Goal: Transaction & Acquisition: Book appointment/travel/reservation

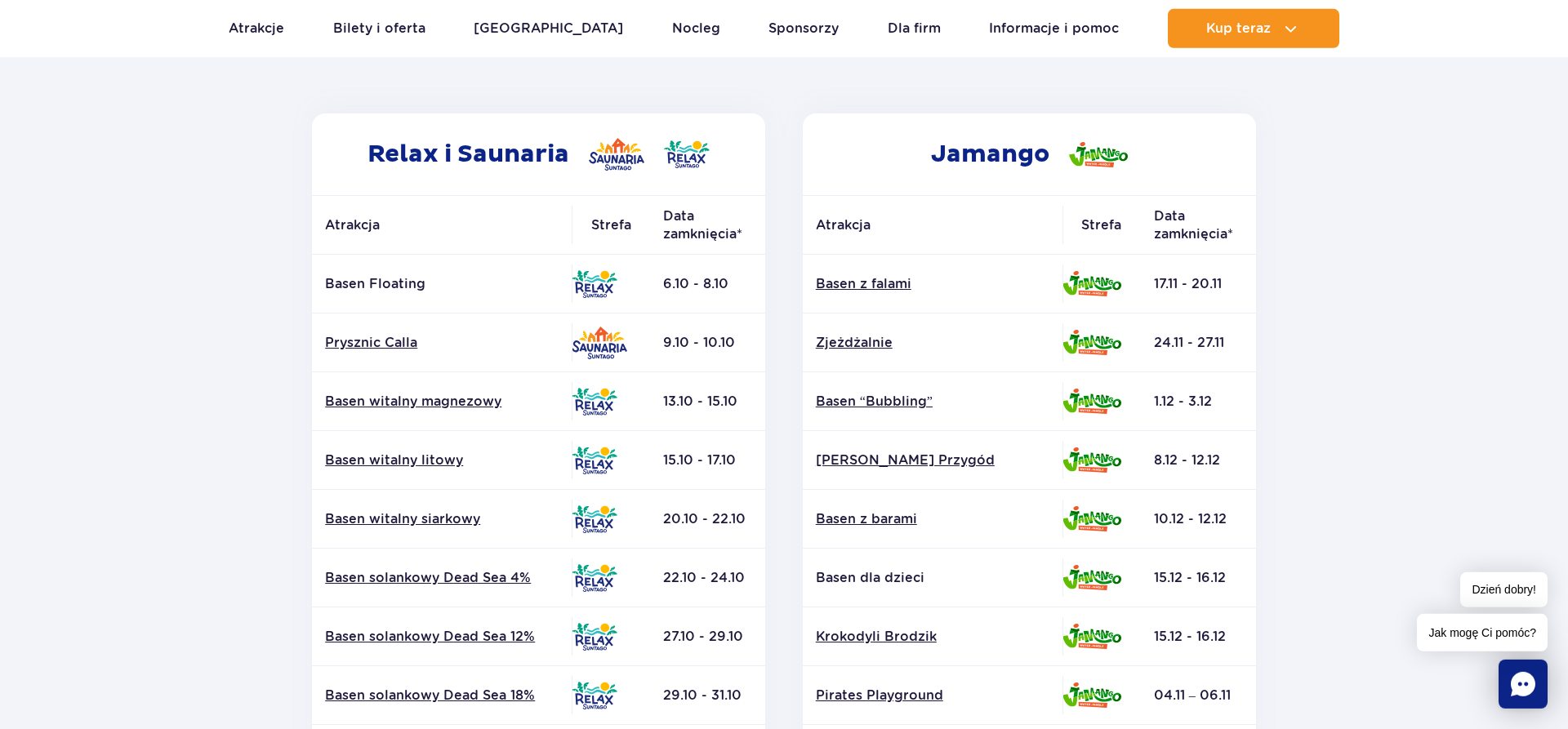
scroll to position [334, 0]
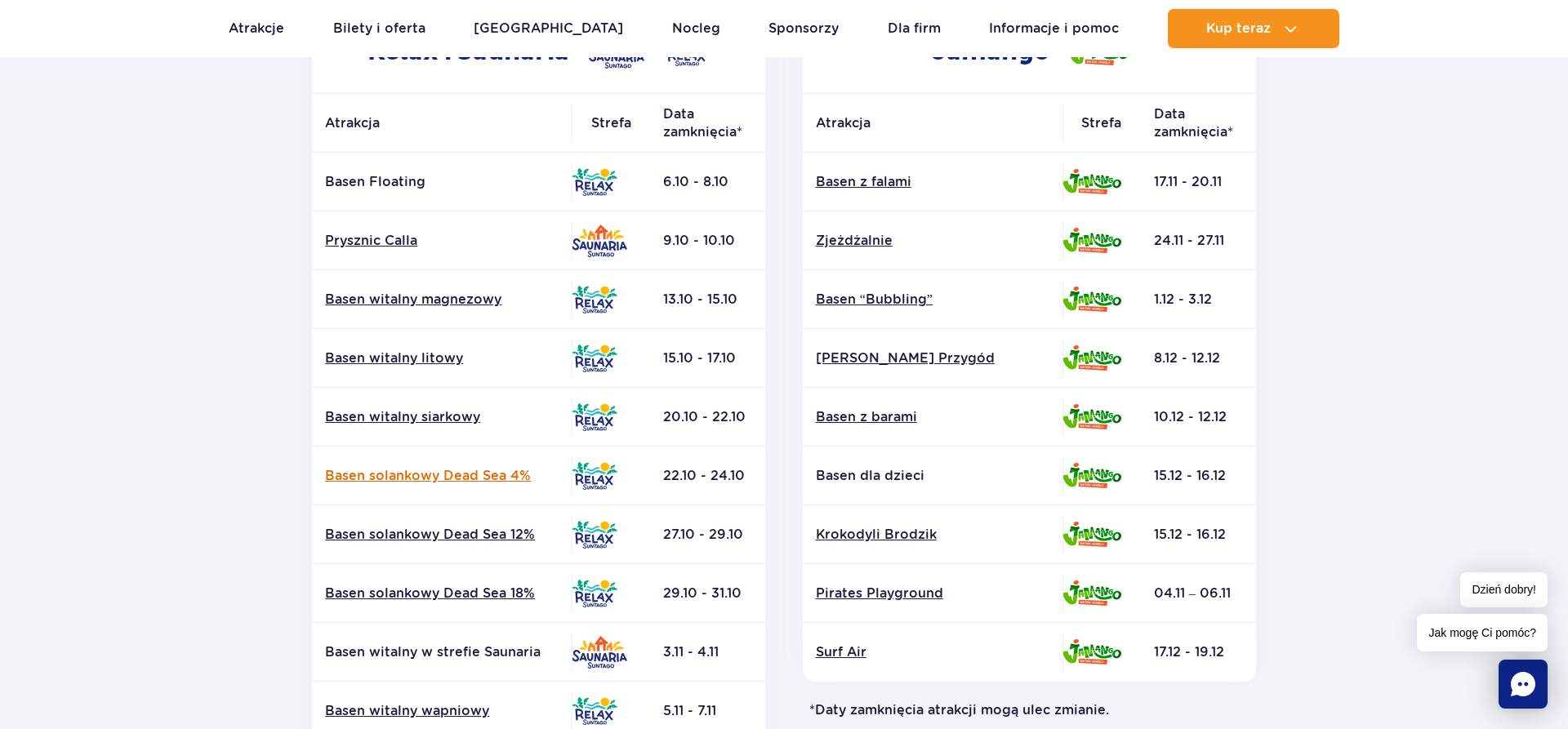
drag, startPoint x: 751, startPoint y: 470, endPoint x: 433, endPoint y: 469, distance: 318.0
click at [433, 469] on tr "Basen solankowy Dead Sea 4% 22.10 - 24.10" at bounding box center [538, 476] width 453 height 59
click at [260, 475] on section "Powrót do strony głównej Harmonogram prac konserwacyjnych 2025 Relax i Saunaria…" at bounding box center [784, 428] width 1568 height 1171
click at [392, 483] on link "Basen solankowy Dead Sea 4%" at bounding box center [442, 476] width 234 height 18
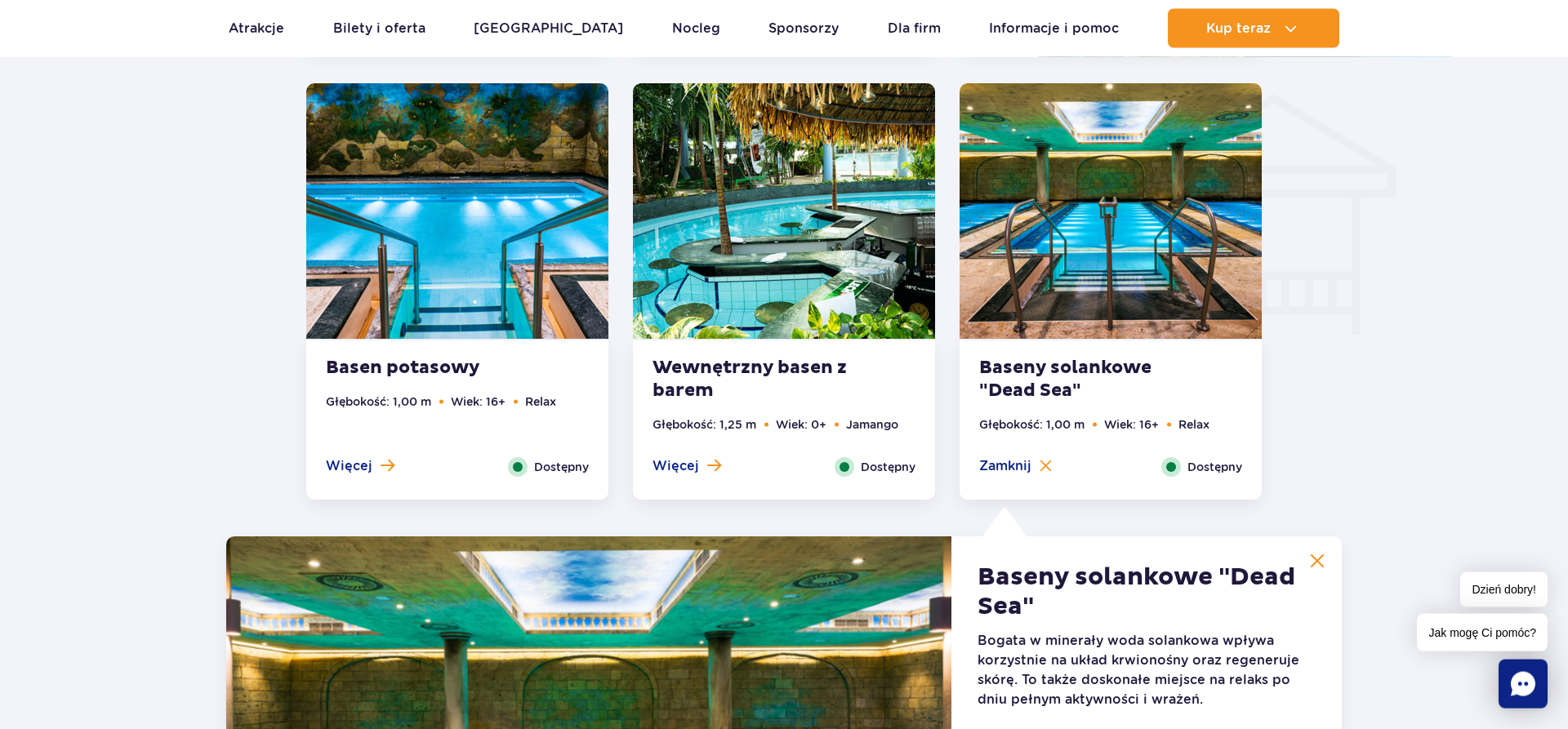
scroll to position [1916, 0]
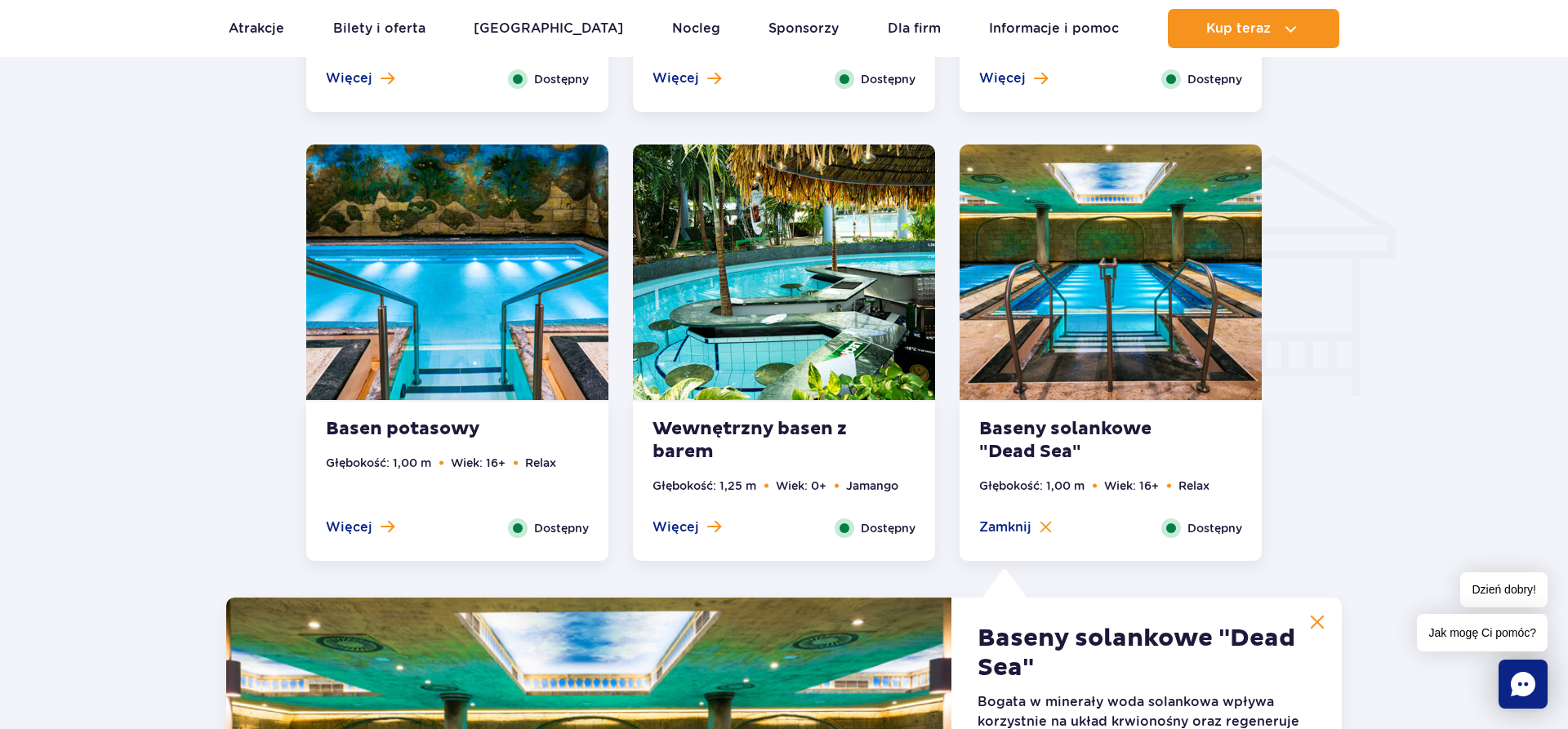
click at [438, 30] on ul "Aktualny ruch w parku Atrakcje Zjeżdżalnie Aster Rainbow Narval Więcej Baseny B…" at bounding box center [784, 28] width 1111 height 39
click at [424, 31] on link "Bilety i oferta" at bounding box center [380, 28] width 92 height 39
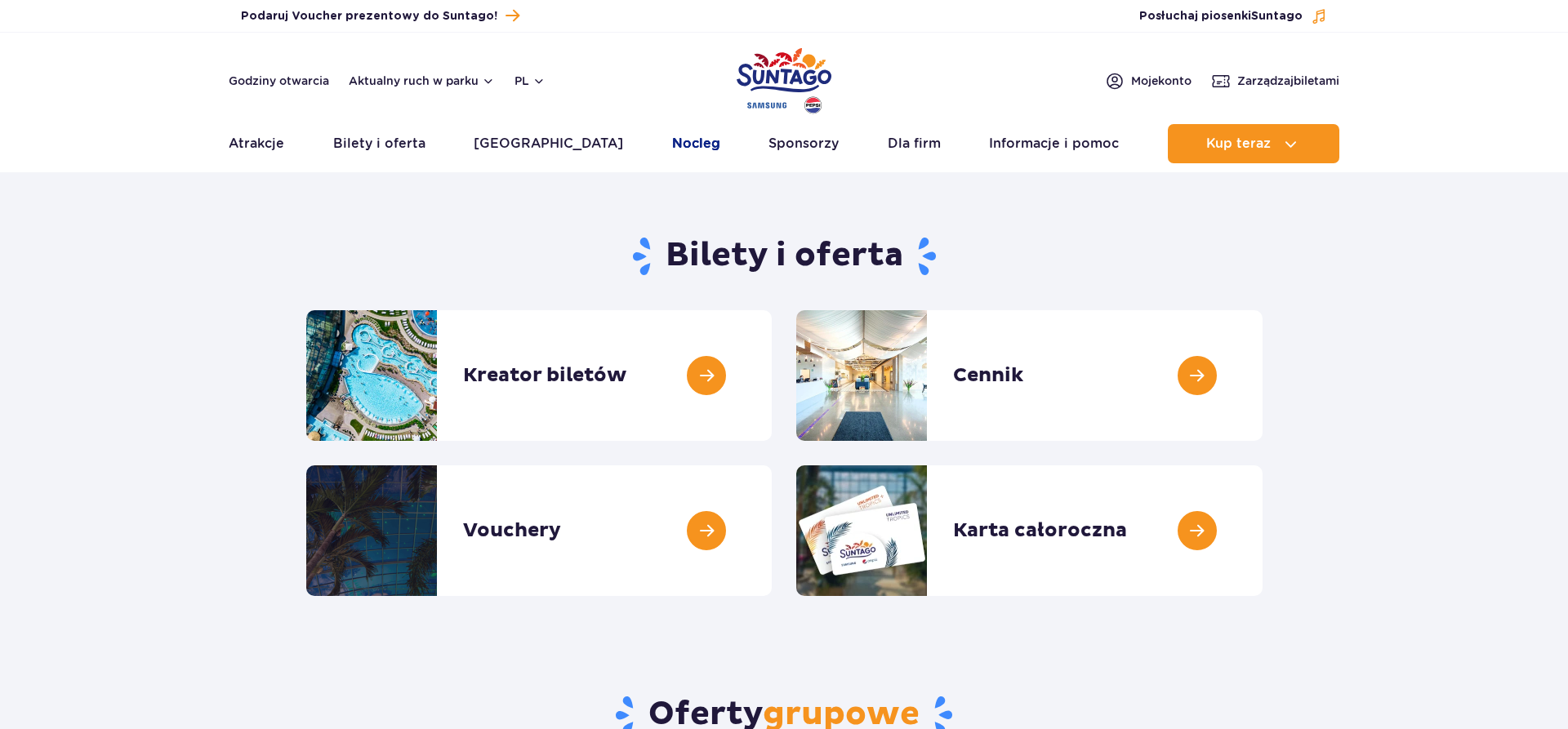
click at [672, 138] on link "Nocleg" at bounding box center [696, 143] width 48 height 39
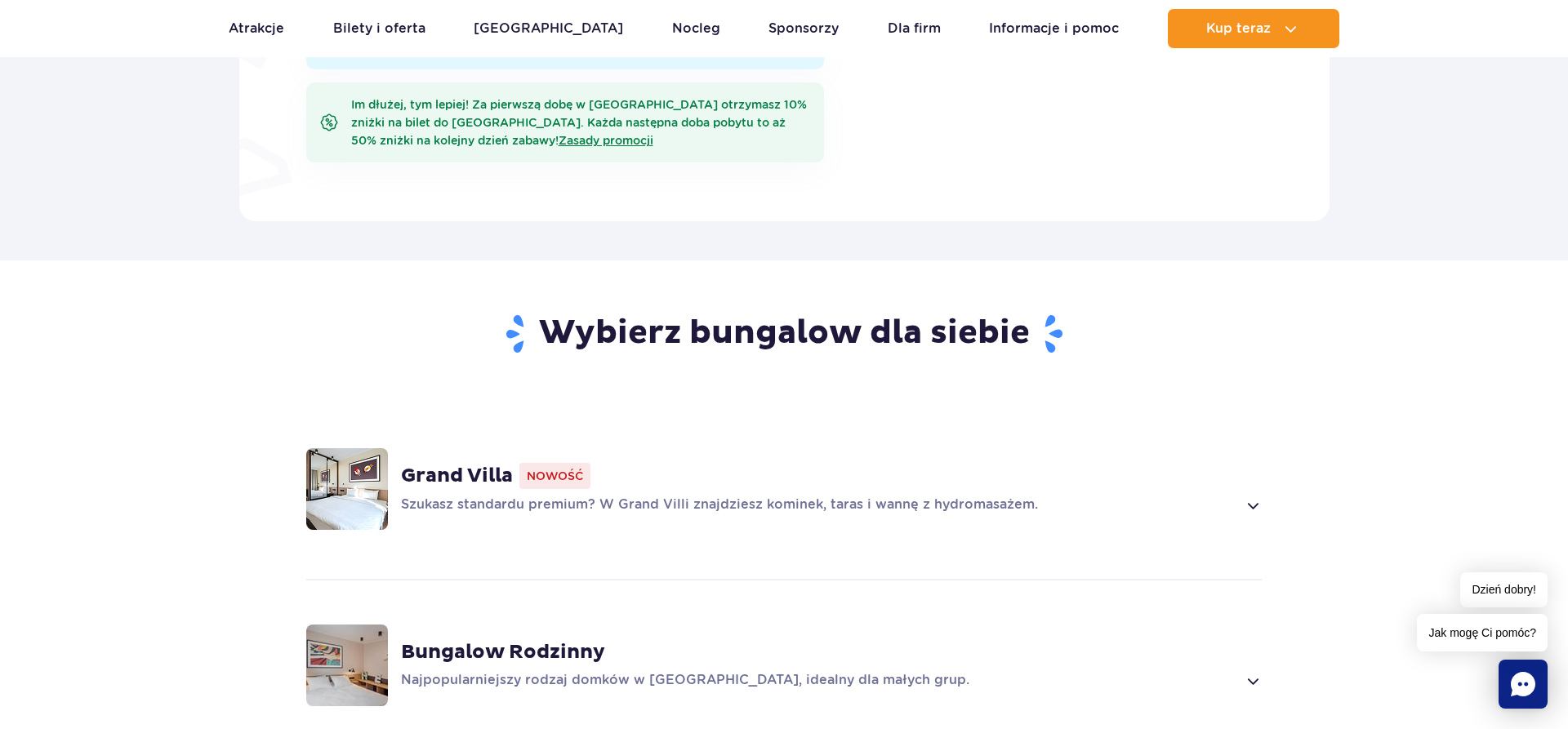
scroll to position [1167, 0]
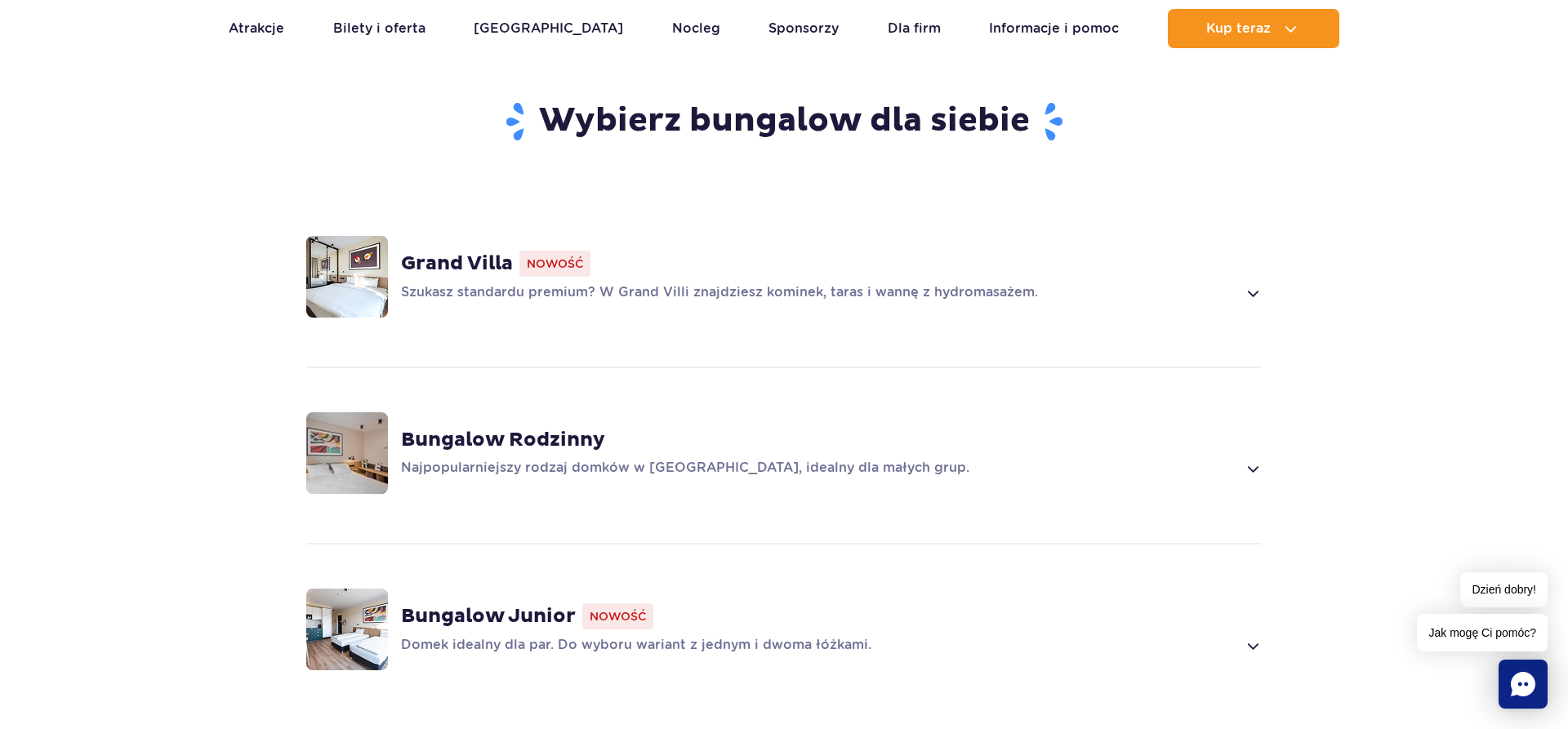
click at [704, 293] on p "Szukasz standardu premium? W Grand Villi znajdziesz kominek, taras i wannę z hy…" at bounding box center [819, 293] width 836 height 20
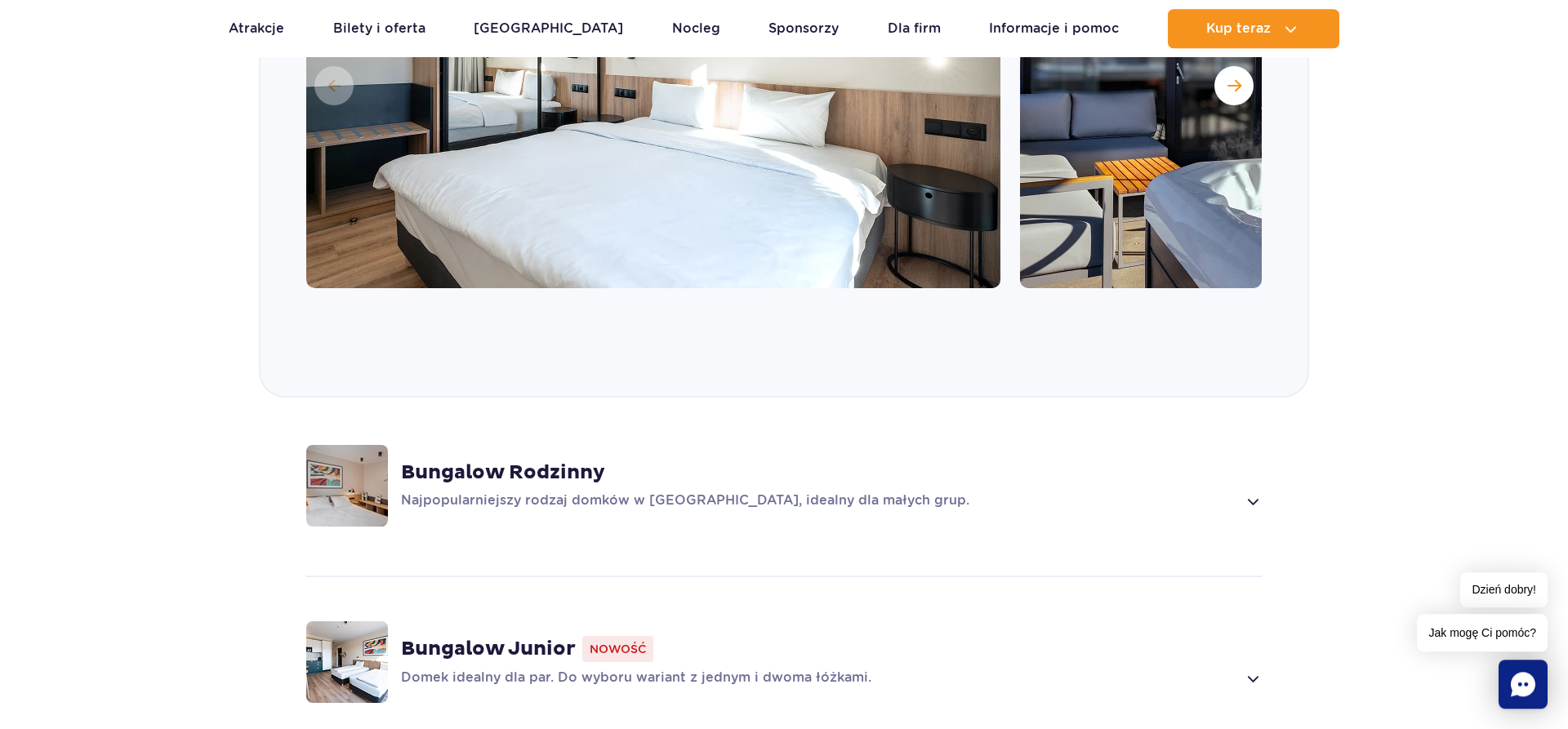
scroll to position [1672, 0]
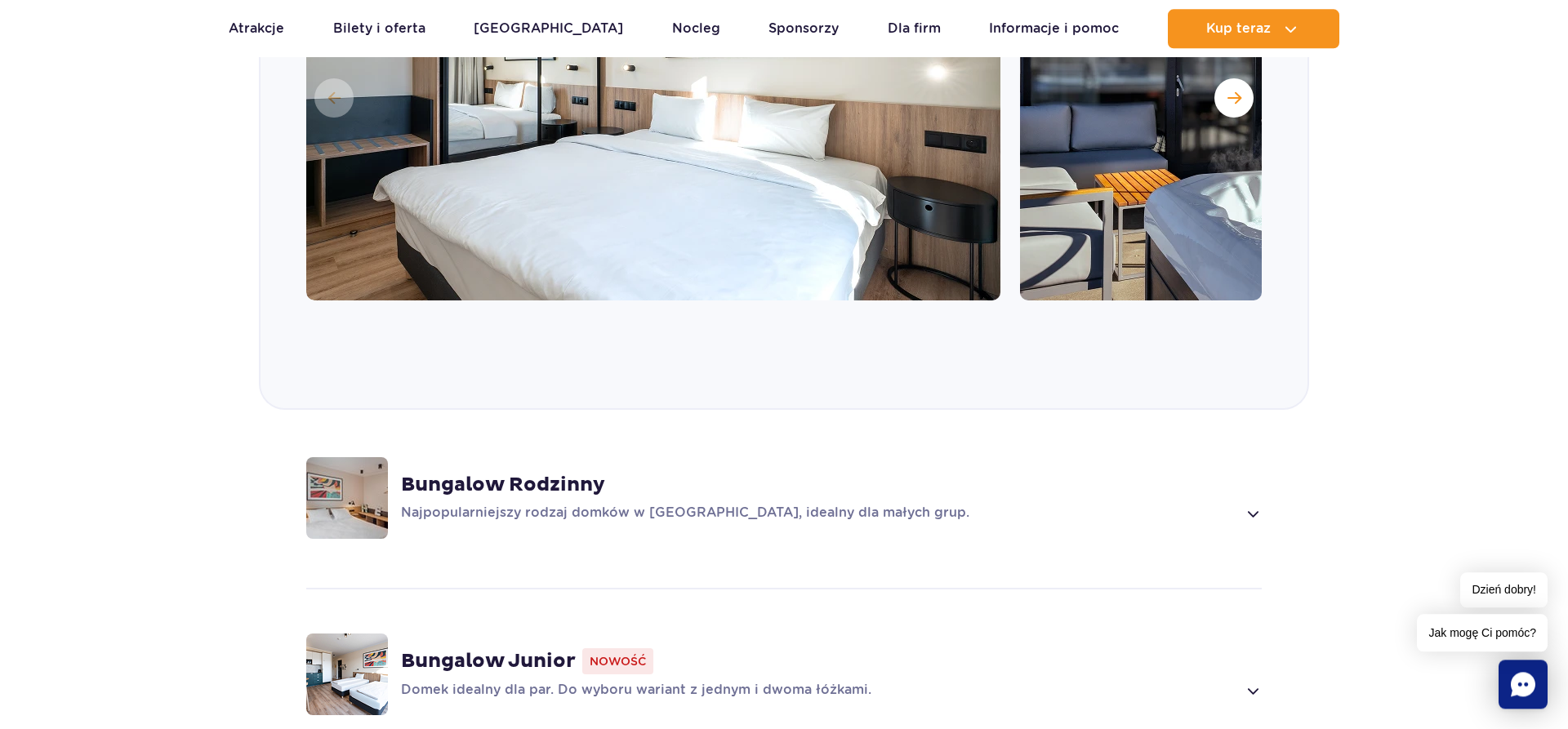
click at [764, 505] on p "Najpopularniejszy rodzaj domków w Suntago Village, idealny dla małych grup." at bounding box center [819, 514] width 836 height 20
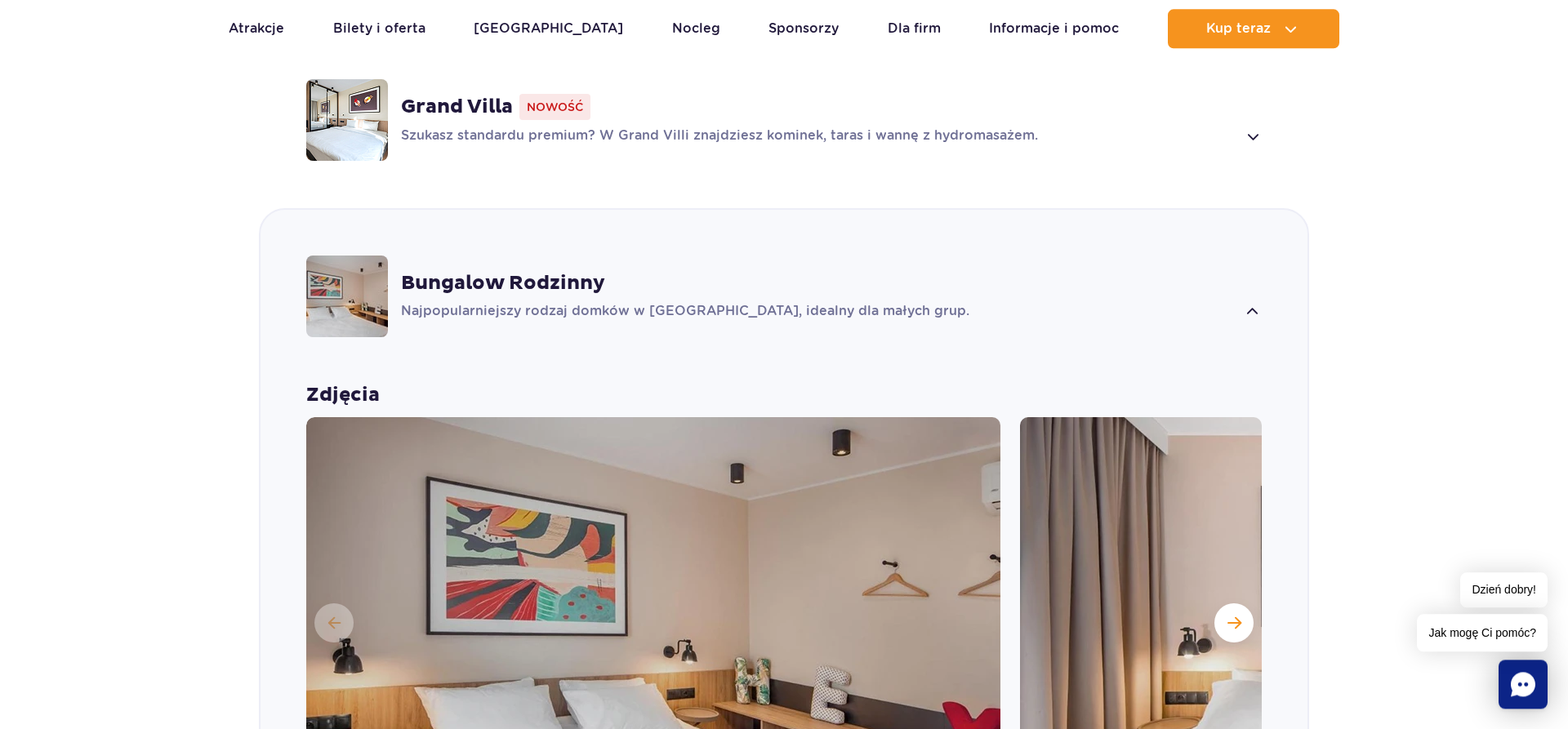
scroll to position [1211, 0]
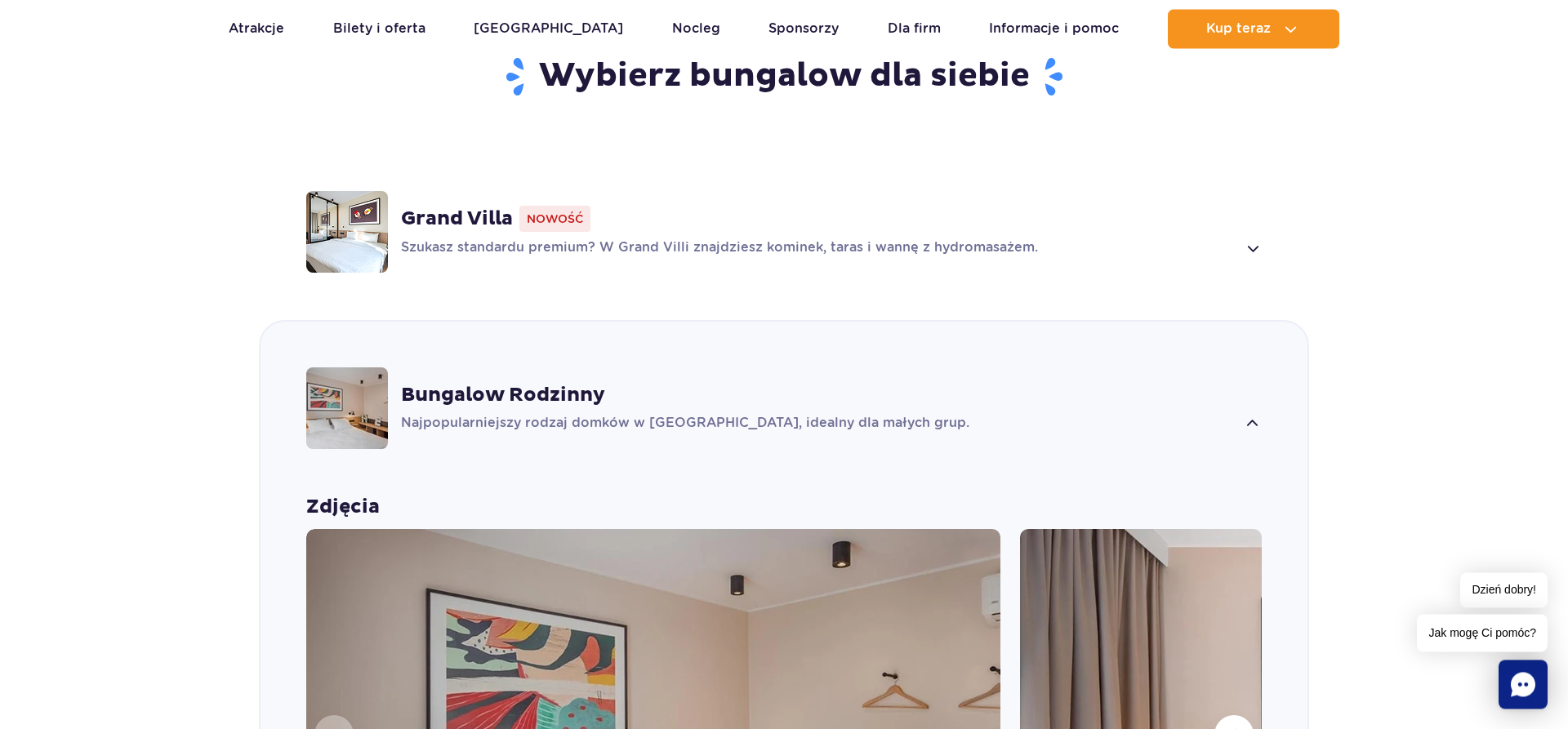
click at [794, 262] on div "Grand Villa Nowość Szukasz standardu premium? W Grand Villi znajdziesz kominek,…" at bounding box center [784, 232] width 1047 height 173
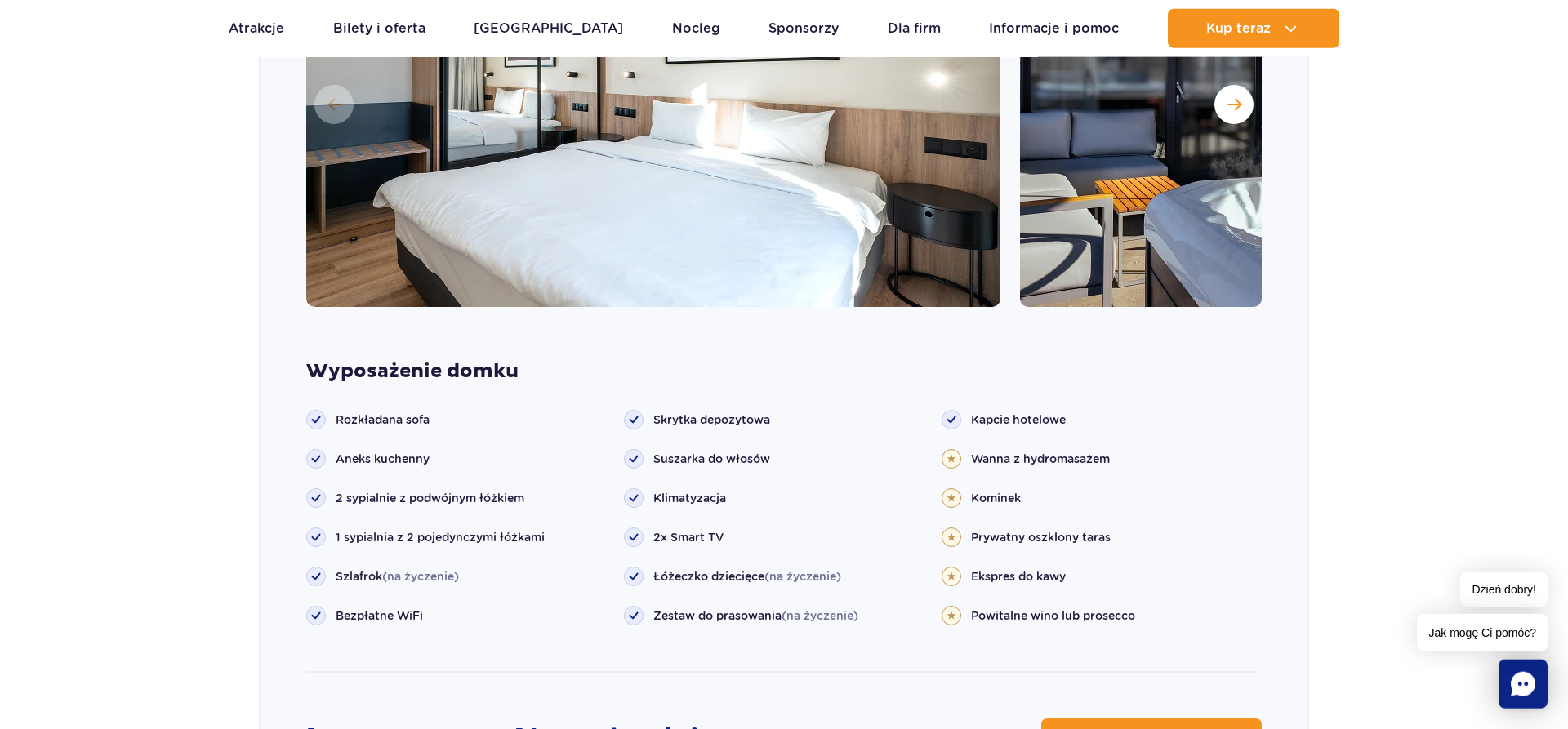
scroll to position [1752, 0]
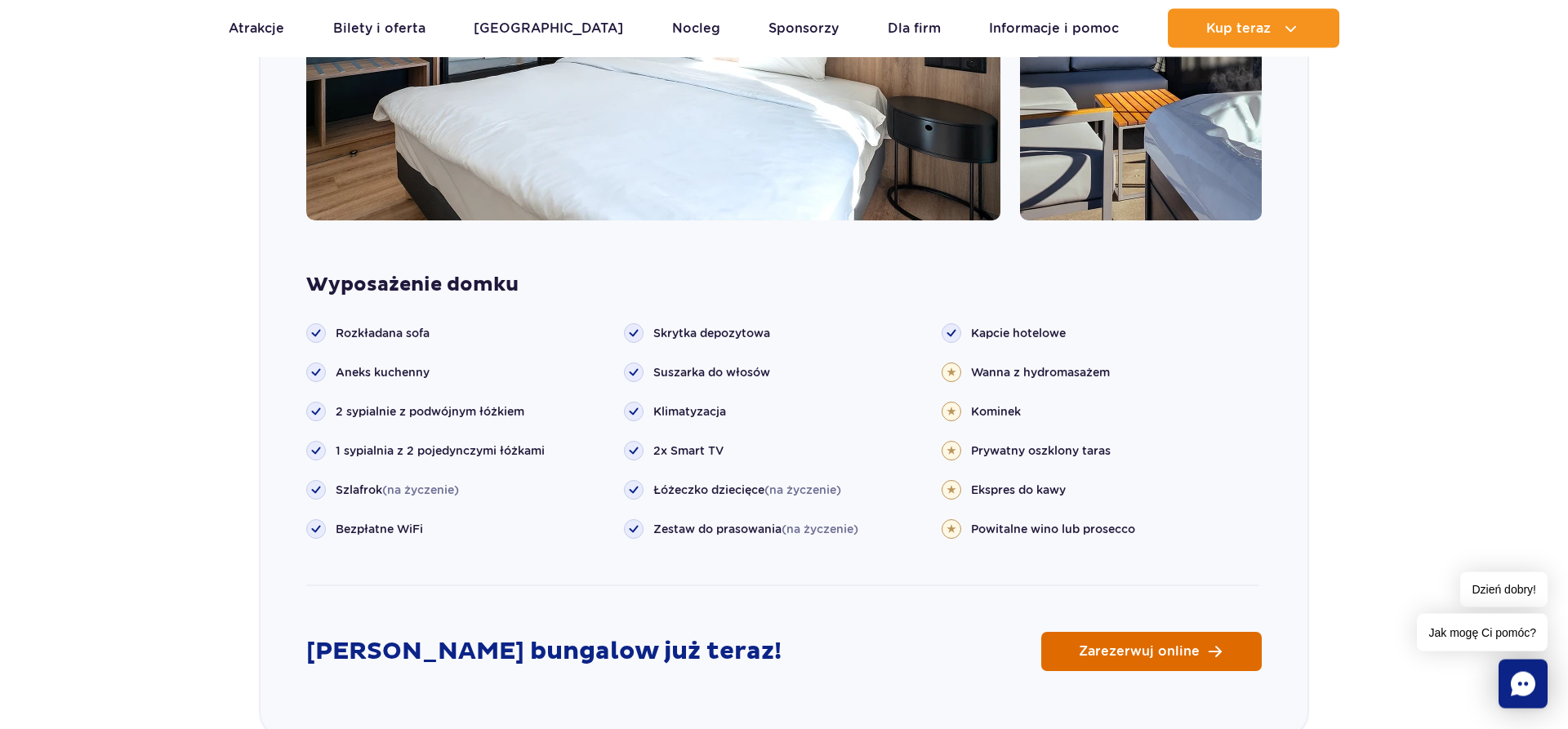
click at [1111, 646] on span "Zarezerwuj online" at bounding box center [1139, 652] width 121 height 13
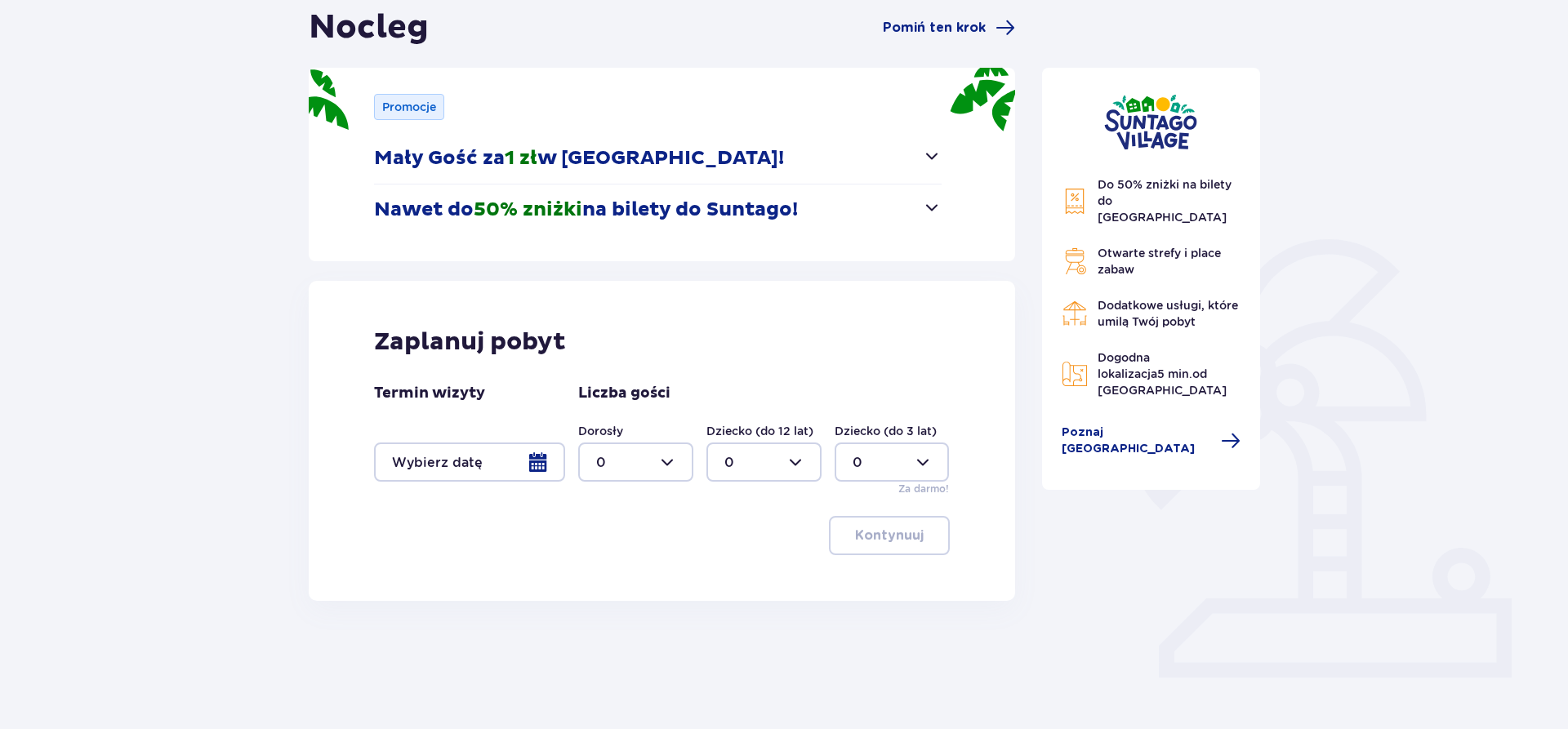
scroll to position [167, 0]
click at [656, 460] on div at bounding box center [635, 461] width 115 height 39
click at [608, 570] on span "2" at bounding box center [636, 580] width 112 height 35
type input "2"
click at [484, 475] on div at bounding box center [469, 461] width 191 height 39
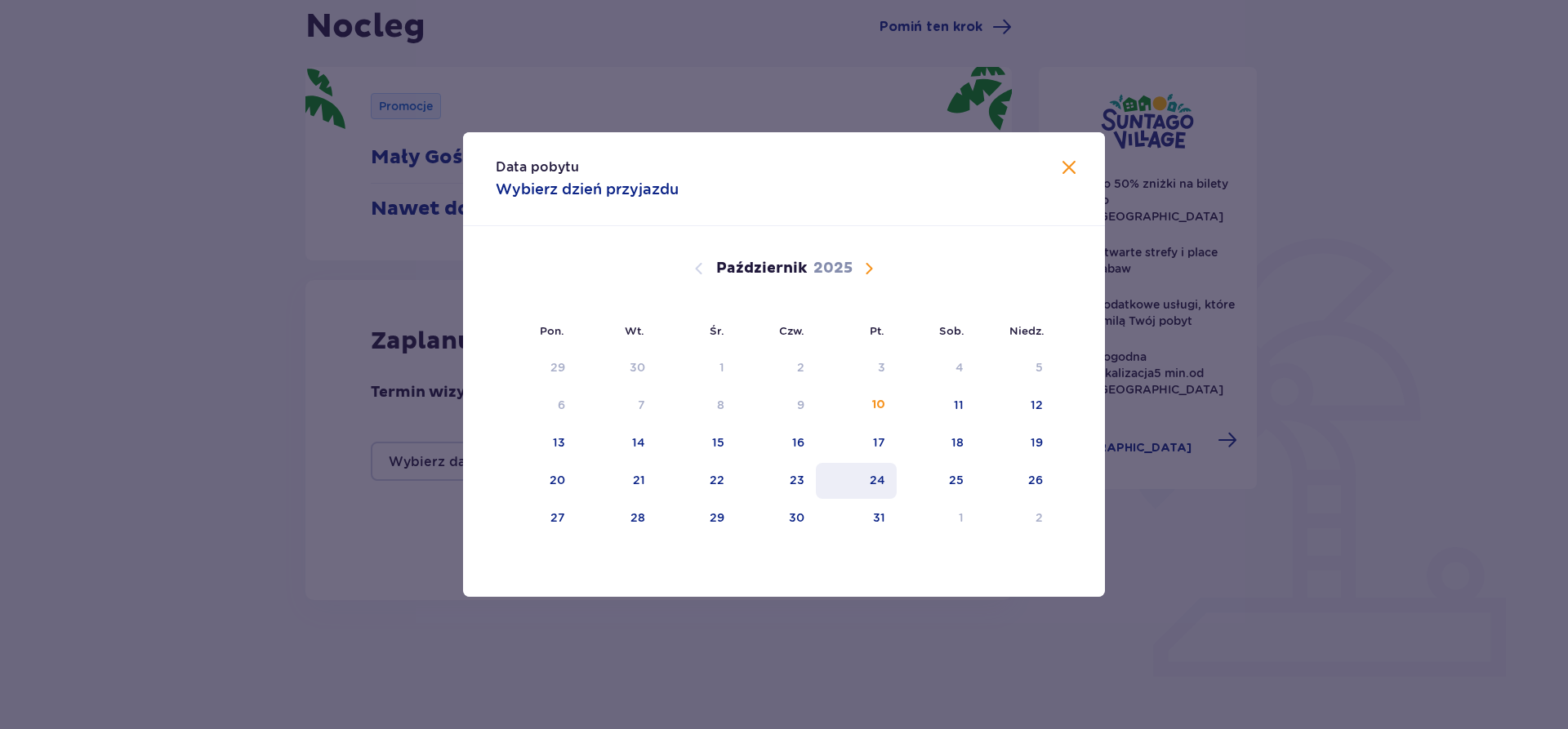
click at [885, 487] on div "24" at bounding box center [878, 480] width 16 height 17
click at [945, 485] on div "25" at bounding box center [936, 481] width 79 height 36
type input "[DATE] - [DATE]"
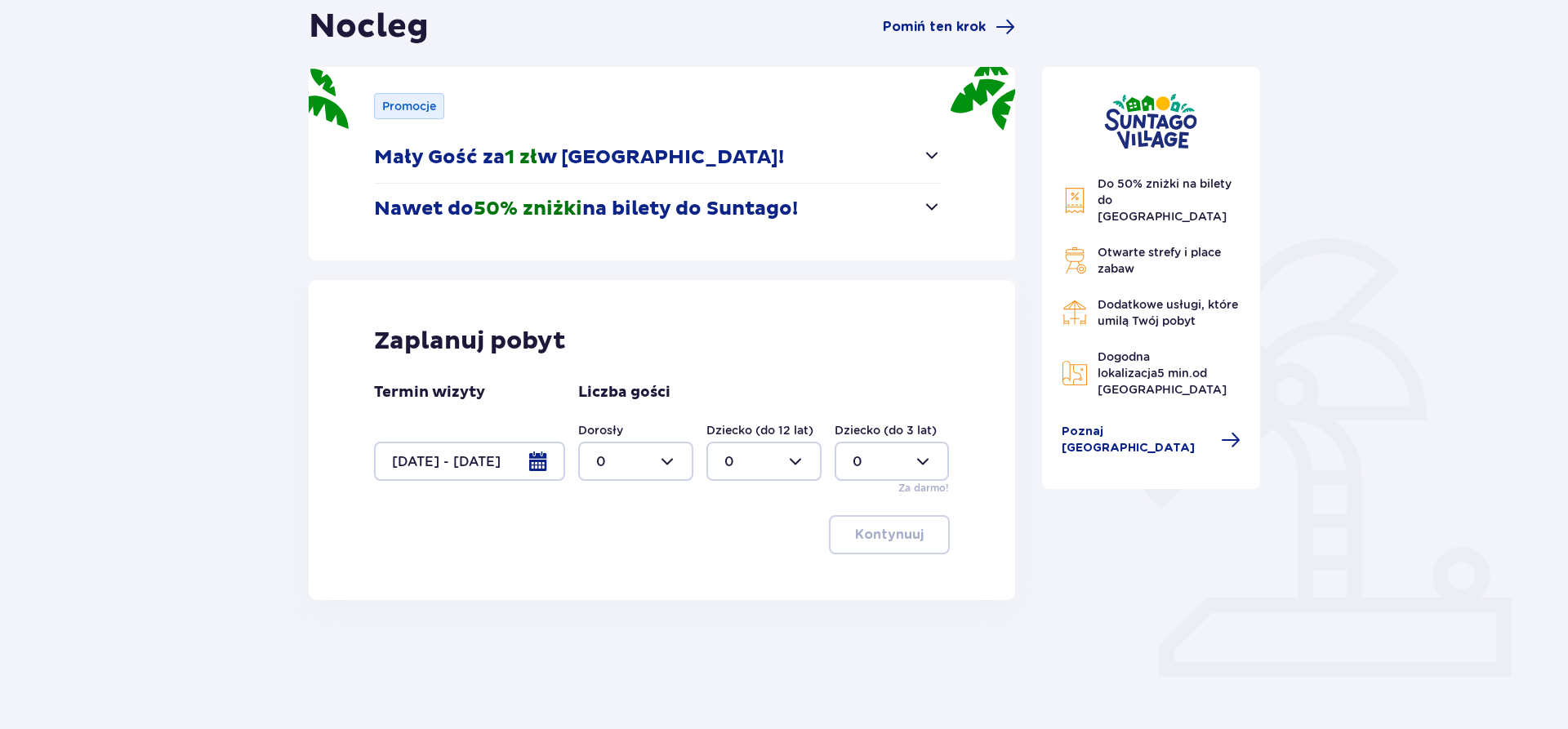
click at [668, 471] on div at bounding box center [635, 461] width 115 height 39
click at [606, 576] on div "2" at bounding box center [636, 580] width 79 height 18
type input "2"
click at [870, 537] on p "Kontynuuj" at bounding box center [889, 535] width 69 height 18
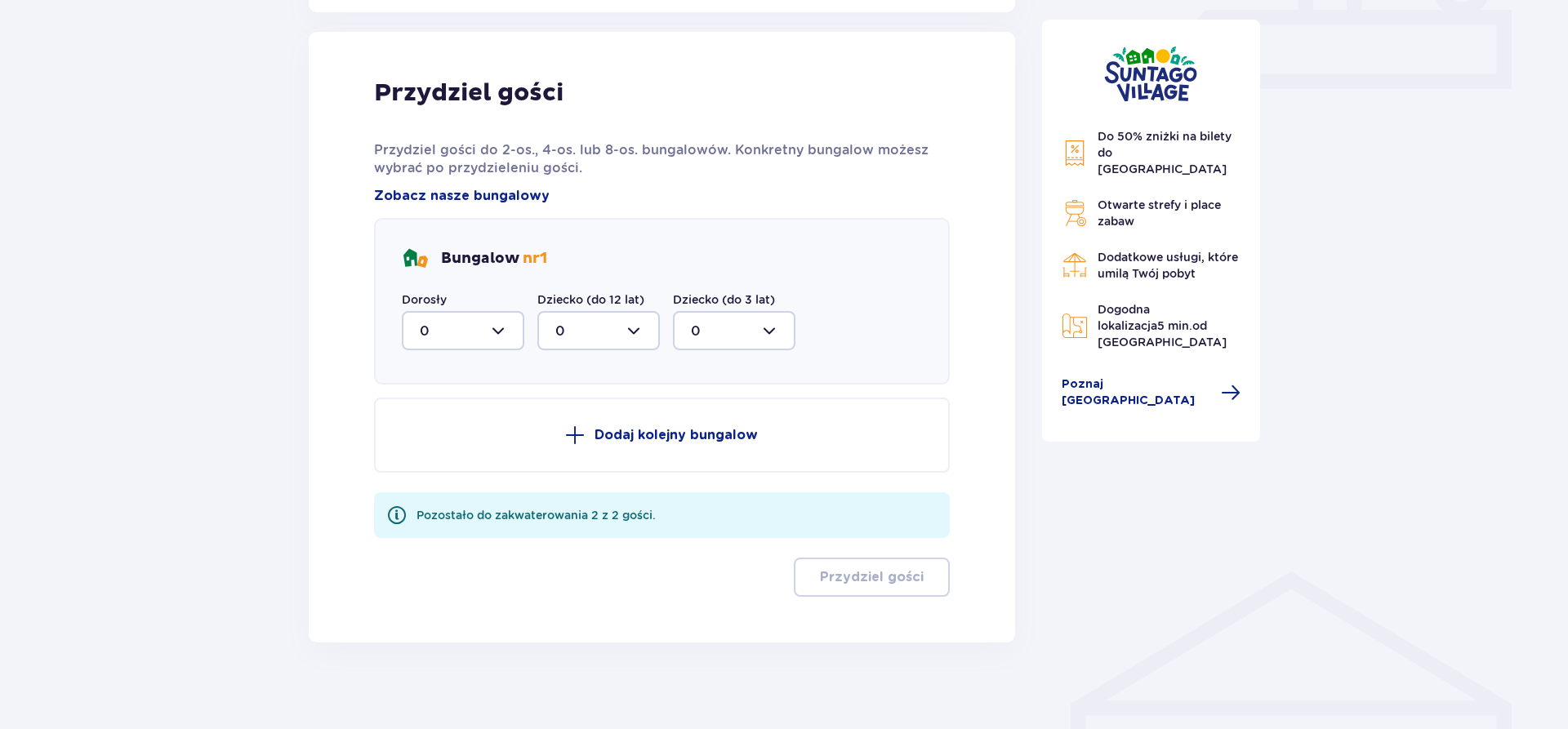
scroll to position [766, 0]
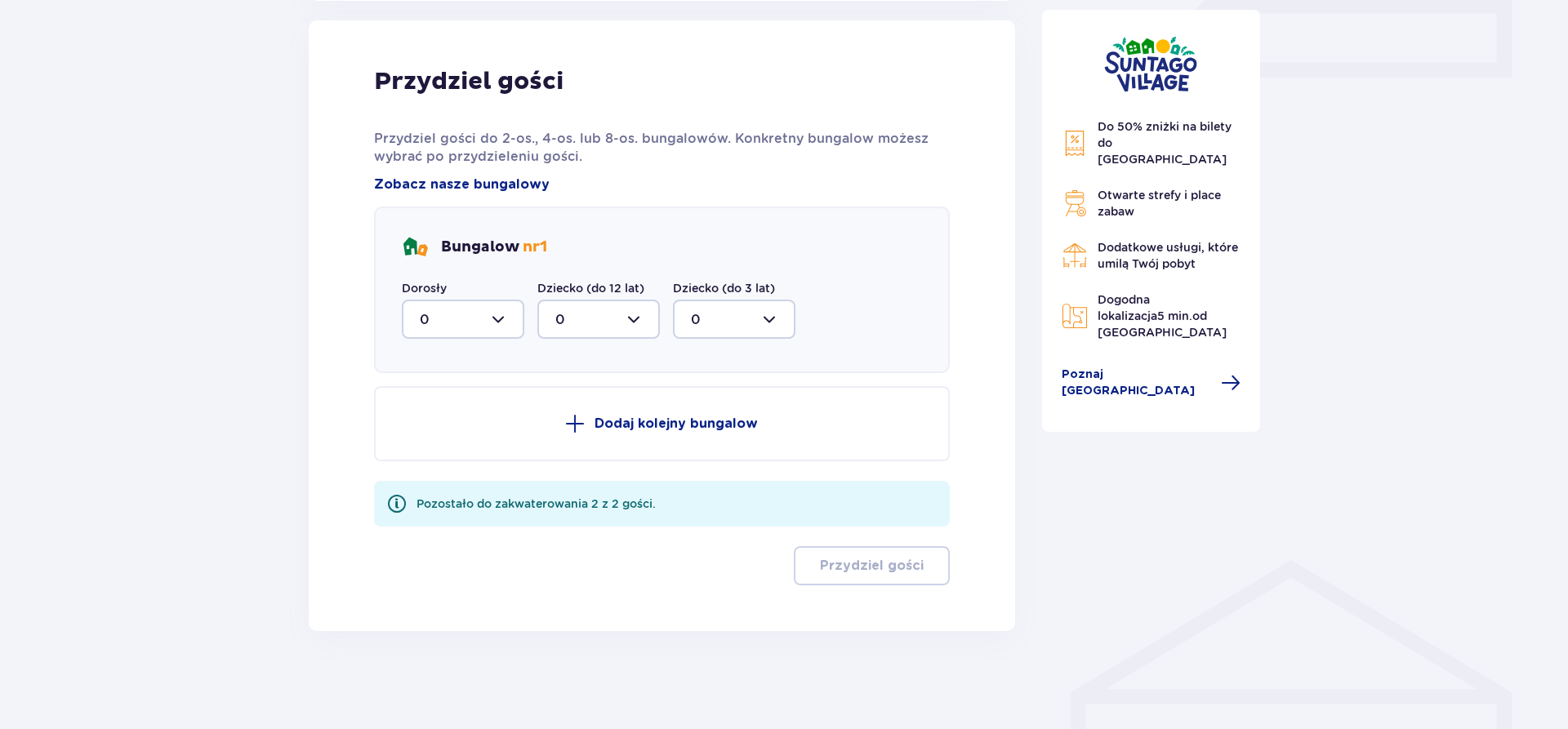
click at [502, 320] on div at bounding box center [463, 319] width 122 height 39
click at [468, 426] on span "2" at bounding box center [463, 438] width 119 height 35
type input "2"
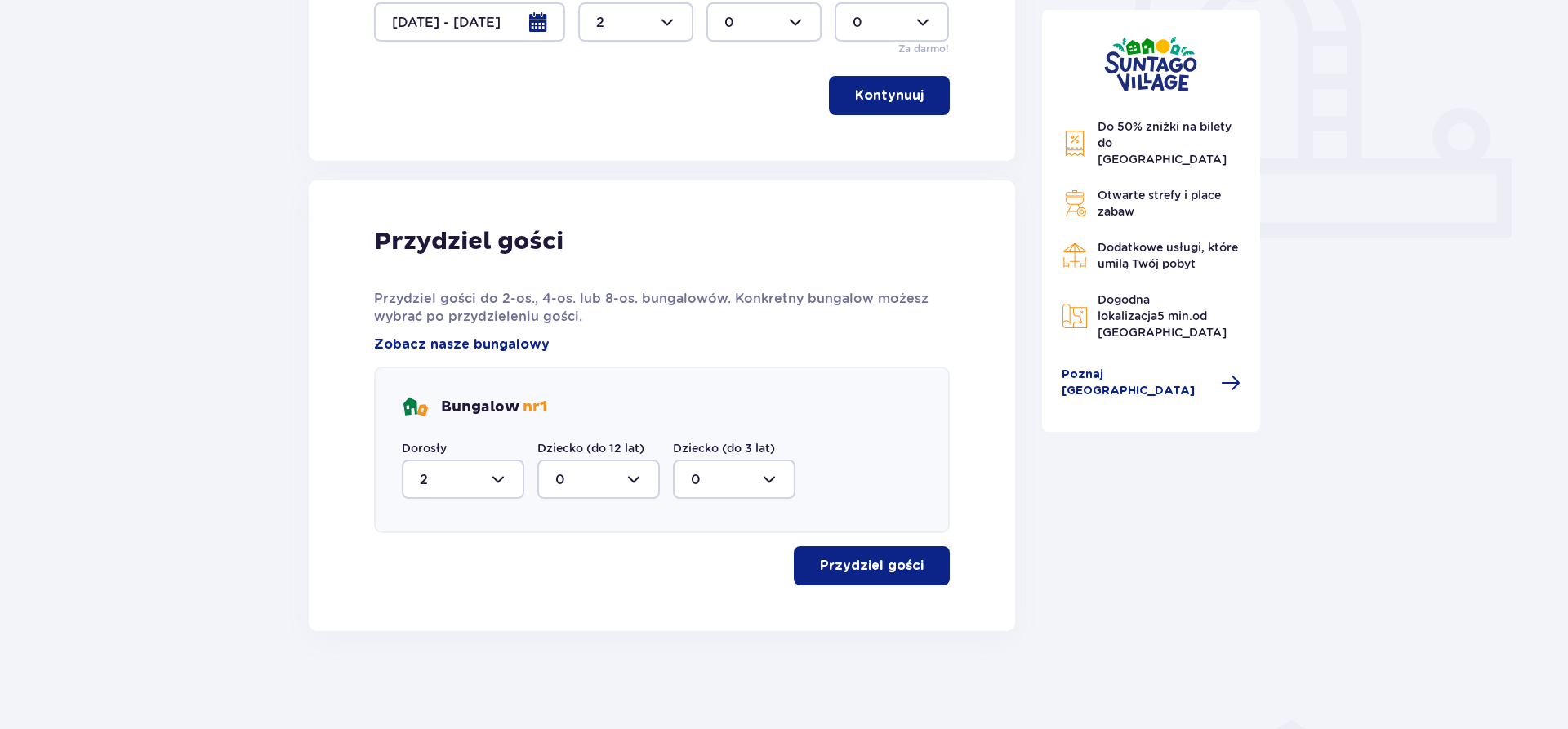
click at [846, 569] on p "Przydziel gości" at bounding box center [872, 566] width 104 height 18
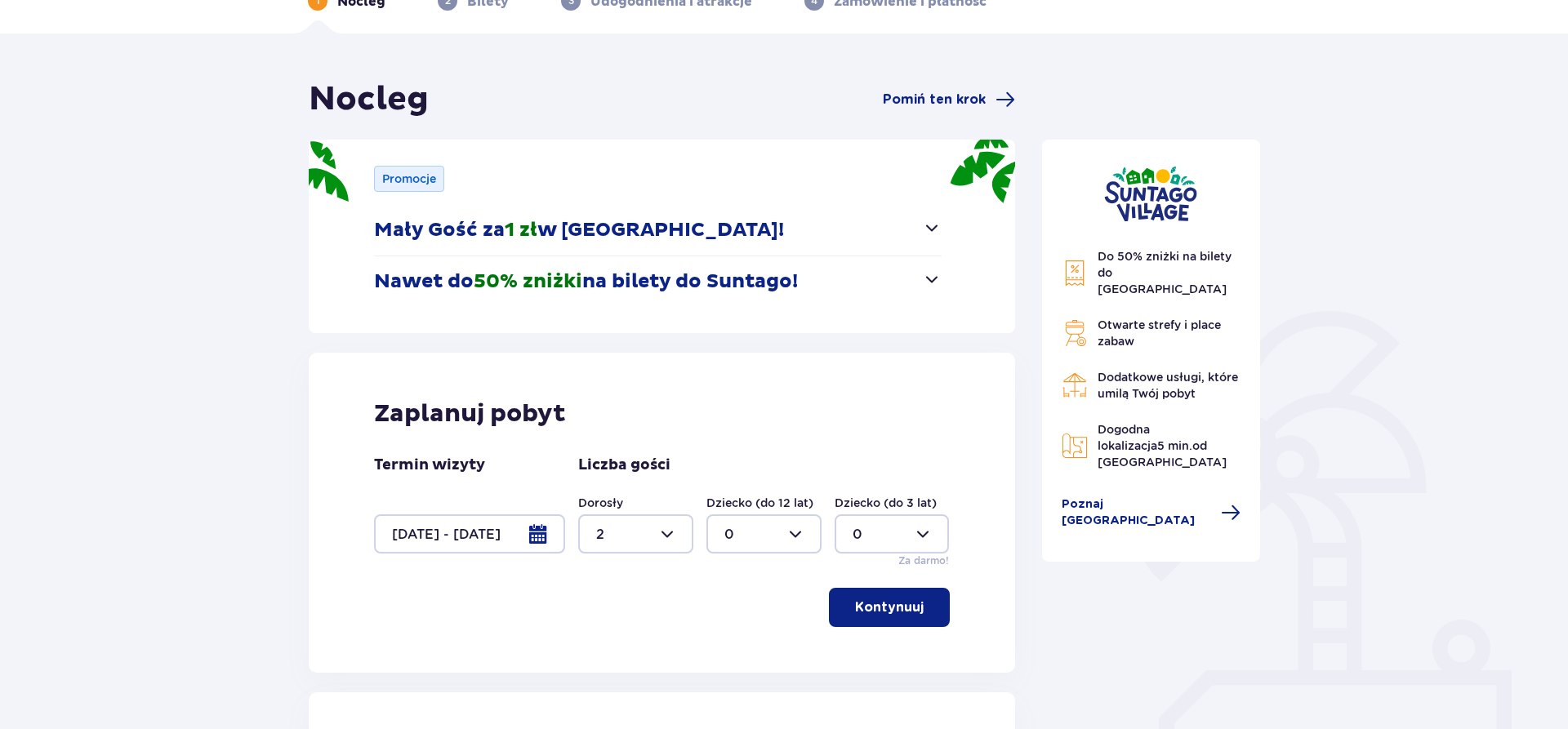
scroll to position [0, 0]
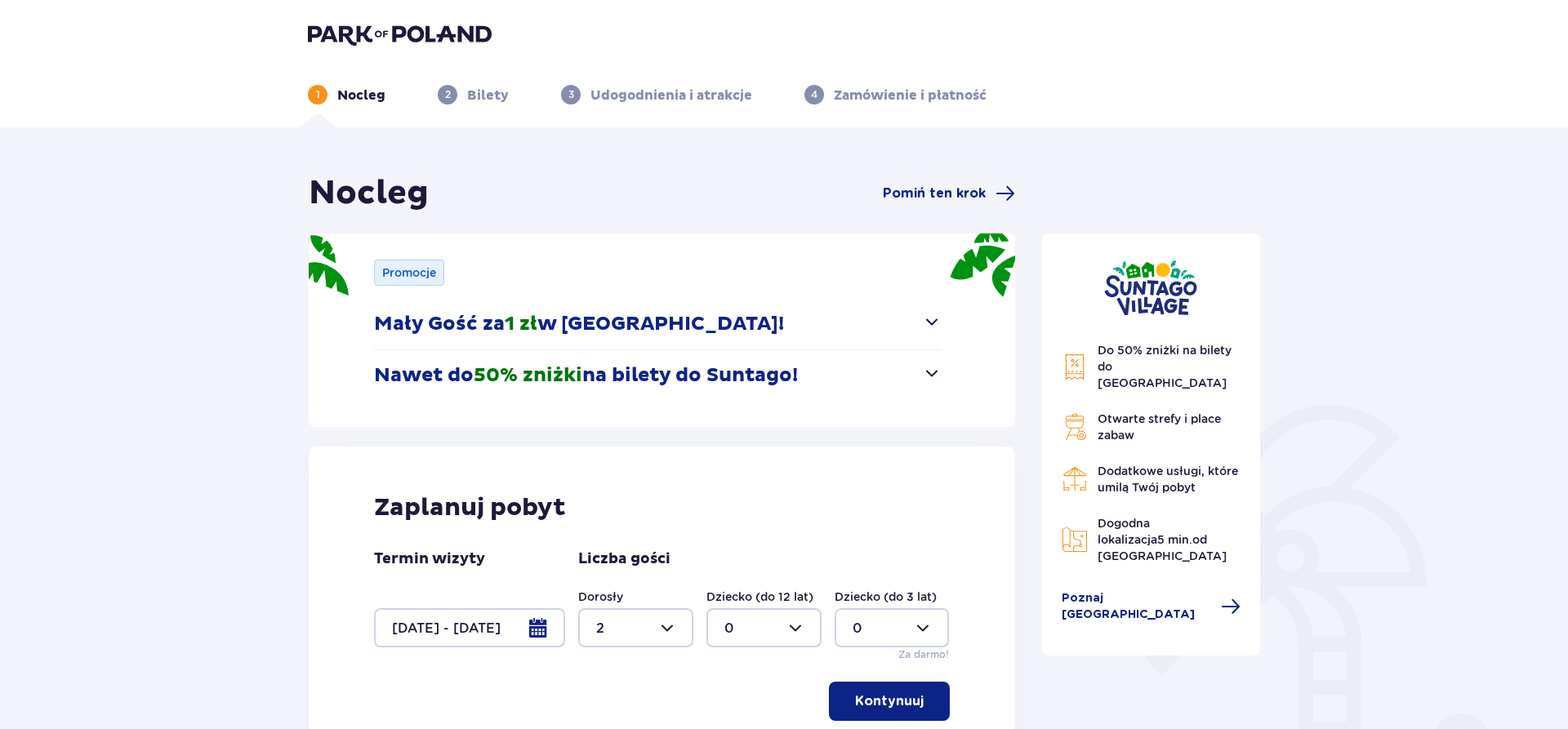
click at [798, 388] on p "Nawet do 50% zniżki na bilety do Suntago!" at bounding box center [585, 376] width 424 height 25
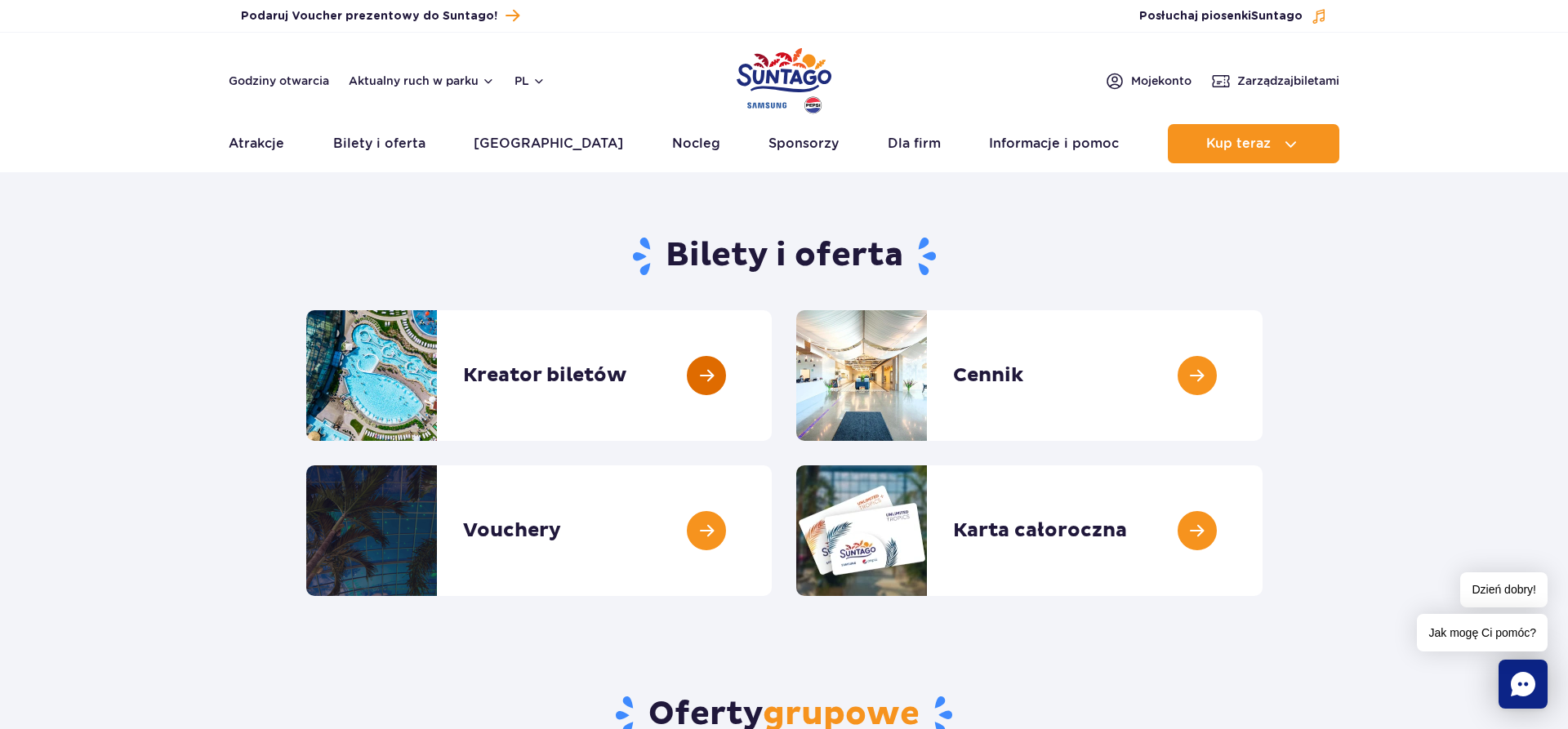
click at [772, 355] on link at bounding box center [772, 376] width 0 height 130
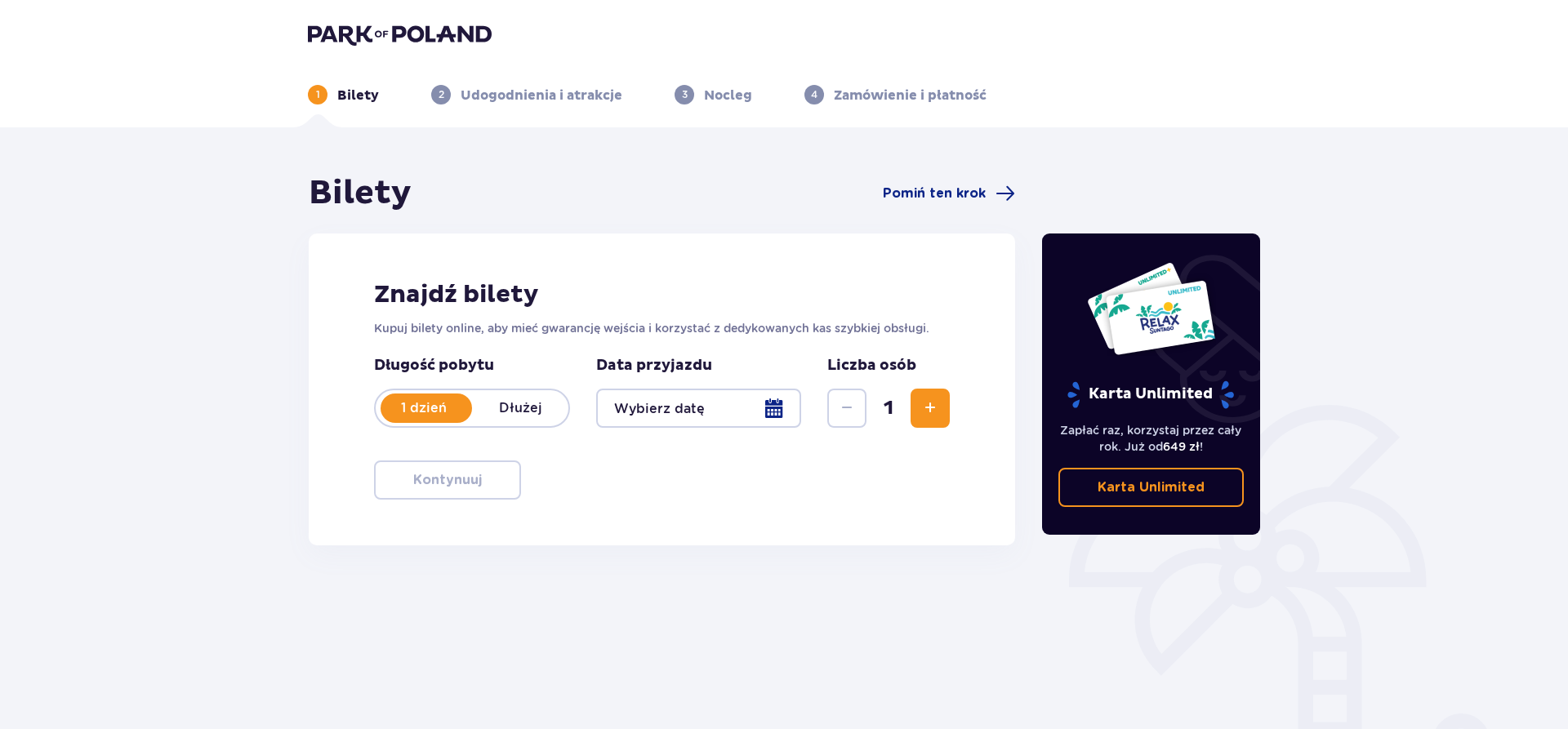
click at [718, 410] on div at bounding box center [699, 408] width 205 height 39
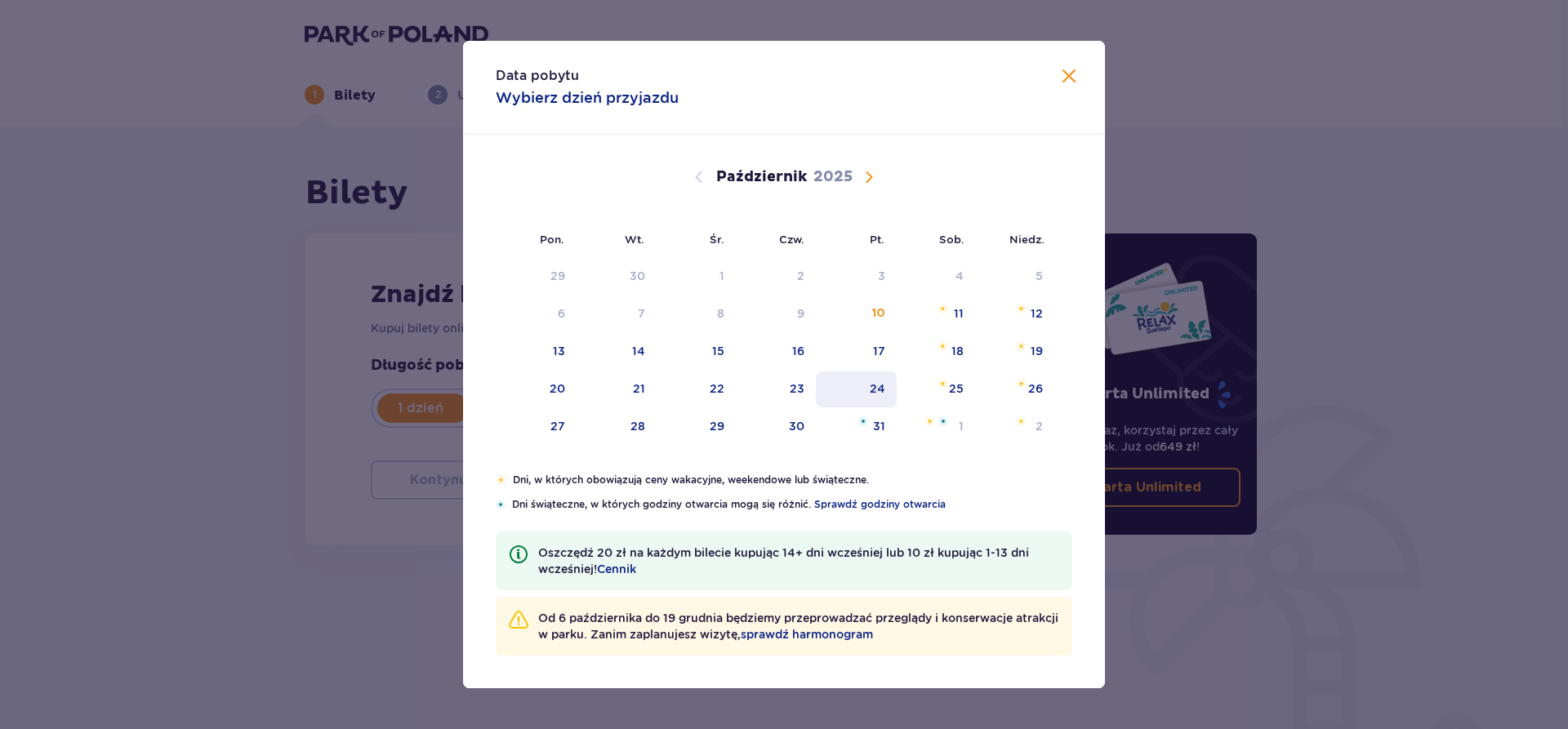
click at [879, 388] on div "24" at bounding box center [878, 389] width 16 height 17
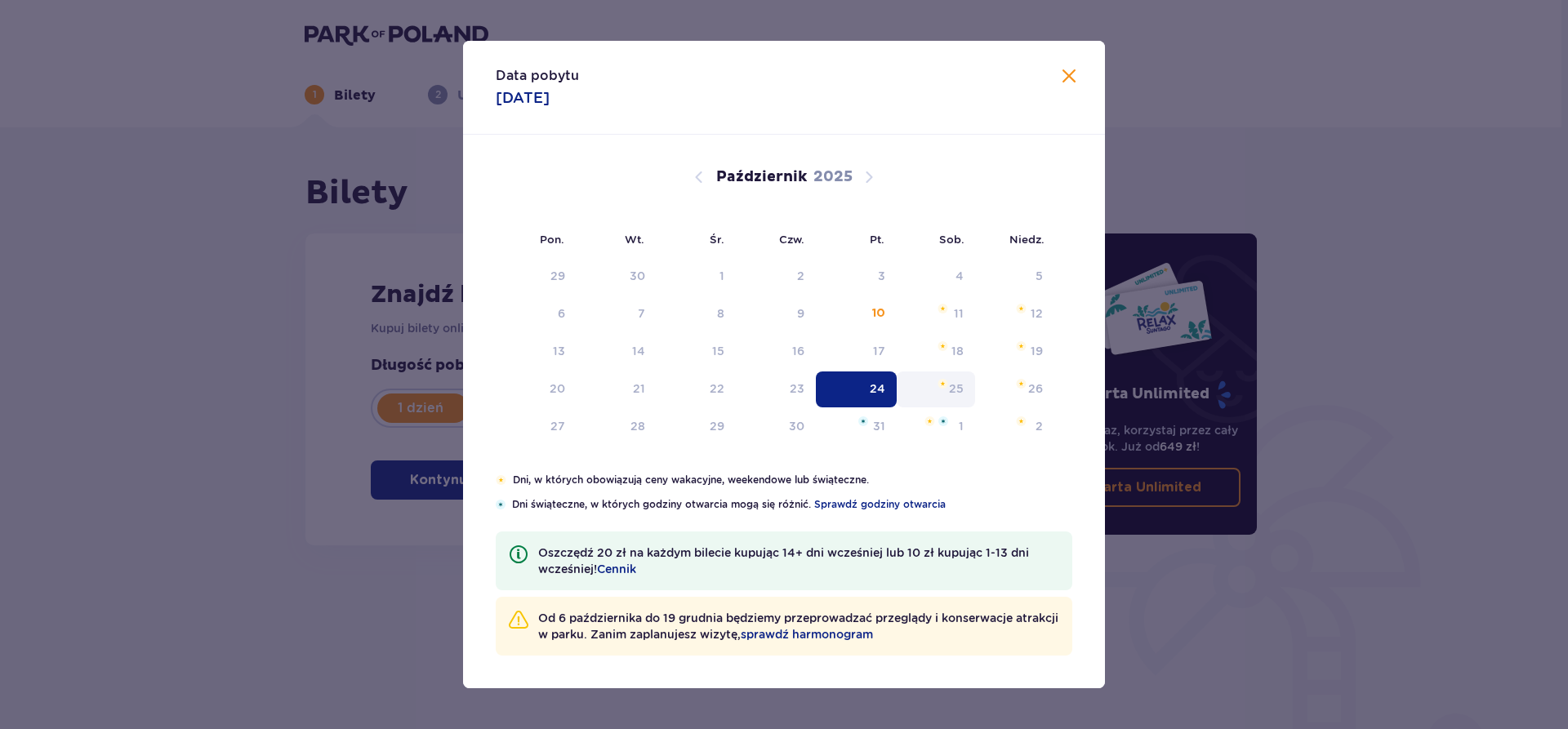
type input "24.10.25"
click at [947, 386] on div "Liczba osób 1" at bounding box center [885, 391] width 122 height 72
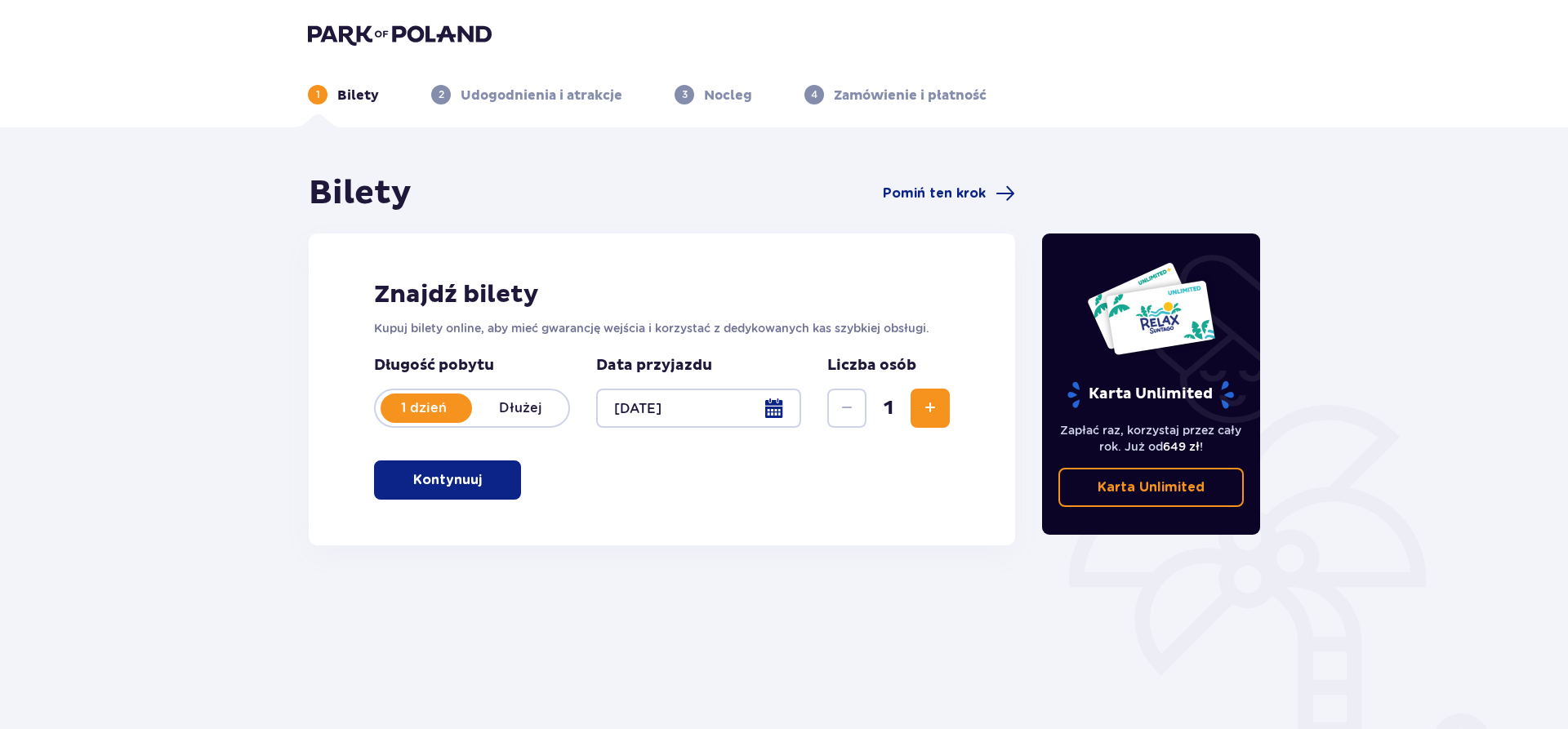
click at [940, 417] on span "Zwiększ" at bounding box center [931, 409] width 20 height 20
click at [490, 484] on span "button" at bounding box center [486, 480] width 20 height 20
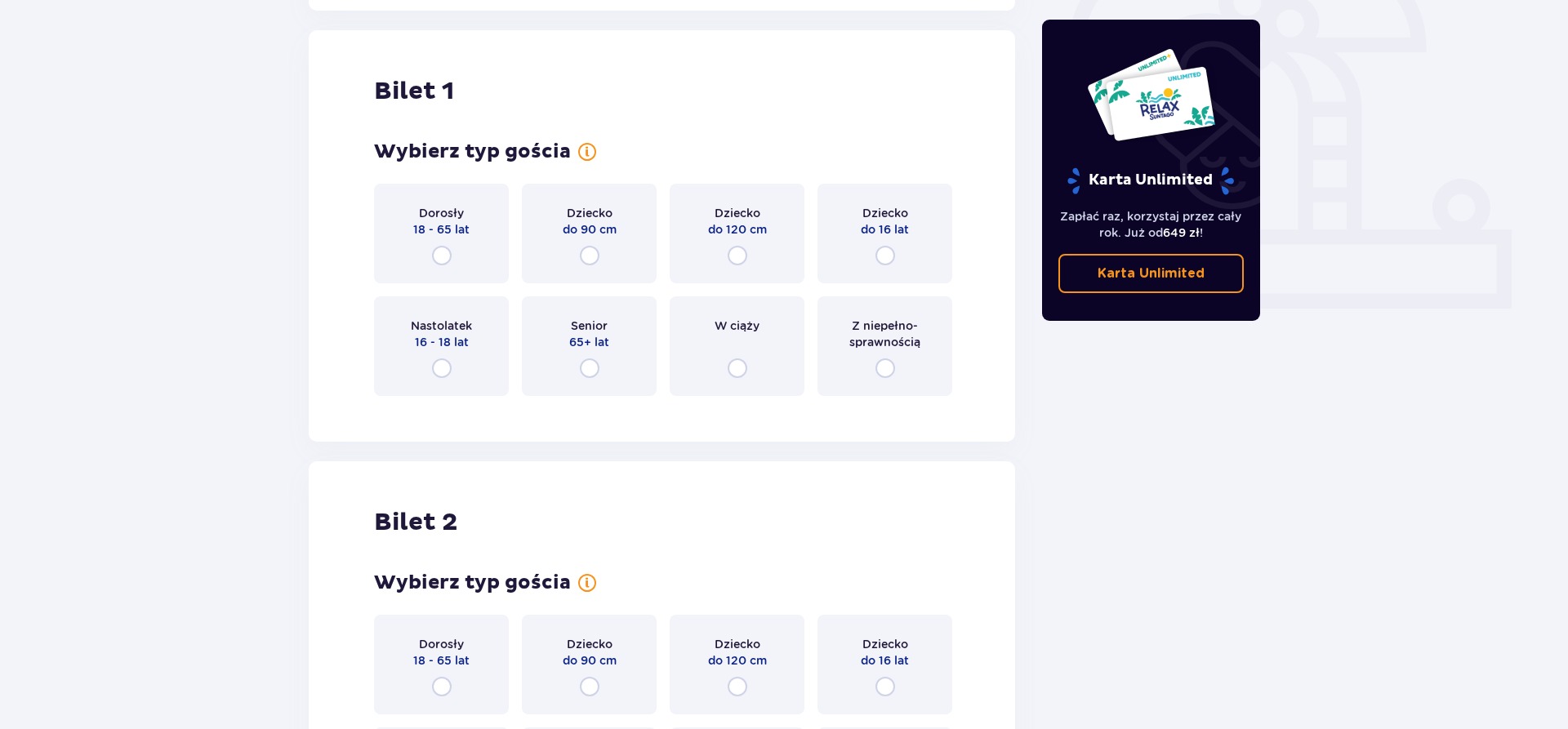
scroll to position [546, 0]
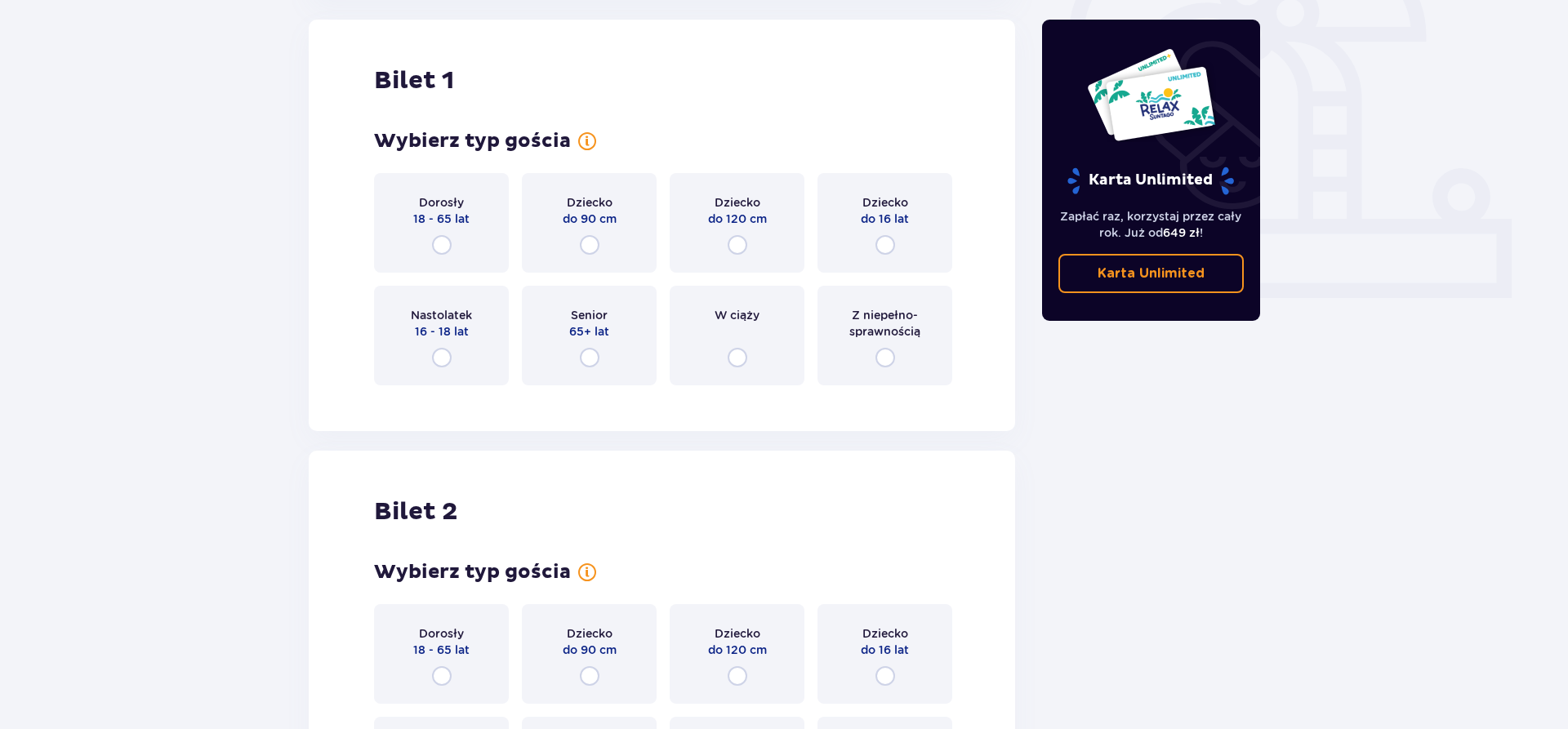
click at [467, 253] on div "Dorosły 18 - 65 lat" at bounding box center [441, 223] width 135 height 100
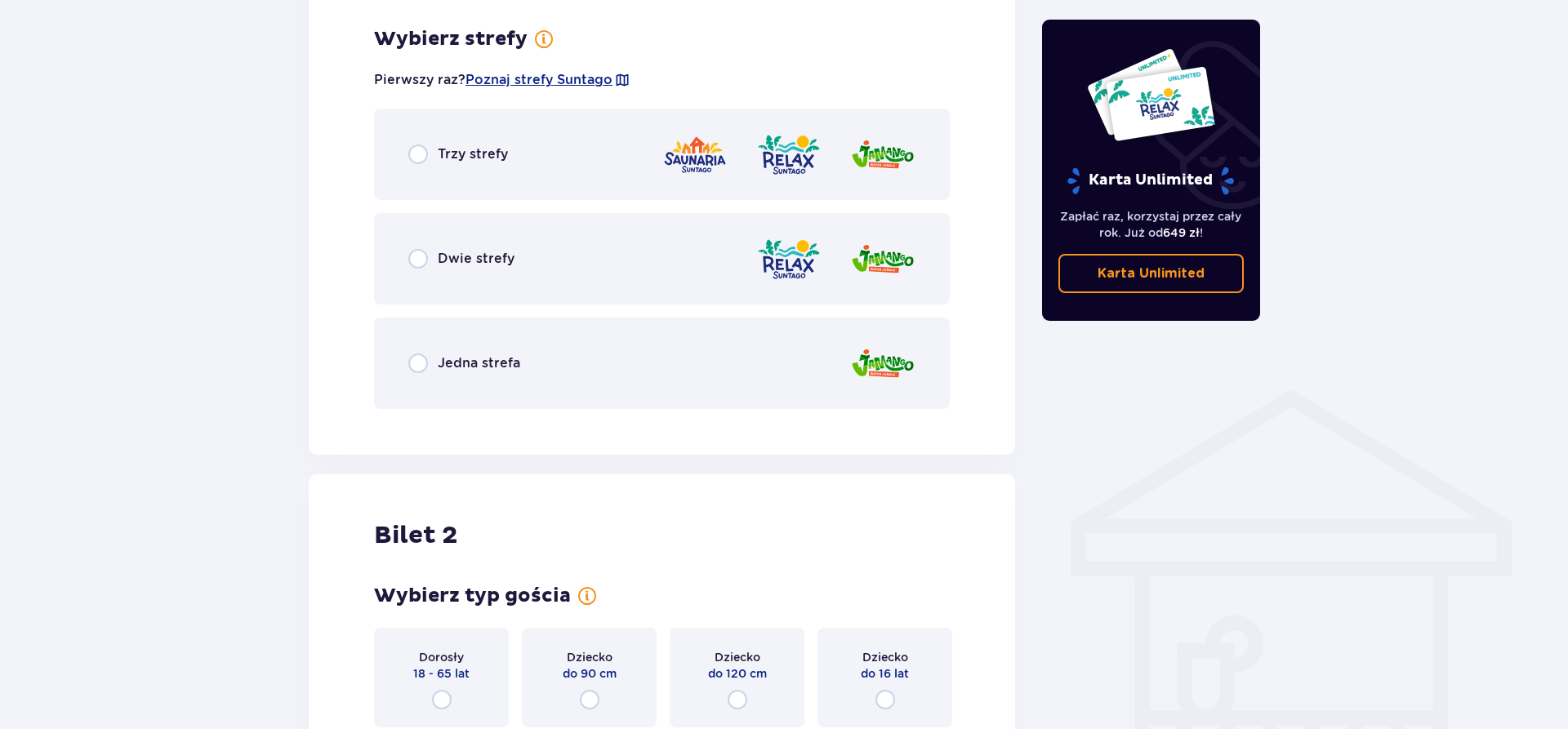
scroll to position [944, 0]
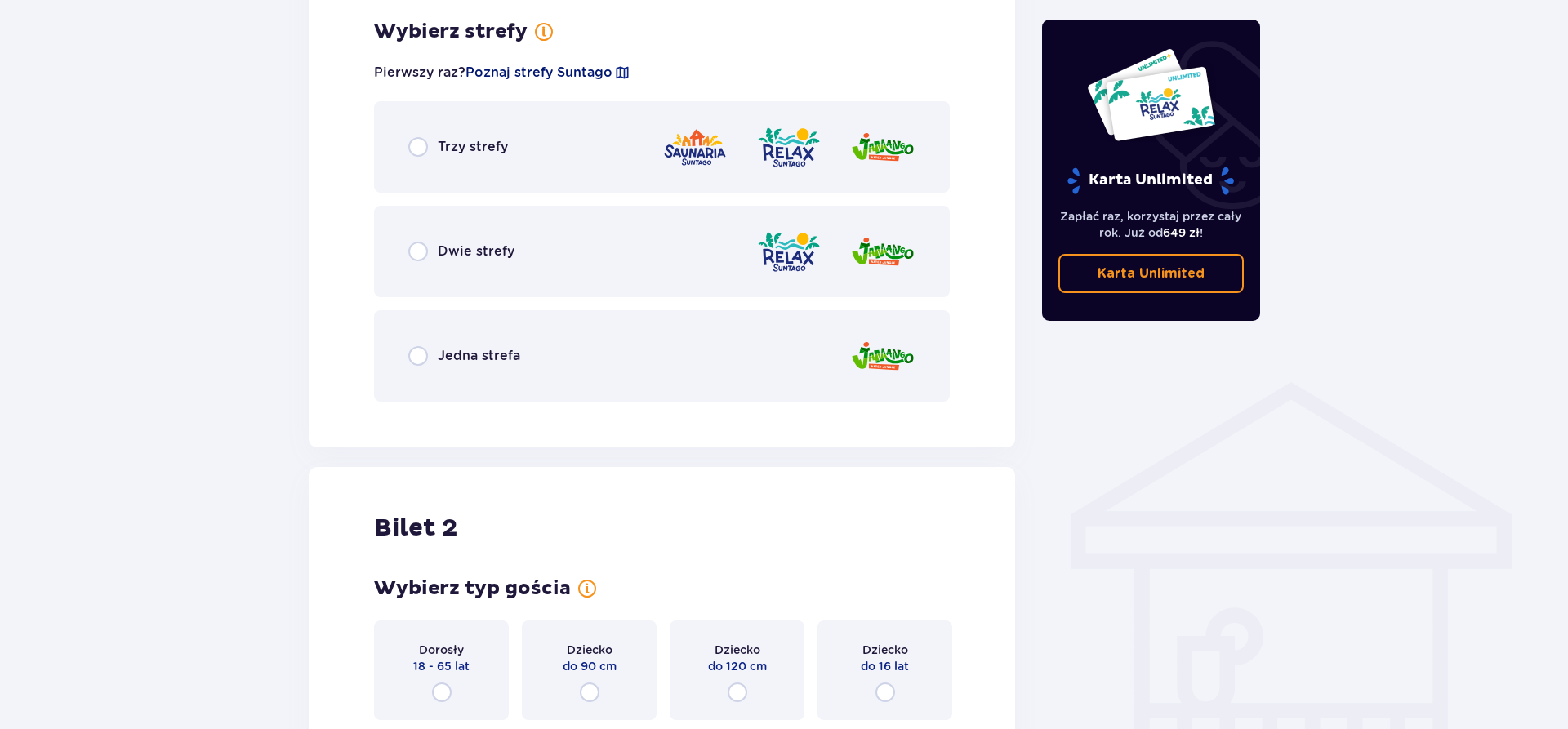
click at [561, 76] on span "Poznaj strefy Suntago" at bounding box center [539, 73] width 147 height 18
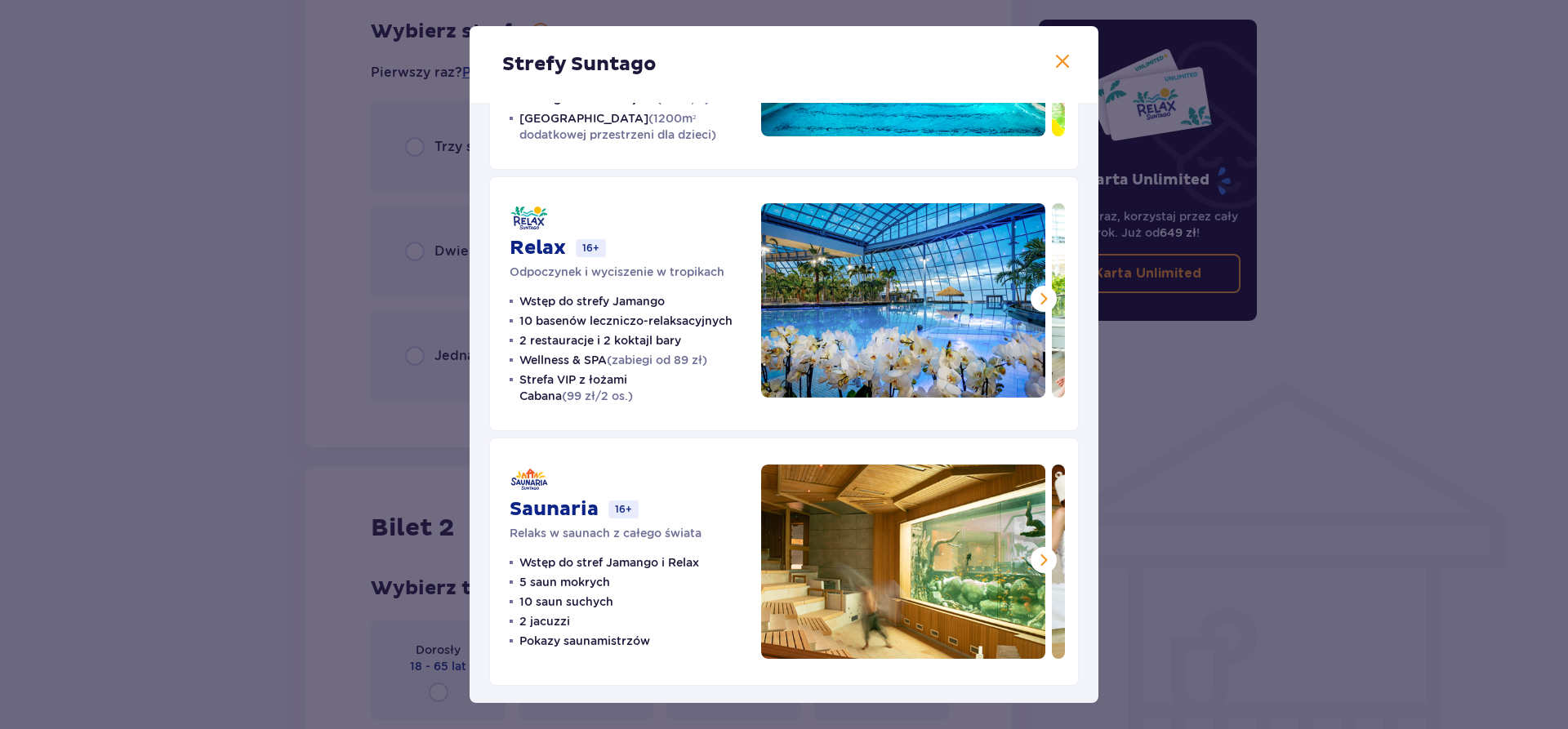
scroll to position [210, 0]
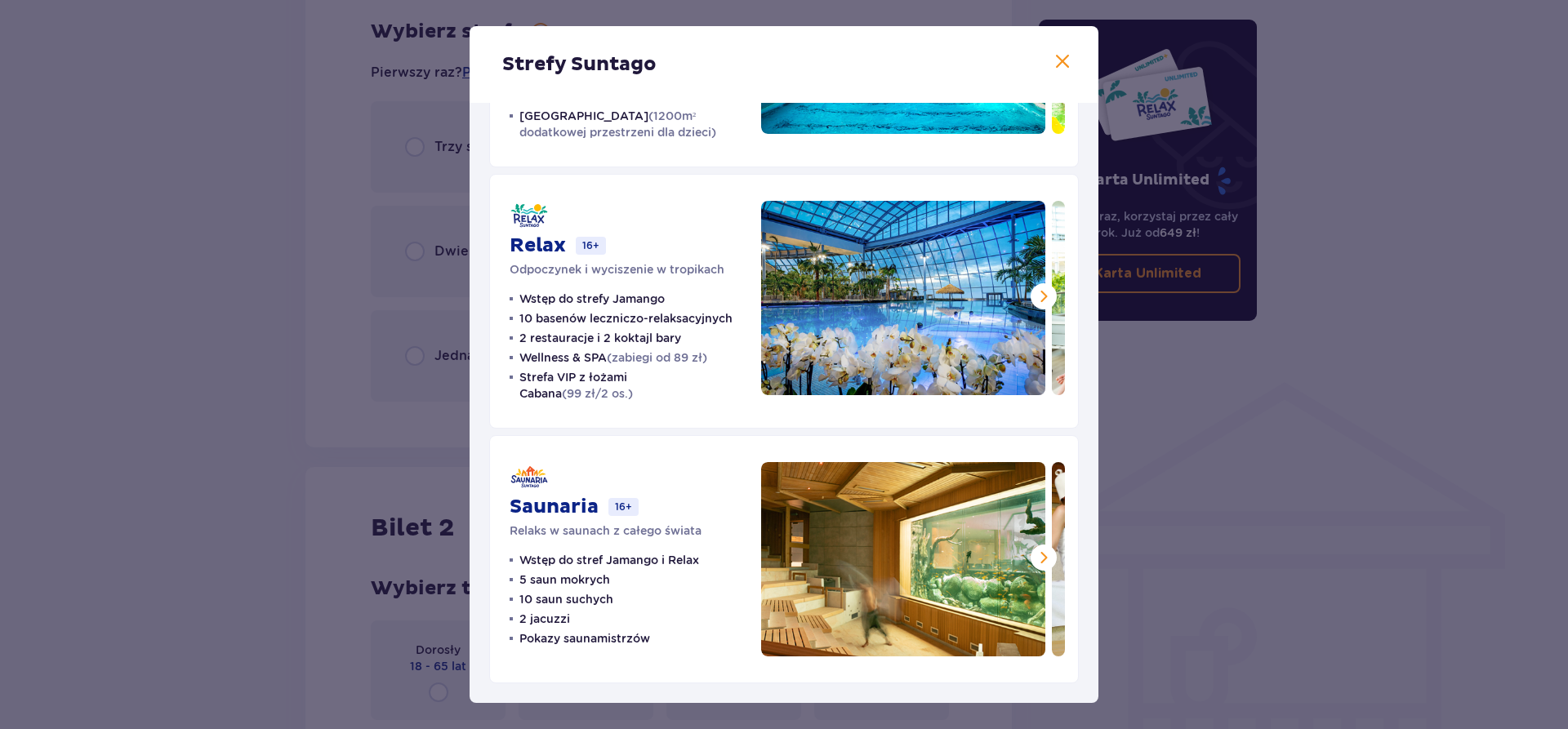
click at [362, 321] on div "Strefy Suntago Jamango Wodna rozrywka dla całej rodziny 35 zjeżdżalni 7 basenów…" at bounding box center [784, 364] width 1568 height 729
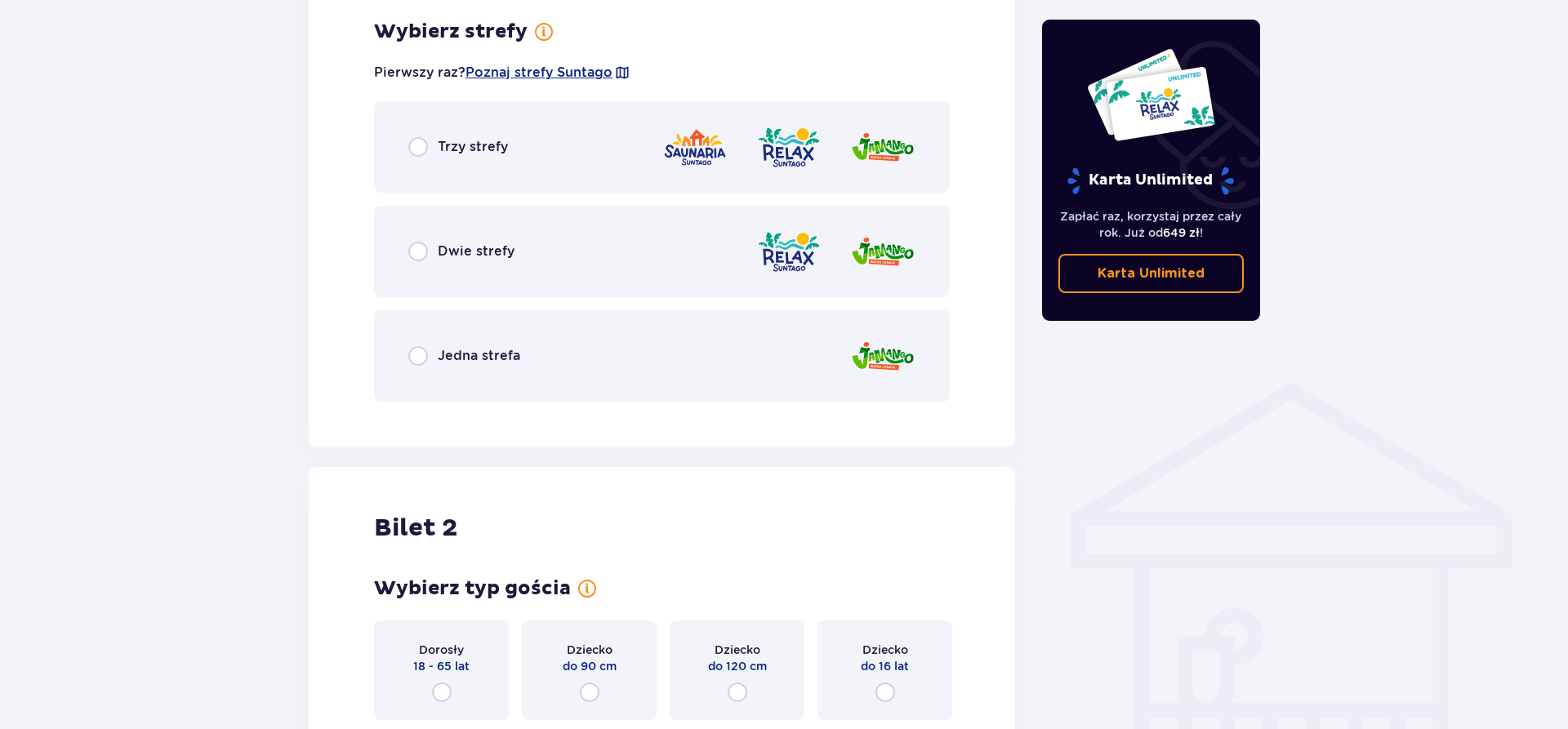
click at [424, 258] on input "radio" at bounding box center [419, 252] width 20 height 20
radio input "true"
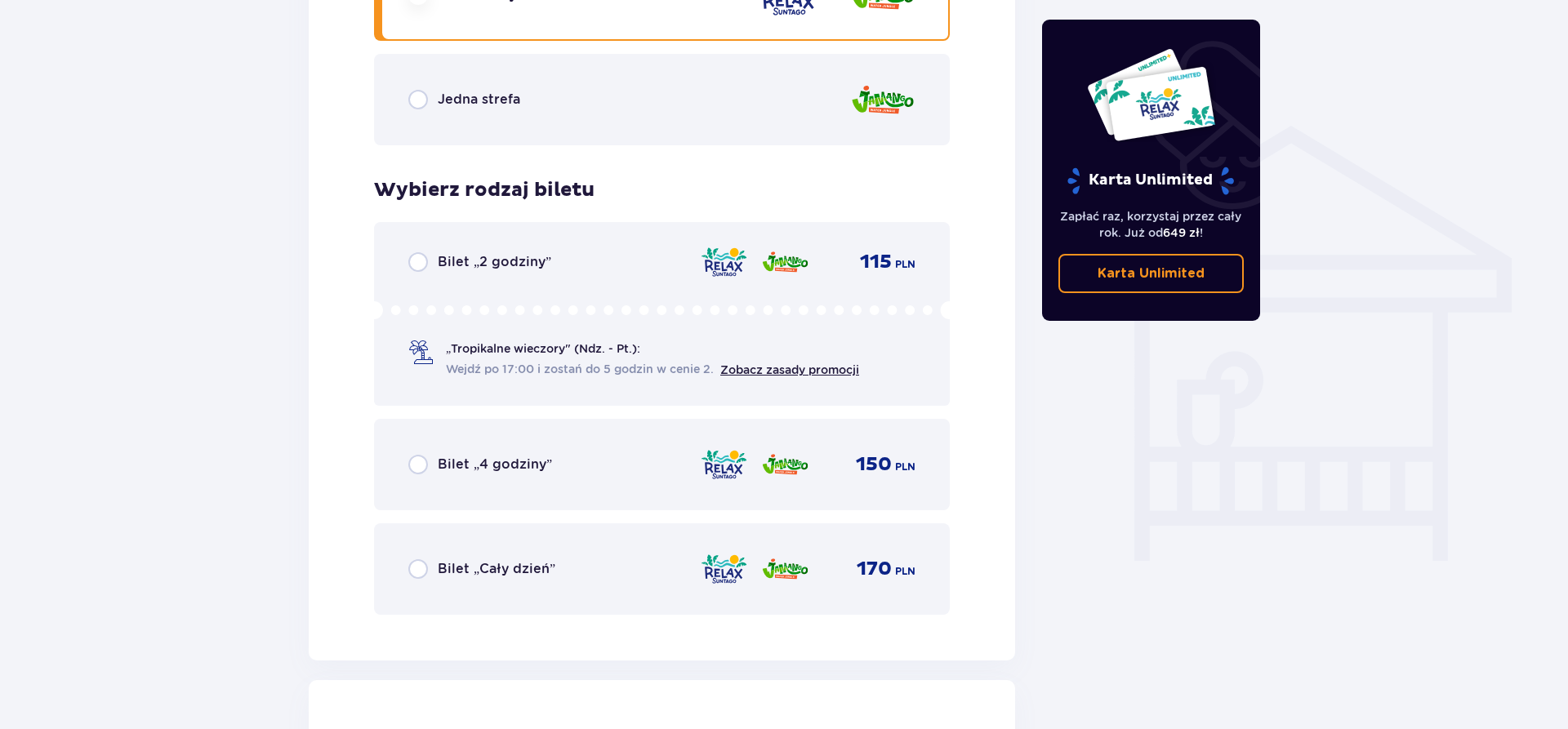
scroll to position [1192, 0]
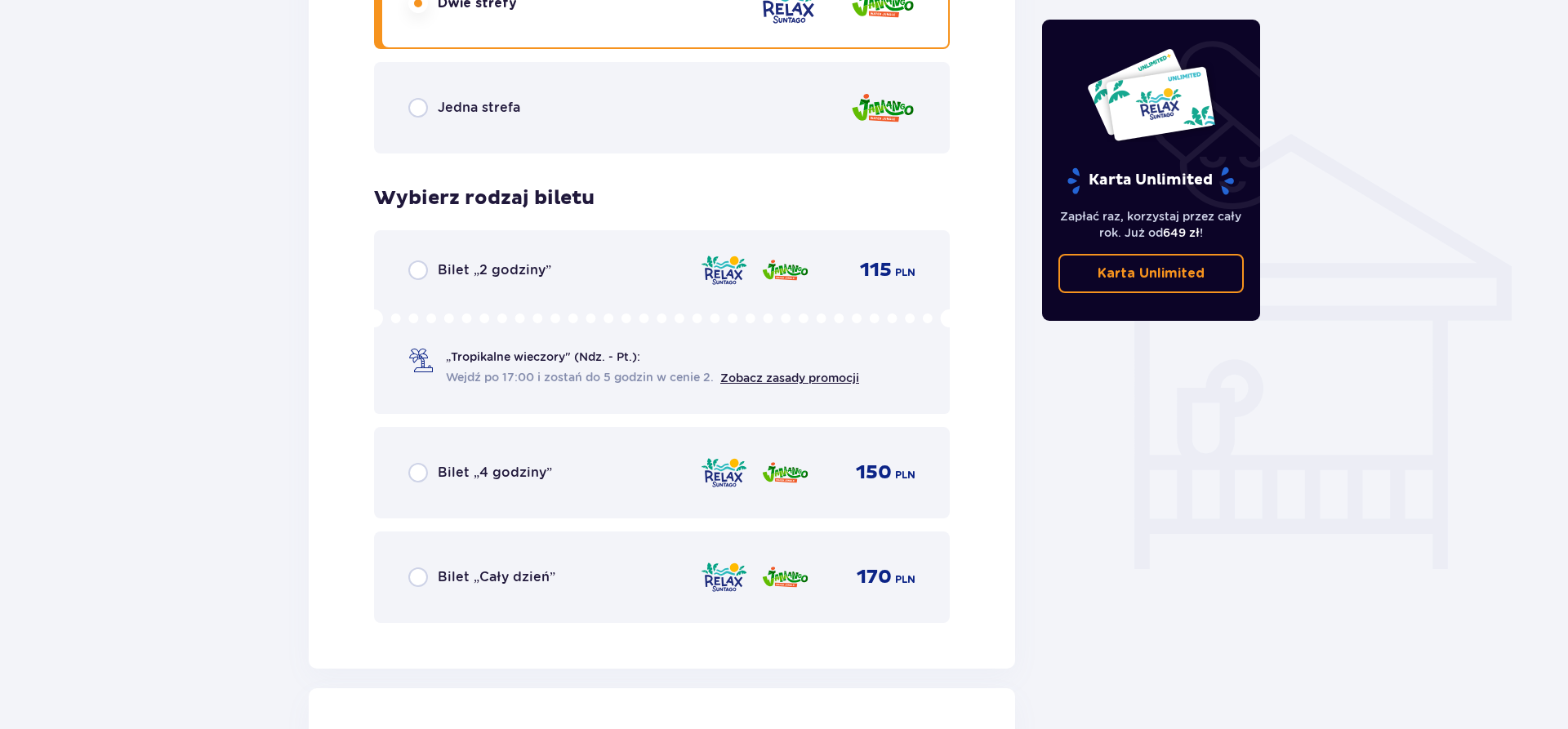
click at [486, 570] on span "Bilet „Cały dzień”" at bounding box center [496, 578] width 117 height 18
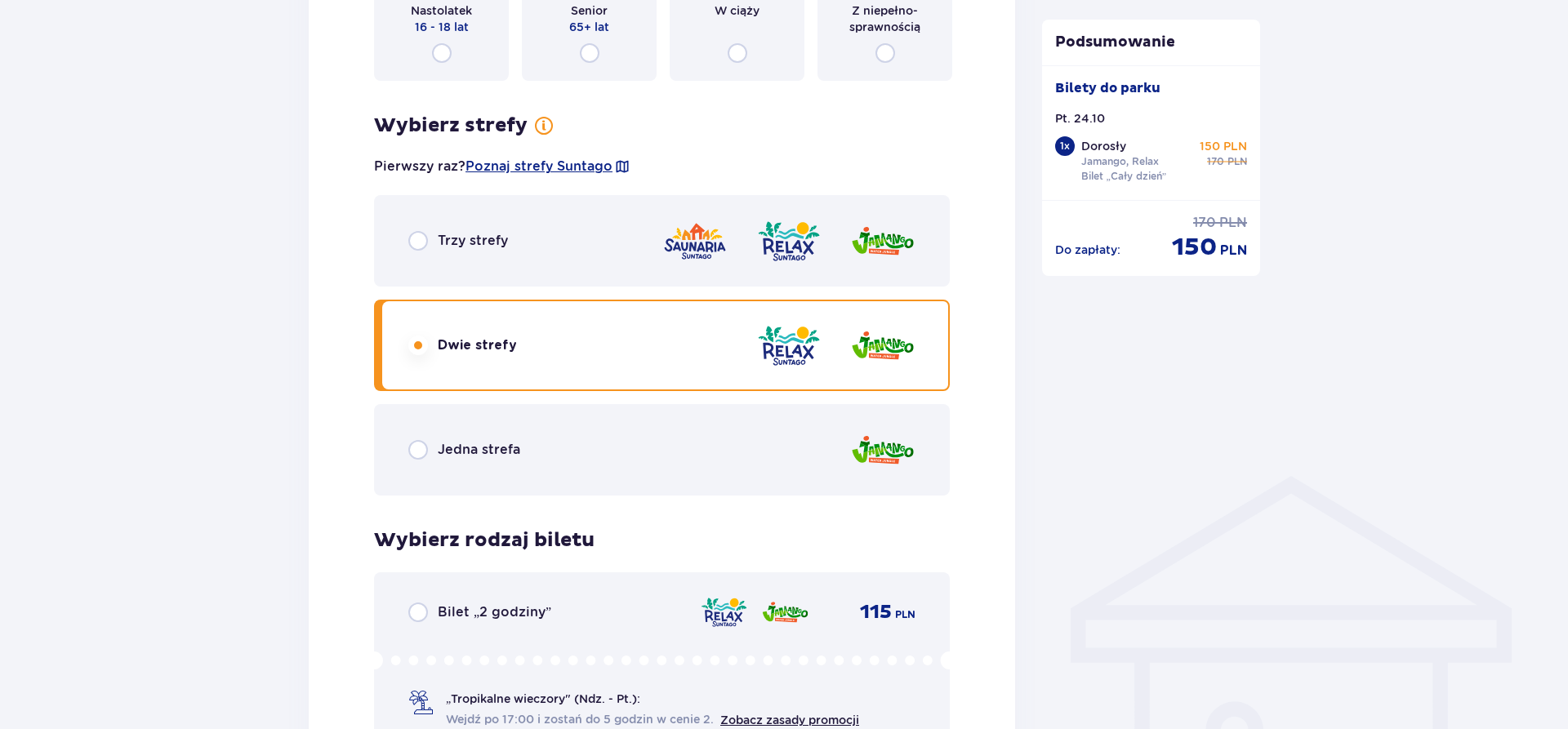
scroll to position [998, 0]
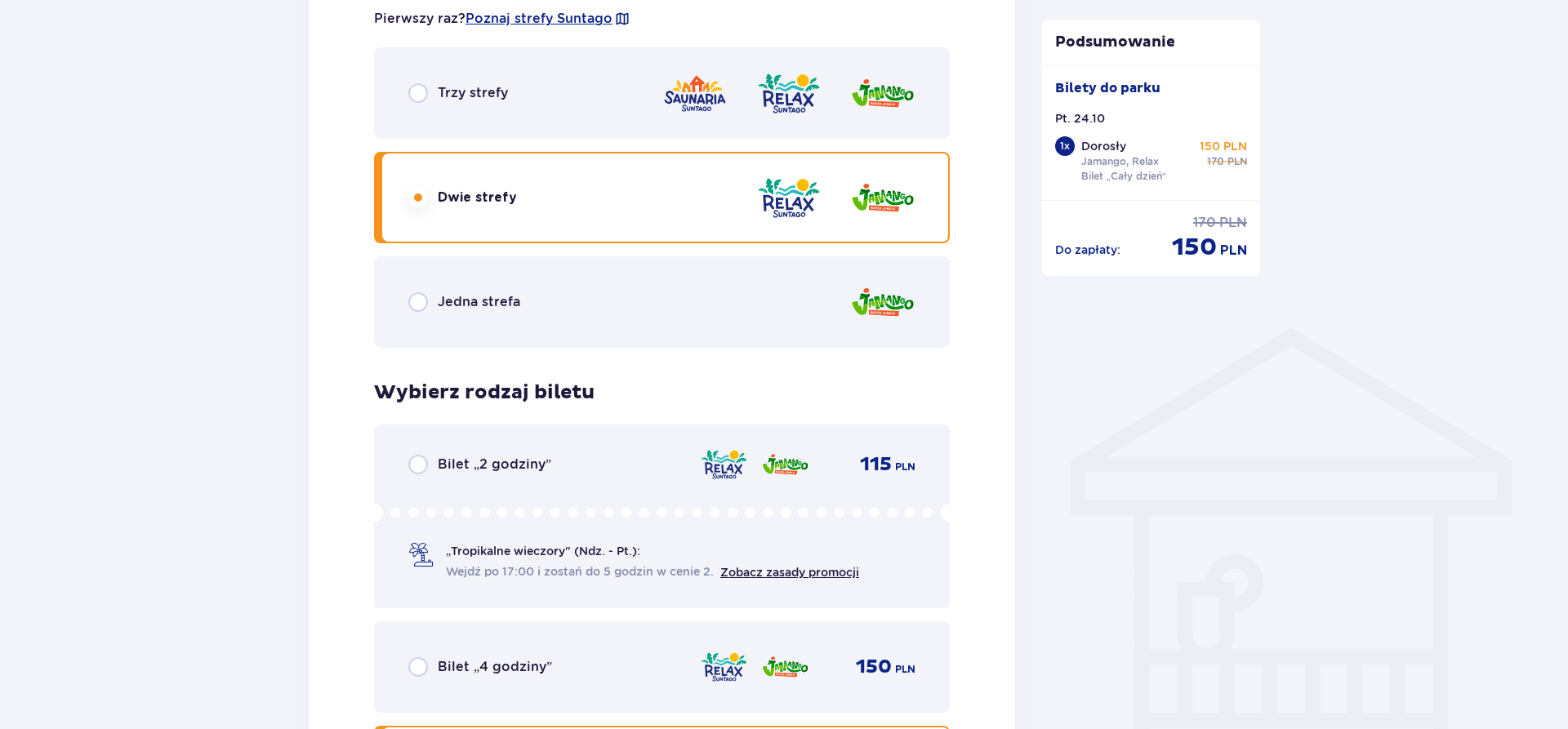
click at [549, 119] on div "Trzy strefy" at bounding box center [661, 92] width 576 height 92
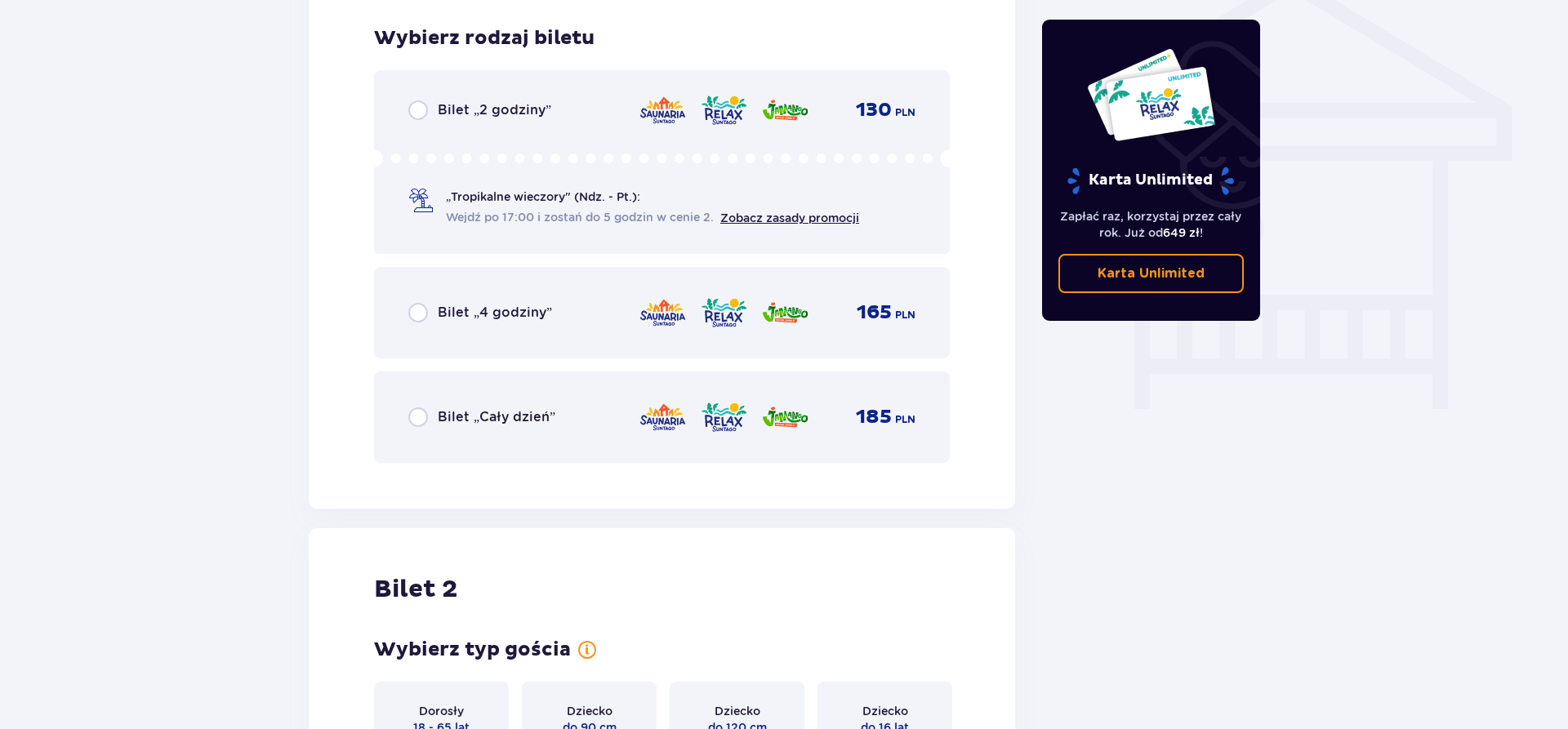
scroll to position [1359, 0]
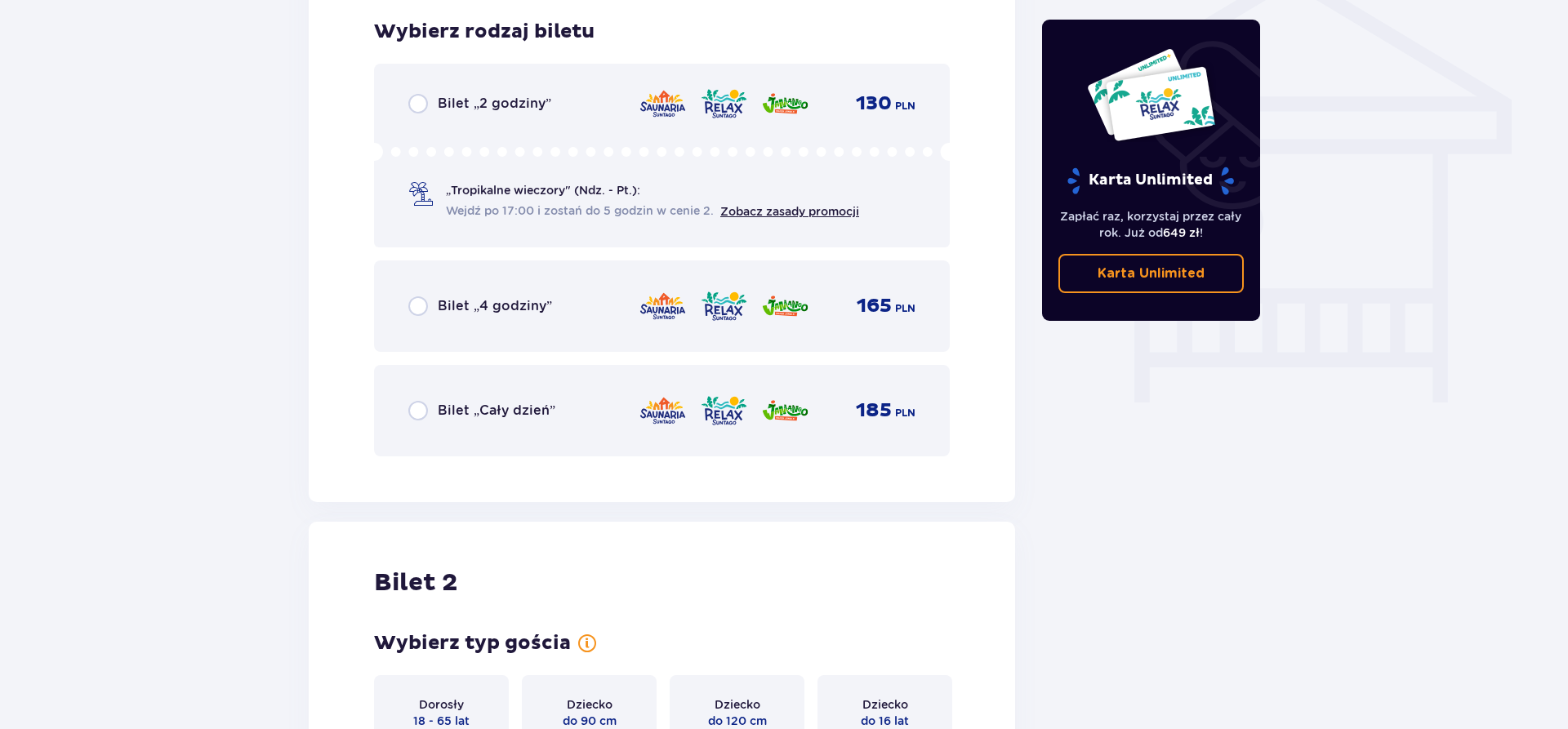
click at [544, 420] on div "Bilet „Cały dzień”" at bounding box center [482, 411] width 147 height 20
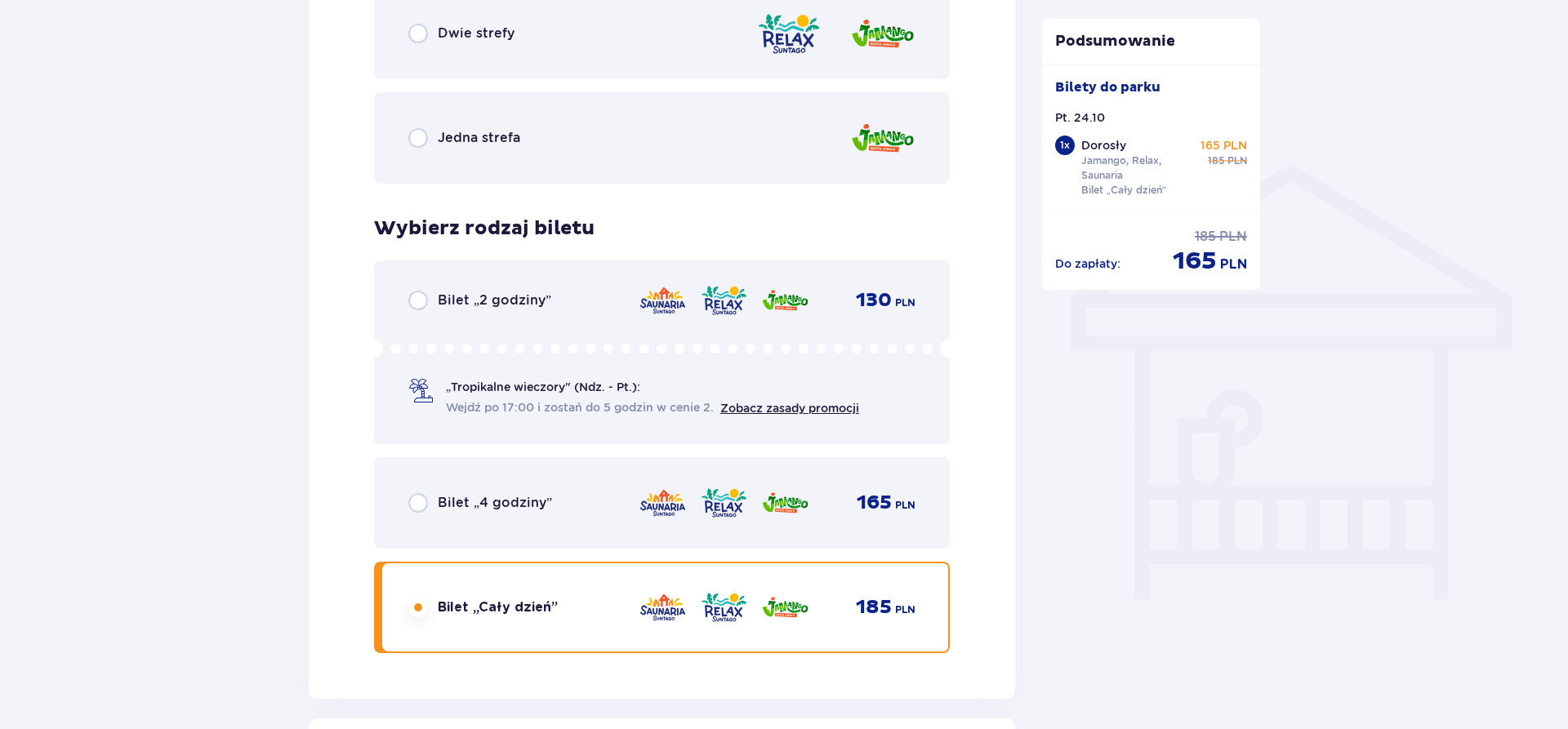
scroll to position [1656, 0]
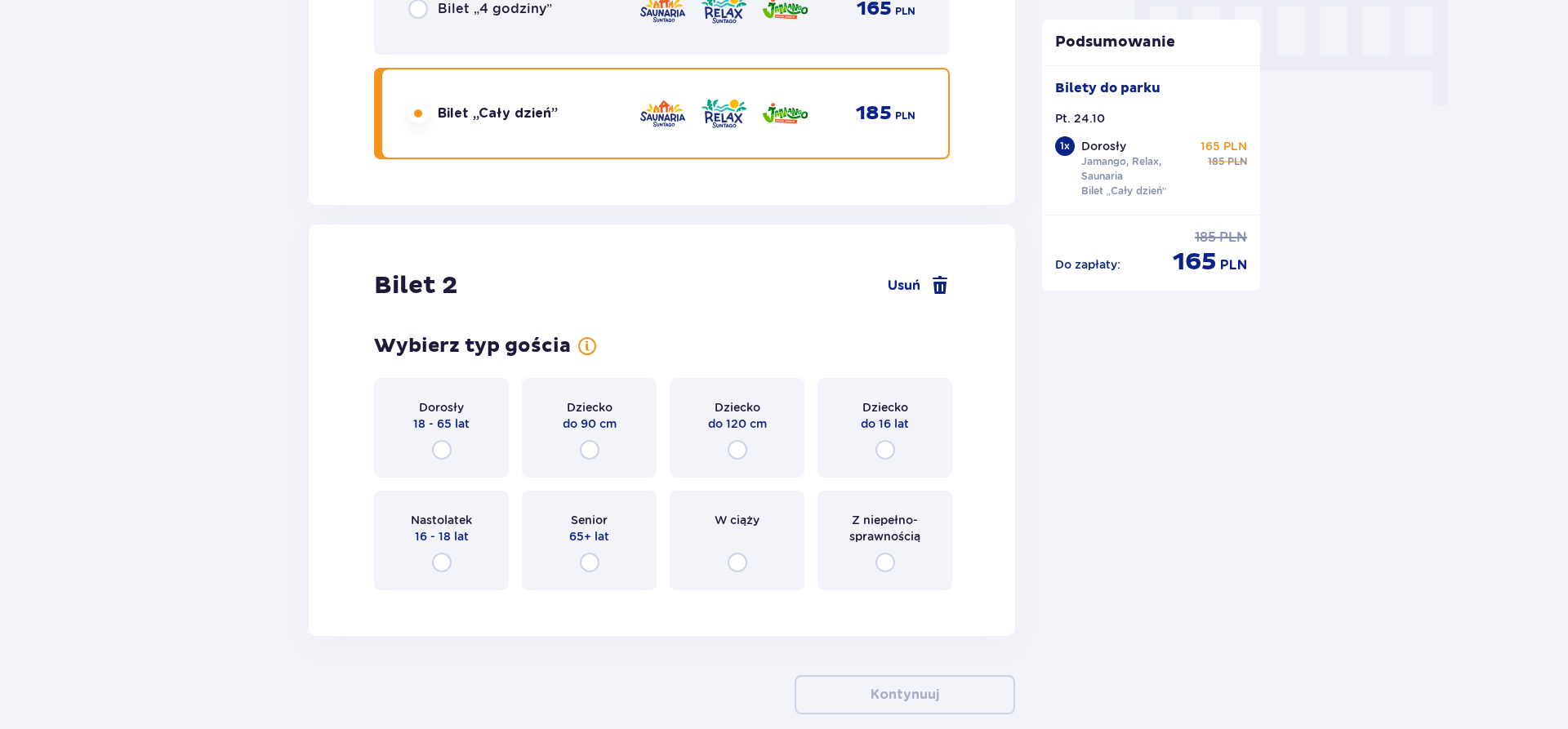
click at [406, 413] on div "Dorosły 18 - 65 lat" at bounding box center [441, 428] width 135 height 100
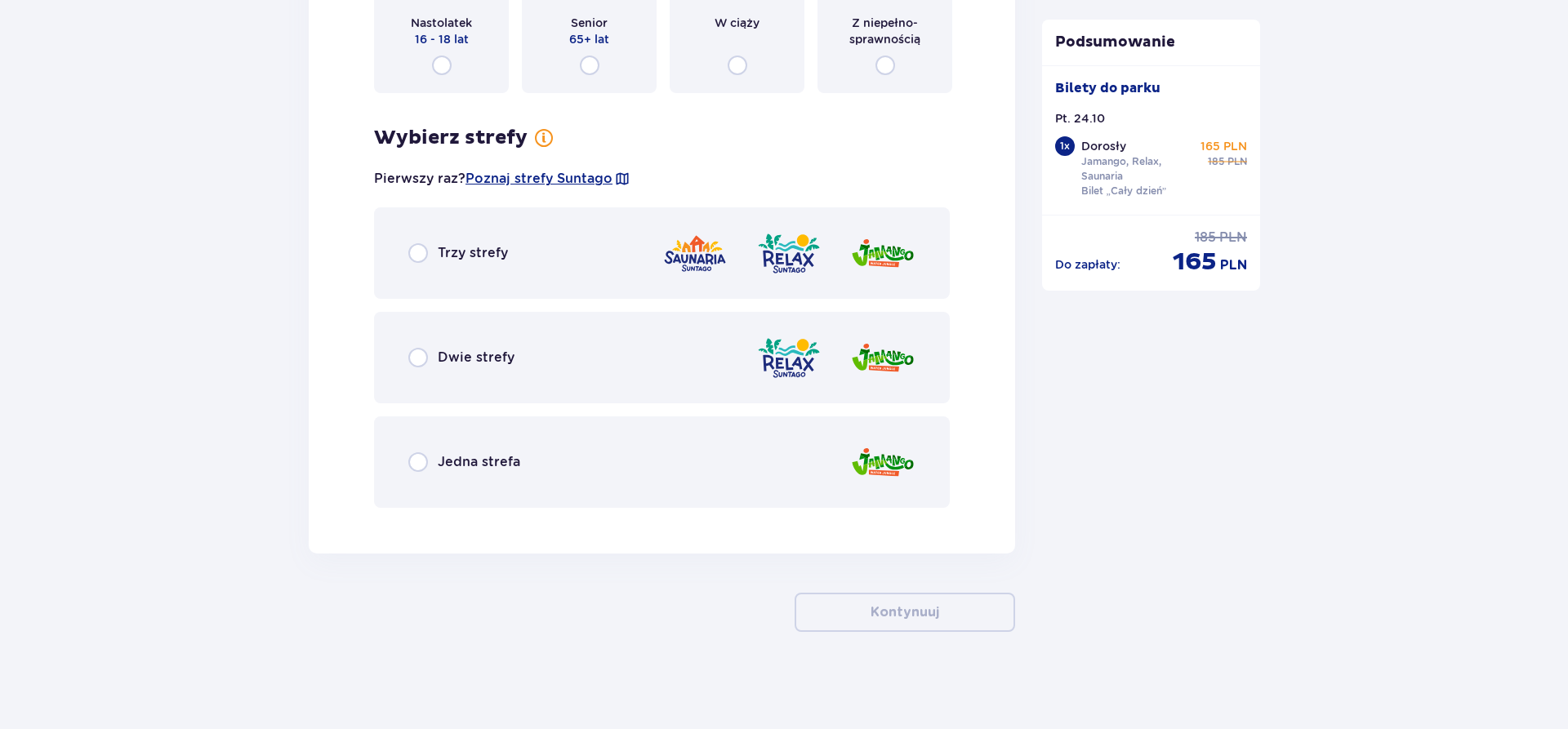
scroll to position [2155, 0]
click at [549, 271] on div "Trzy strefy" at bounding box center [661, 252] width 576 height 92
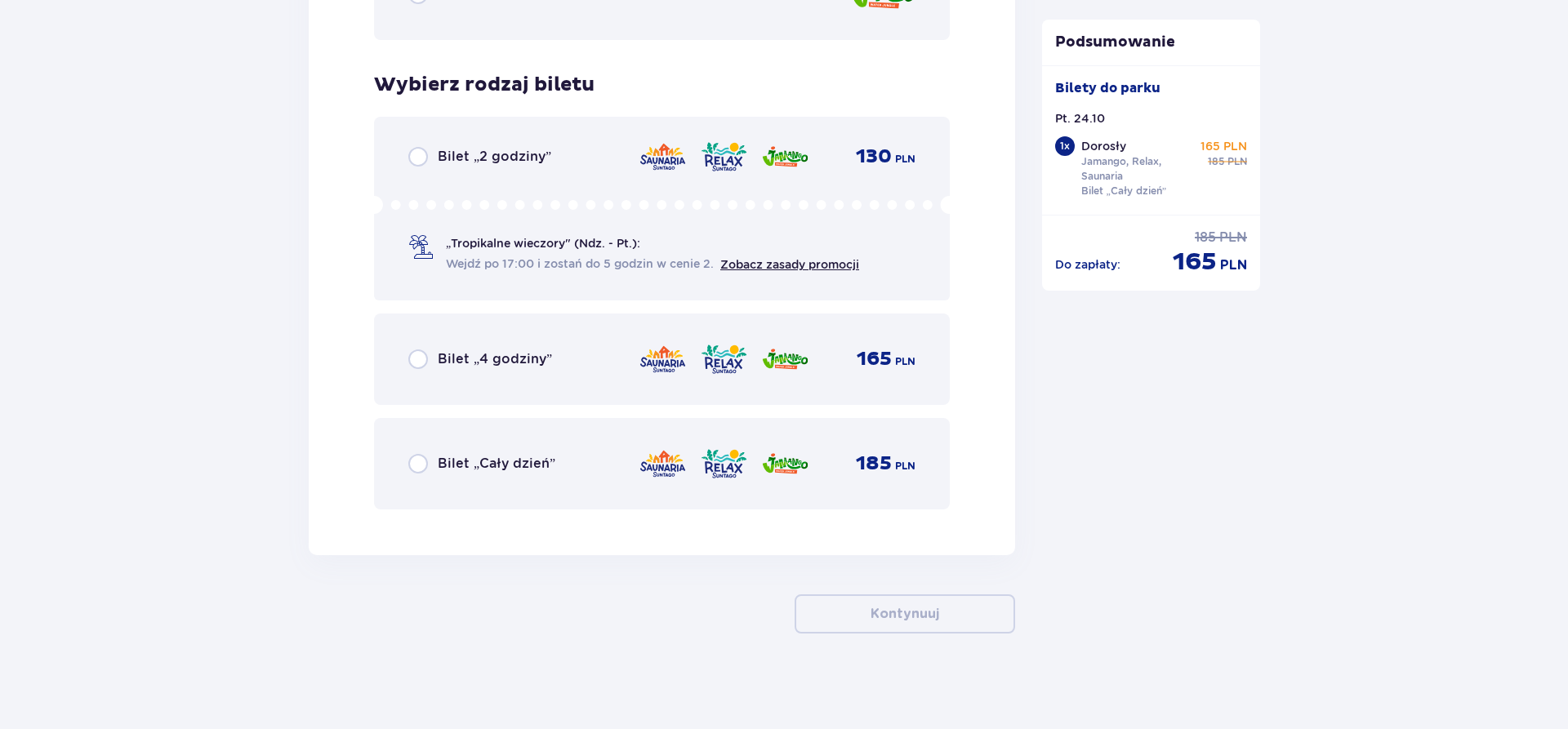
scroll to position [2625, 0]
click at [507, 448] on div "Bilet „Cały dzień” 185 PLN" at bounding box center [662, 462] width 507 height 35
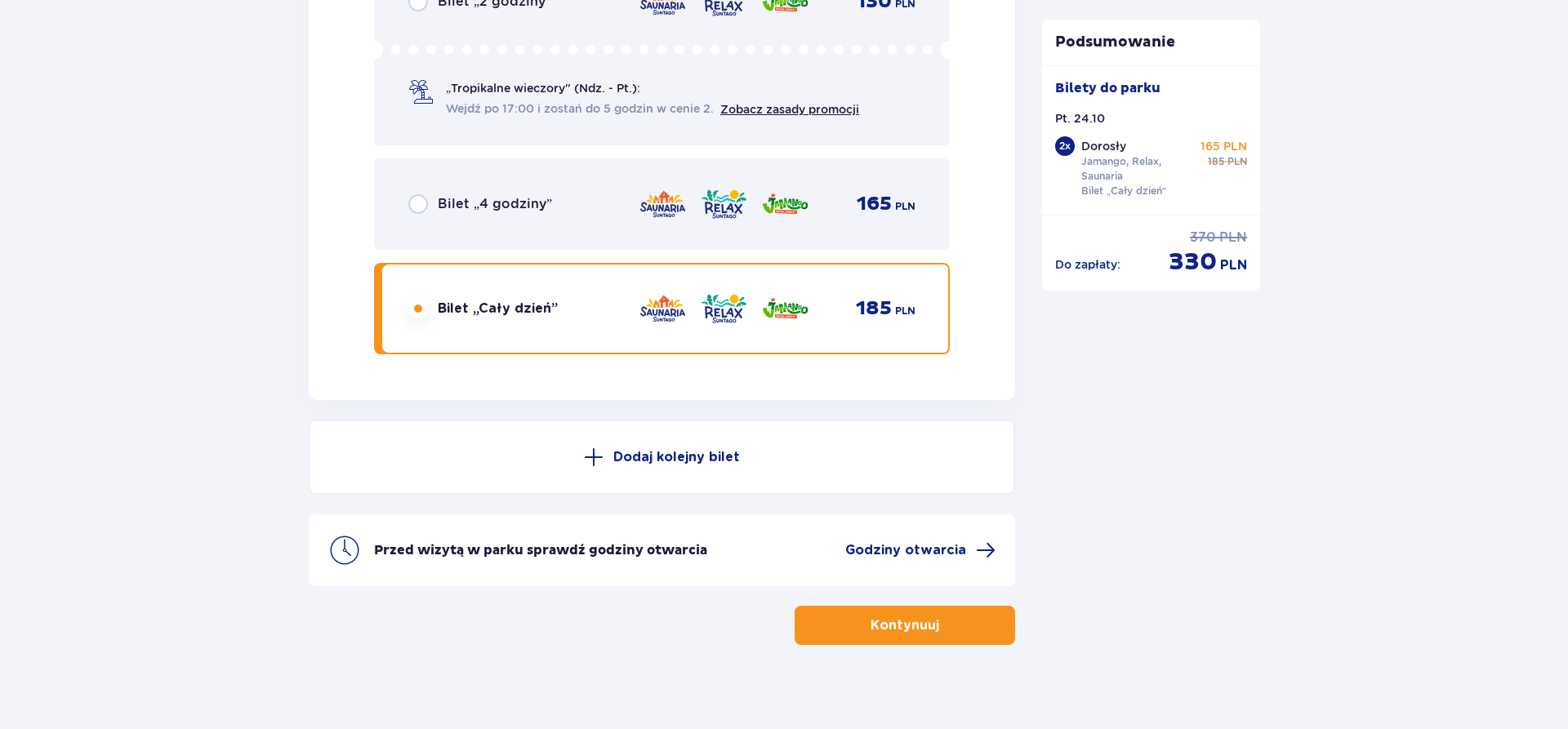
scroll to position [2791, 0]
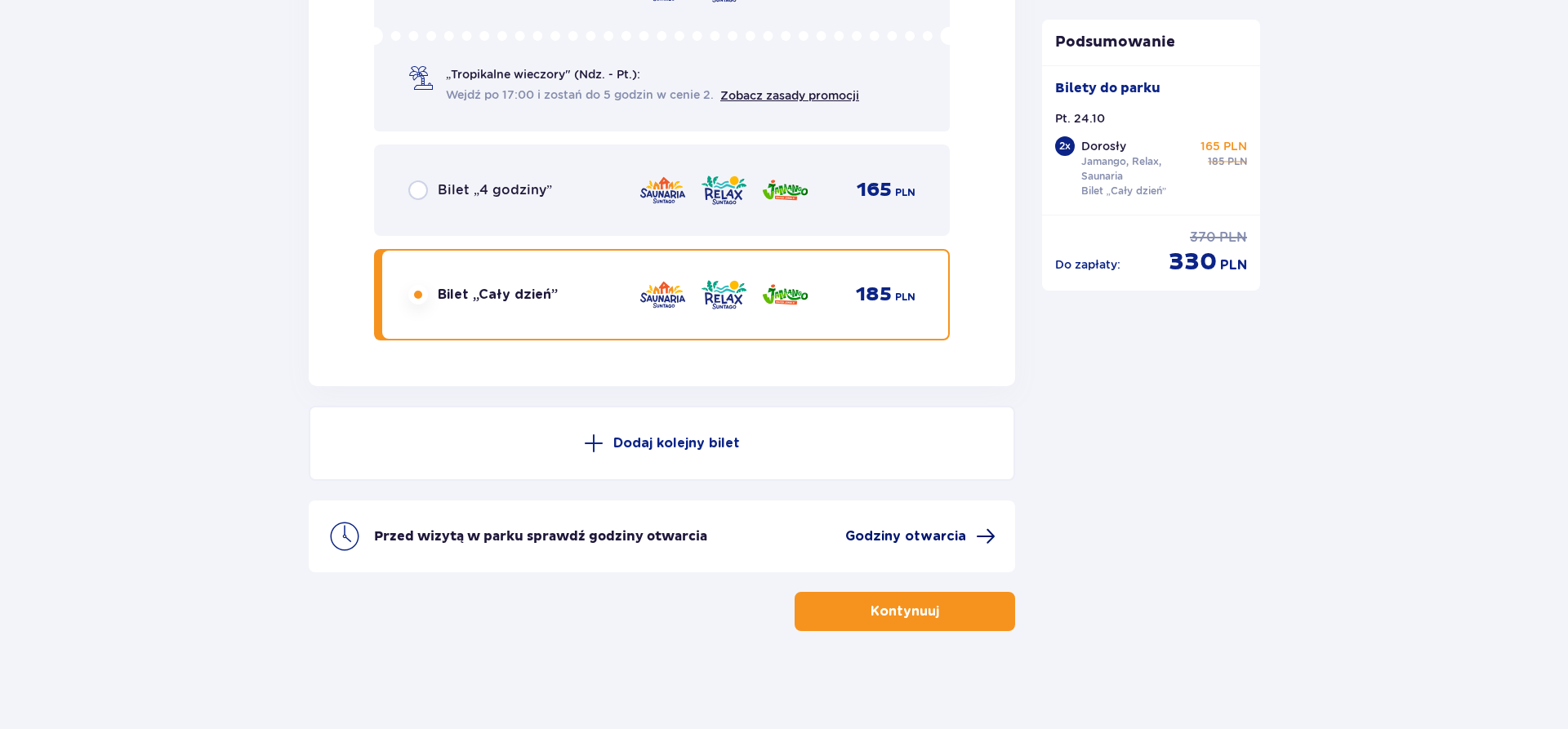
click at [932, 544] on span "Godziny otwarcia" at bounding box center [906, 537] width 121 height 18
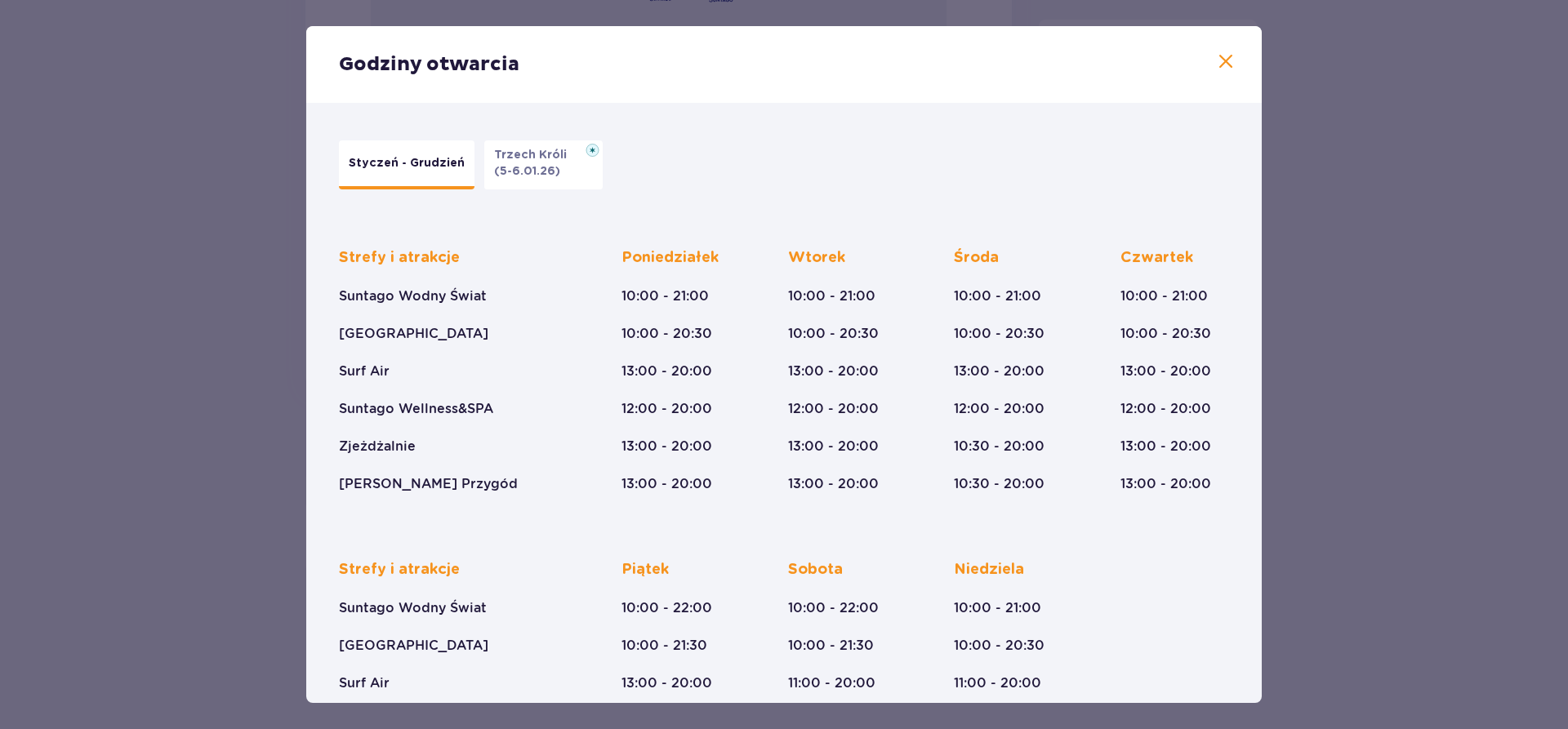
scroll to position [135, 0]
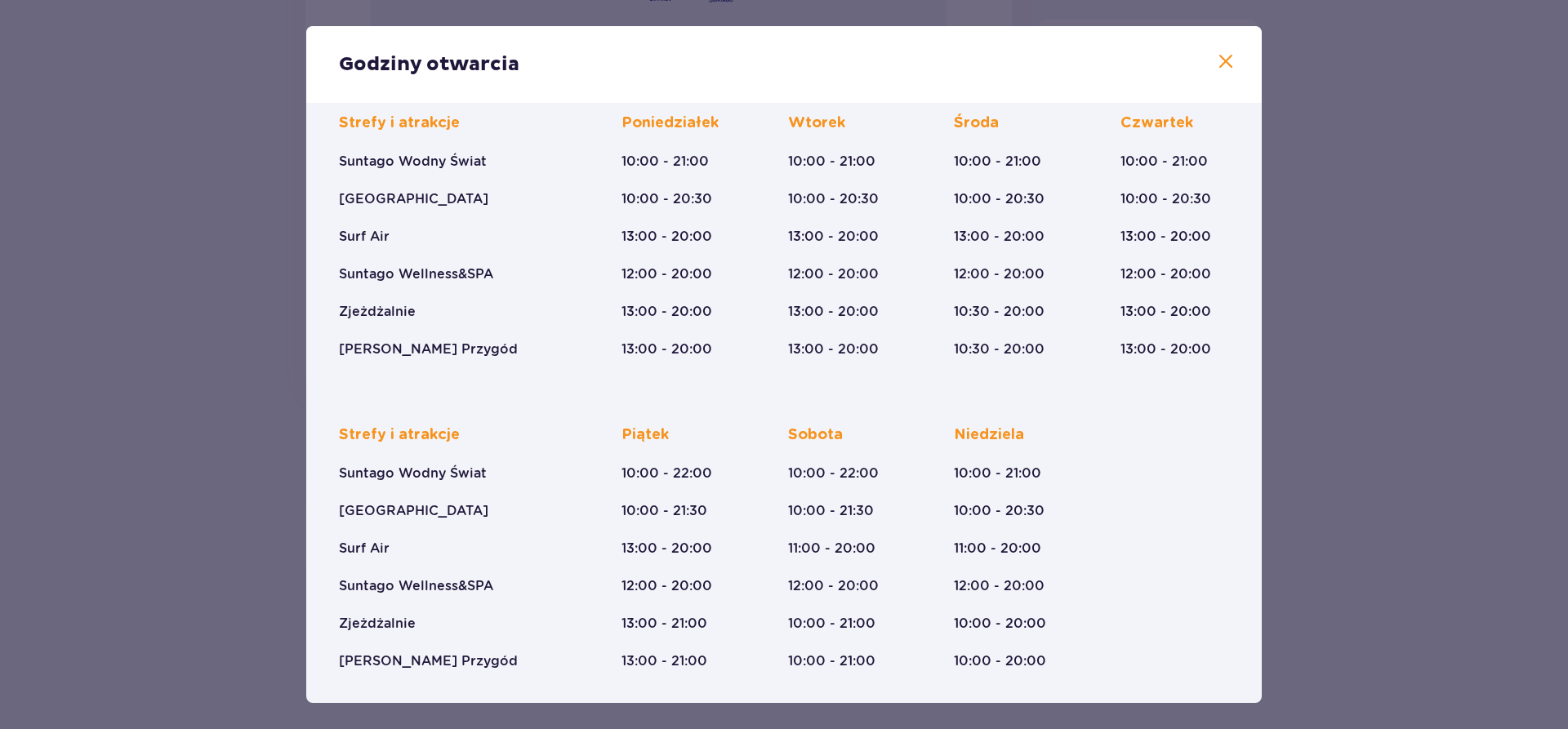
click at [1215, 391] on div "Strefy i atrakcje Suntago Wodny Świat Crocodile Island Surf Air Suntago Wellnes…" at bounding box center [784, 379] width 910 height 583
click at [1263, 387] on div "Godziny otwarcia Styczeń - Grudzień Trzech Króli (5-6.01.26) Strefy i atrakcje …" at bounding box center [784, 364] width 1568 height 729
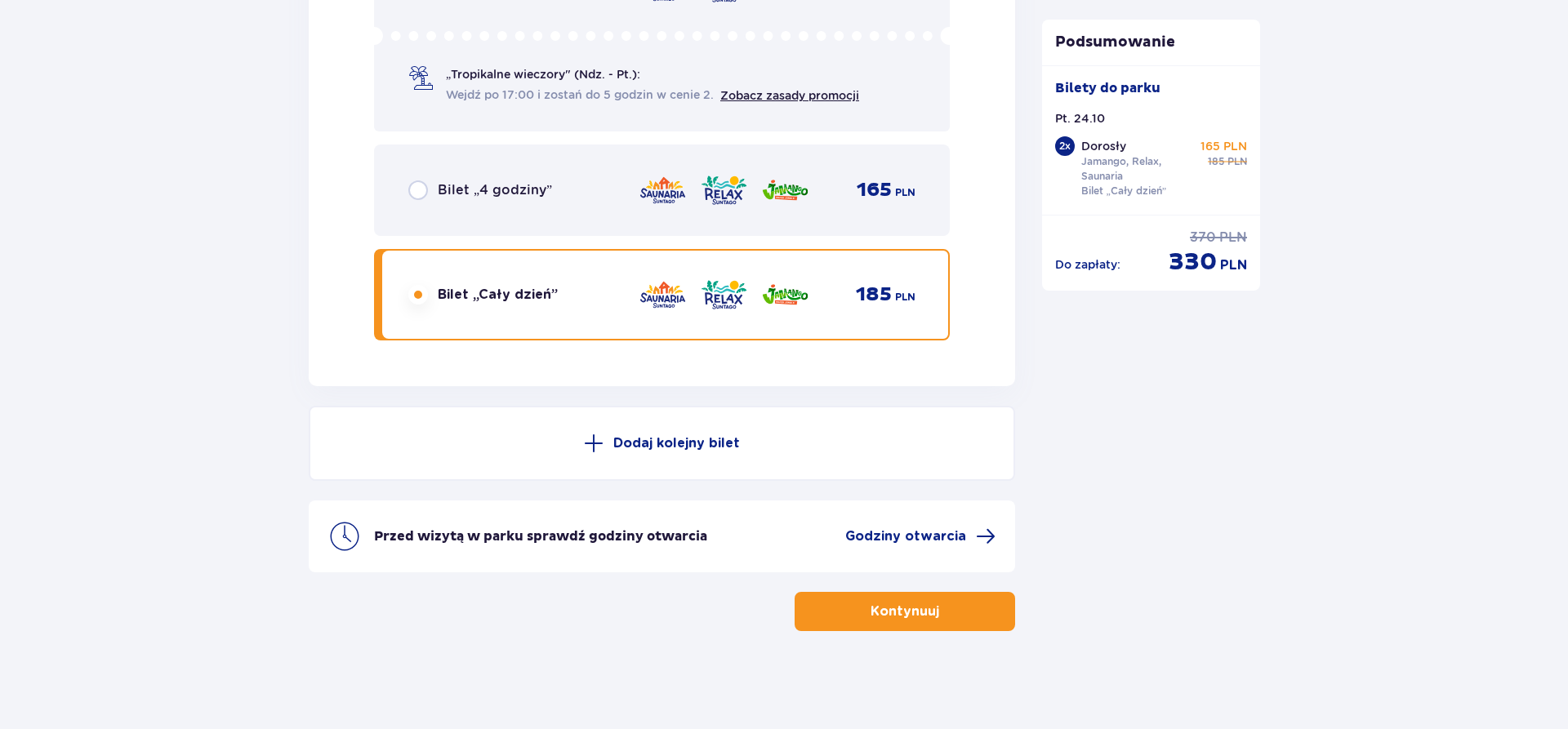
click at [935, 604] on span "button" at bounding box center [943, 612] width 20 height 20
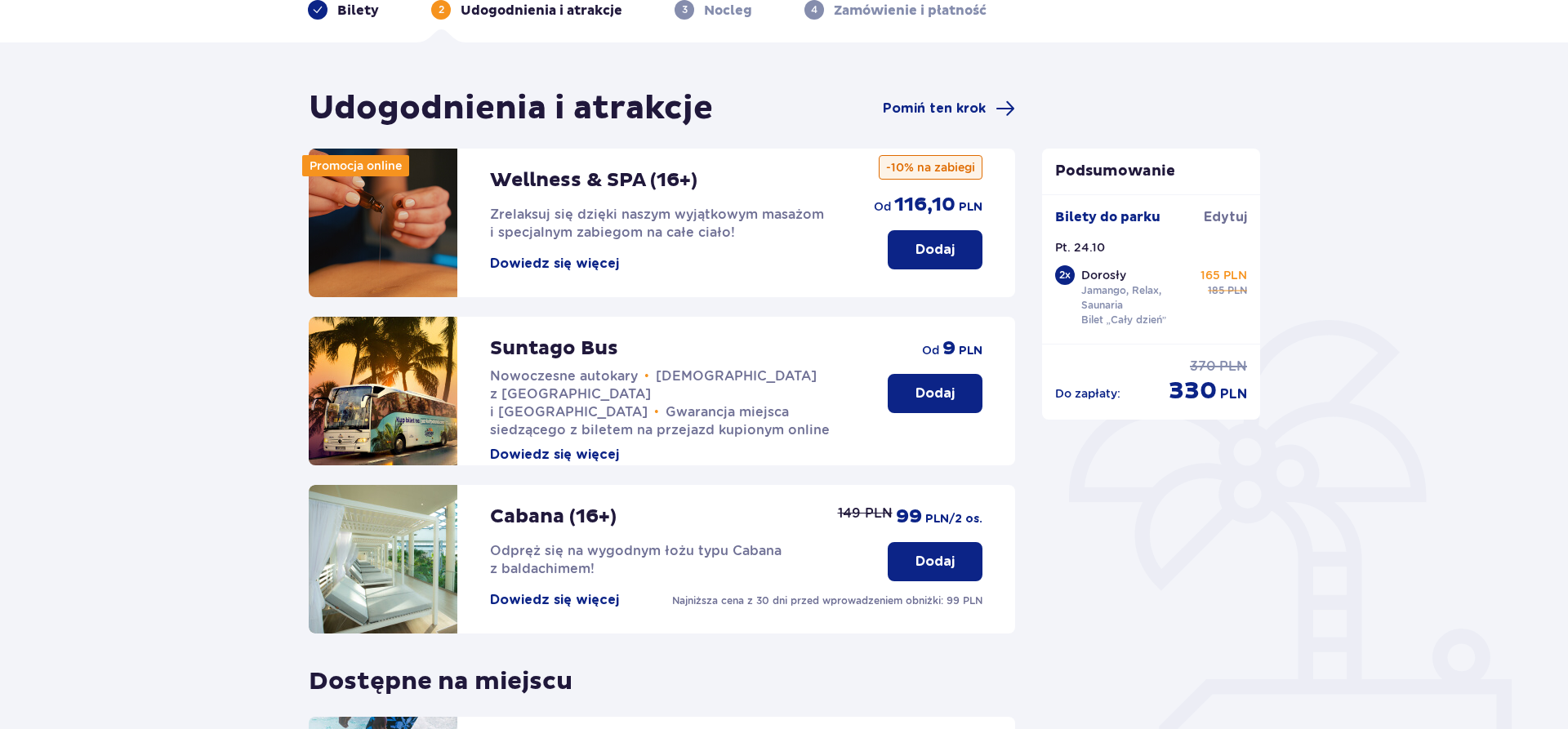
scroll to position [83, 0]
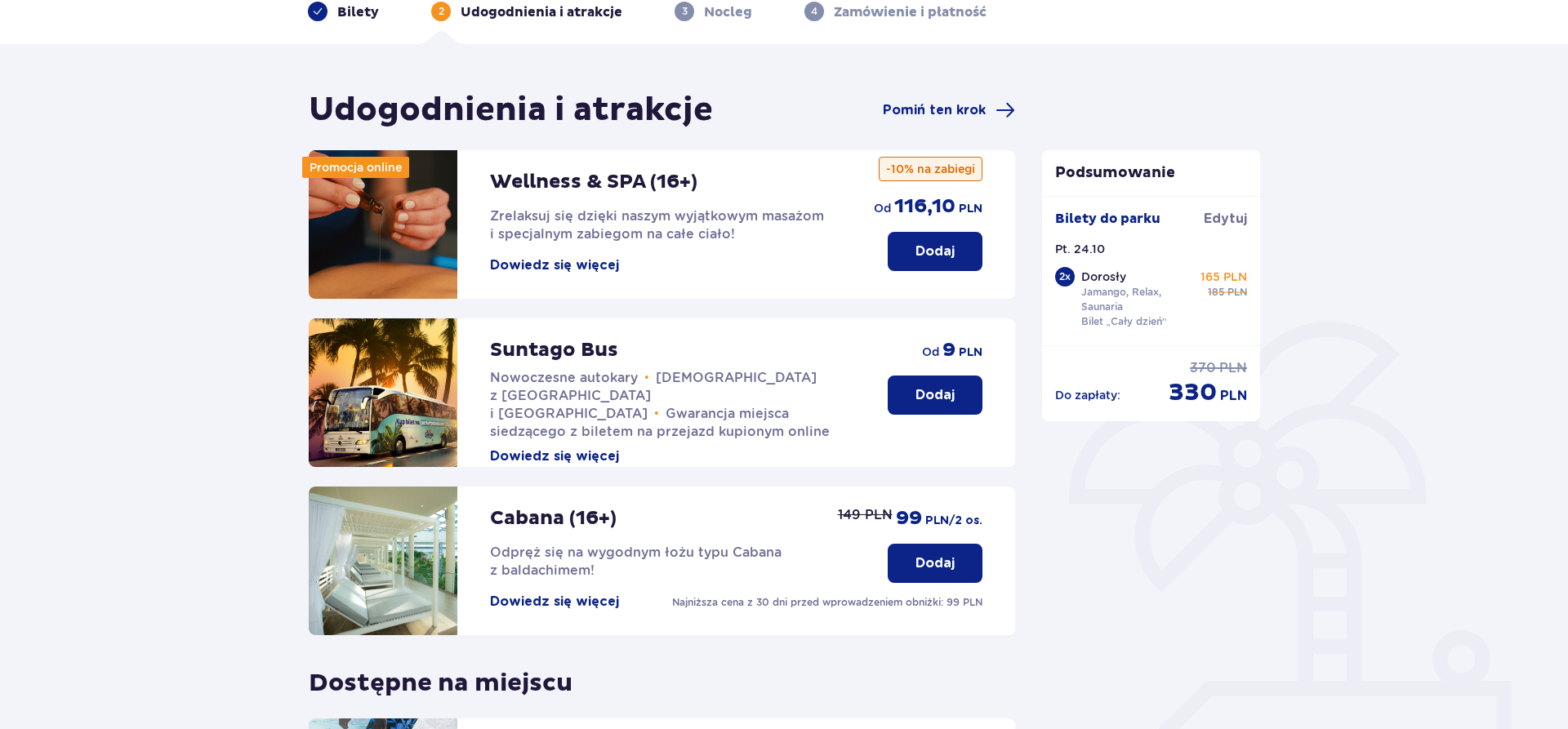
click at [500, 261] on button "Dowiedz się więcej" at bounding box center [555, 266] width 129 height 18
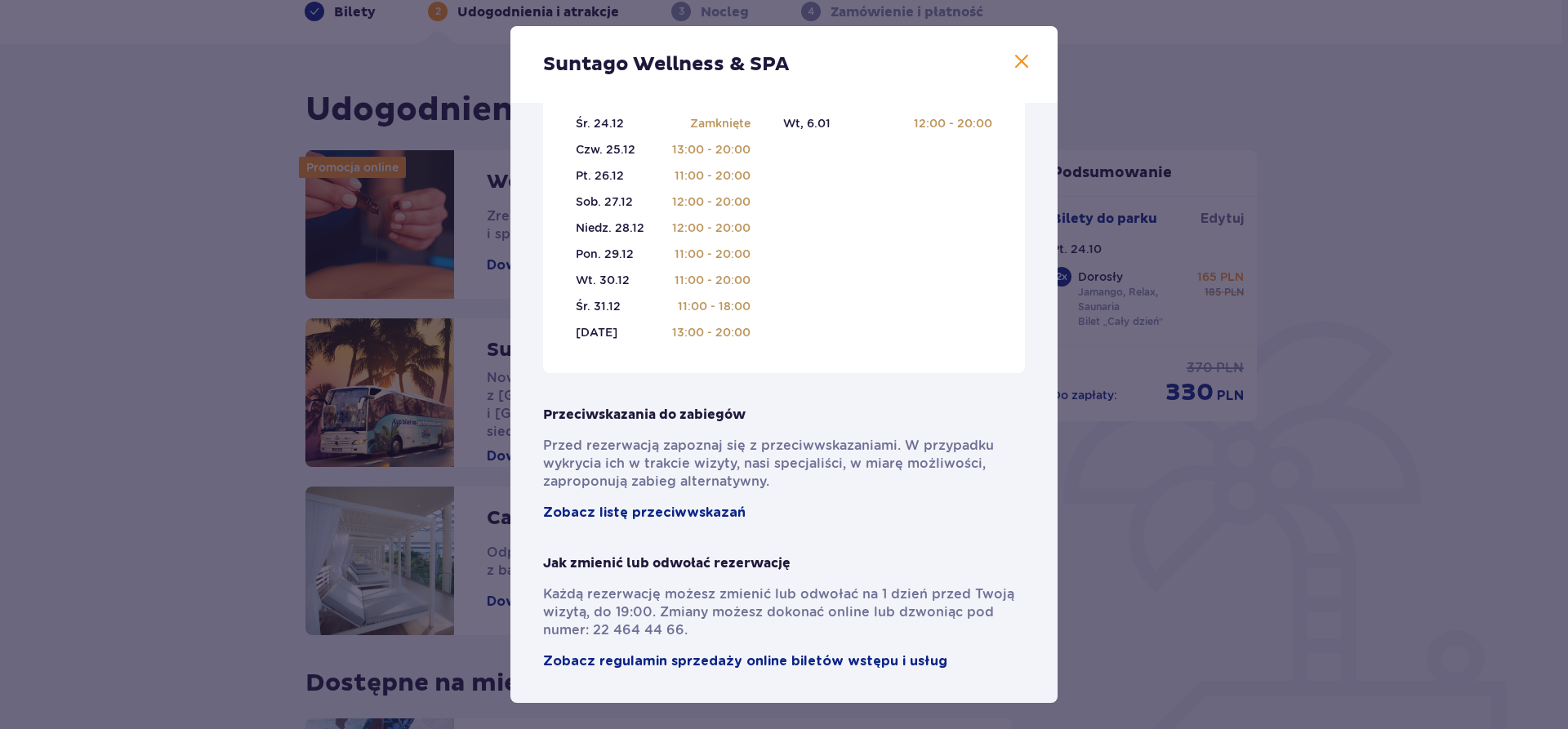
scroll to position [1036, 0]
click at [1206, 499] on div "Suntago Wellness & SPA Pełni pasji profesjonaliści , którzy pomogą Ci dobrać za…" at bounding box center [784, 364] width 1568 height 729
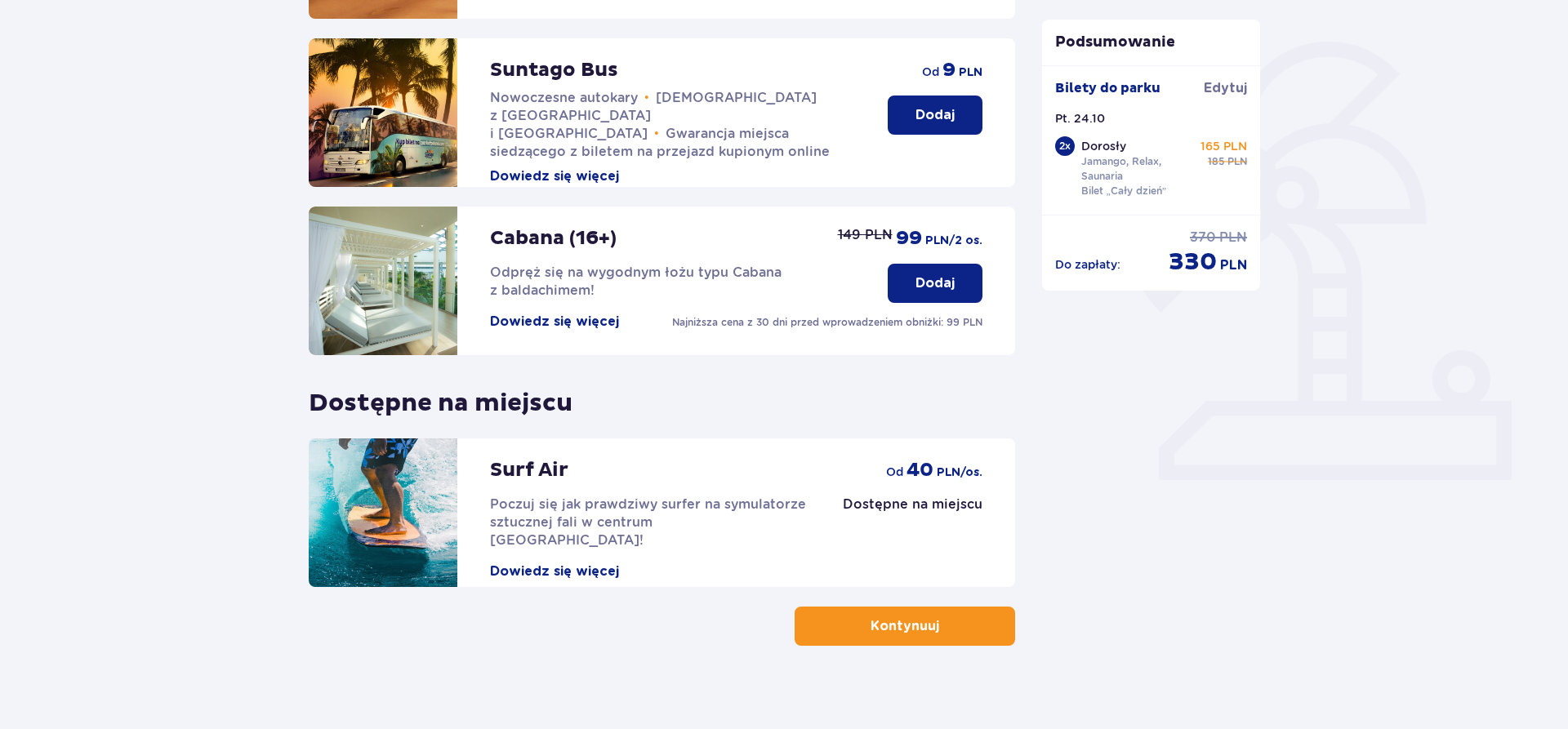
scroll to position [378, 0]
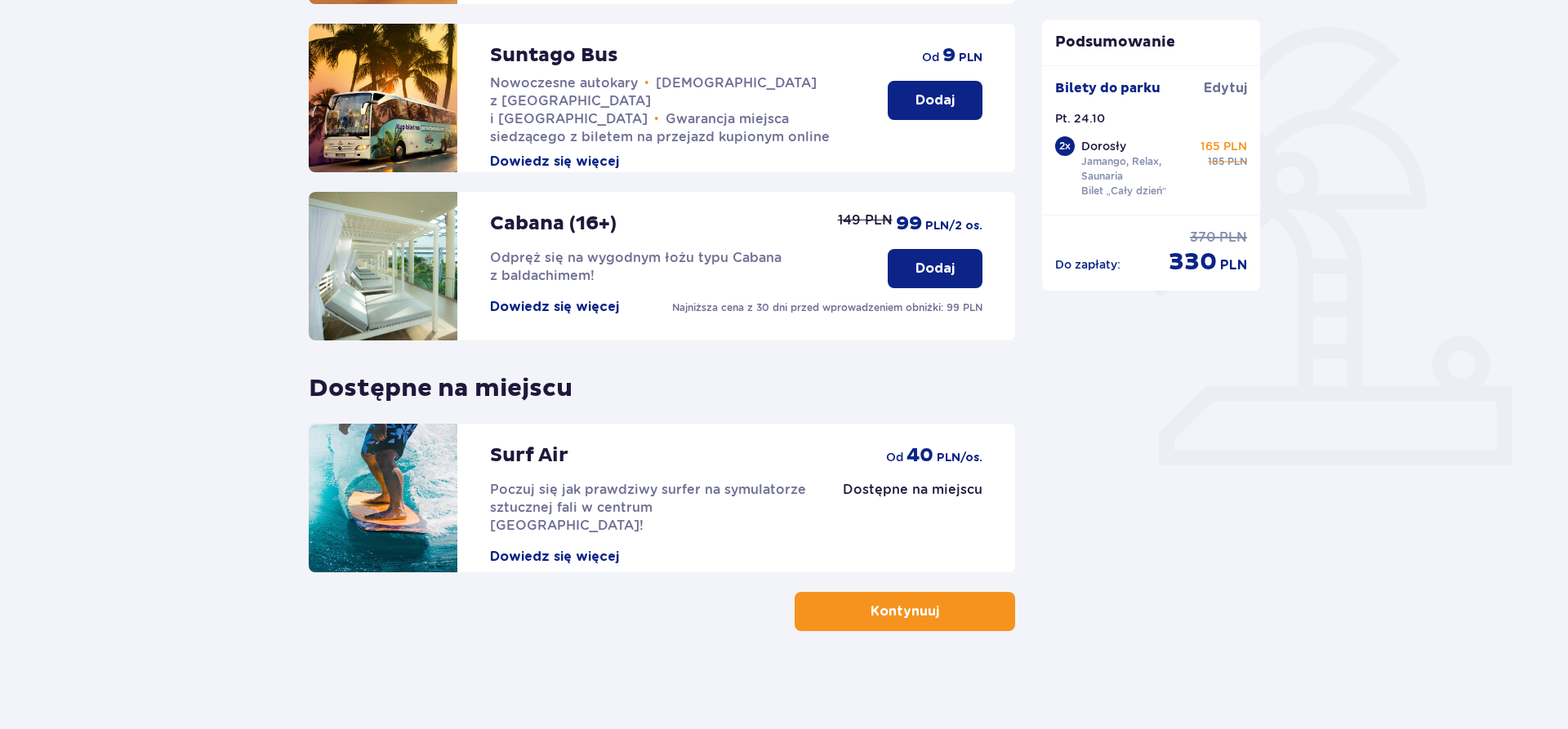
click at [911, 601] on button "Kontynuuj" at bounding box center [905, 611] width 220 height 39
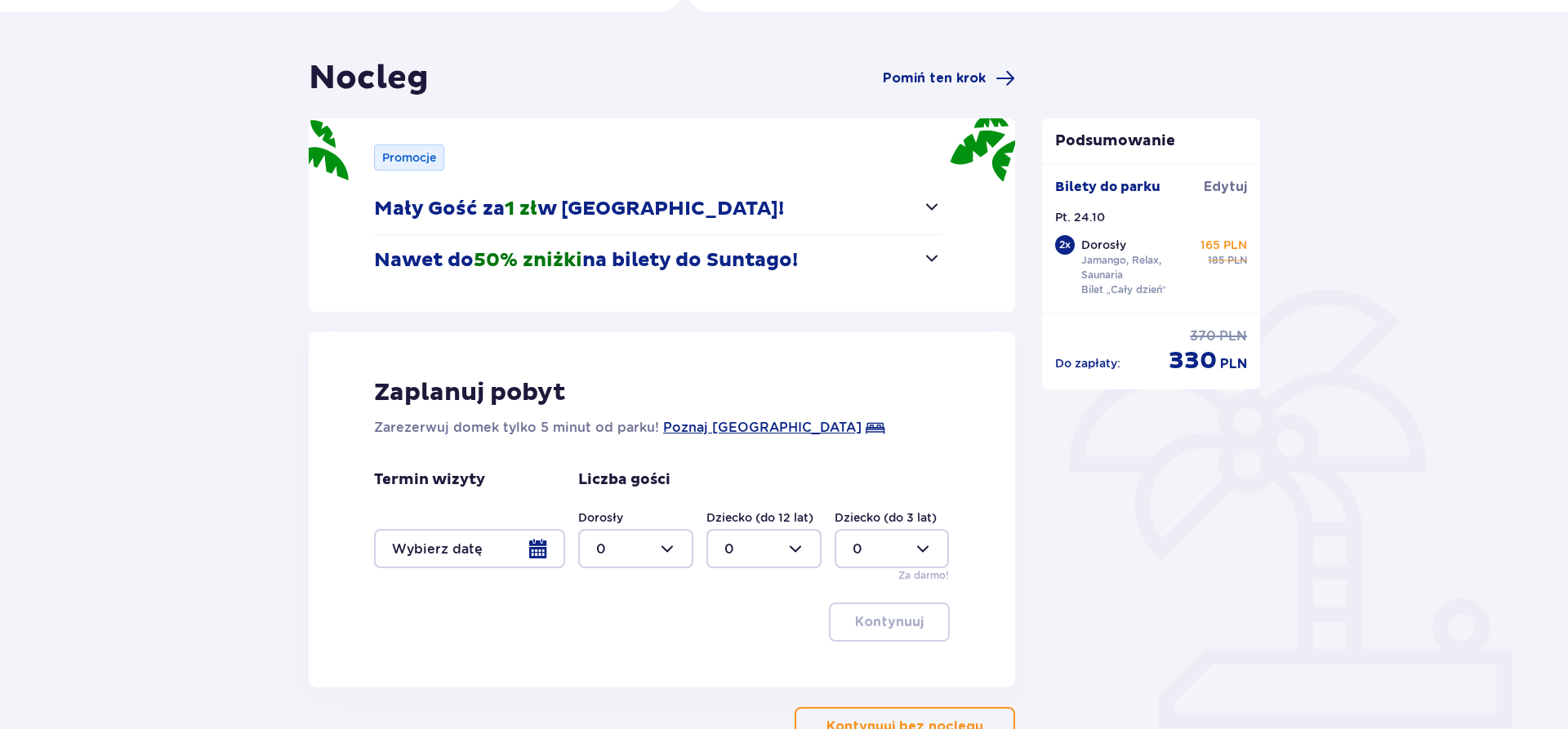
scroll to position [167, 0]
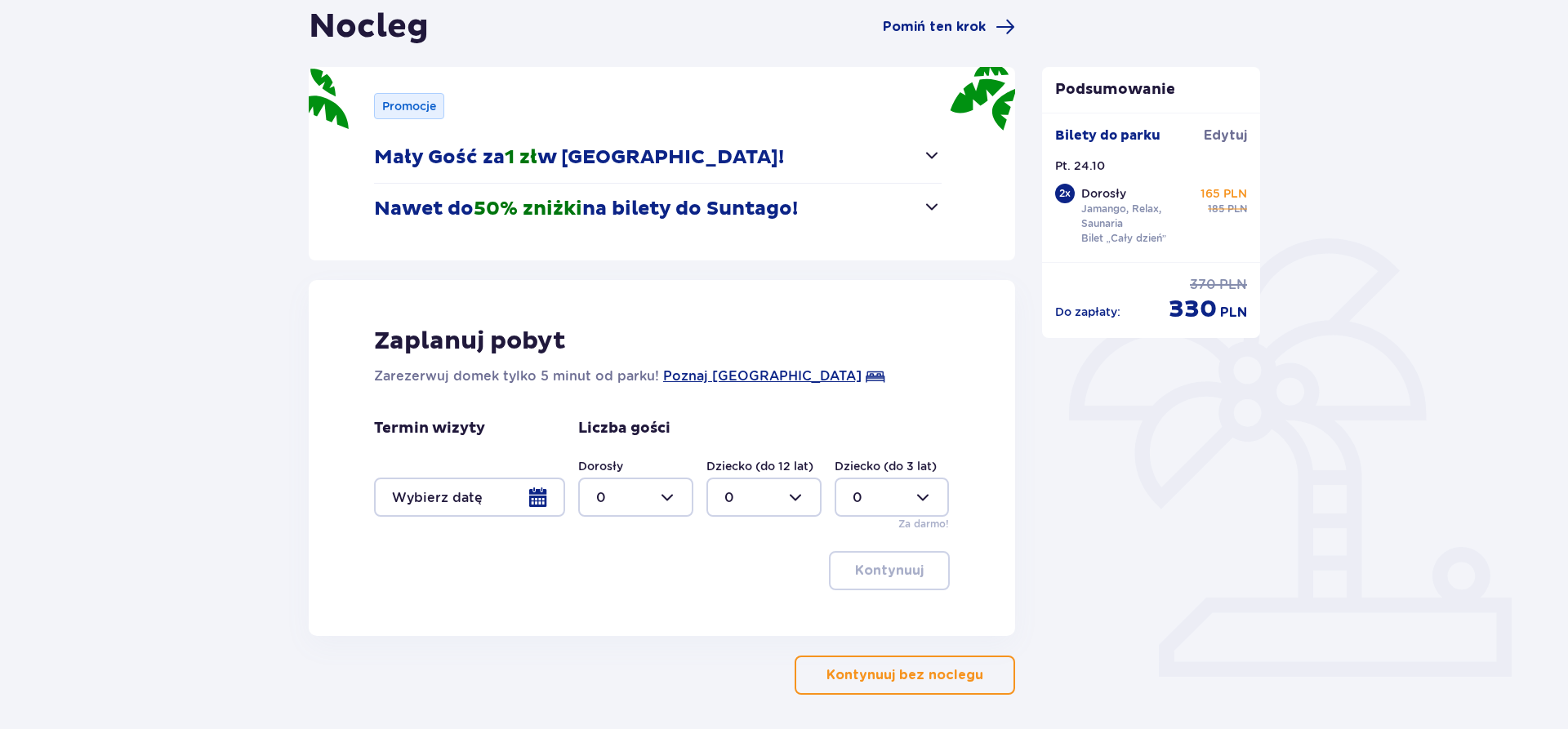
click at [497, 478] on div "Termin wizyty" at bounding box center [469, 468] width 191 height 98
drag, startPoint x: 485, startPoint y: 500, endPoint x: 479, endPoint y: 507, distance: 9.2
click at [479, 507] on div at bounding box center [469, 497] width 191 height 39
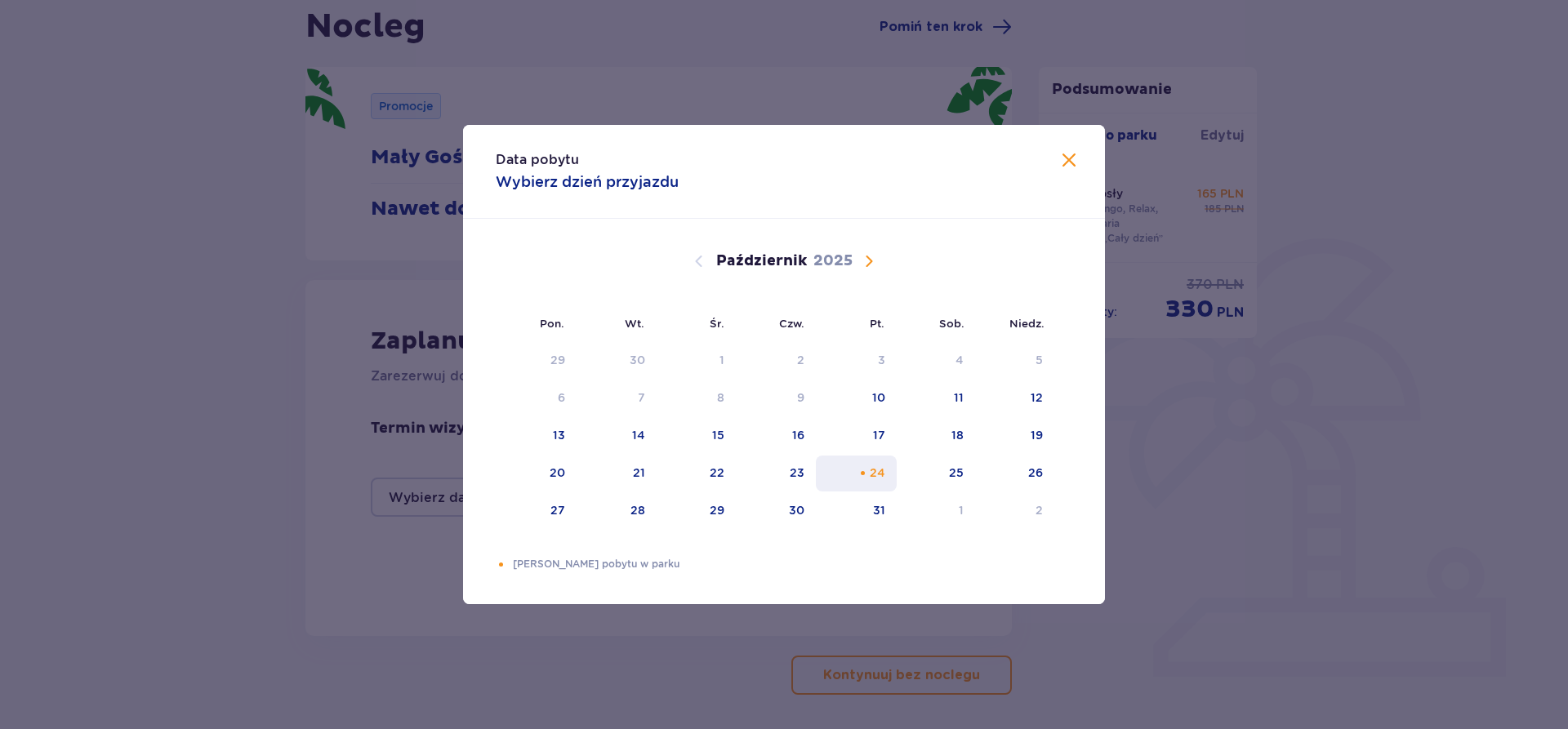
click at [886, 476] on div "24" at bounding box center [856, 474] width 81 height 36
click at [942, 476] on div "25" at bounding box center [936, 474] width 79 height 36
type input "24.10.25 - 25.10.25"
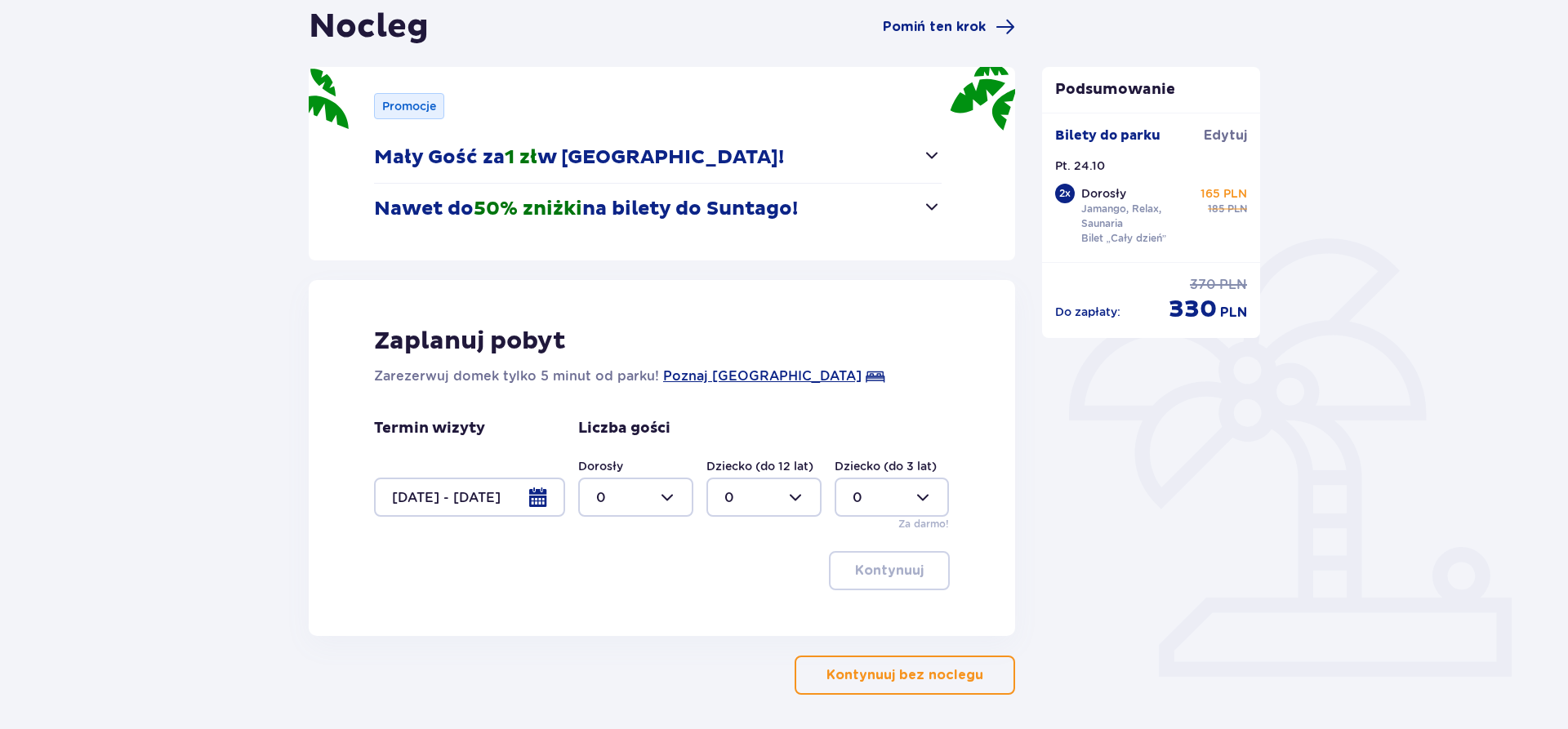
click at [670, 504] on div at bounding box center [635, 497] width 115 height 39
click at [611, 608] on div "2" at bounding box center [636, 616] width 79 height 18
type input "2"
click at [728, 381] on span "Poznaj Suntago Village" at bounding box center [762, 376] width 198 height 20
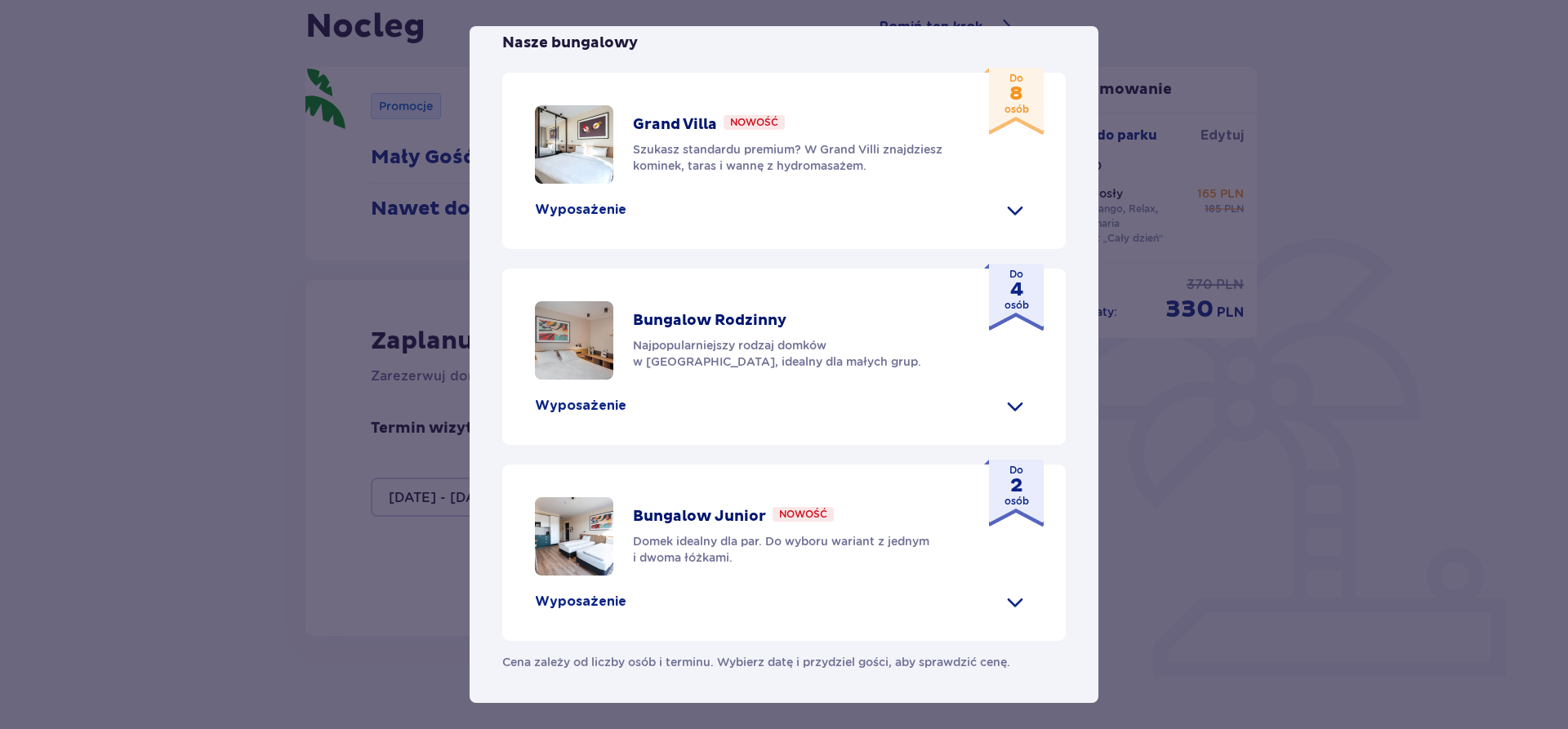
scroll to position [699, 0]
click at [1227, 604] on div "Suntago Village Suntago Village to idealne miejsce dla fanów dobrej zabawy i tr…" at bounding box center [784, 364] width 1568 height 729
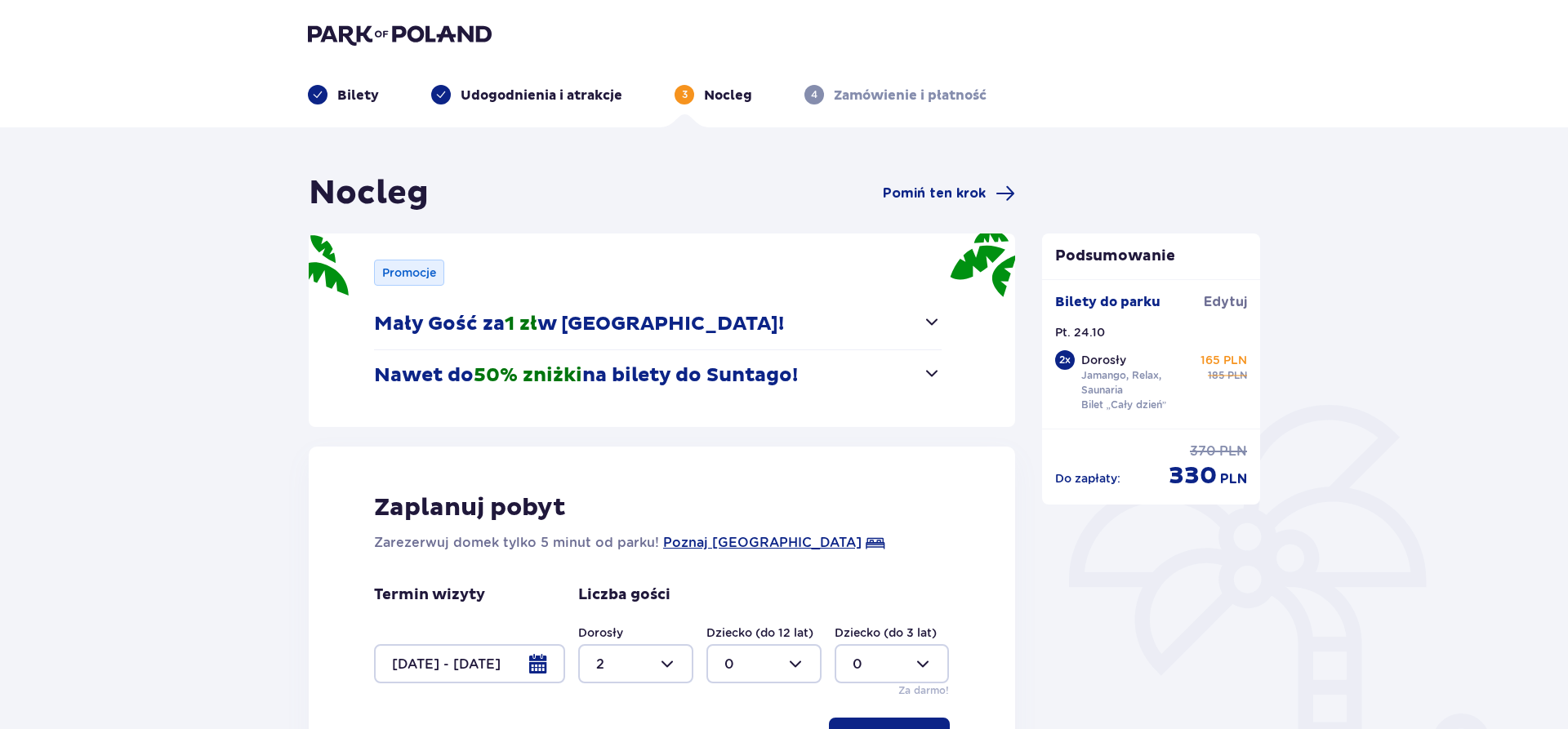
click at [523, 91] on p "Udogodnienia i atrakcje" at bounding box center [542, 96] width 162 height 18
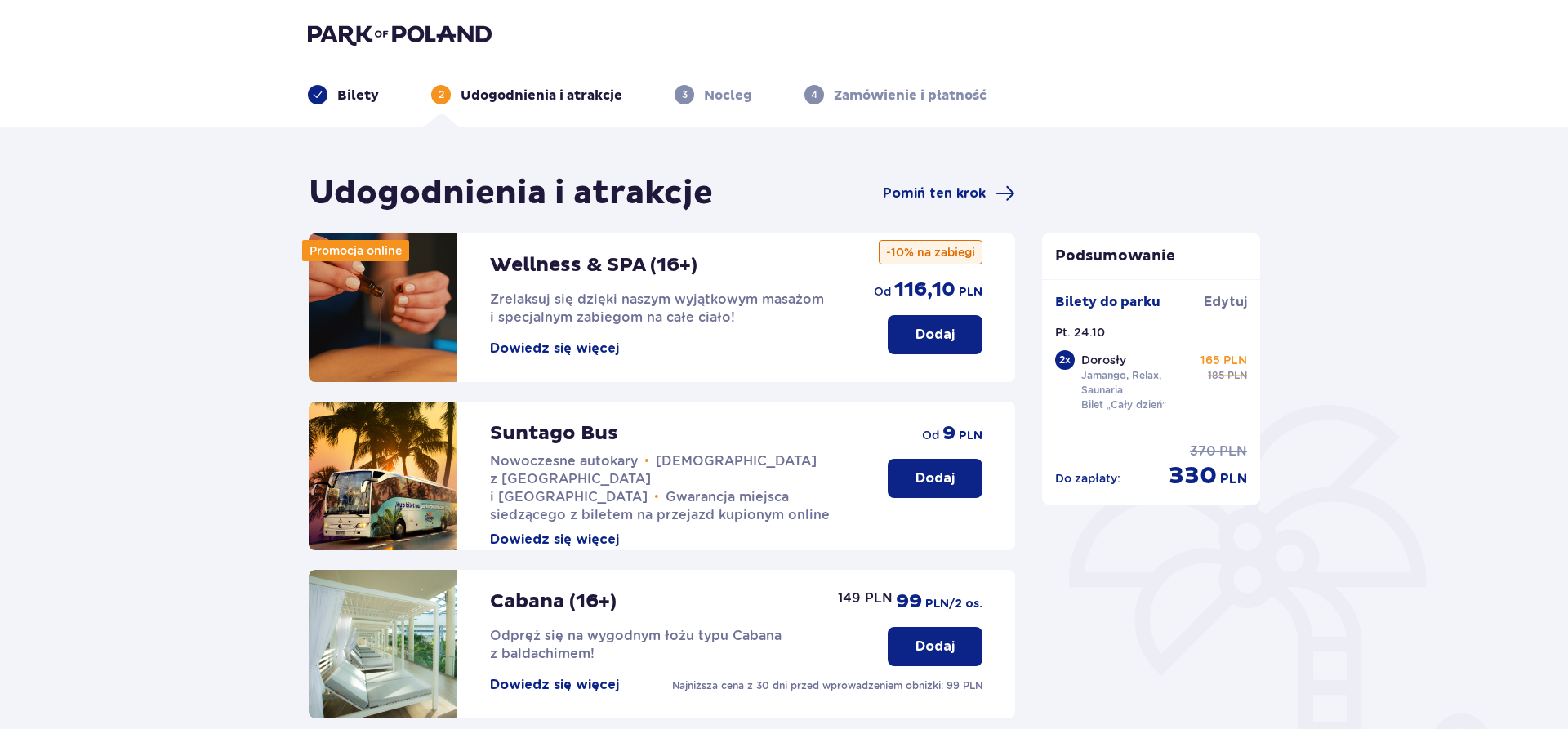
click at [350, 98] on p "Bilety" at bounding box center [358, 96] width 41 height 18
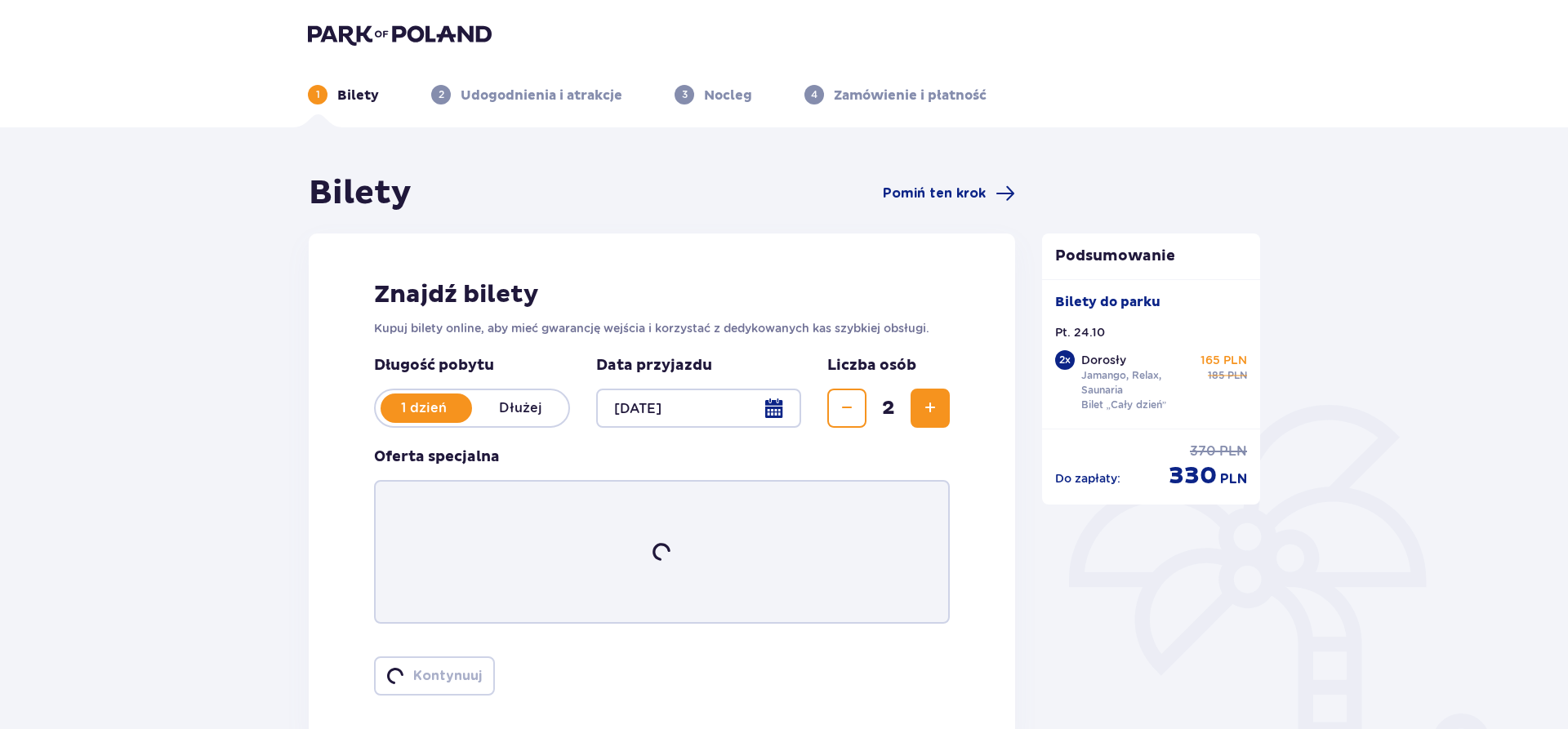
click at [351, 91] on p "Bilety" at bounding box center [358, 96] width 41 height 18
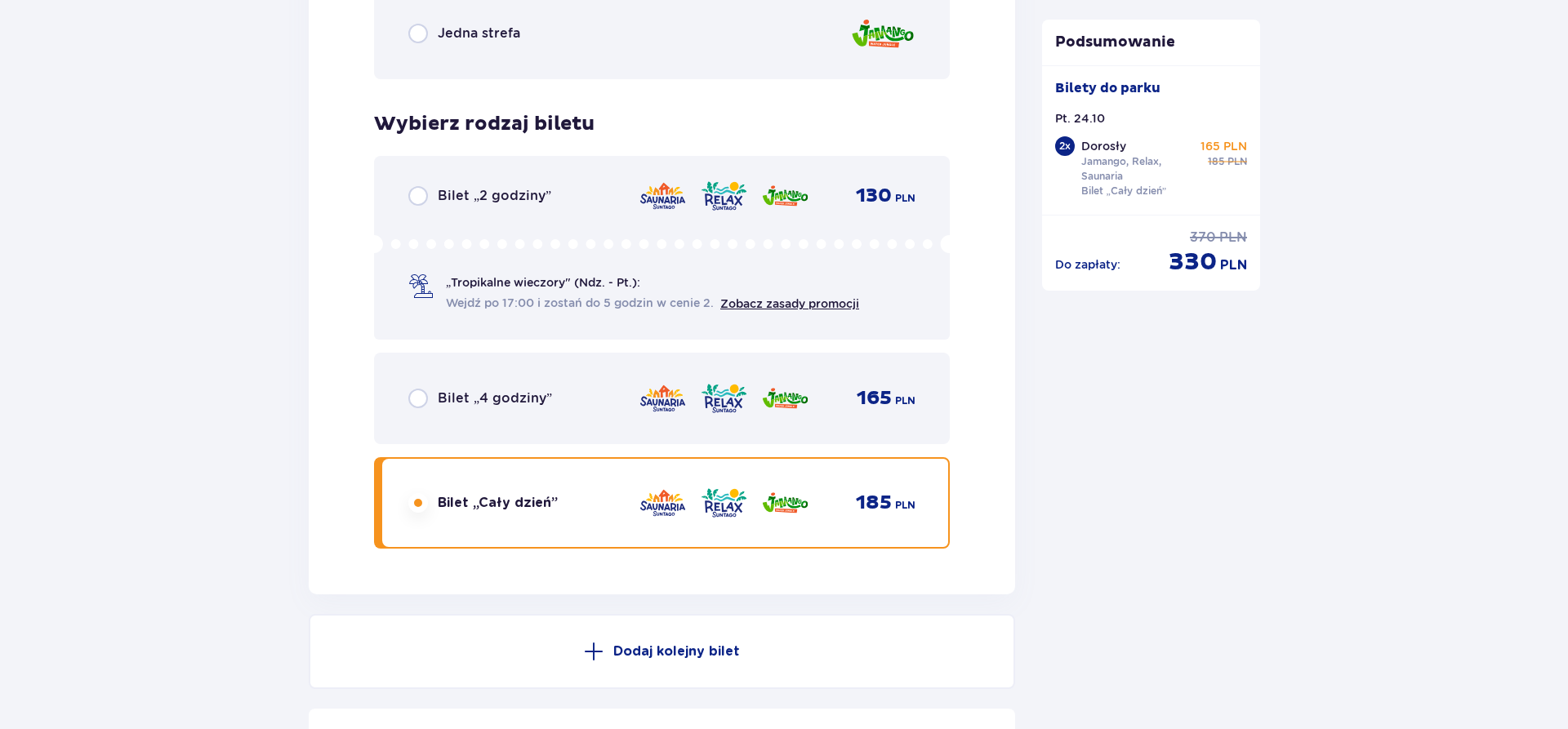
scroll to position [2791, 0]
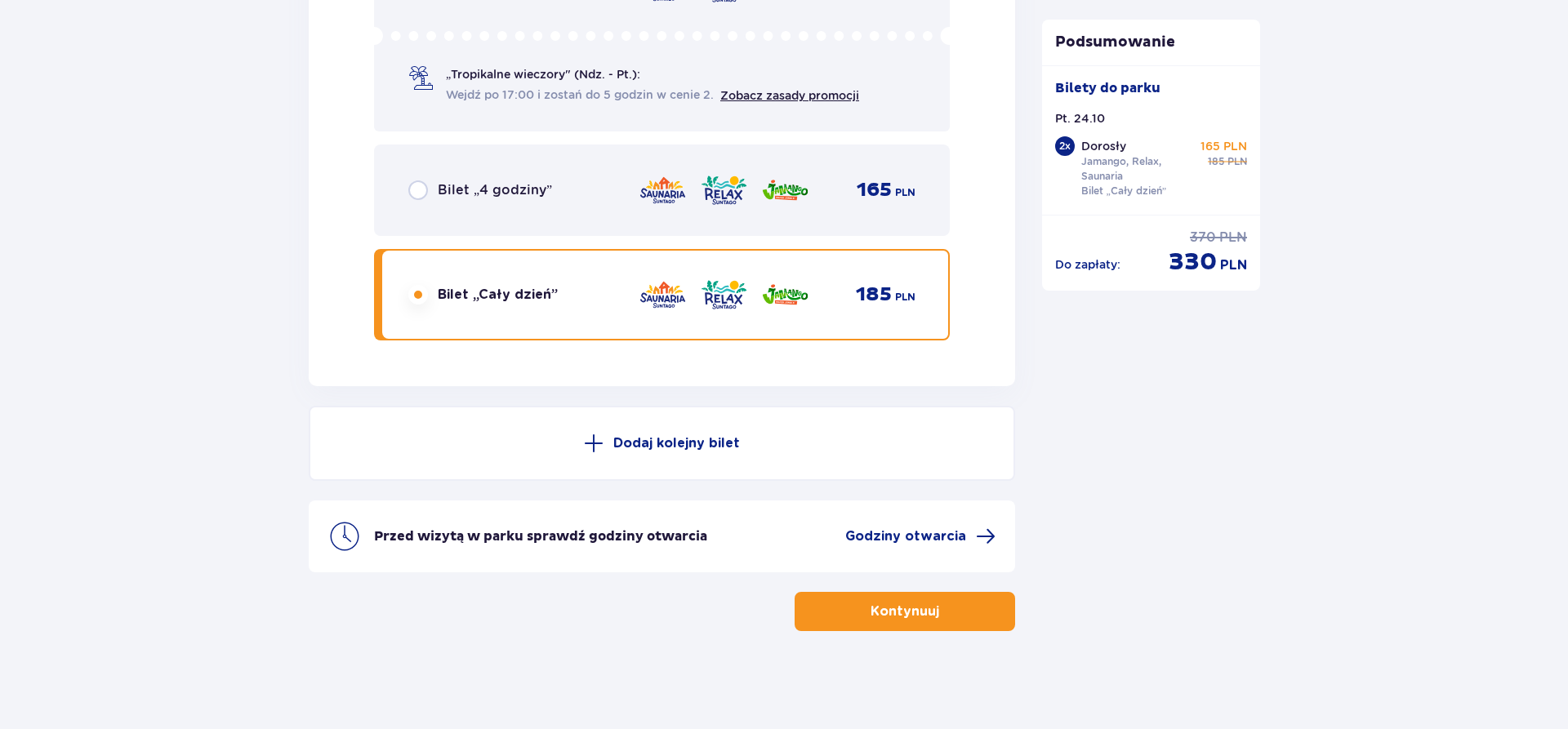
click at [822, 608] on button "Kontynuuj" at bounding box center [905, 611] width 220 height 39
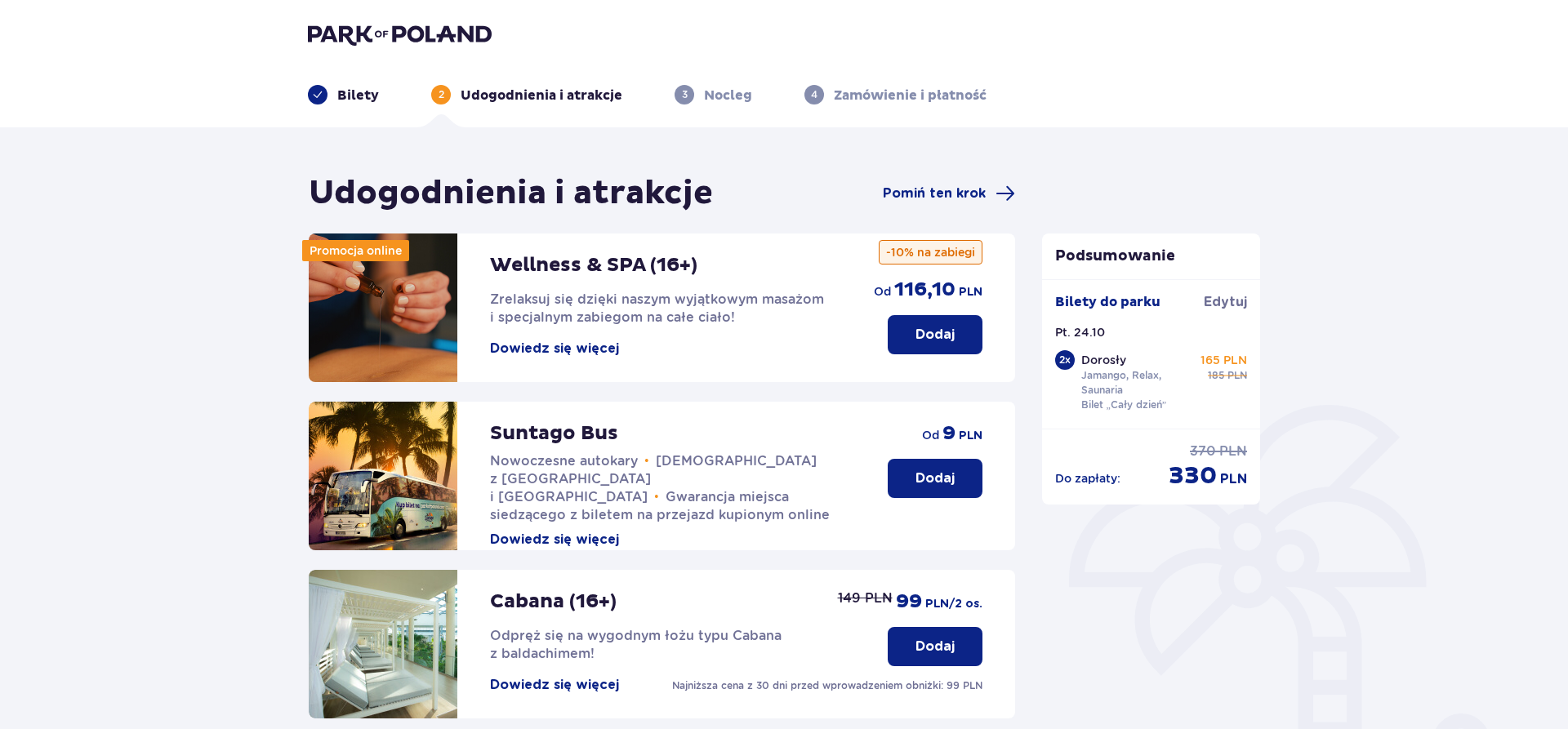
click at [553, 686] on button "Dowiedz się więcej" at bounding box center [555, 685] width 129 height 18
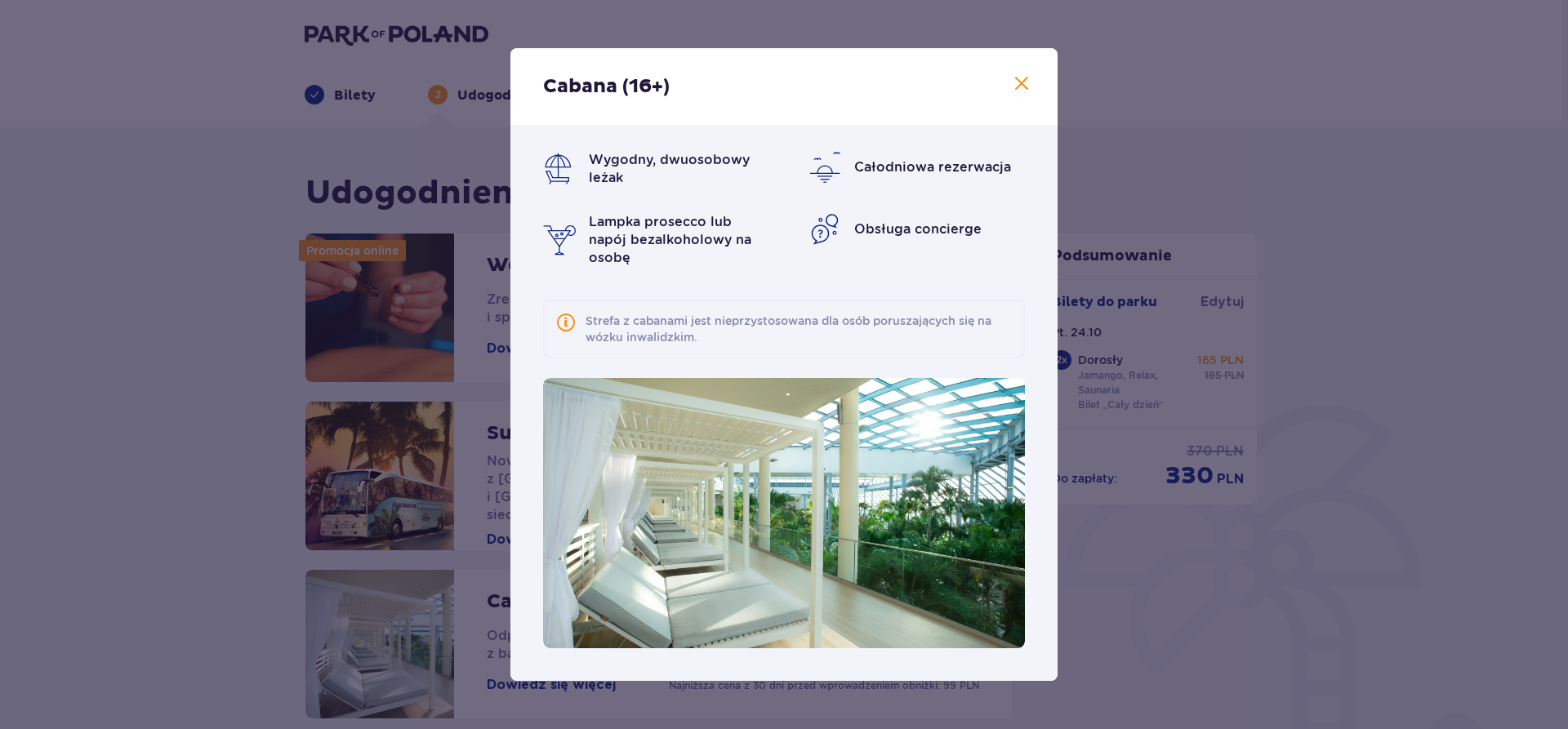
click at [565, 316] on span at bounding box center [566, 323] width 20 height 20
click at [569, 329] on span at bounding box center [566, 323] width 20 height 20
click at [1025, 87] on span at bounding box center [1022, 84] width 20 height 20
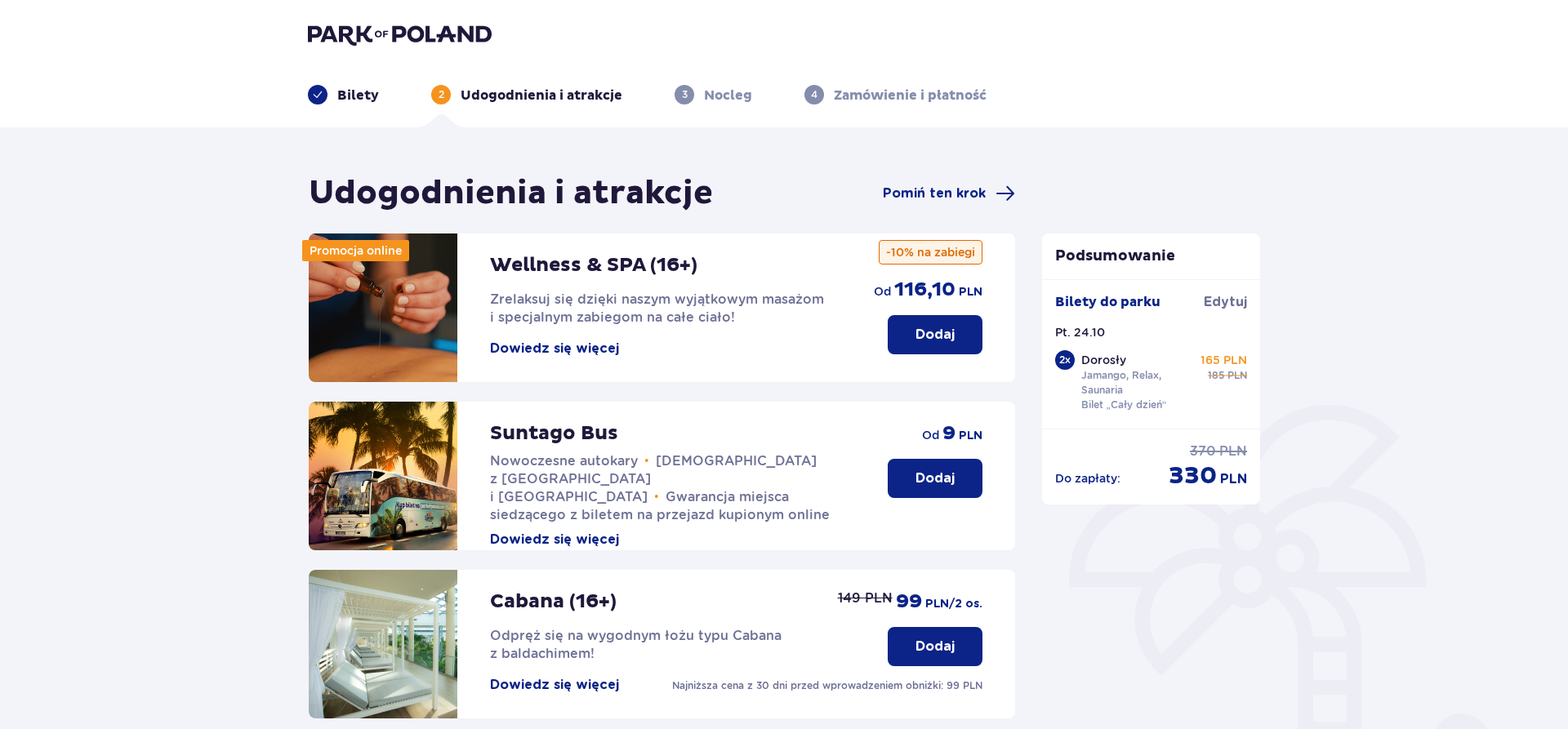
click at [562, 346] on button "Dowiedz się więcej" at bounding box center [555, 349] width 129 height 18
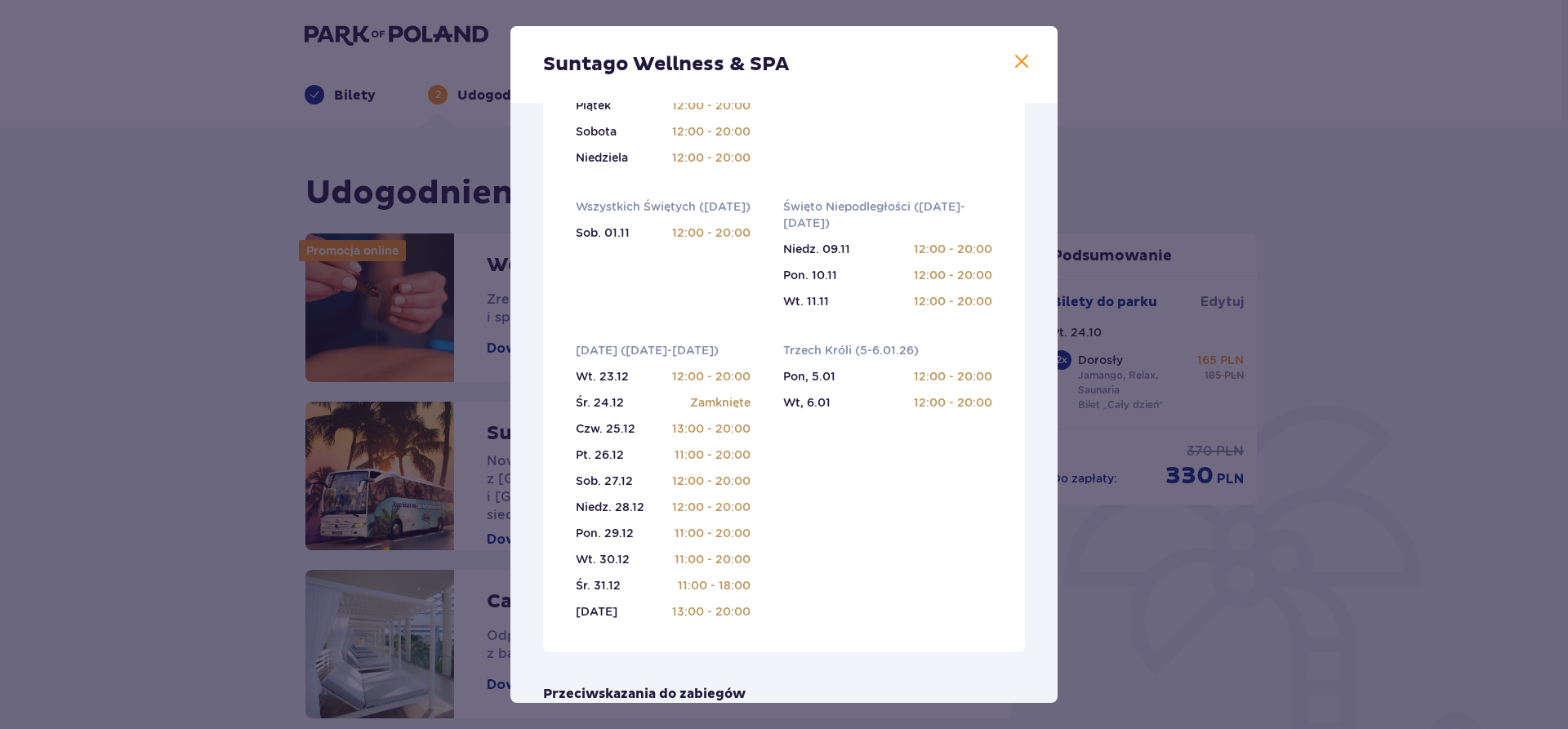
scroll to position [1036, 0]
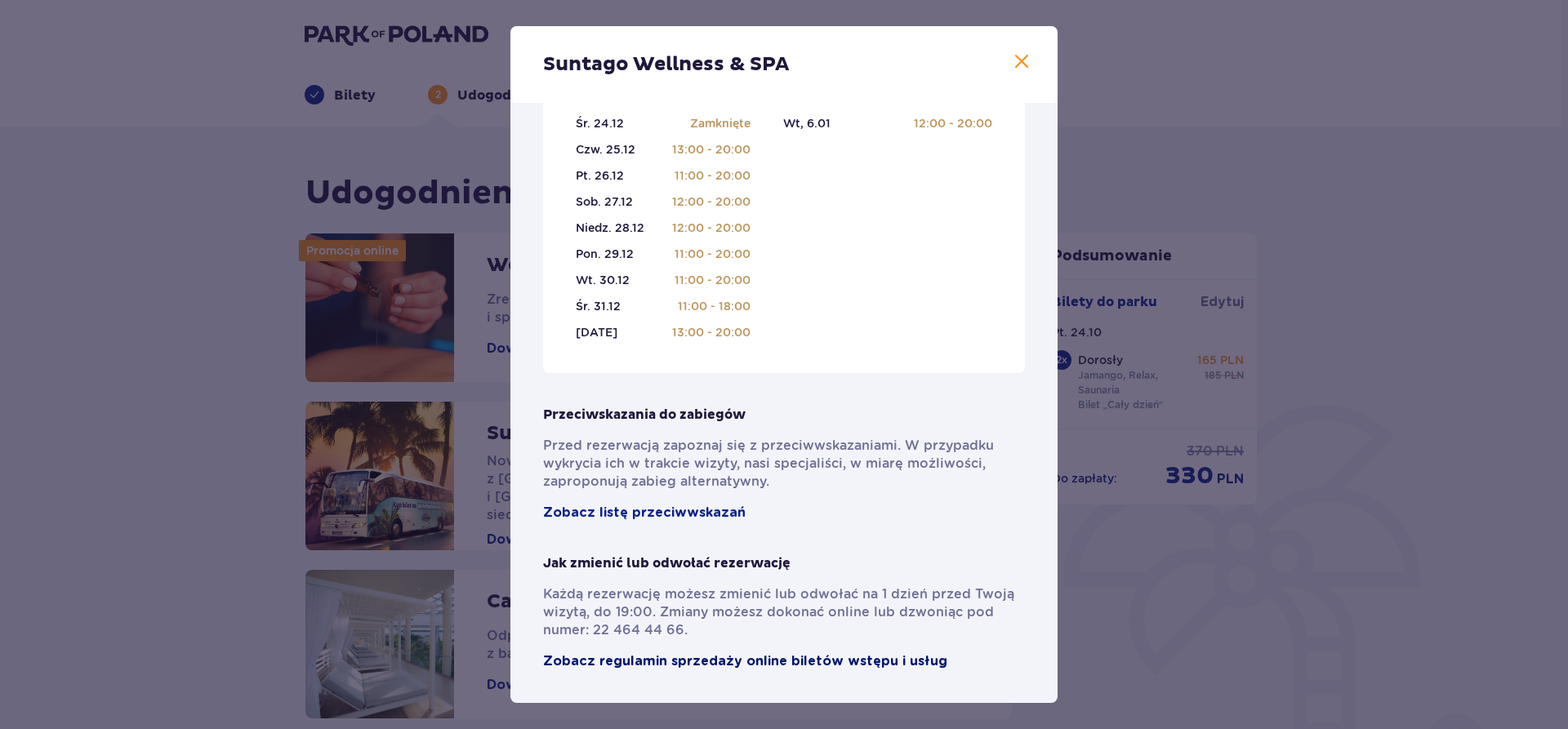
drag, startPoint x: 758, startPoint y: 651, endPoint x: 752, endPoint y: 662, distance: 12.5
click at [756, 655] on div "Jak zmienić lub odwołać rezerwację Każdą rezerwację możesz zmienić lub odwołać …" at bounding box center [784, 613] width 482 height 116
click at [752, 663] on span "Zobacz regulamin sprzedaży online biletów wstępu i usług" at bounding box center [746, 661] width 405 height 18
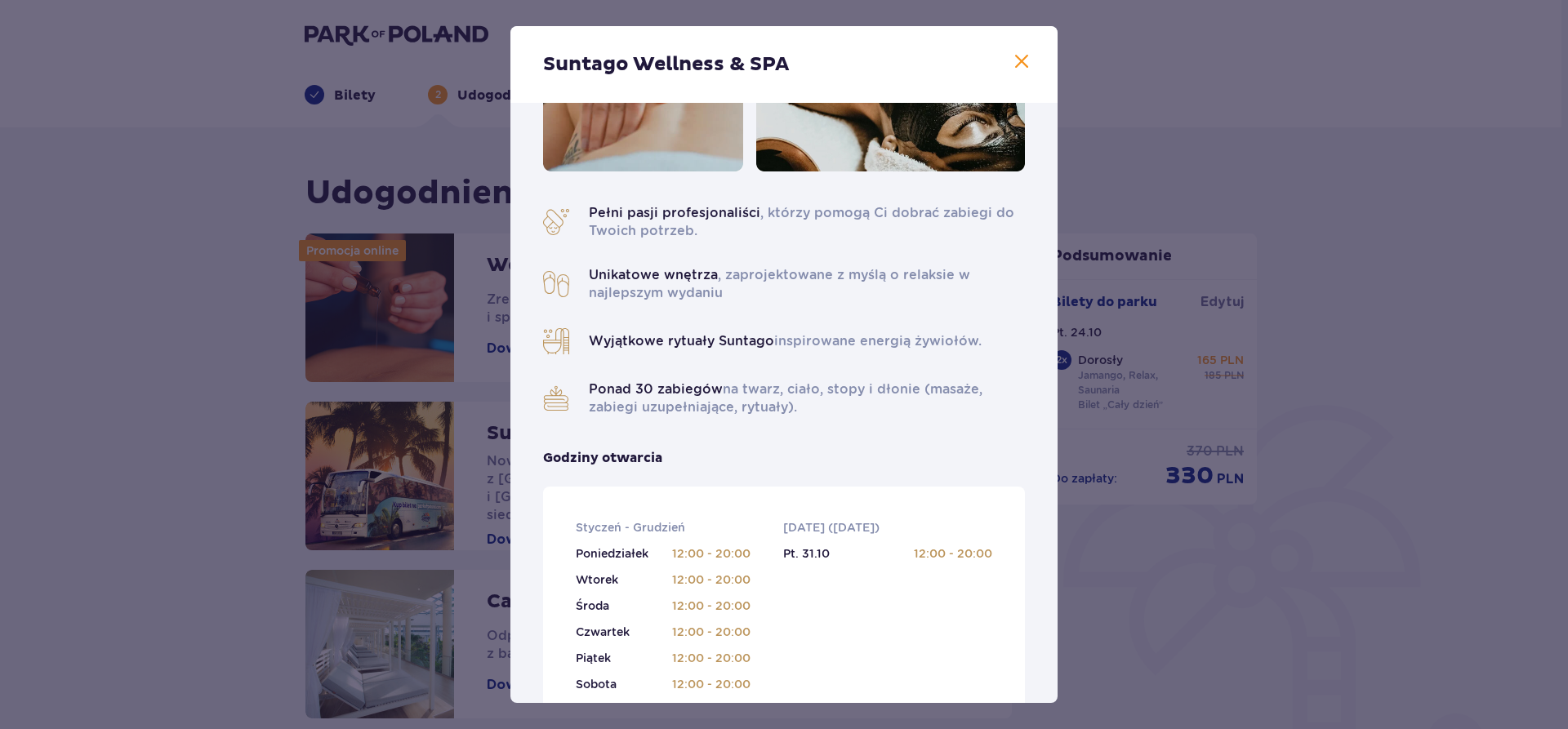
scroll to position [279, 0]
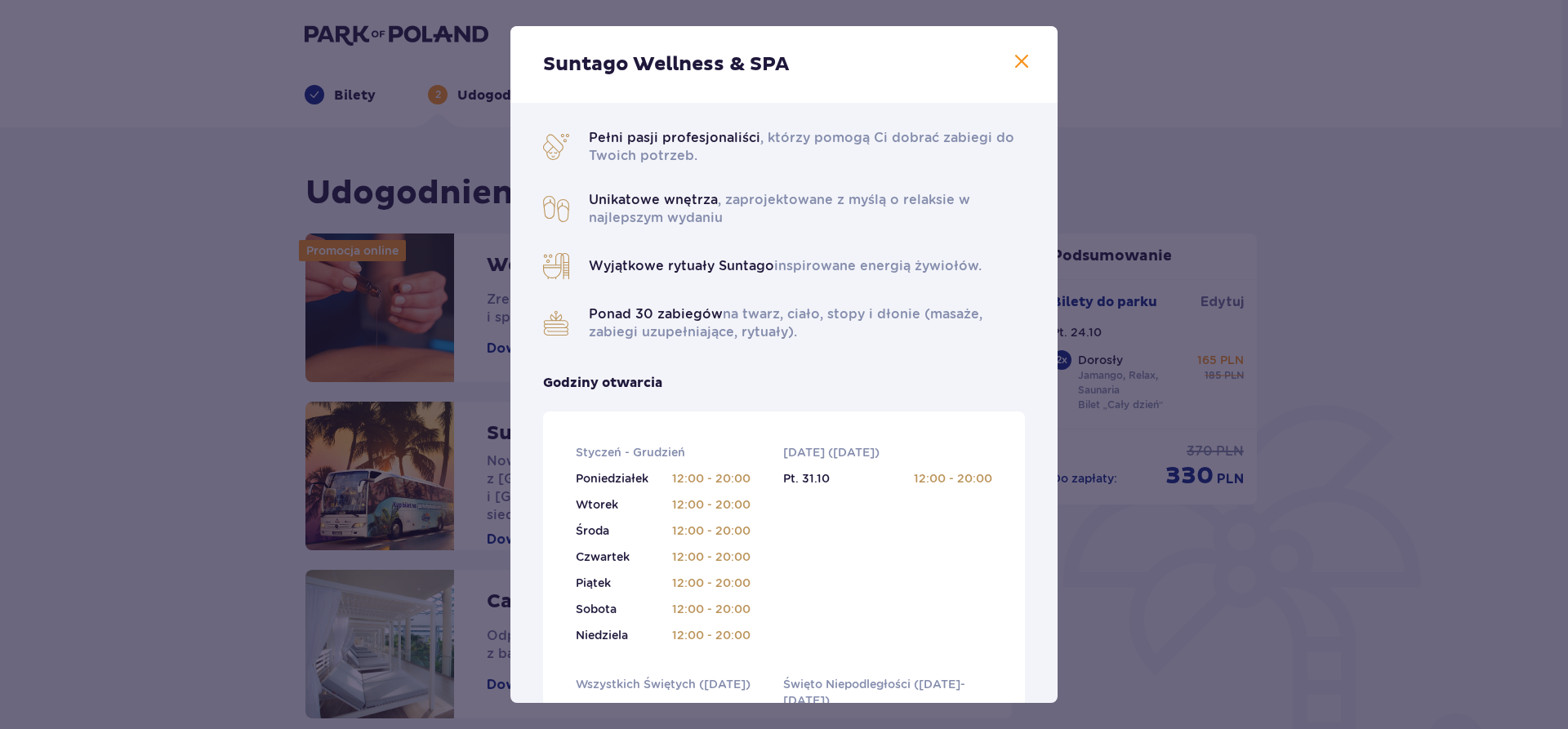
click at [1030, 54] on span at bounding box center [1022, 62] width 20 height 20
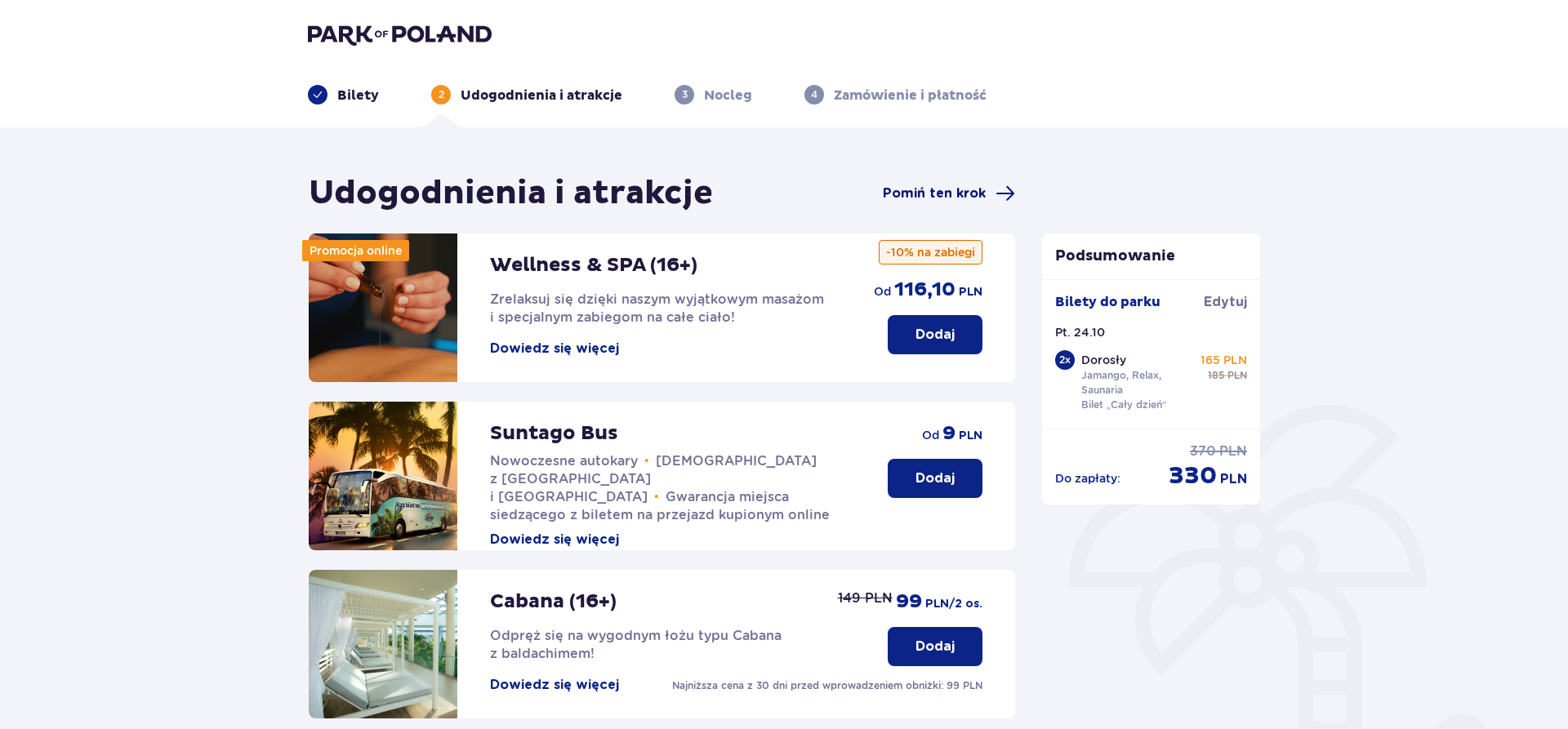
click at [931, 191] on span "Pomiń ten krok" at bounding box center [934, 194] width 103 height 18
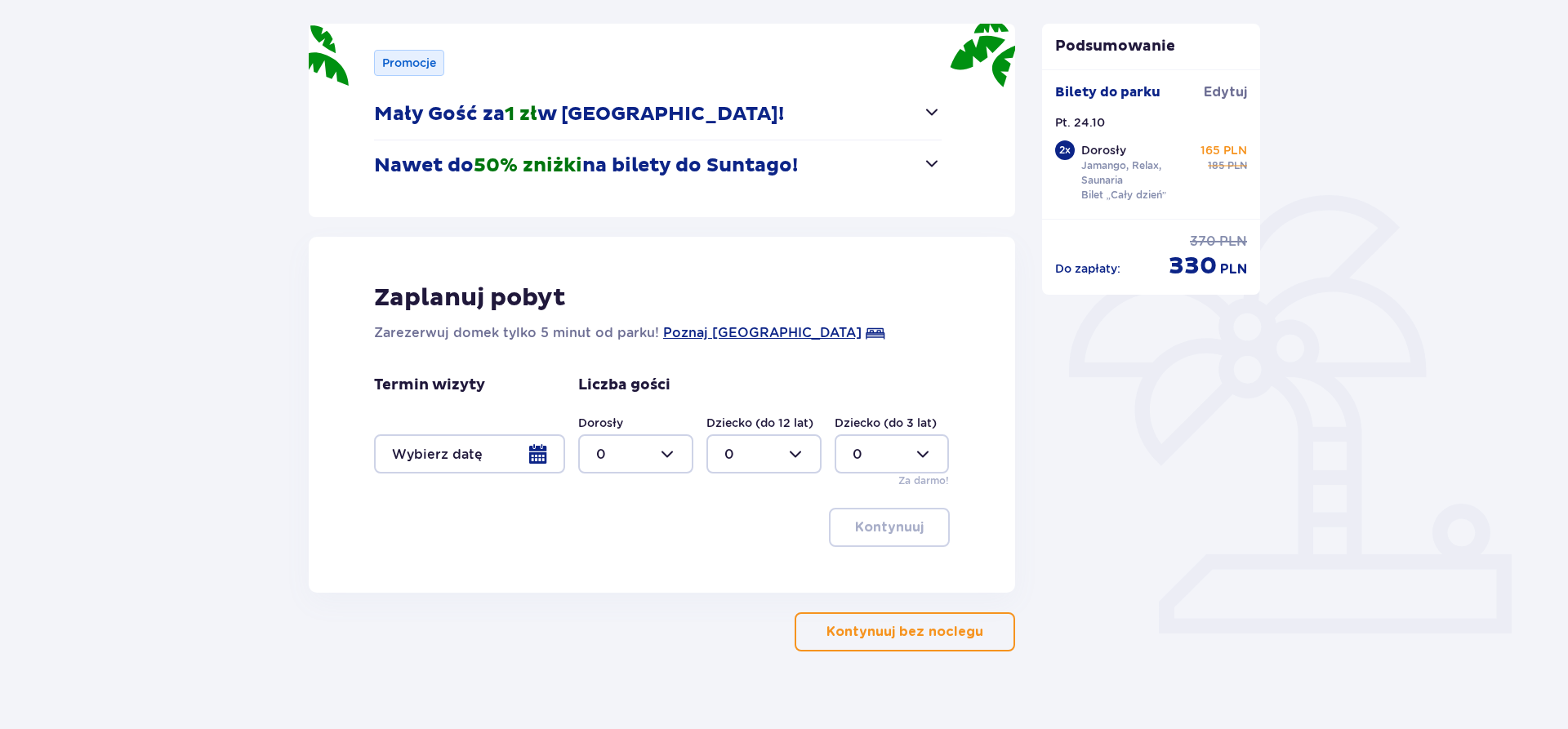
scroll to position [230, 0]
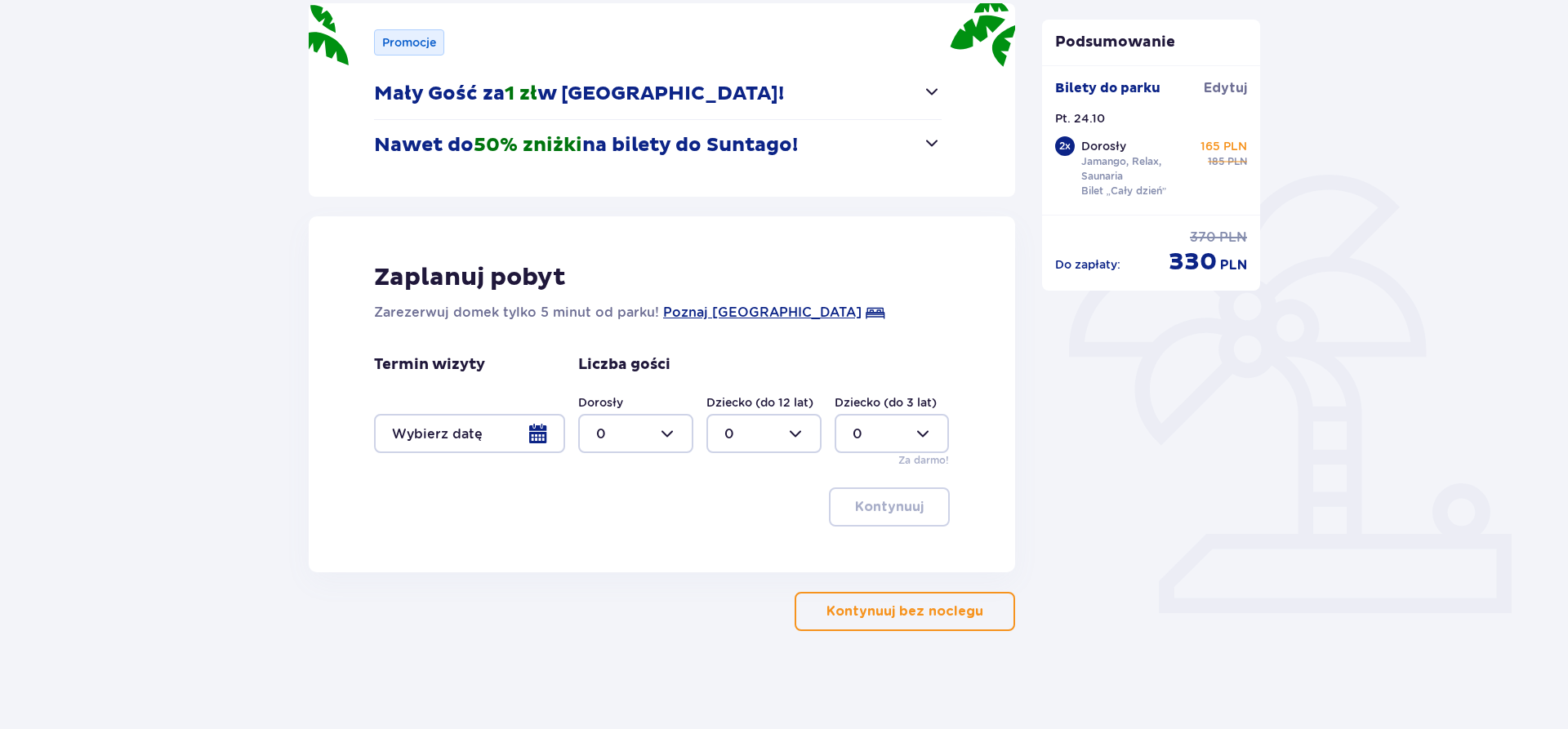
click at [468, 435] on div at bounding box center [469, 433] width 191 height 39
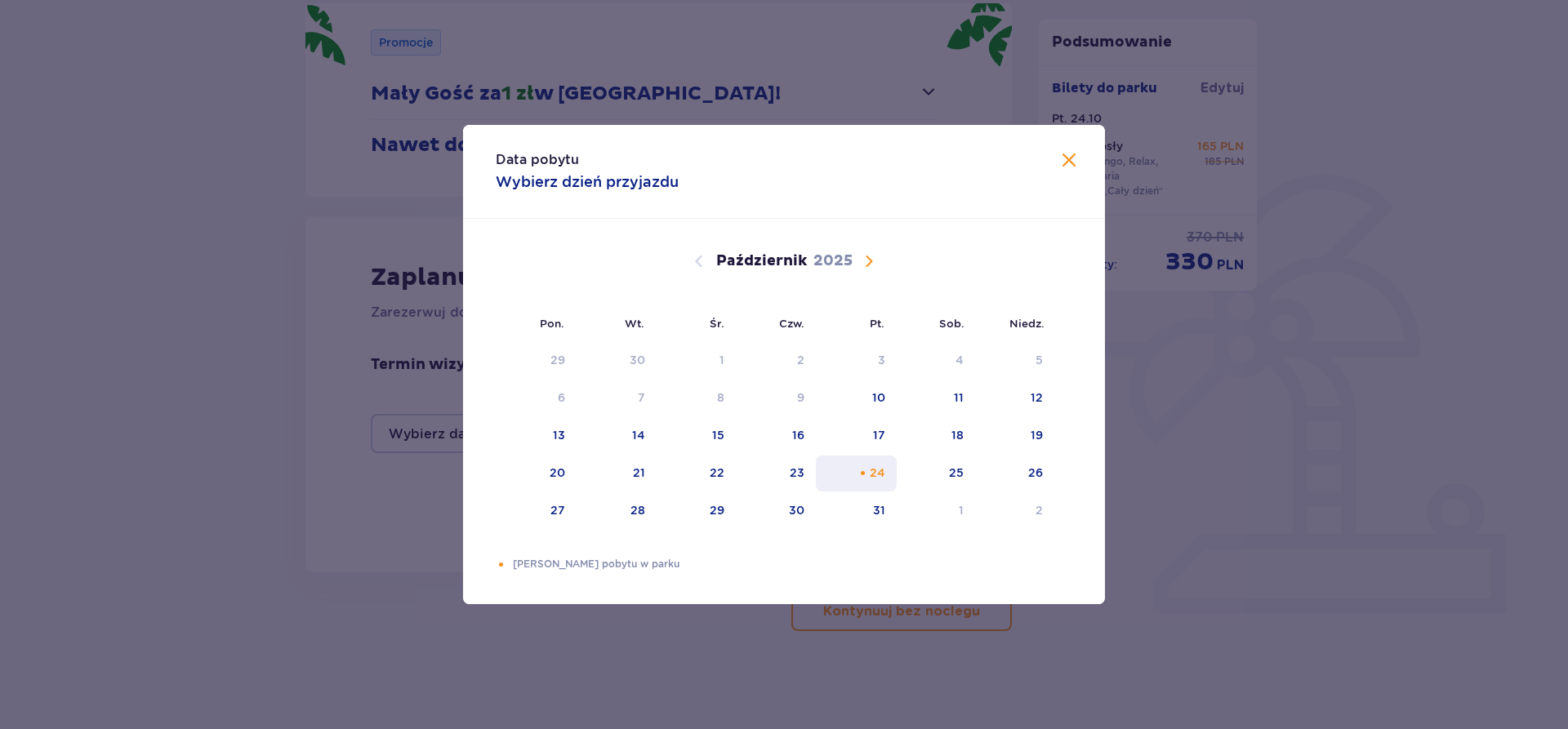
click at [891, 475] on div "24" at bounding box center [856, 474] width 81 height 36
click at [934, 476] on div "25" at bounding box center [936, 474] width 79 height 36
type input "24.10.25 - 25.10.25"
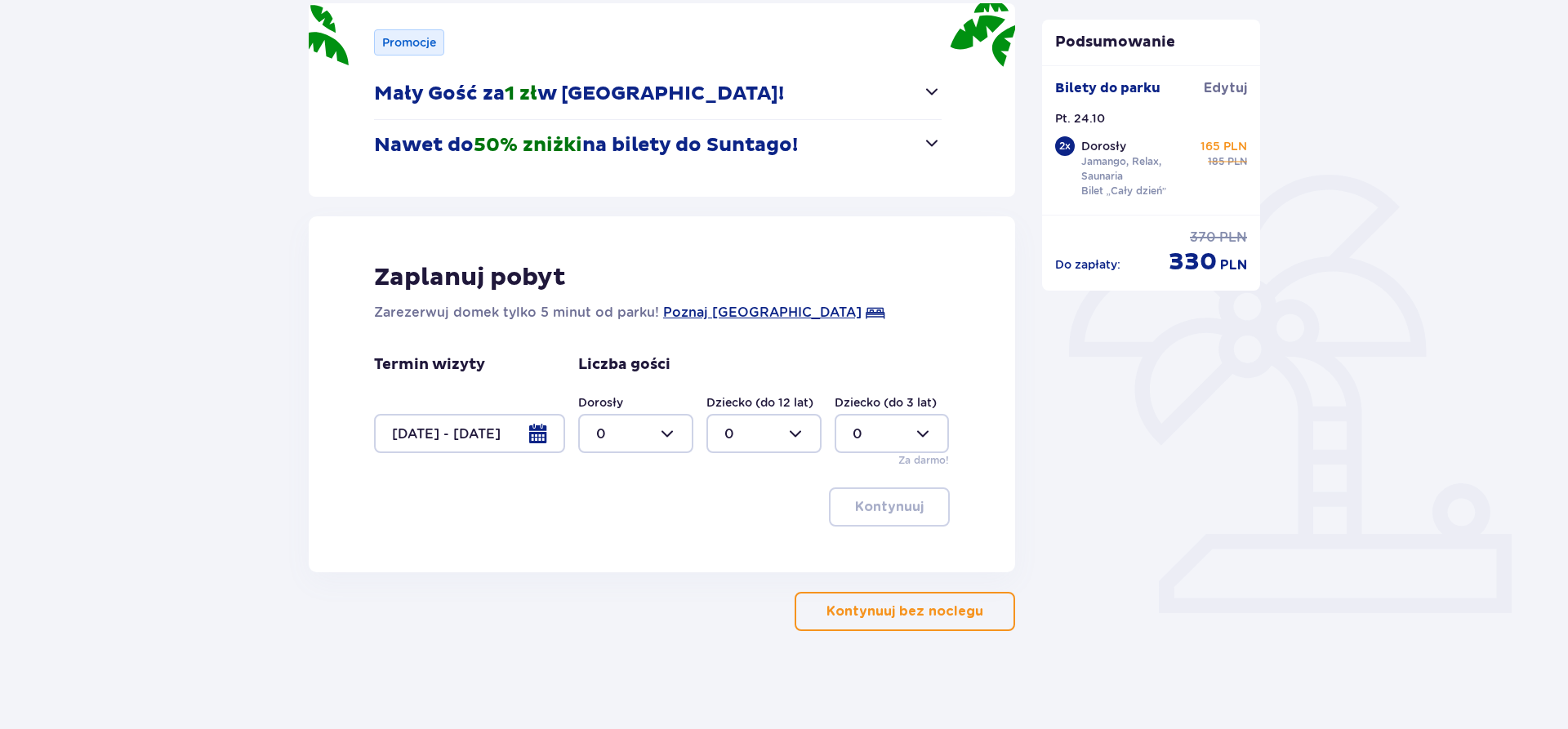
click at [675, 438] on div at bounding box center [635, 433] width 115 height 39
click at [628, 548] on div "2" at bounding box center [636, 552] width 79 height 18
type input "2"
click at [879, 511] on p "Kontynuuj" at bounding box center [889, 507] width 69 height 18
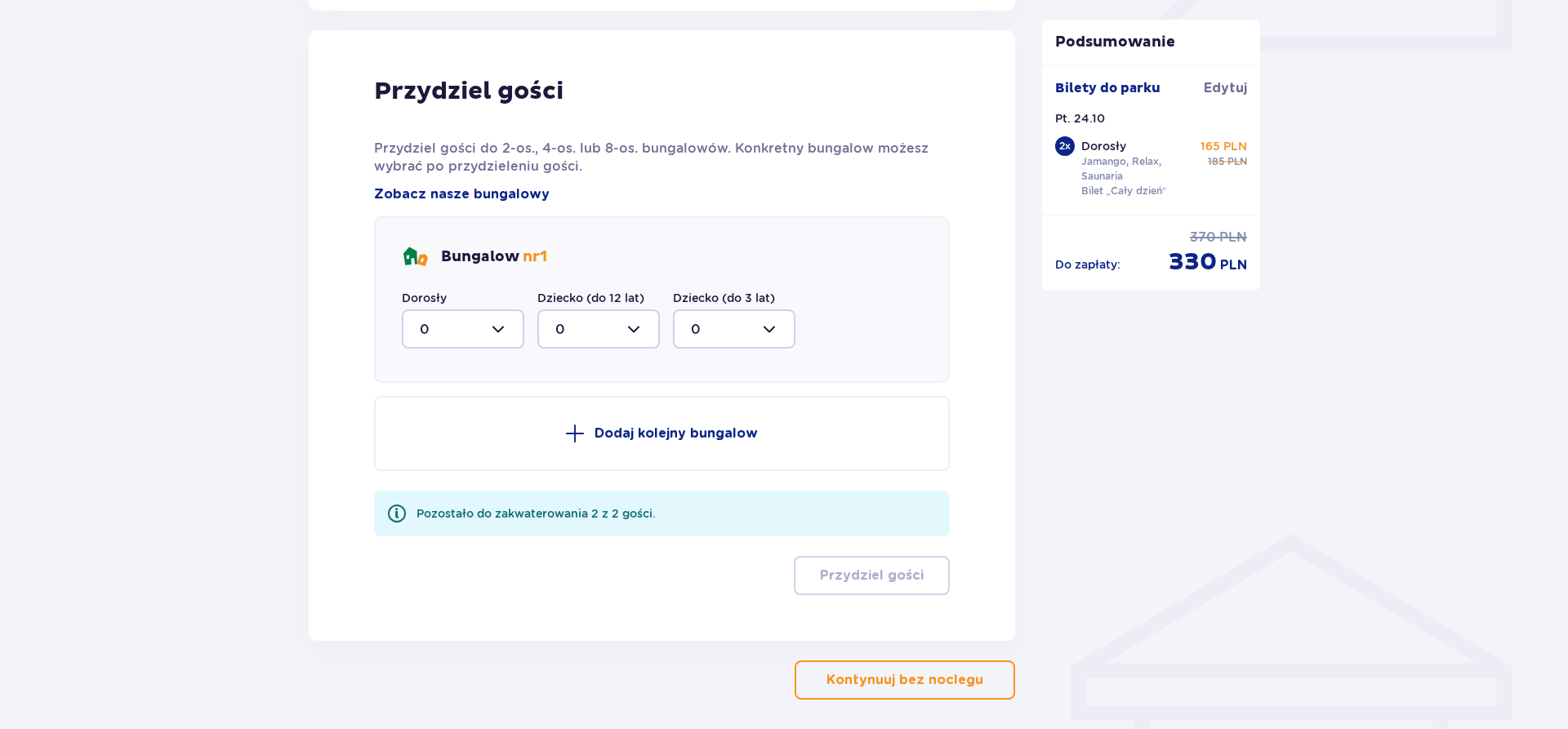
scroll to position [802, 0]
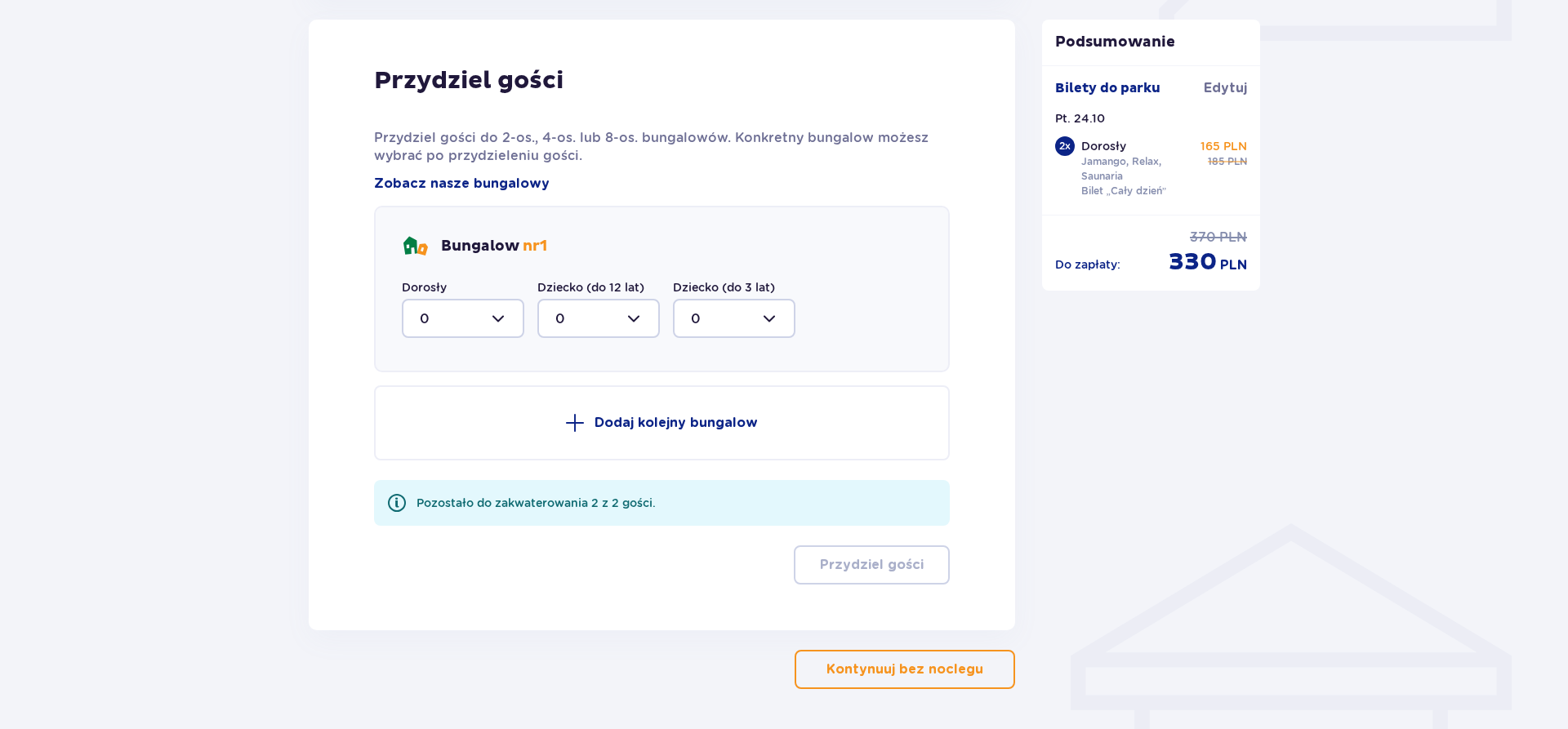
click at [495, 204] on div "Przydziel gości Przydziel gości do 2-os., 4-os. lub 8-os. bungalowów. Konkretny…" at bounding box center [661, 324] width 576 height 519
click at [497, 187] on span "Zobacz nasze bungalowy" at bounding box center [462, 184] width 176 height 18
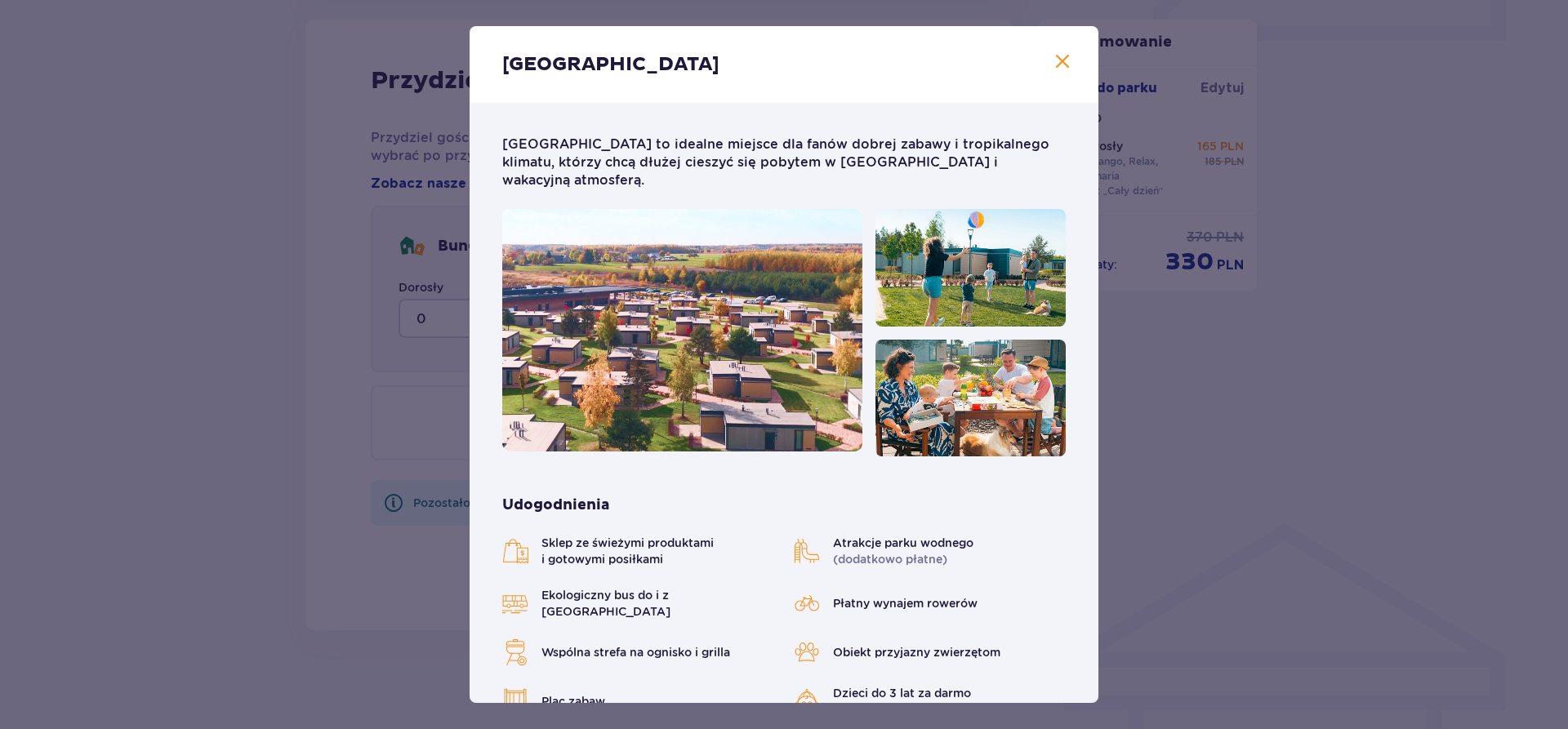
click at [1057, 63] on span "Zamknij" at bounding box center [1063, 62] width 20 height 20
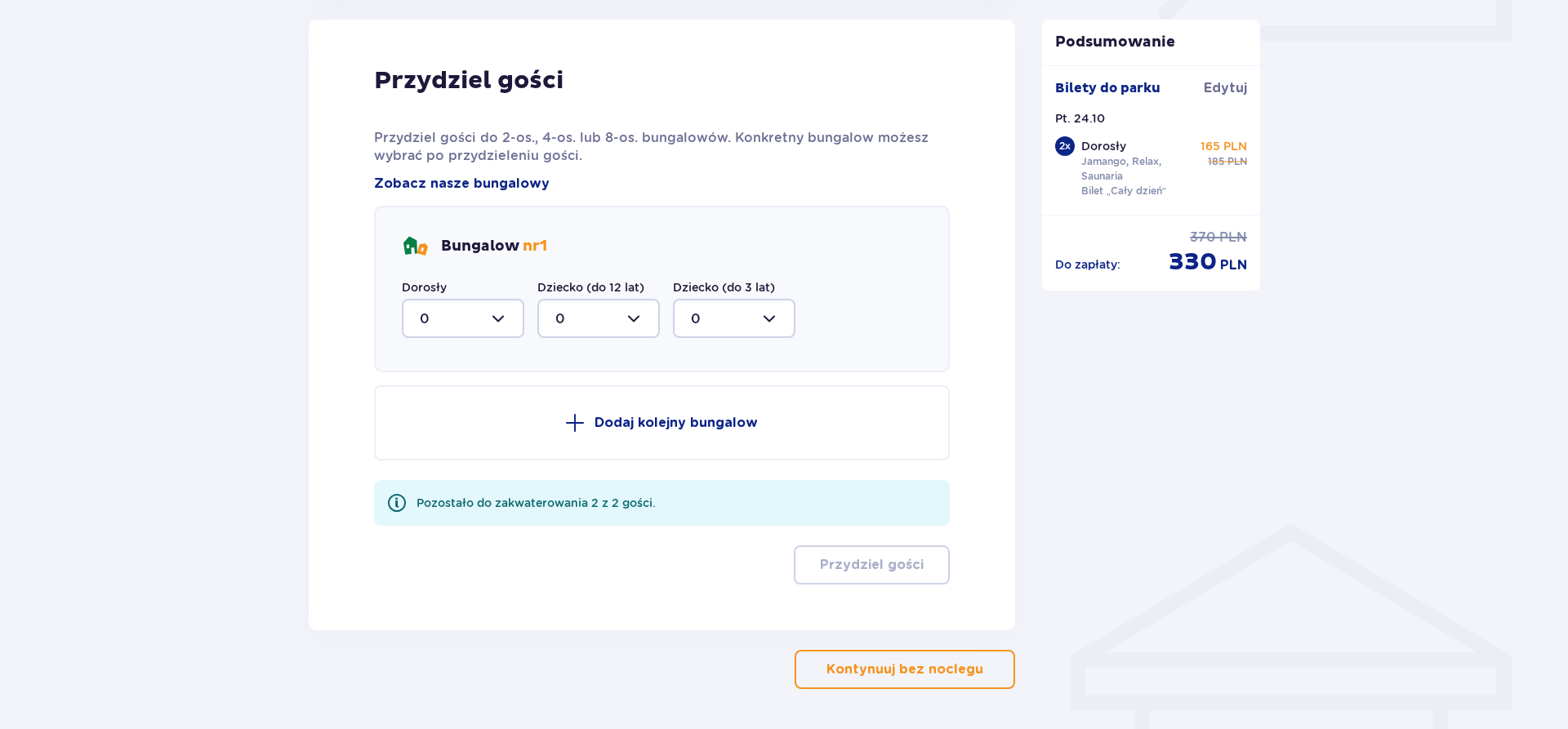
click at [437, 334] on div at bounding box center [463, 318] width 122 height 39
click at [436, 433] on div "2" at bounding box center [463, 437] width 87 height 18
type input "2"
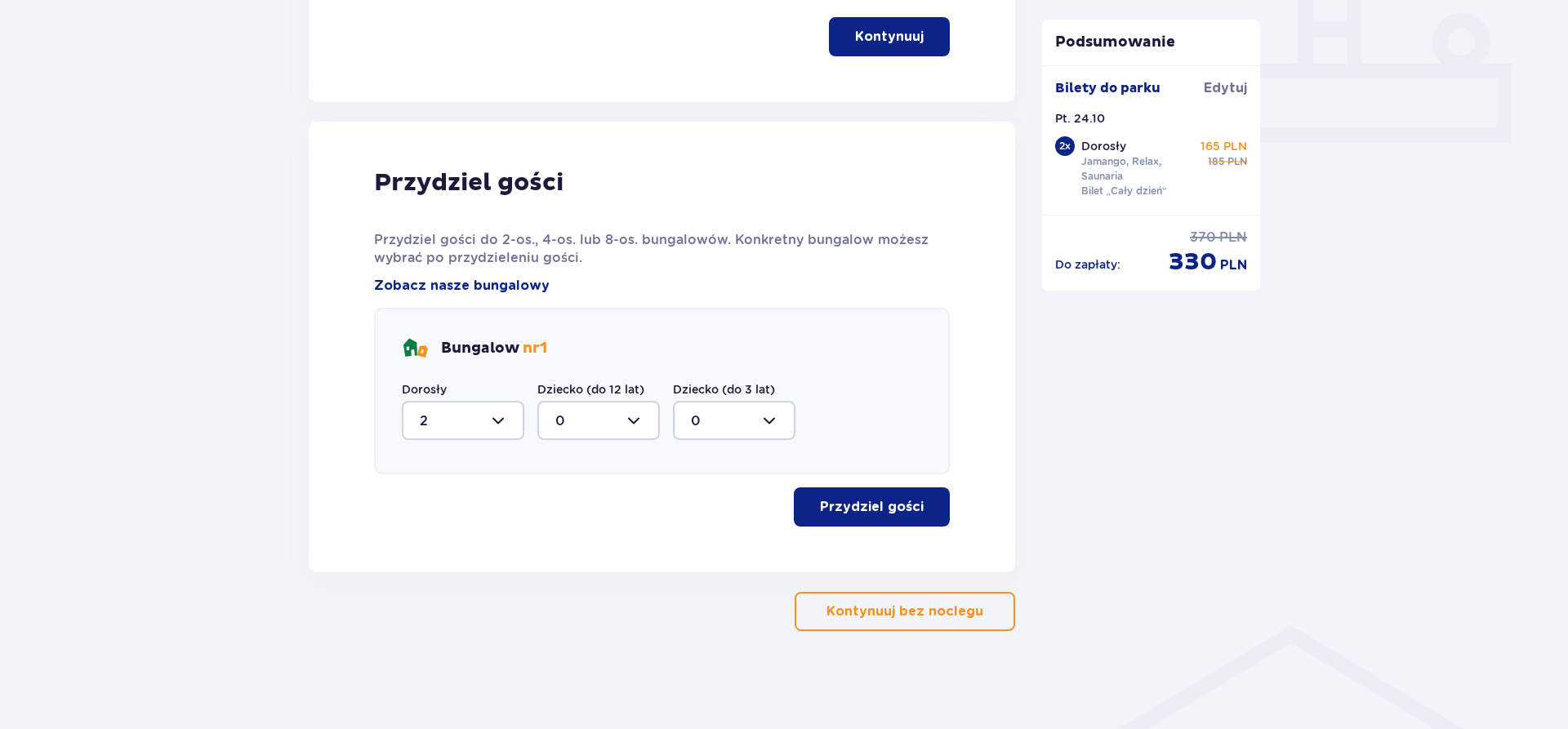
click at [845, 509] on p "Przydziel gości" at bounding box center [872, 507] width 104 height 18
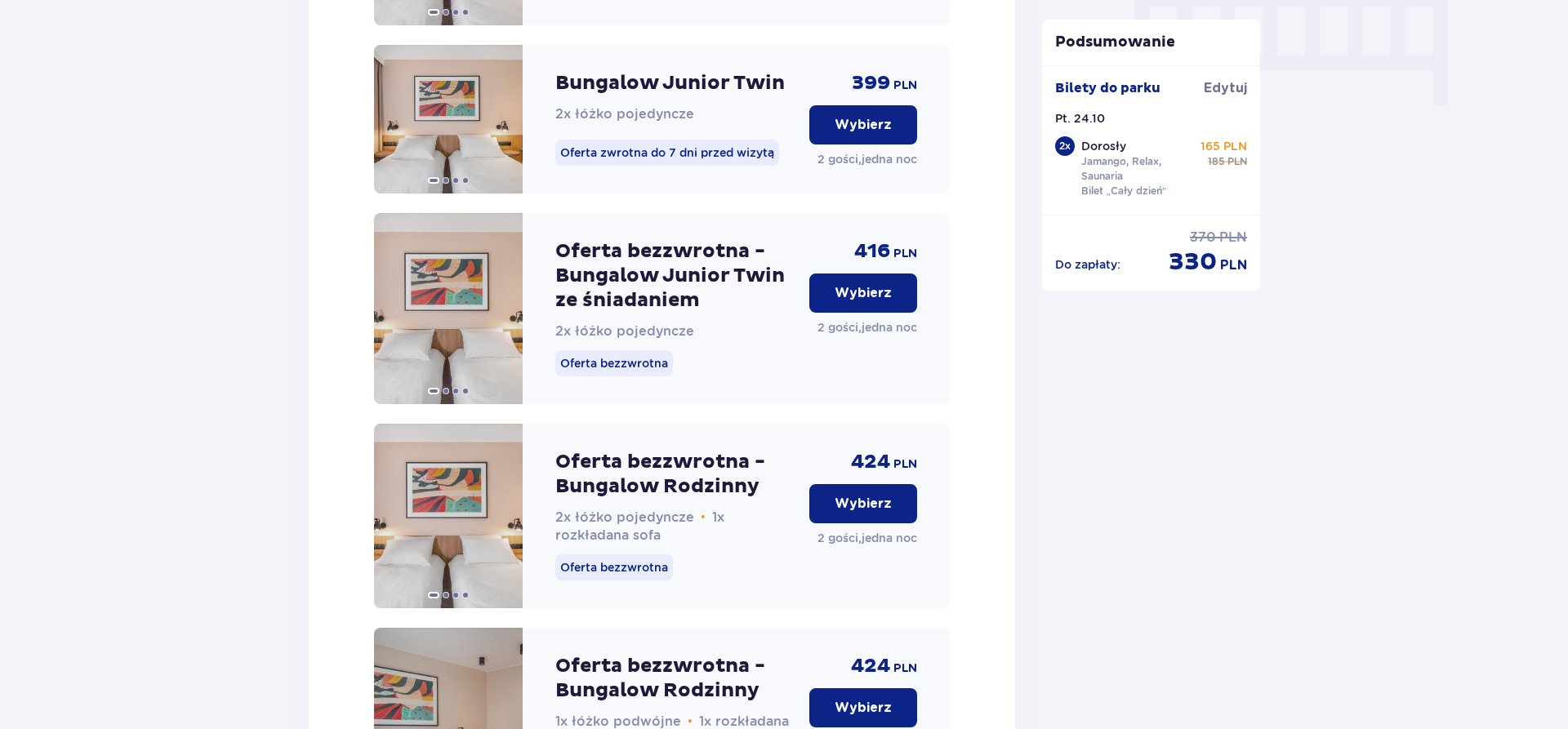
scroll to position [1990, 0]
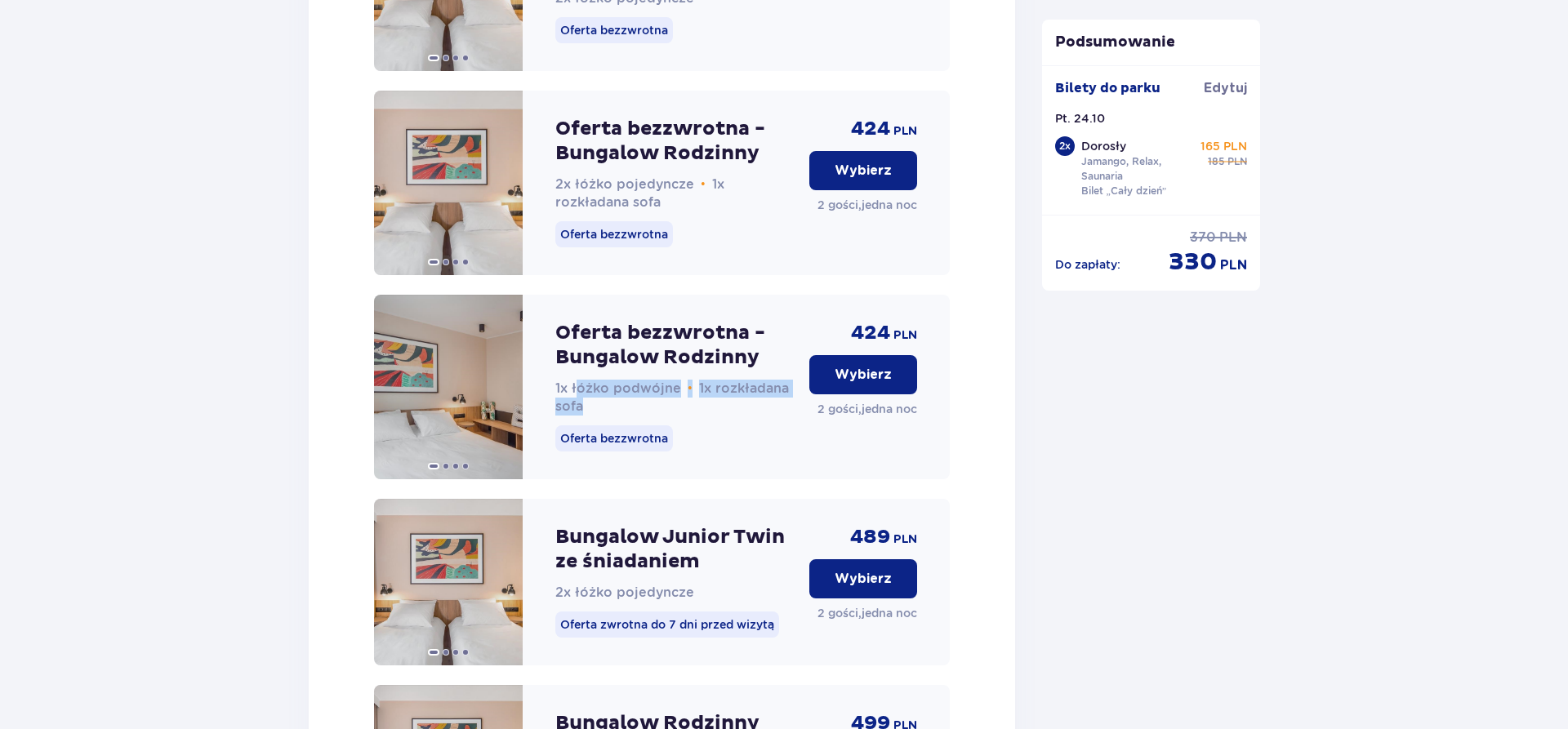
drag, startPoint x: 576, startPoint y: 409, endPoint x: 656, endPoint y: 420, distance: 80.8
click at [656, 416] on p "1x łóżko podwójne • 1x rozkładana sofa" at bounding box center [676, 398] width 241 height 36
click at [506, 394] on span at bounding box center [504, 387] width 13 height 13
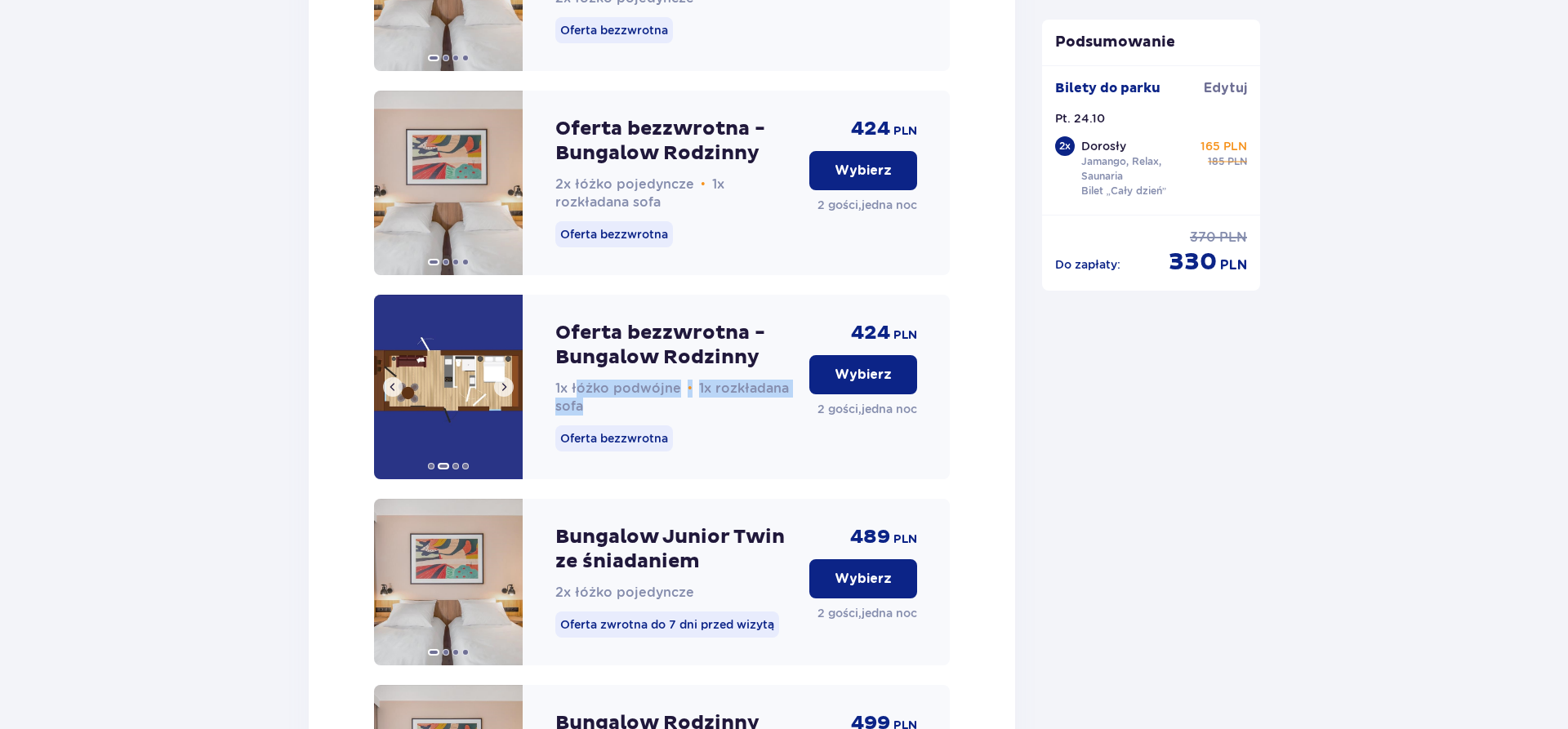
click at [506, 394] on span at bounding box center [504, 387] width 13 height 13
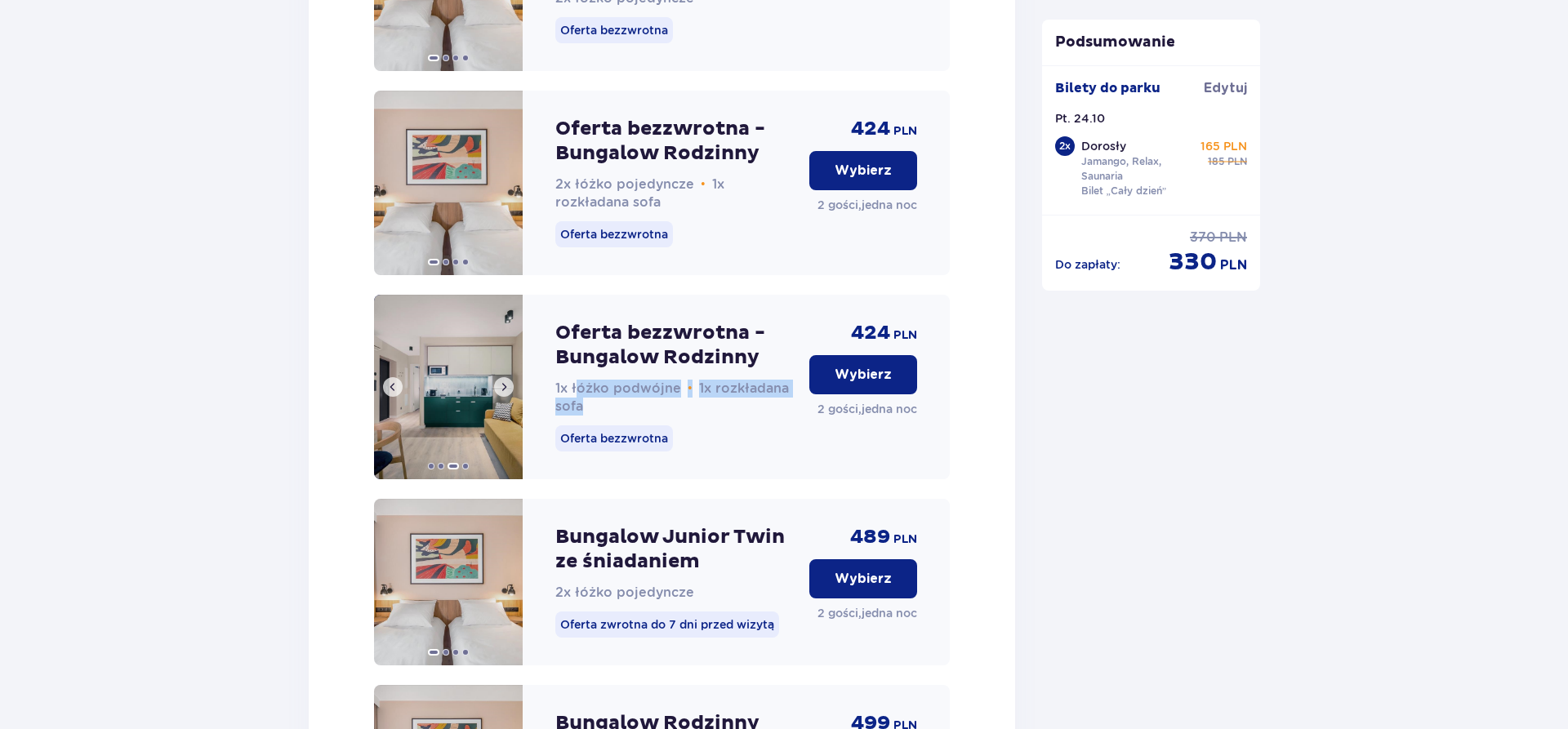
click at [506, 394] on span at bounding box center [504, 387] width 13 height 13
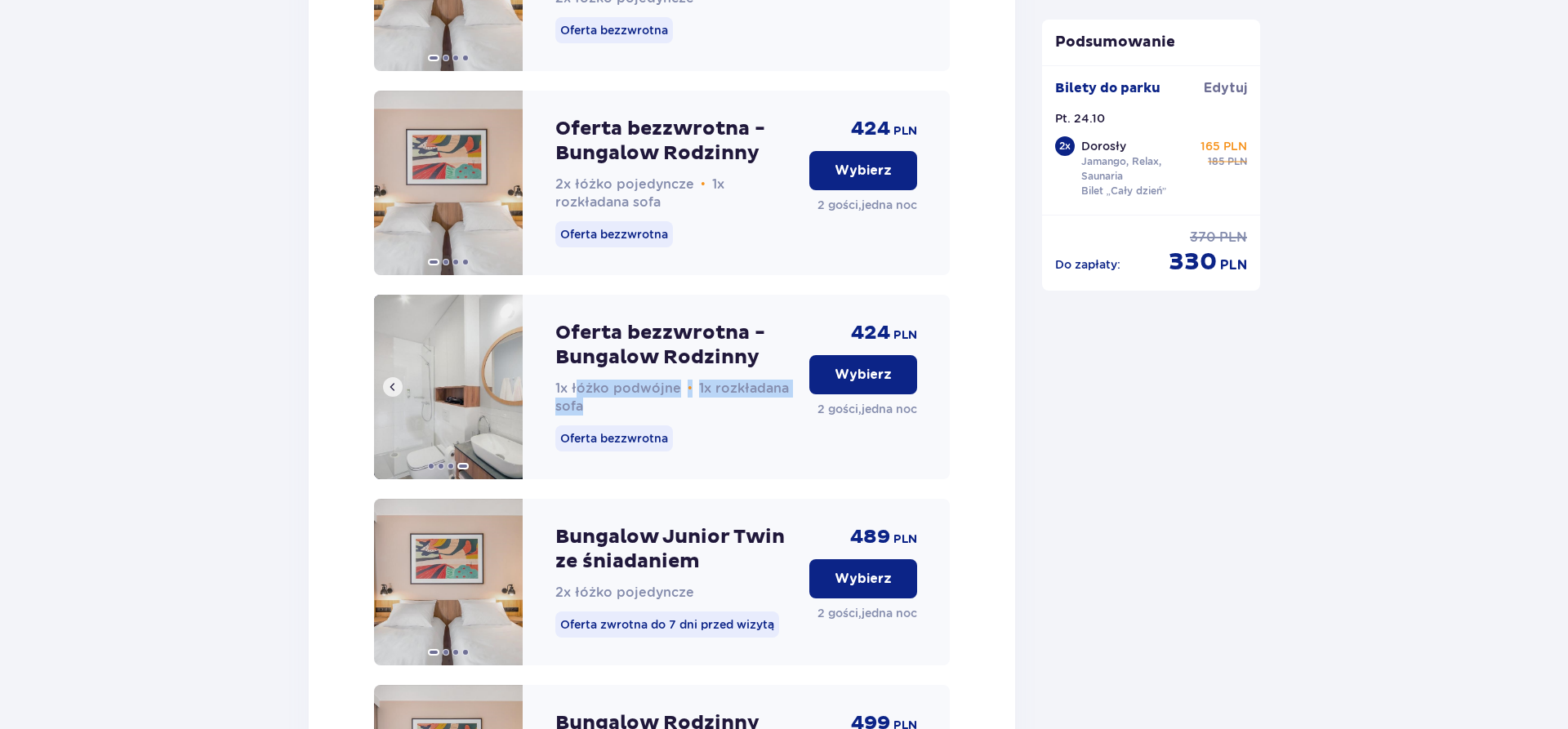
click at [506, 408] on img at bounding box center [448, 387] width 149 height 185
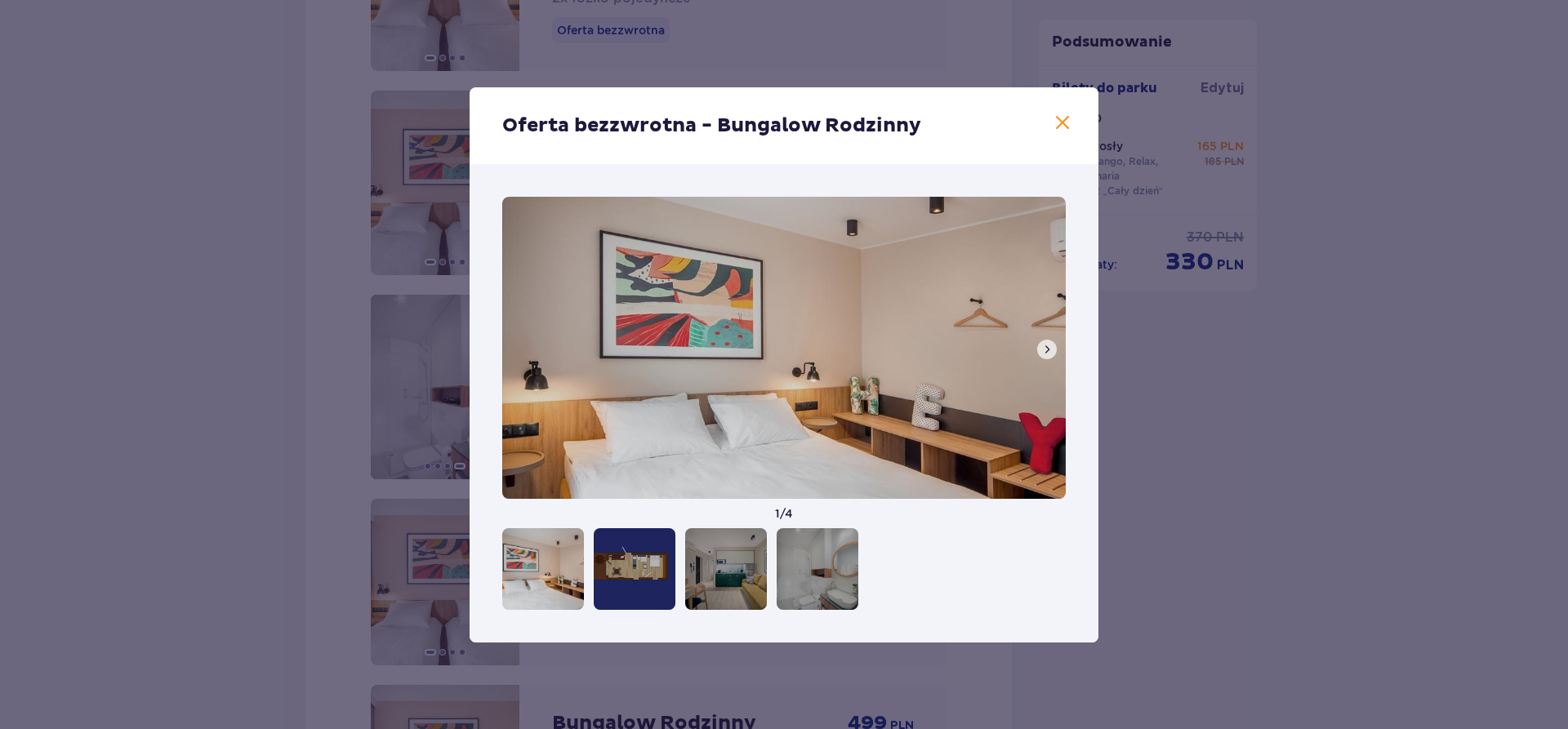
click at [555, 570] on div at bounding box center [542, 569] width 82 height 82
click at [646, 571] on div at bounding box center [634, 569] width 82 height 82
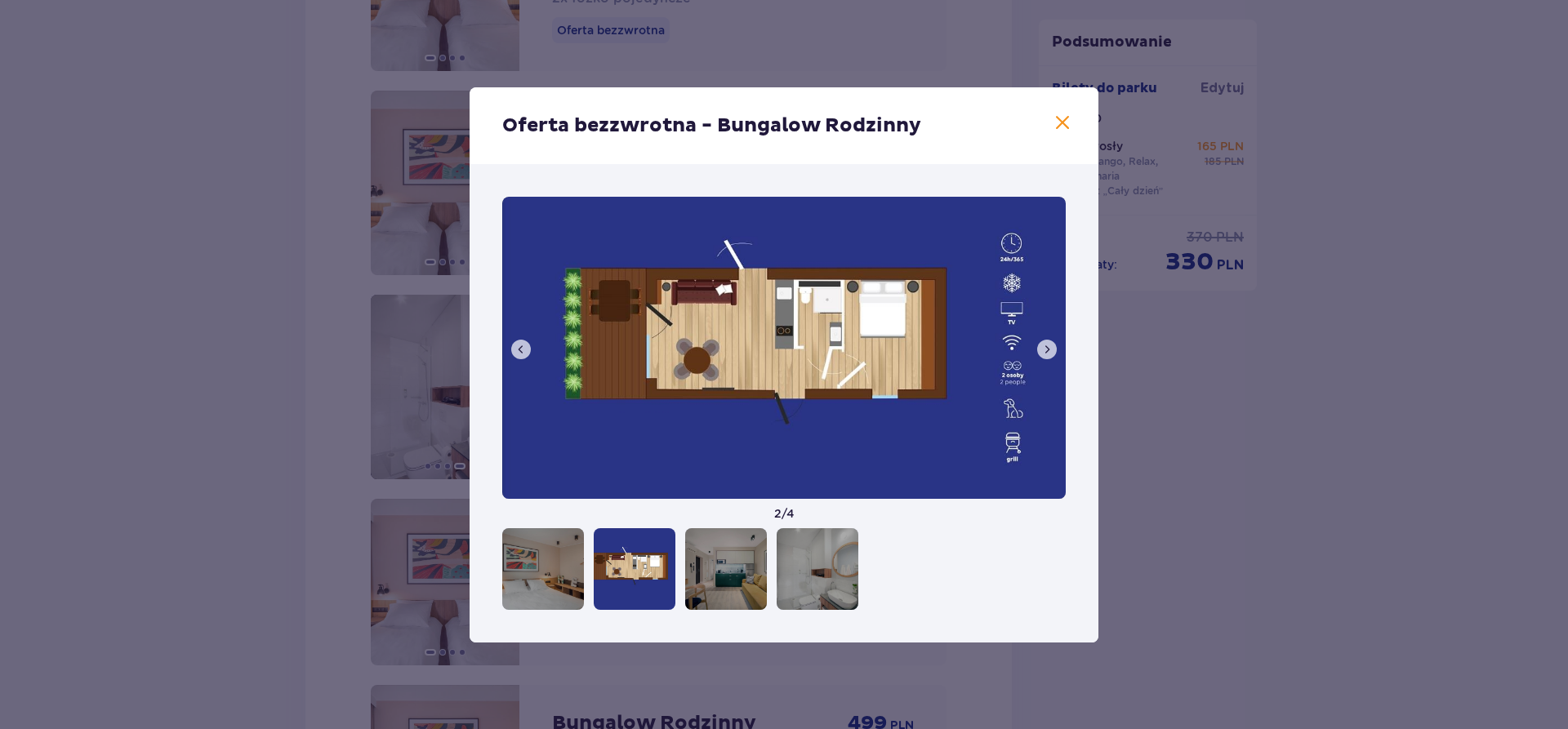
click at [705, 564] on div at bounding box center [726, 569] width 82 height 82
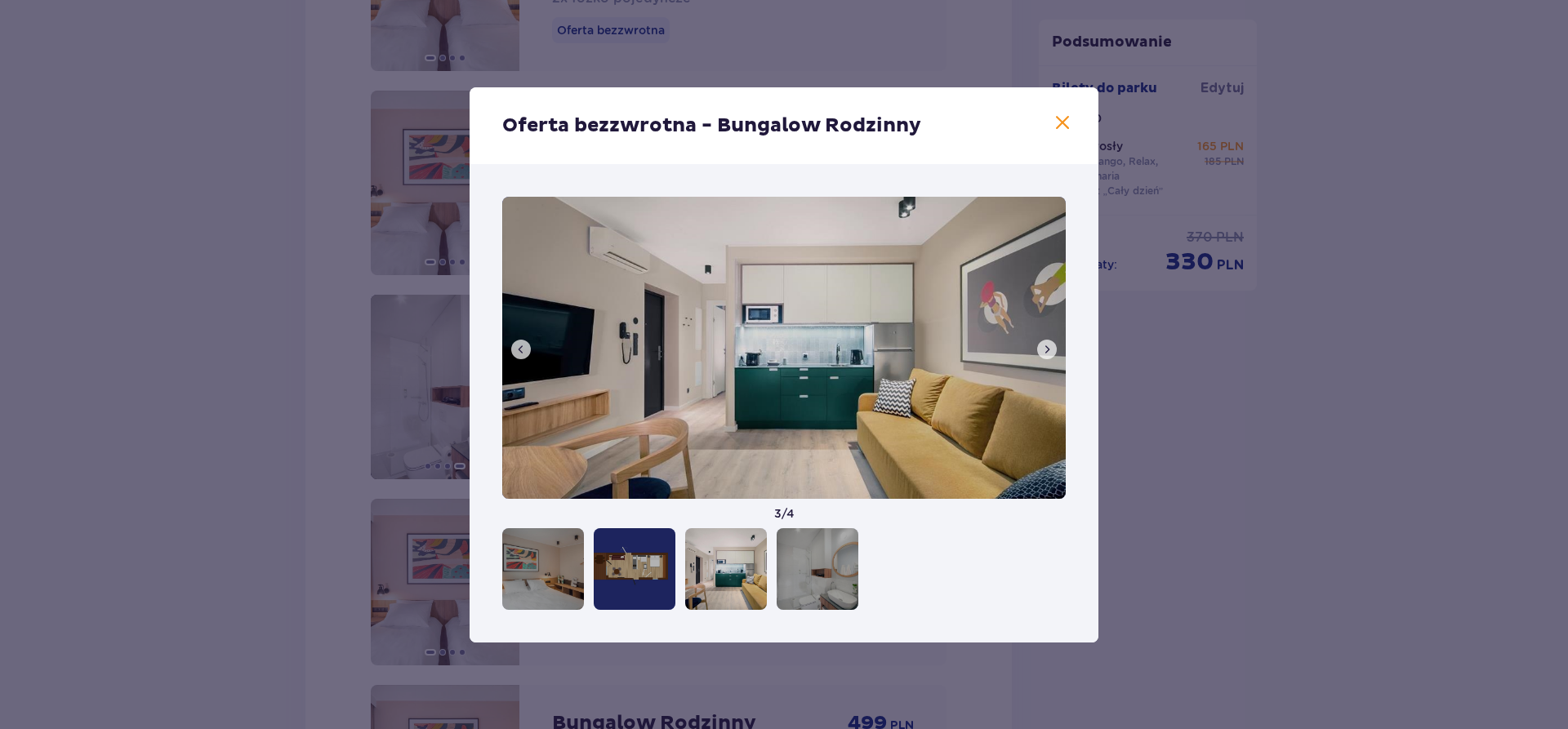
click at [808, 565] on div at bounding box center [817, 569] width 82 height 82
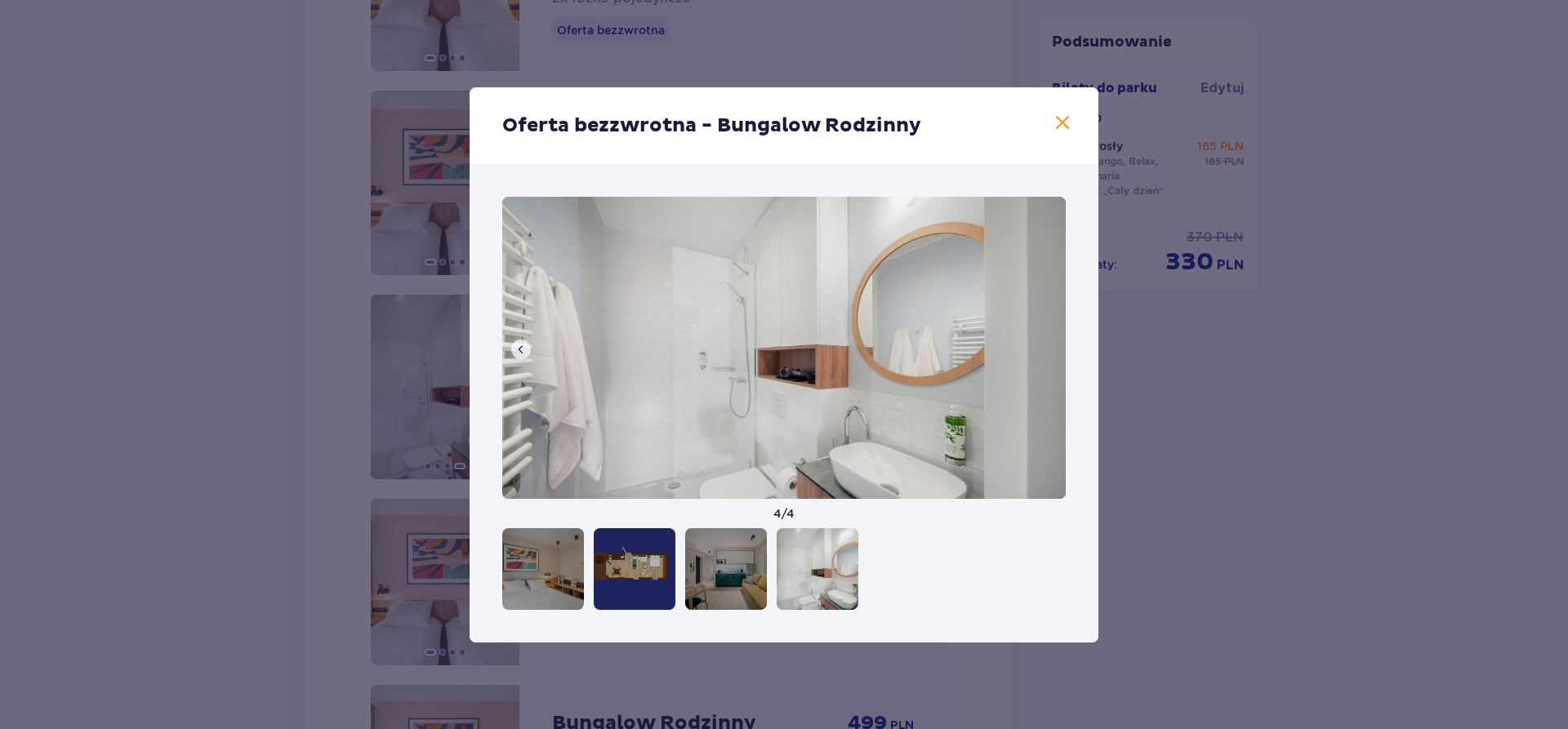
click at [751, 573] on div at bounding box center [726, 569] width 82 height 82
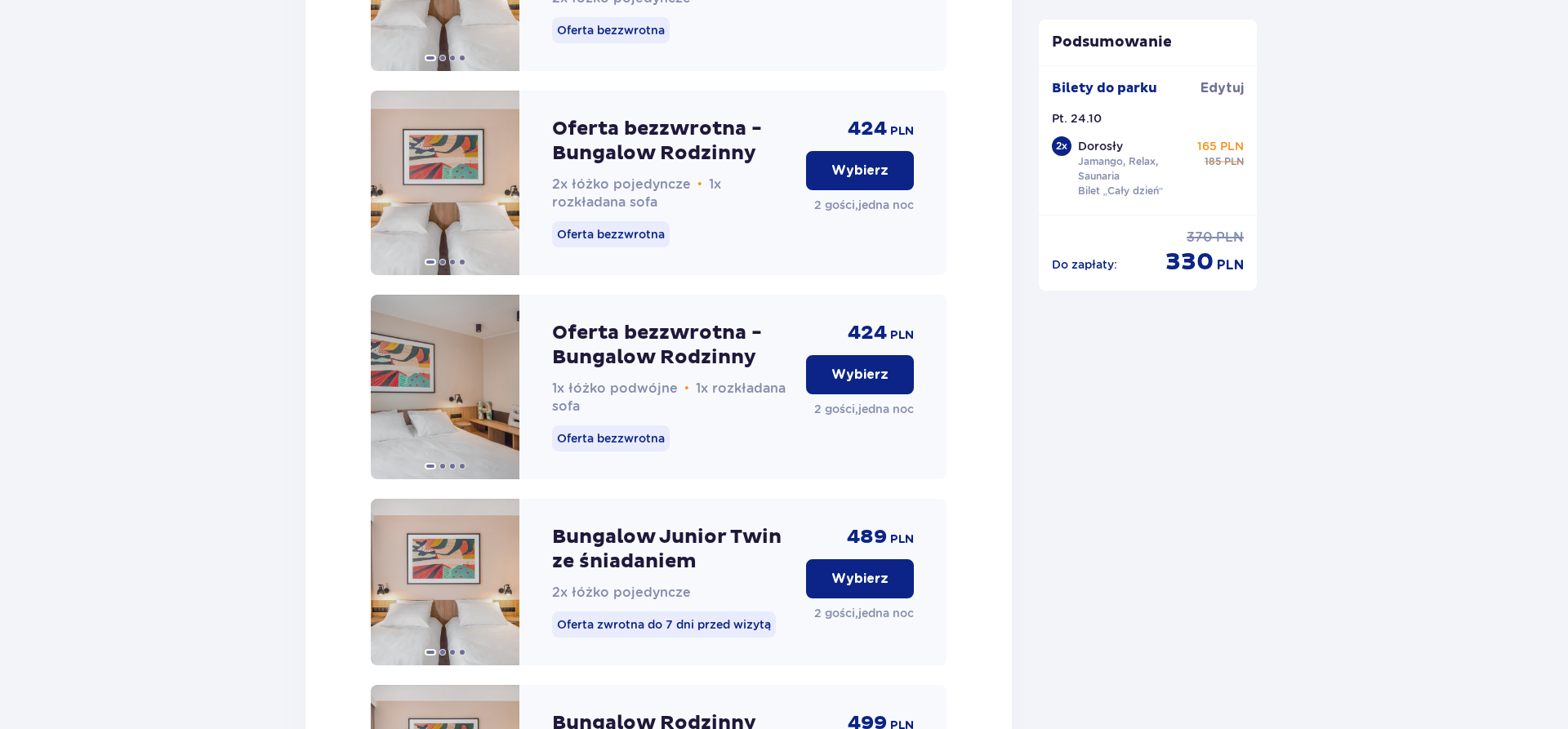
click at [839, 384] on p "Wybierz" at bounding box center [860, 375] width 57 height 18
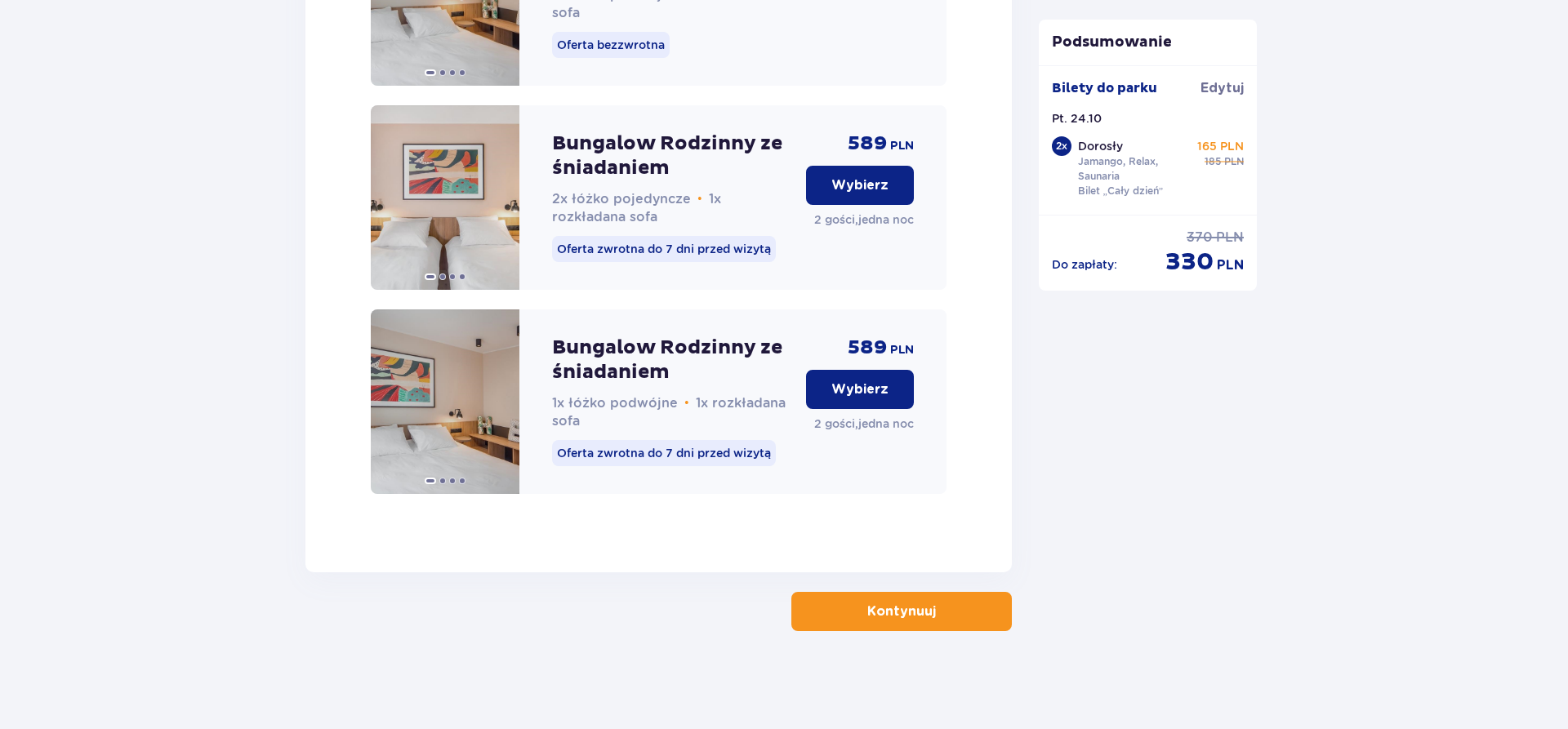
scroll to position [3406, 0]
click at [861, 599] on button "Kontynuuj" at bounding box center [902, 611] width 220 height 39
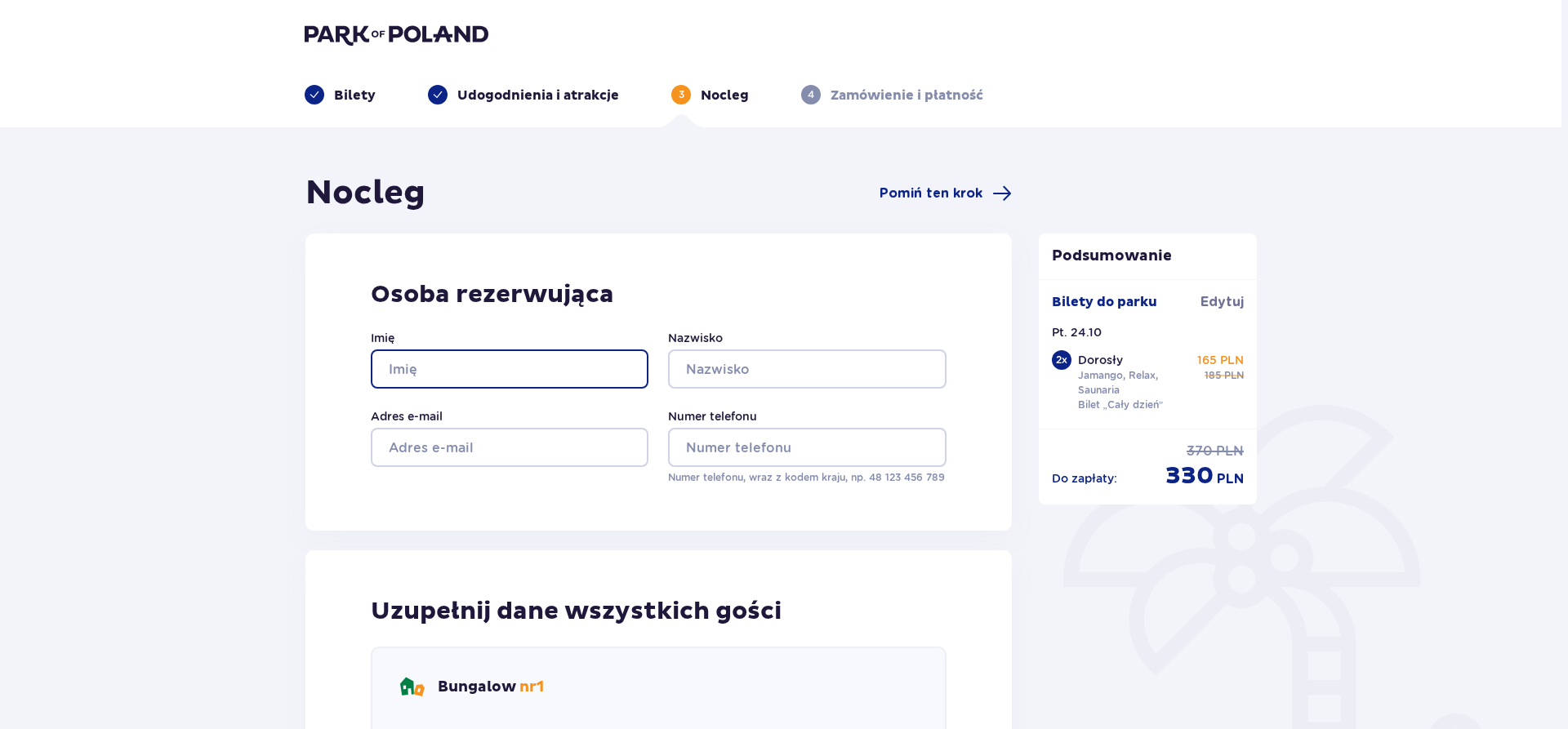
click at [566, 383] on input "Imię" at bounding box center [509, 368] width 277 height 39
type input "Jarosław"
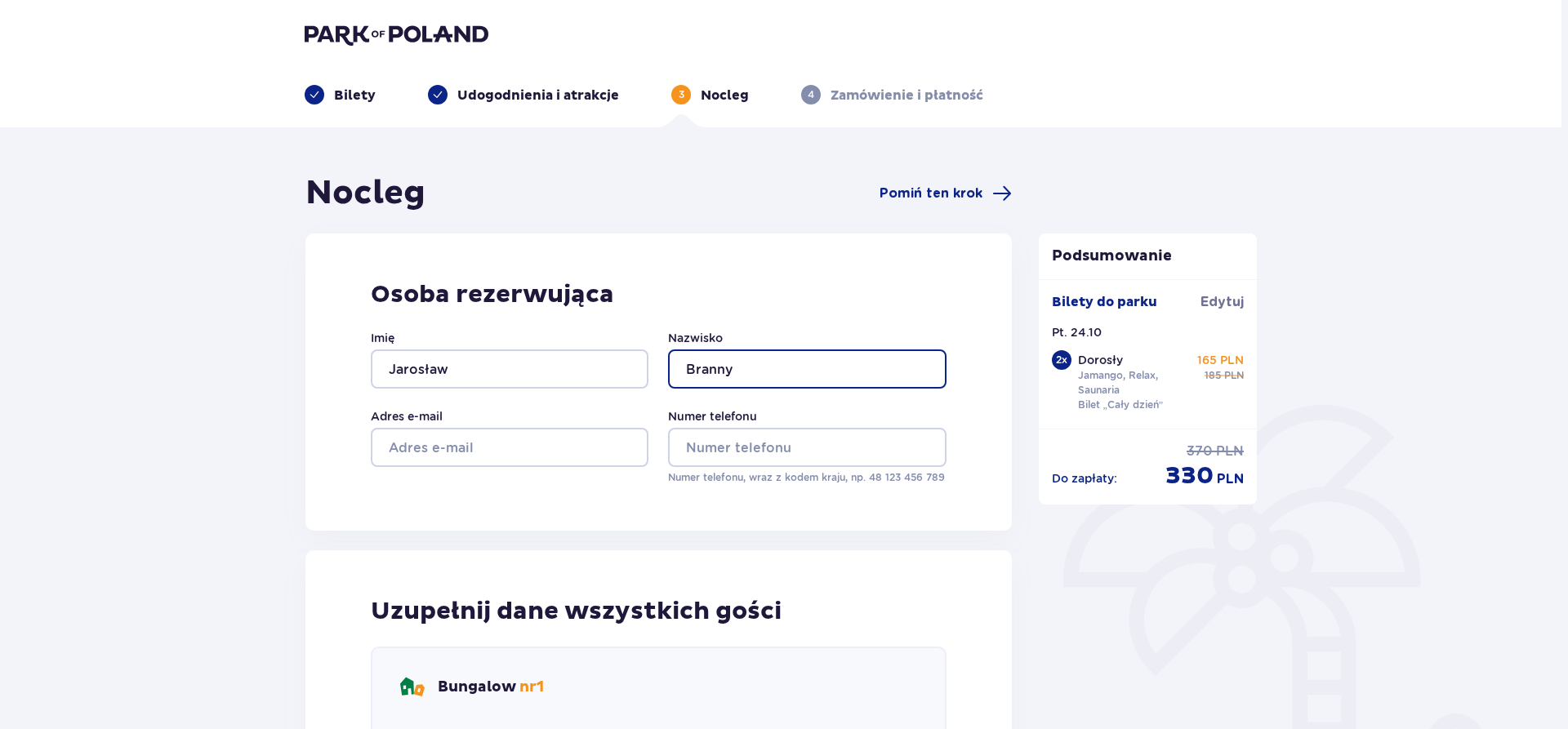
type input "Branny"
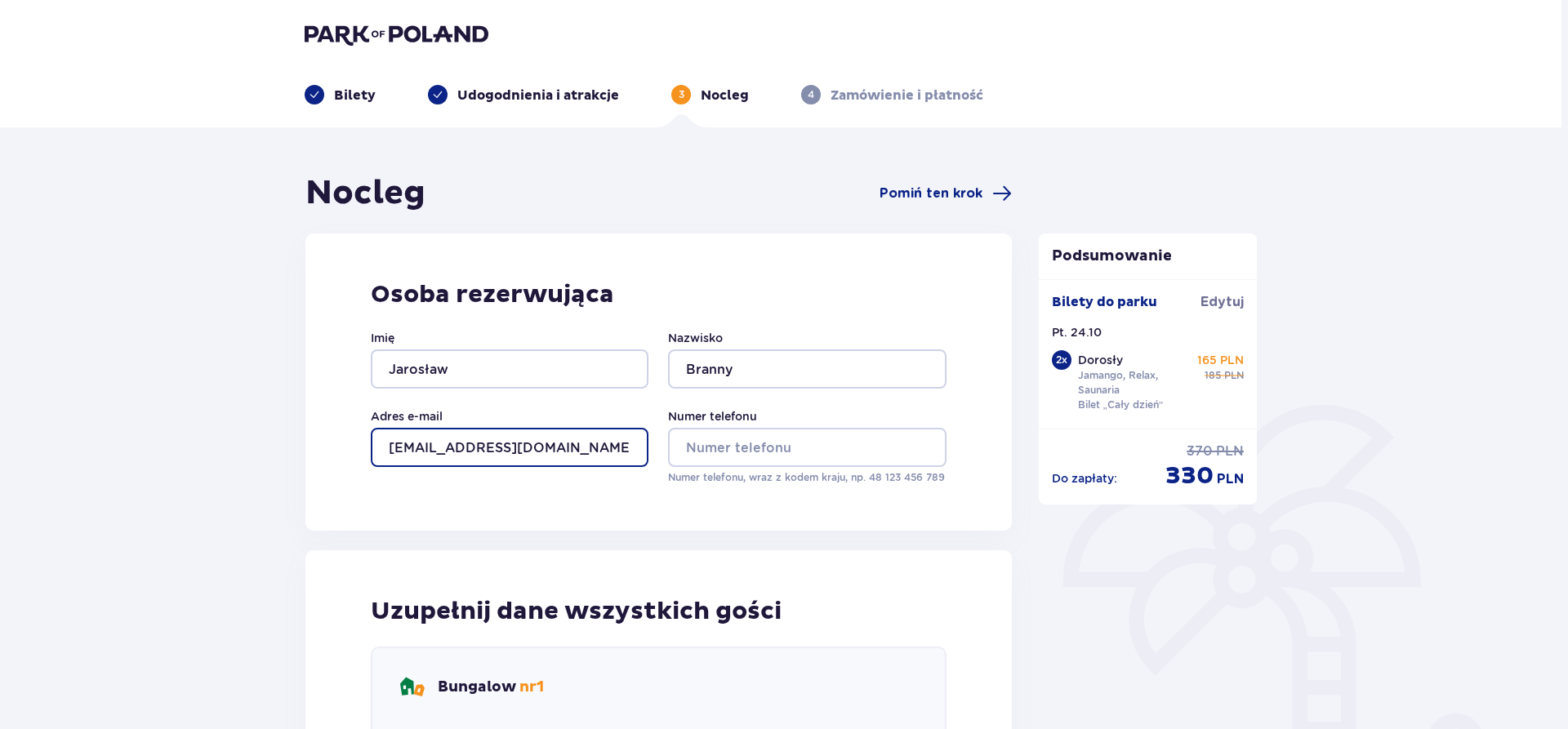
type input "jarek.branny@wp.pl"
click at [1090, 547] on div "Podsumowanie Dodano bilet do zamówienia Bilety do parku Edytuj Pt. 24.10 2 x Do…" at bounding box center [1149, 671] width 245 height 996
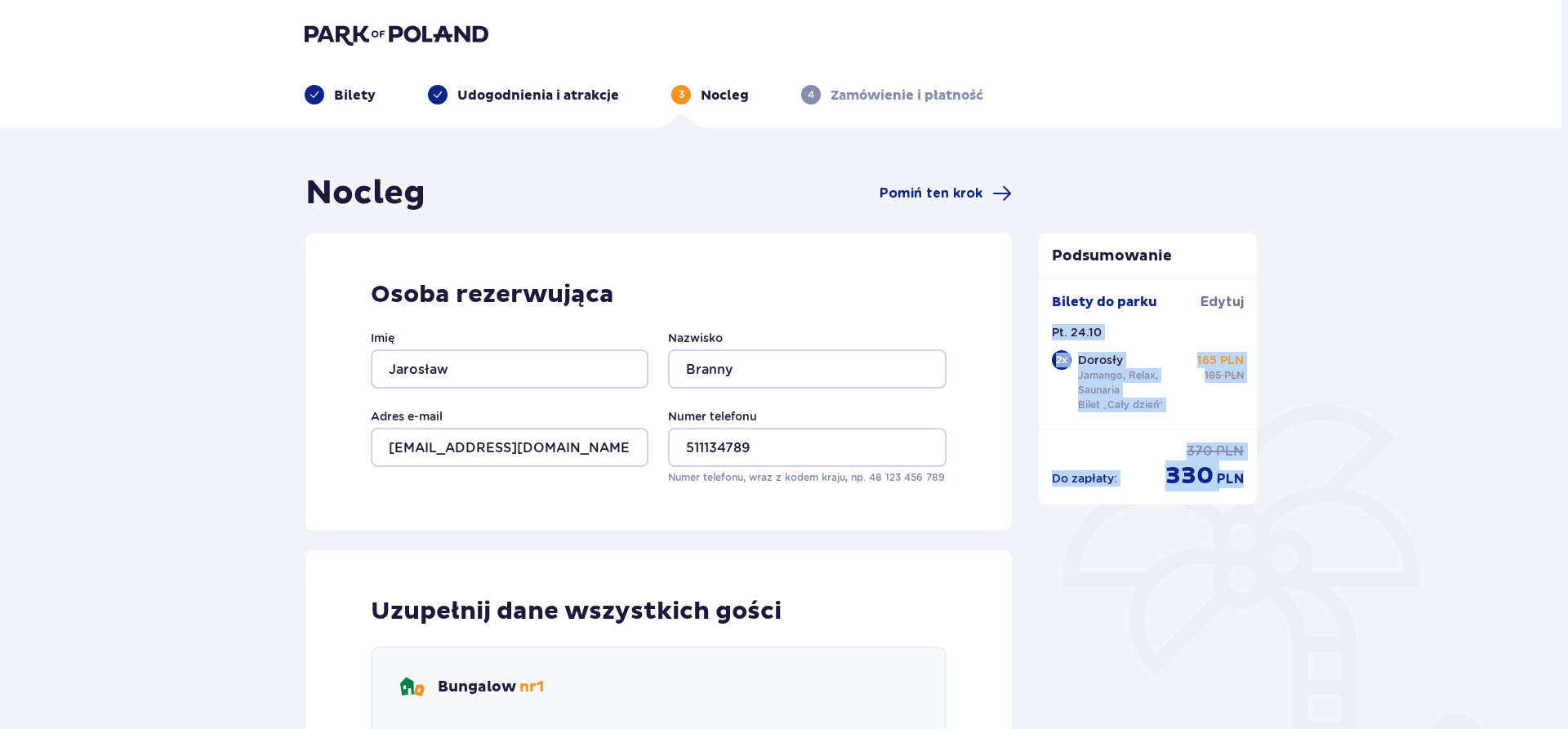
drag, startPoint x: 1472, startPoint y: 333, endPoint x: 1399, endPoint y: 532, distance: 212.0
click at [1399, 532] on div "Nocleg Pomiń ten krok Osoba rezerwująca Imię Jarosław Nazwisko Branny Adres e-m…" at bounding box center [781, 697] width 1562 height 1140
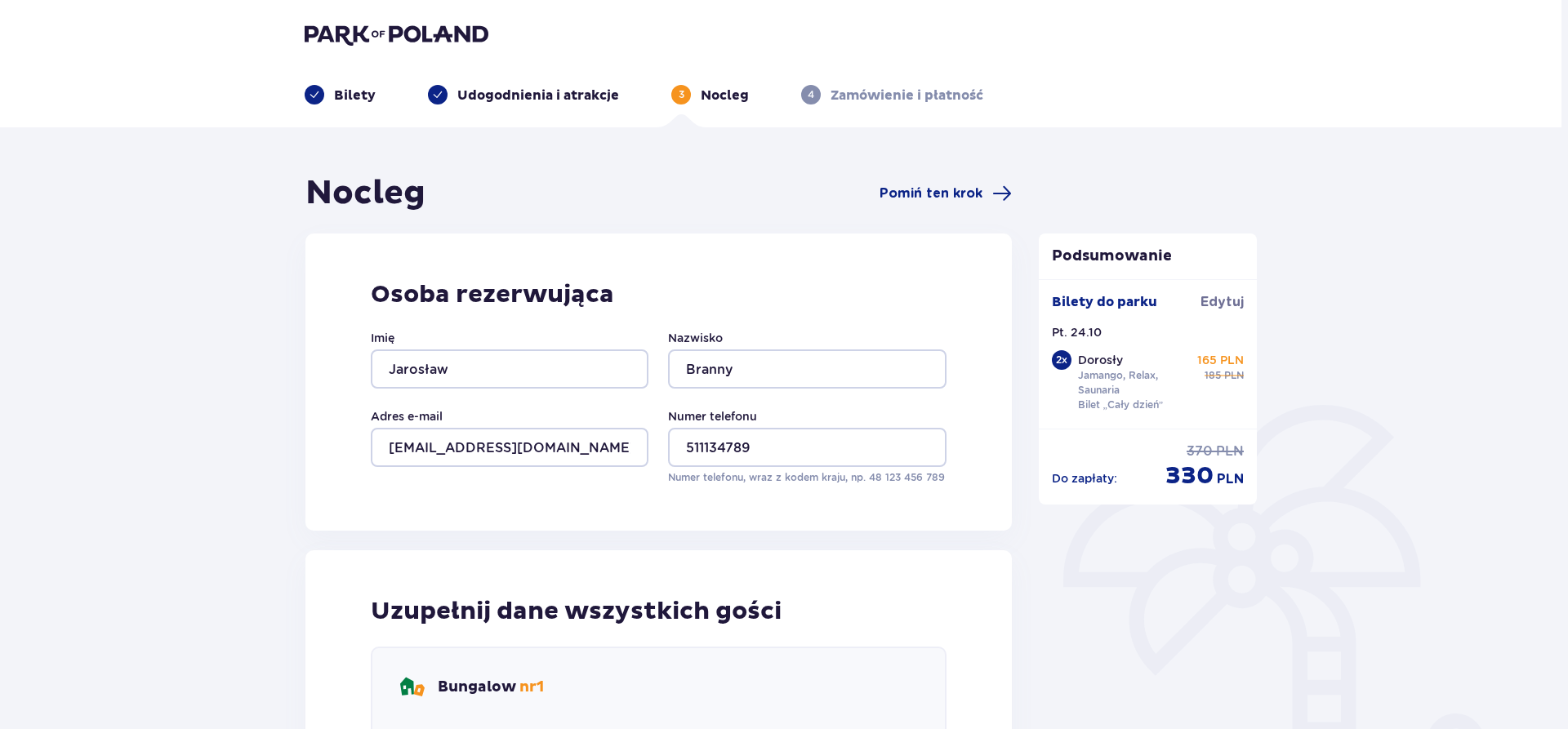
drag, startPoint x: 1388, startPoint y: 485, endPoint x: 1374, endPoint y: 424, distance: 62.6
click at [824, 449] on input "511134789" at bounding box center [807, 447] width 277 height 39
click at [689, 433] on input "511134789" at bounding box center [807, 447] width 277 height 39
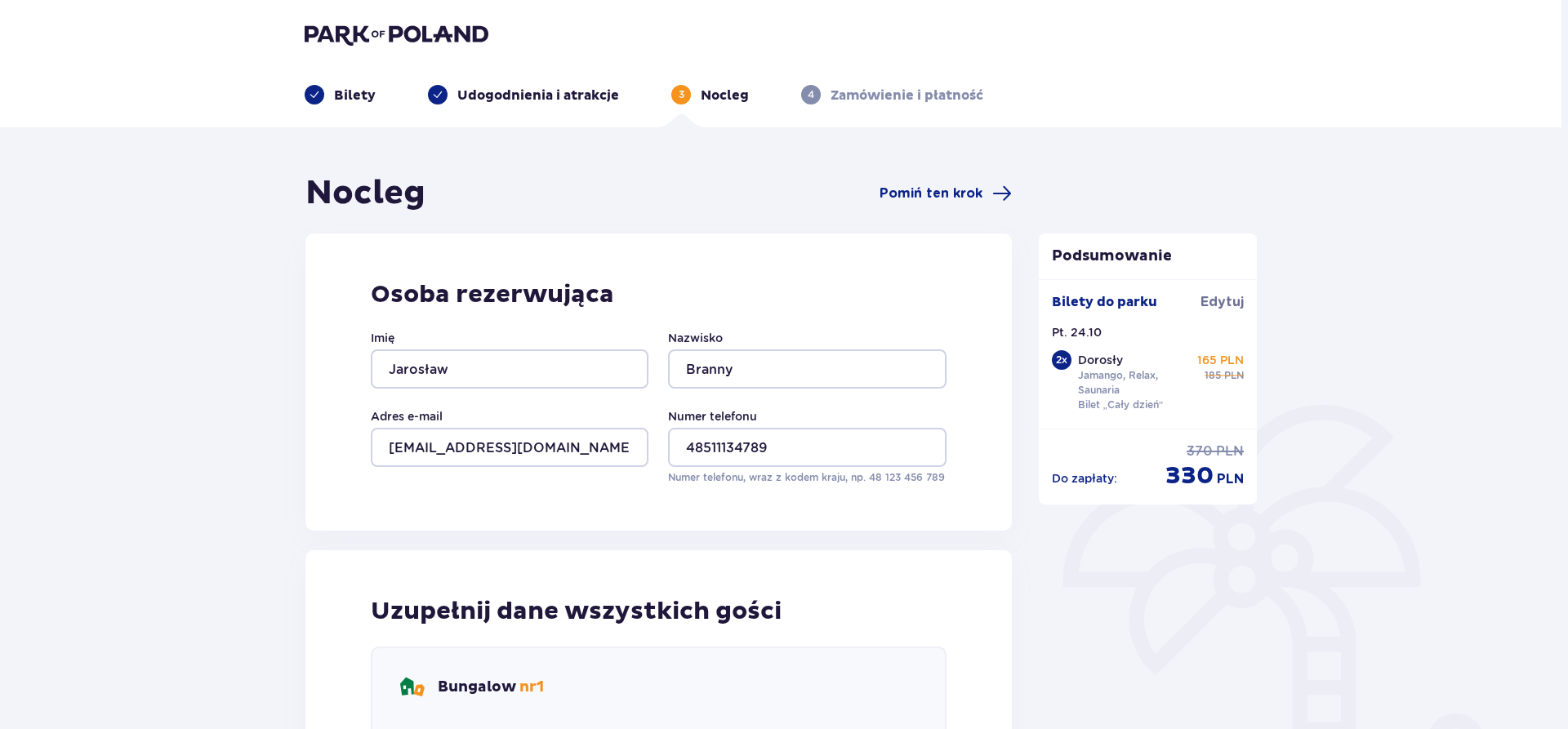
click at [700, 449] on input "48511134789" at bounding box center [807, 447] width 277 height 39
type input "511134789"
drag, startPoint x: 798, startPoint y: 569, endPoint x: 635, endPoint y: 494, distance: 179.4
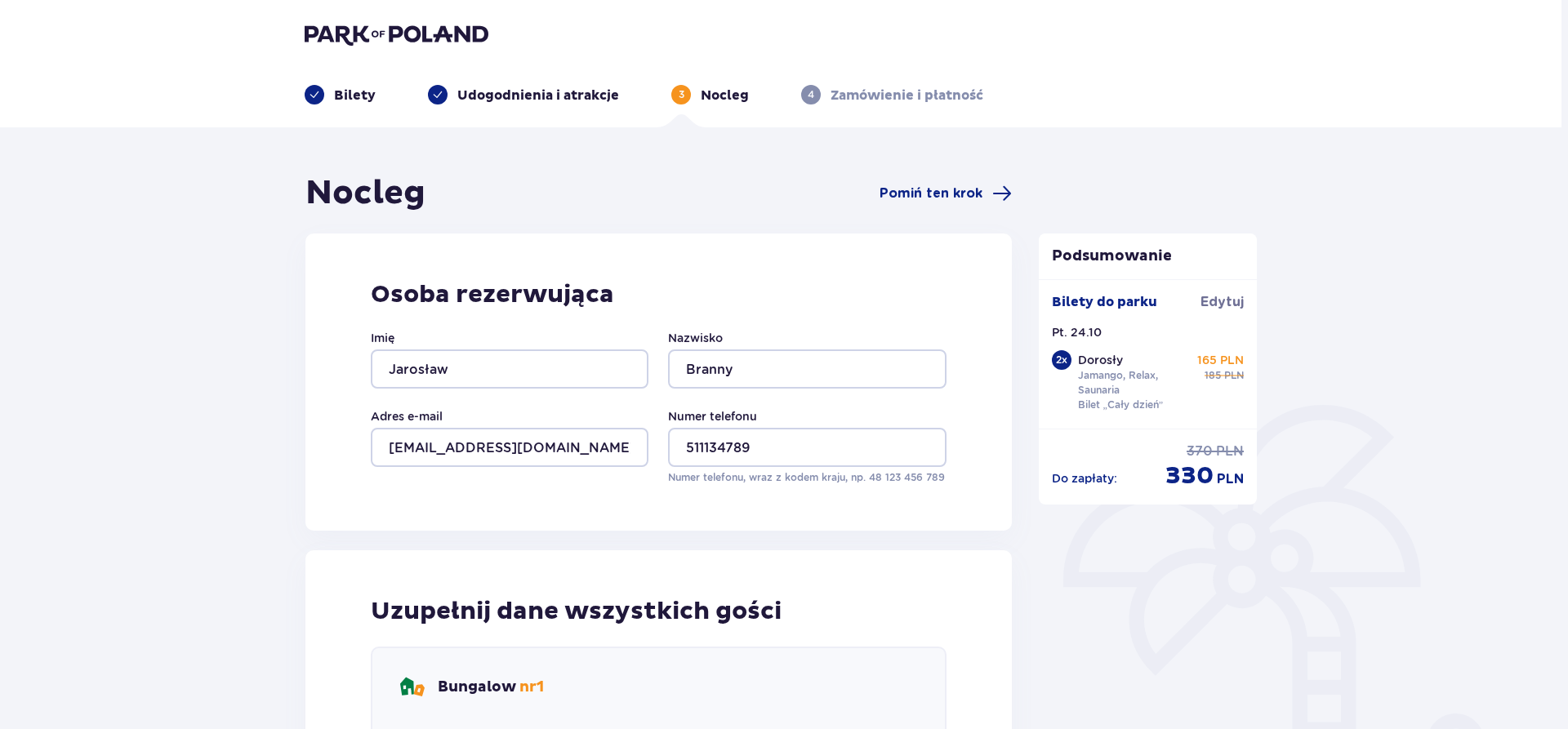
drag, startPoint x: 448, startPoint y: 537, endPoint x: 401, endPoint y: 653, distance: 125.2
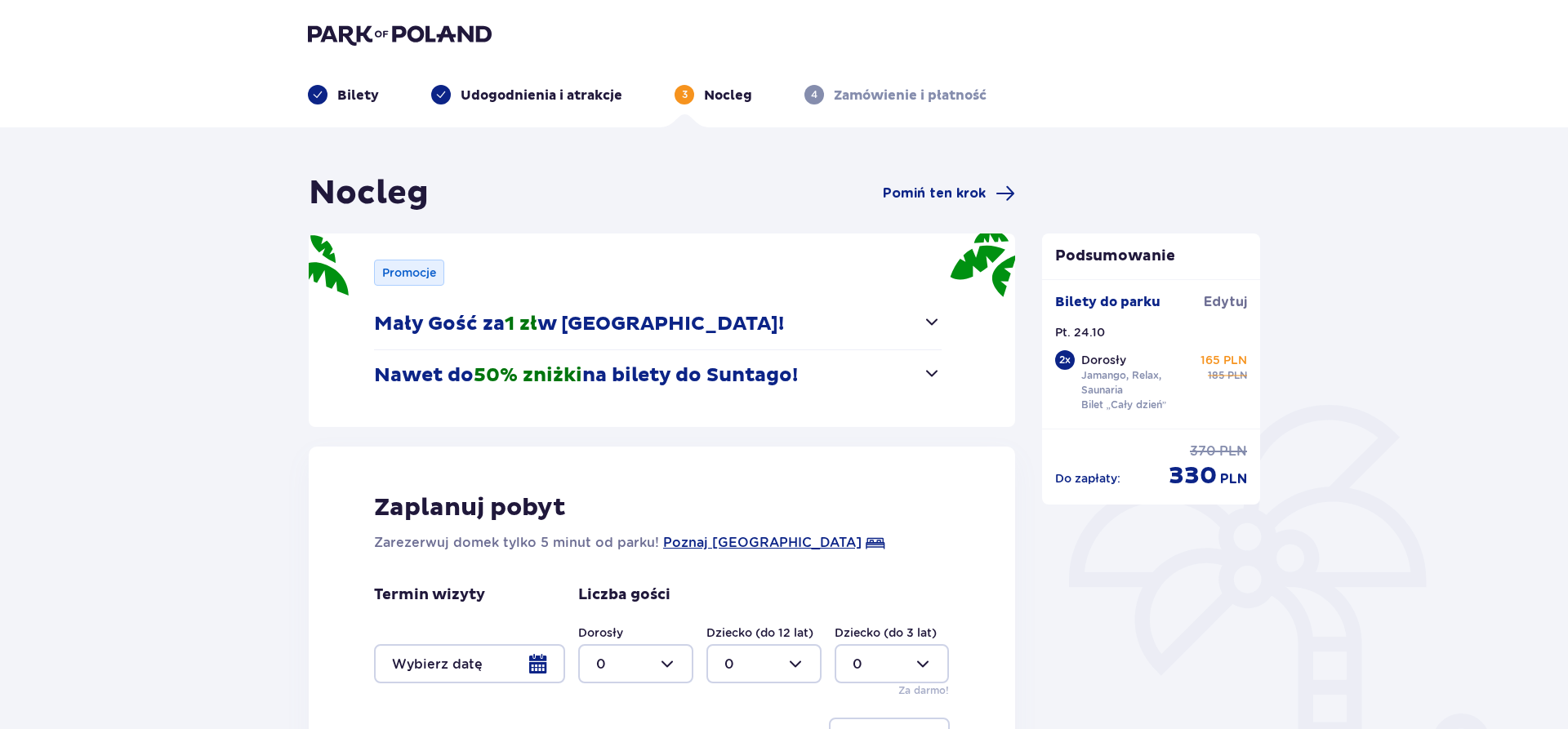
scroll to position [167, 0]
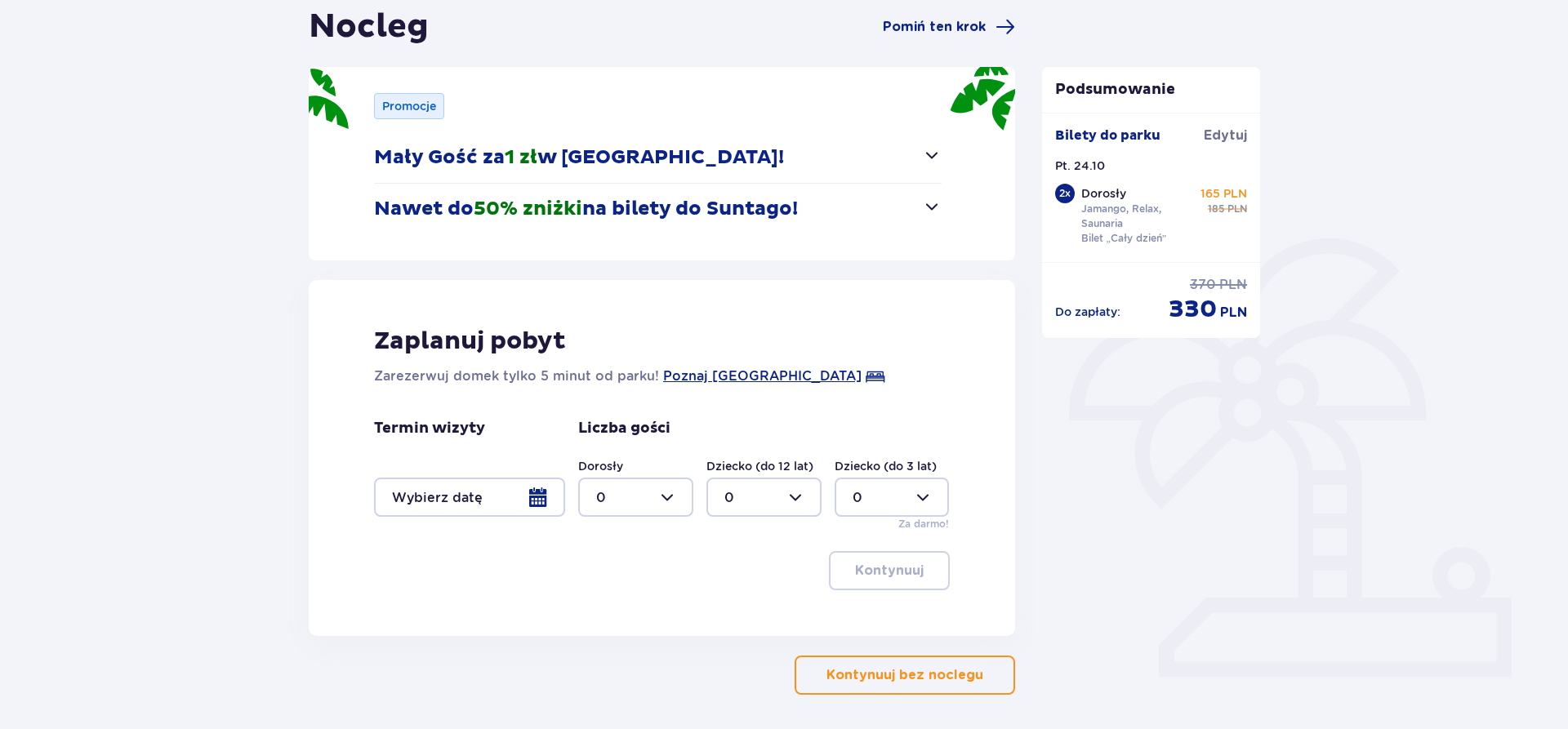
click at [656, 484] on div at bounding box center [635, 497] width 115 height 39
click at [607, 615] on div "2" at bounding box center [636, 616] width 79 height 18
type input "2"
click at [466, 504] on div at bounding box center [469, 497] width 191 height 39
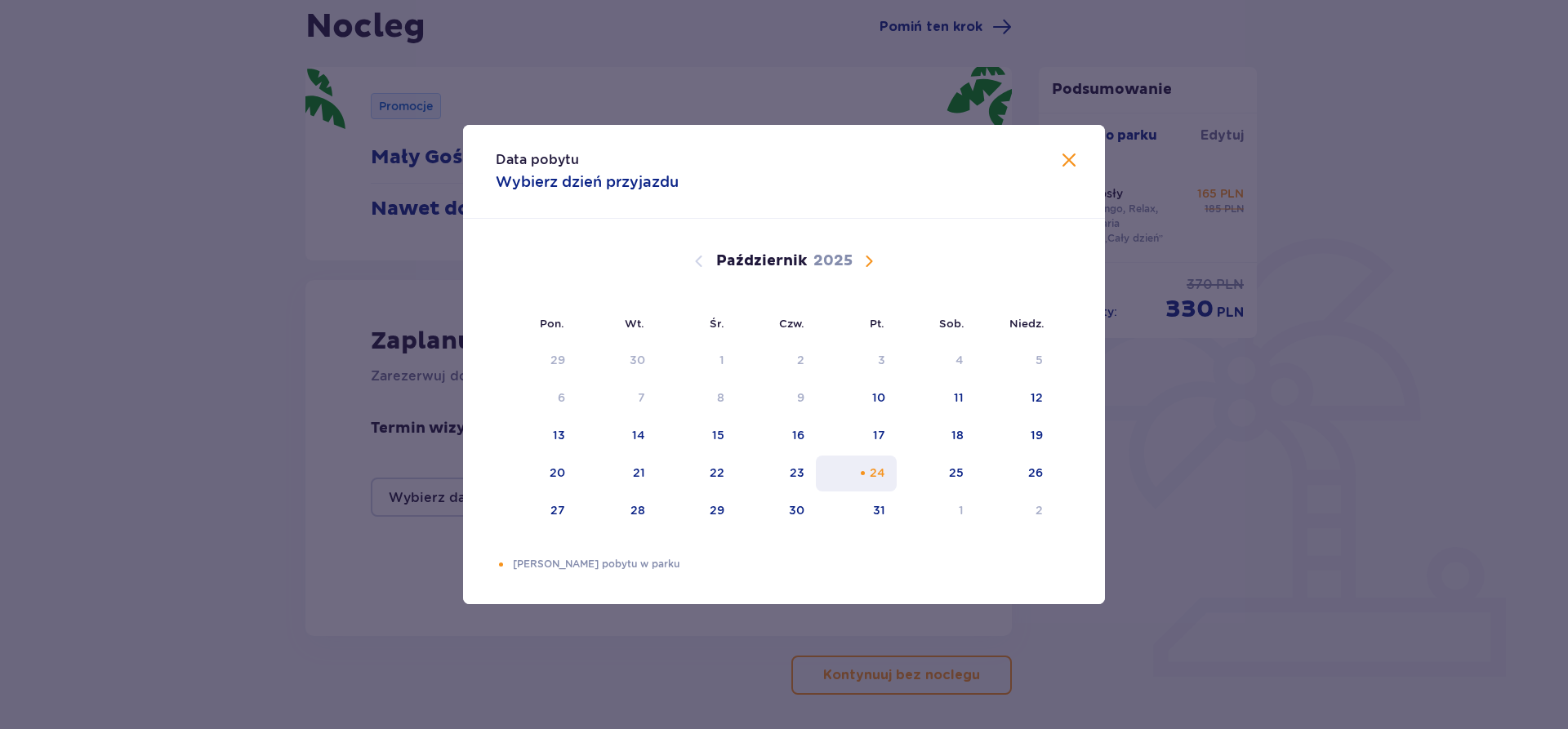
click at [886, 465] on div "24" at bounding box center [856, 474] width 81 height 36
click at [944, 471] on div "25" at bounding box center [936, 474] width 79 height 36
type input "24.10.25 - 25.10.25"
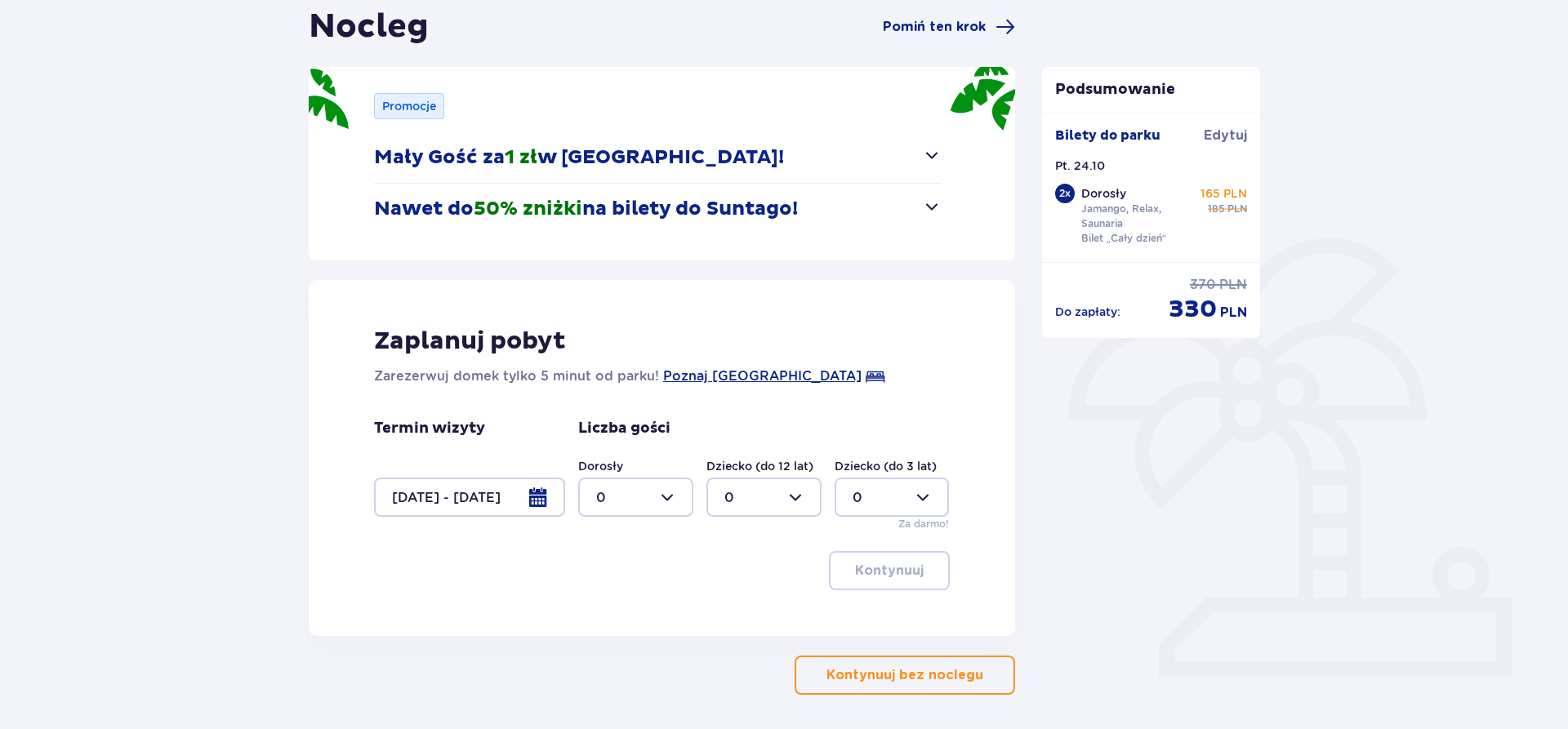
click at [670, 509] on div at bounding box center [635, 497] width 115 height 39
click at [618, 608] on div "2" at bounding box center [636, 616] width 79 height 18
type input "2"
click at [902, 565] on p "Kontynuuj" at bounding box center [889, 571] width 69 height 18
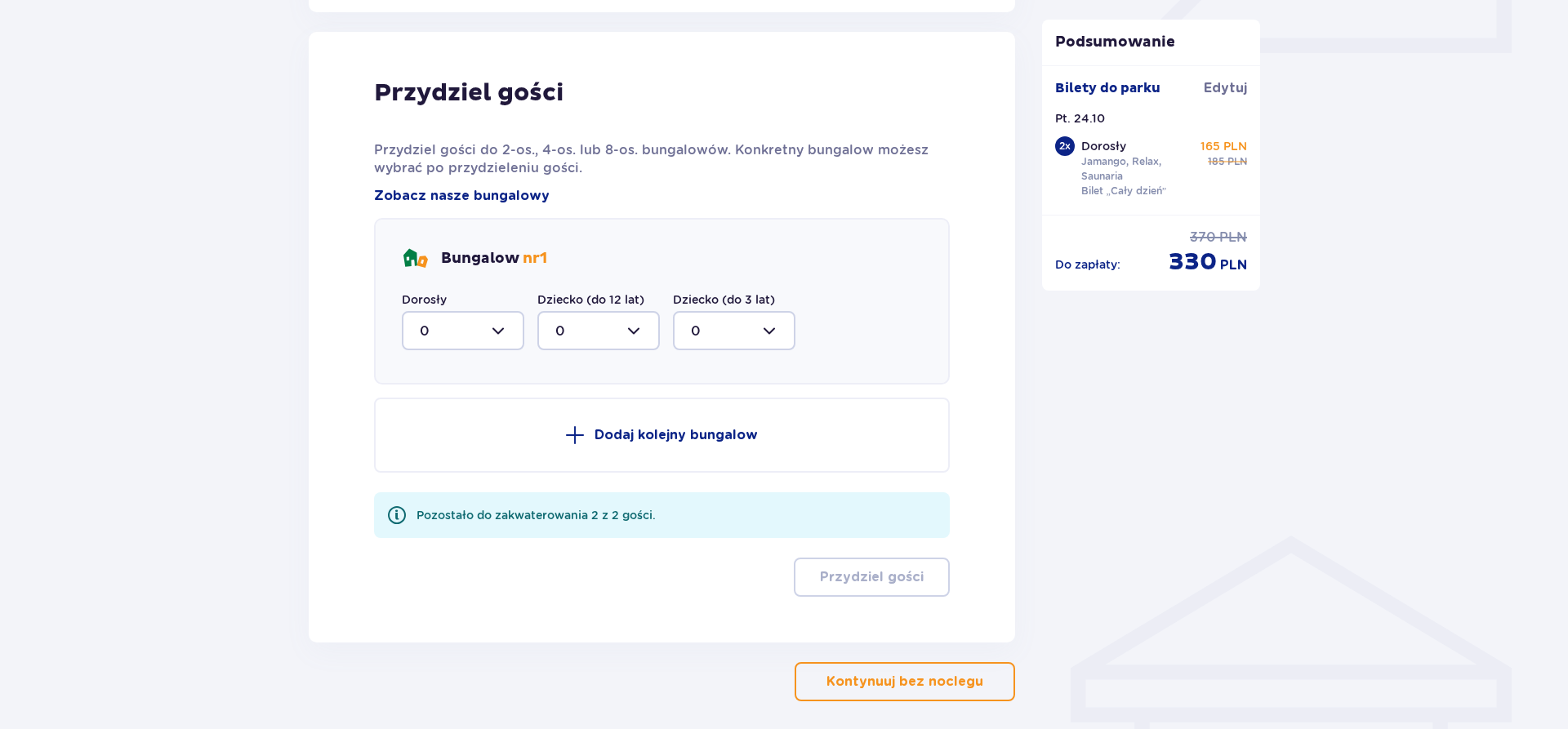
scroll to position [802, 0]
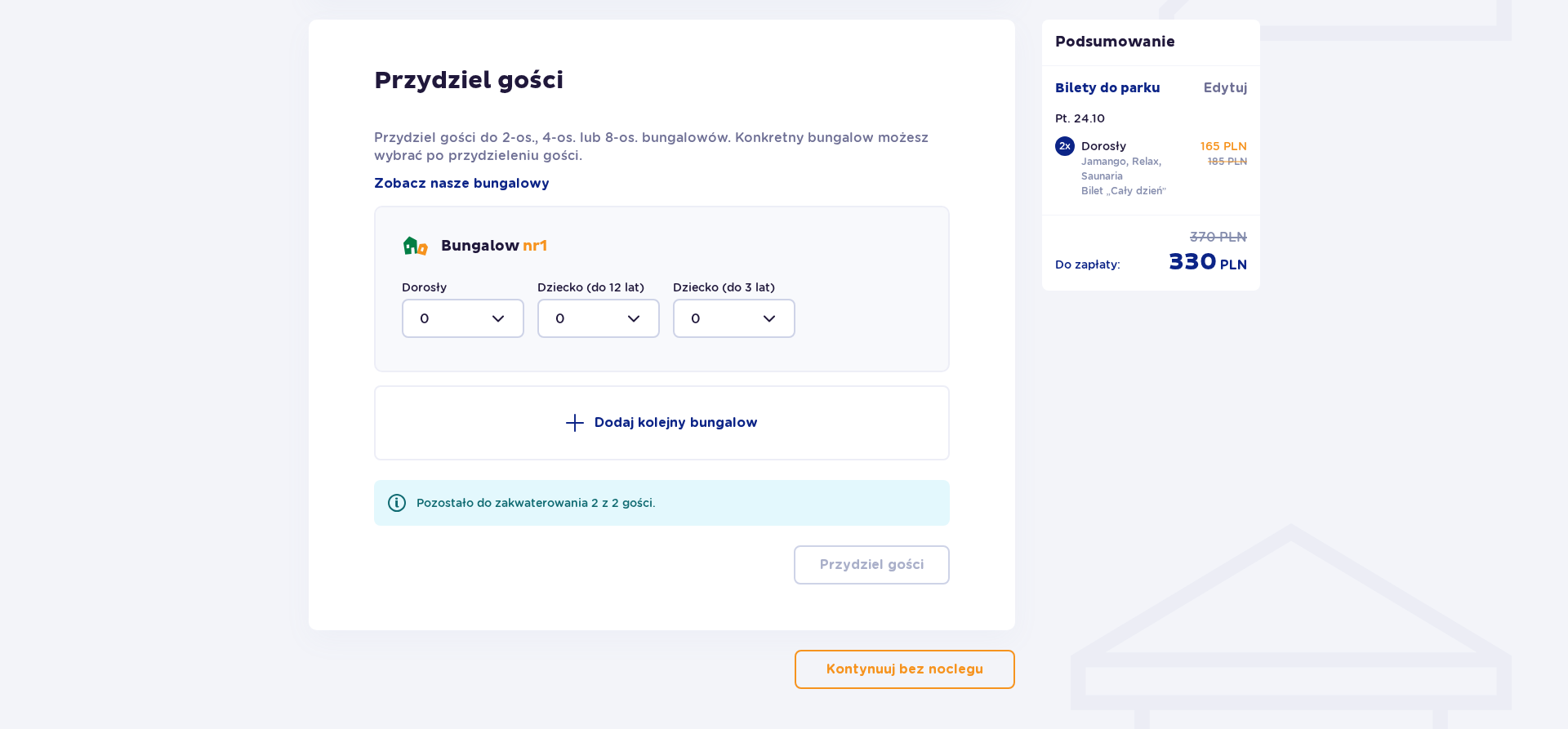
click at [462, 302] on div at bounding box center [463, 318] width 122 height 39
click at [443, 425] on span "2" at bounding box center [463, 438] width 119 height 35
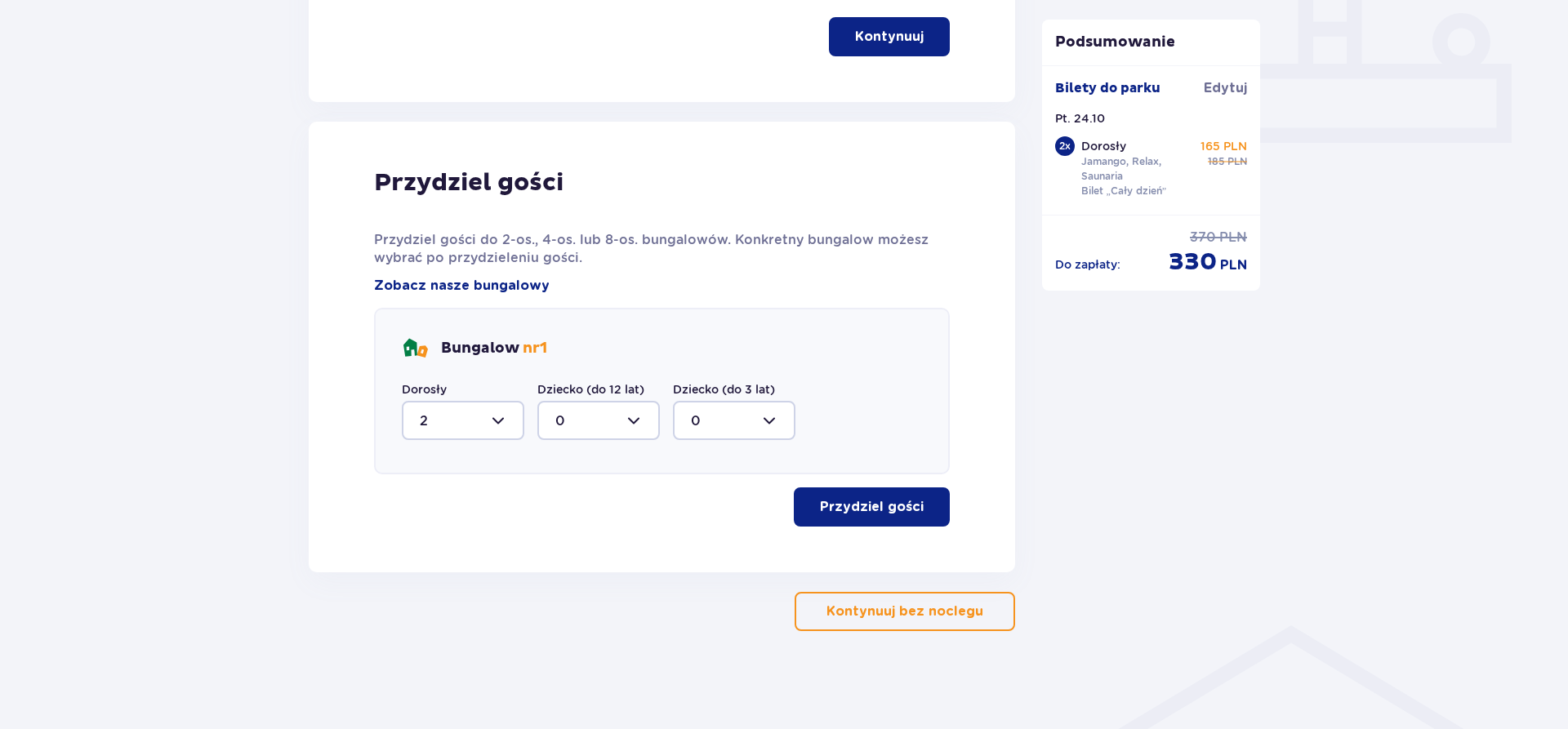
type input "2"
click at [879, 505] on p "Przydziel gości" at bounding box center [872, 507] width 104 height 18
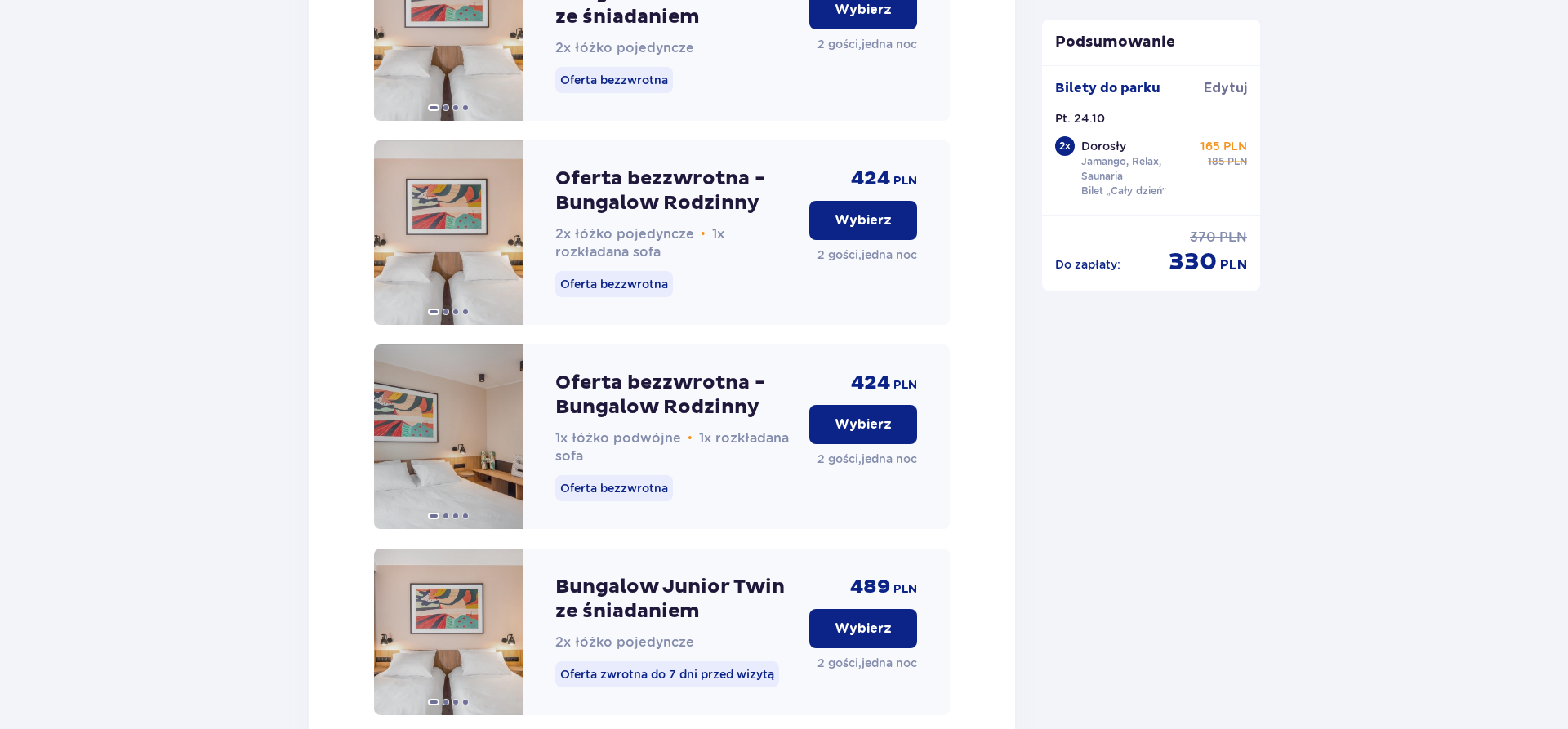
scroll to position [1942, 0]
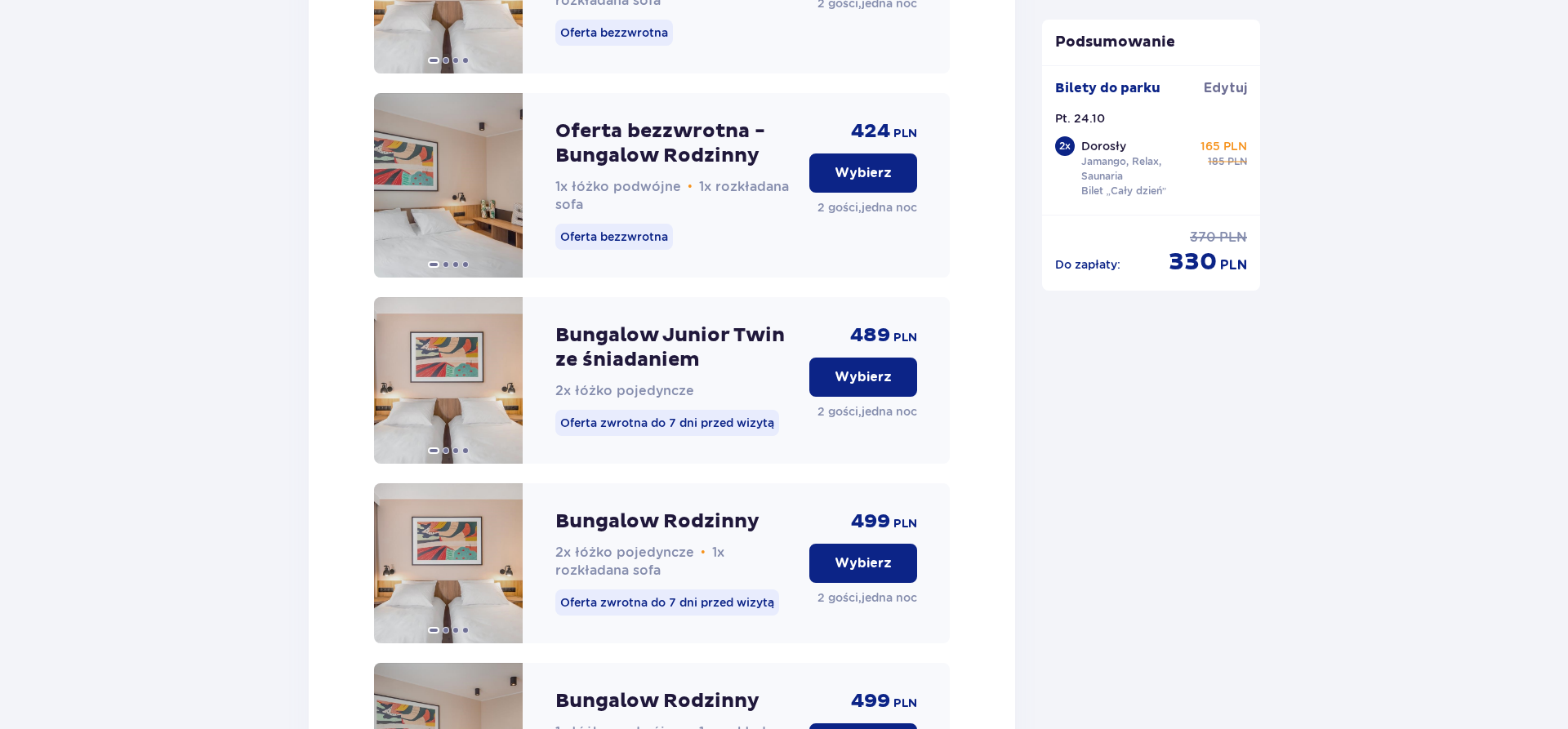
click at [863, 182] on p "Wybierz" at bounding box center [863, 173] width 57 height 18
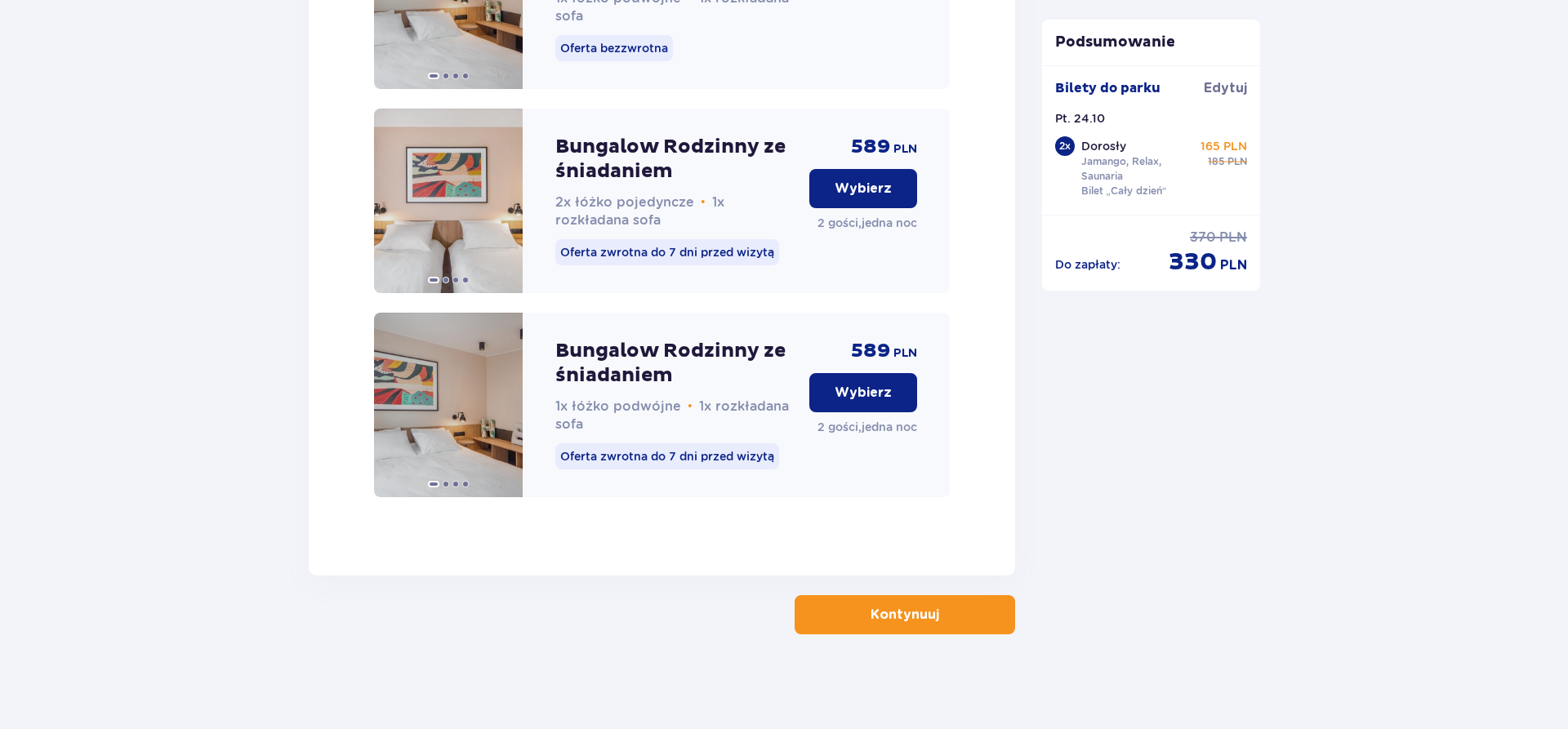
scroll to position [3406, 0]
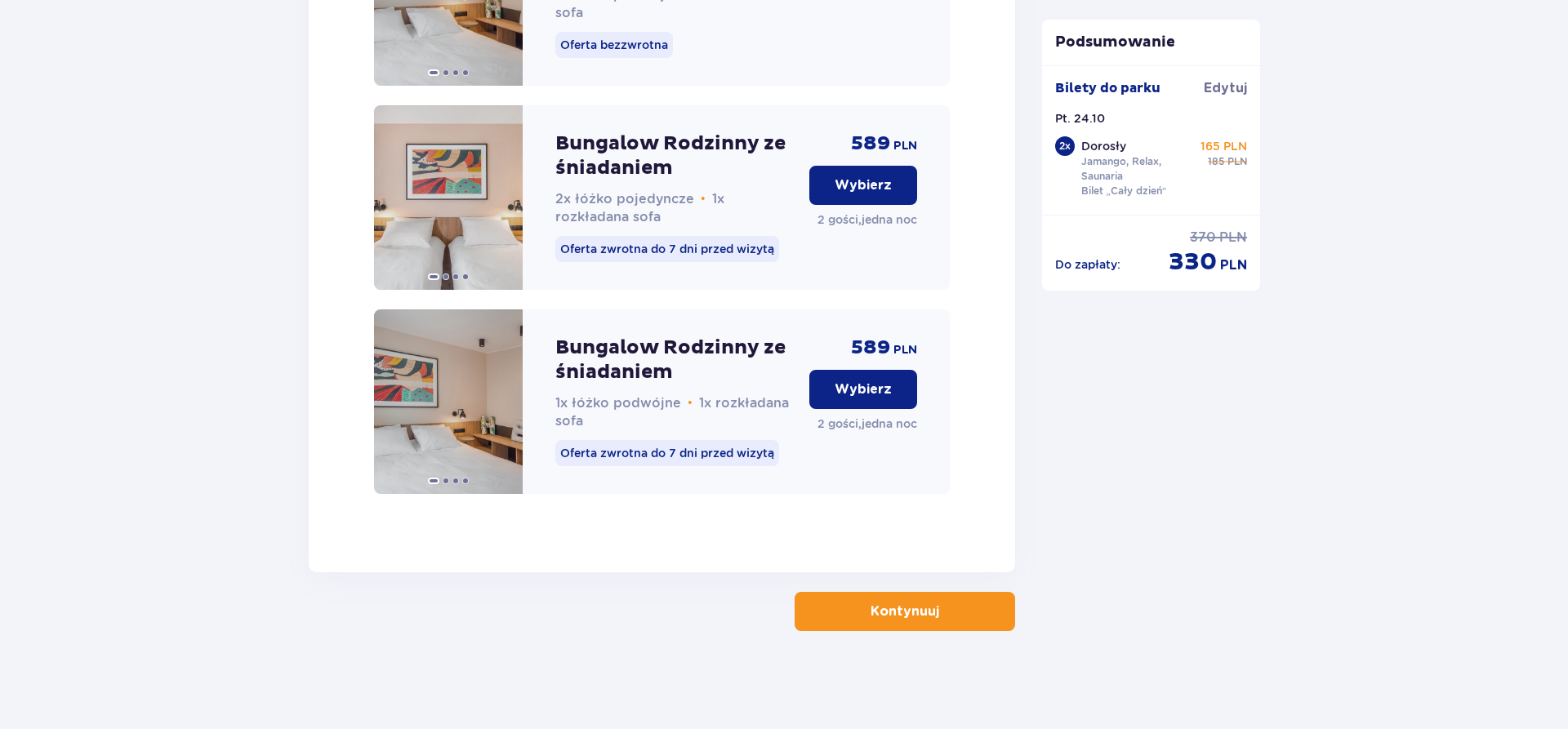
click at [892, 610] on p "Kontynuuj" at bounding box center [905, 612] width 69 height 18
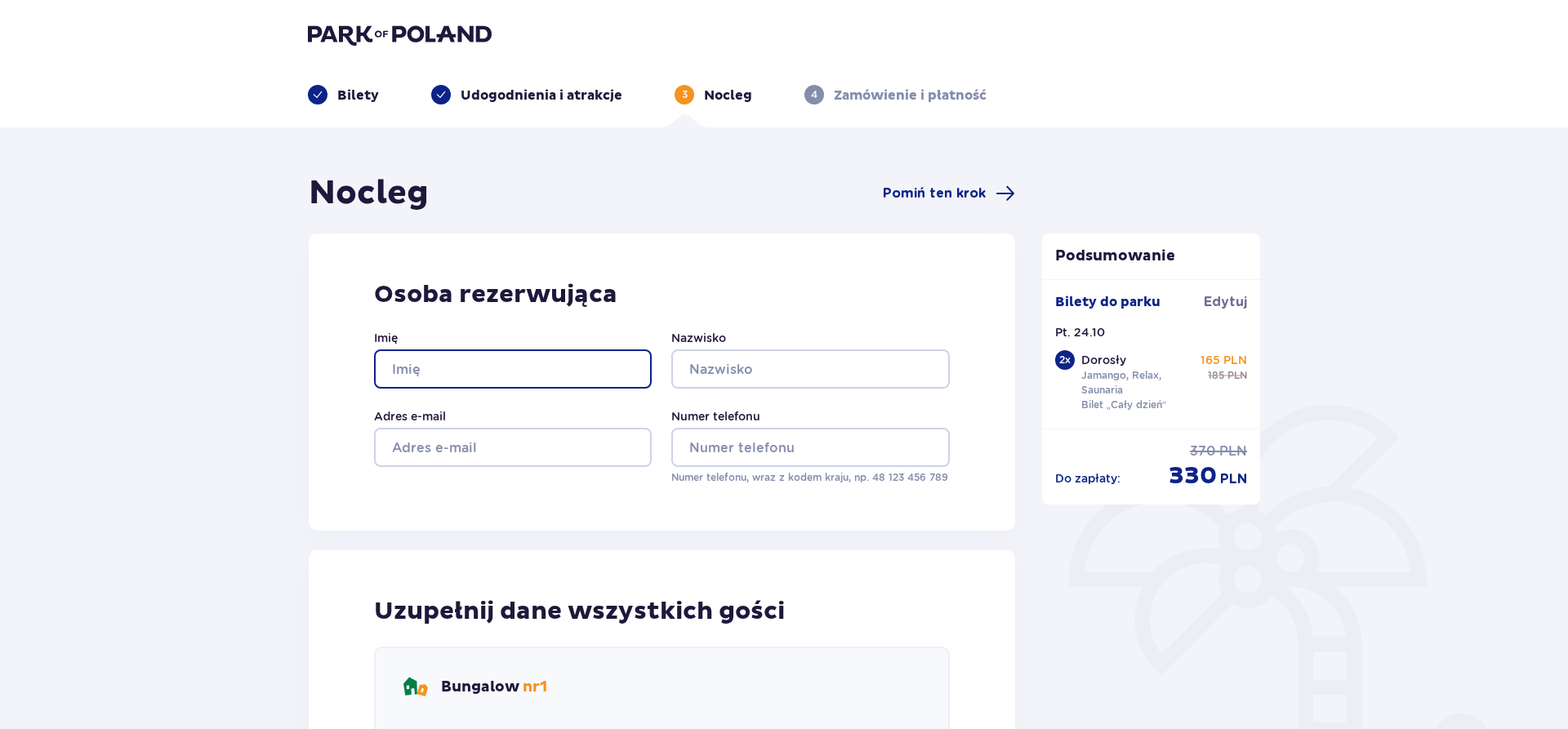
click at [513, 372] on input "Imię" at bounding box center [513, 368] width 277 height 39
type input "Jarosław"
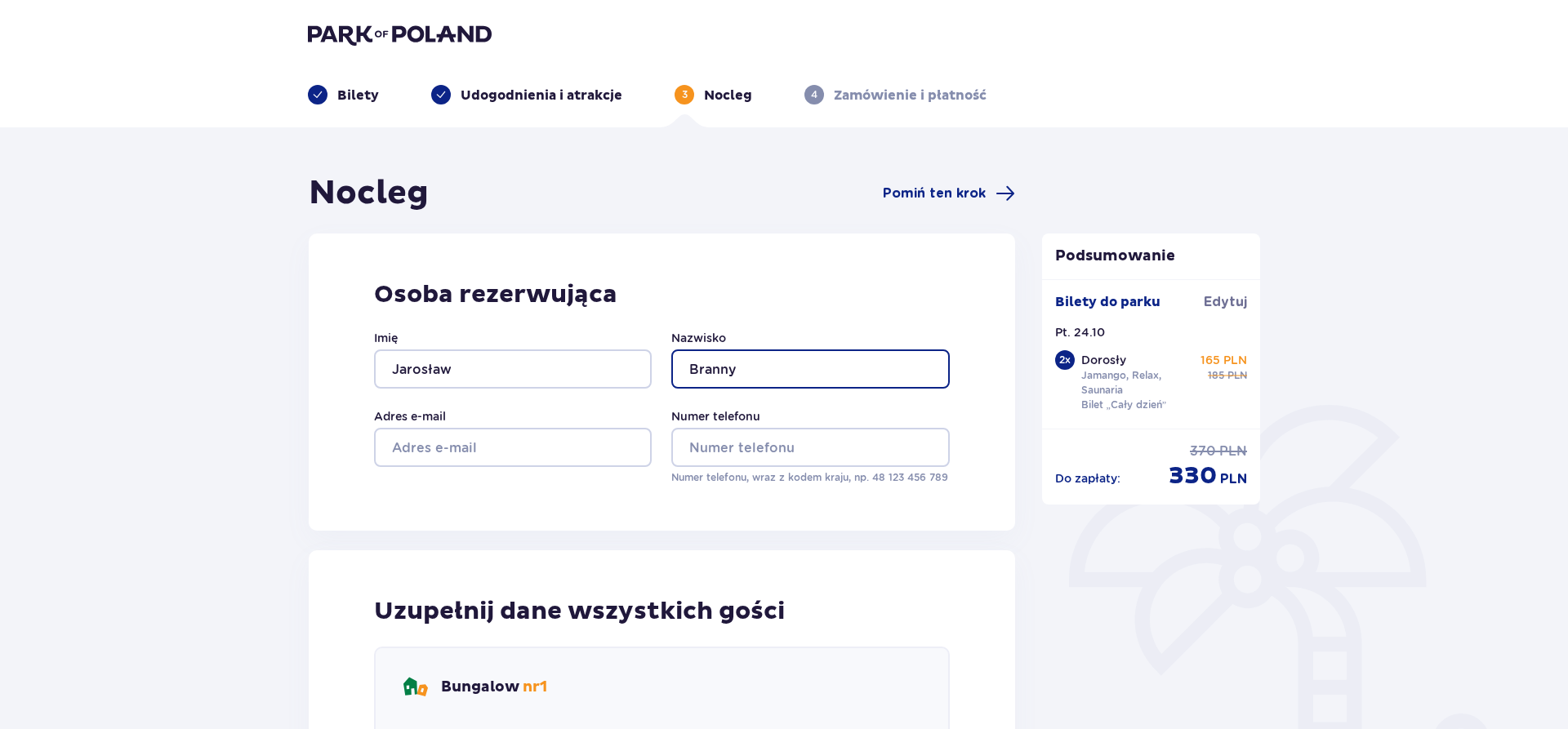
type input "Branny"
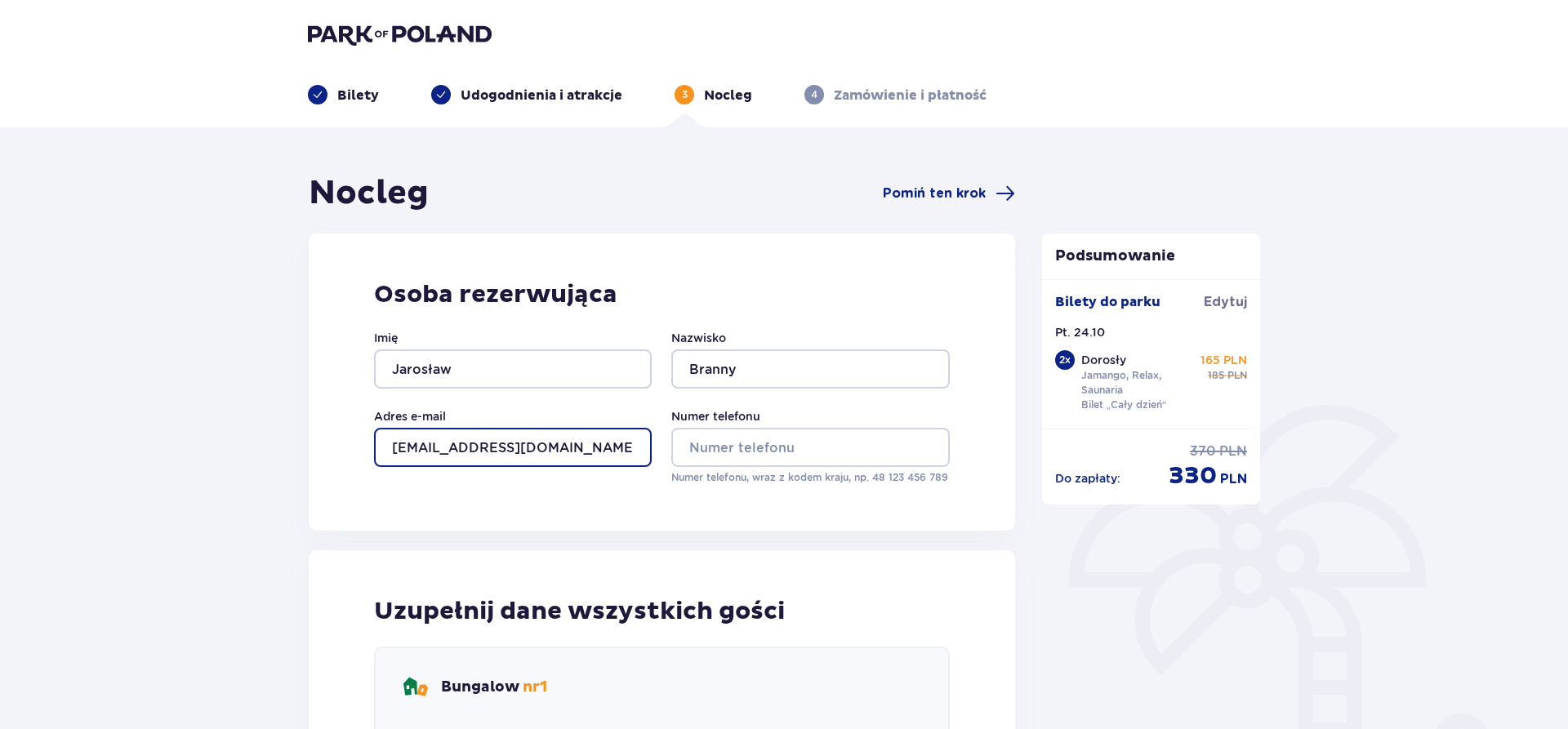
type input "jarek.branny@wp.pl"
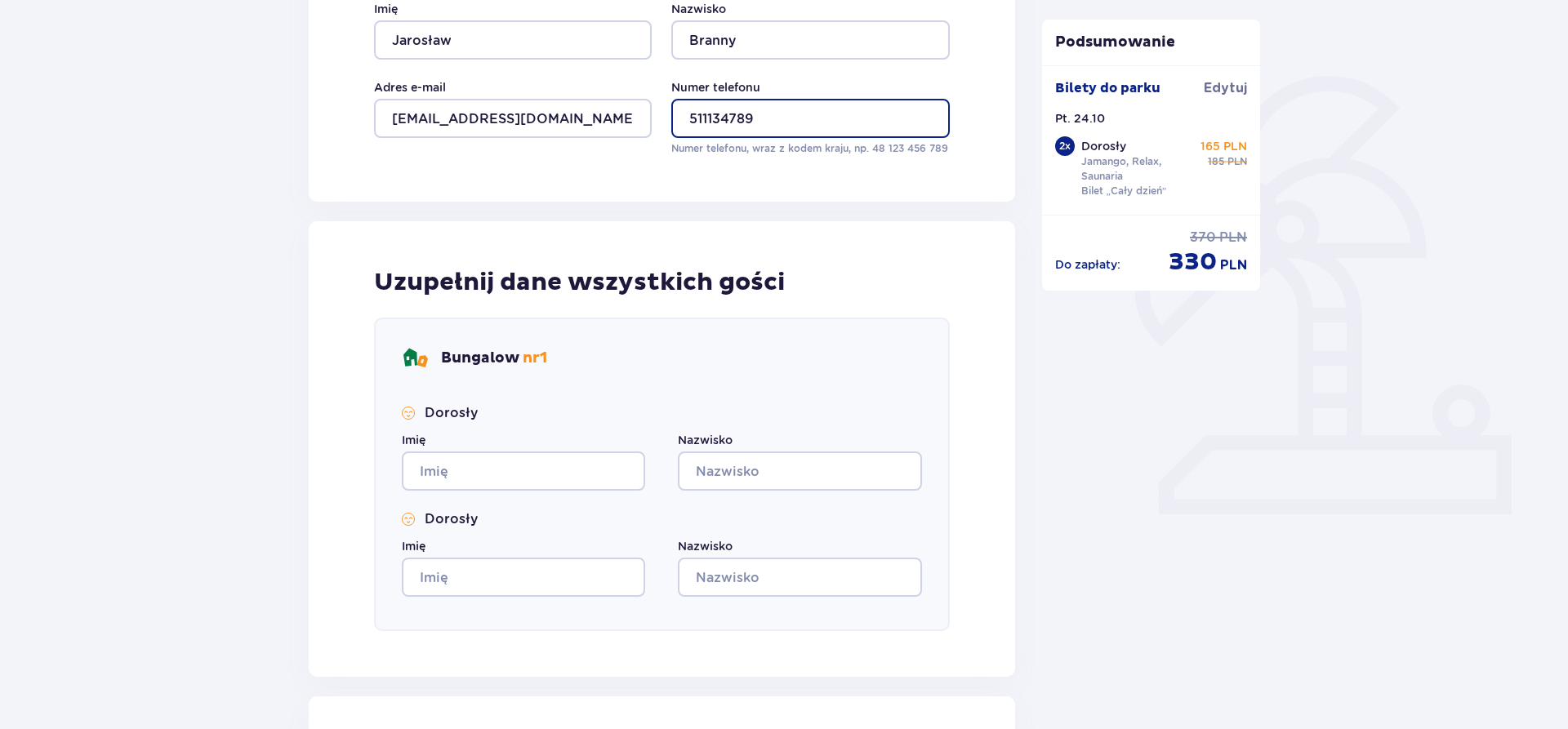
scroll to position [334, 0]
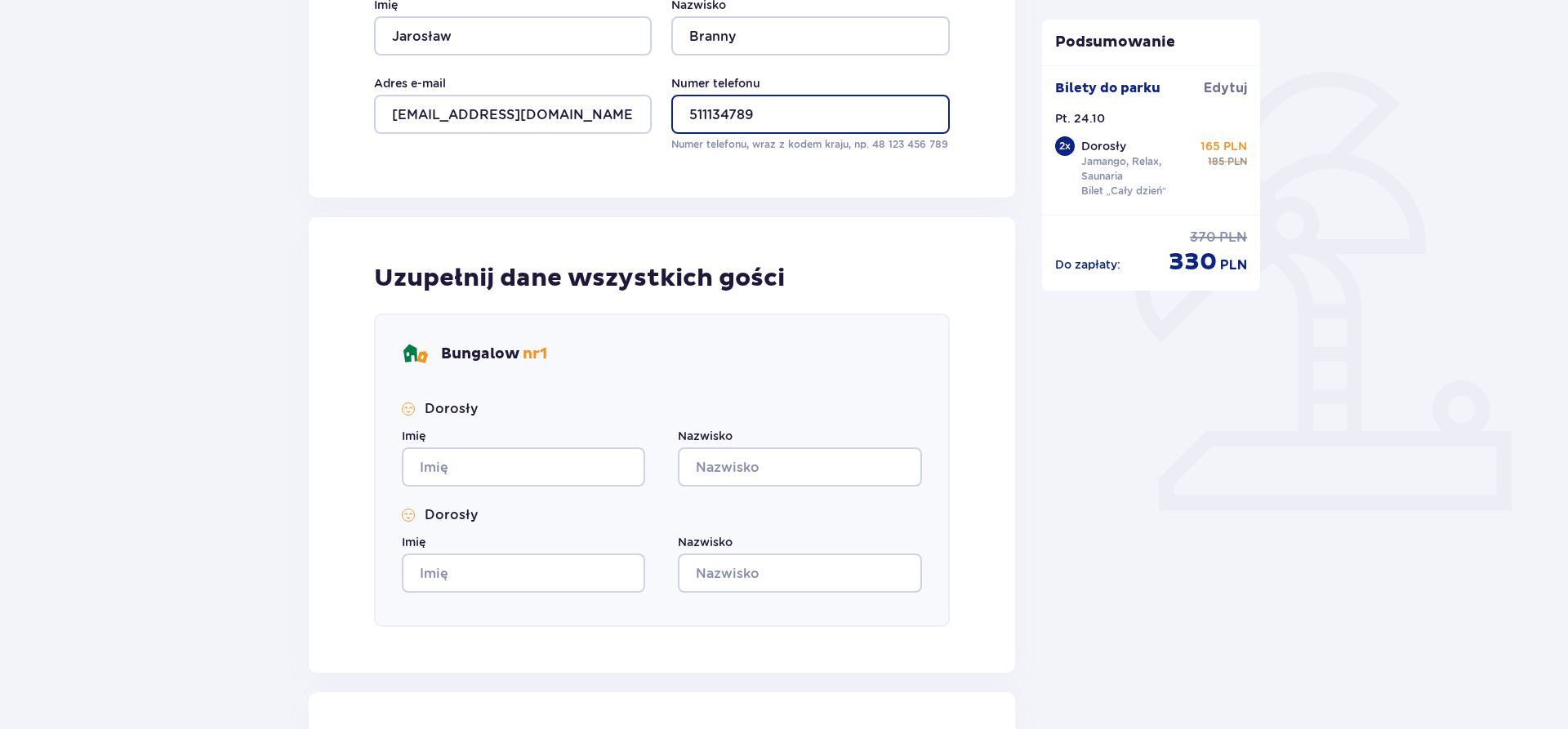
type input "511134789"
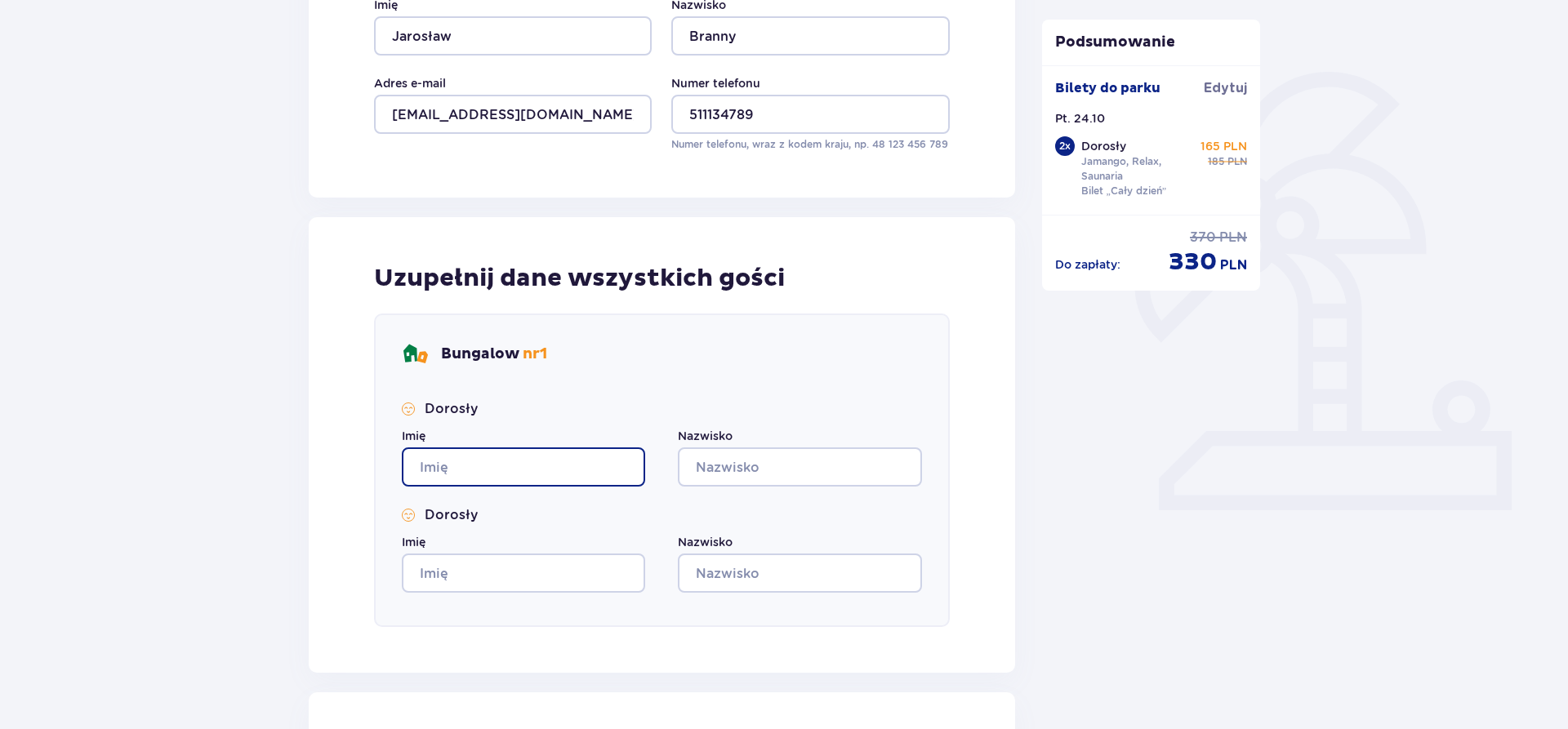
click at [570, 452] on input "Imię" at bounding box center [523, 466] width 244 height 39
type input "Jarosław"
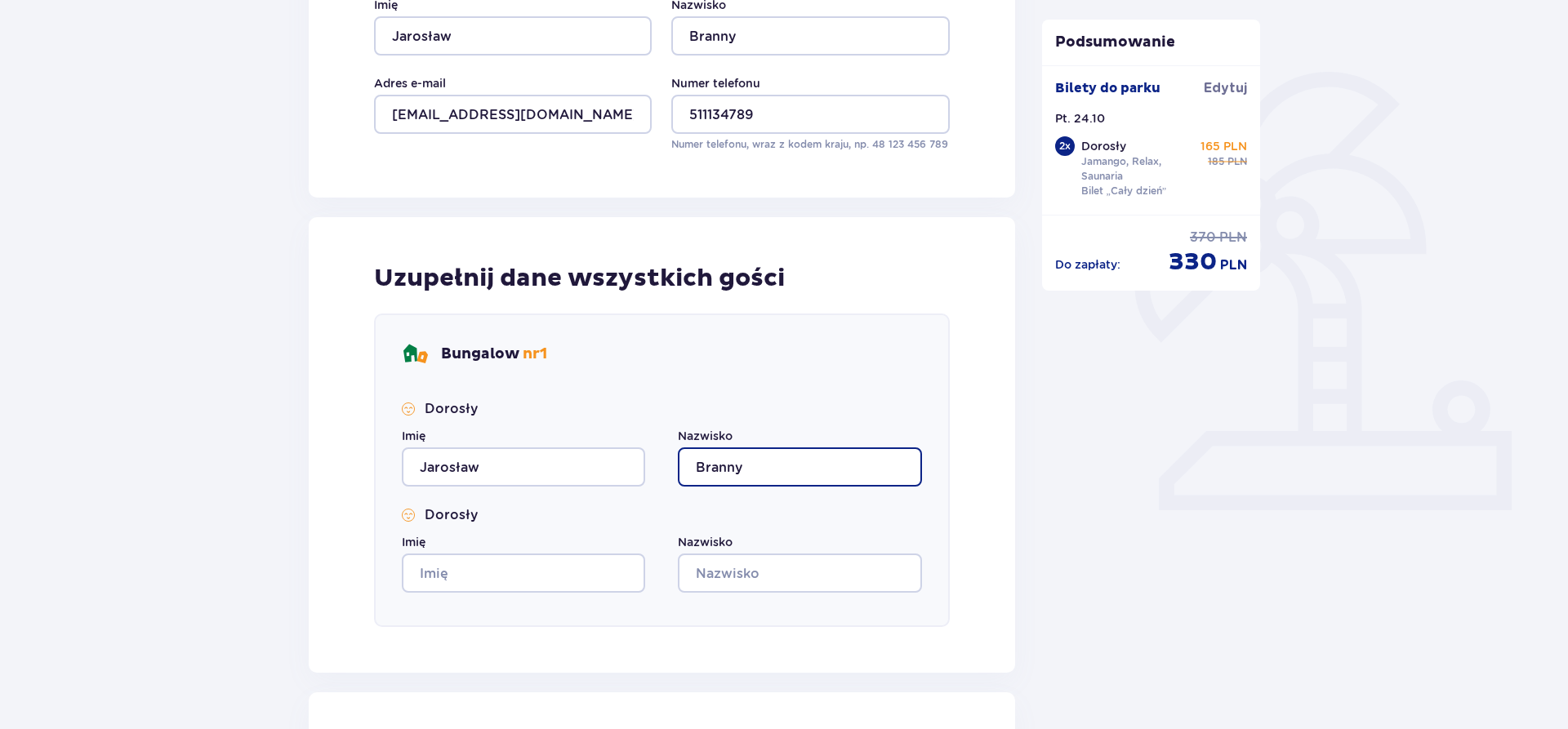
type input "Branny"
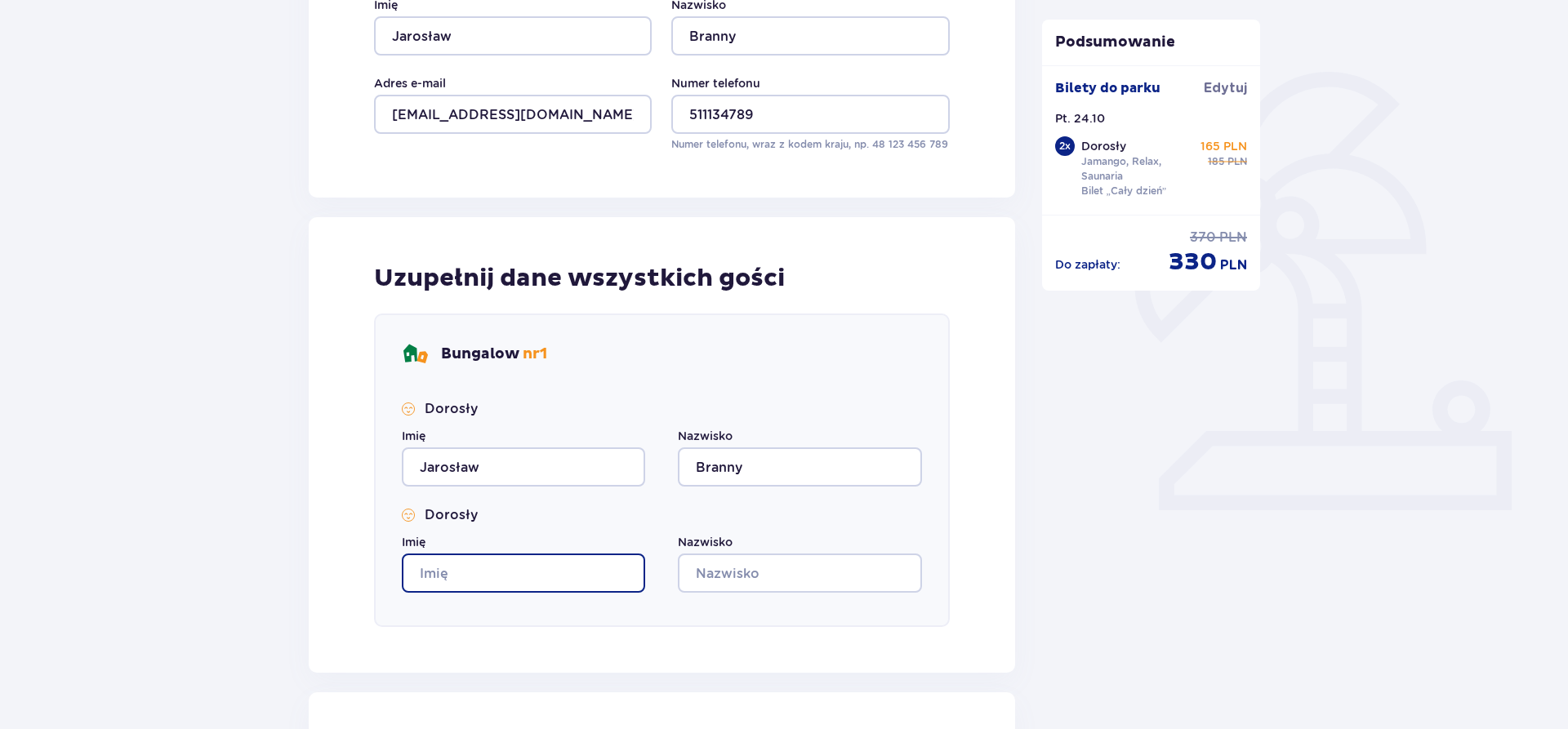
type input "J"
type input "Aneta"
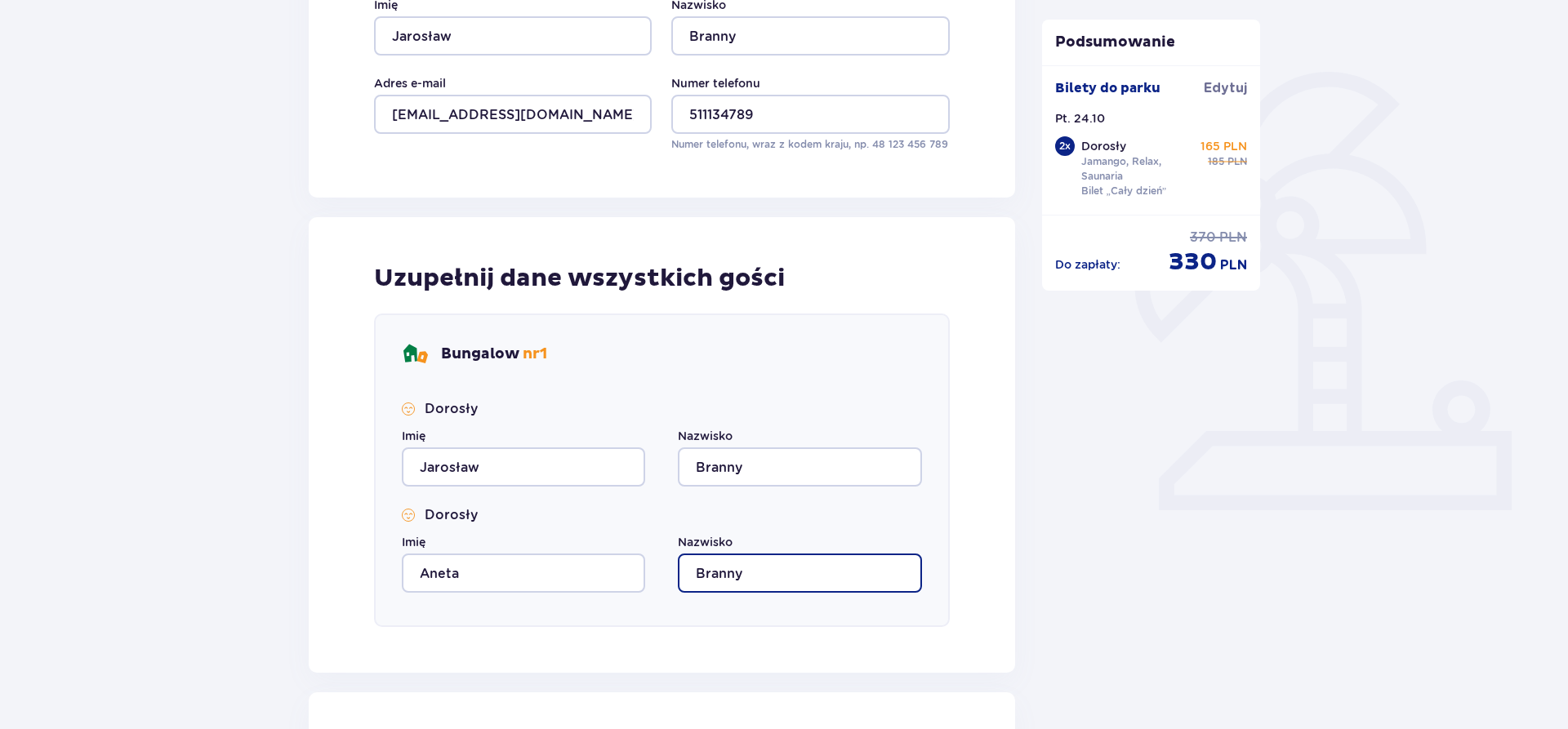
scroll to position [538, 0]
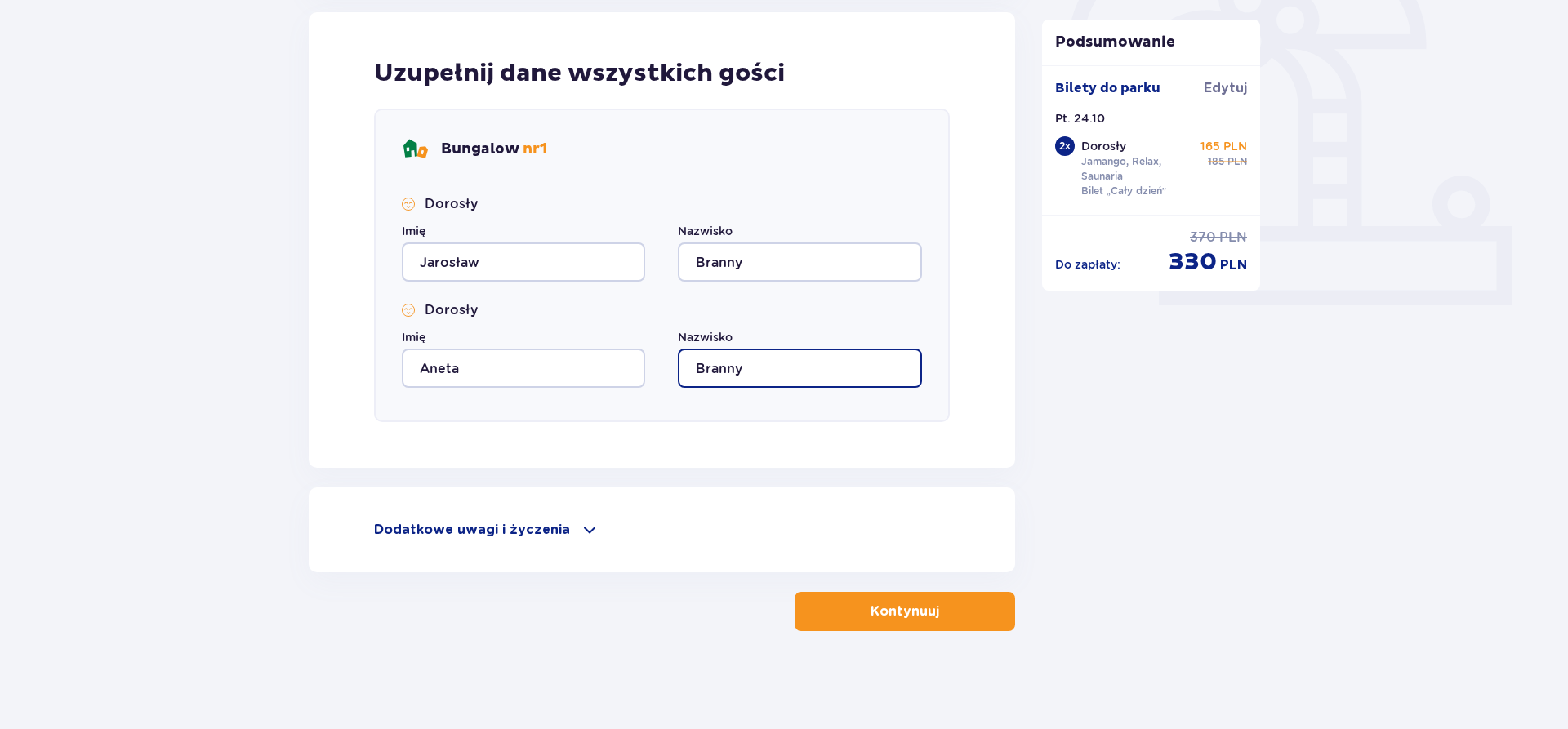
type input "Branny"
click at [556, 528] on p "Dodatkowe uwagi i życzenia" at bounding box center [471, 530] width 196 height 18
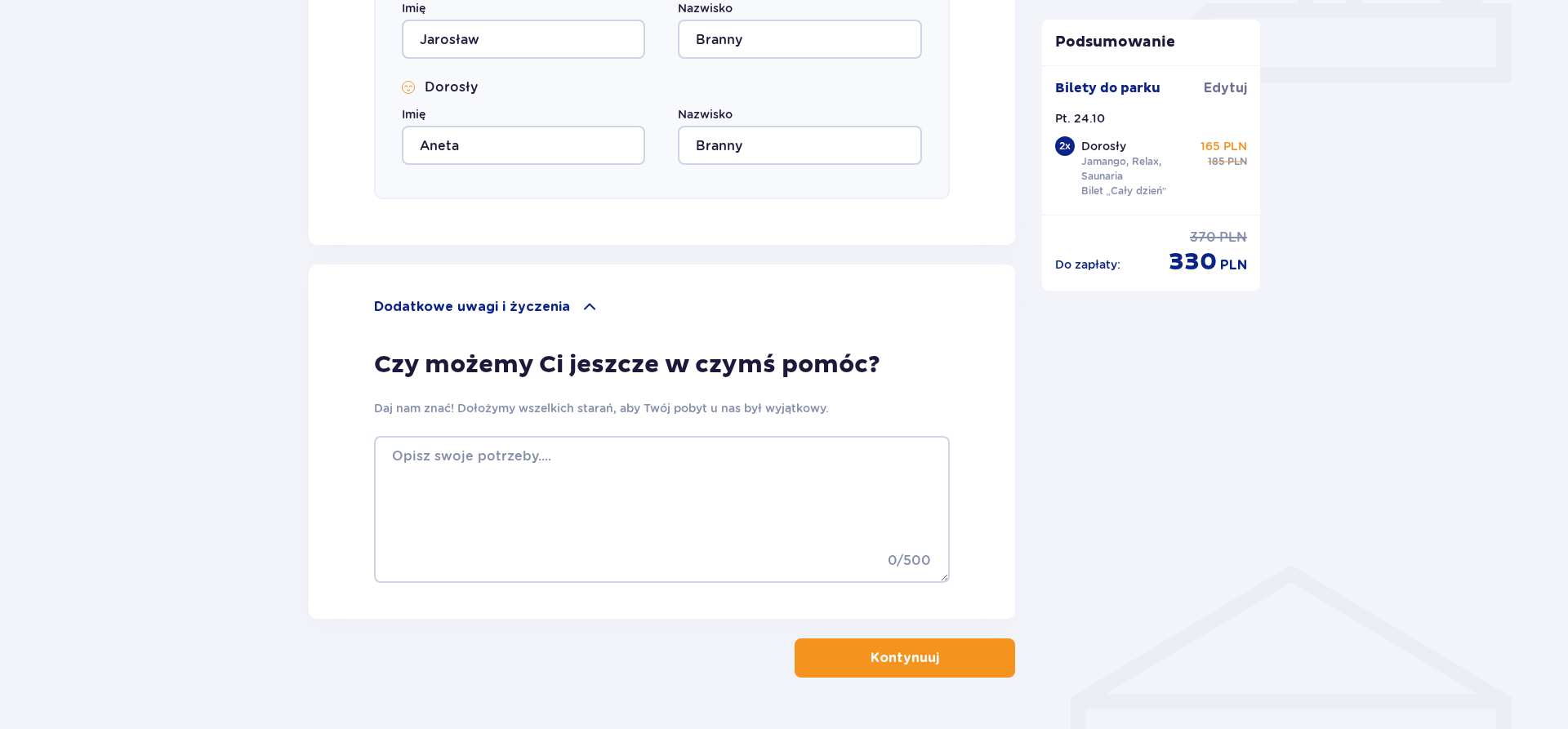
scroll to position [804, 0]
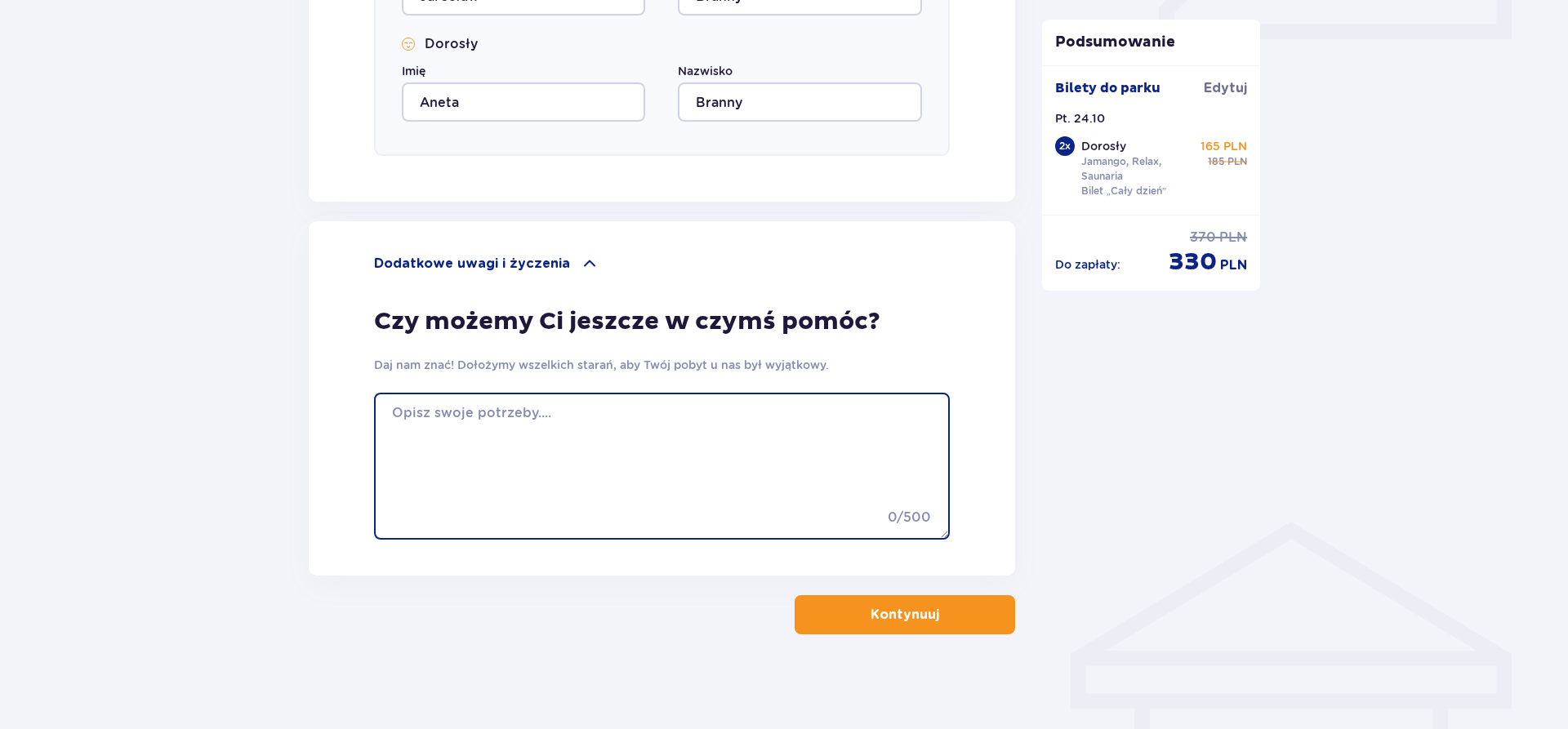
click at [581, 497] on textarea at bounding box center [661, 466] width 576 height 147
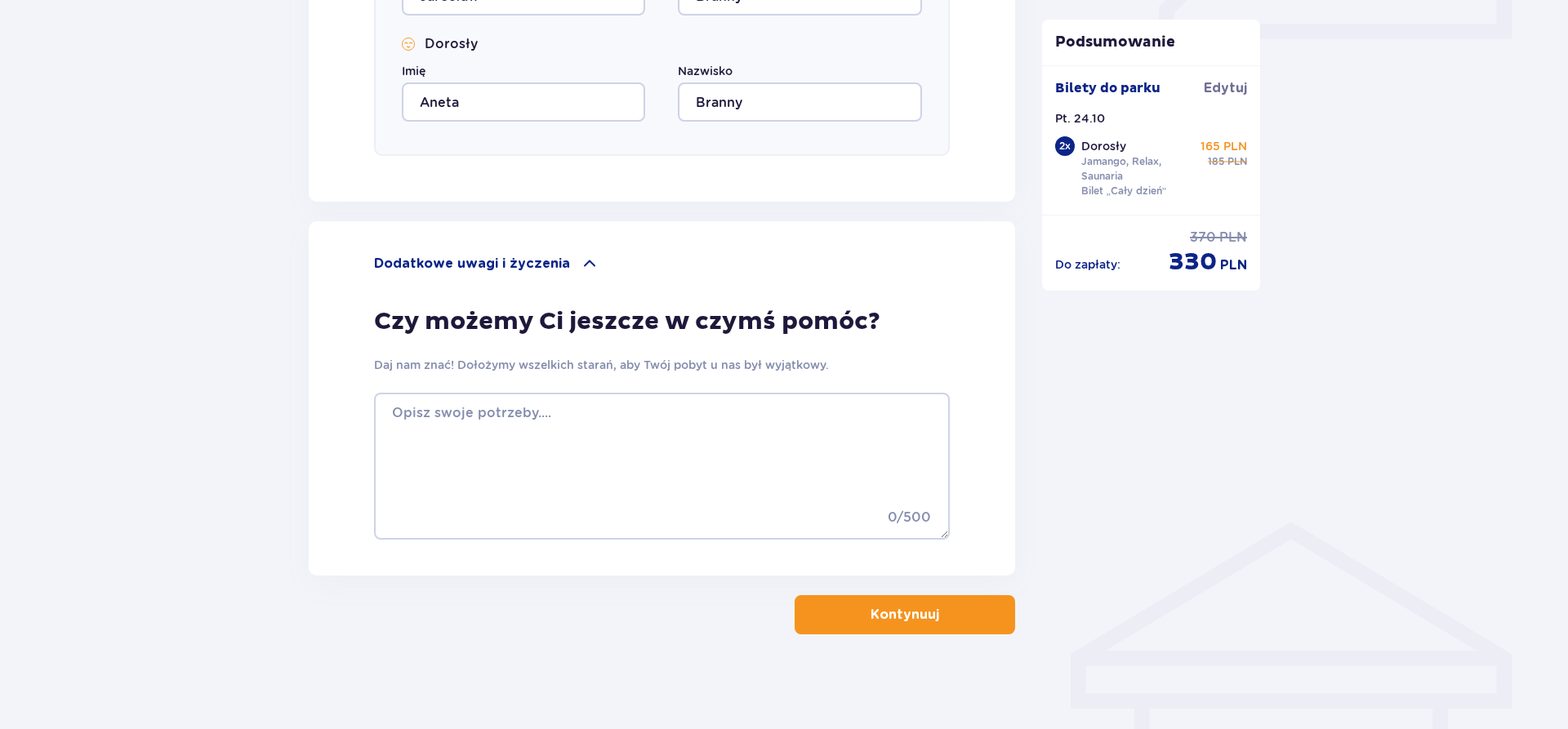
click at [834, 619] on button "Kontynuuj" at bounding box center [905, 614] width 220 height 39
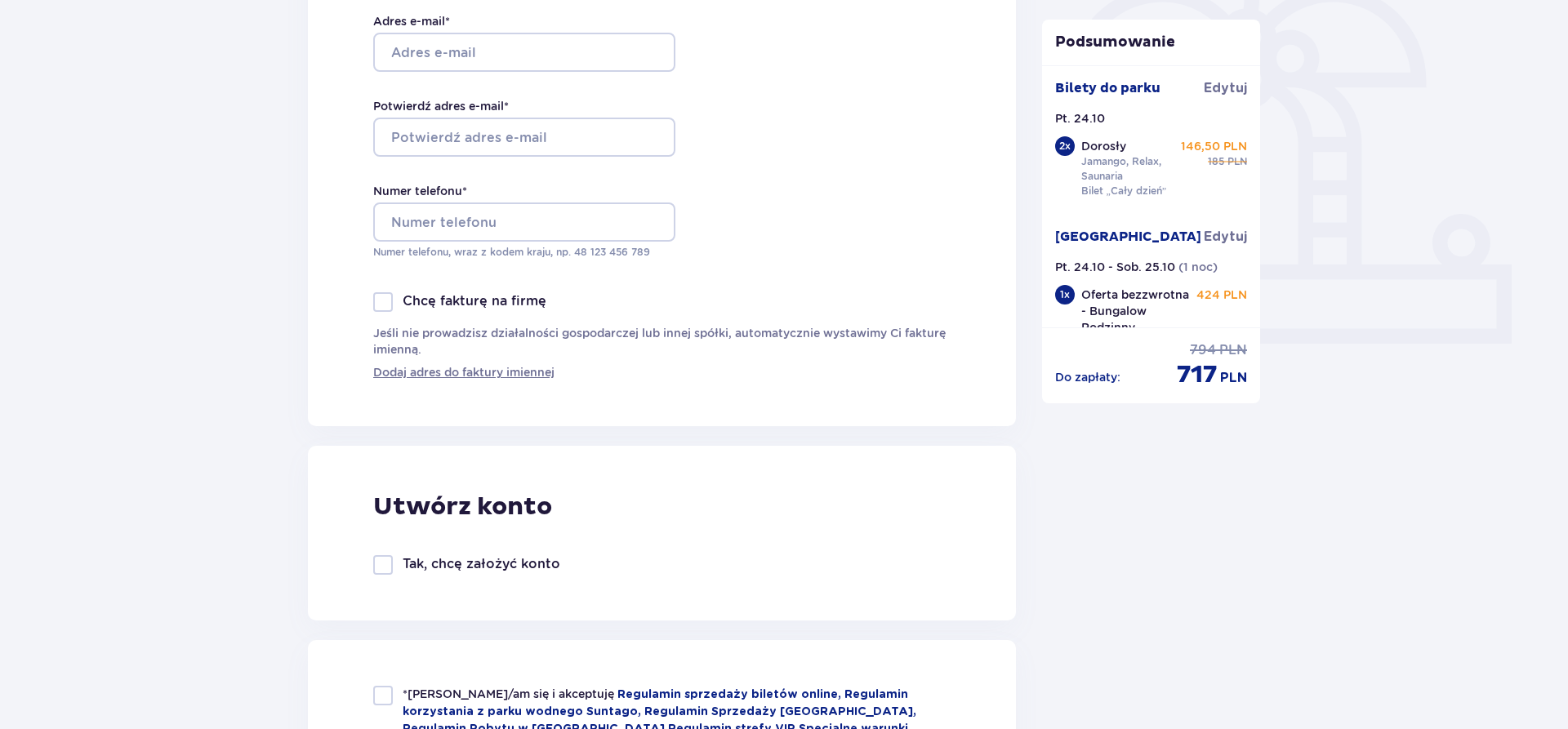
scroll to position [167, 0]
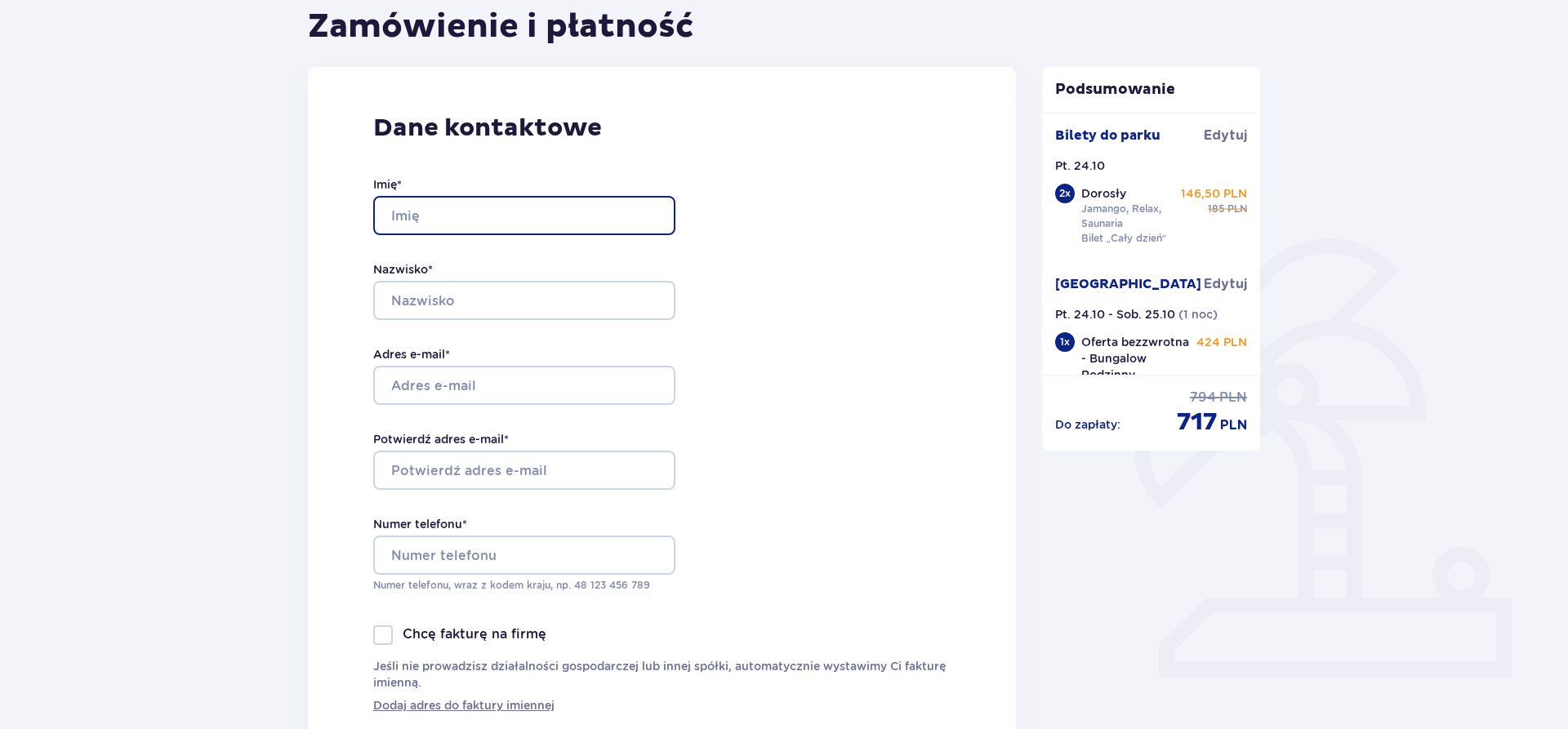
click at [493, 212] on input "Imię *" at bounding box center [524, 215] width 302 height 39
type input "Jarosław"
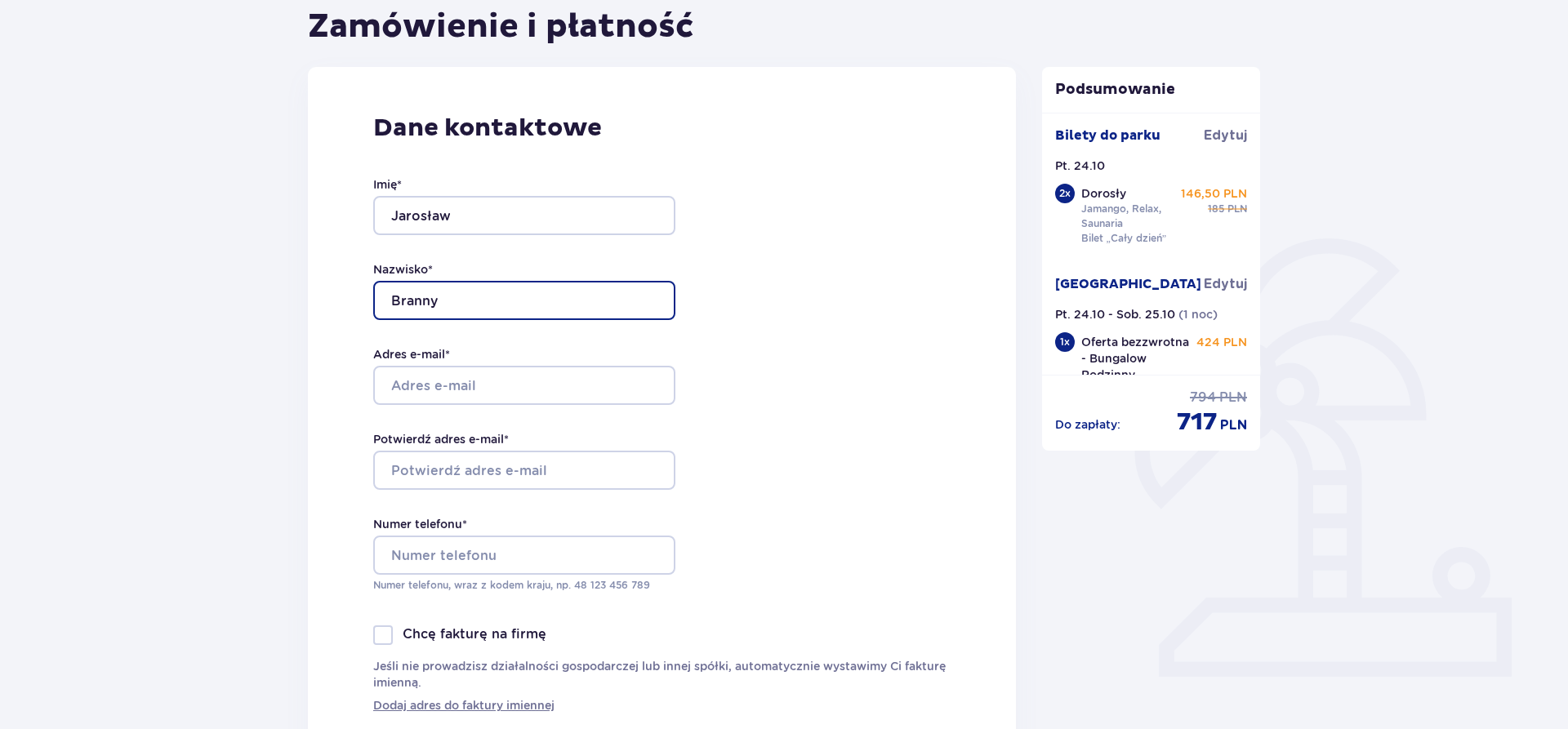
type input "Branny"
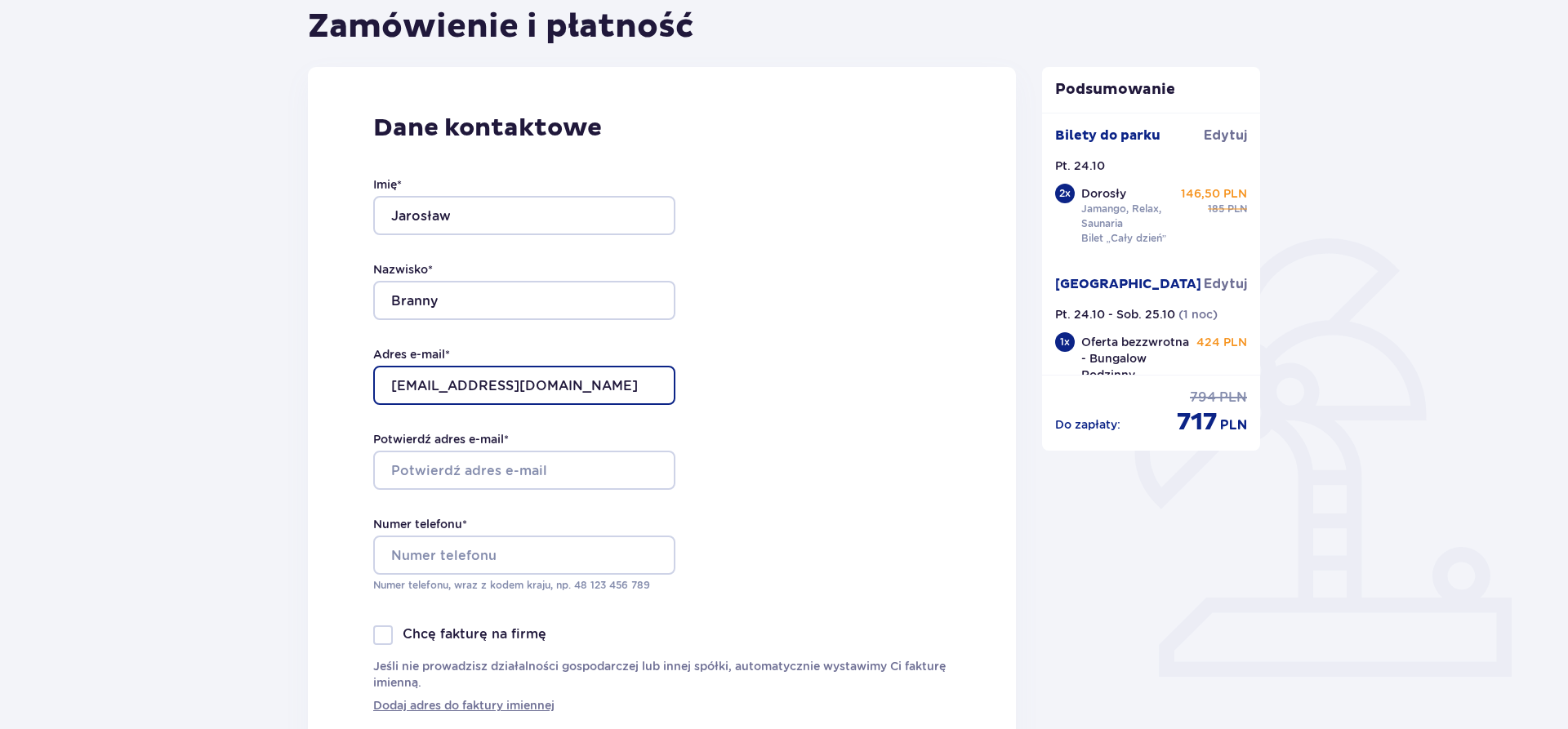
type input "jarek.branny@wp.pl"
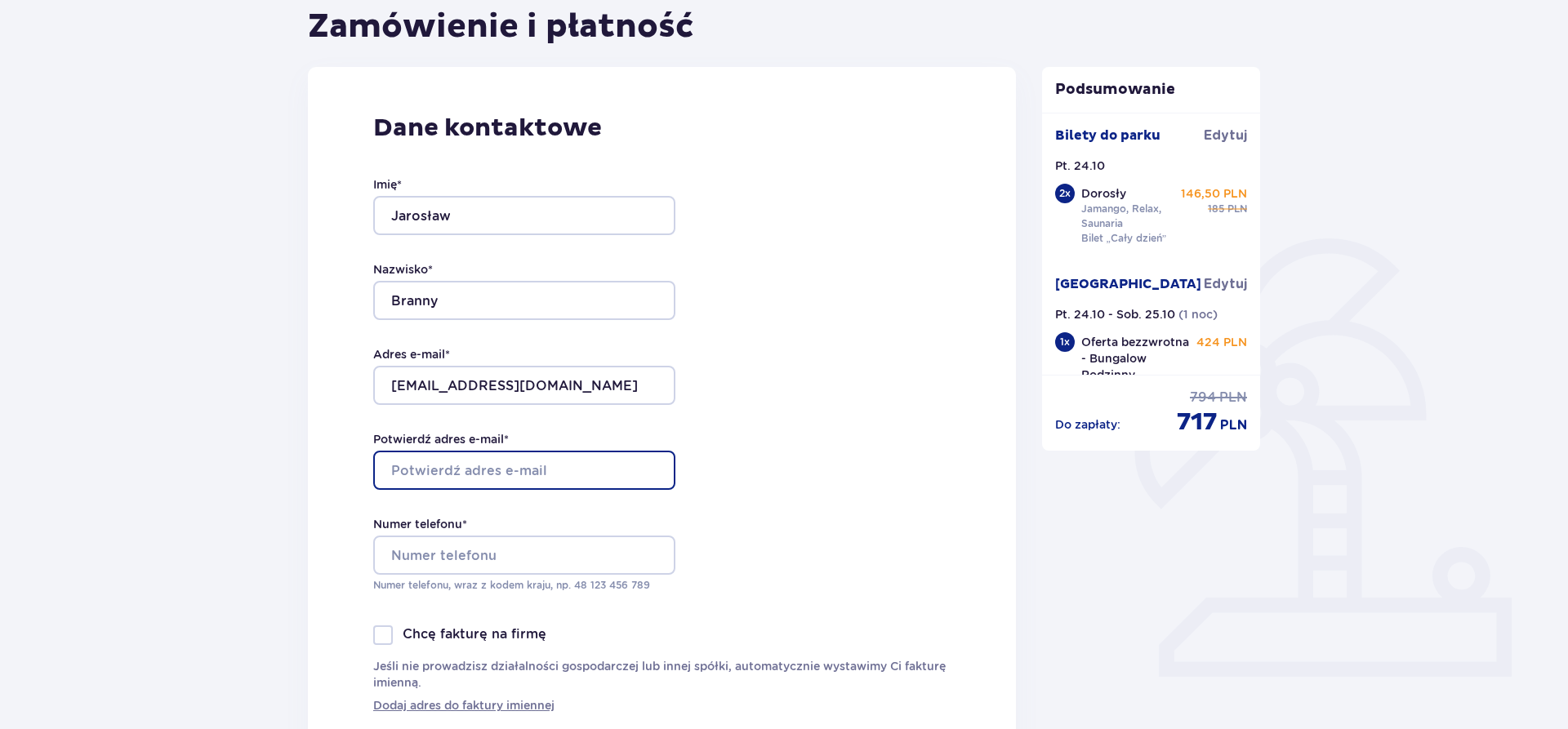
click at [455, 454] on input "Potwierdź adres e-mail *" at bounding box center [524, 470] width 302 height 39
type input "jarek.branny@wp.pl"
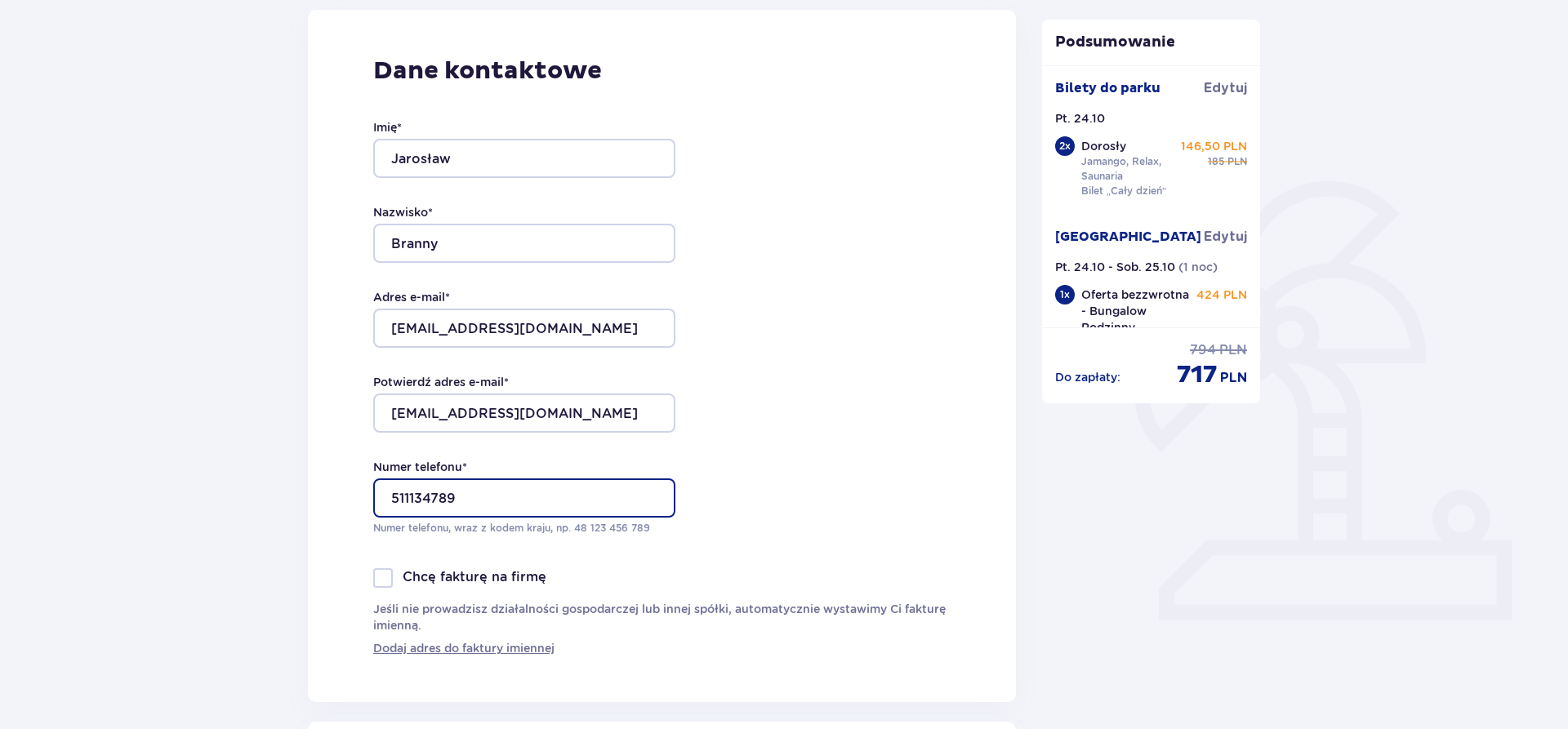
scroll to position [417, 0]
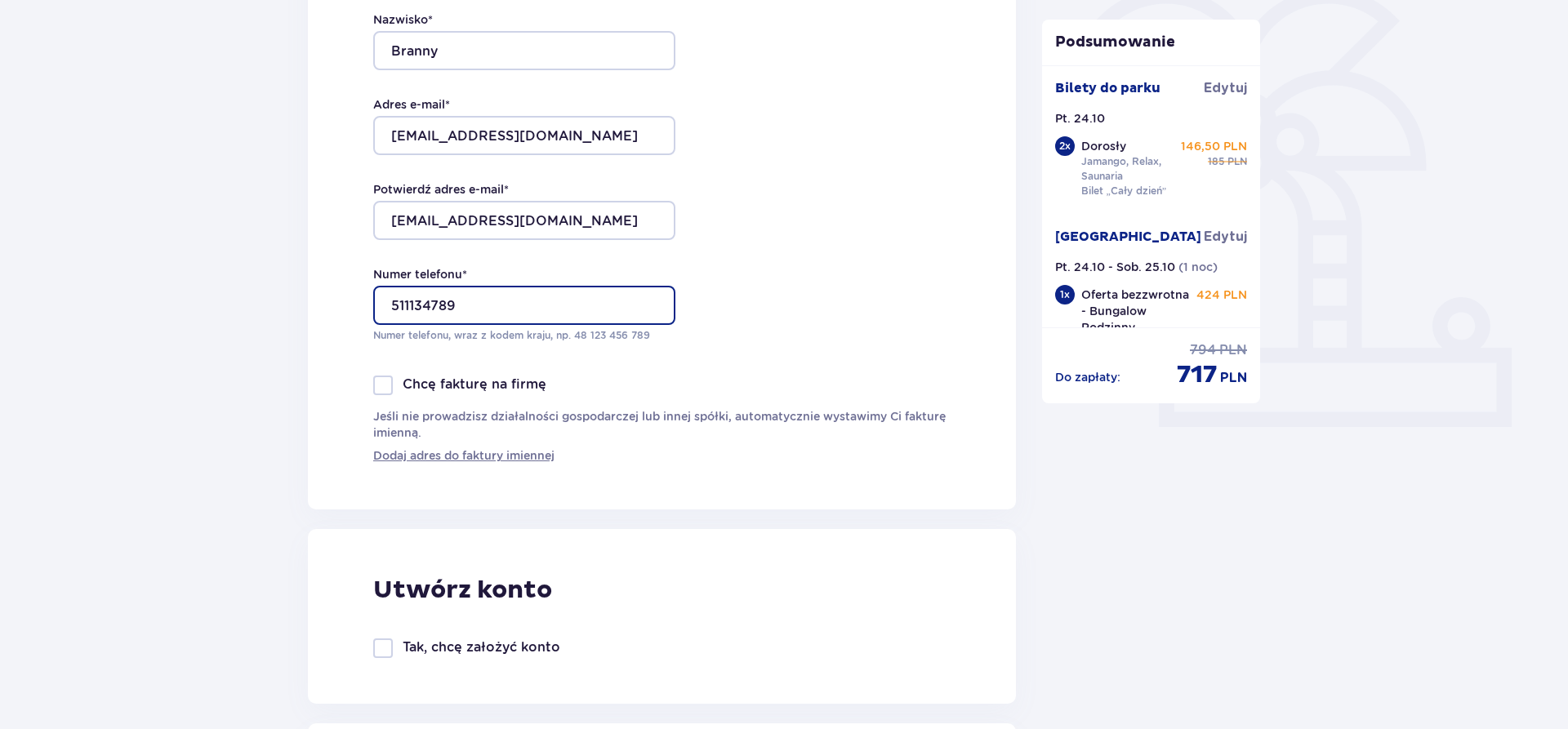
type input "511134789"
click at [476, 385] on p "Chcę fakturę na firmę" at bounding box center [475, 385] width 144 height 18
checkbox input "true"
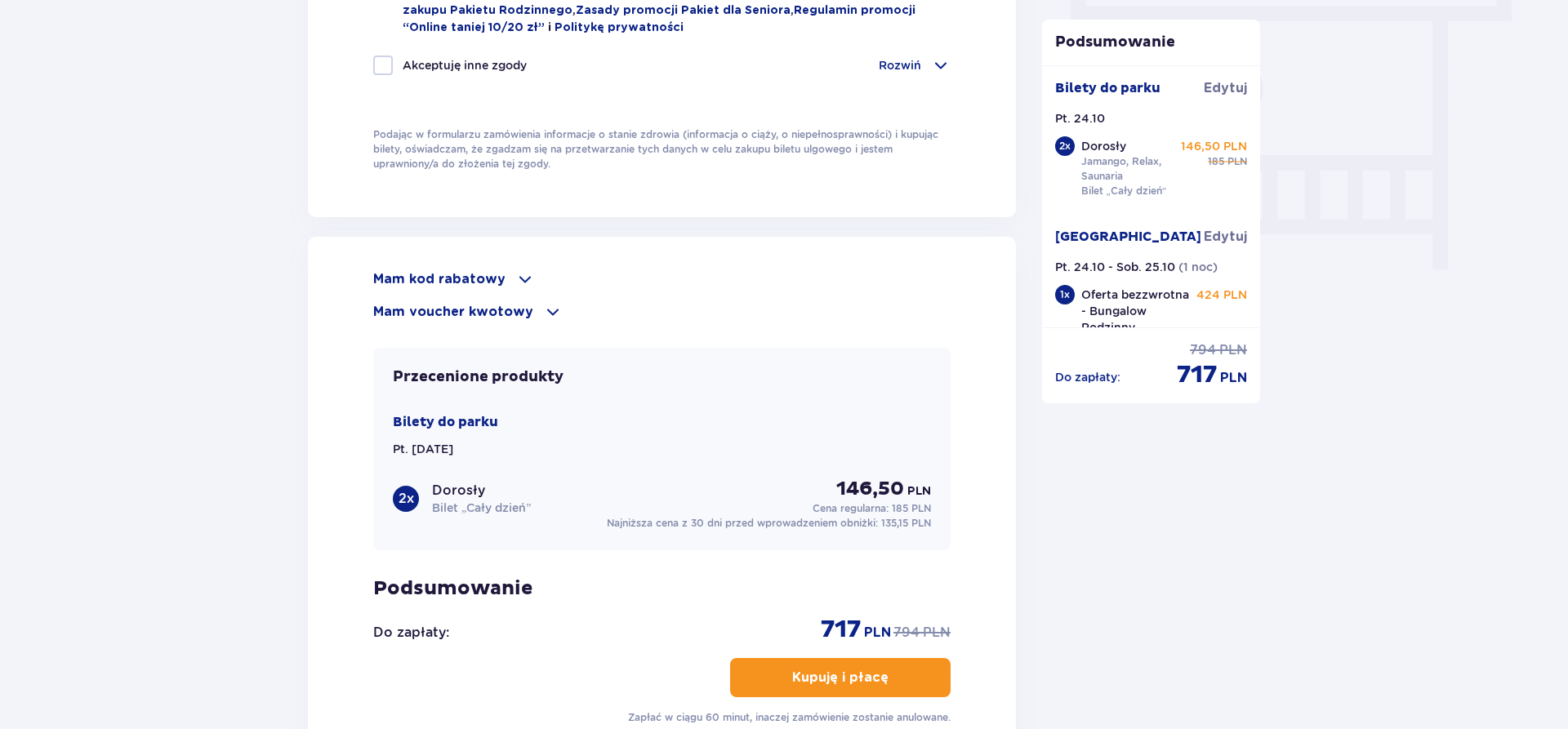
scroll to position [1167, 0]
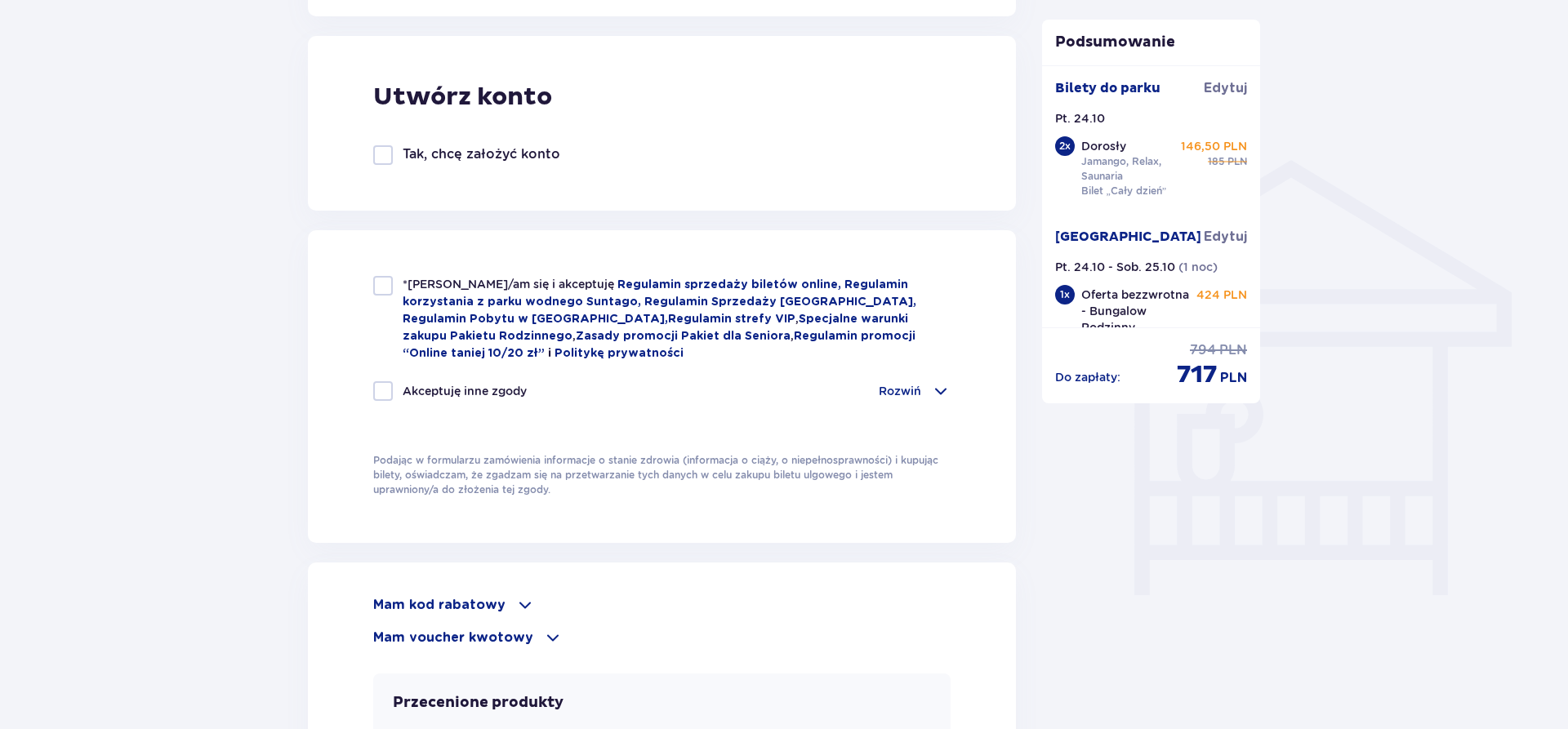
click at [390, 288] on div at bounding box center [383, 286] width 20 height 20
checkbox input "true"
click at [384, 389] on div at bounding box center [383, 391] width 20 height 20
checkbox input "true"
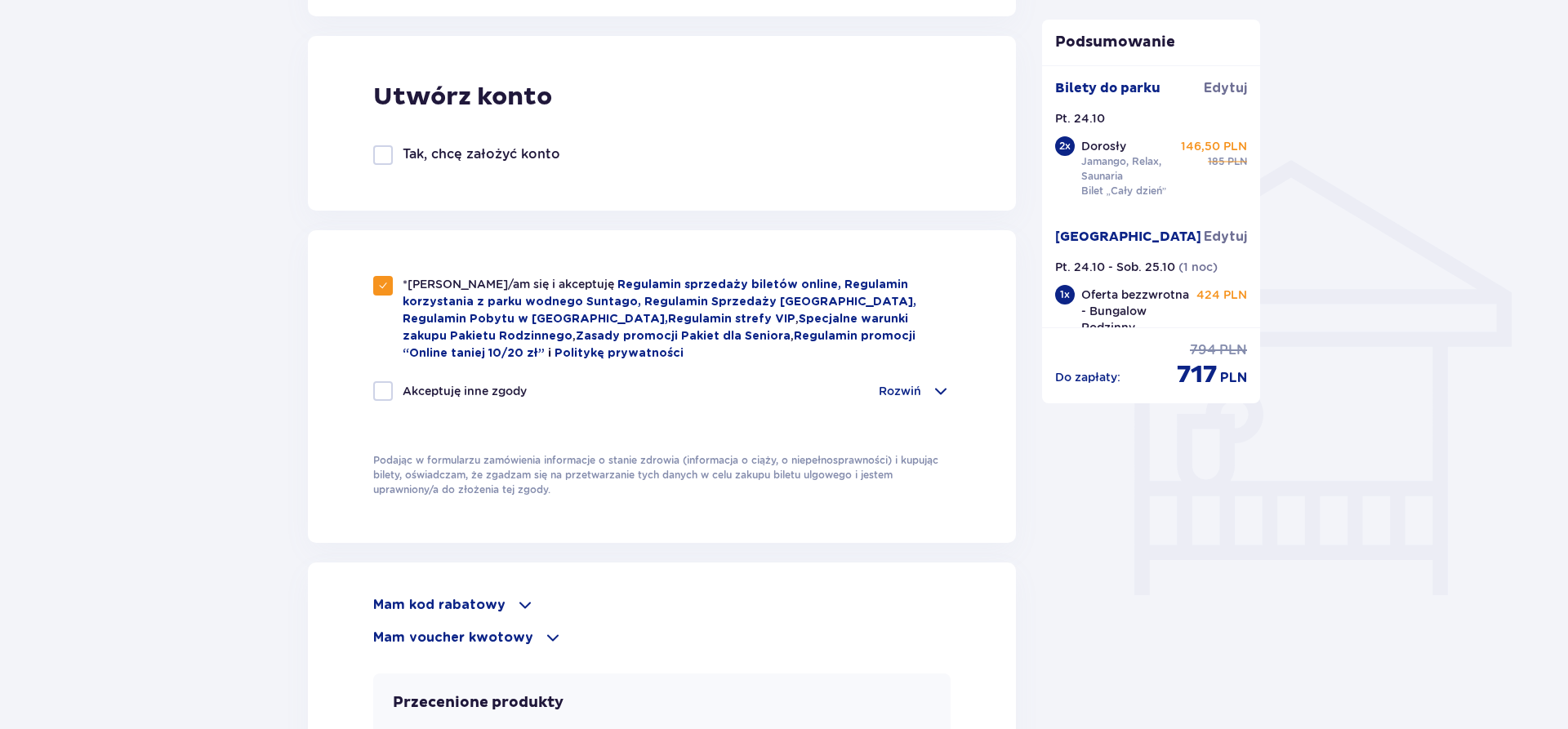
checkbox input "true"
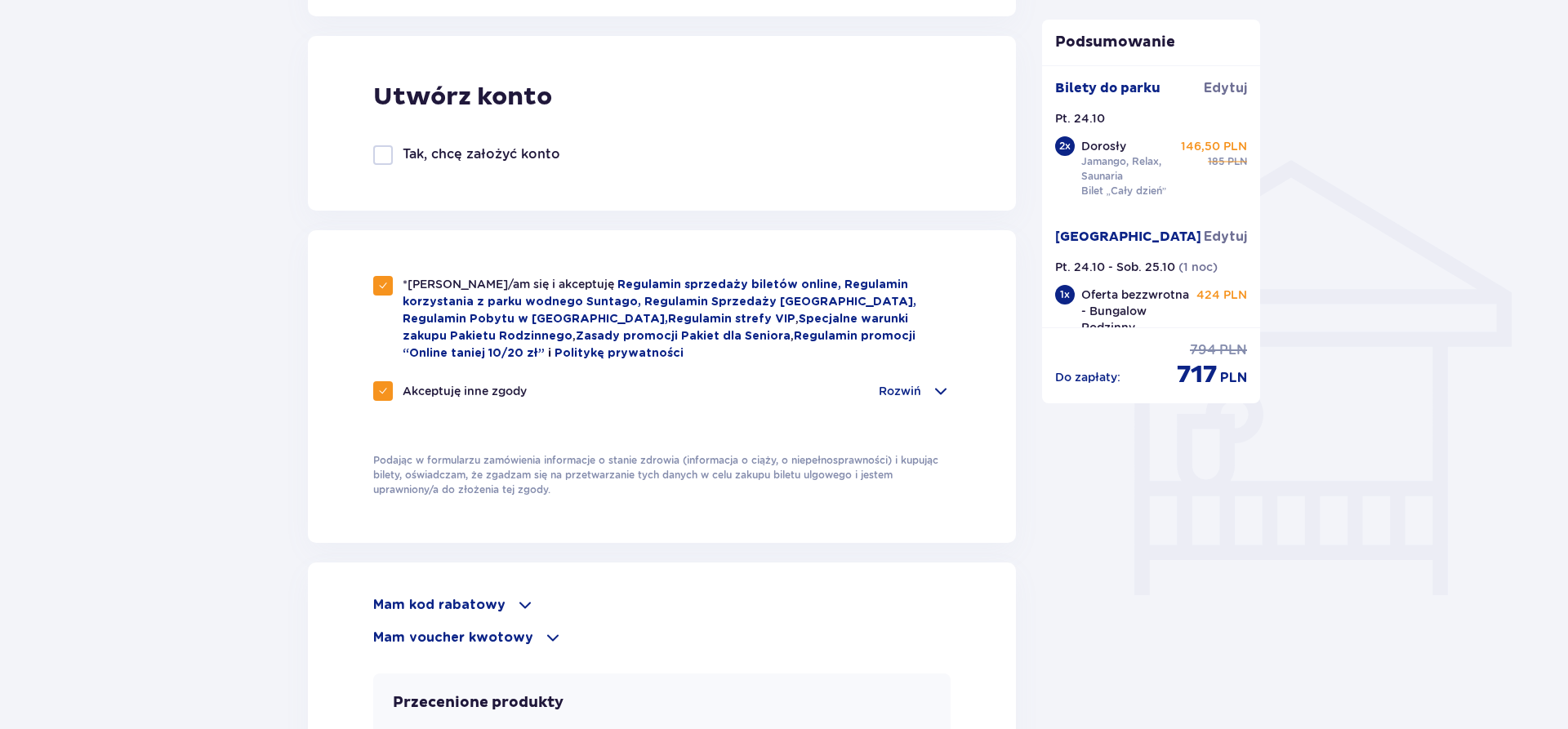
click at [932, 372] on div "*Zapoznałem/am się i akceptuję Regulamin sprzedaży biletów online, Regulamin ko…" at bounding box center [661, 348] width 577 height 144
click at [934, 397] on span at bounding box center [941, 391] width 20 height 20
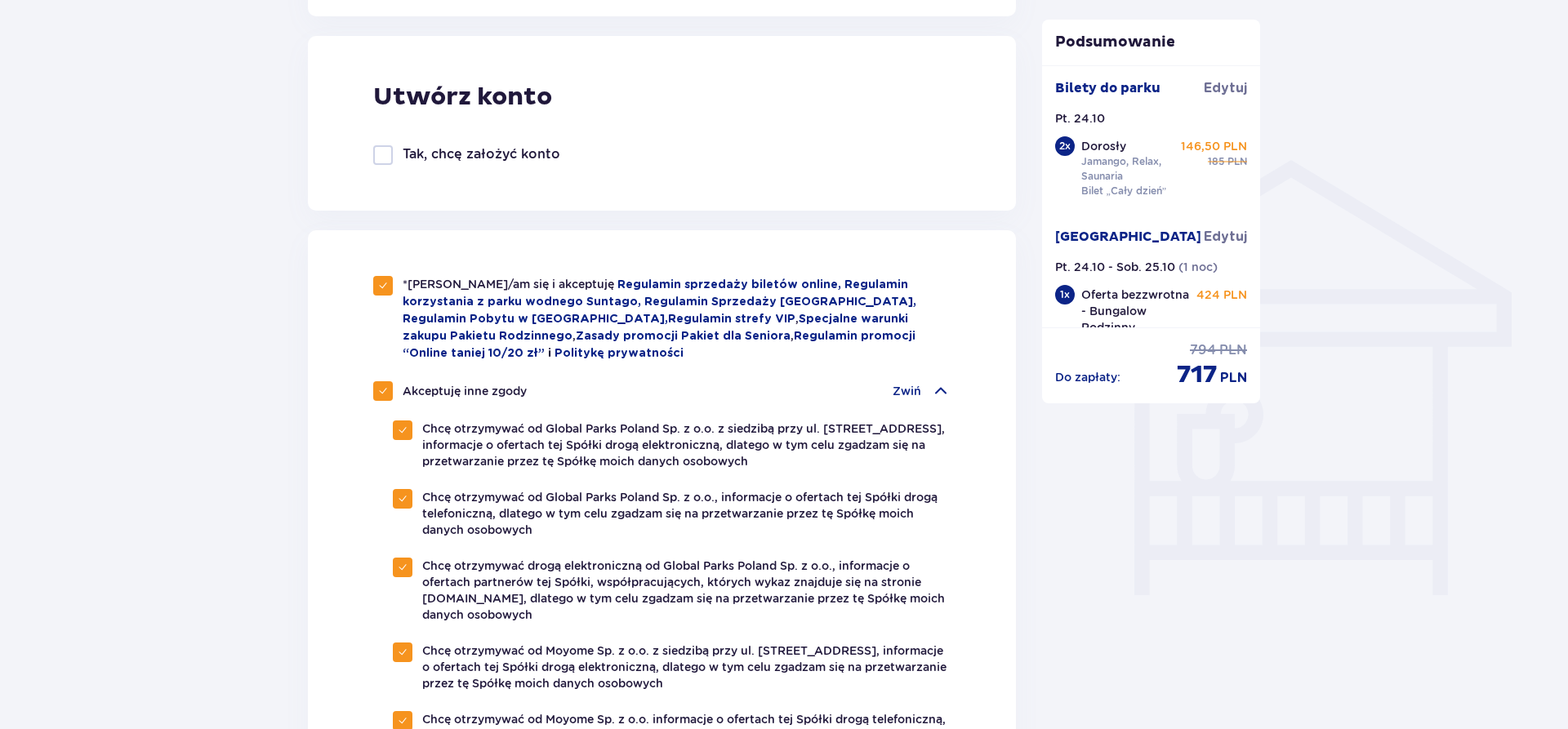
click at [392, 381] on div "Akceptuję inne zgody" at bounding box center [450, 391] width 154 height 20
checkbox input "false"
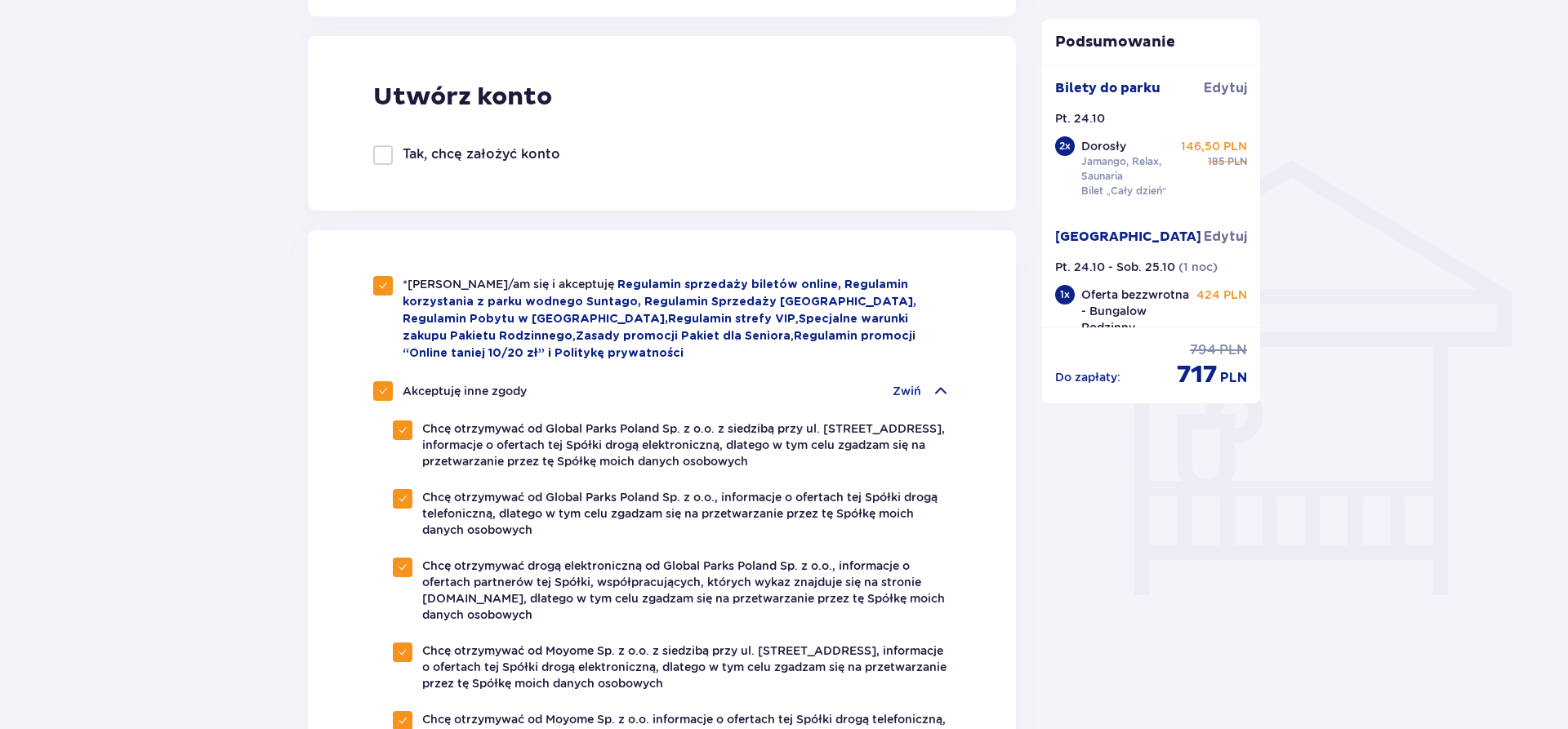
checkbox input "false"
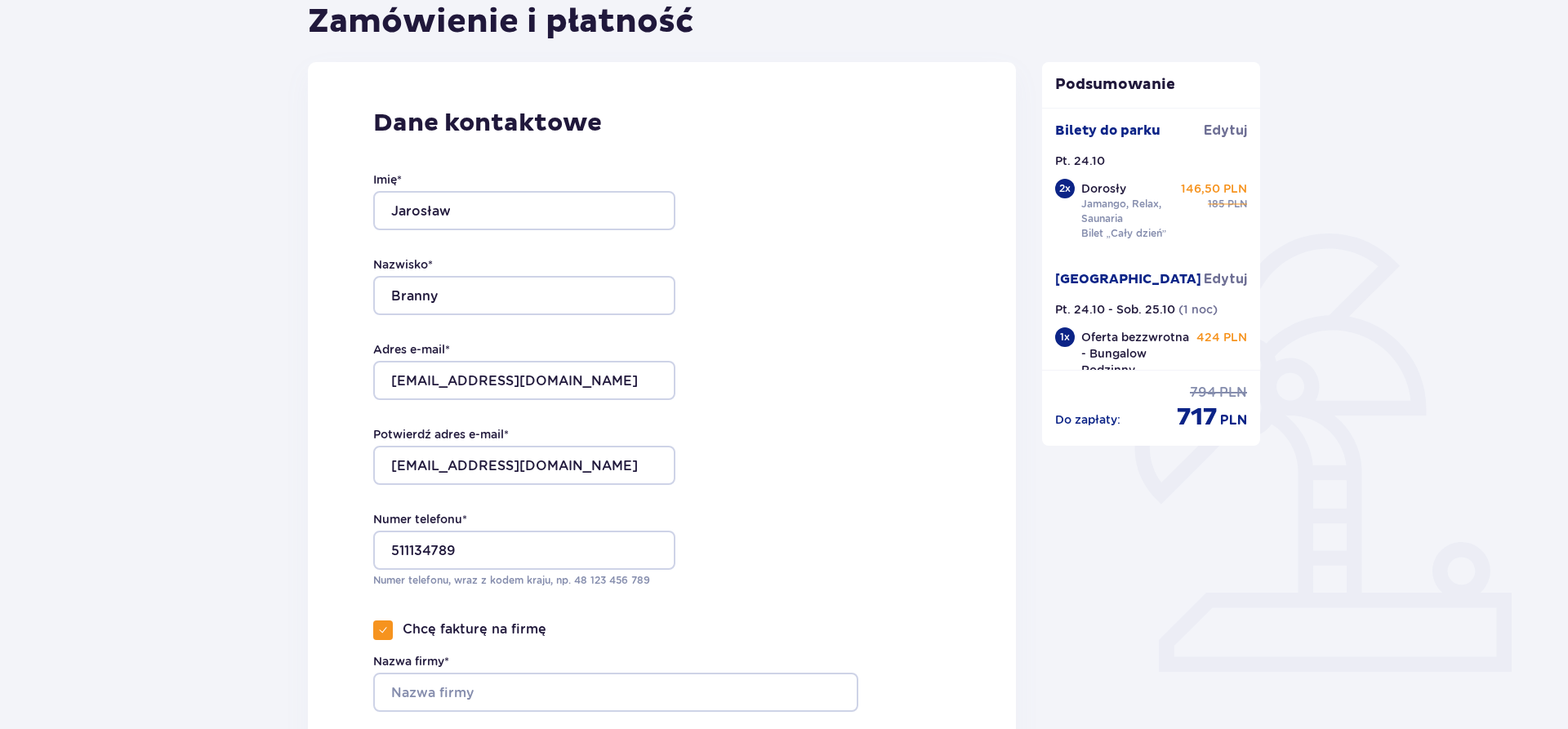
scroll to position [0, 0]
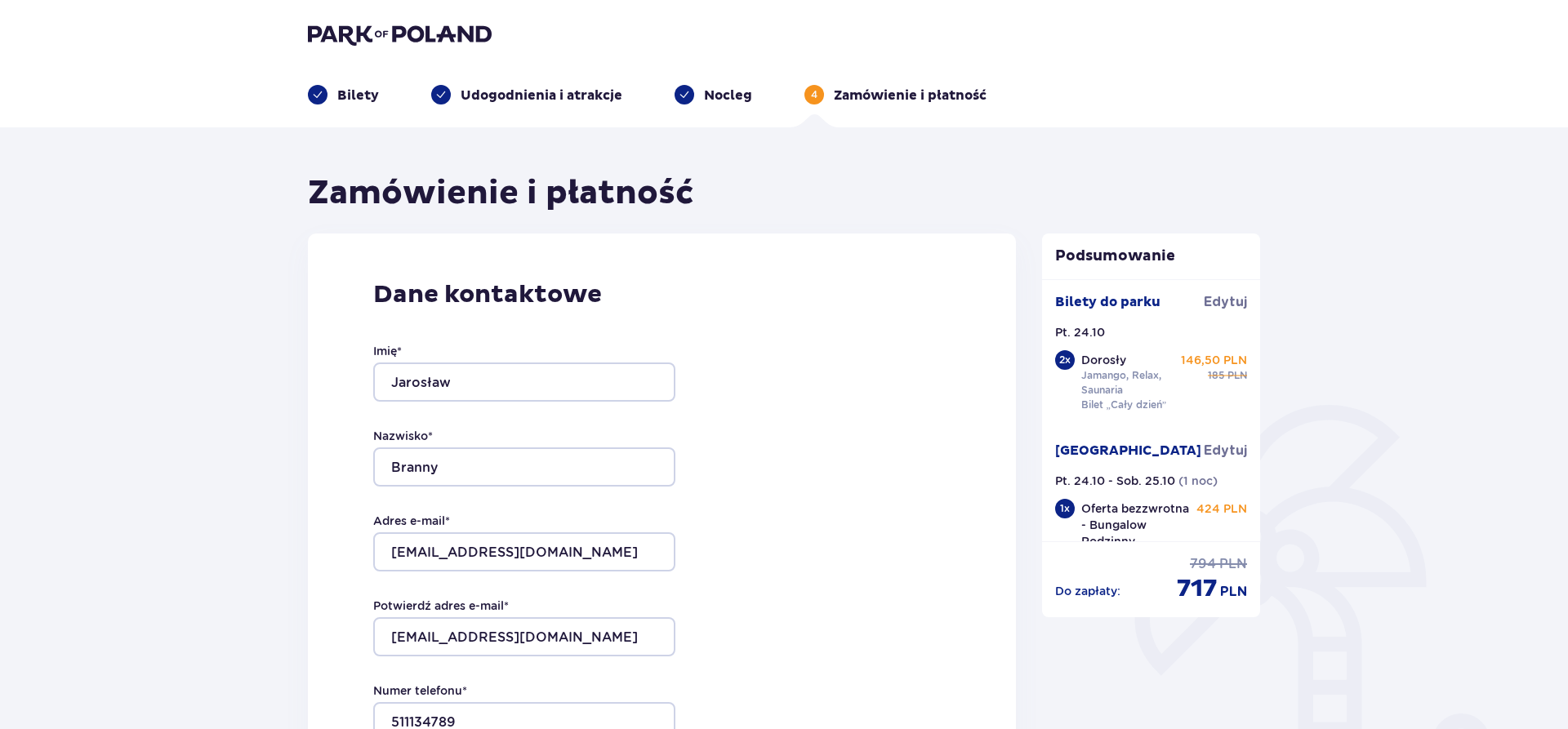
click at [728, 102] on p "Nocleg" at bounding box center [728, 96] width 48 height 18
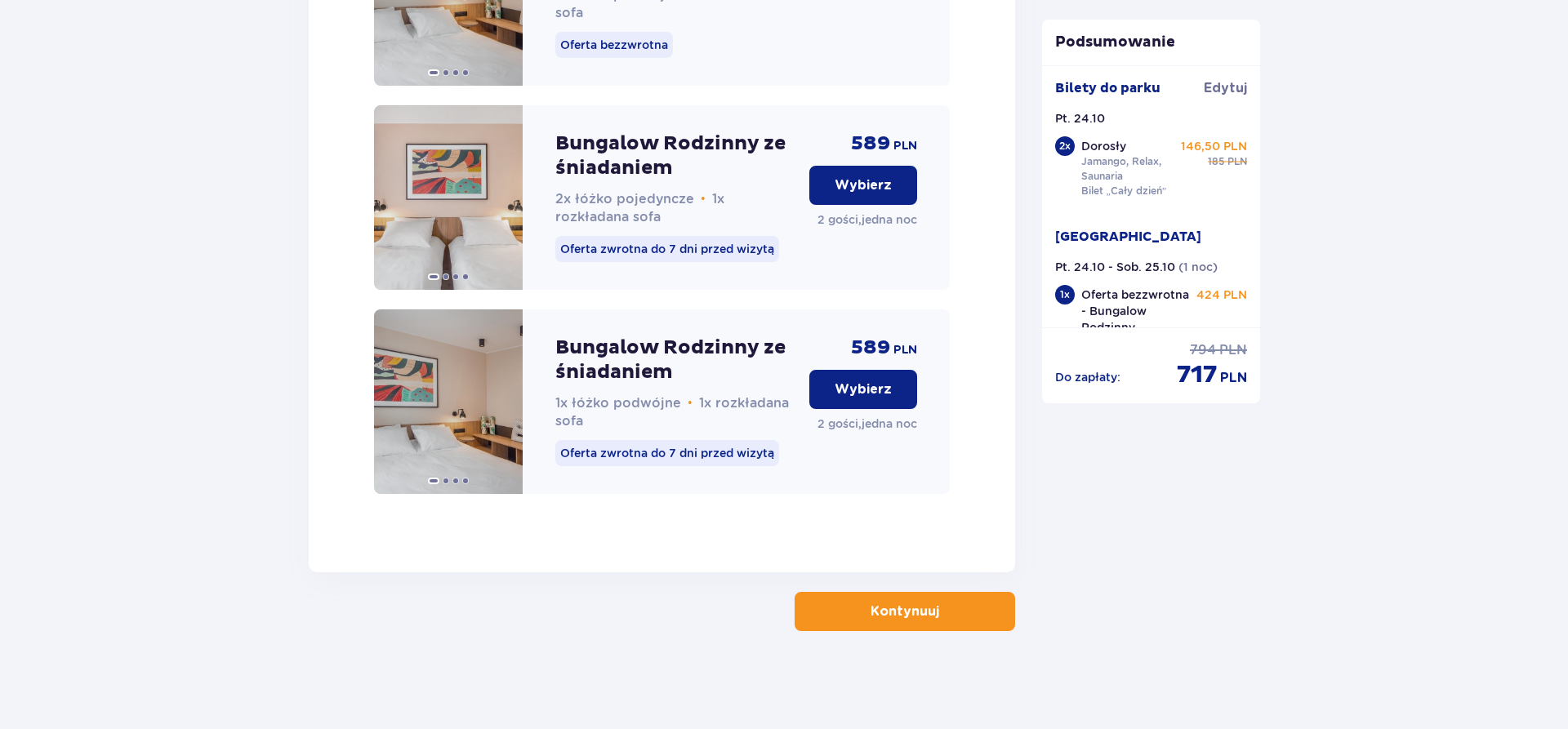
scroll to position [3406, 0]
click at [949, 600] on button "Kontynuuj" at bounding box center [905, 611] width 220 height 39
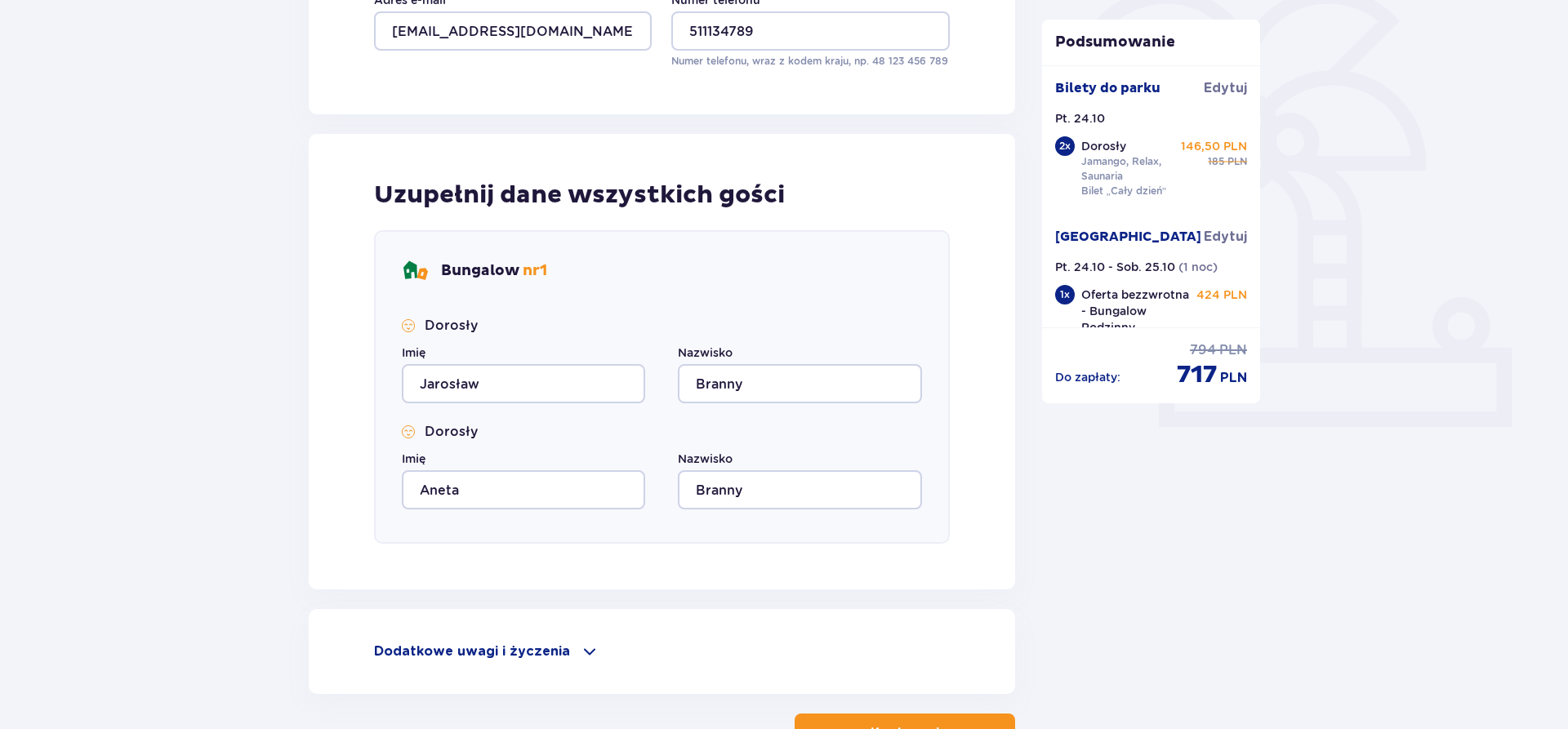
scroll to position [538, 0]
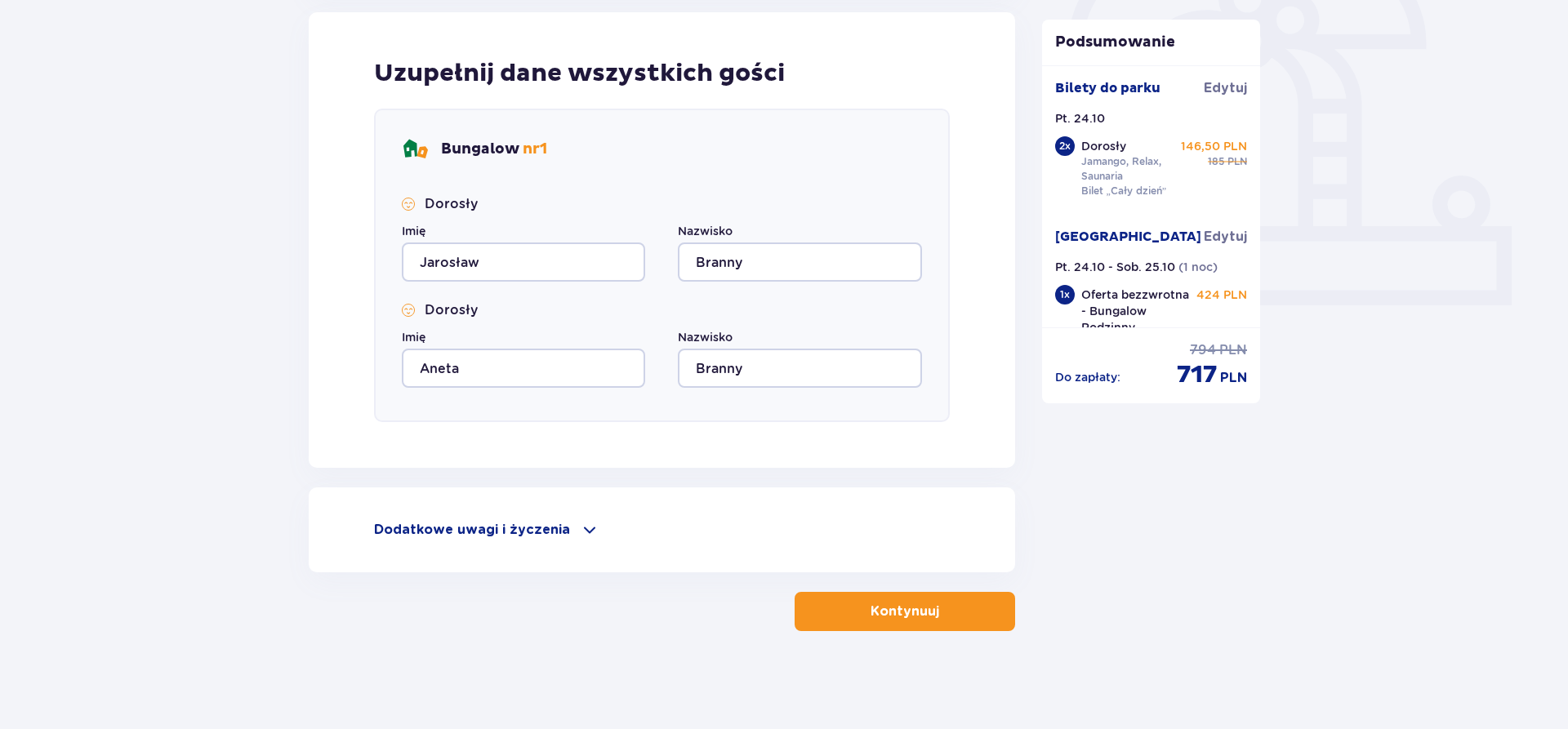
click at [569, 522] on div "Dodatkowe uwagi i życzenia" at bounding box center [661, 530] width 576 height 20
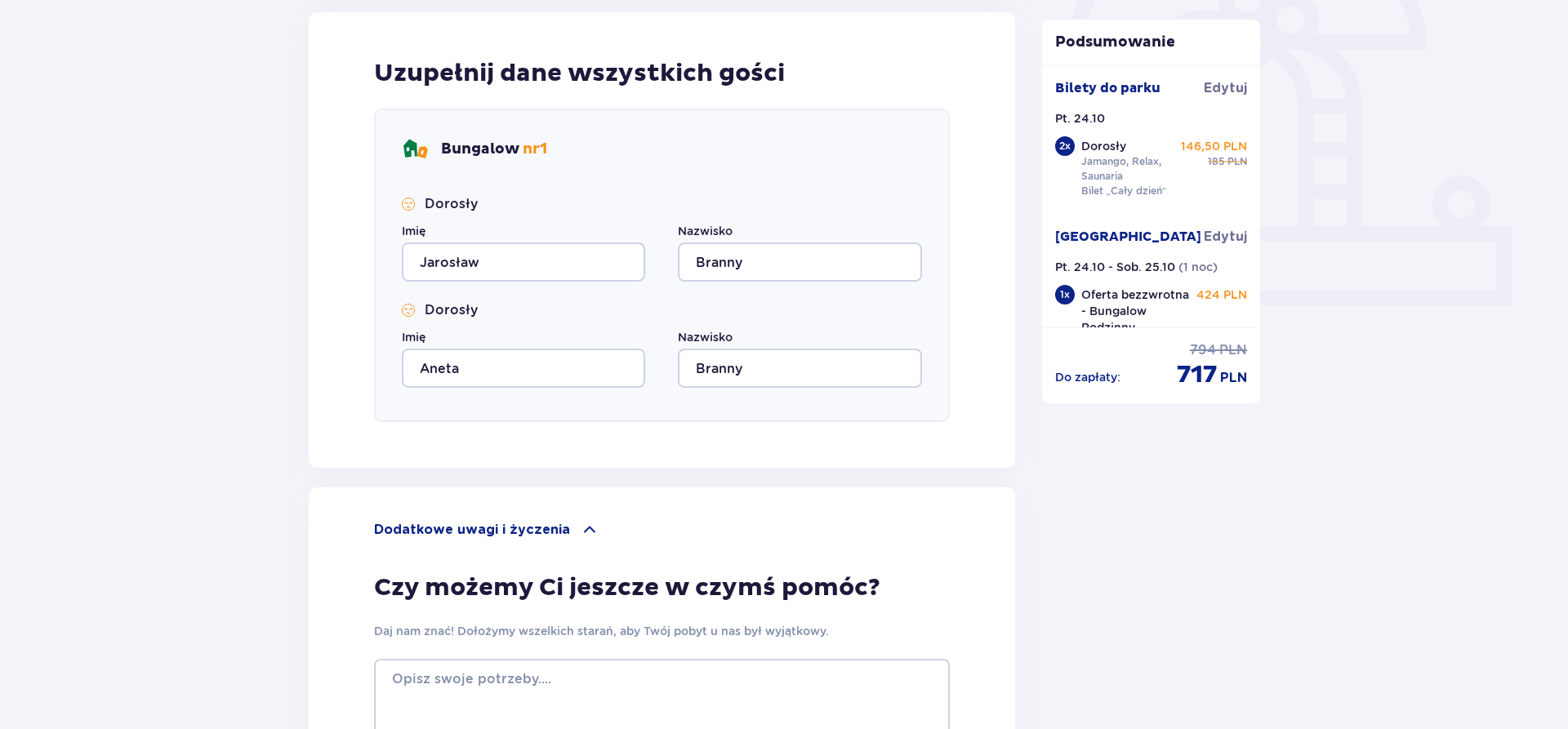
scroll to position [804, 0]
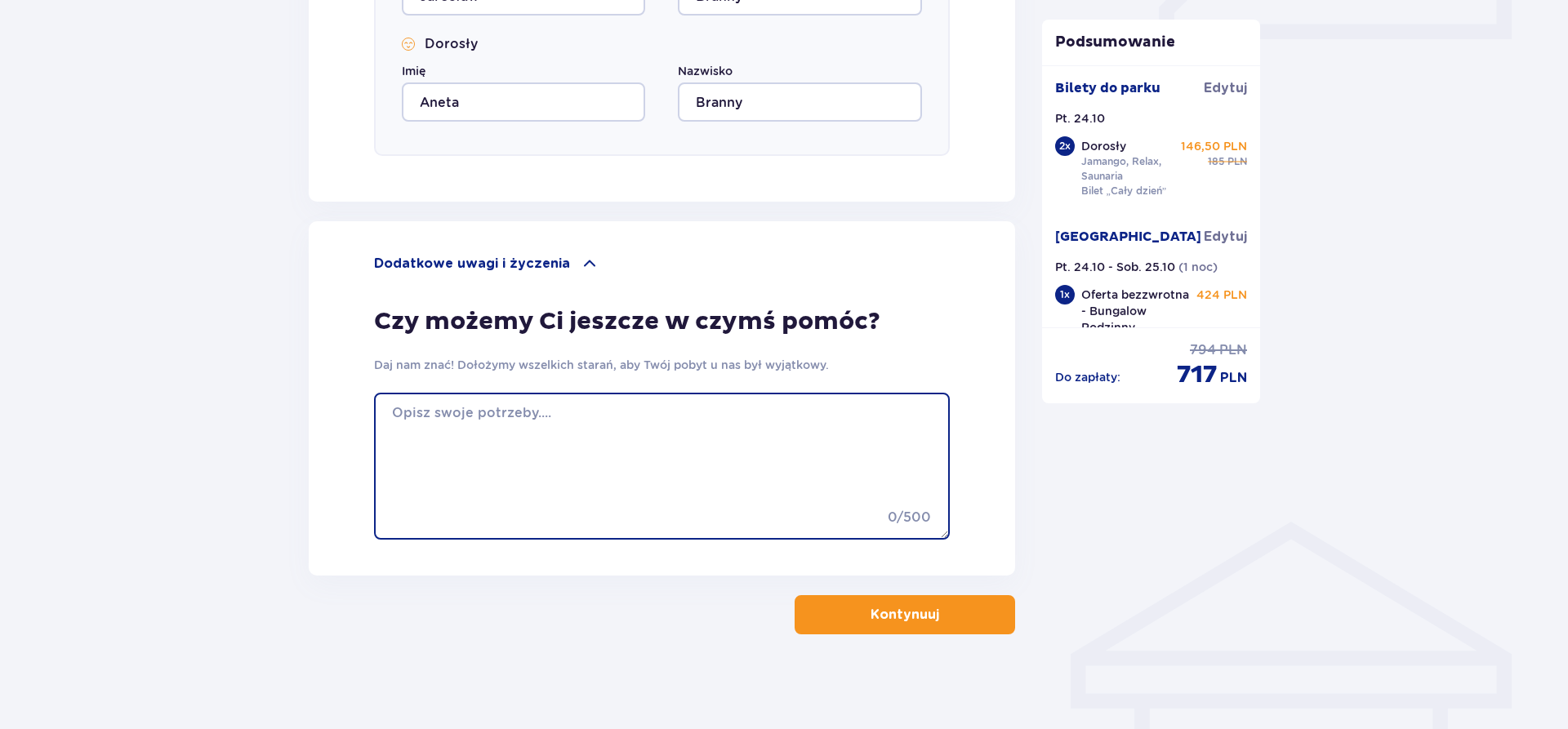
click at [555, 462] on textarea at bounding box center [661, 466] width 576 height 147
click at [720, 407] on textarea "Proszę o wystawienie faktury jedynie za nocleg 0 bez kosztów biletów wstępu do …" at bounding box center [661, 466] width 576 height 147
click at [711, 416] on textarea "Proszę o wystawienie faktury jedynie za nocleg 0 bez kosztów biletów wstępu do …" at bounding box center [661, 466] width 576 height 147
click at [714, 415] on textarea "Proszę o wystawienie faktury jedynie za nocleg 0 bez kosztów biletów wstępu do …" at bounding box center [661, 466] width 576 height 147
type textarea "Proszę o wystawienie faktury jedynie za nocleg - bez kosztów biletów wstępu do …"
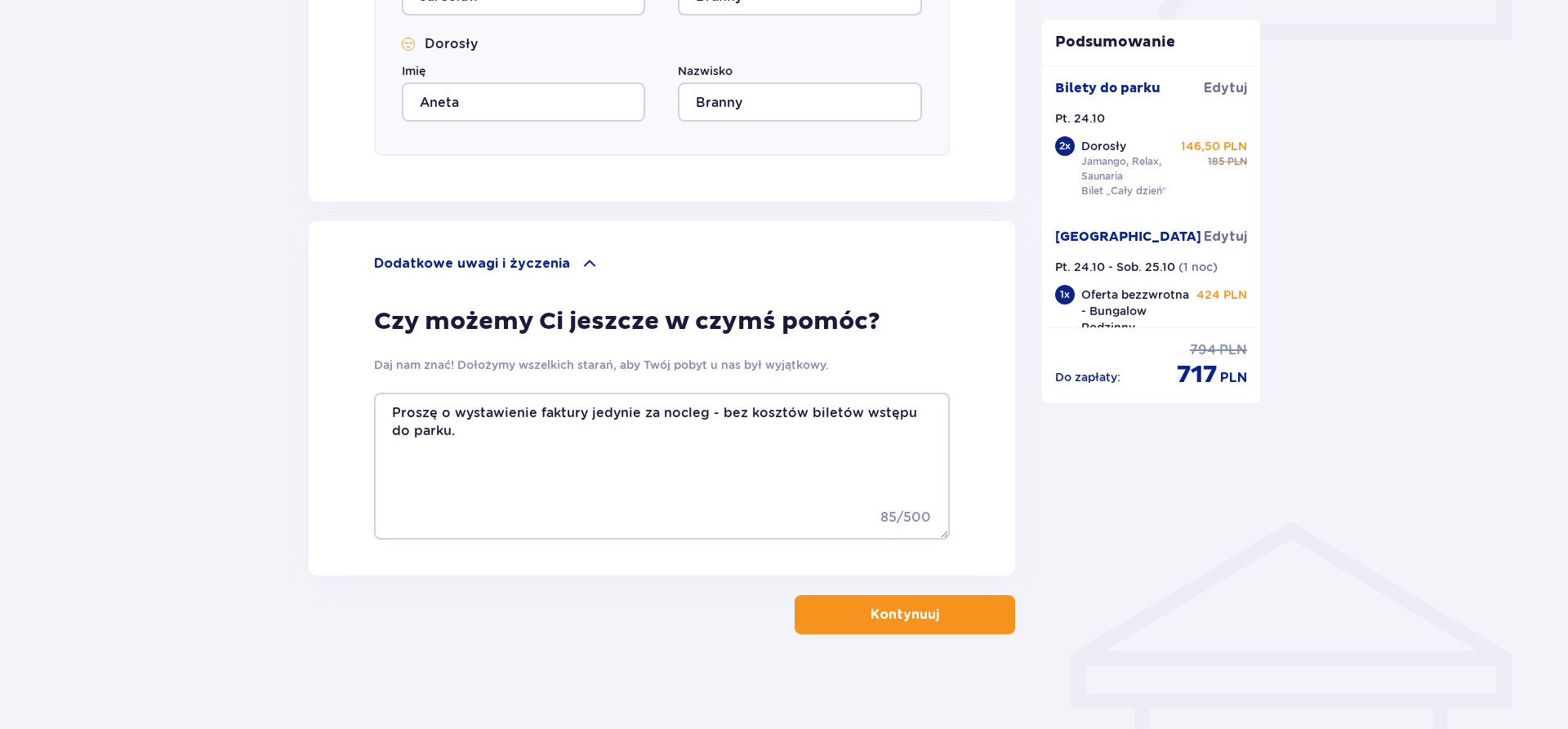
click at [899, 611] on p "Kontynuuj" at bounding box center [905, 615] width 69 height 18
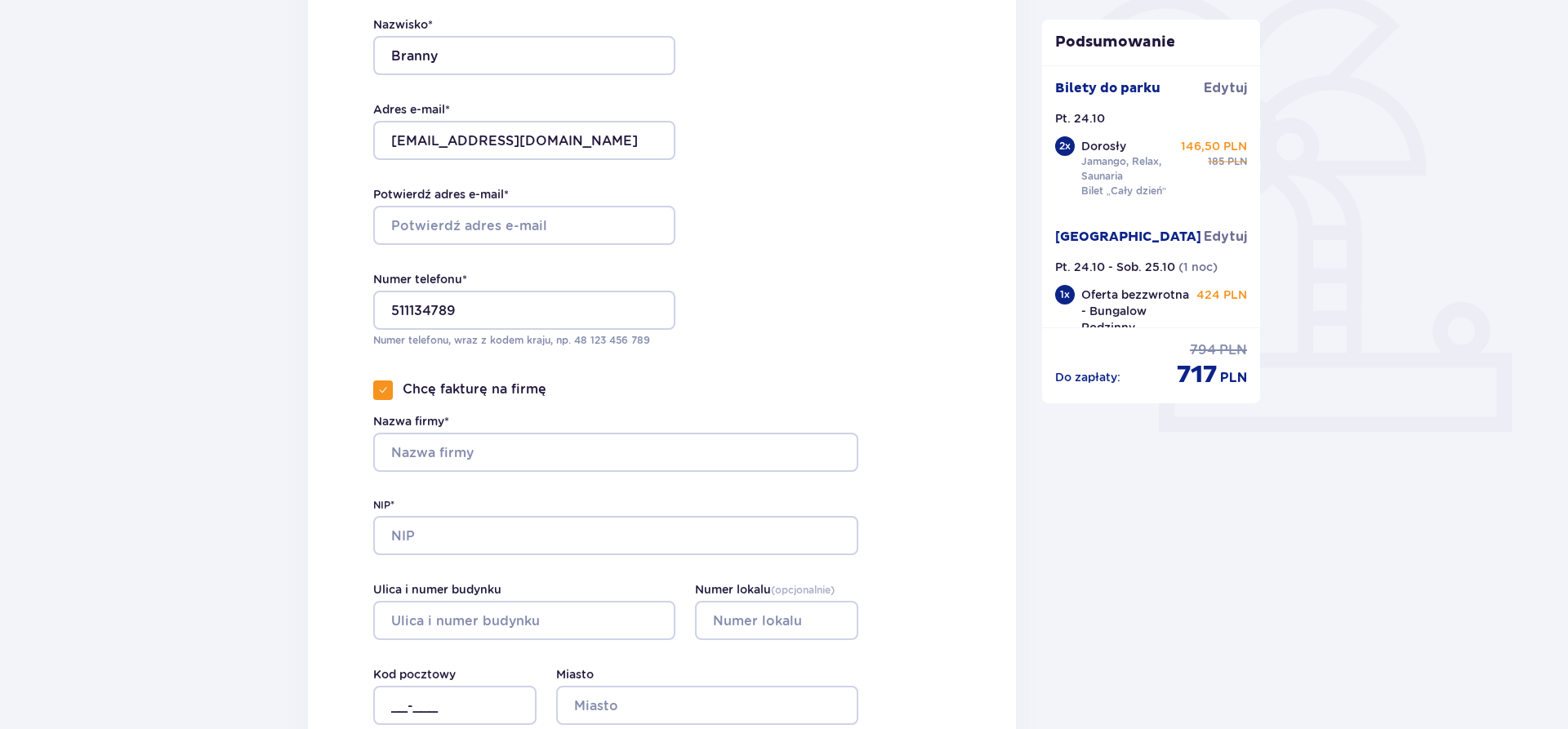
scroll to position [499, 0]
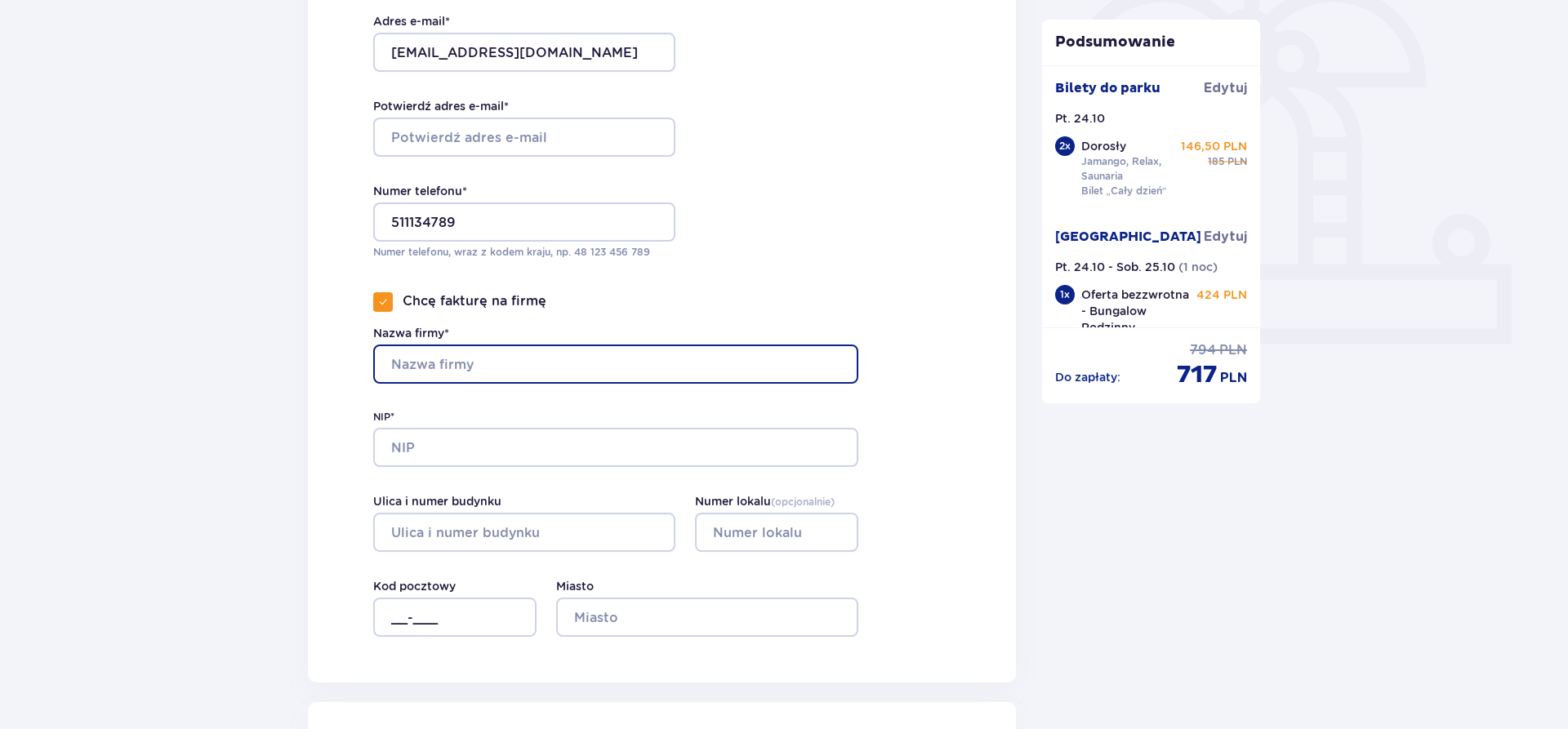
click at [508, 370] on input "Nazwa firmy*" at bounding box center [616, 363] width 486 height 39
paste input "Fundacja Serce Dziecka"
type input "Fundacja Serce Dziecka"
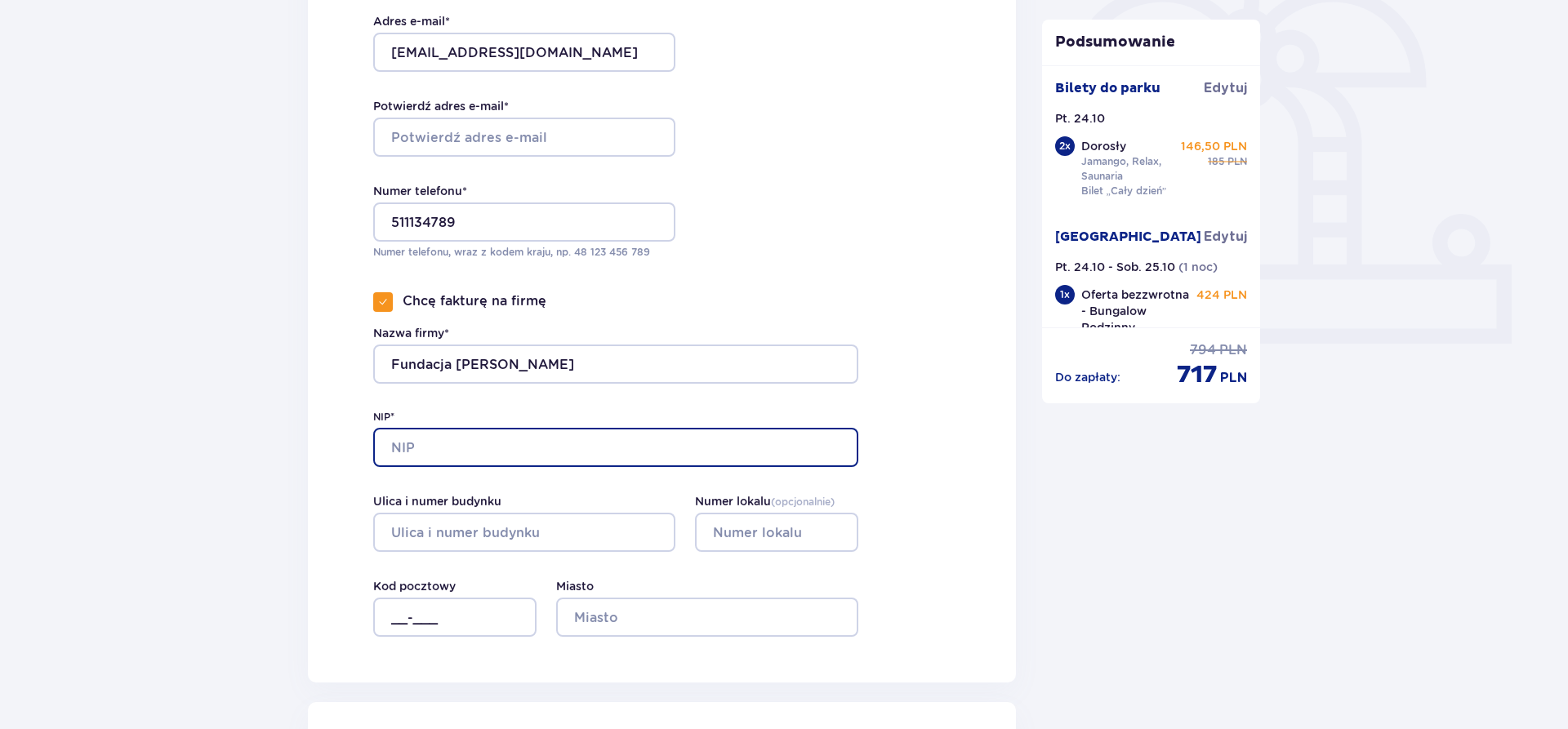
click at [483, 443] on input "NIP*" at bounding box center [616, 447] width 486 height 39
paste input "951 220 72 00"
type input "951 220 72 00"
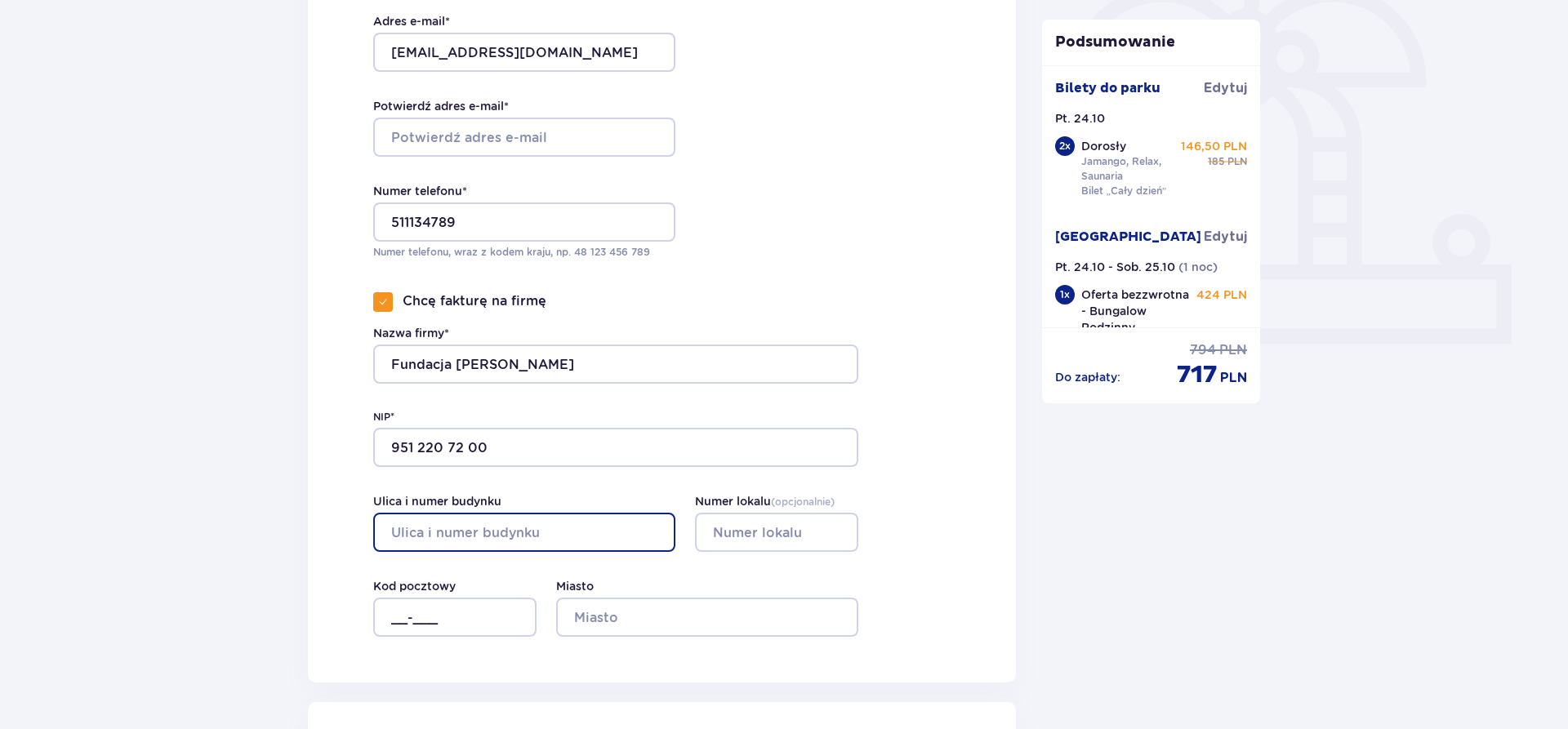
click at [509, 533] on input "Ulica i numer budynku" at bounding box center [524, 532] width 302 height 39
click at [538, 525] on input "Ulica i numer budynku" at bounding box center [524, 532] width 302 height 39
paste input "ul. Dereniowa 2 lok. 6"
type input "ul. Dereniowa 2 lok. 6"
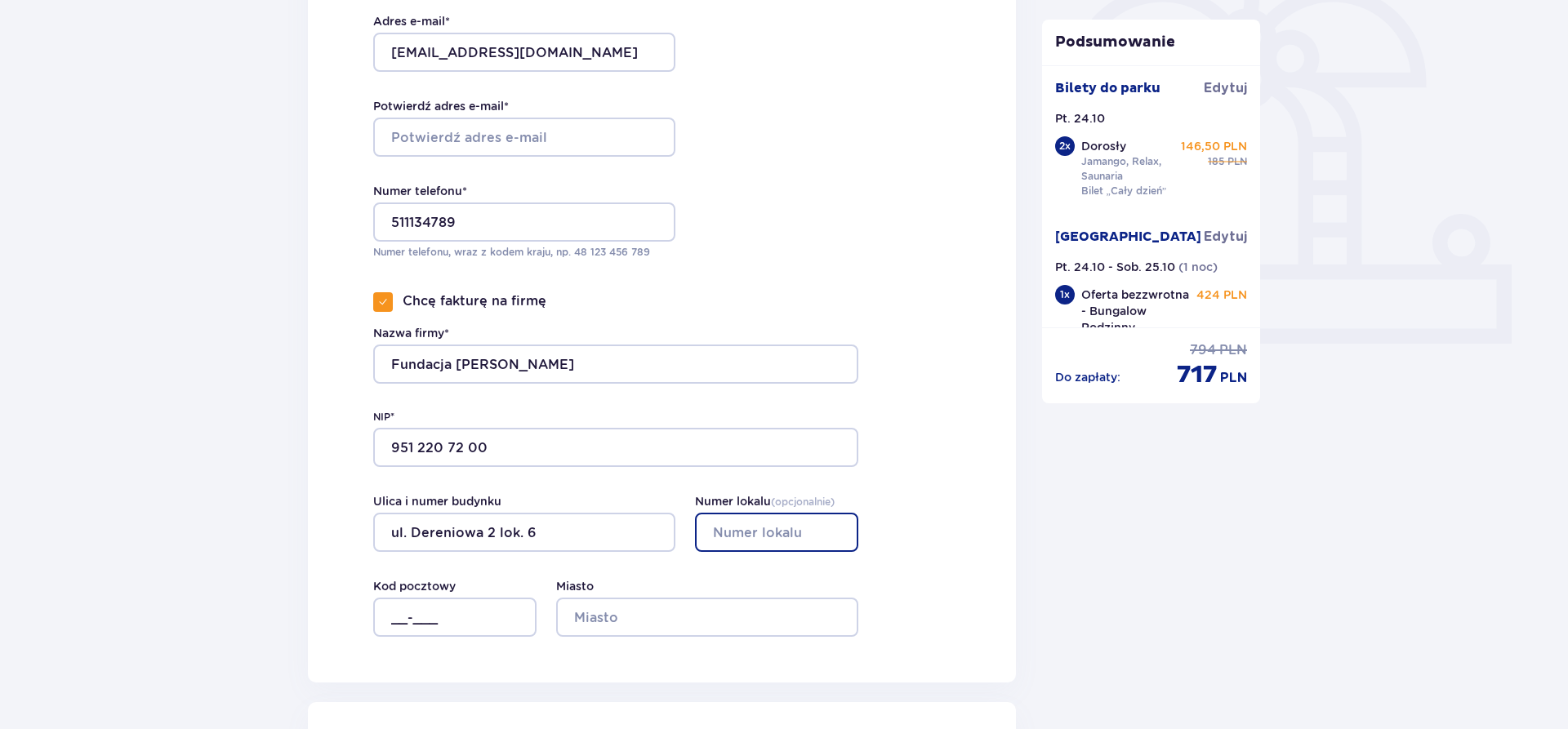
click at [751, 527] on input "Numer lokalu ( opcjonalnie )" at bounding box center [777, 532] width 163 height 39
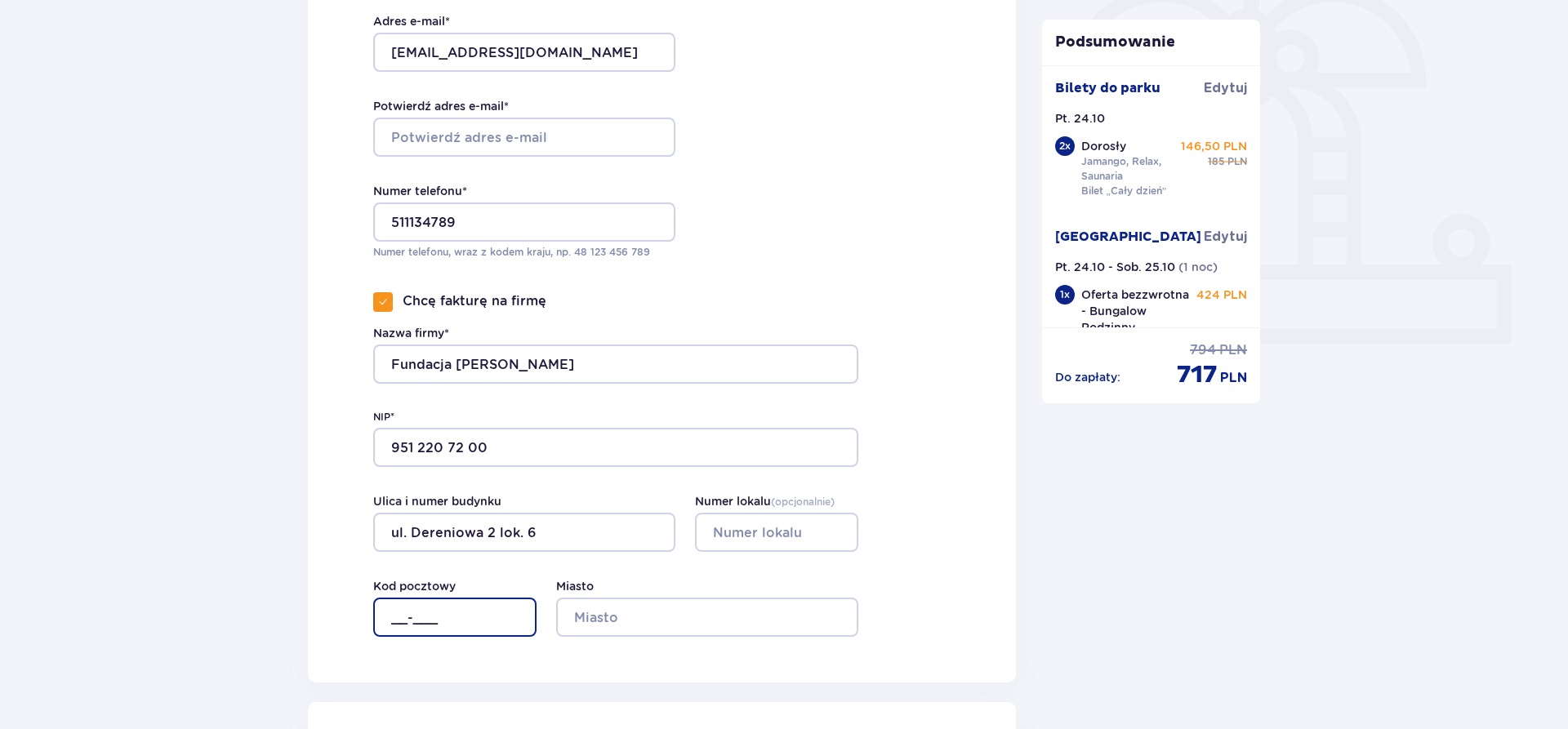
drag, startPoint x: 456, startPoint y: 622, endPoint x: 430, endPoint y: 622, distance: 26.0
click at [444, 622] on input "__-___" at bounding box center [455, 617] width 163 height 39
click at [479, 618] on input "__-___" at bounding box center [455, 617] width 163 height 39
paste input "02-776"
type input "02-776"
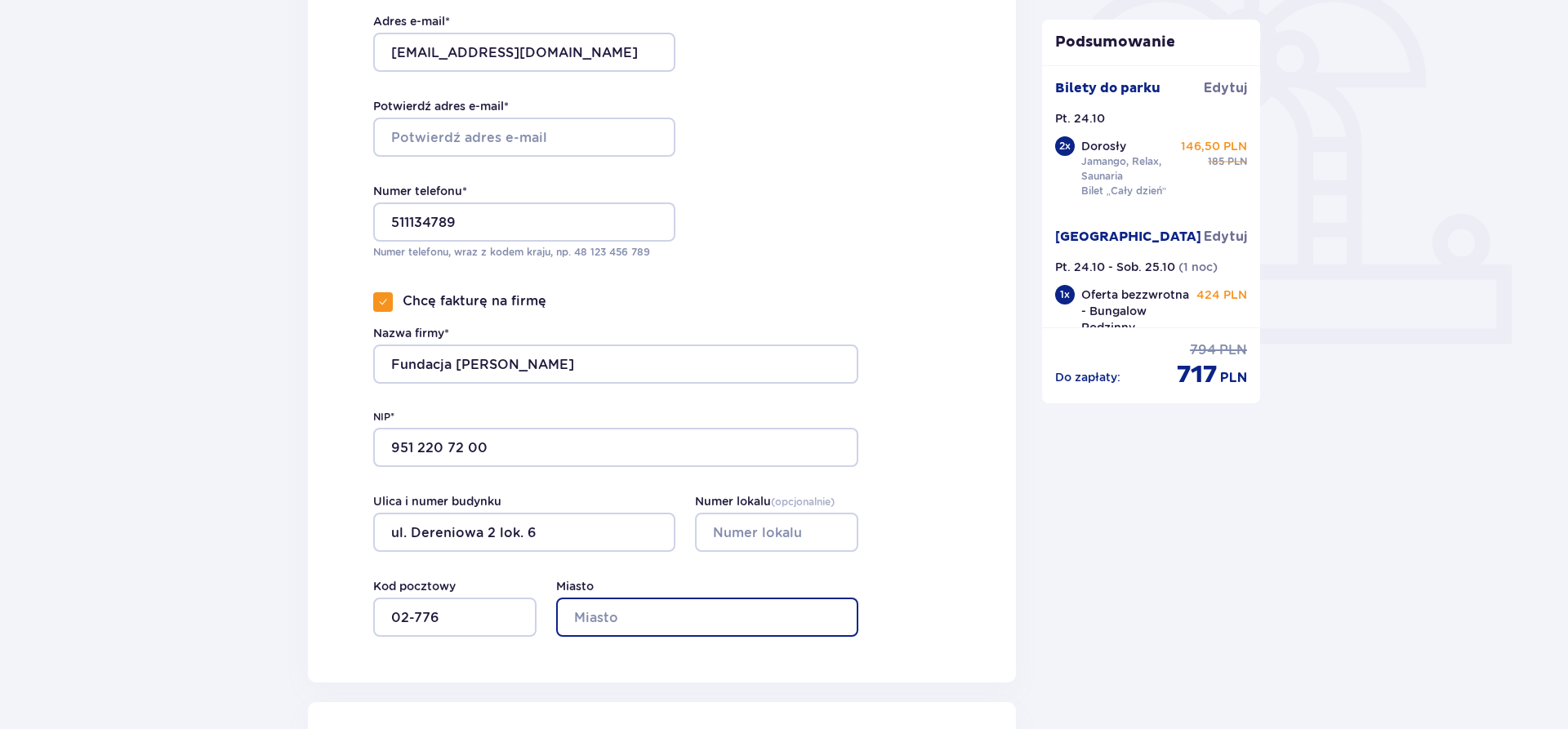
click at [636, 604] on input "Miasto" at bounding box center [708, 617] width 302 height 39
type input "w"
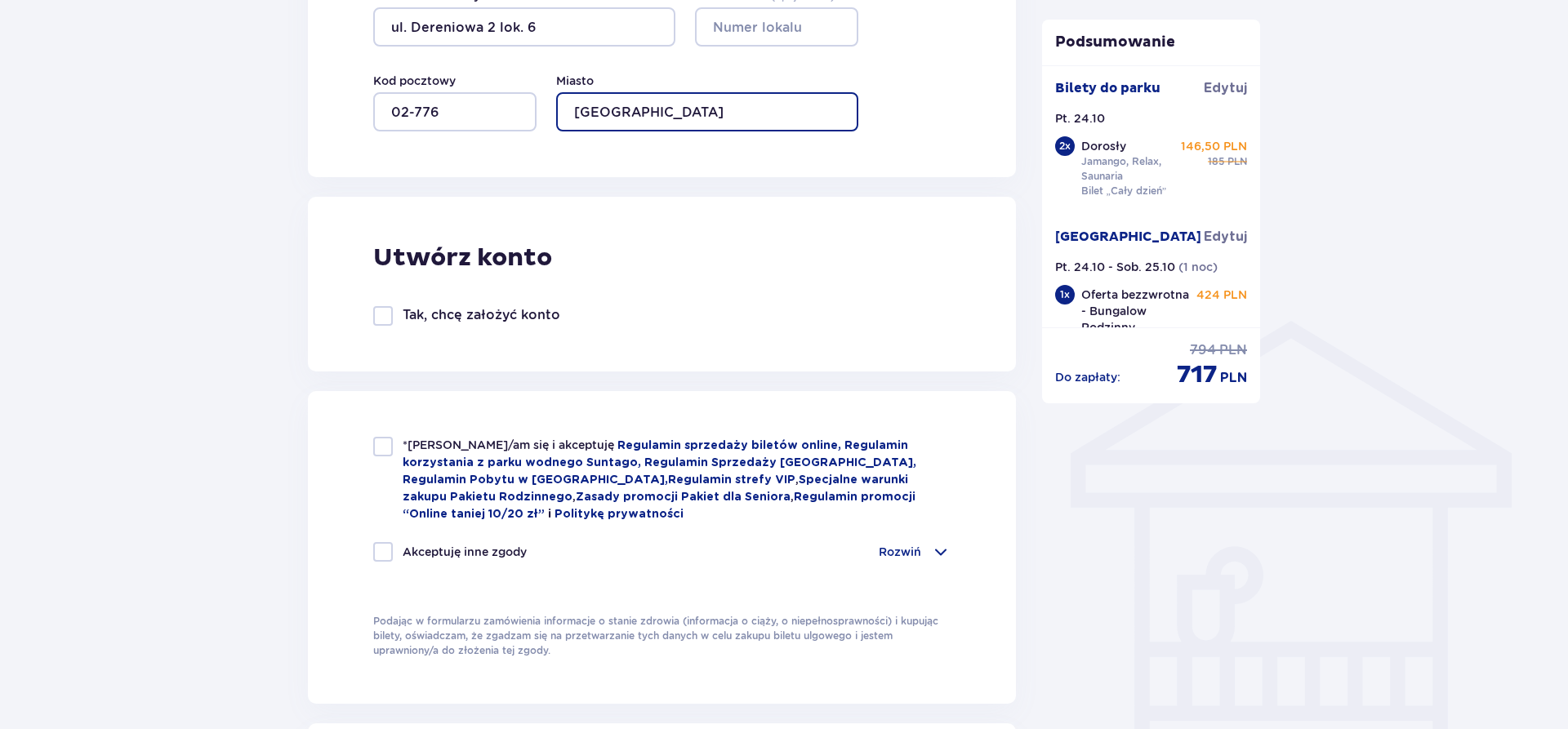
scroll to position [1083, 0]
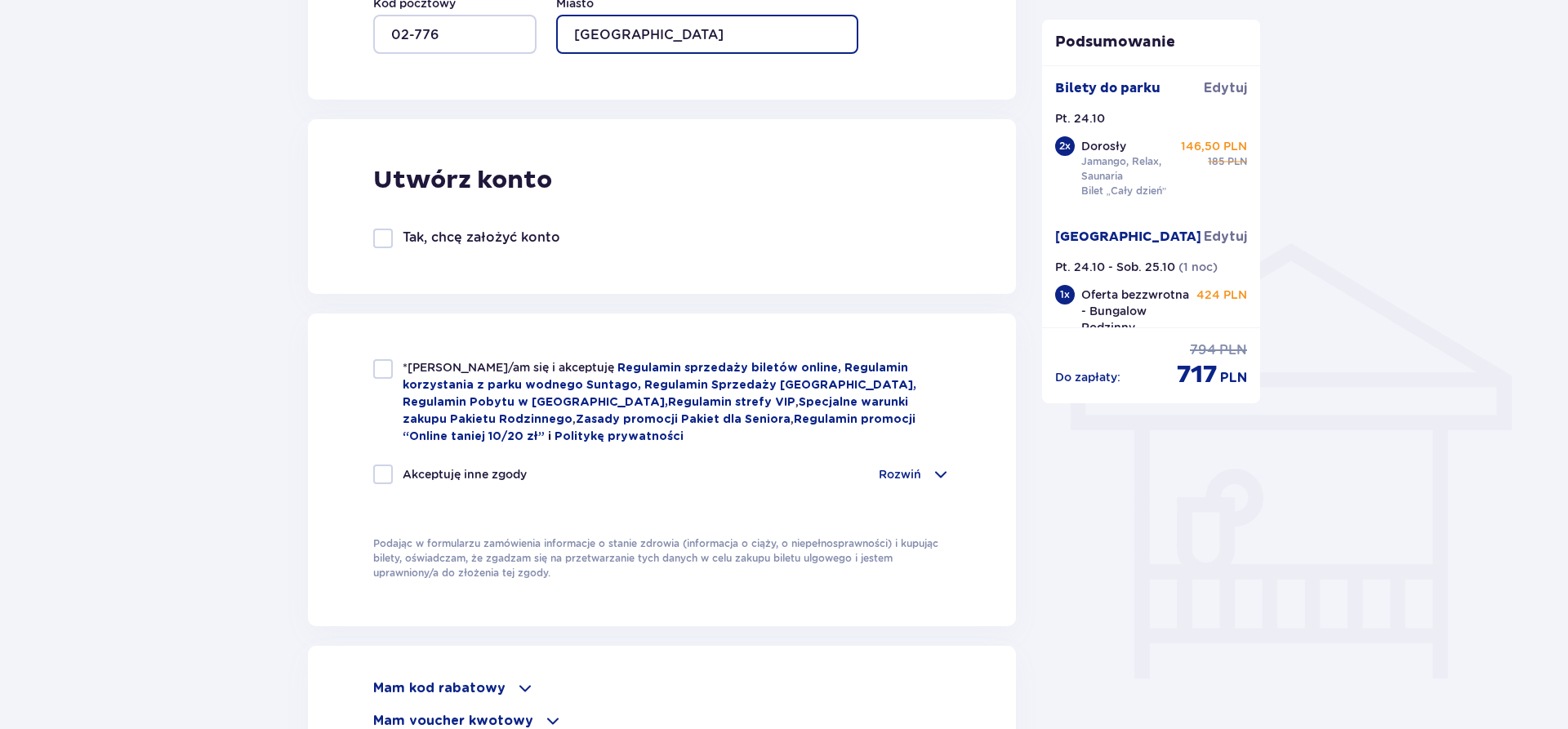
type input "Warszawa"
click at [381, 247] on div at bounding box center [383, 239] width 20 height 20
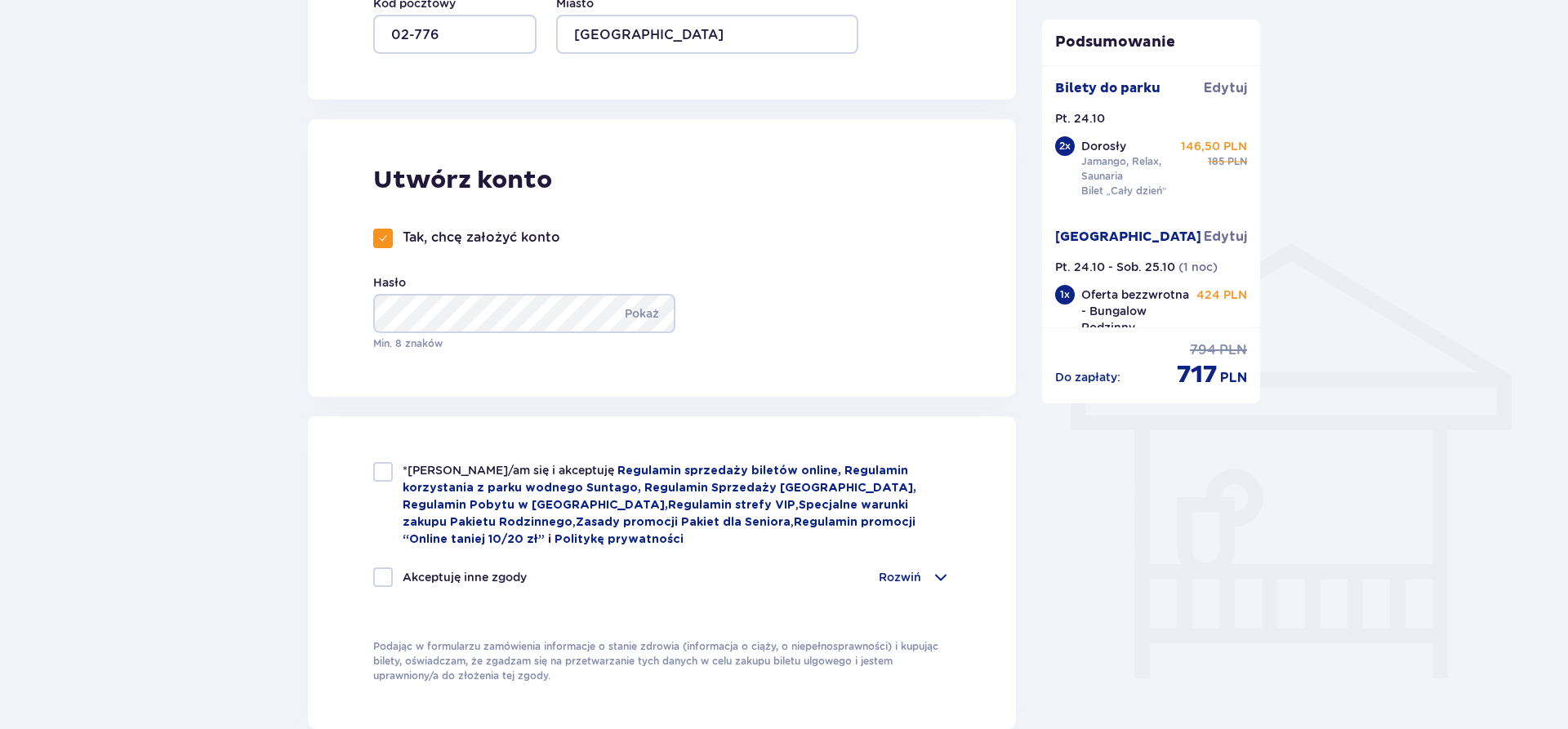
click at [375, 238] on div at bounding box center [383, 239] width 20 height 20
checkbox input "false"
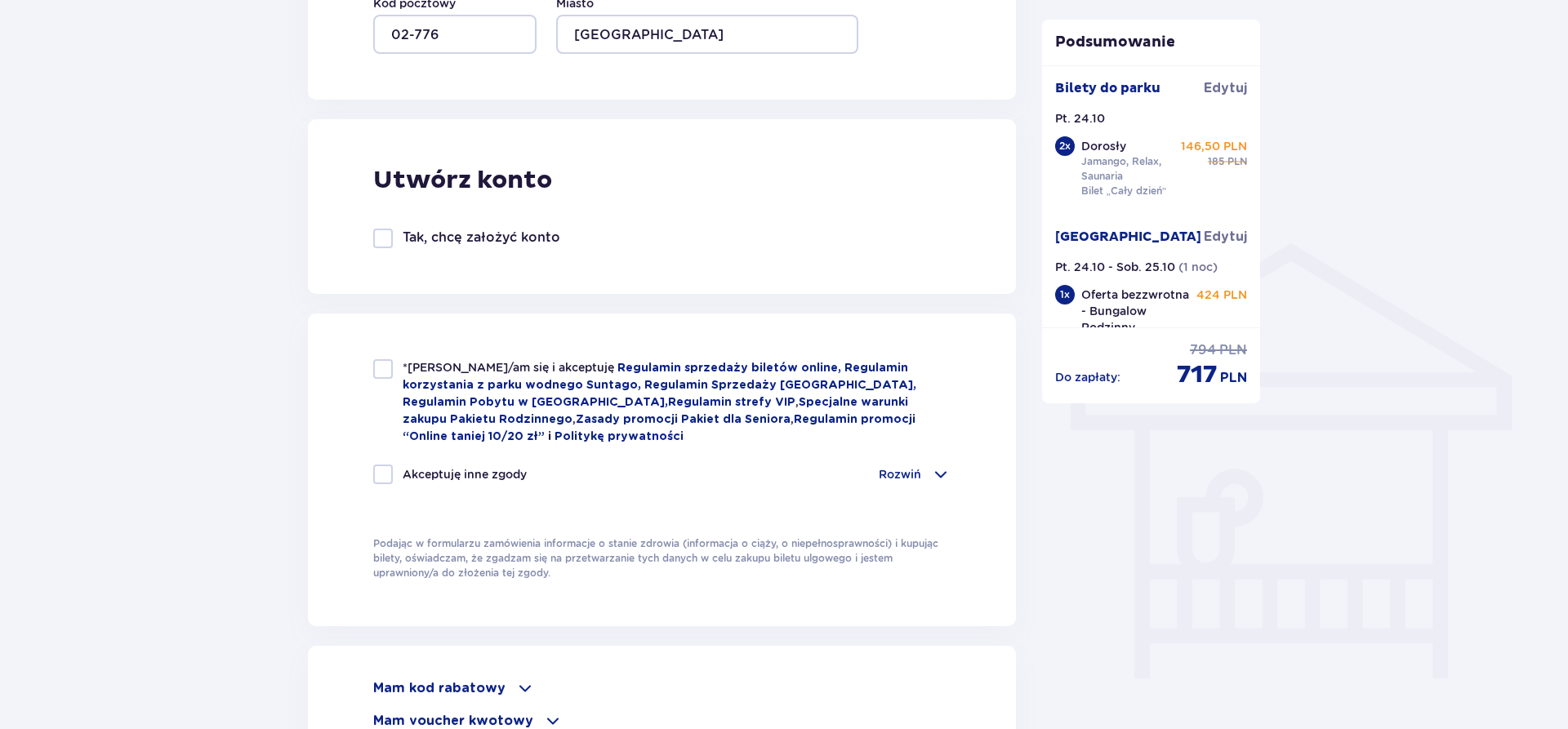
click at [377, 368] on div at bounding box center [383, 369] width 20 height 20
checkbox input "true"
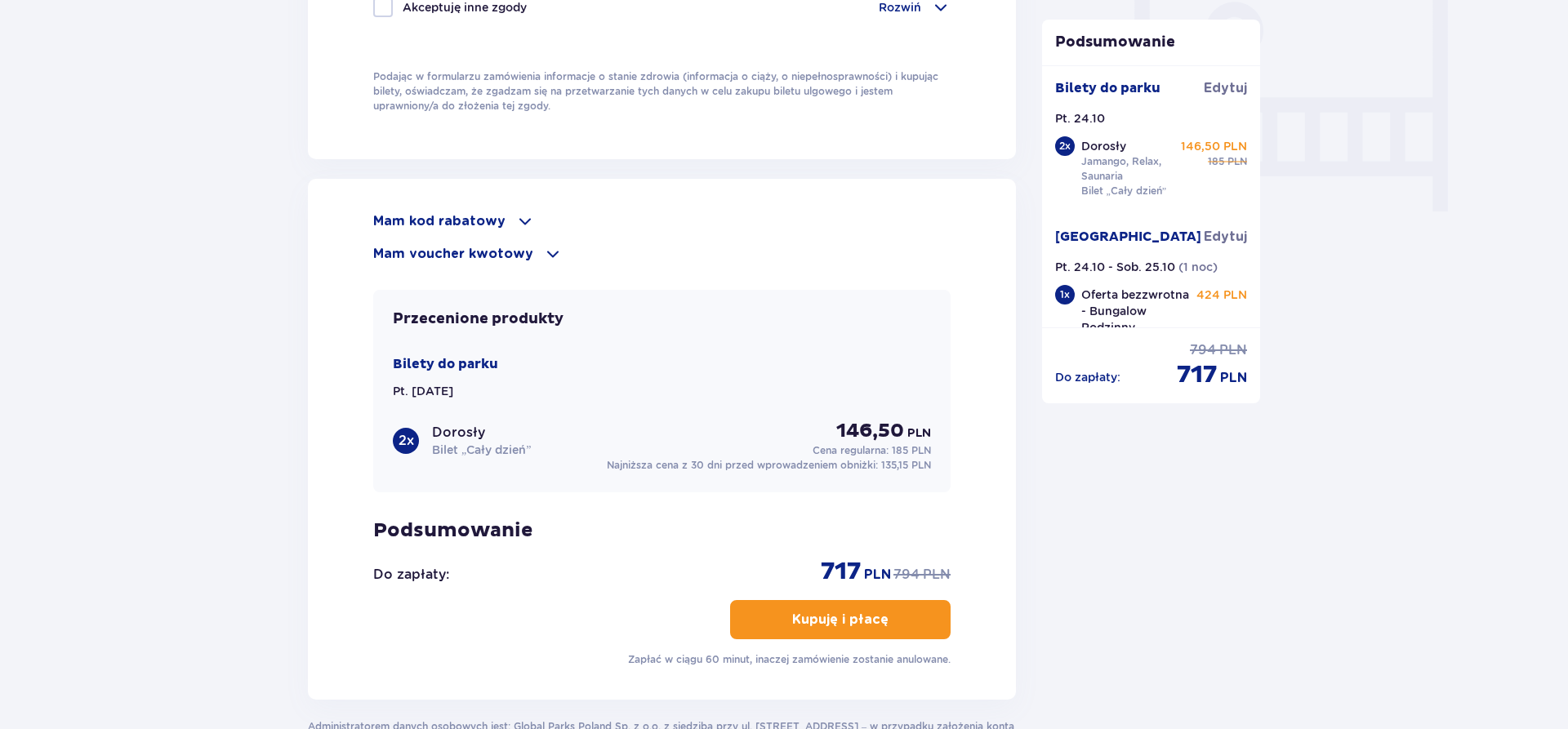
scroll to position [1666, 0]
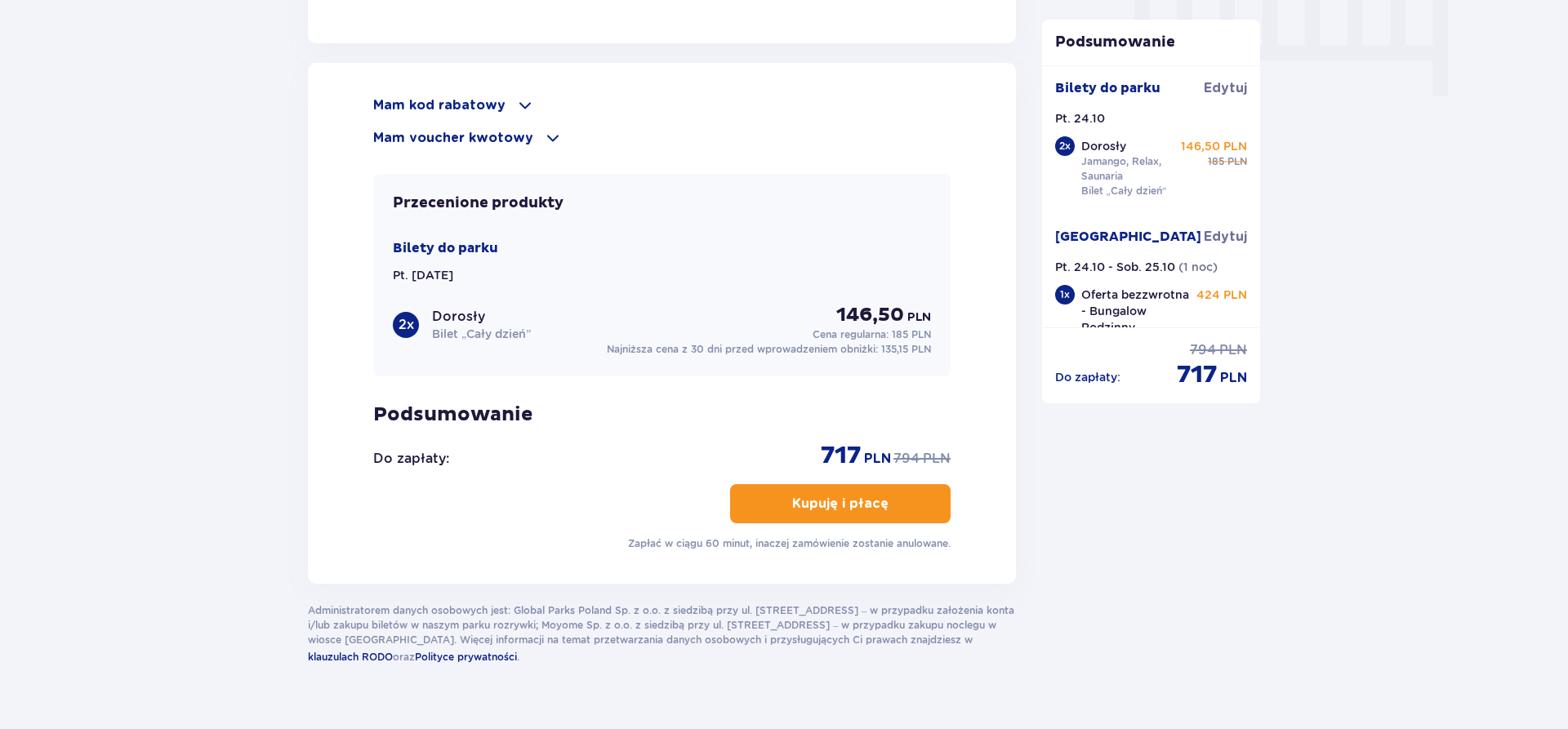
click at [831, 497] on p "Kupuję i płacę" at bounding box center [841, 504] width 97 height 18
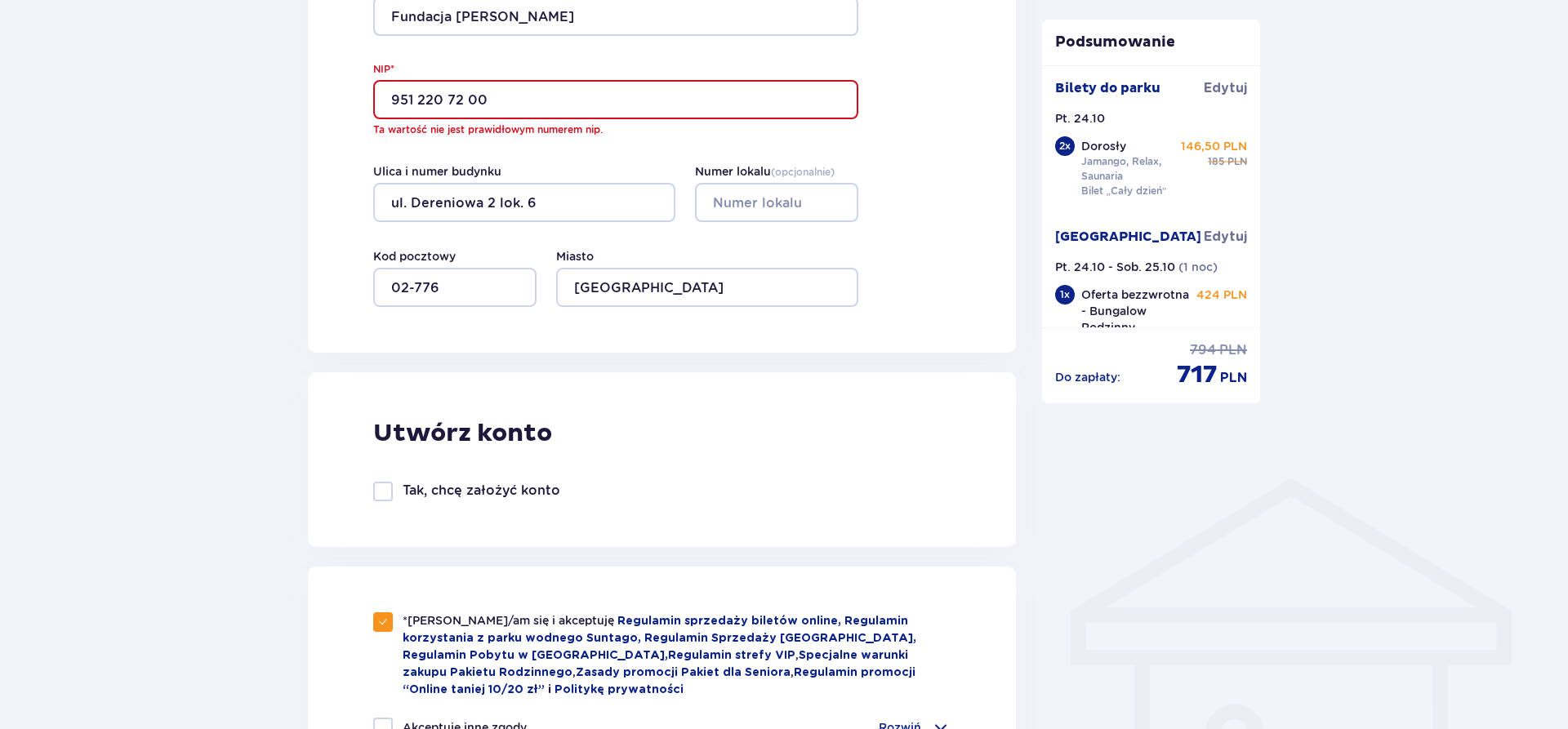
scroll to position [846, 0]
click at [462, 99] on input "951 220 72 00" at bounding box center [616, 101] width 486 height 39
click at [470, 104] on input "951 220 72 00" at bounding box center [616, 101] width 486 height 39
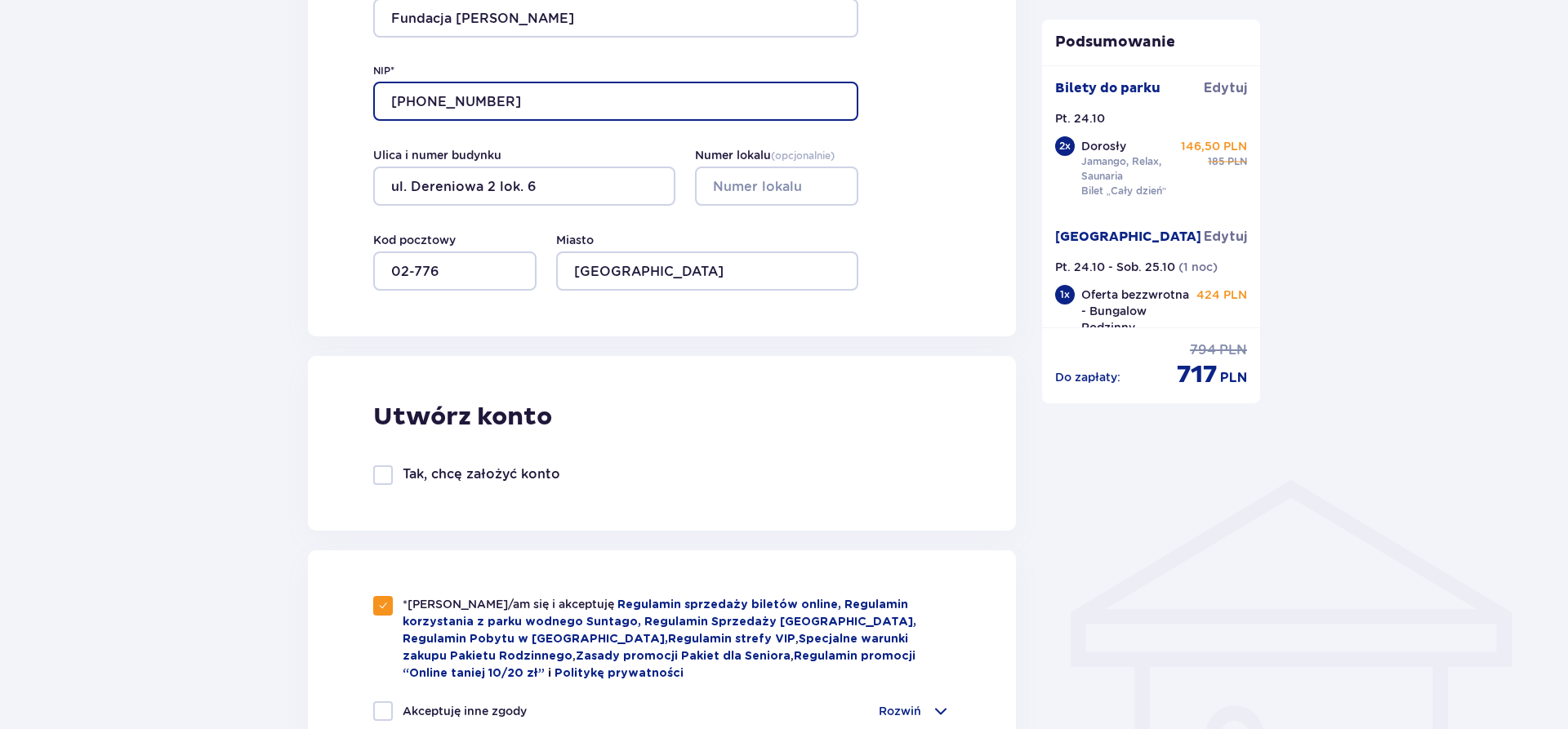
click at [453, 99] on input "951 220 7200" at bounding box center [616, 101] width 486 height 39
click at [449, 102] on input "951 220 7200" at bounding box center [616, 101] width 486 height 39
click at [421, 97] on input "951 2207200" at bounding box center [616, 101] width 486 height 39
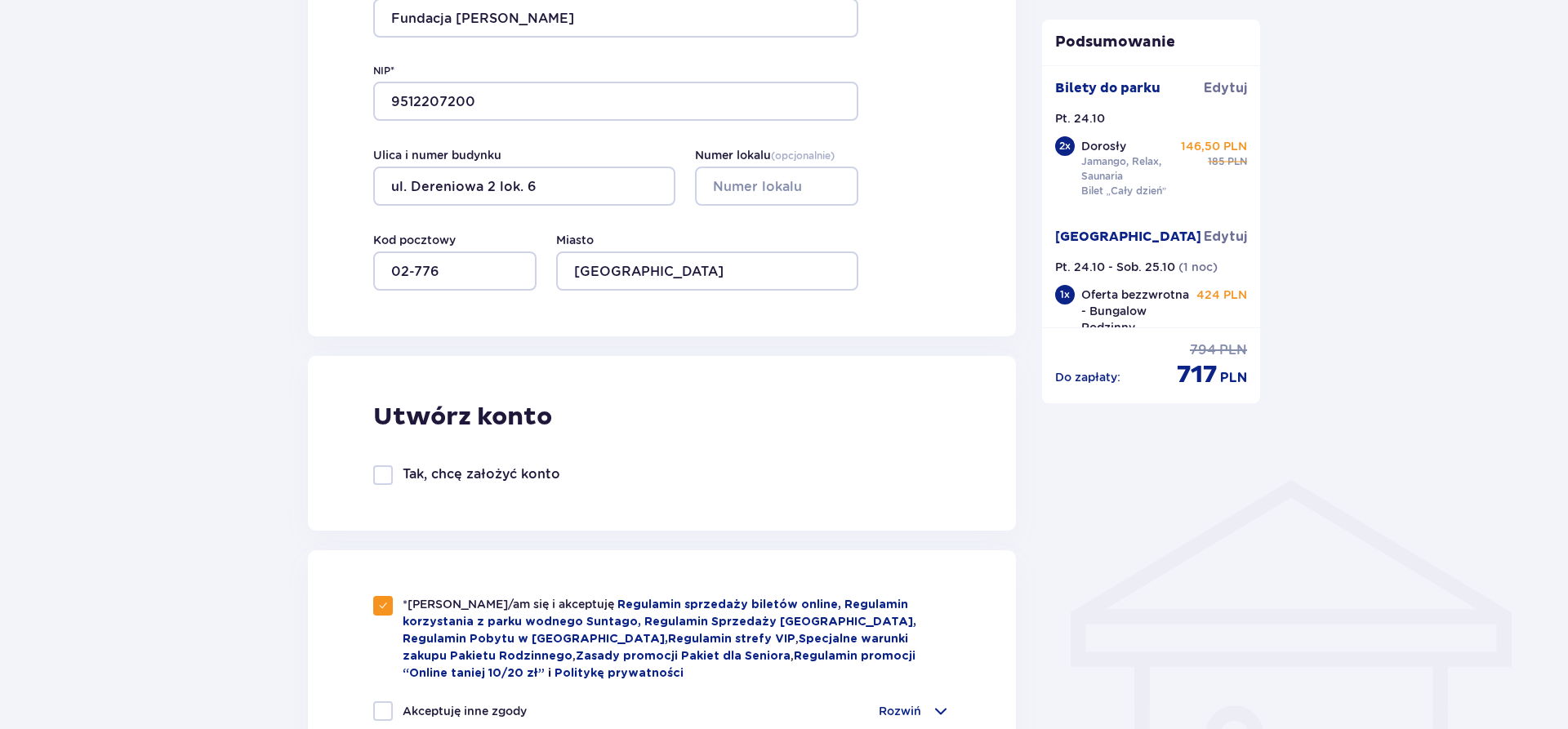
click at [472, 148] on label "Ulica i numer budynku" at bounding box center [437, 155] width 128 height 17
click at [472, 167] on input "ul. Dereniowa 2 lok. 6" at bounding box center [524, 186] width 302 height 39
click at [480, 178] on input "ul. Dereniowa 2 lok. 6" at bounding box center [524, 186] width 302 height 39
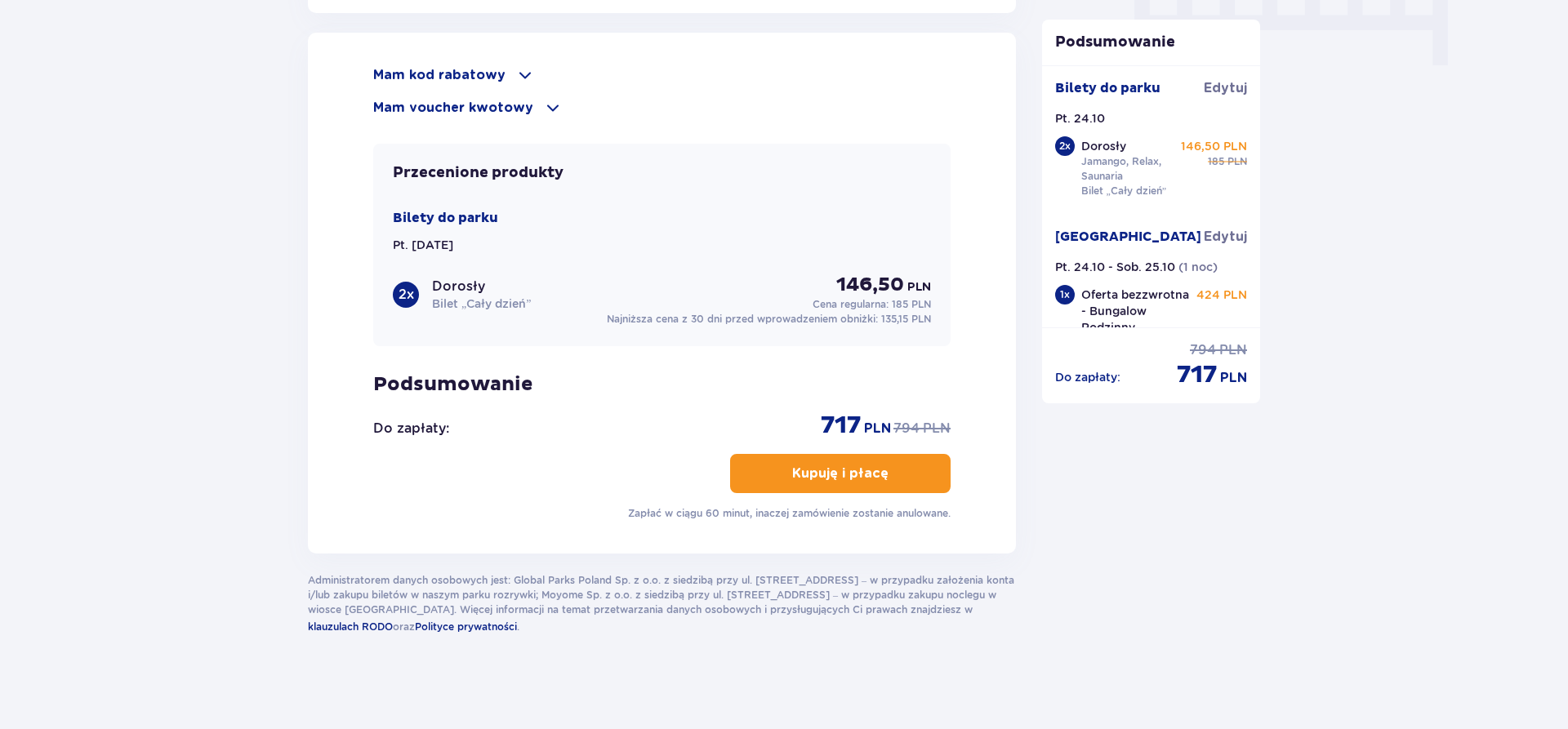
click at [803, 470] on p "Kupuję i płacę" at bounding box center [841, 474] width 97 height 18
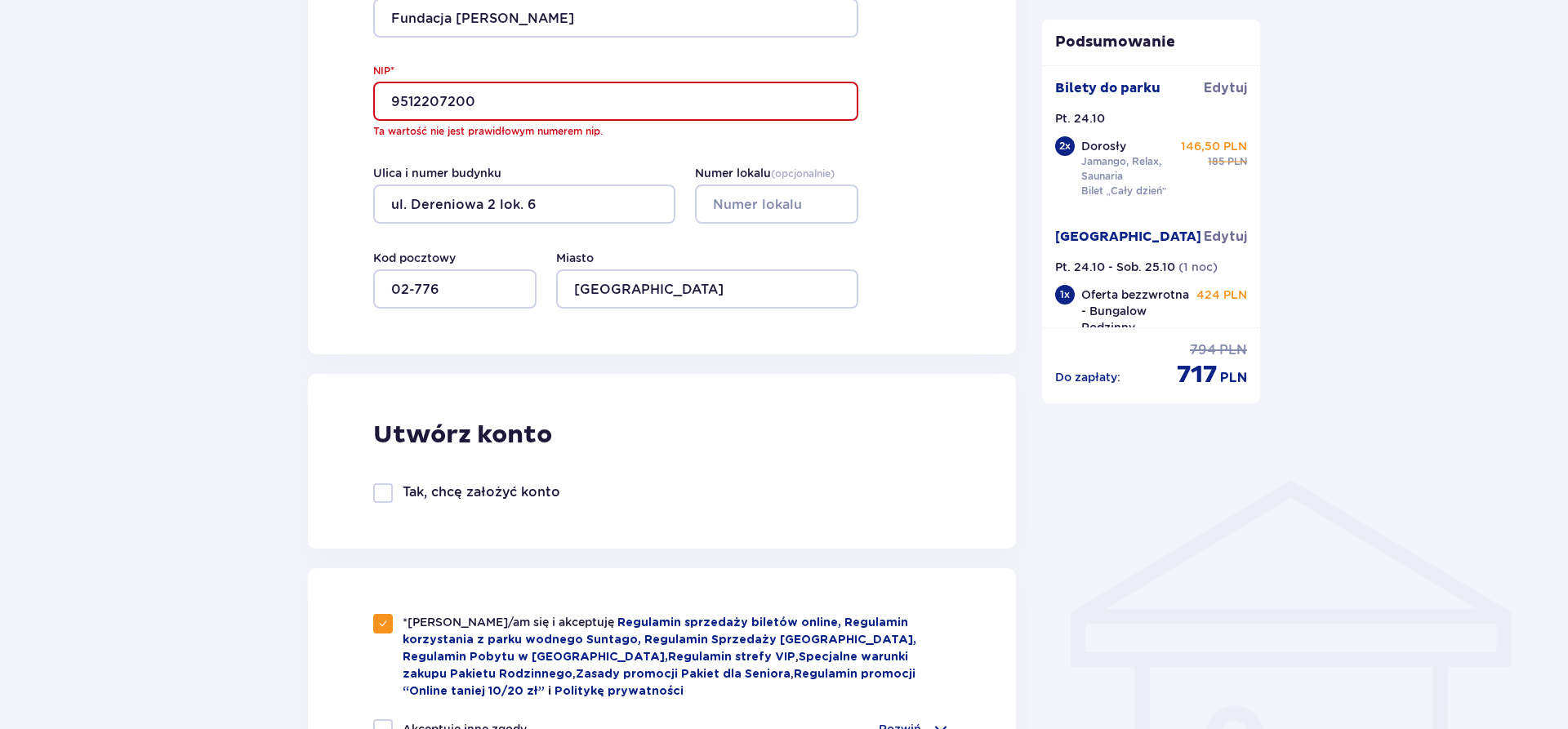
click at [400, 107] on input "9512207200" at bounding box center [616, 101] width 486 height 39
click at [392, 104] on input "9512207200" at bounding box center [616, 101] width 486 height 39
click at [585, 202] on input "ul. Dereniowa 2 lok. 6" at bounding box center [524, 204] width 302 height 39
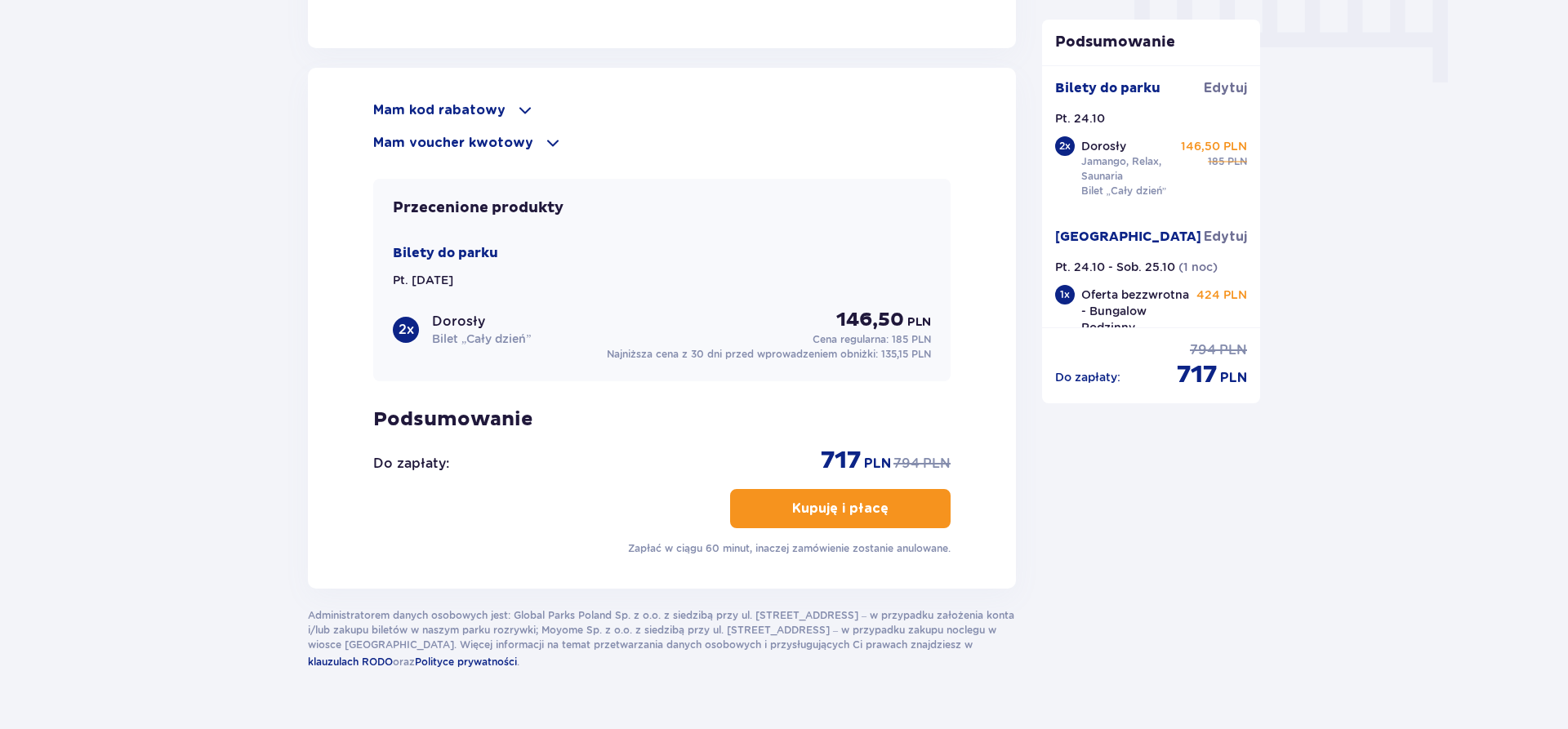
click at [808, 510] on p "Kupuję i płacę" at bounding box center [841, 509] width 97 height 18
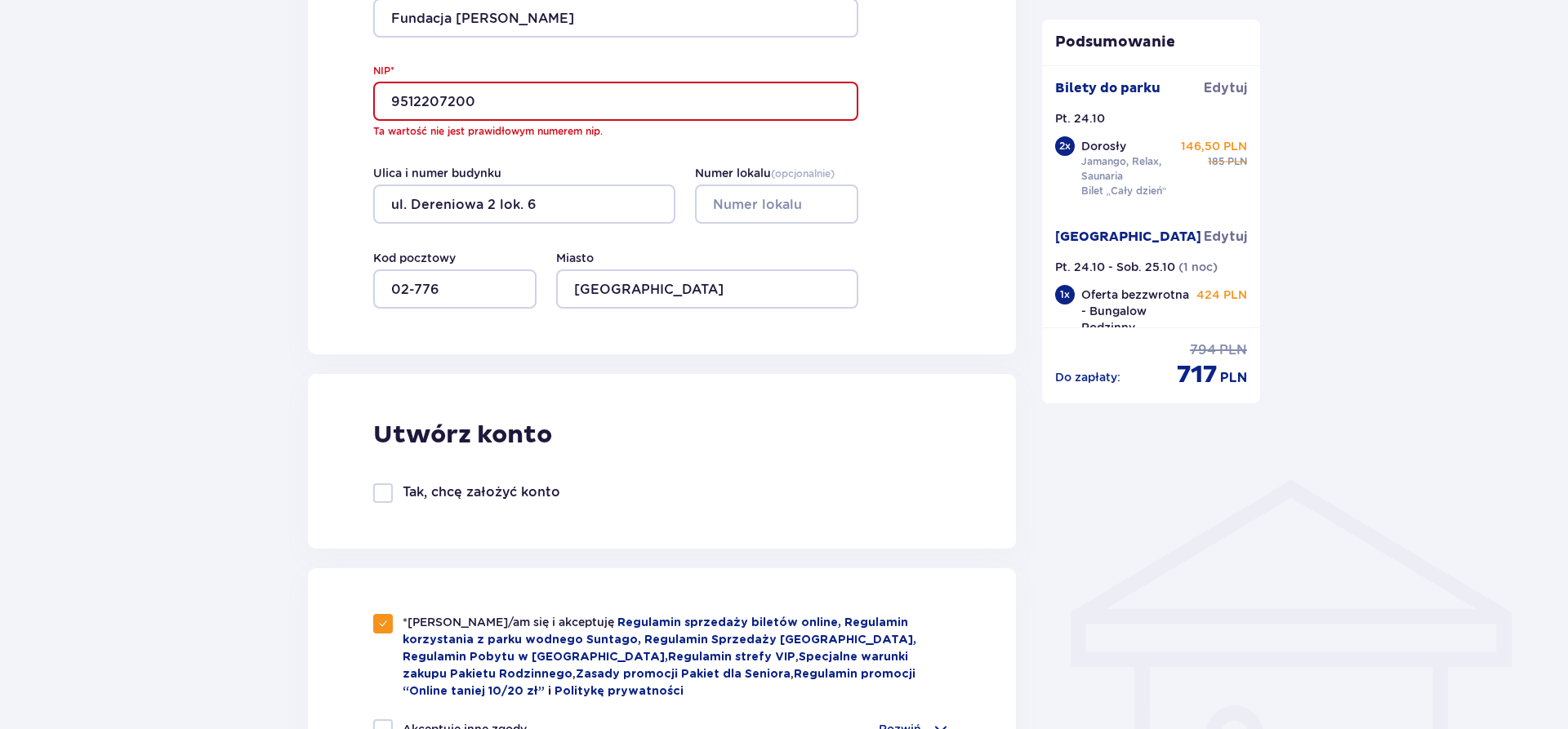
drag, startPoint x: 483, startPoint y: 110, endPoint x: 456, endPoint y: 114, distance: 27.3
click at [373, 121] on input "9512207200" at bounding box center [616, 101] width 486 height 39
drag, startPoint x: 524, startPoint y: 106, endPoint x: 339, endPoint y: 104, distance: 185.0
click at [373, 104] on input "9512207200" at bounding box center [616, 101] width 486 height 39
click at [627, 111] on input "9512207200" at bounding box center [616, 101] width 486 height 39
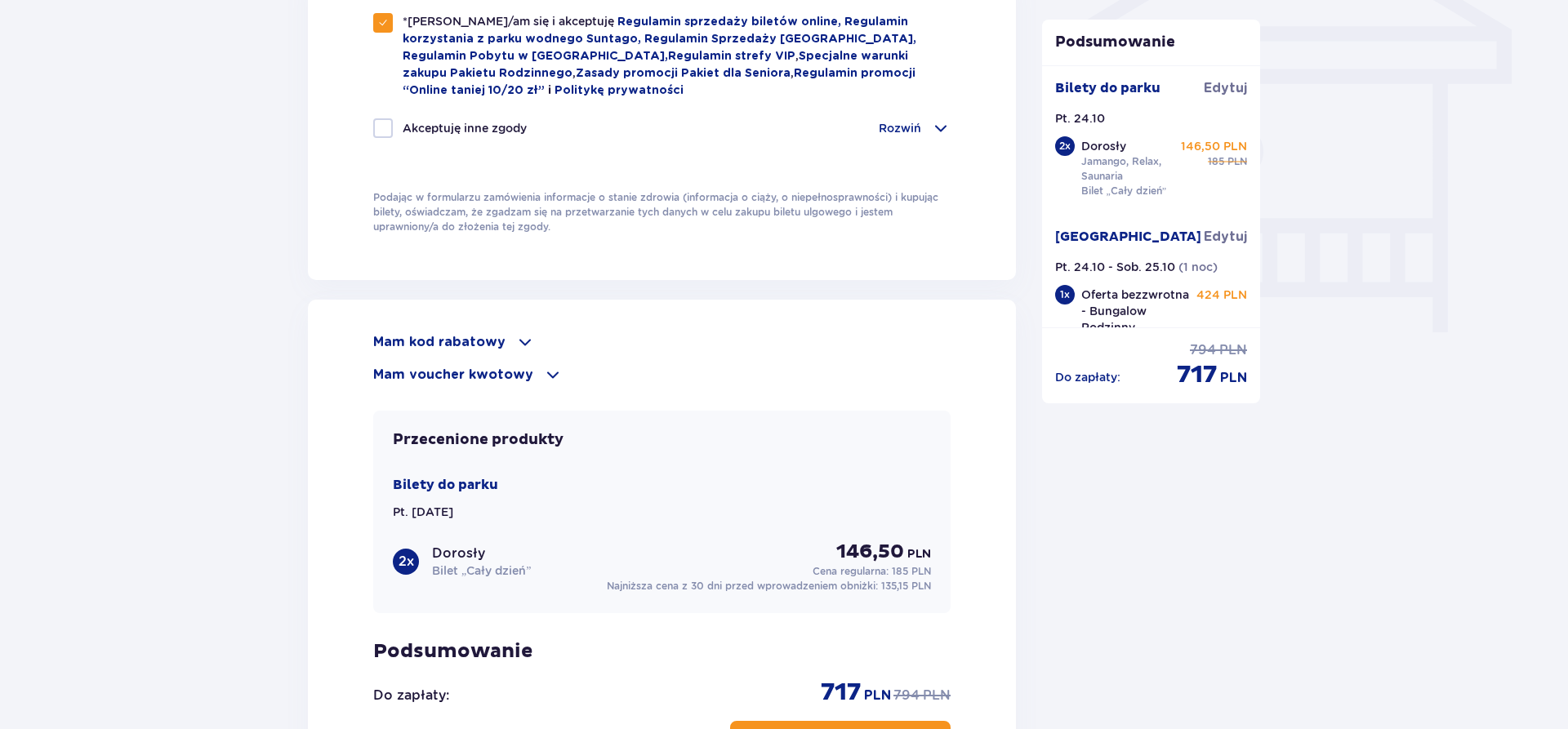
scroll to position [1697, 0]
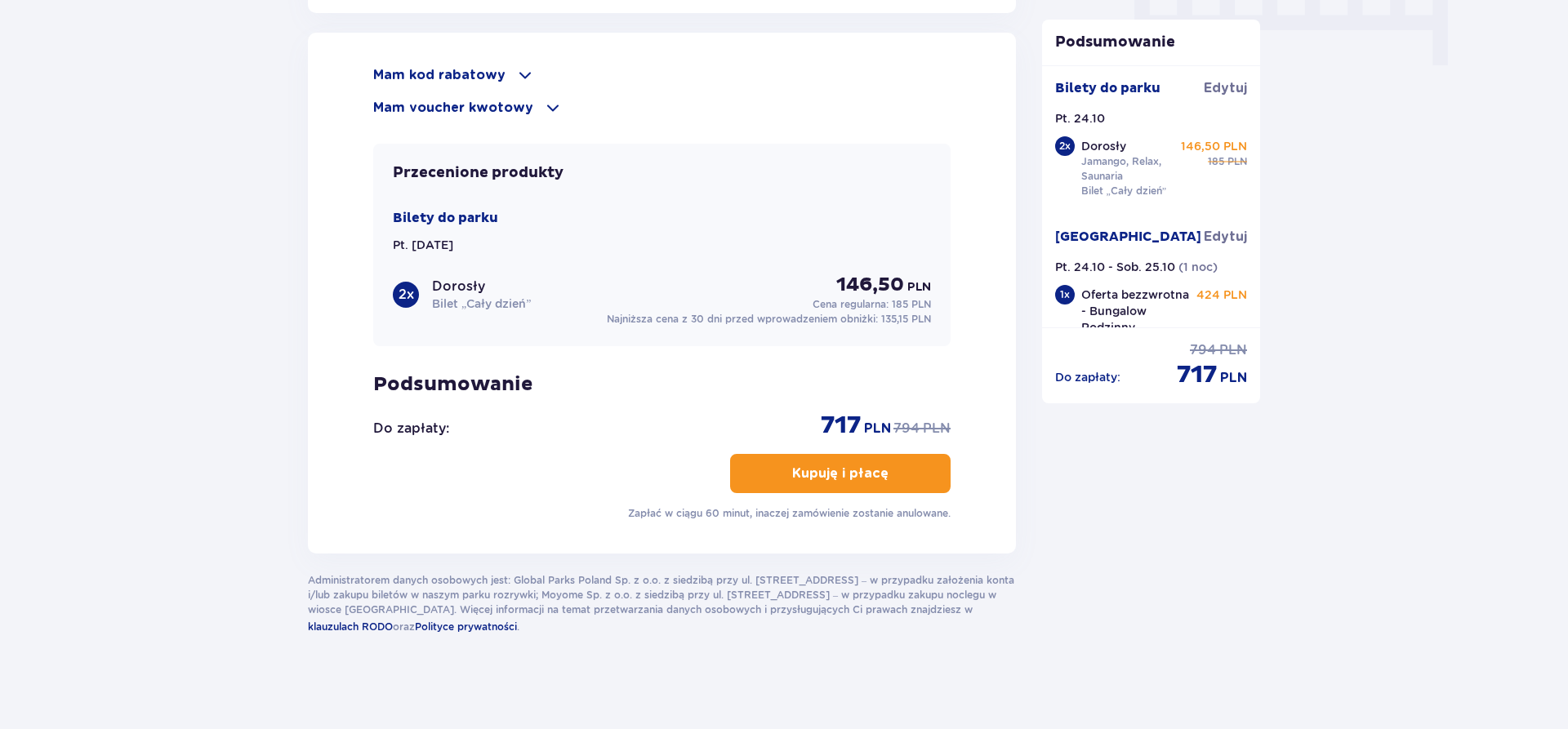
type input "9512207200"
click at [784, 456] on button "Kupuję i płacę" at bounding box center [840, 473] width 220 height 39
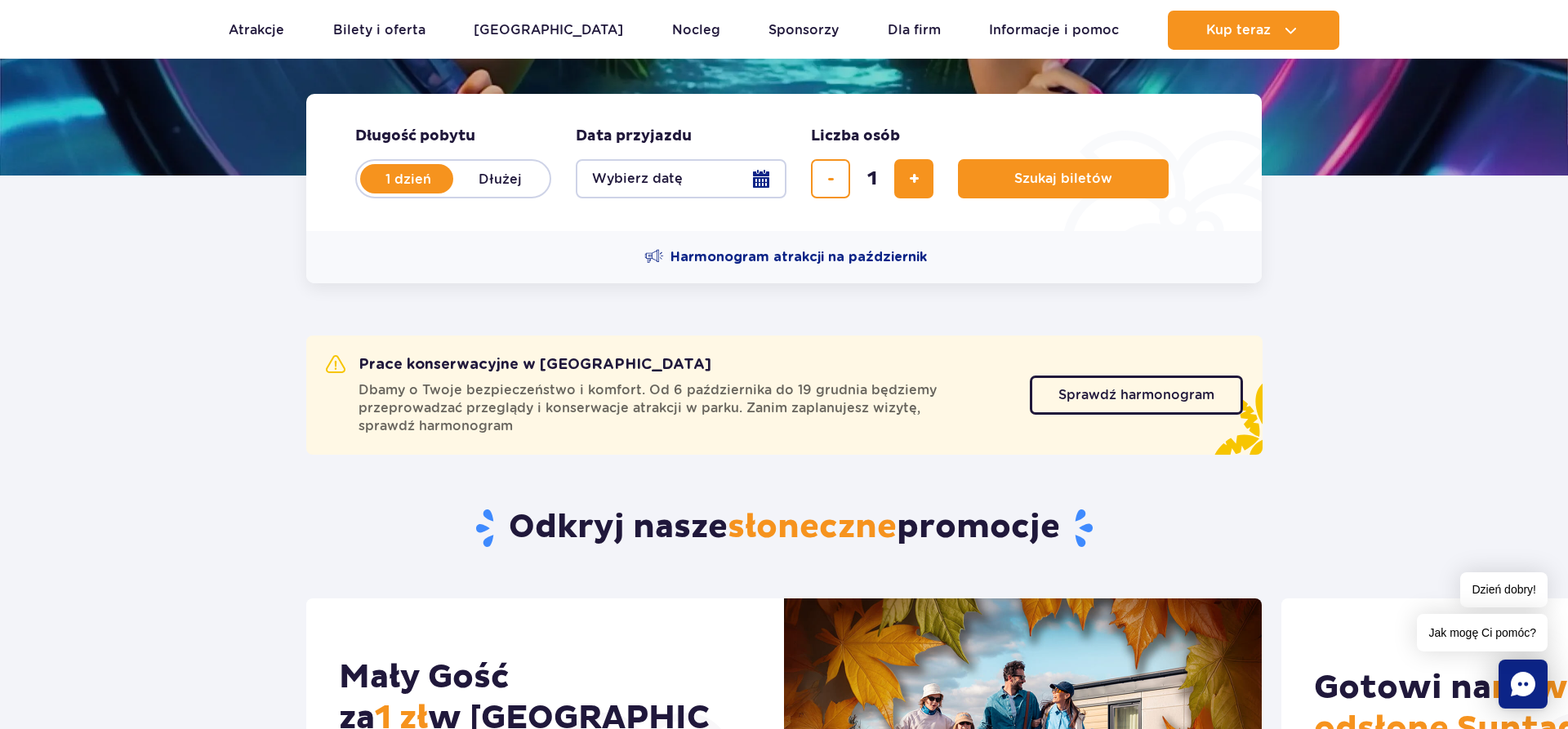
scroll to position [417, 0]
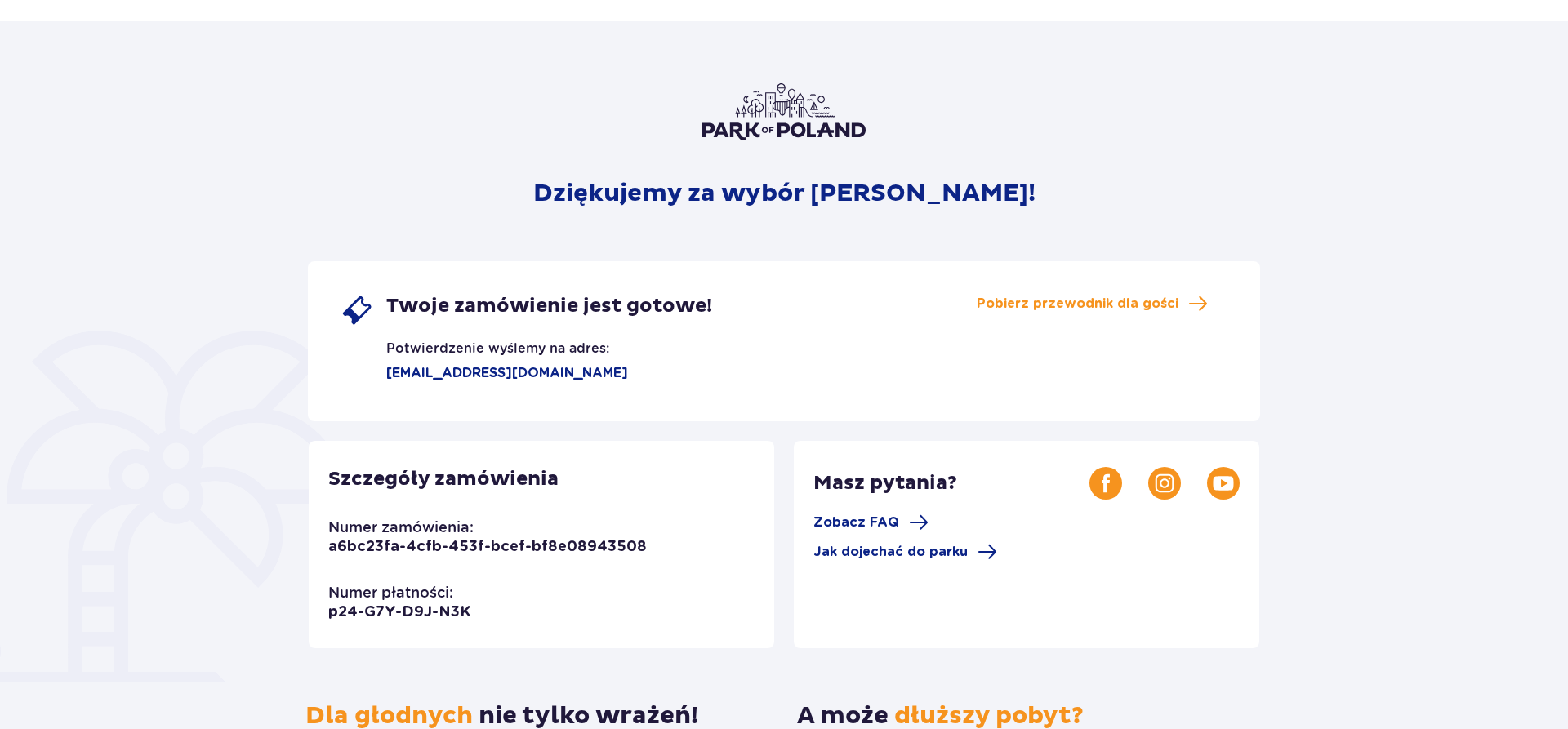
scroll to position [83, 0]
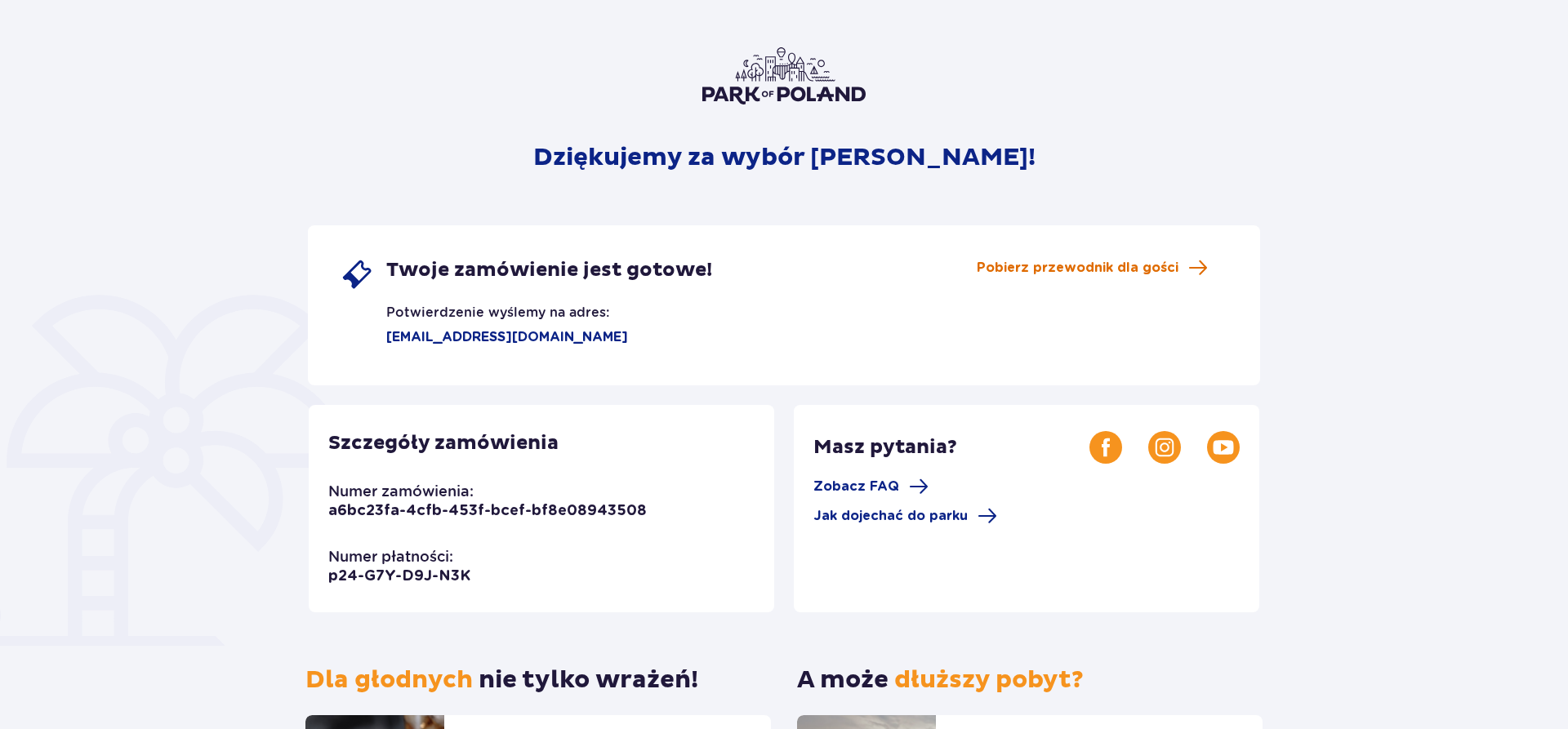
click at [1058, 263] on span "Pobierz przewodnik dla gości" at bounding box center [1078, 268] width 201 height 18
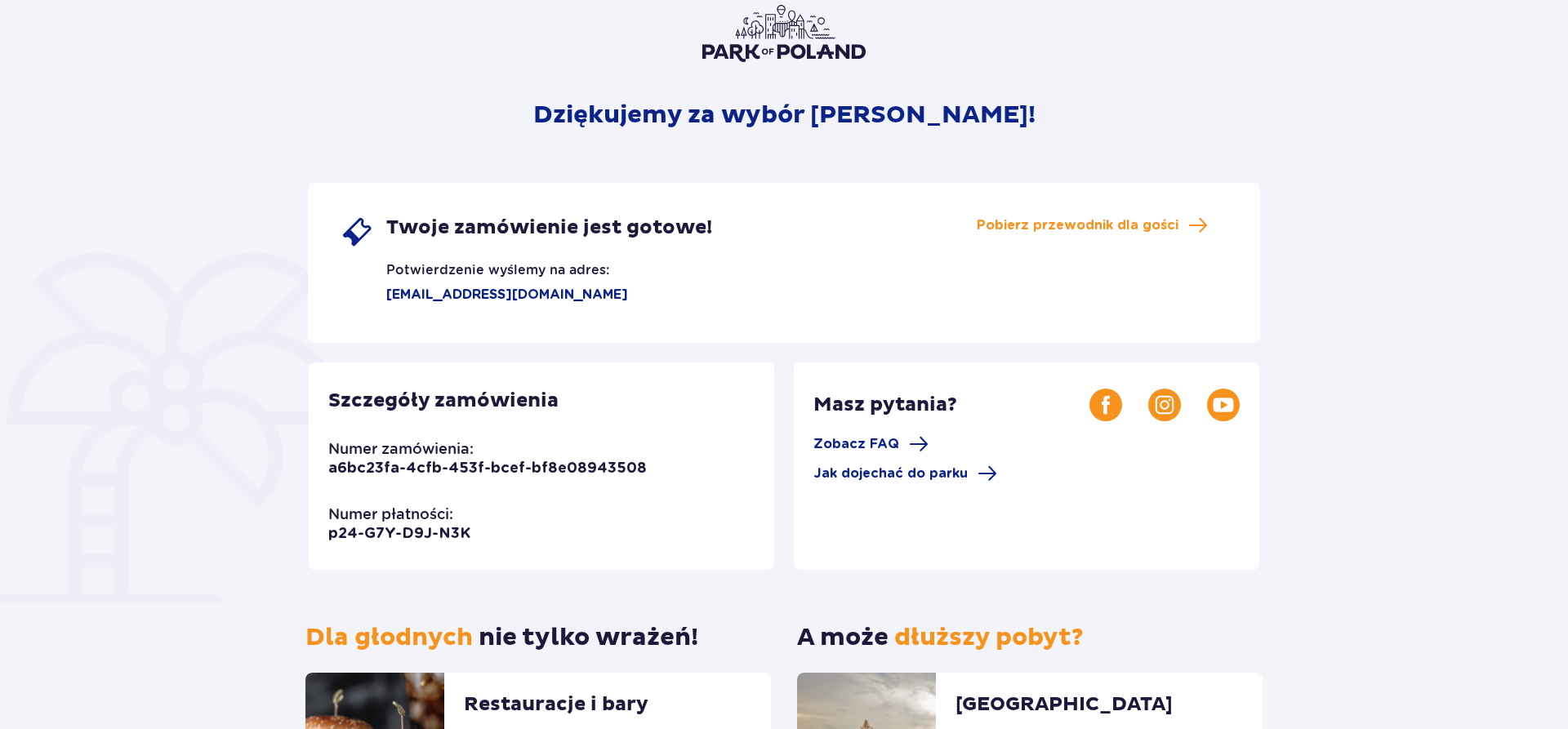
scroll to position [78, 0]
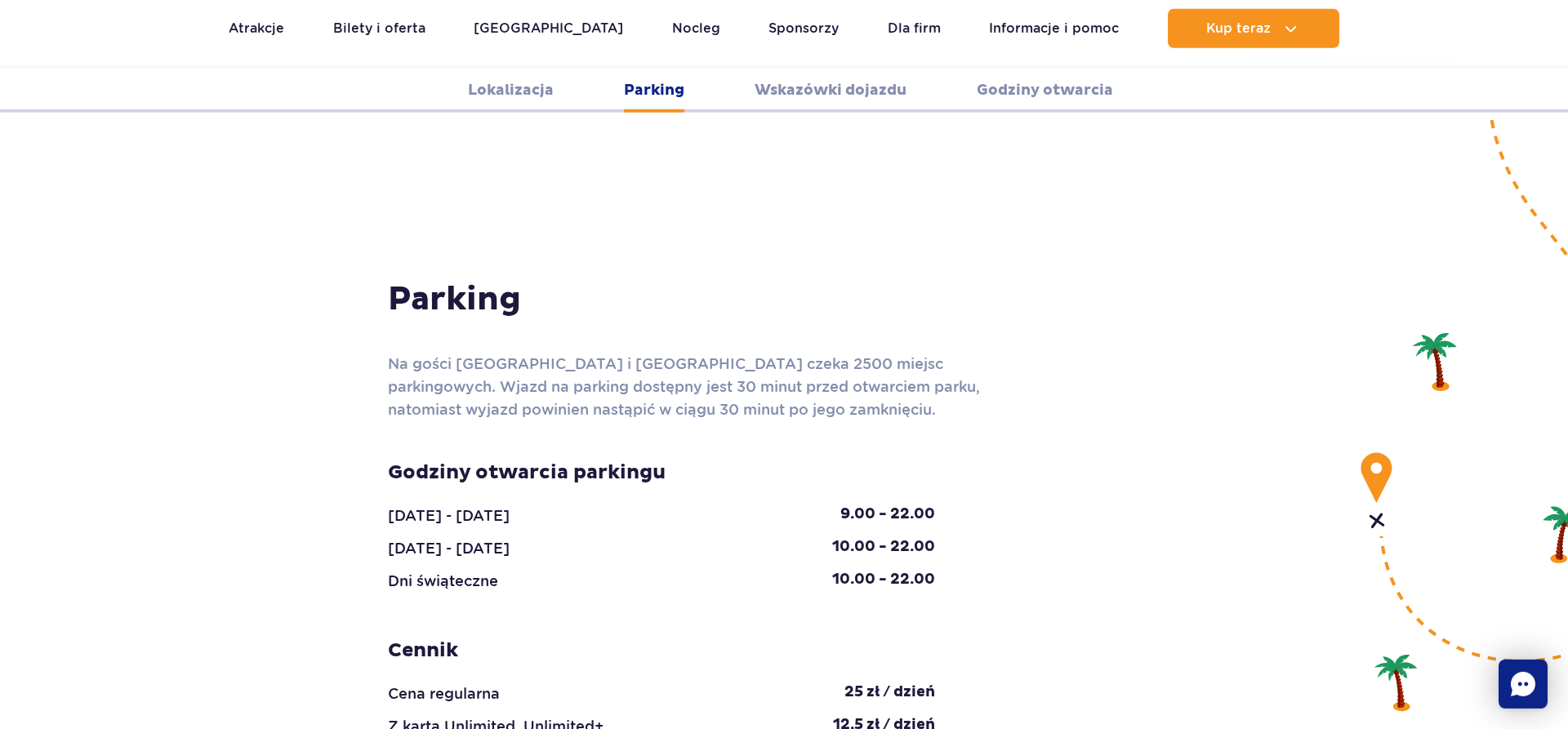
scroll to position [1333, 0]
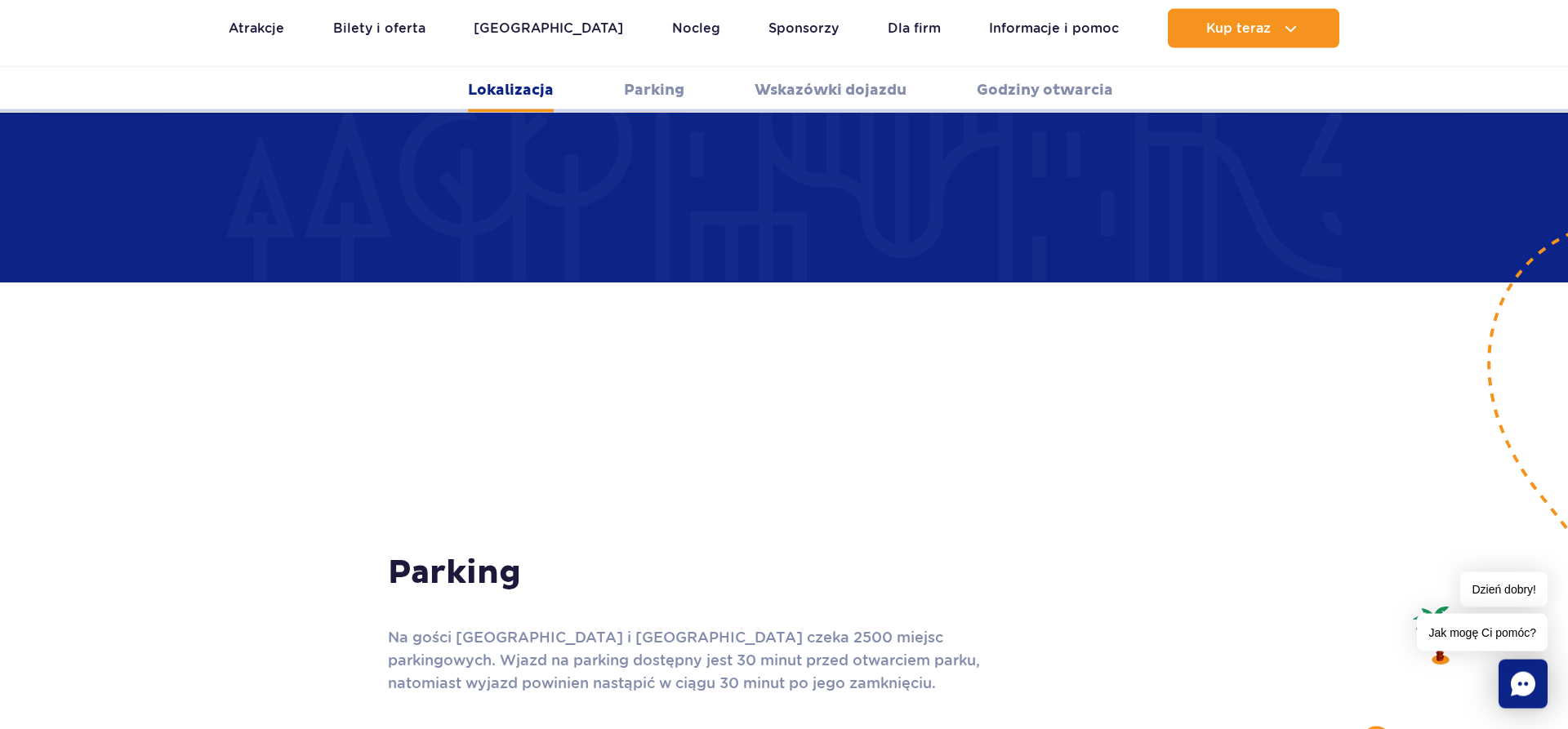
scroll to position [1083, 0]
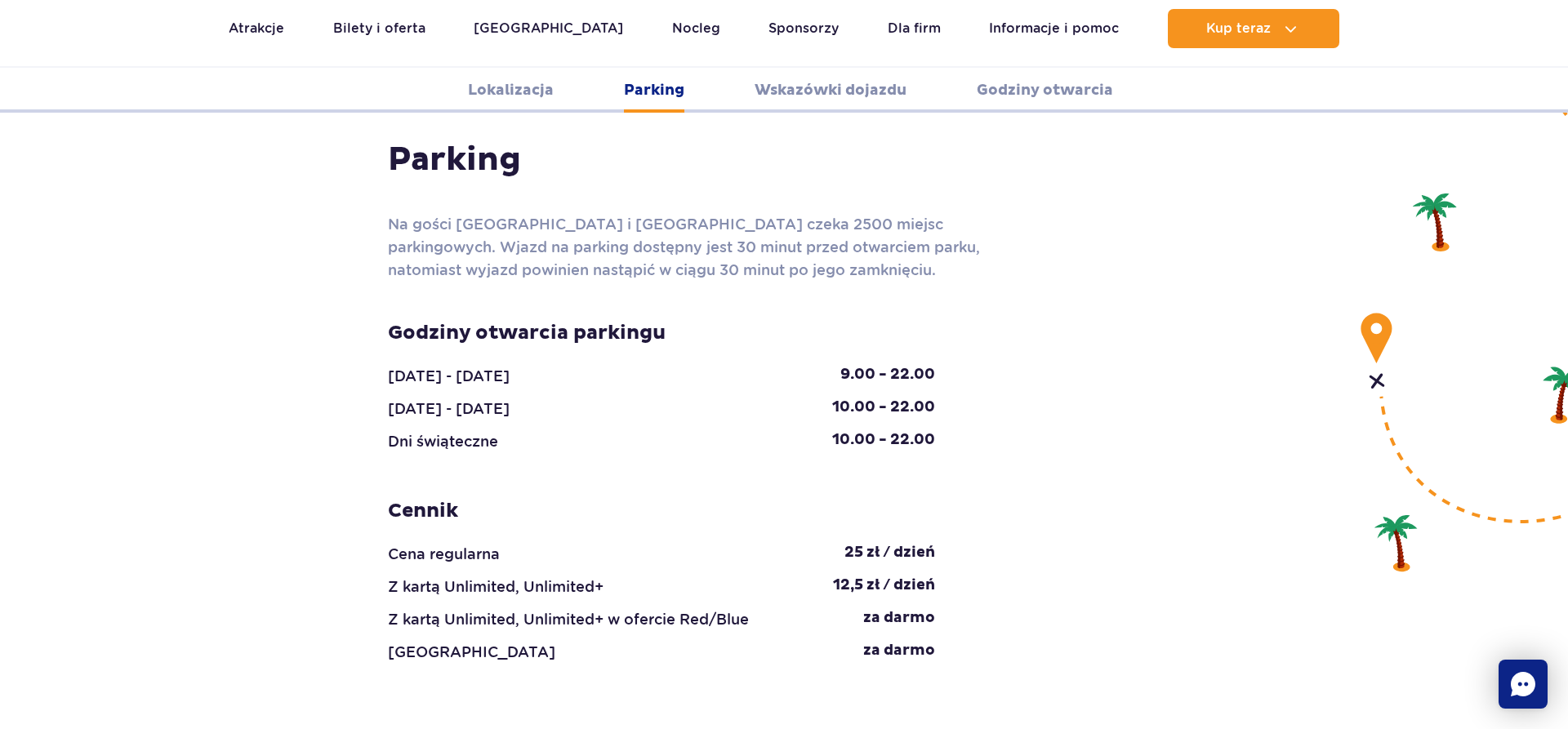
scroll to position [1833, 0]
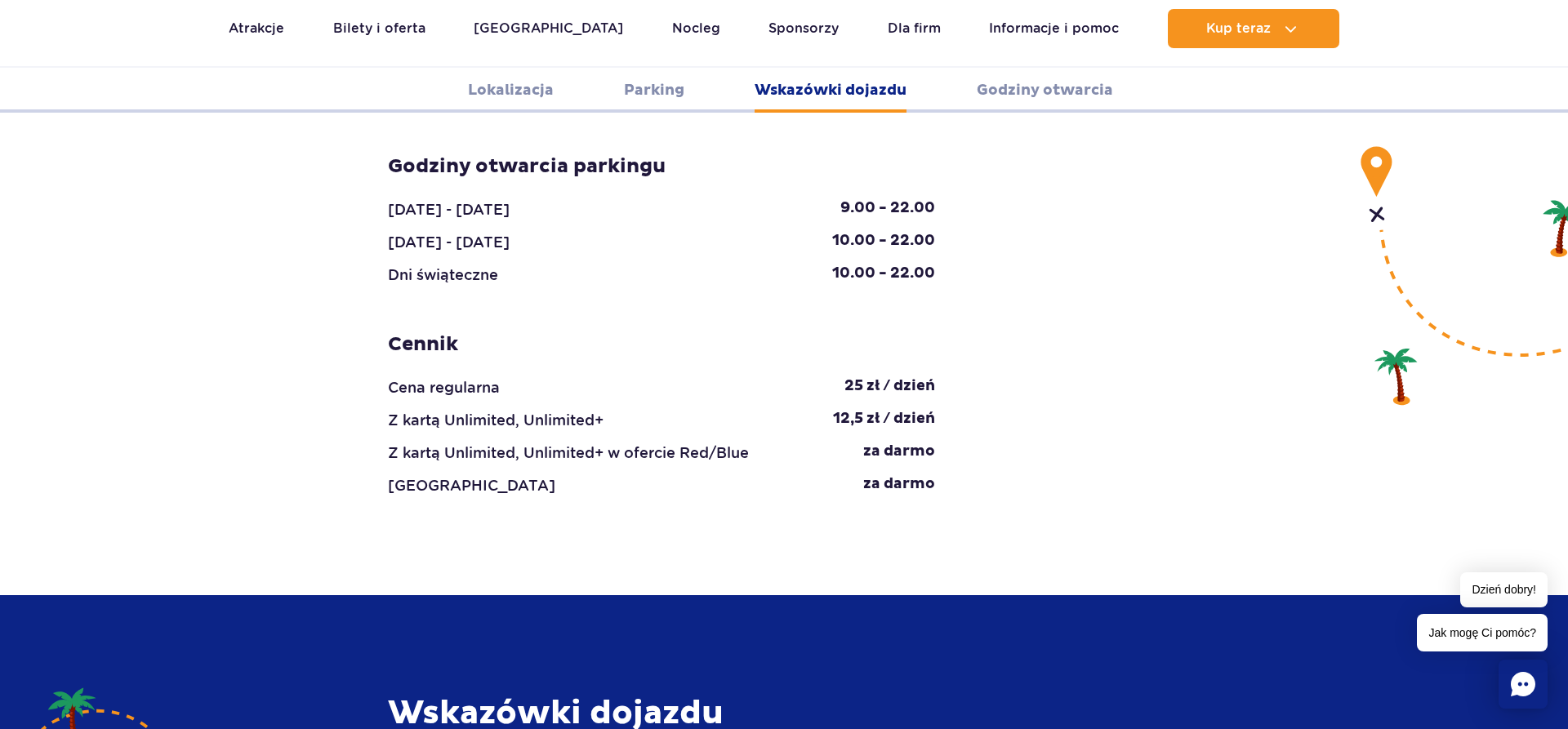
scroll to position [2083, 0]
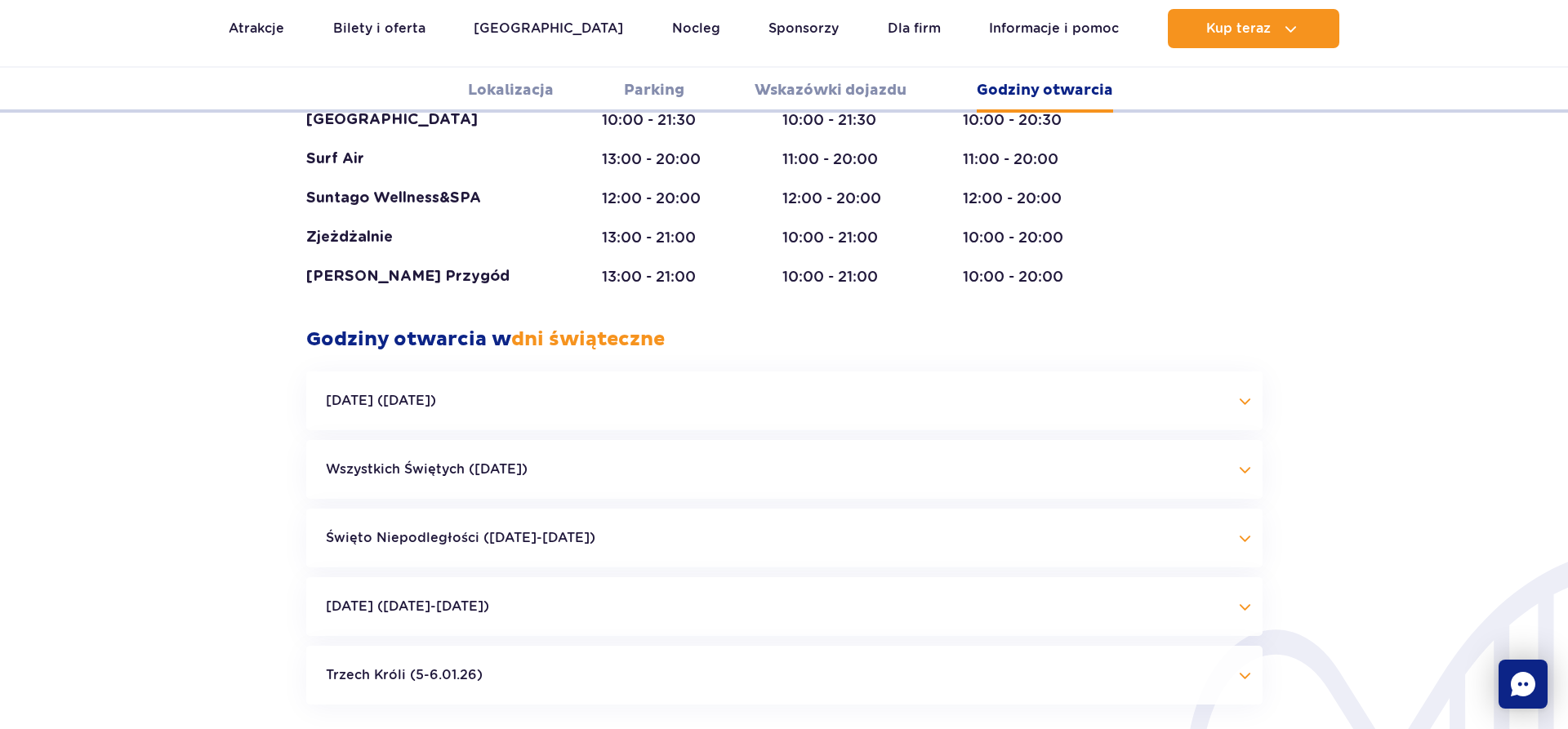
scroll to position [3749, 0]
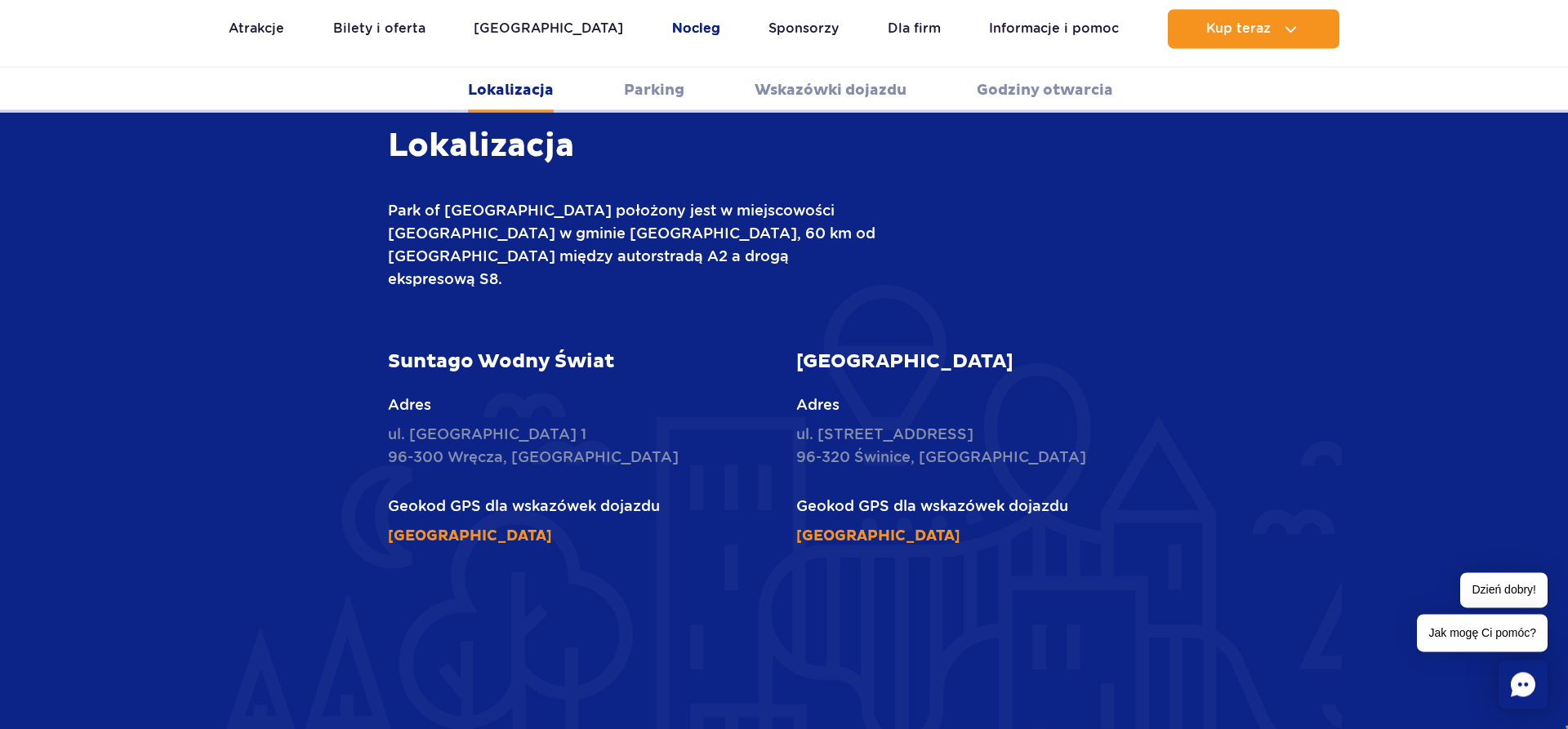
scroll to position [583, 0]
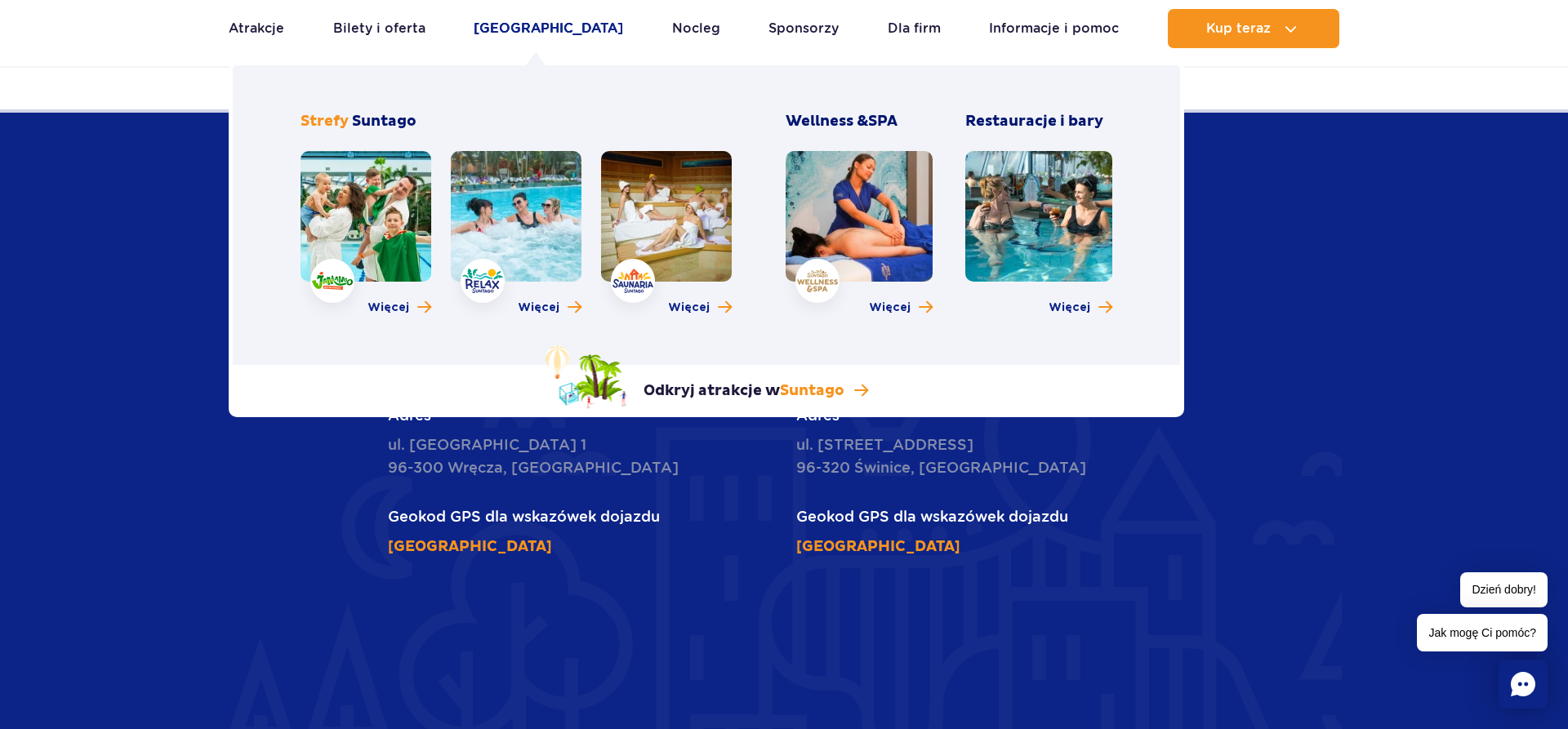
click at [521, 35] on link "[GEOGRAPHIC_DATA]" at bounding box center [548, 28] width 149 height 39
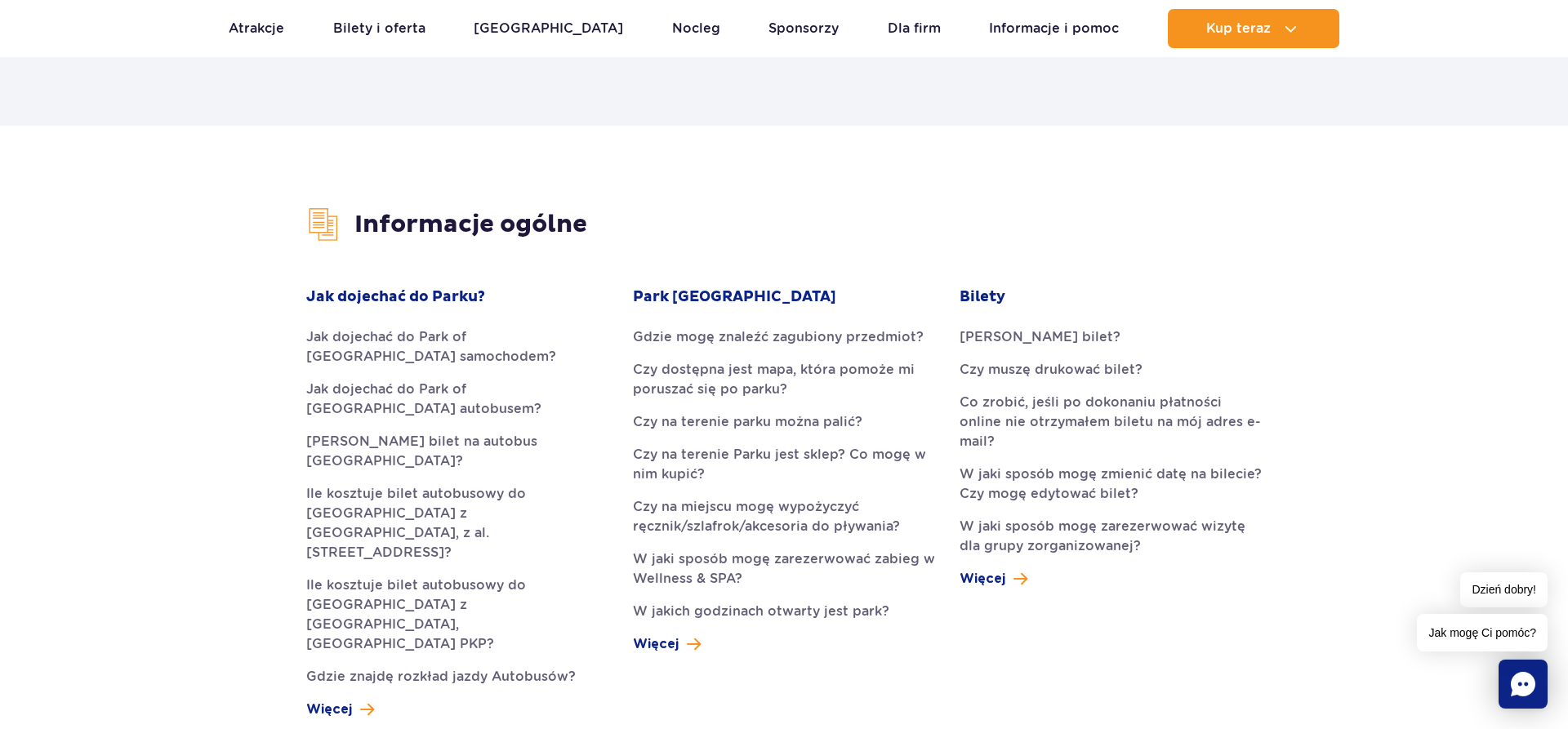
scroll to position [417, 0]
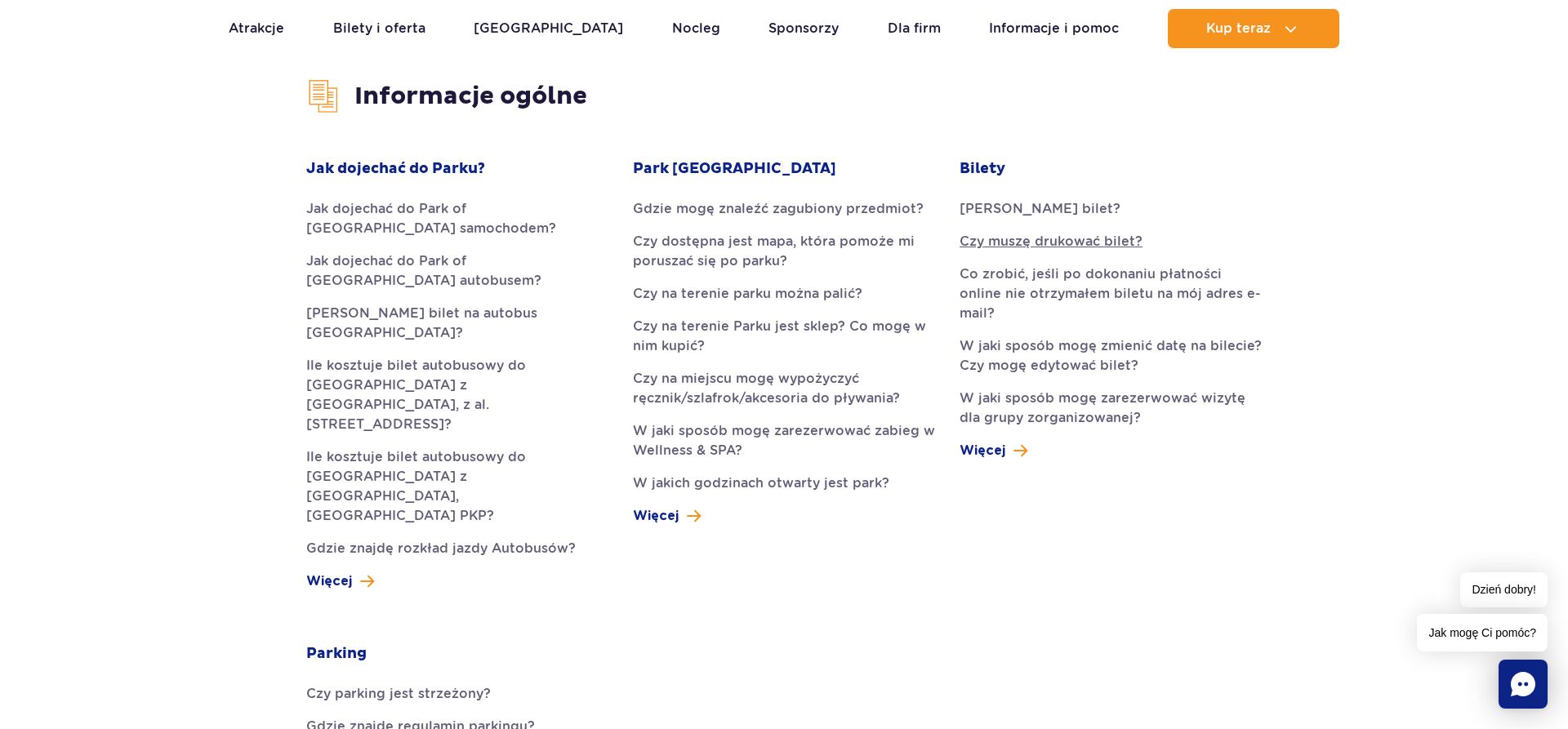
click at [1016, 237] on link "Czy muszę drukować bilet?" at bounding box center [1111, 242] width 302 height 20
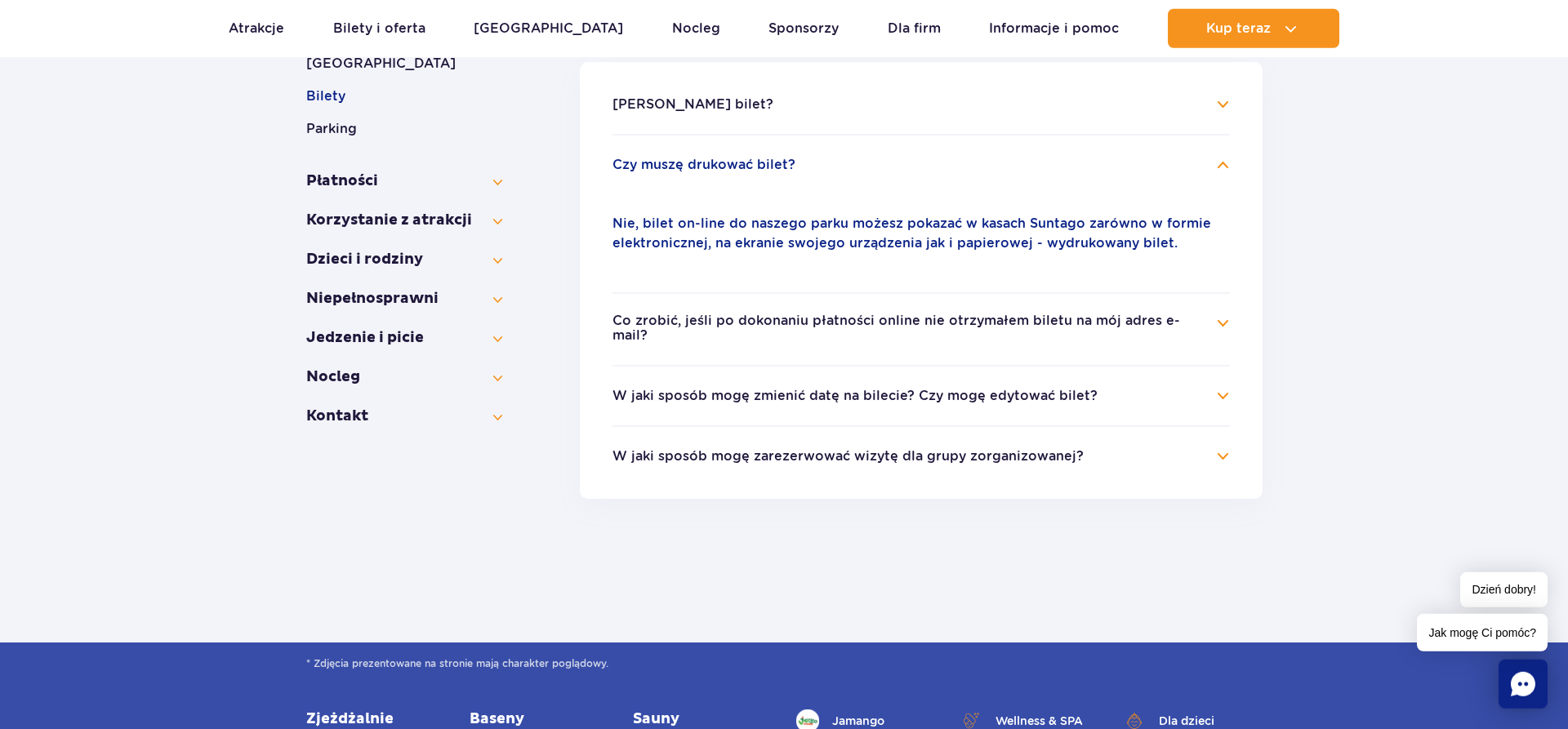
scroll to position [343, 0]
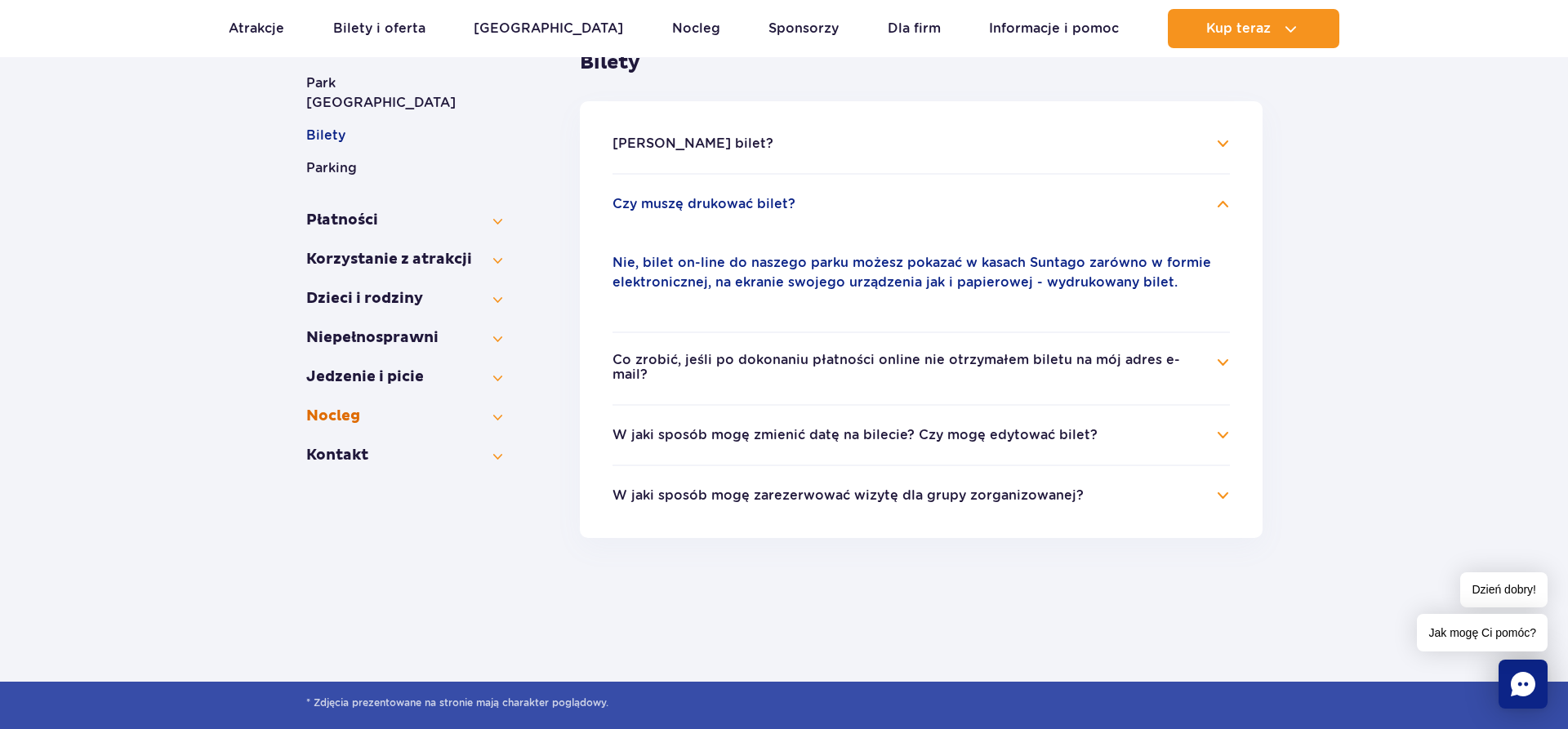
click at [358, 407] on button "Nocleg" at bounding box center [404, 417] width 196 height 20
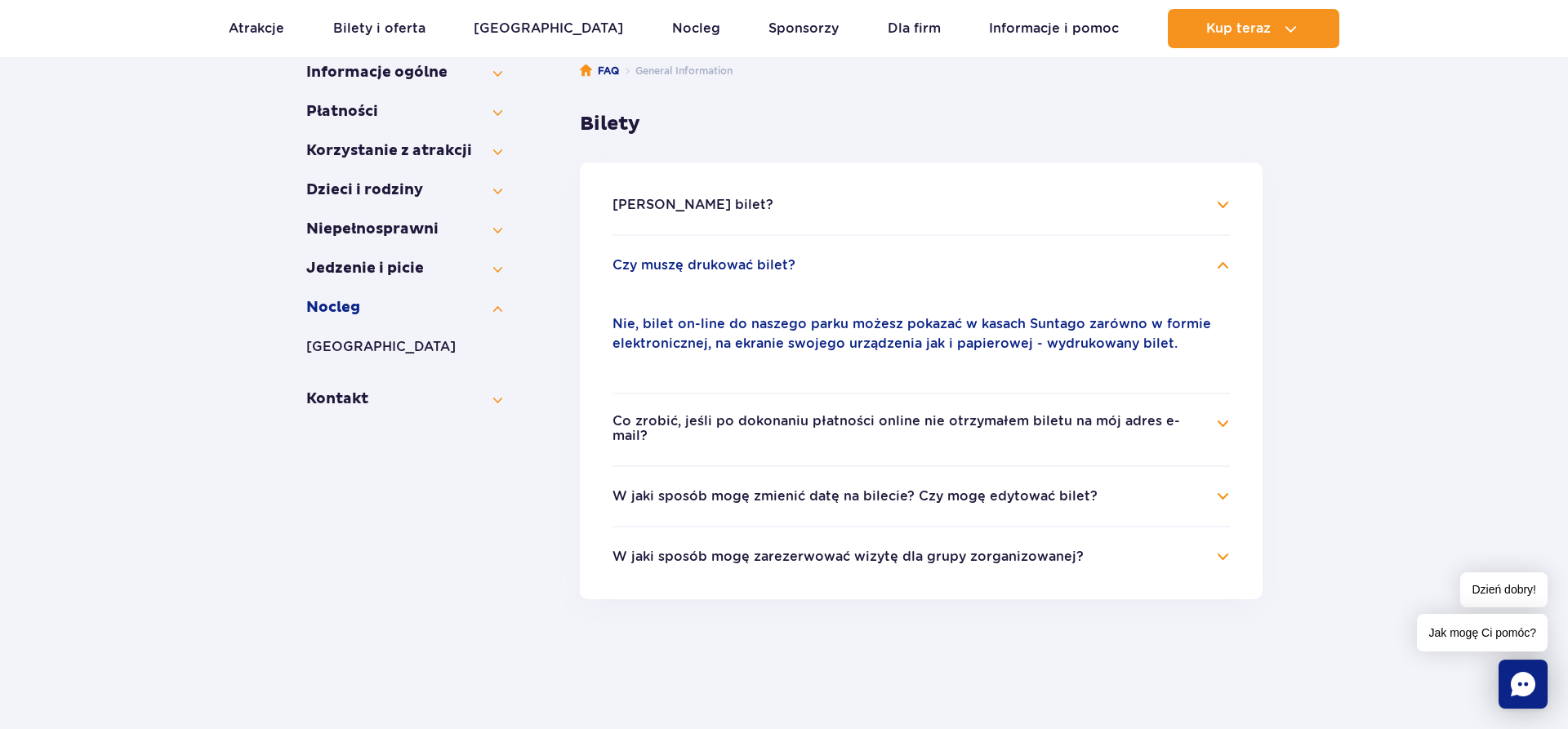
scroll to position [177, 0]
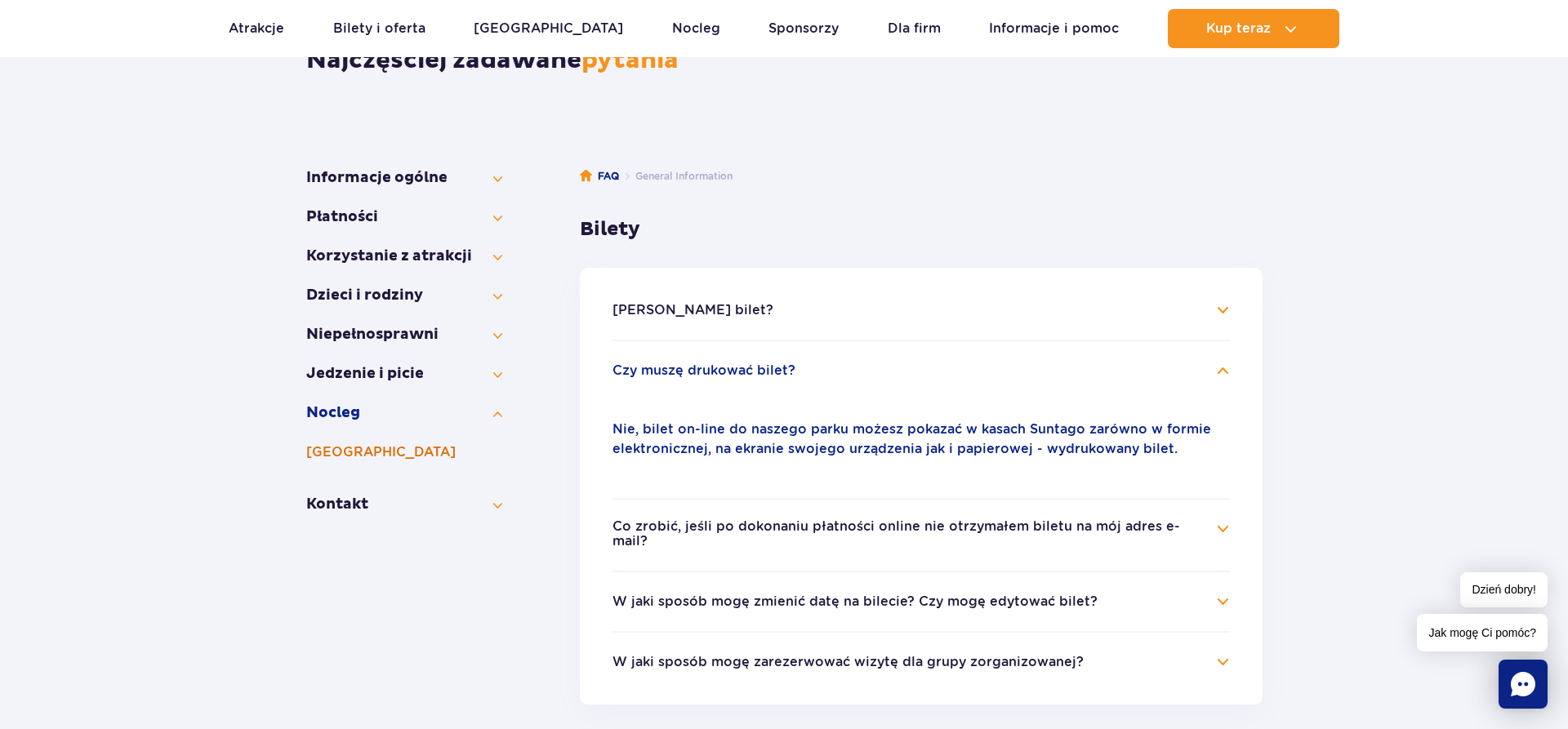
click at [353, 449] on button "[GEOGRAPHIC_DATA]" at bounding box center [404, 452] width 196 height 20
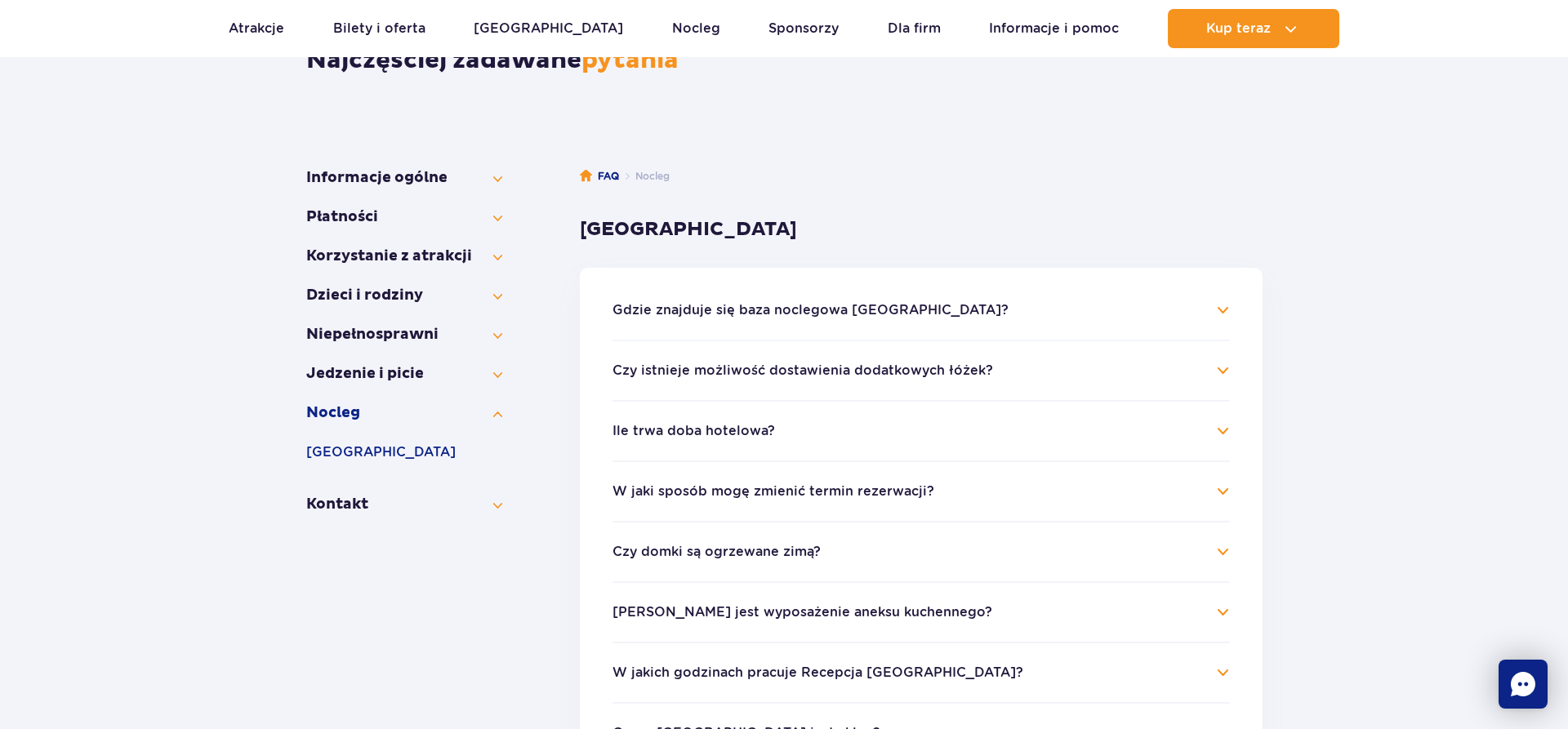
click at [761, 325] on li "Gdzie znajduje się baza noclegowa Suntago Village? Suntago Village znajduje się…" at bounding box center [921, 320] width 618 height 39
click at [766, 312] on button "Gdzie znajduje się baza noclegowa Suntago Village?" at bounding box center [811, 310] width 396 height 15
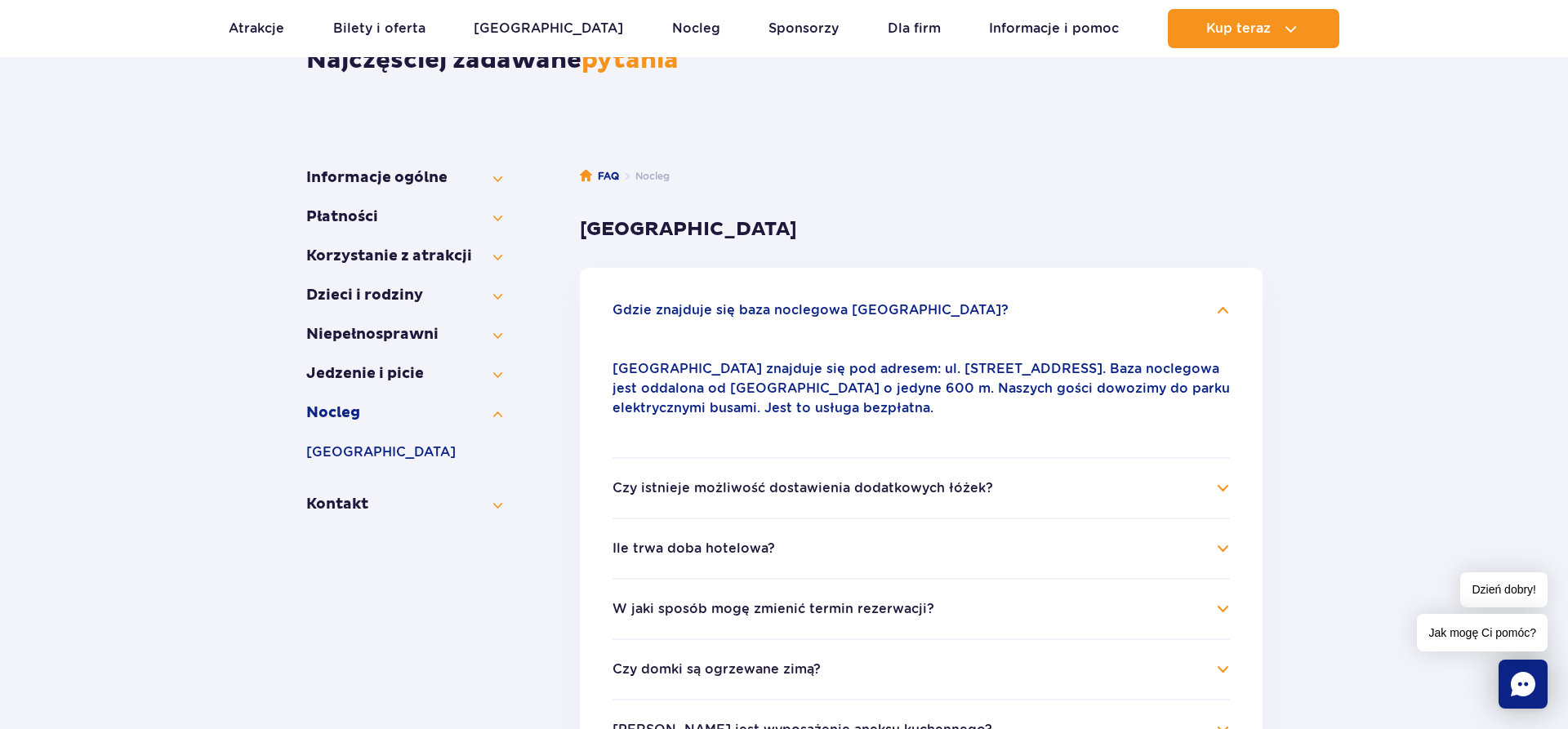
click at [852, 484] on button "Czy istnieje możliwość dostawienia dodatkowych łóżek?" at bounding box center [803, 489] width 381 height 15
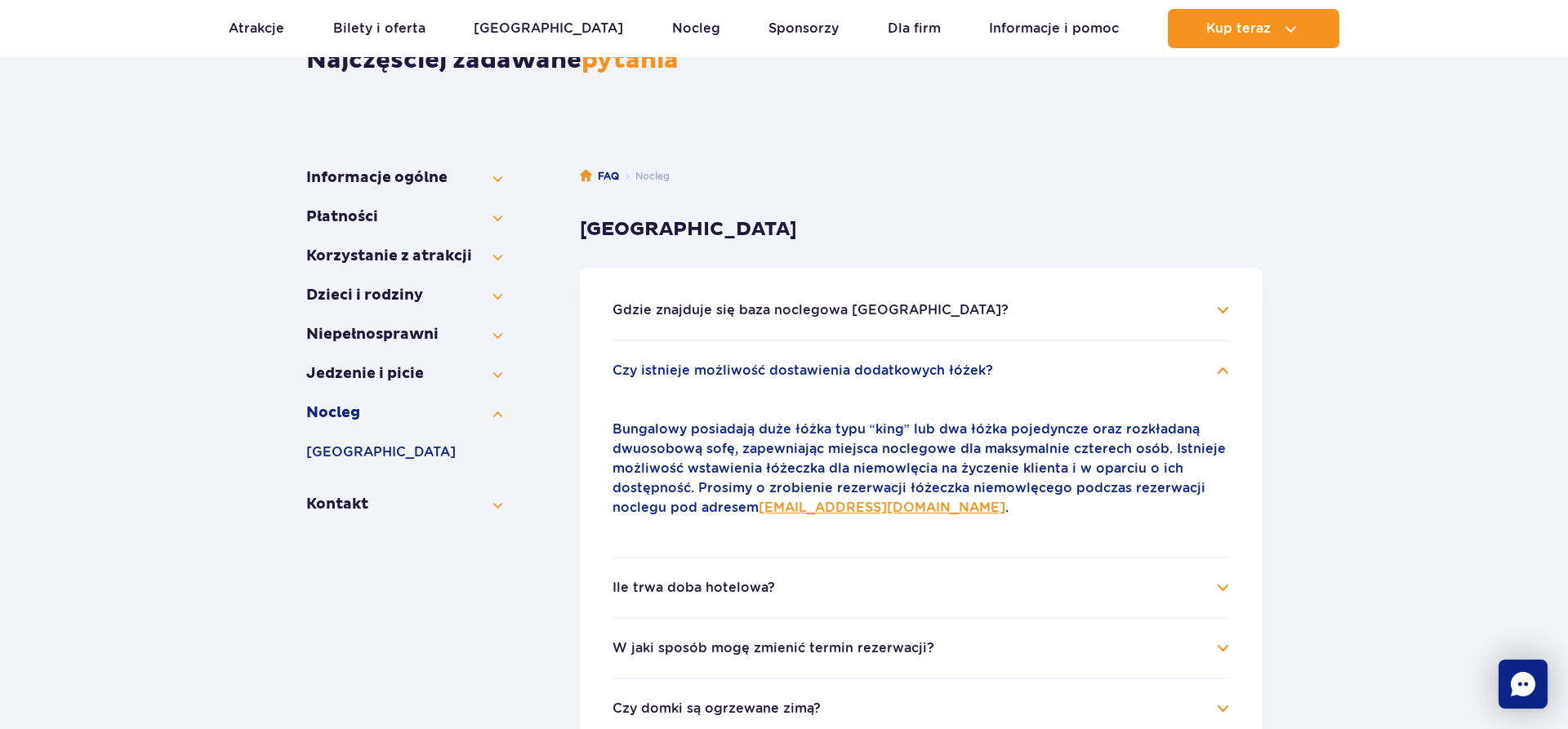
scroll to position [343, 0]
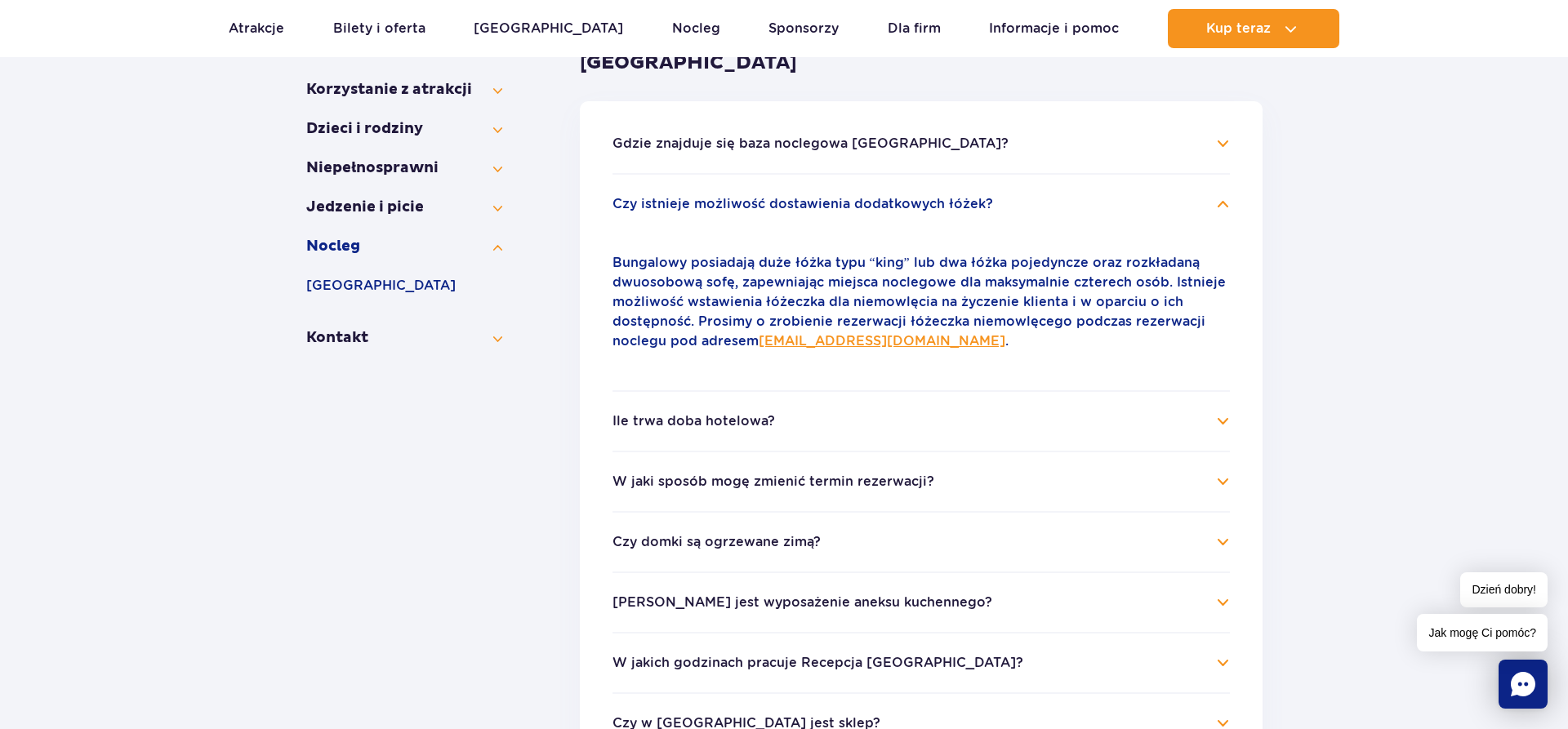
click at [781, 431] on li "Ile trwa doba hotelowa? Doba w Suntago Village trwa od godz. 16.00 (zameldowani…" at bounding box center [921, 420] width 618 height 60
click at [785, 420] on h4 "Ile trwa doba hotelowa?" at bounding box center [921, 422] width 618 height 20
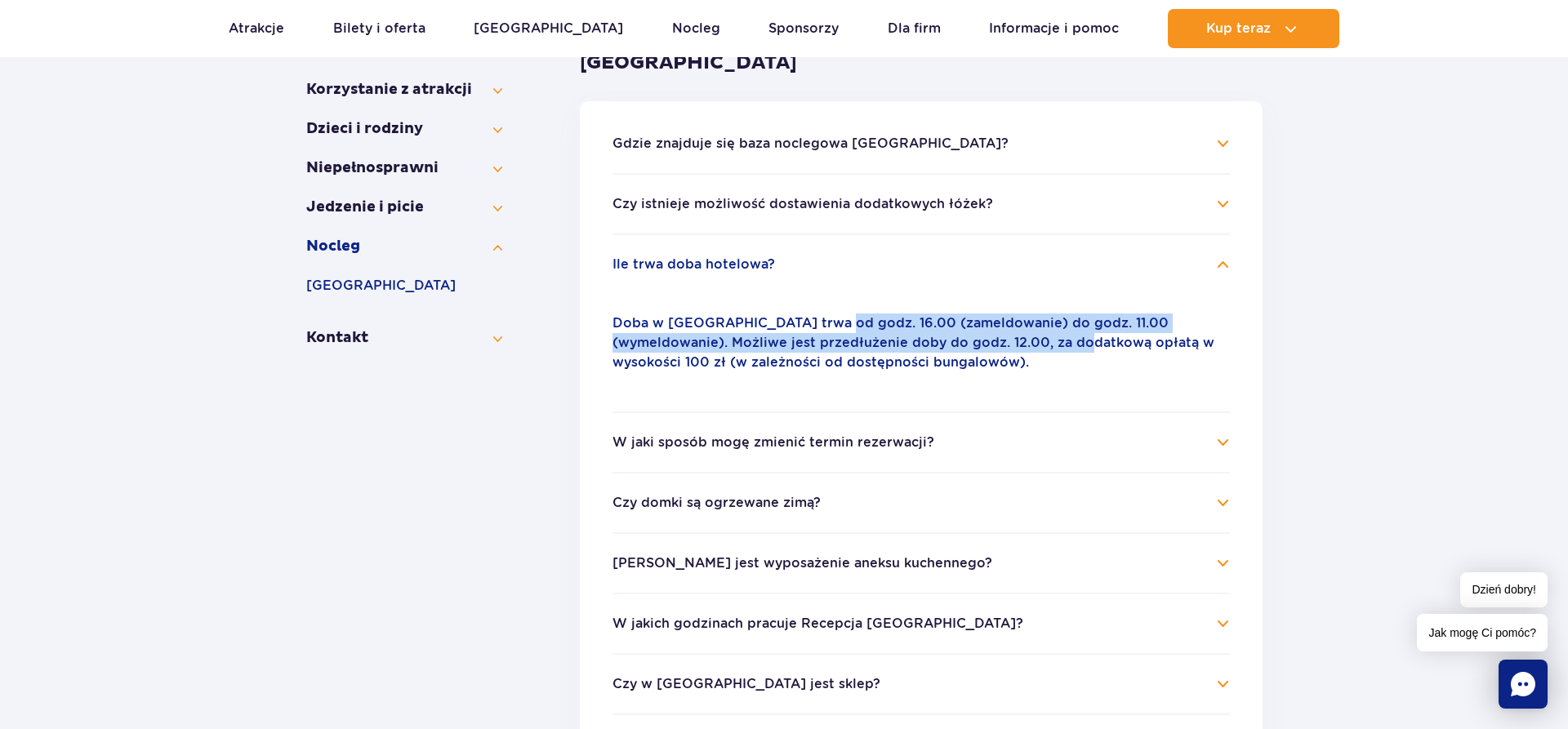
drag, startPoint x: 824, startPoint y: 324, endPoint x: 1101, endPoint y: 342, distance: 277.6
click at [1101, 342] on p "Doba w Suntago Village trwa od godz. 16.00 (zameldowanie) do godz. 11.00 (wymel…" at bounding box center [921, 343] width 618 height 59
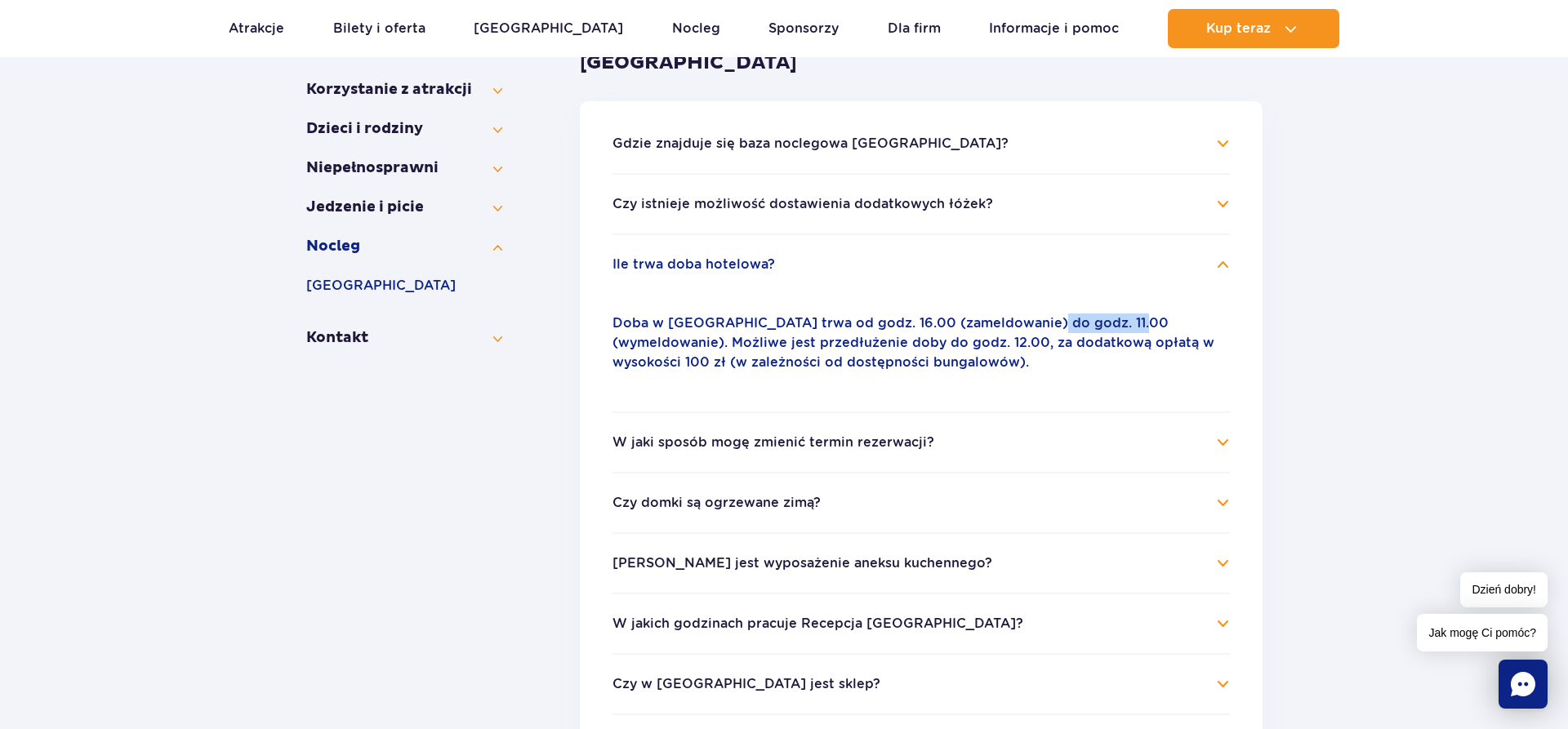
drag, startPoint x: 1115, startPoint y: 326, endPoint x: 1030, endPoint y: 319, distance: 85.3
click at [1030, 319] on p "Doba w Suntago Village trwa od godz. 16.00 (zameldowanie) do godz. 11.00 (wymel…" at bounding box center [921, 343] width 618 height 59
click at [967, 324] on p "Doba w Suntago Village trwa od godz. 16.00 (zameldowanie) do godz. 11.00 (wymel…" at bounding box center [921, 343] width 618 height 59
drag, startPoint x: 829, startPoint y: 329, endPoint x: 903, endPoint y: 320, distance: 74.5
click at [903, 320] on p "Doba w Suntago Village trwa od godz. 16.00 (zameldowanie) do godz. 11.00 (wymel…" at bounding box center [921, 343] width 618 height 59
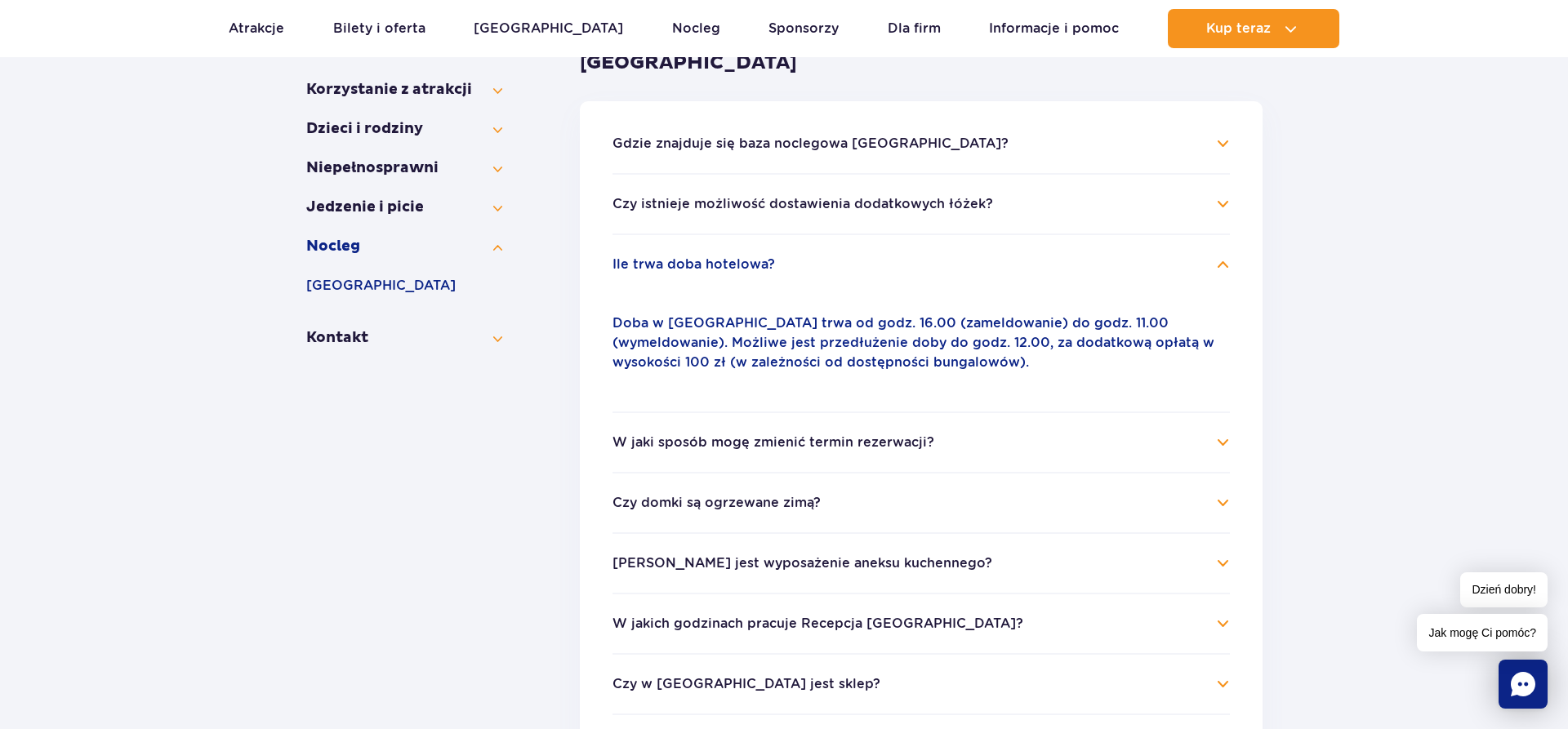
click at [915, 332] on p "Doba w Suntago Village trwa od godz. 16.00 (zameldowanie) do godz. 11.00 (wymel…" at bounding box center [921, 343] width 618 height 59
click at [822, 437] on button "W jaki sposób mogę zmienić termin rezerwacji?" at bounding box center [774, 443] width 322 height 15
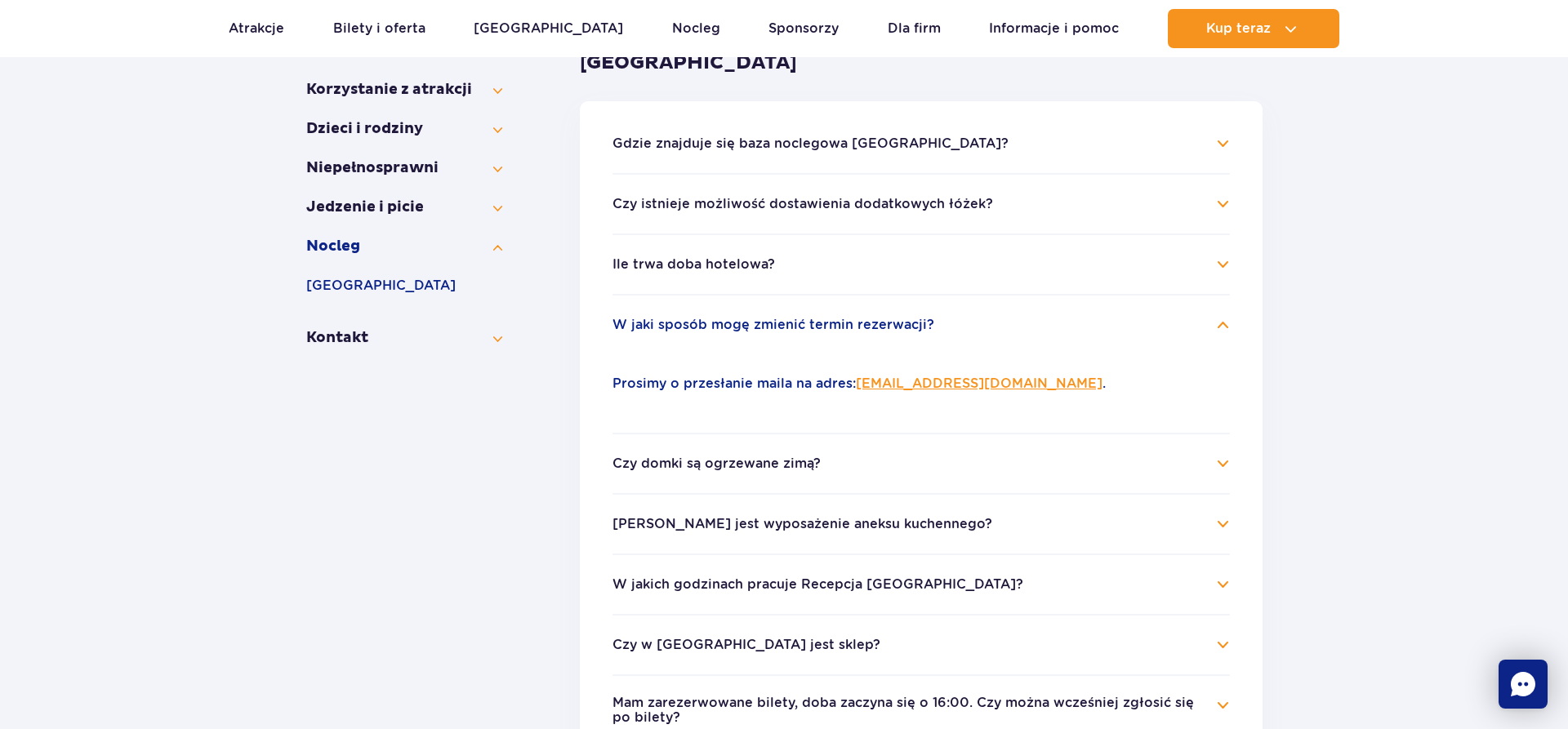
click at [825, 466] on h4 "Czy domki są ogrzewane zimą?" at bounding box center [921, 464] width 618 height 20
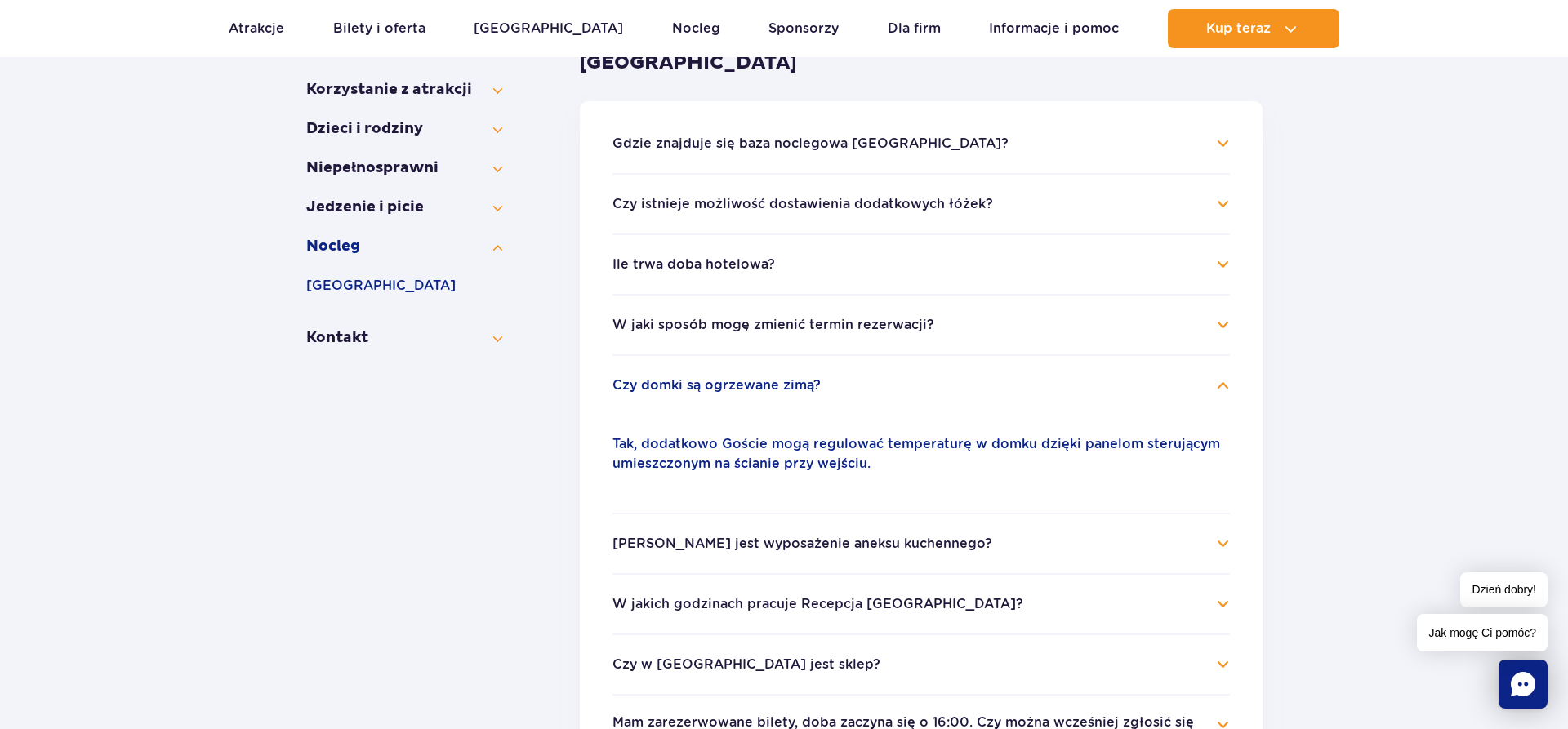
click at [822, 531] on li "Jakie jest wyposażenie aneksu kuchennego? Każdy bungalow ma w pełni wyposażony …" at bounding box center [921, 542] width 618 height 60
click at [864, 528] on li "Jakie jest wyposażenie aneksu kuchennego? Każdy bungalow ma w pełni wyposażony …" at bounding box center [921, 542] width 618 height 60
click at [850, 556] on li "Jakie jest wyposażenie aneksu kuchennego? Każdy bungalow ma w pełni wyposażony …" at bounding box center [921, 542] width 618 height 60
click at [798, 608] on button "W jakich godzinach pracuje Recepcja Suntago Village?" at bounding box center [818, 604] width 411 height 15
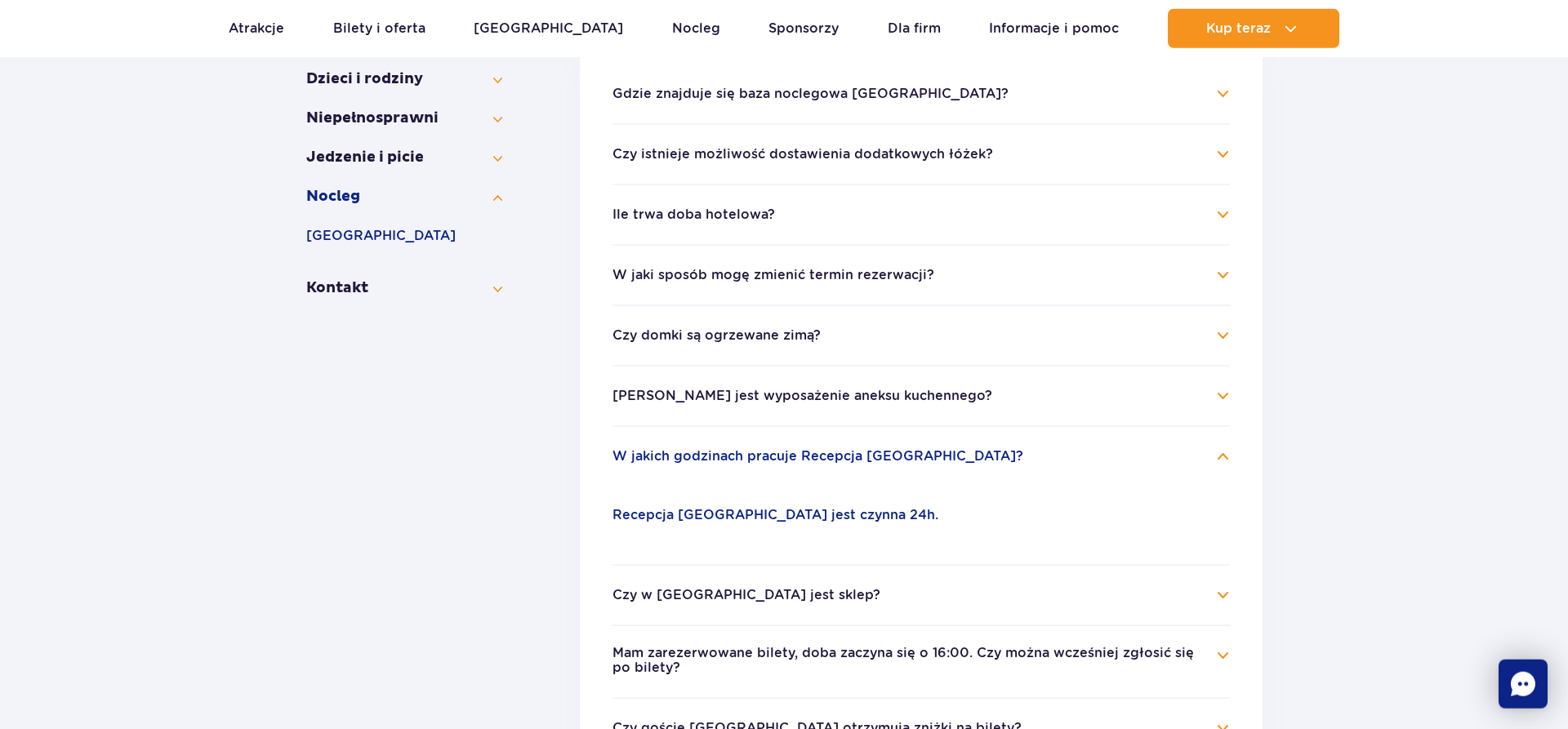
scroll to position [426, 0]
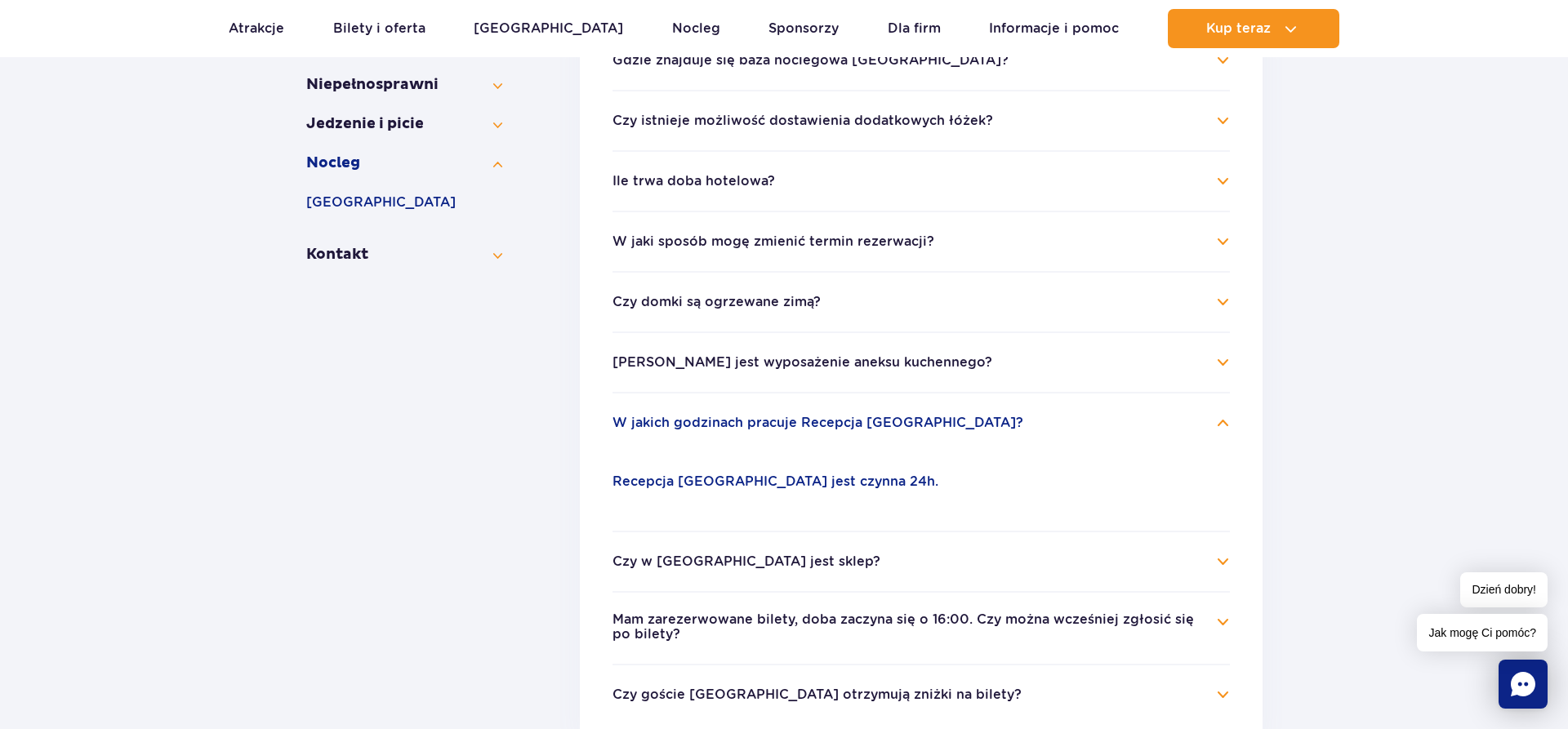
click at [796, 568] on button "Czy w Suntago Village jest sklep?" at bounding box center [746, 562] width 268 height 15
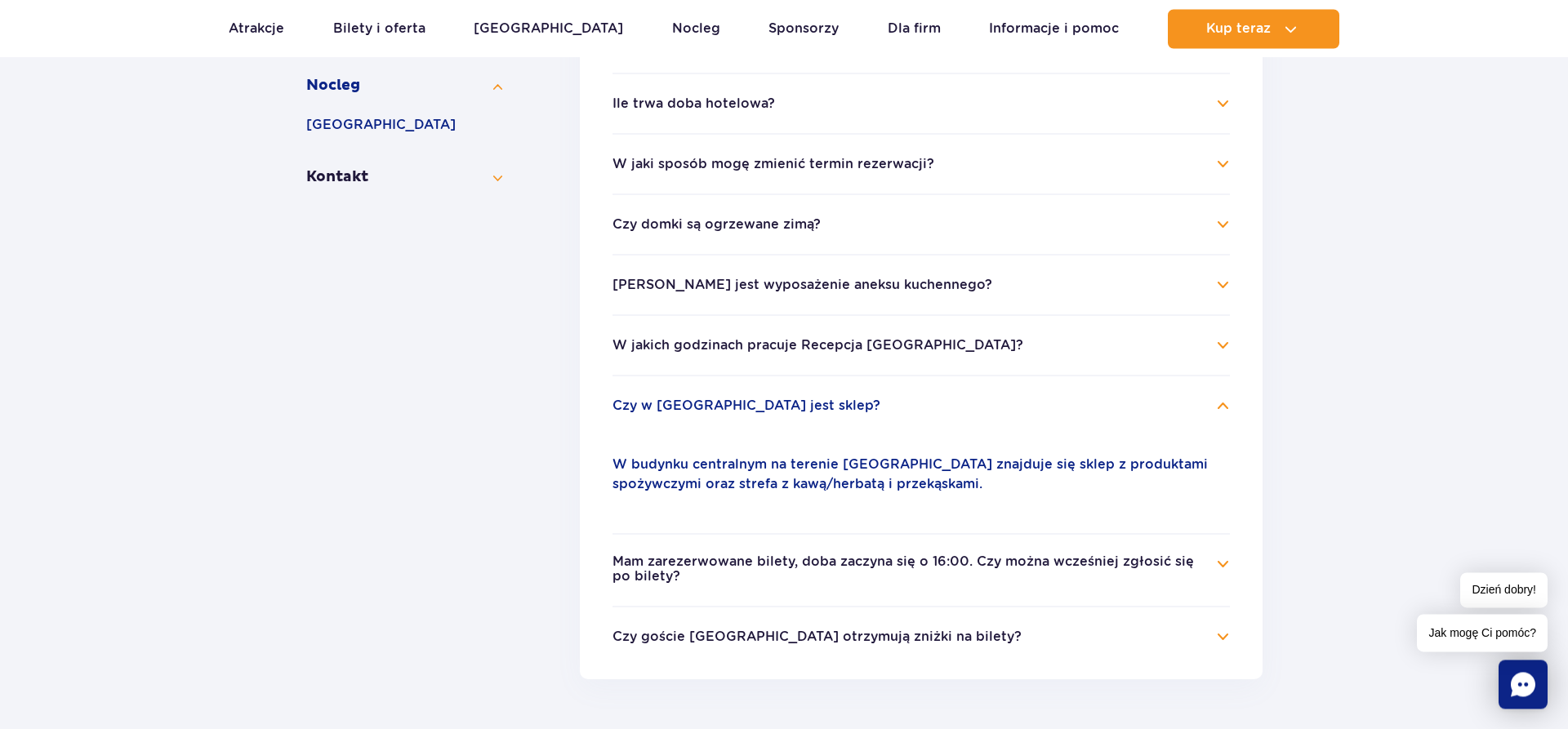
scroll to position [593, 0]
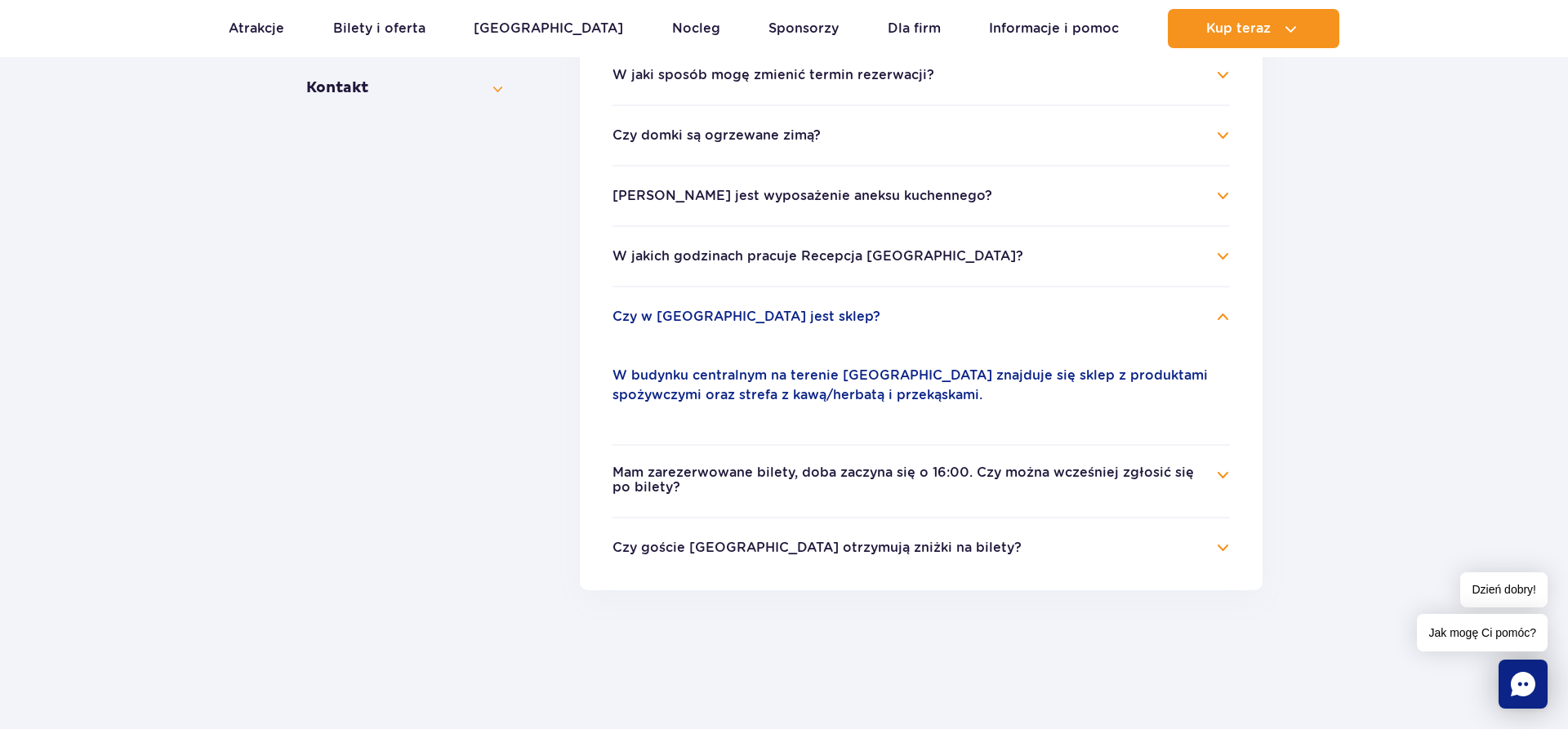
click at [978, 490] on button "Mam zarezerwowane bilety, doba zaczyna się o 16:00. Czy można wcześniej zgłosić…" at bounding box center [909, 480] width 593 height 31
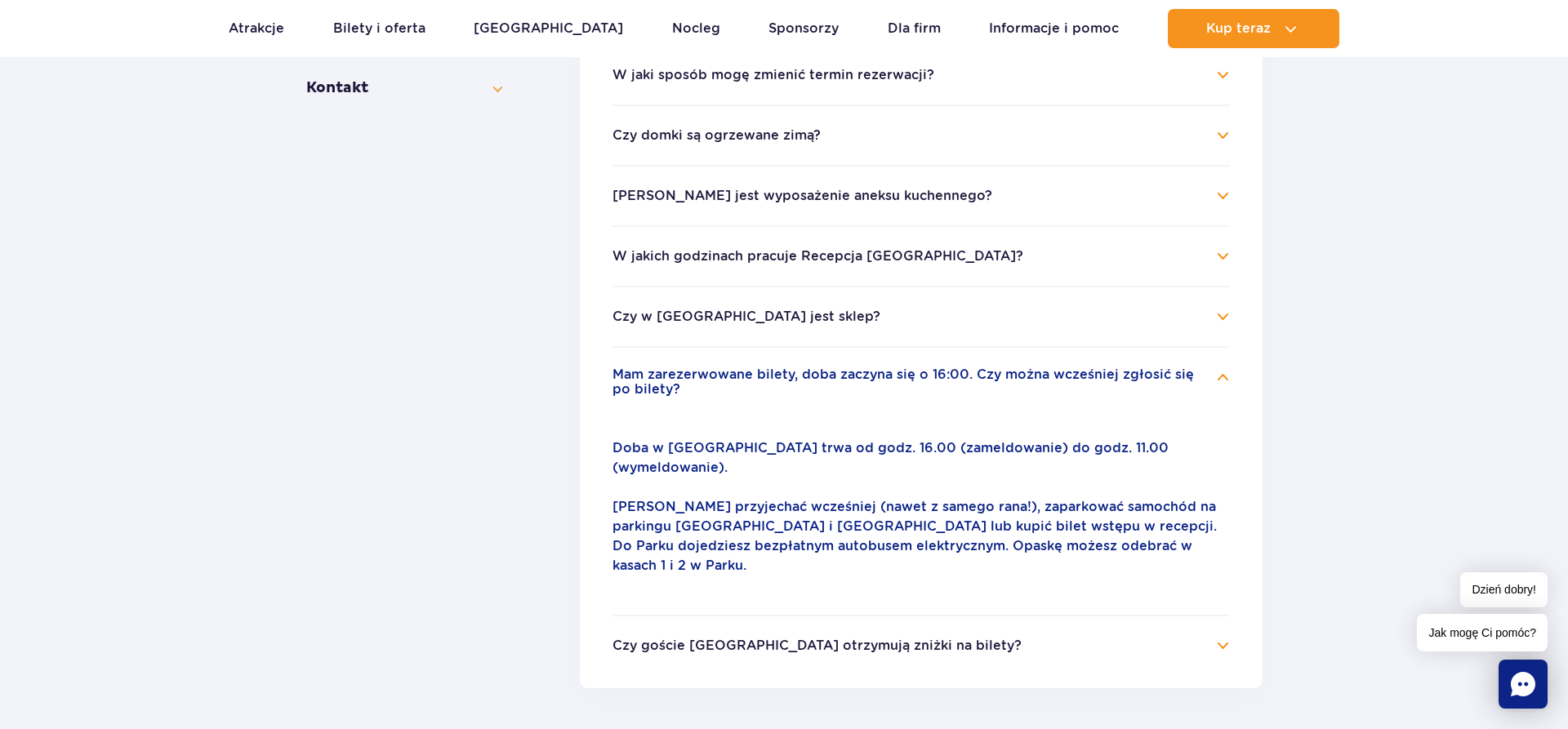
click at [791, 639] on button "Czy goście Suntago Village otrzymują zniżki na bilety?" at bounding box center [817, 646] width 410 height 15
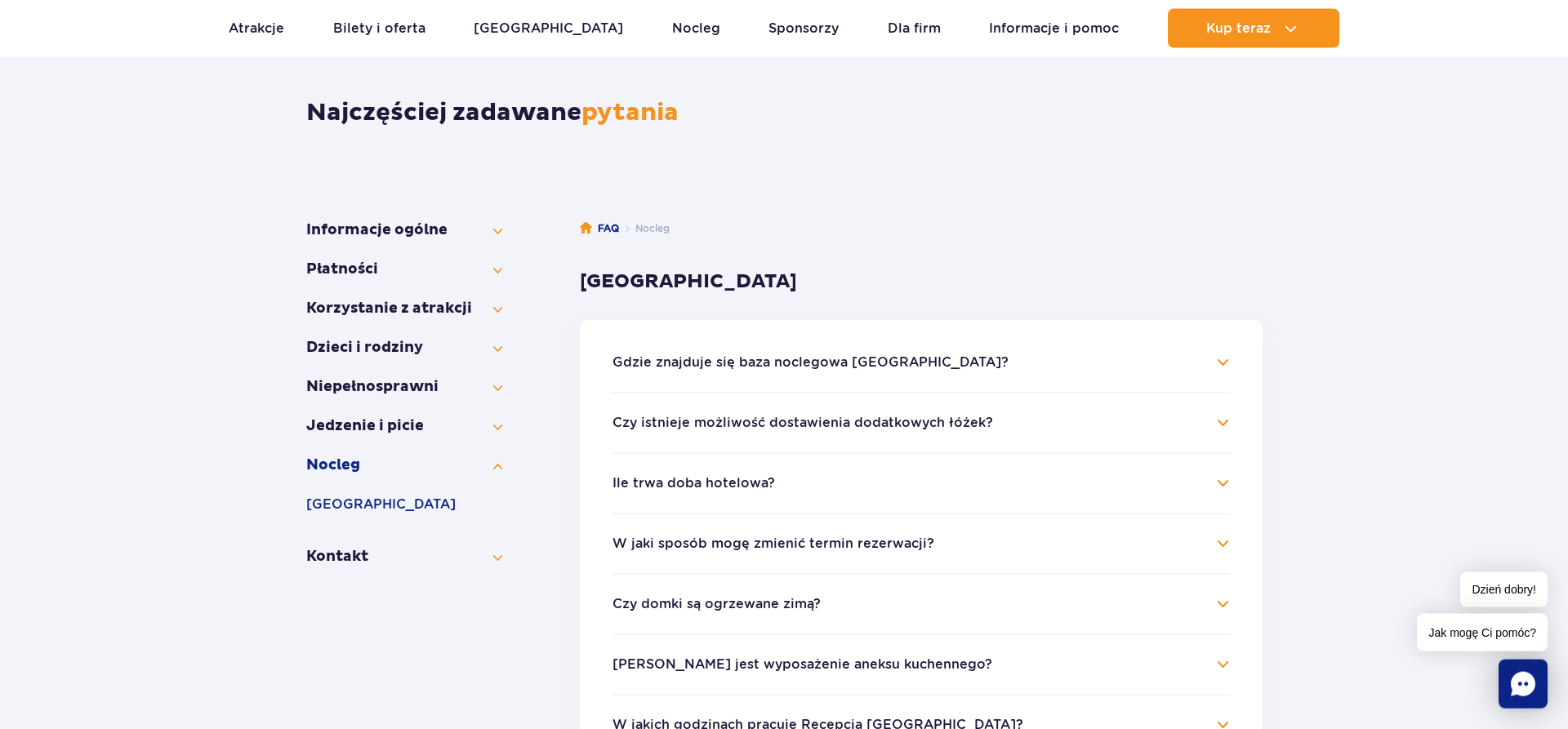
scroll to position [93, 0]
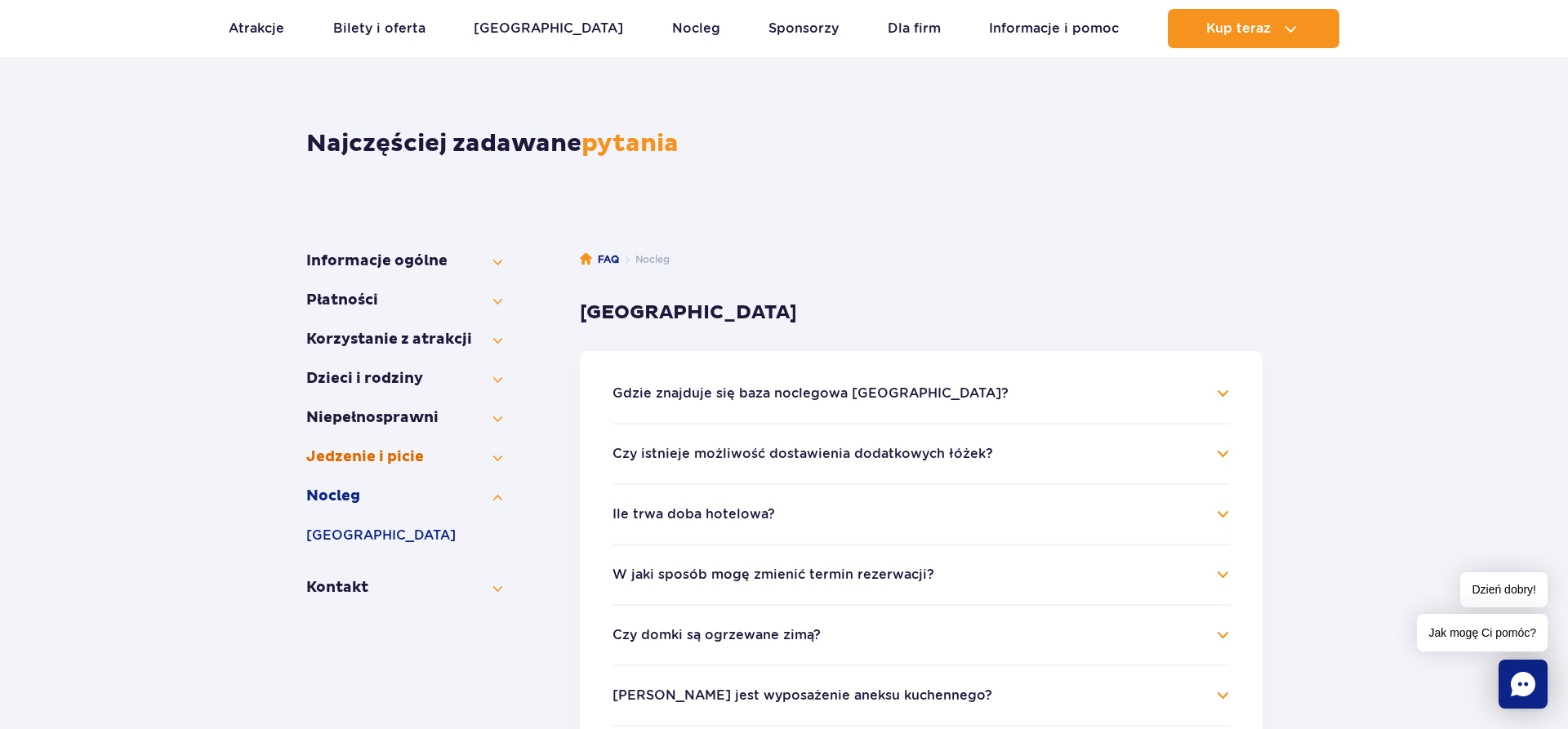
click at [400, 456] on button "Jedzenie i picie" at bounding box center [404, 457] width 196 height 20
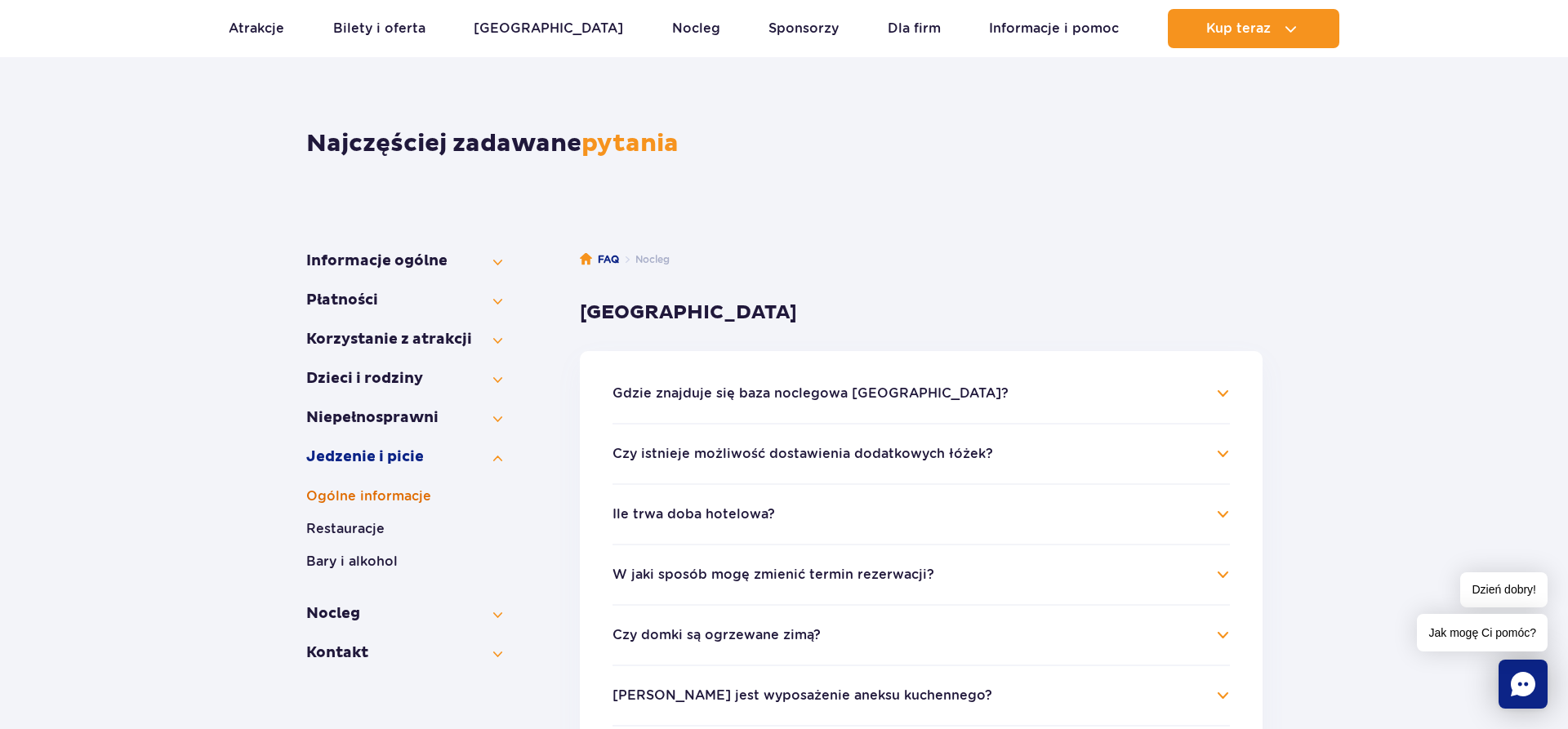
click at [370, 494] on button "Ogólne informacje" at bounding box center [404, 497] width 196 height 20
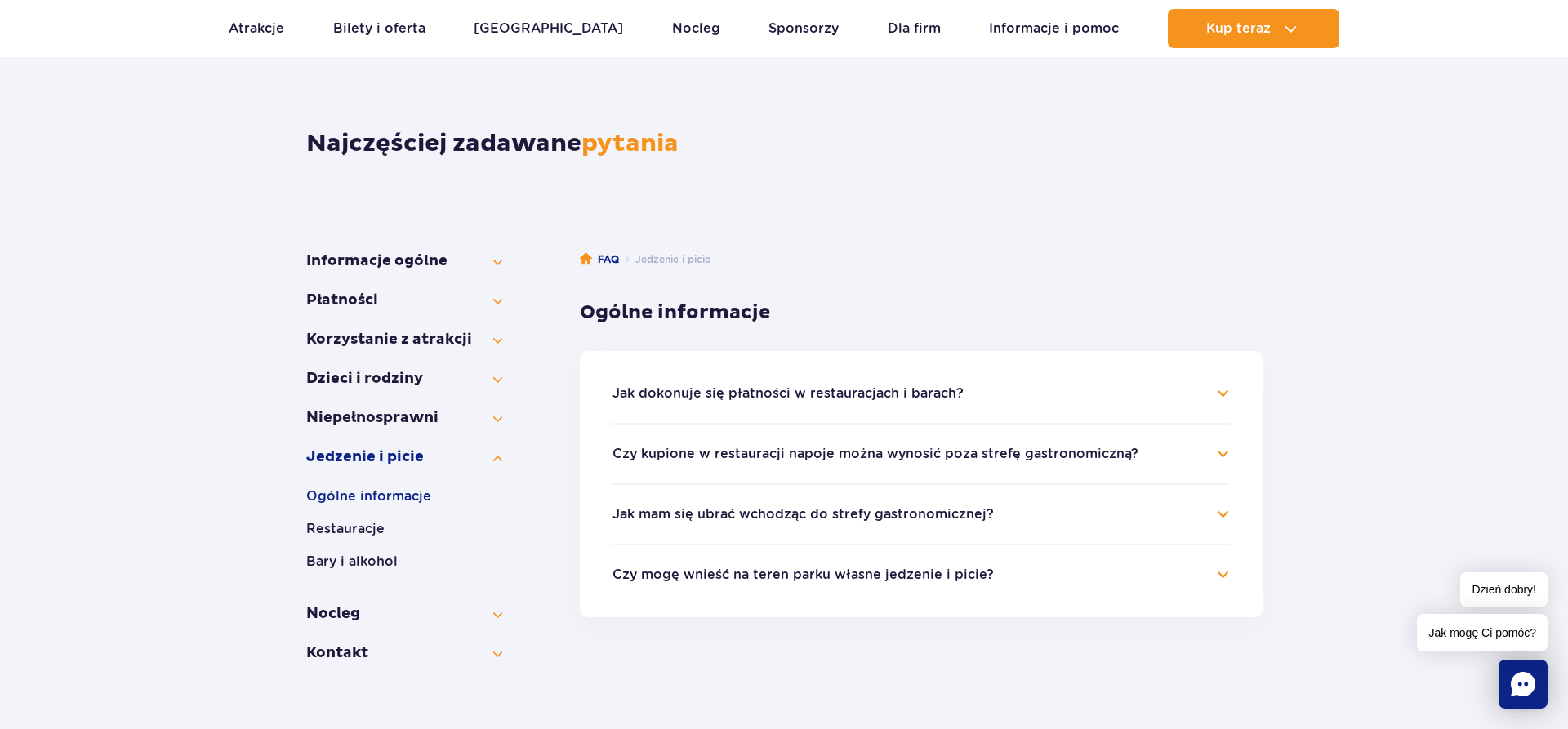
click at [716, 460] on button "Czy kupione w restauracji napoje można wynosić poza strefę gastronomiczną?" at bounding box center [875, 454] width 526 height 15
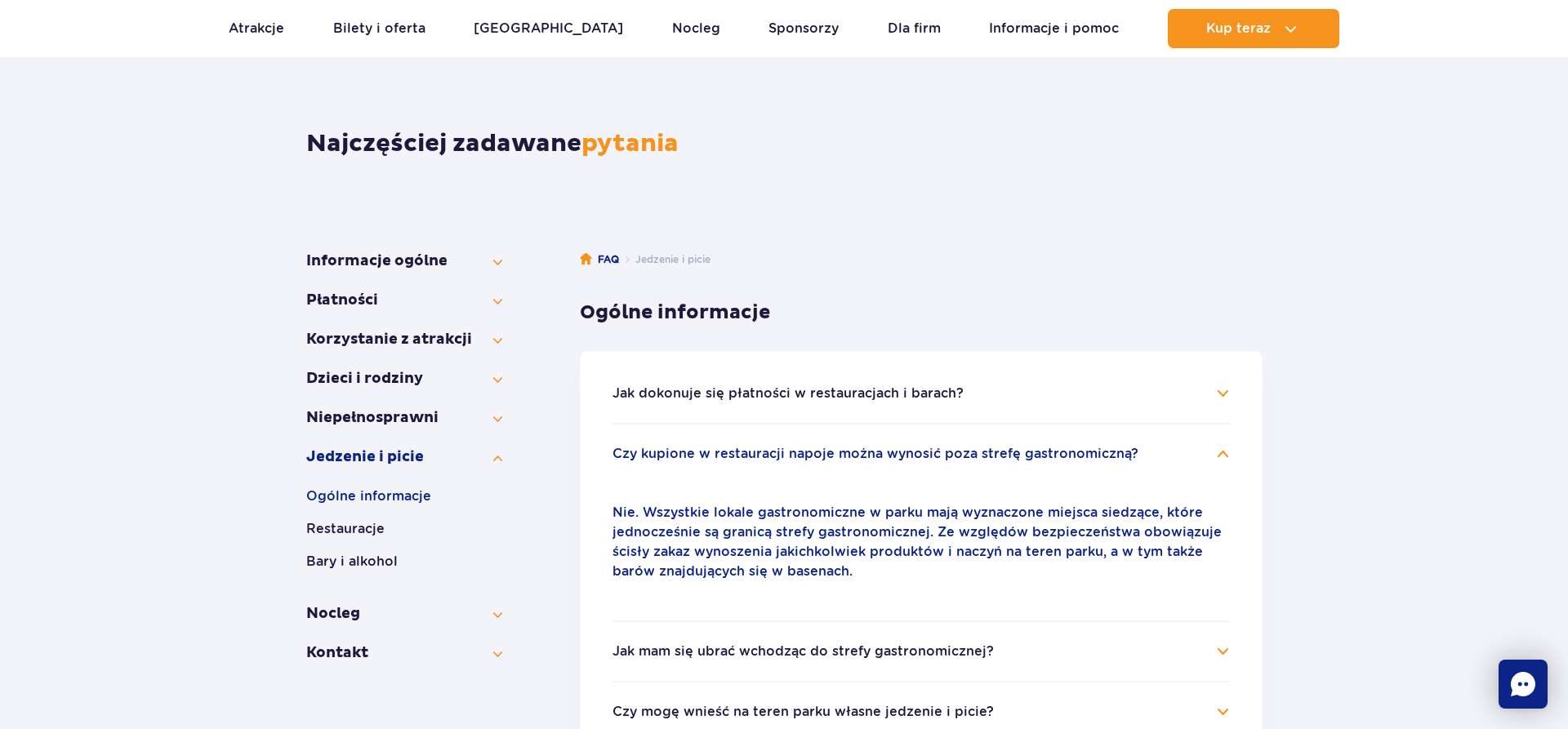
click at [716, 460] on button "Czy kupione w restauracji napoje można wynosić poza strefę gastronomiczną?" at bounding box center [875, 454] width 526 height 15
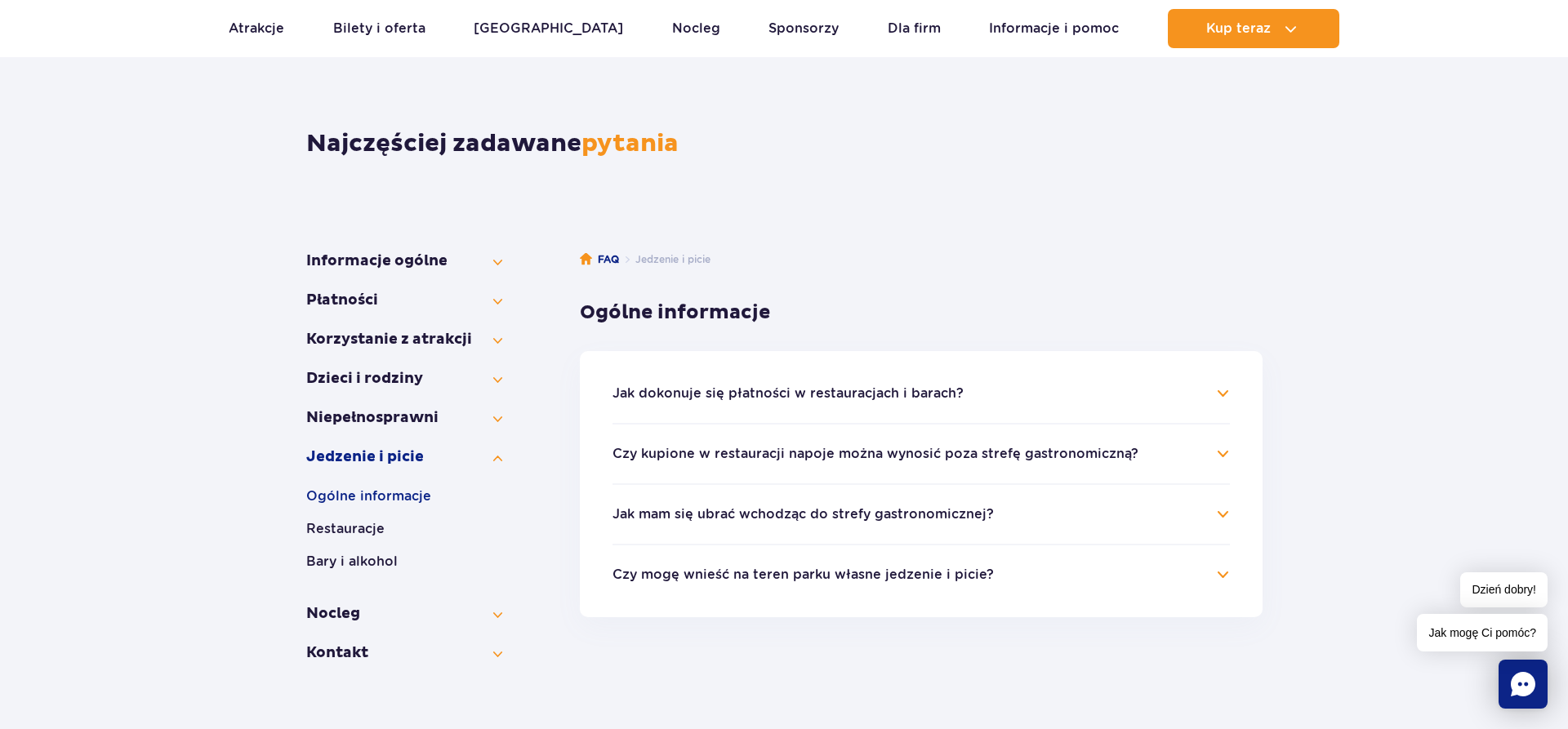
click at [669, 524] on li "Jak mam się ubrać wchodząc do strefy gastronomicznej? We wszystkich restauracja…" at bounding box center [921, 514] width 618 height 60
click at [670, 513] on button "Jak mam się ubrać wchodząc do strefy gastronomicznej?" at bounding box center [803, 514] width 381 height 15
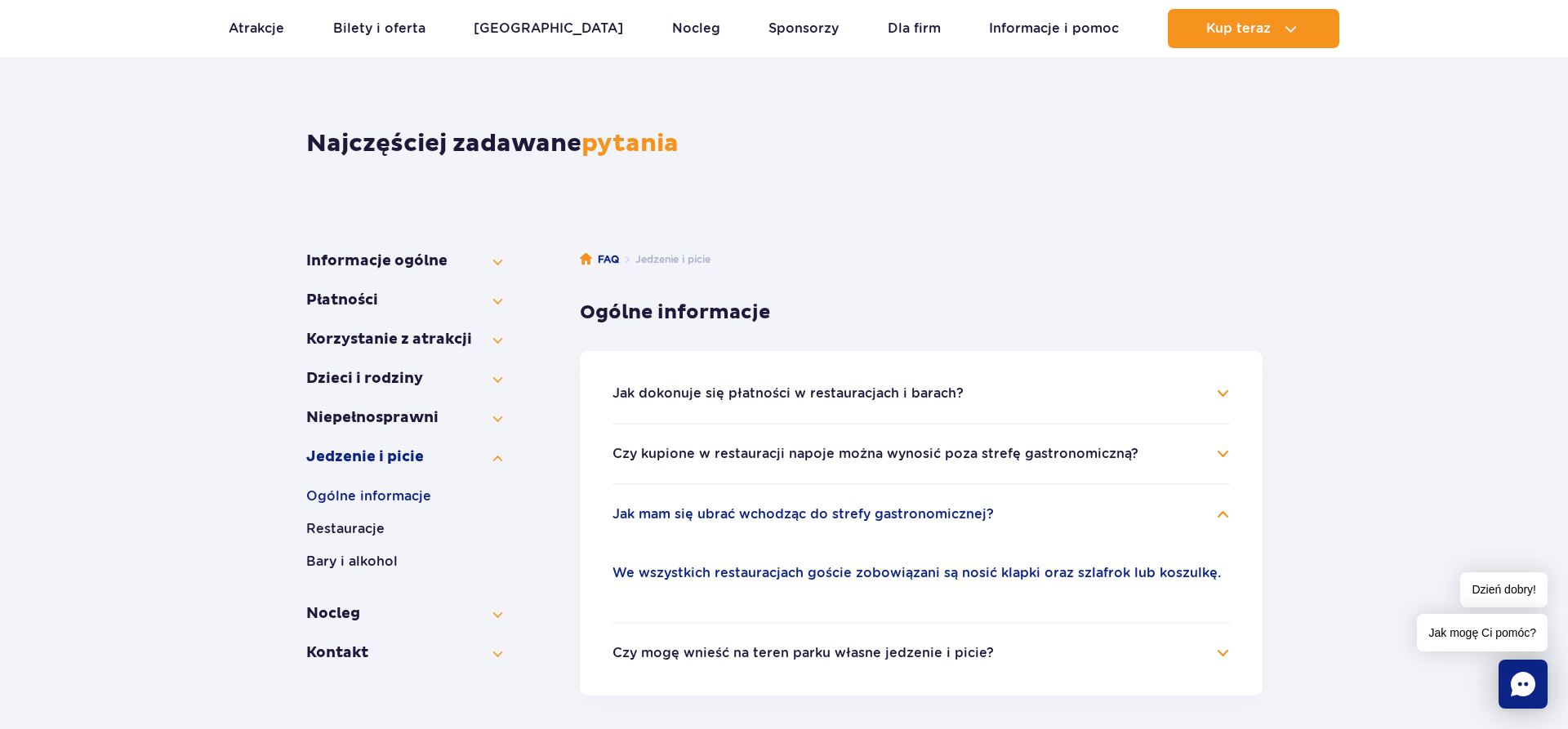
click at [670, 513] on button "Jak mam się ubrać wchodząc do strefy gastronomicznej?" at bounding box center [803, 514] width 381 height 15
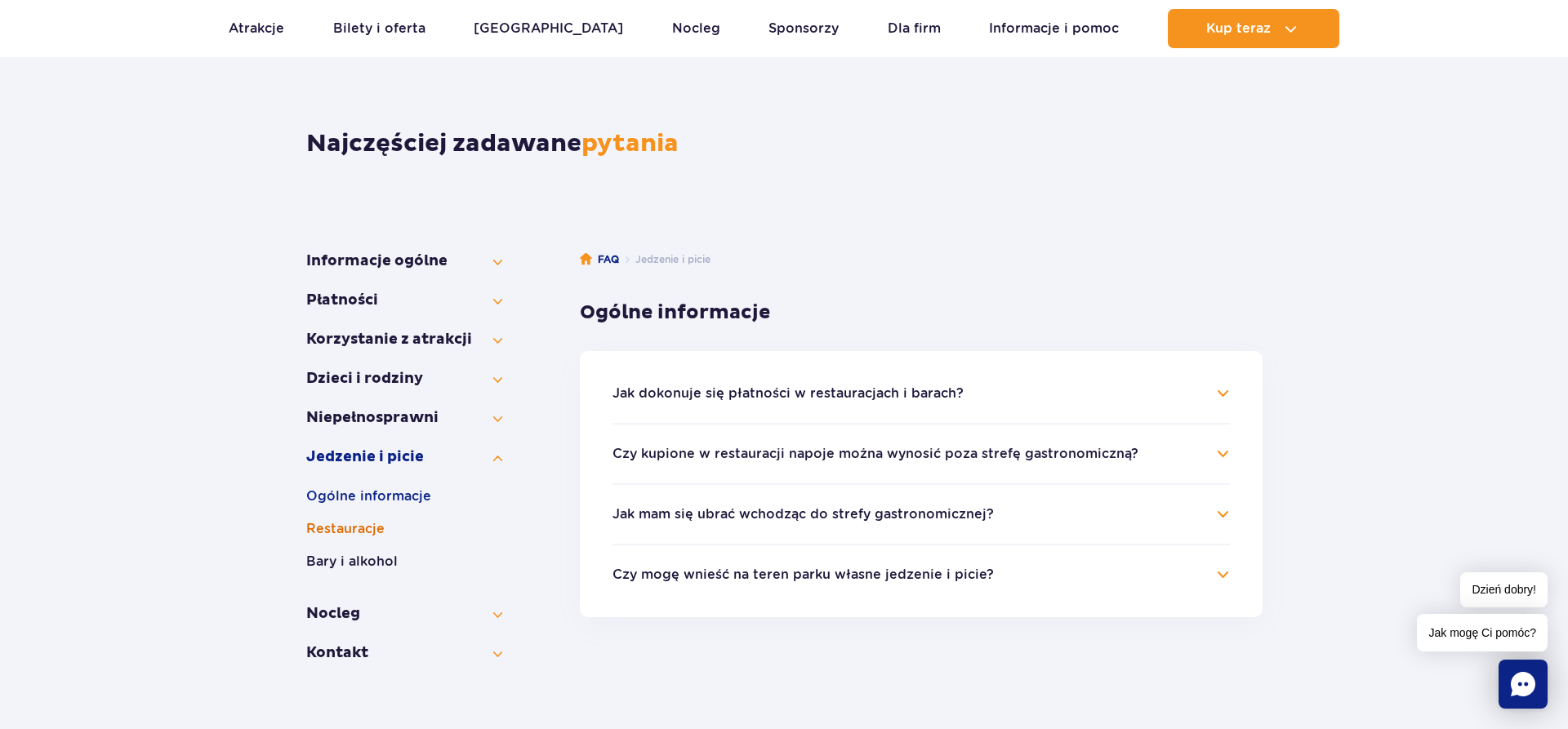
click at [389, 527] on button "Restauracje" at bounding box center [404, 529] width 196 height 20
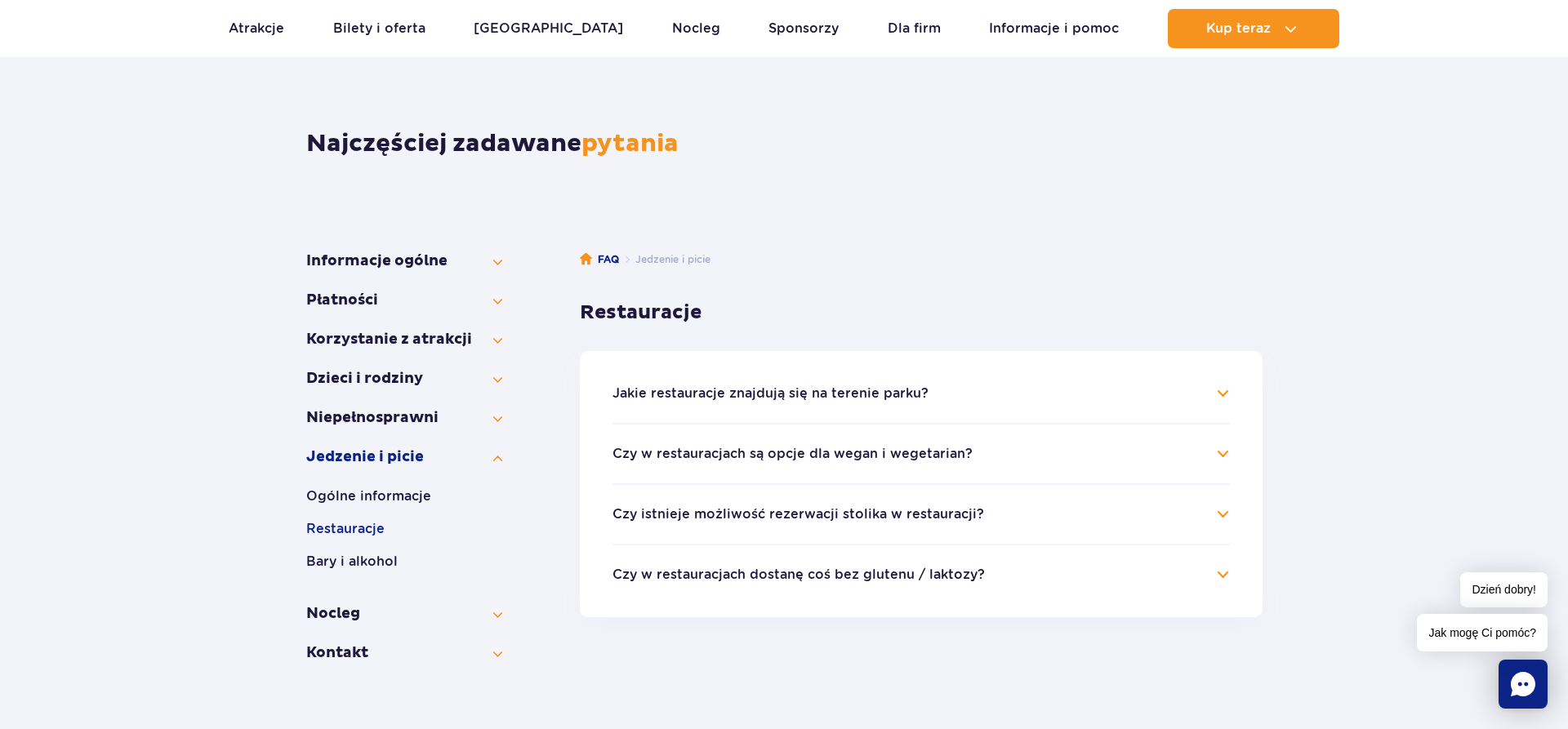
click at [804, 400] on button "Jakie restauracje znajdują się na terenie parku?" at bounding box center [770, 394] width 316 height 15
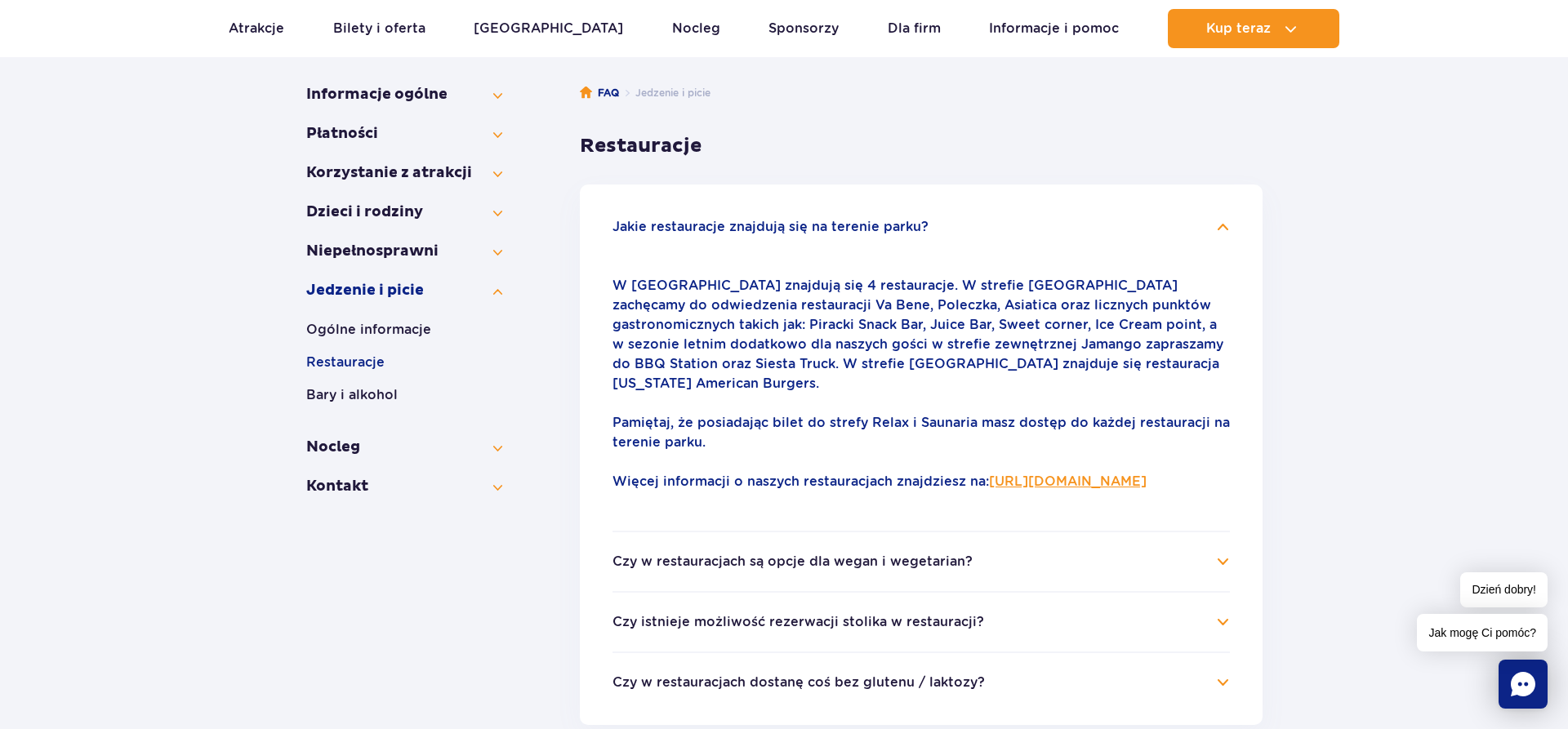
scroll to position [343, 0]
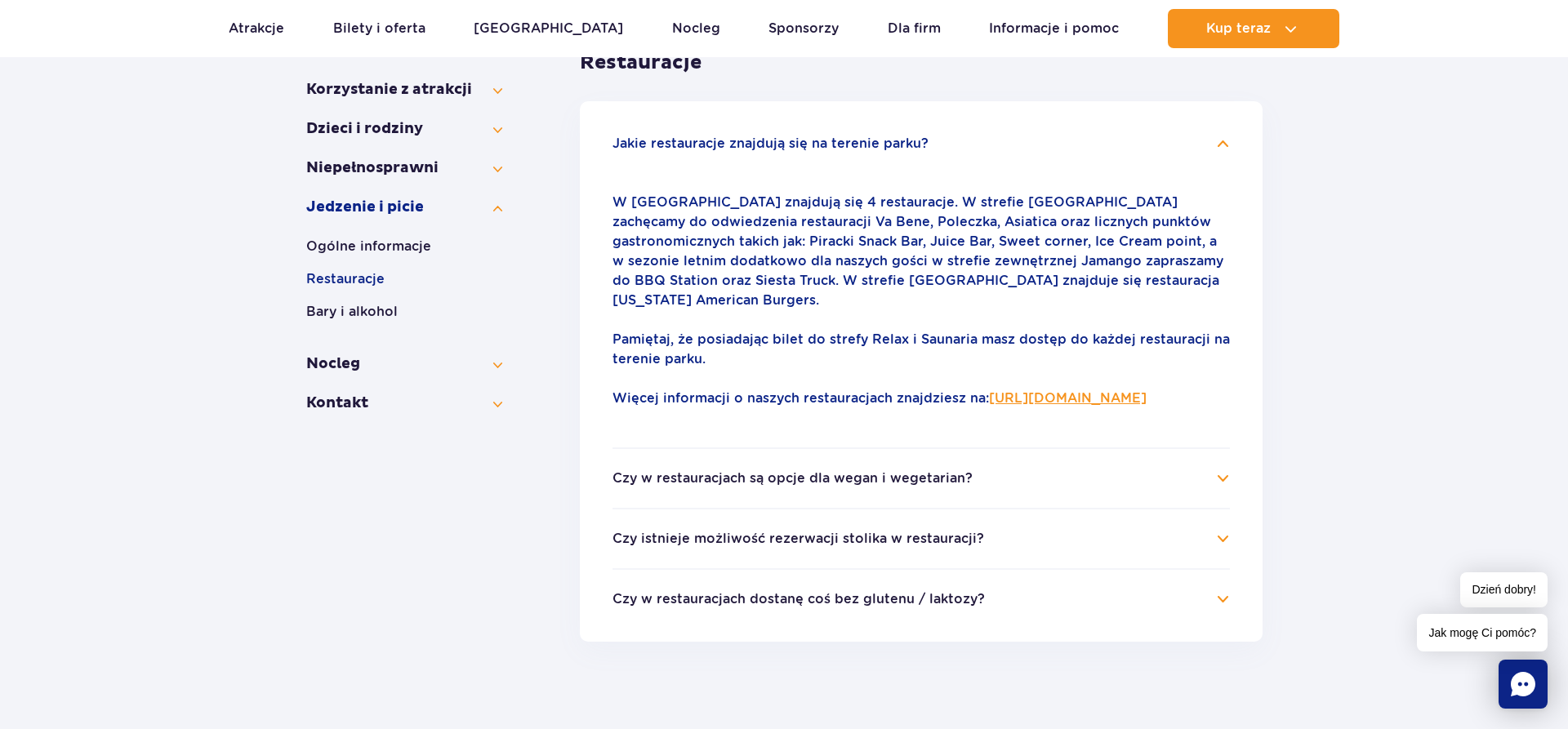
click at [835, 598] on button "Czy w restauracjach dostanę coś bez glutenu / laktozy?" at bounding box center [798, 599] width 372 height 15
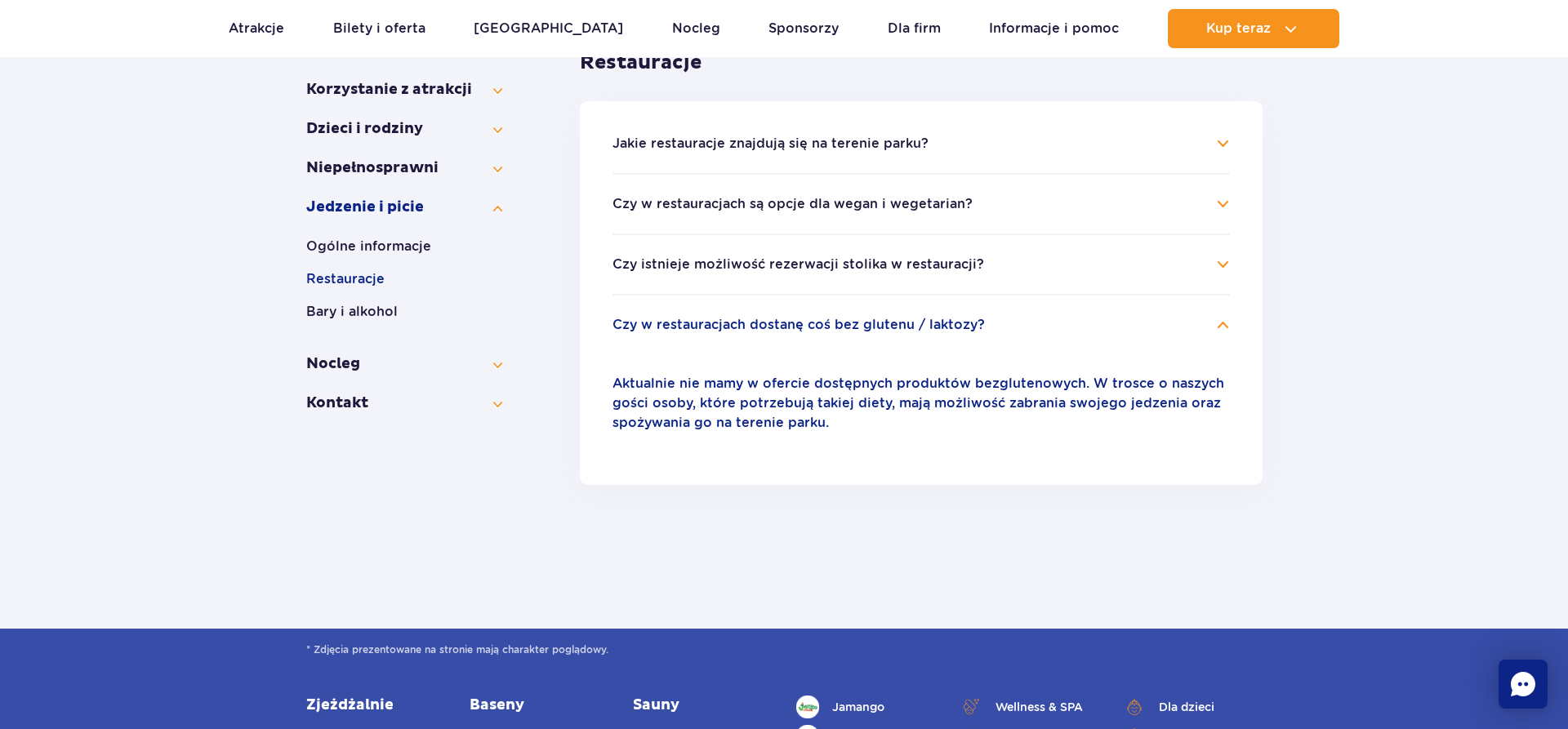
scroll to position [10, 0]
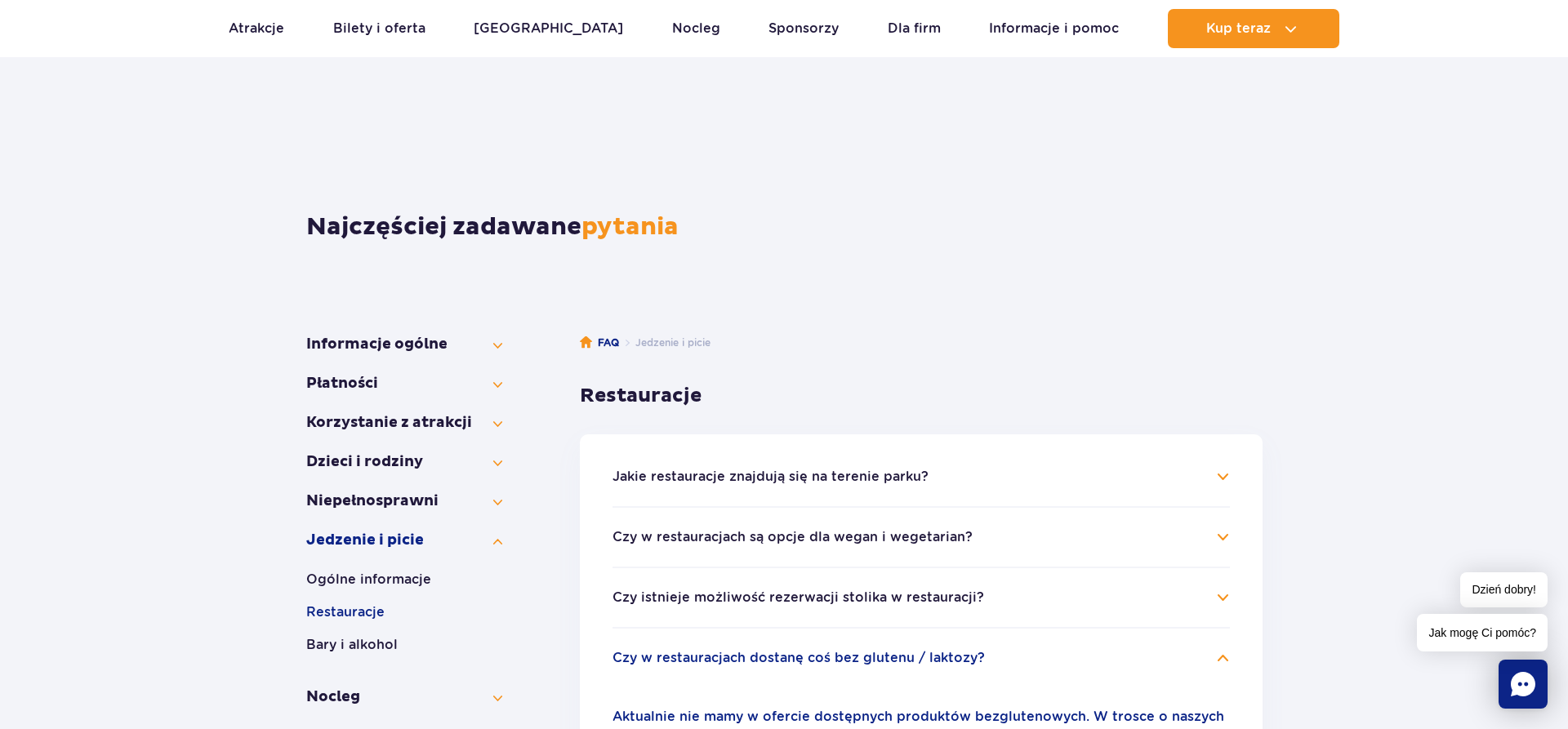
click at [677, 462] on ul "Jakie restauracje znajdują się na terenie parku? W Suntago znajdują się 4 resta…" at bounding box center [921, 626] width 683 height 384
click at [330, 583] on button "Ogólne informacje" at bounding box center [404, 580] width 196 height 20
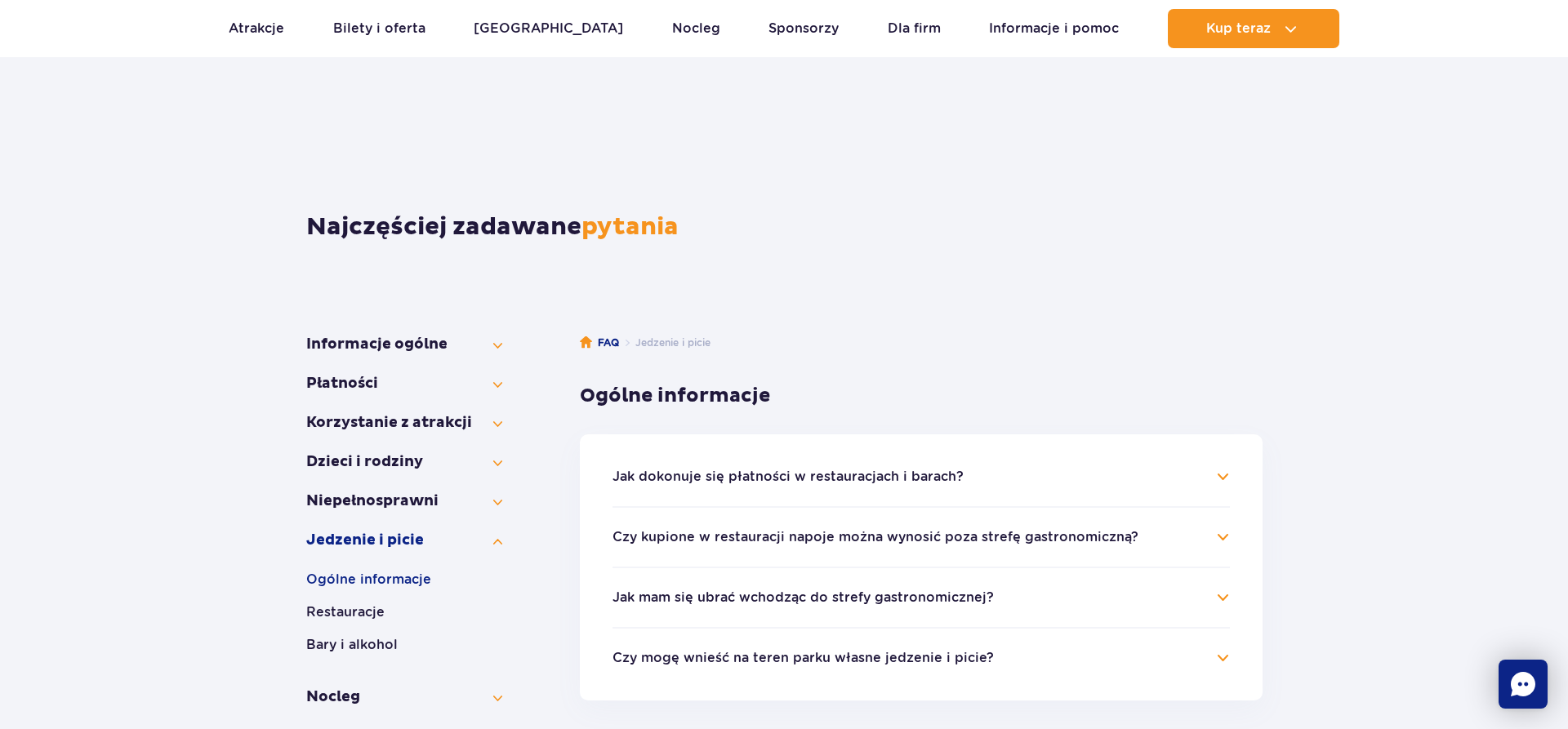
click at [770, 471] on button "Jak dokonuje się płatności w restauracjach i barach?" at bounding box center [788, 477] width 351 height 15
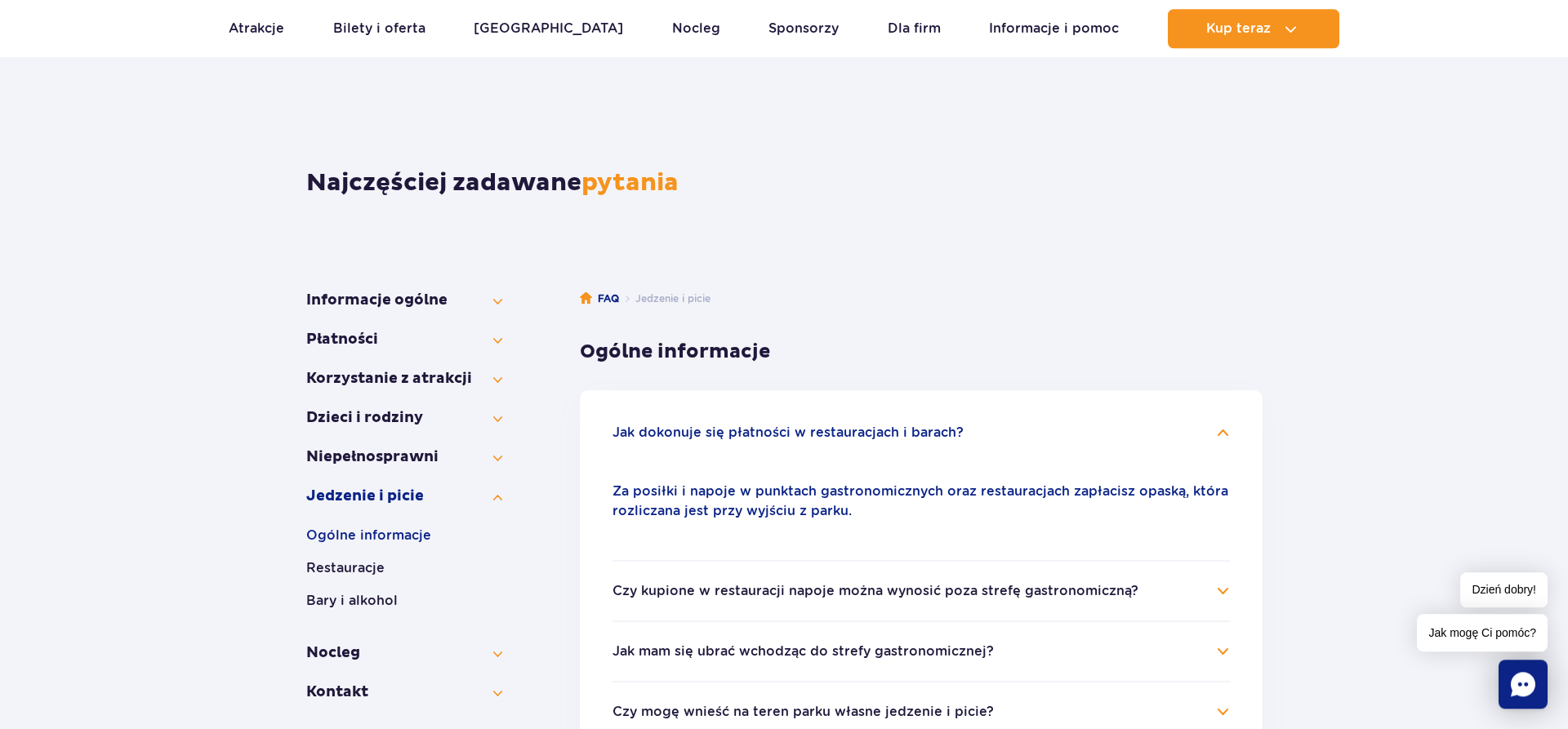
scroll to position [93, 0]
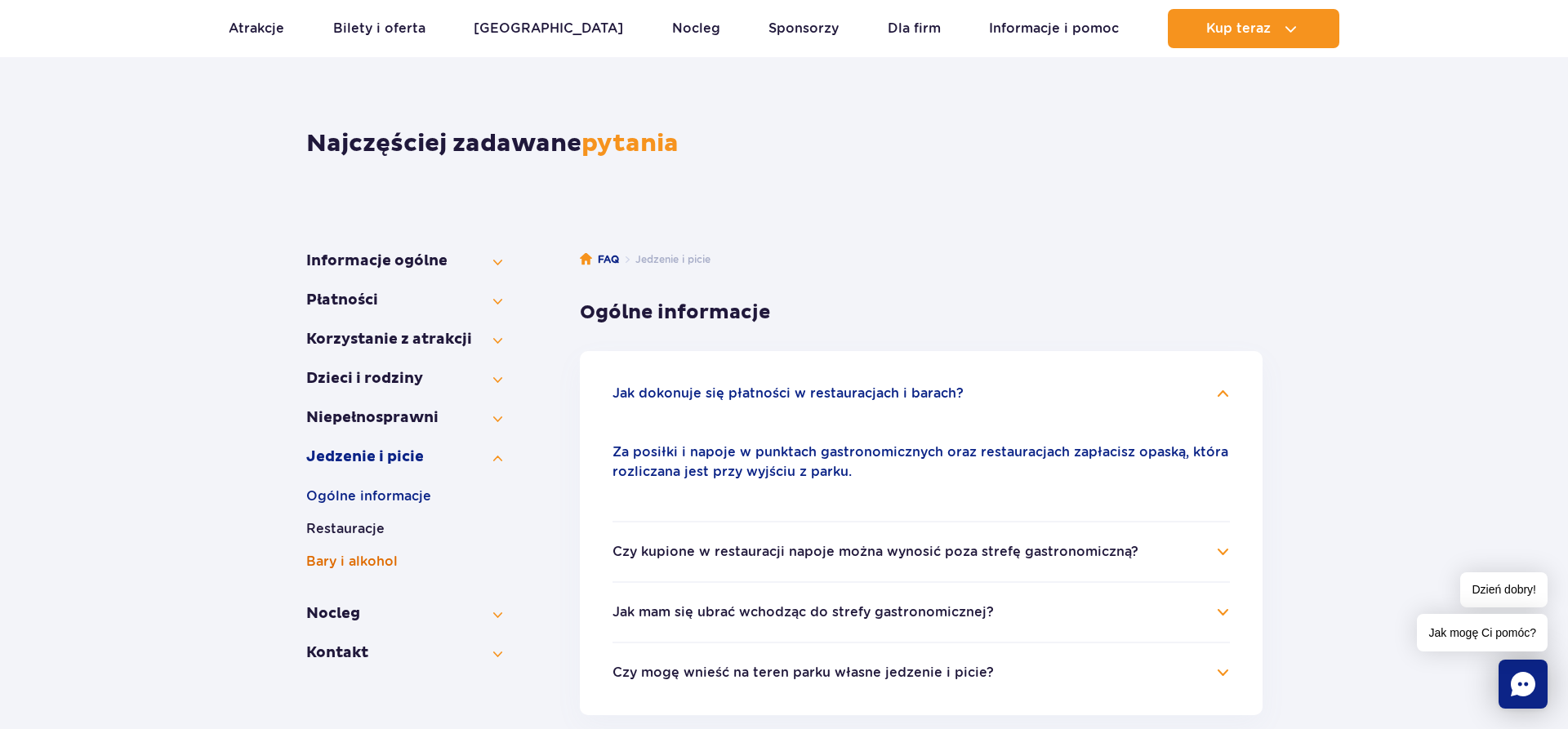
click at [372, 552] on button "Bary i alkohol" at bounding box center [404, 562] width 196 height 20
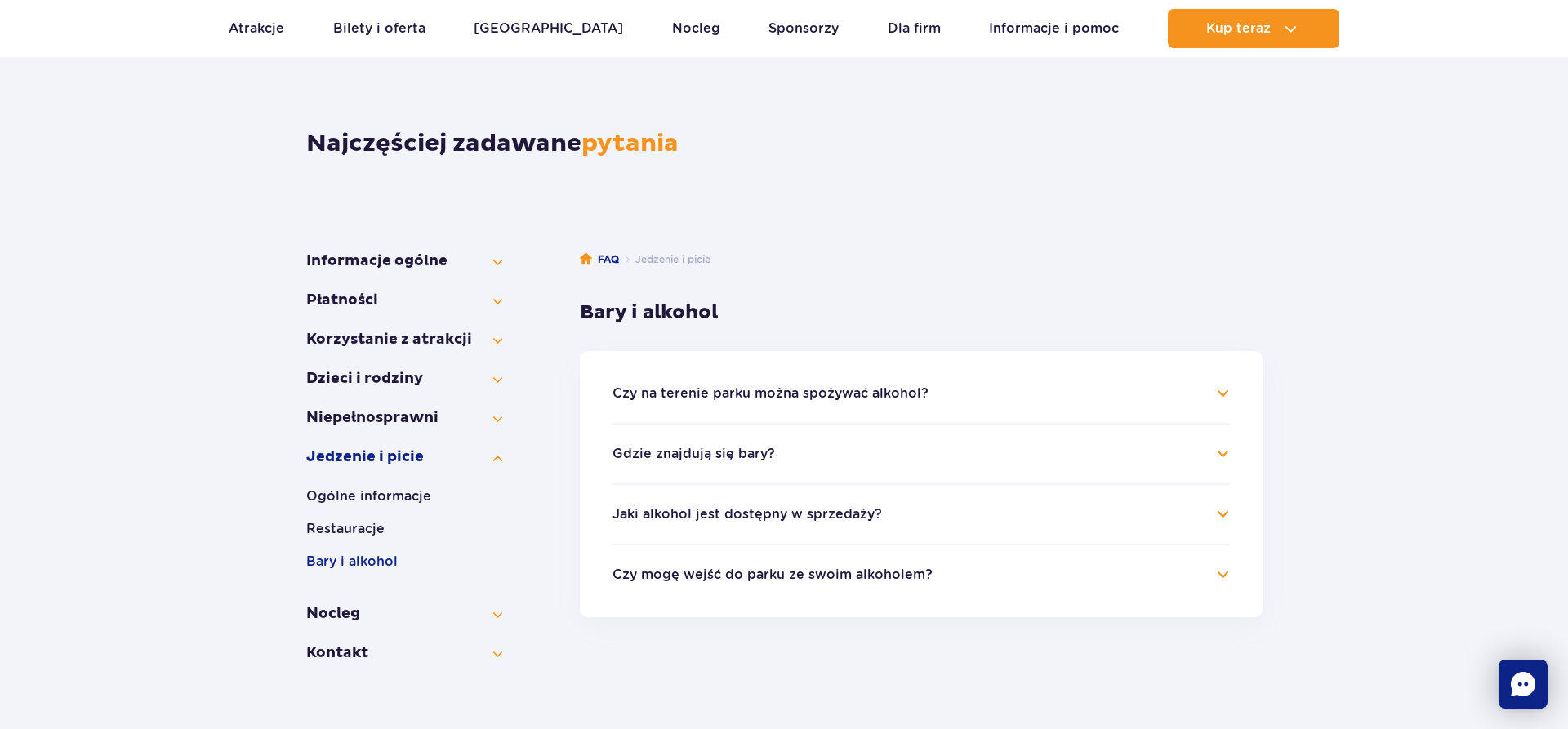
click at [777, 386] on button "Czy na terenie parku można spożywać alkohol?" at bounding box center [770, 394] width 316 height 15
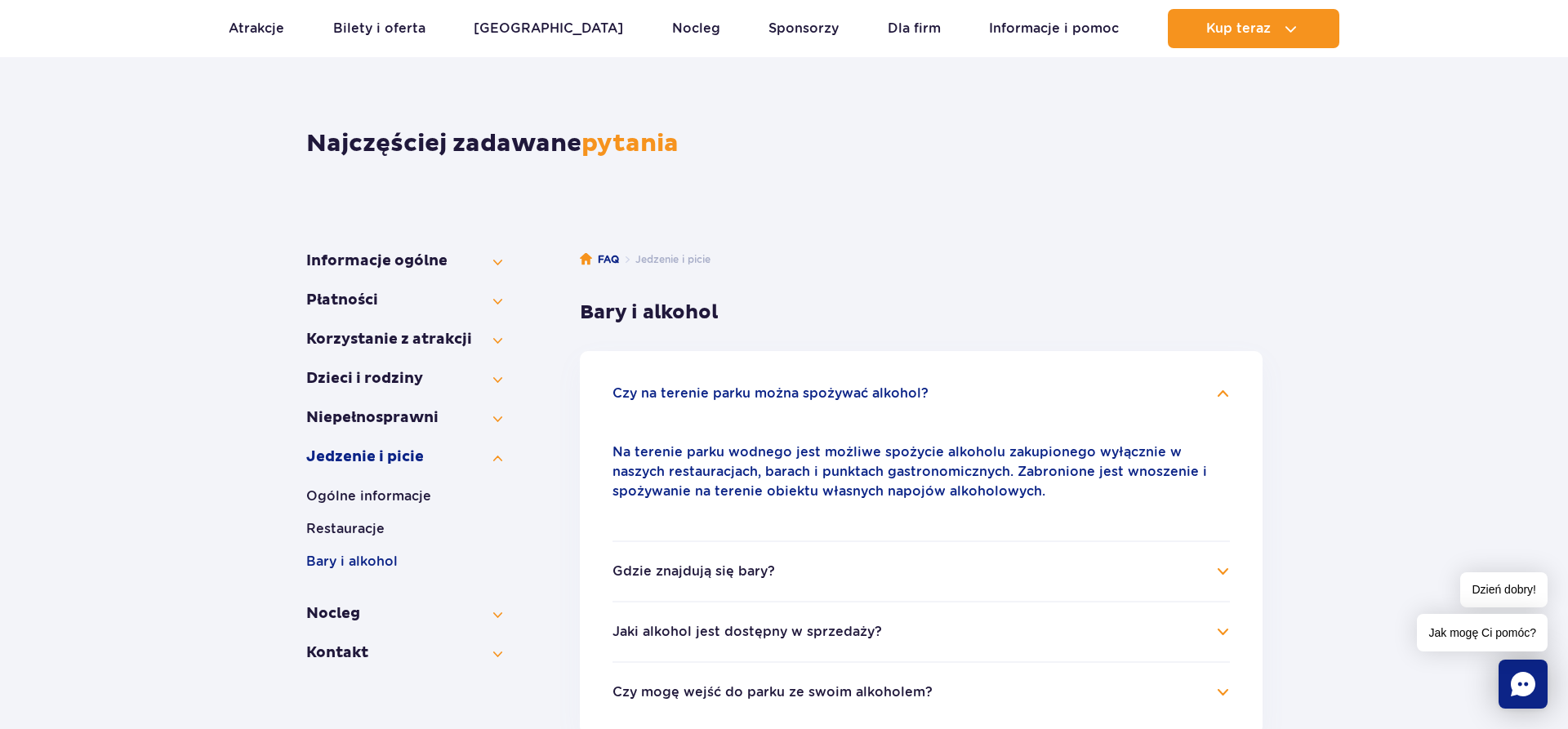
click at [717, 580] on h4 "Gdzie znajdują się bary?" at bounding box center [921, 572] width 618 height 20
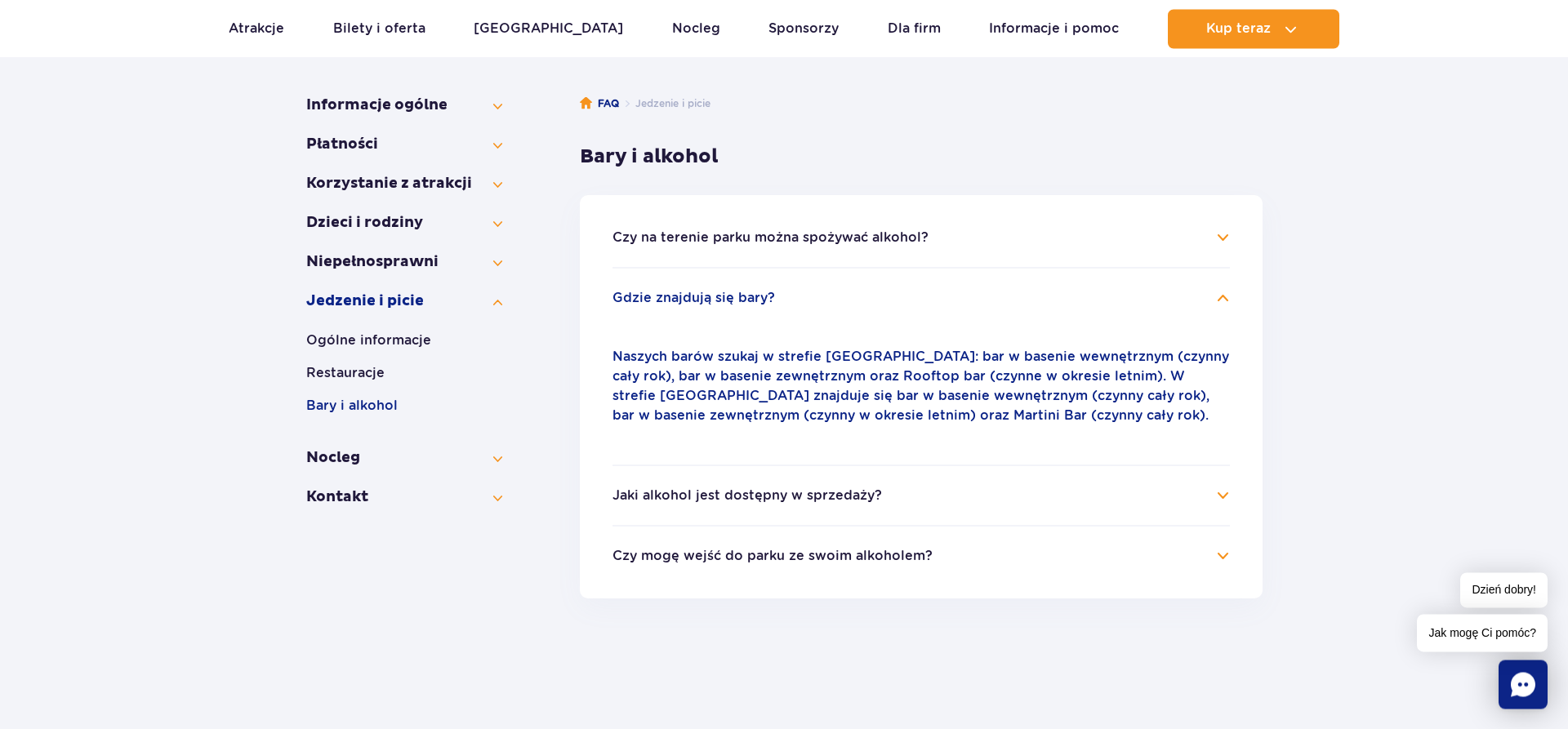
scroll to position [260, 0]
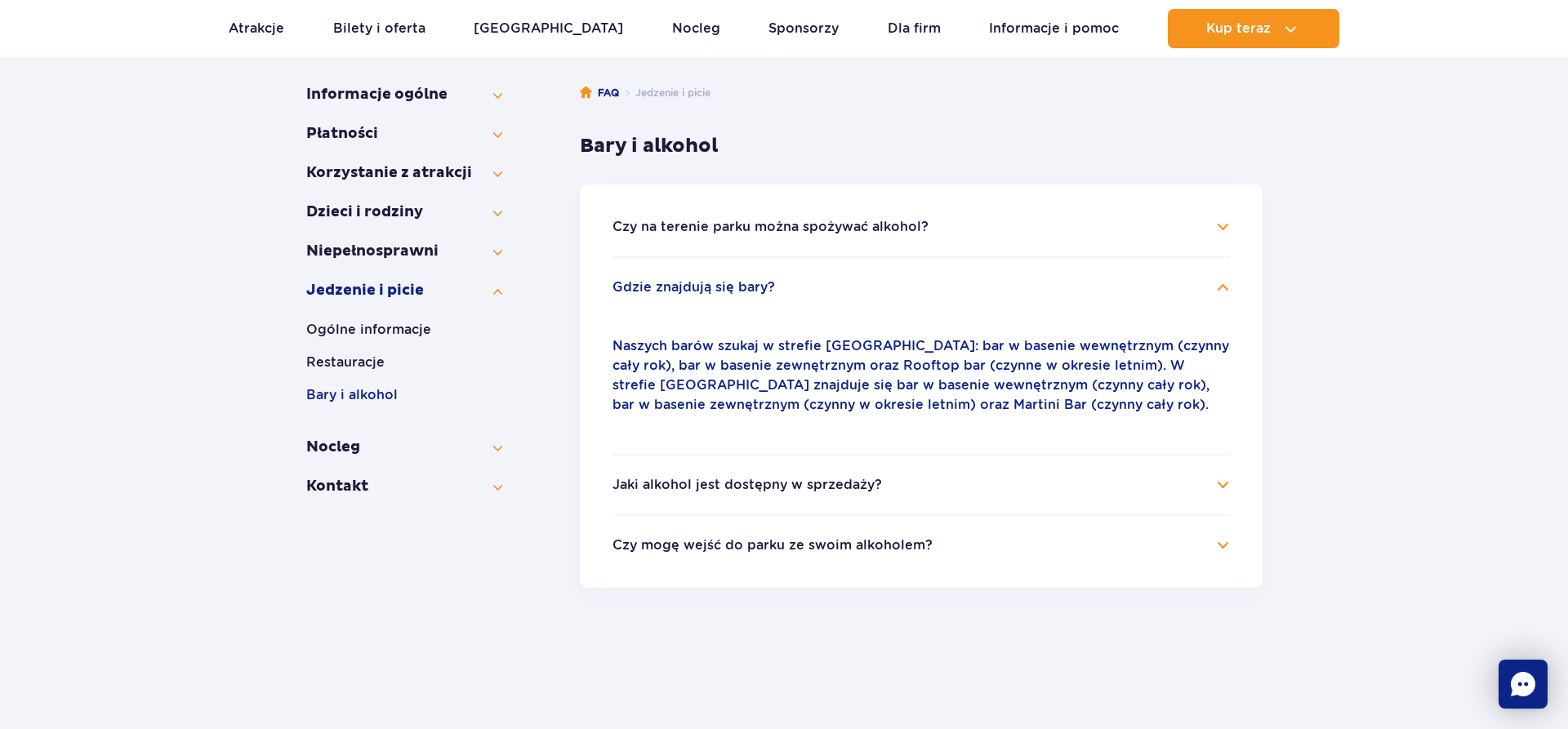
click at [797, 483] on button "Jaki alkohol jest dostępny w sprzedaży?" at bounding box center [747, 485] width 269 height 15
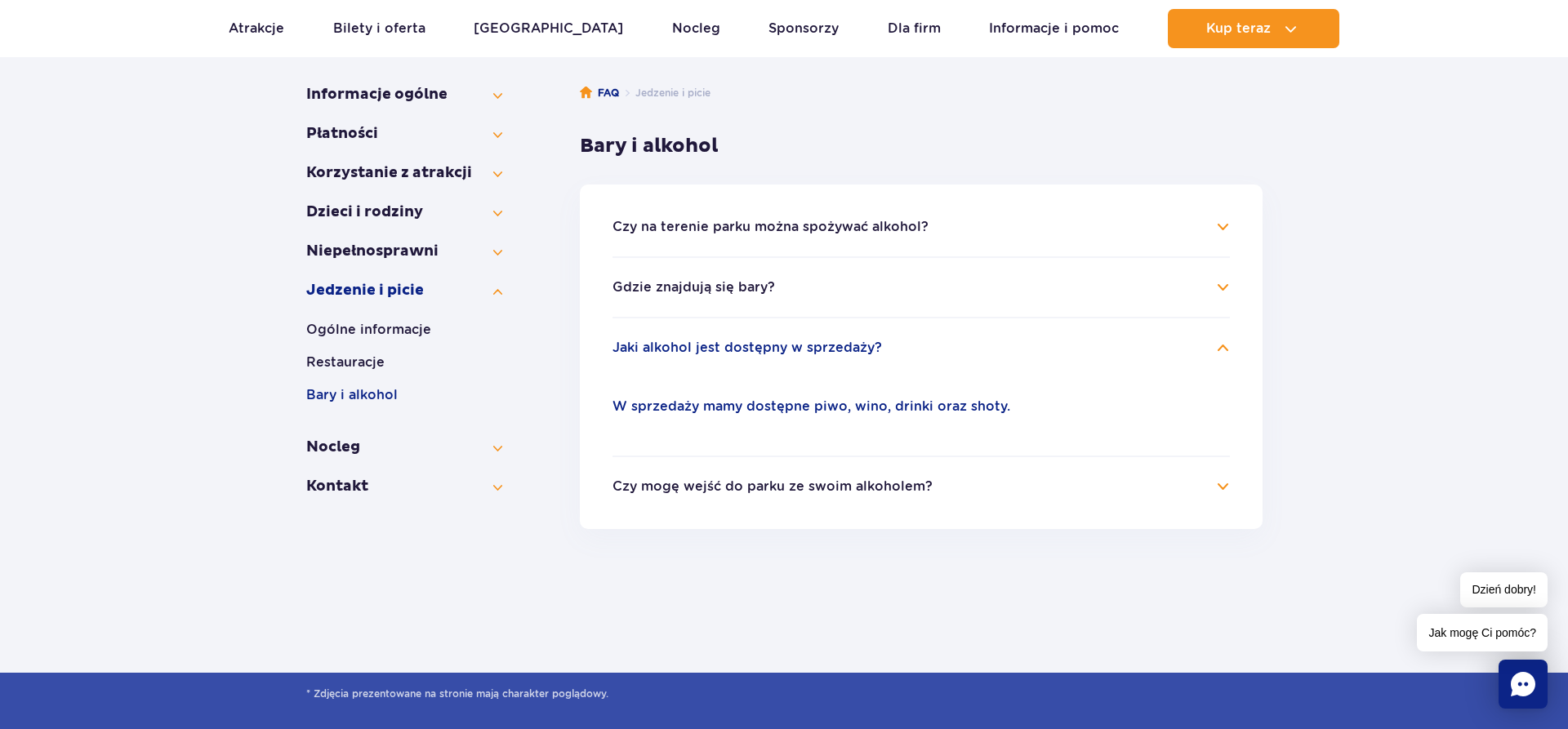
click at [797, 480] on button "Czy mogę wejść do parku ze swoim alkoholem?" at bounding box center [773, 487] width 320 height 15
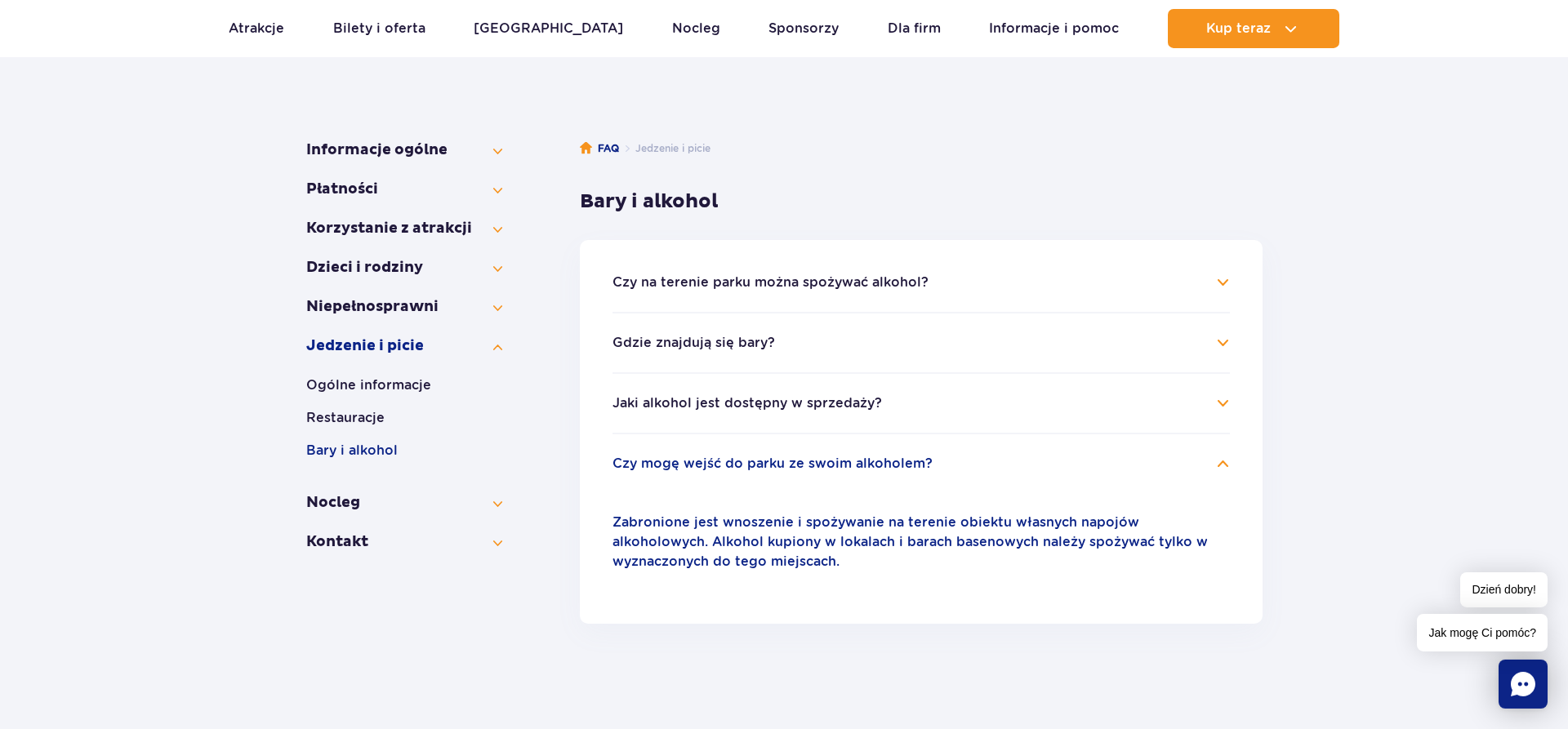
scroll to position [177, 0]
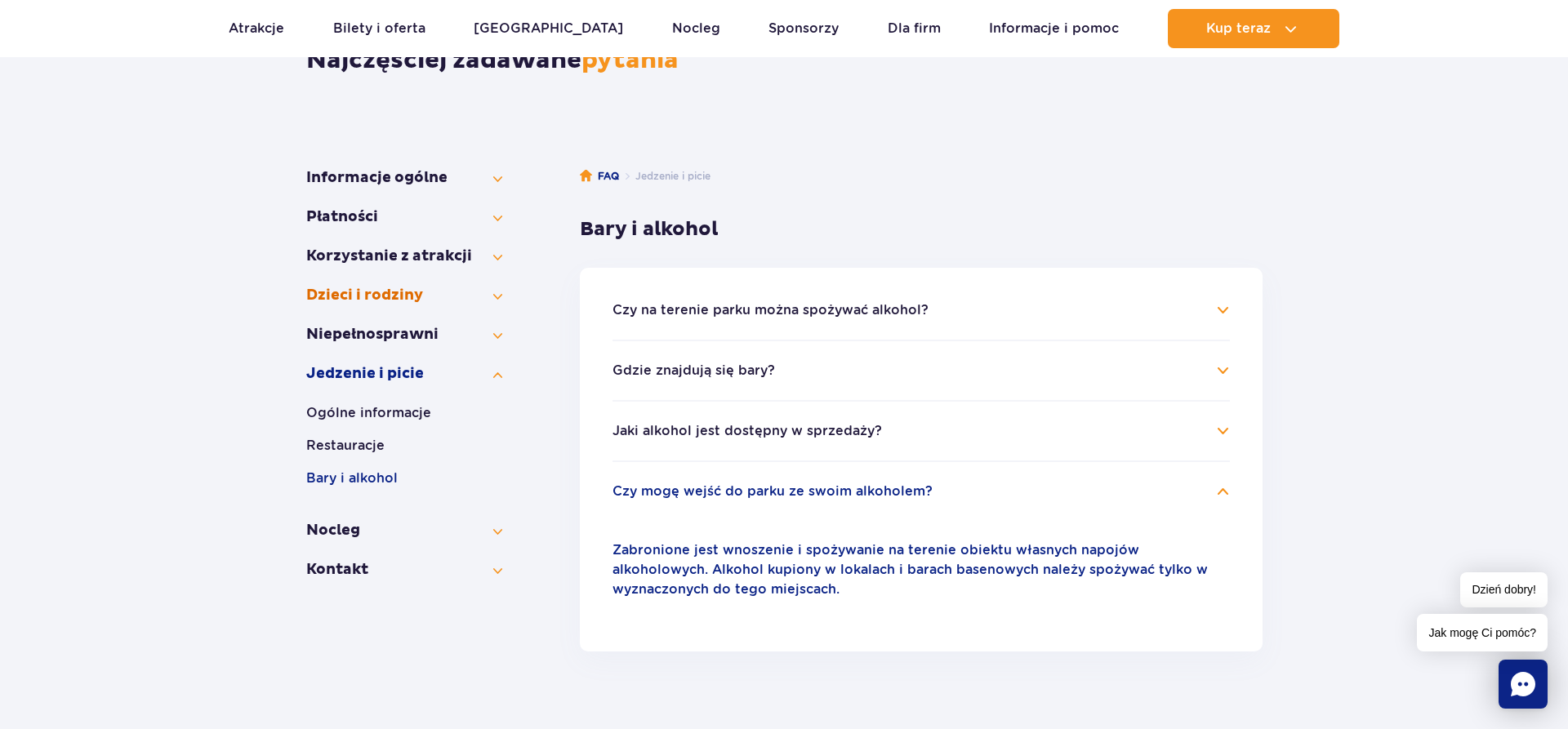
click at [400, 297] on button "Dzieci i rodziny" at bounding box center [404, 296] width 196 height 20
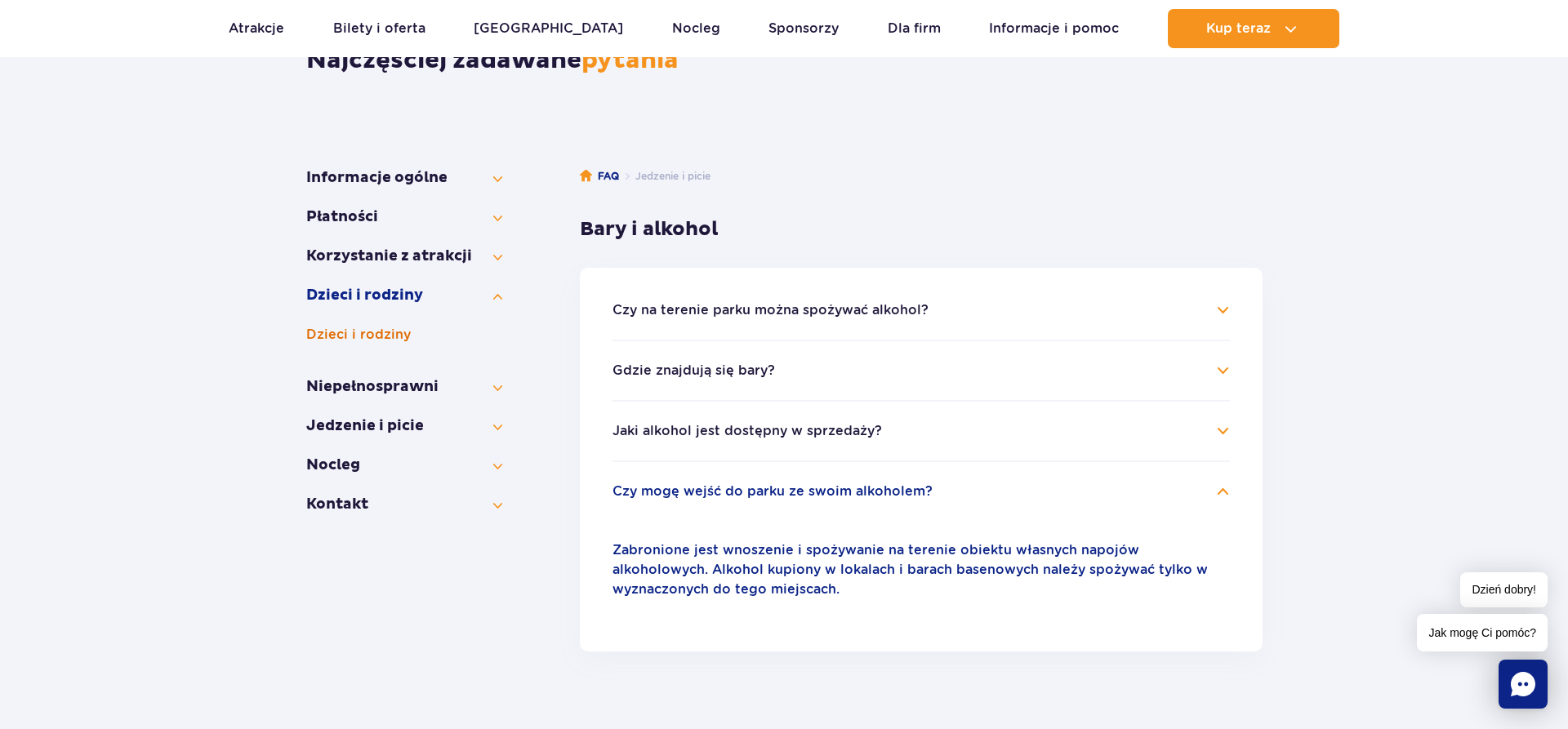
click at [399, 332] on button "Dzieci i rodziny" at bounding box center [404, 335] width 196 height 20
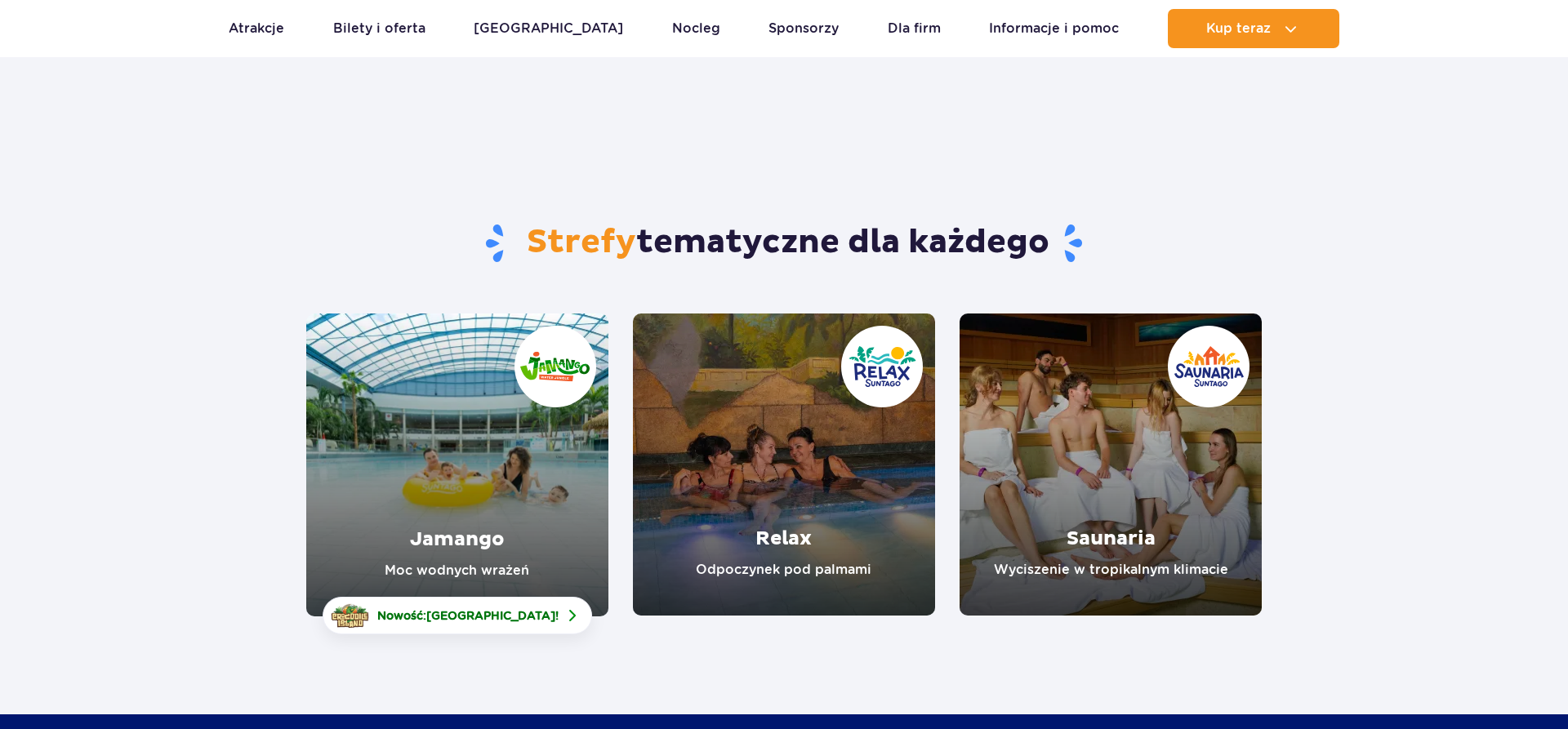
scroll to position [250, 0]
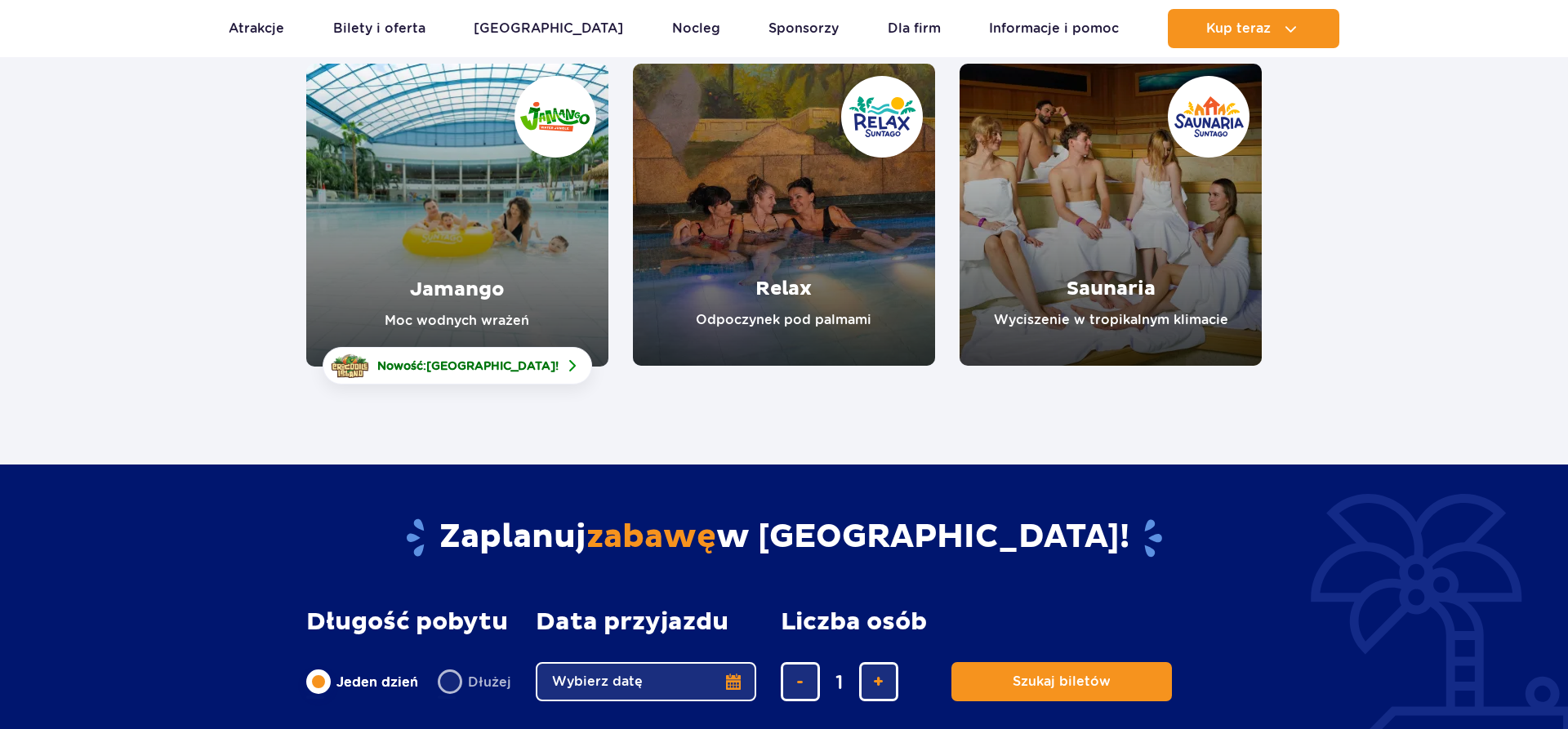
click at [1113, 318] on link "Saunaria" at bounding box center [1111, 215] width 302 height 302
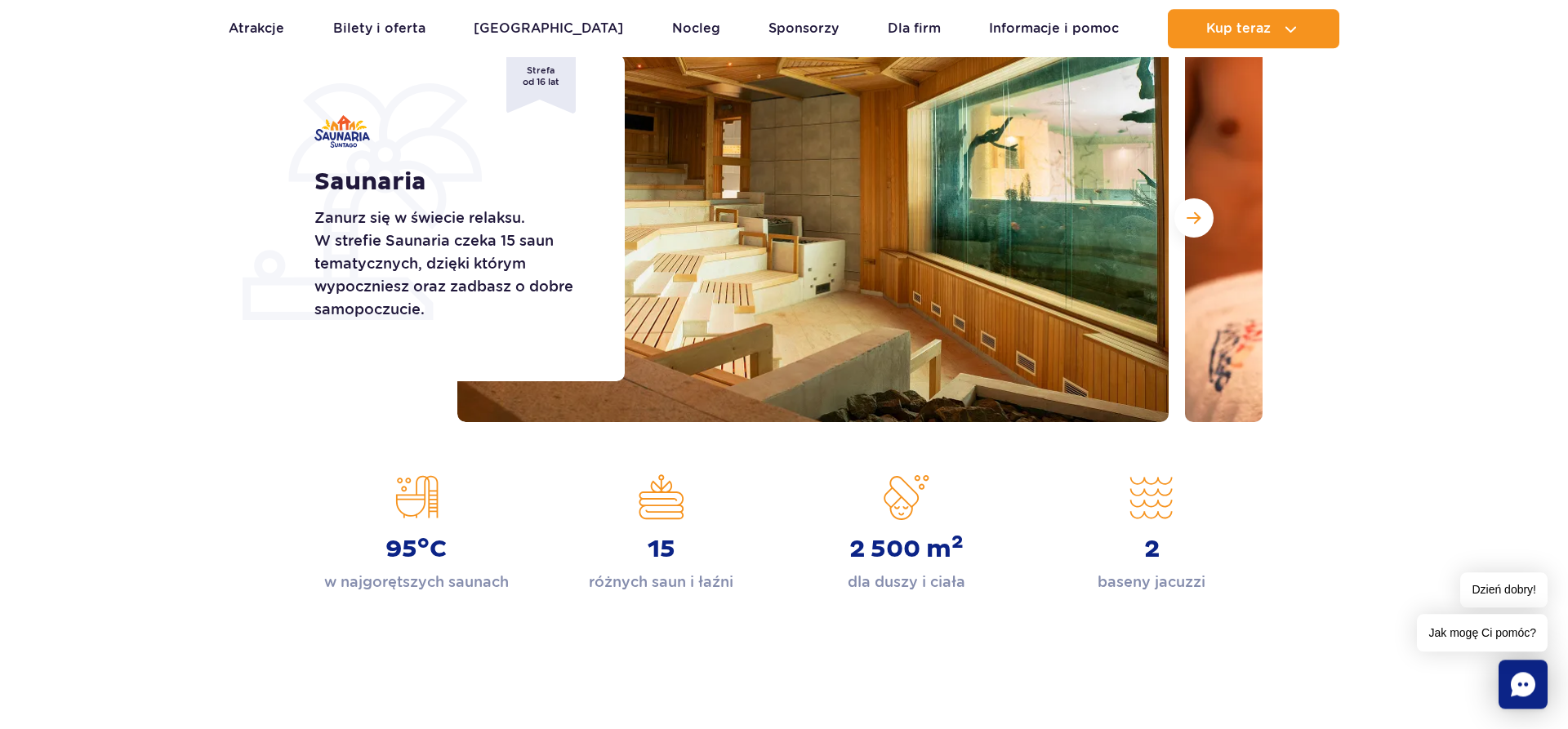
scroll to position [250, 0]
click at [1211, 211] on button "Następny slajd" at bounding box center [1194, 218] width 39 height 39
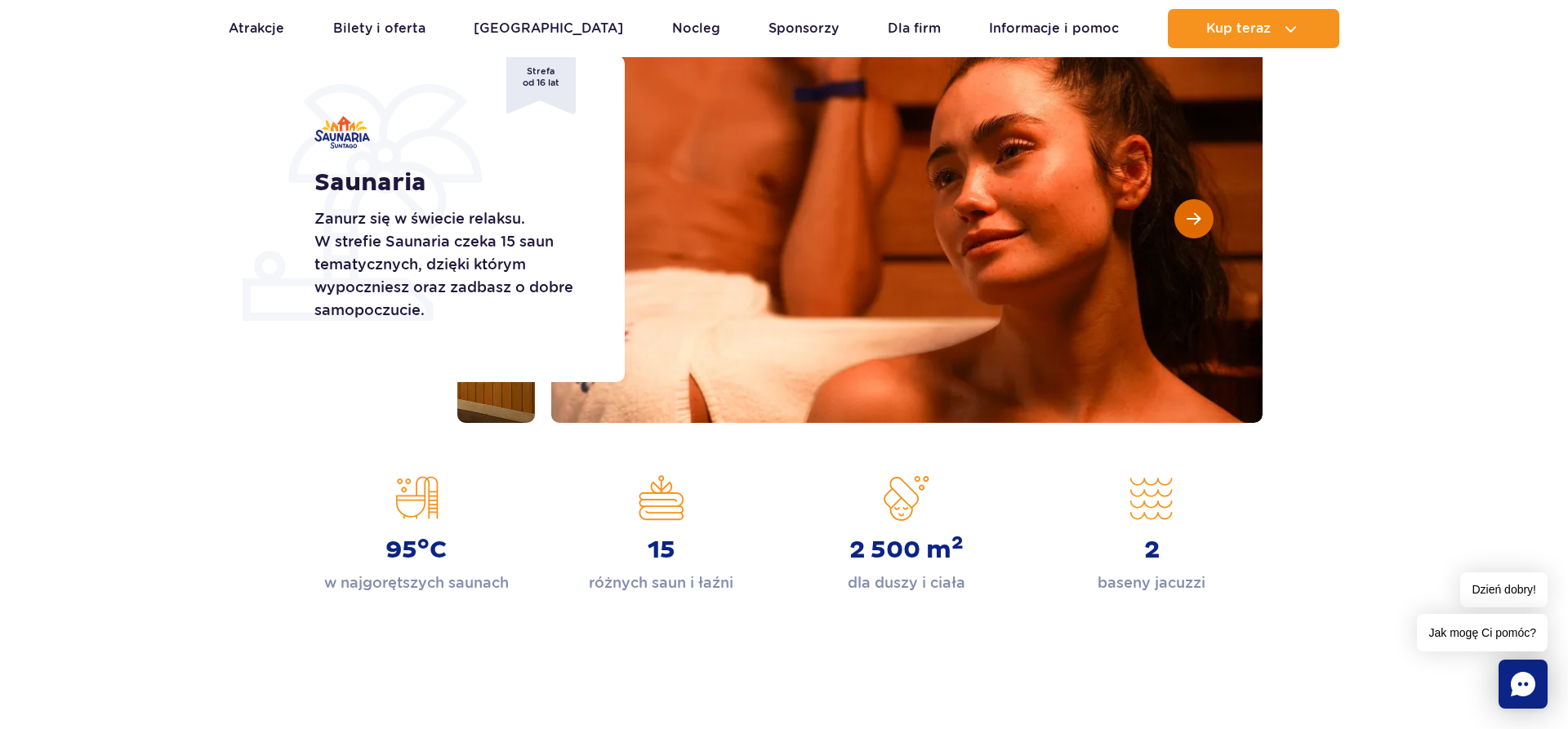
click at [1201, 216] on button "Następny slajd" at bounding box center [1194, 218] width 39 height 39
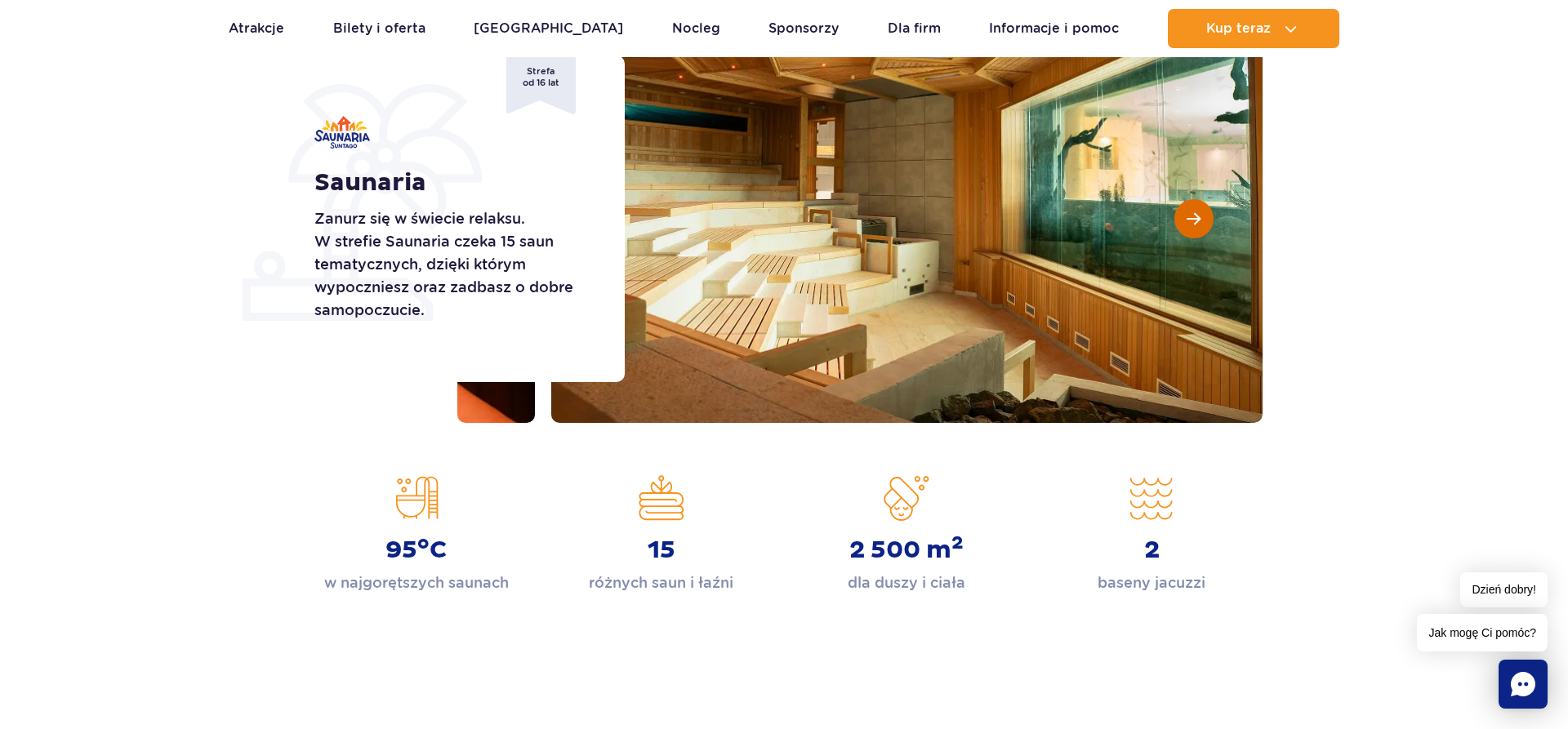
click at [1197, 216] on span "Następny slajd" at bounding box center [1193, 219] width 14 height 15
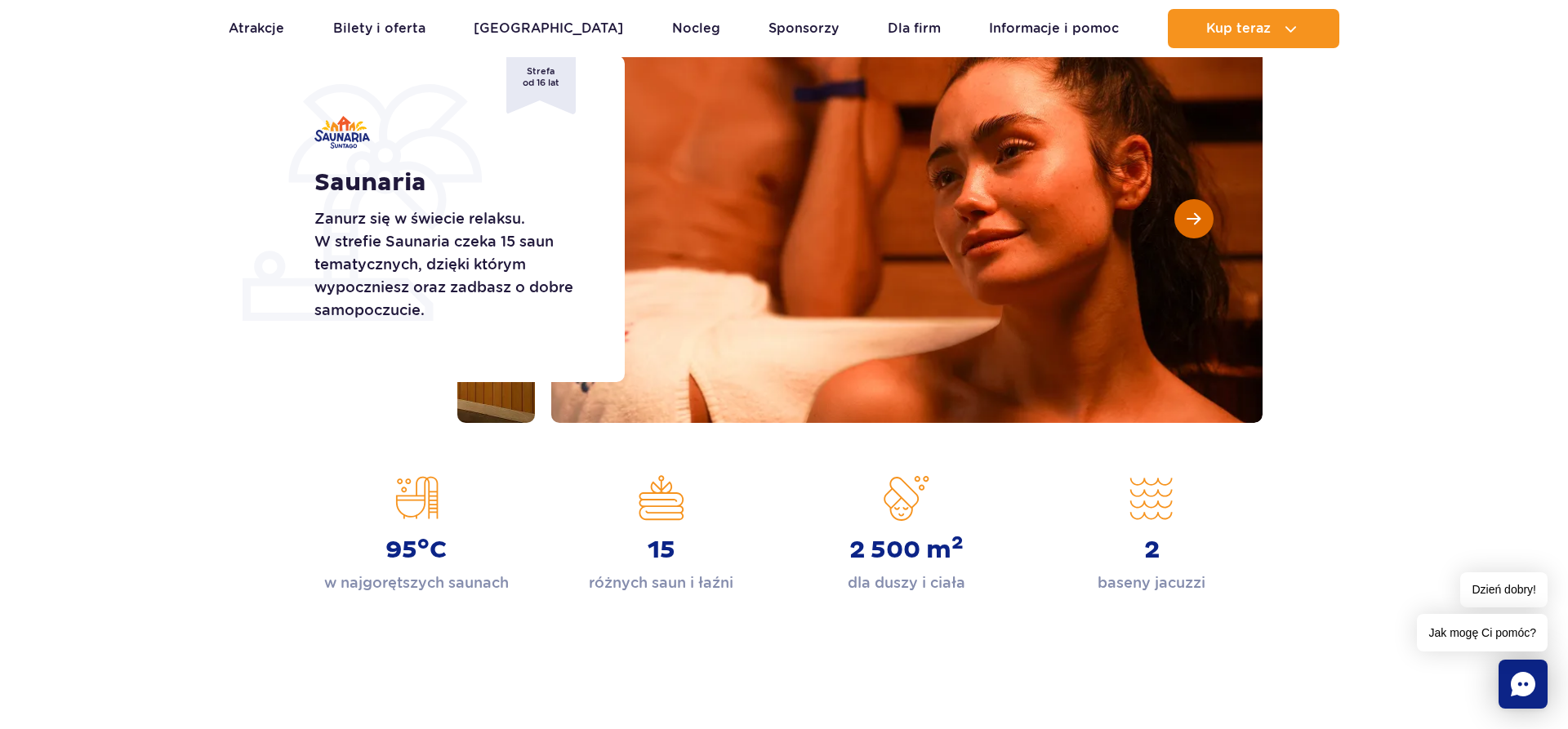
click at [1197, 216] on span "Następny slajd" at bounding box center [1193, 219] width 14 height 15
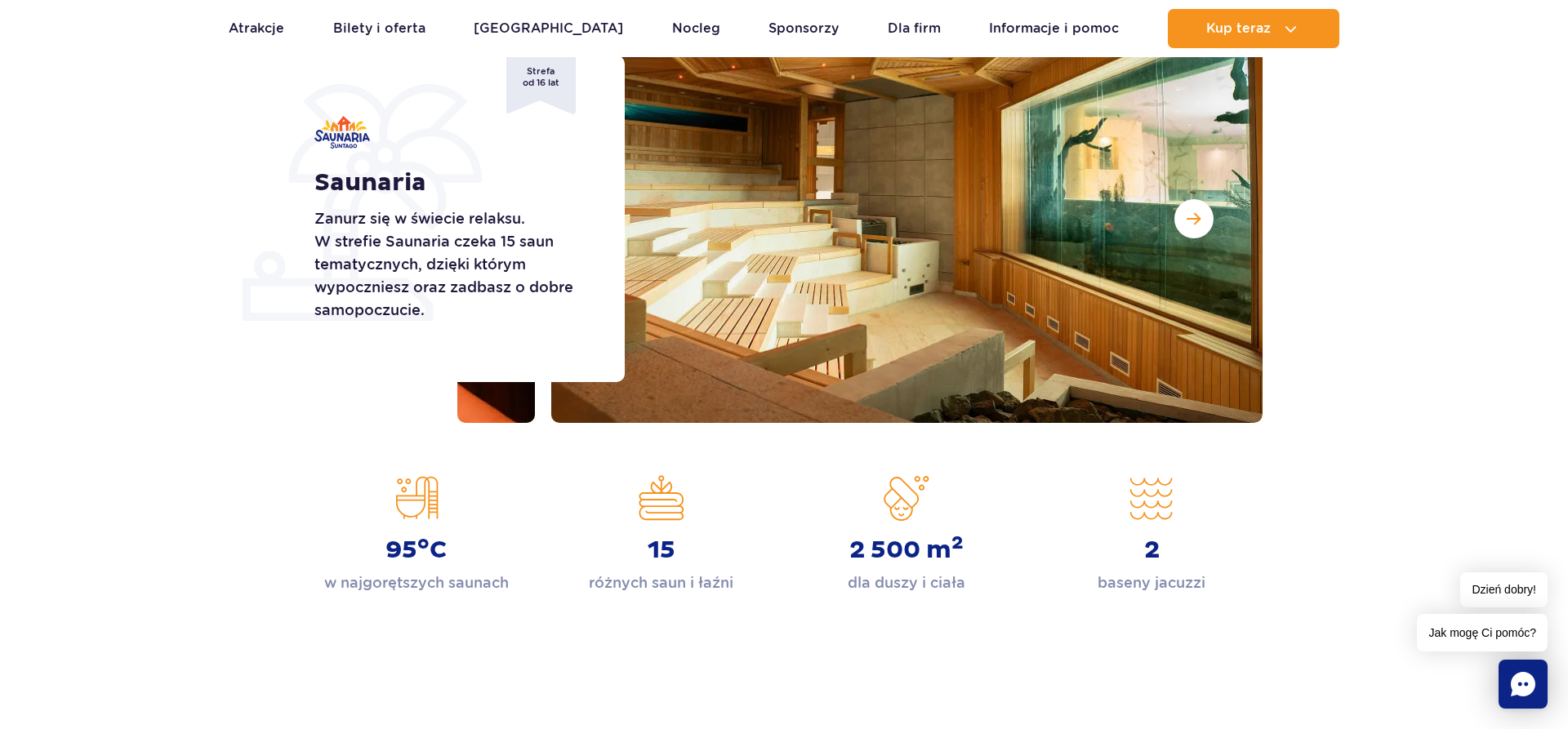
click at [399, 530] on div "95 o C w najgorętszych saunach" at bounding box center [416, 535] width 220 height 119
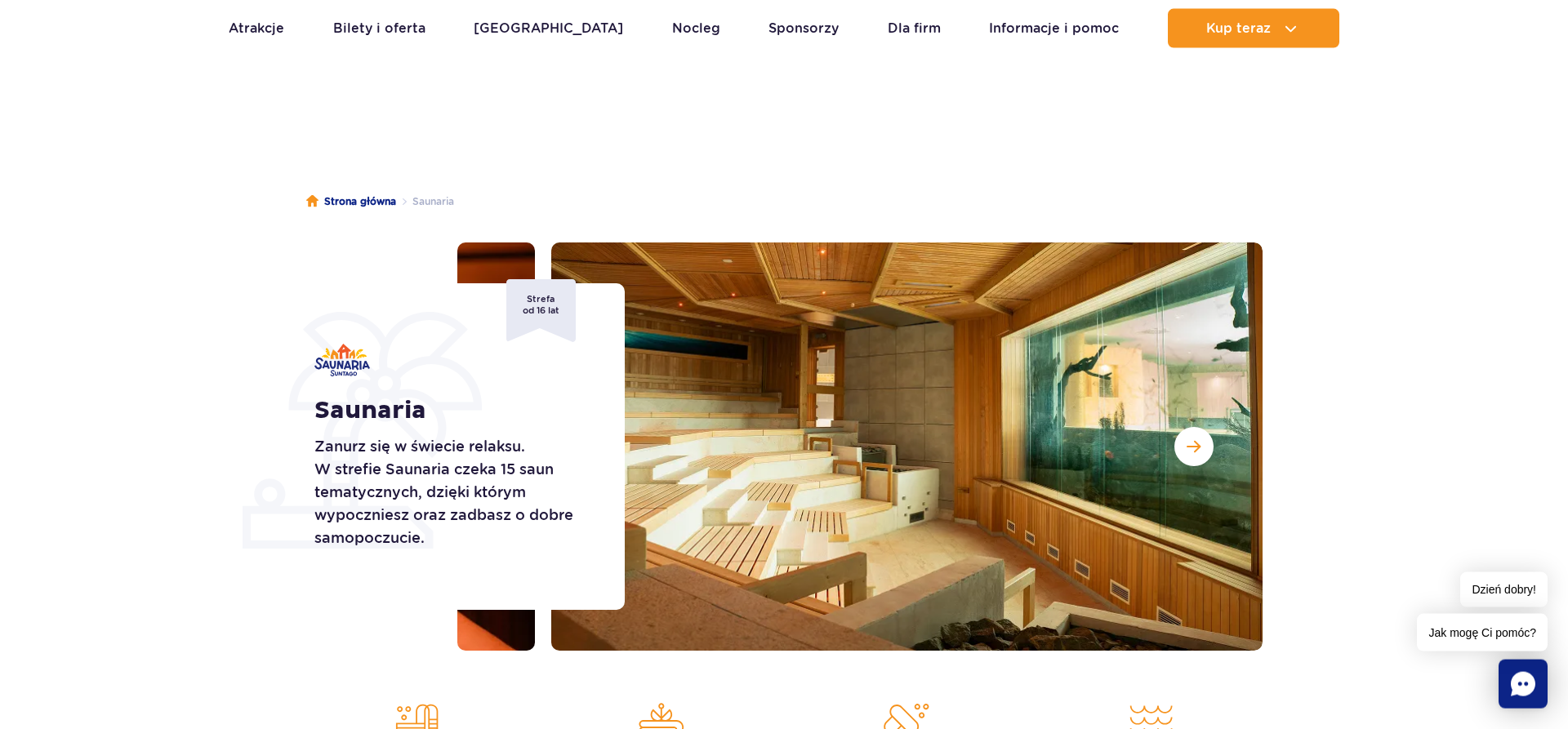
scroll to position [0, 0]
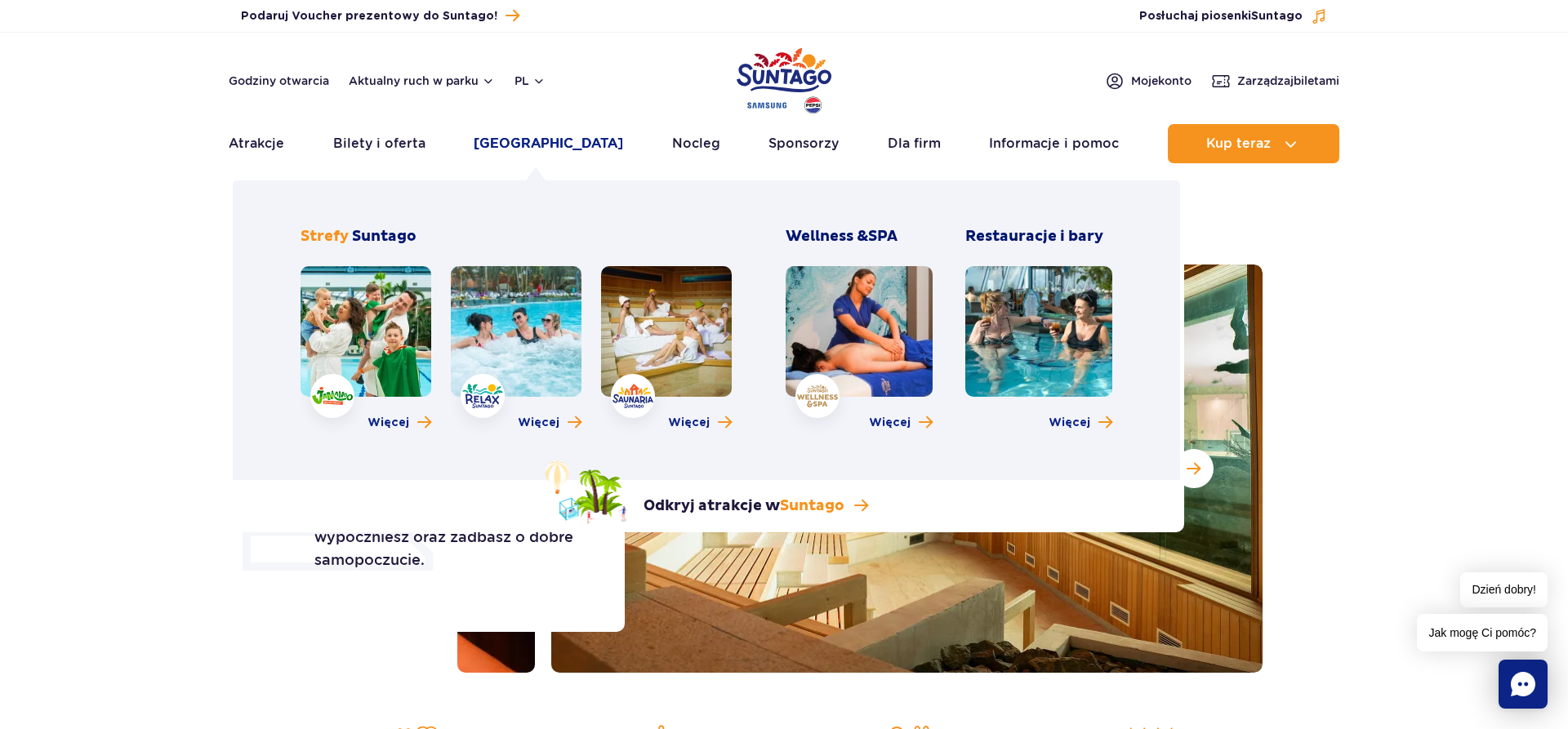
click at [509, 130] on link "[GEOGRAPHIC_DATA]" at bounding box center [548, 143] width 149 height 39
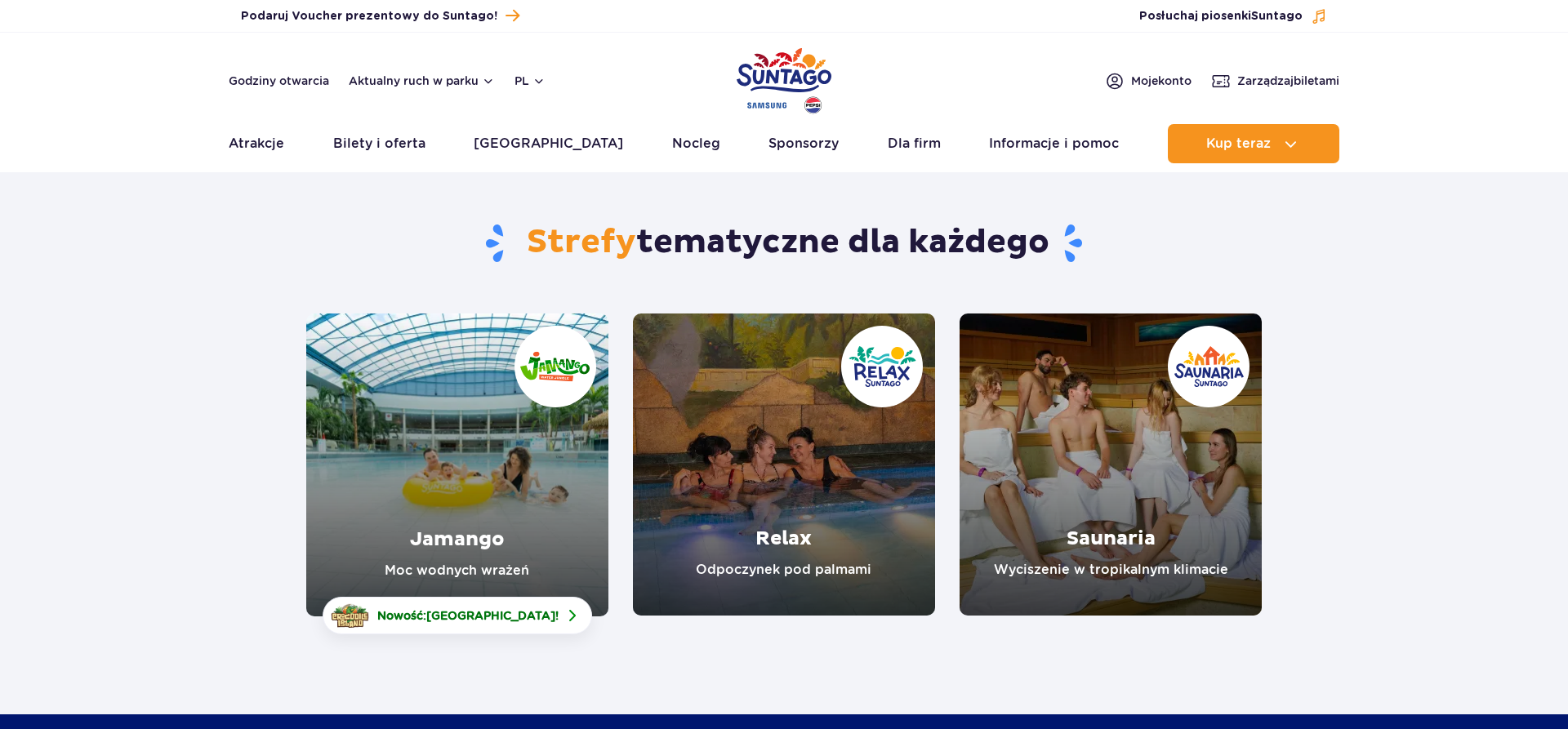
click at [423, 500] on link "Jamango" at bounding box center [457, 465] width 302 height 303
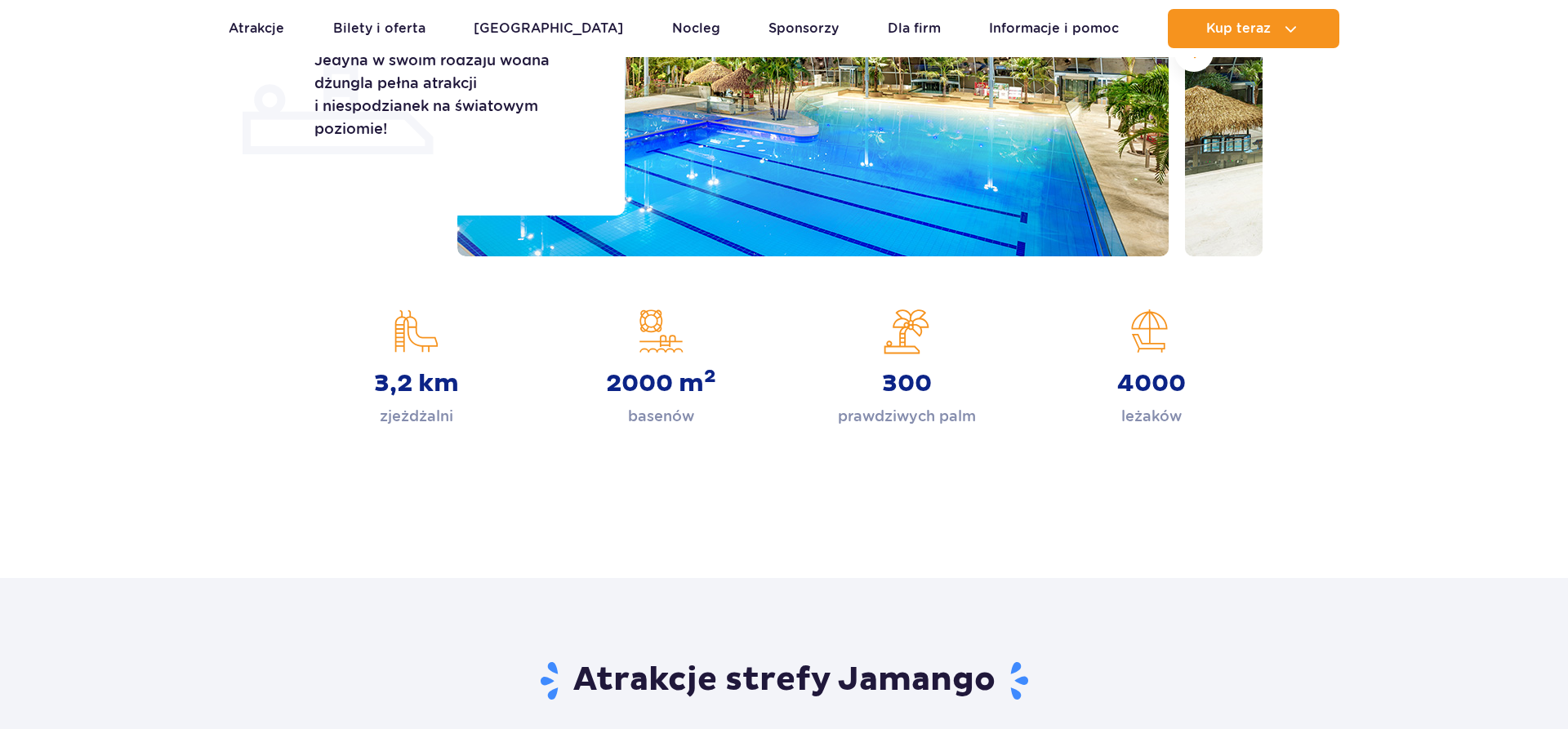
scroll to position [83, 0]
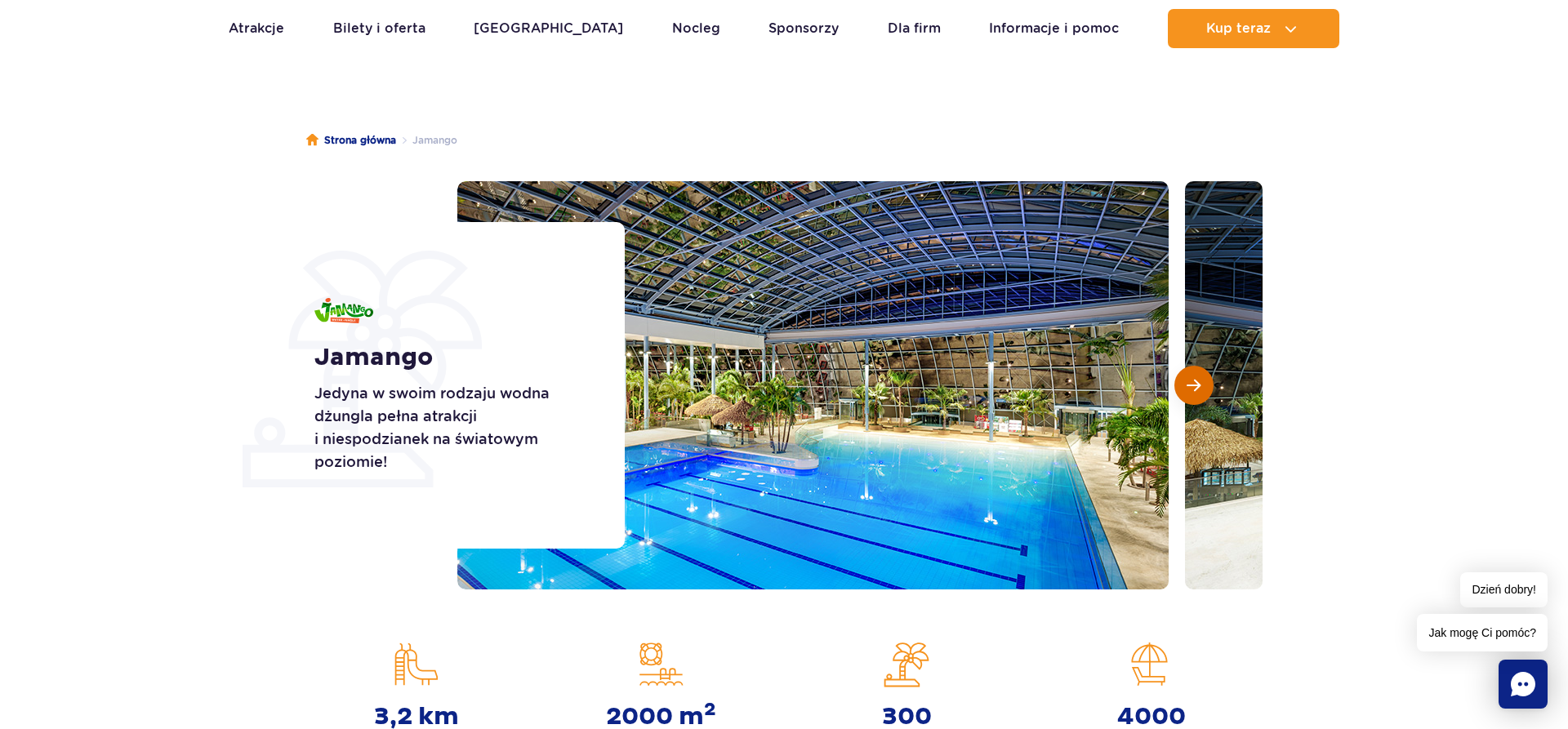
click at [1200, 376] on button "Następny slajd" at bounding box center [1194, 385] width 39 height 39
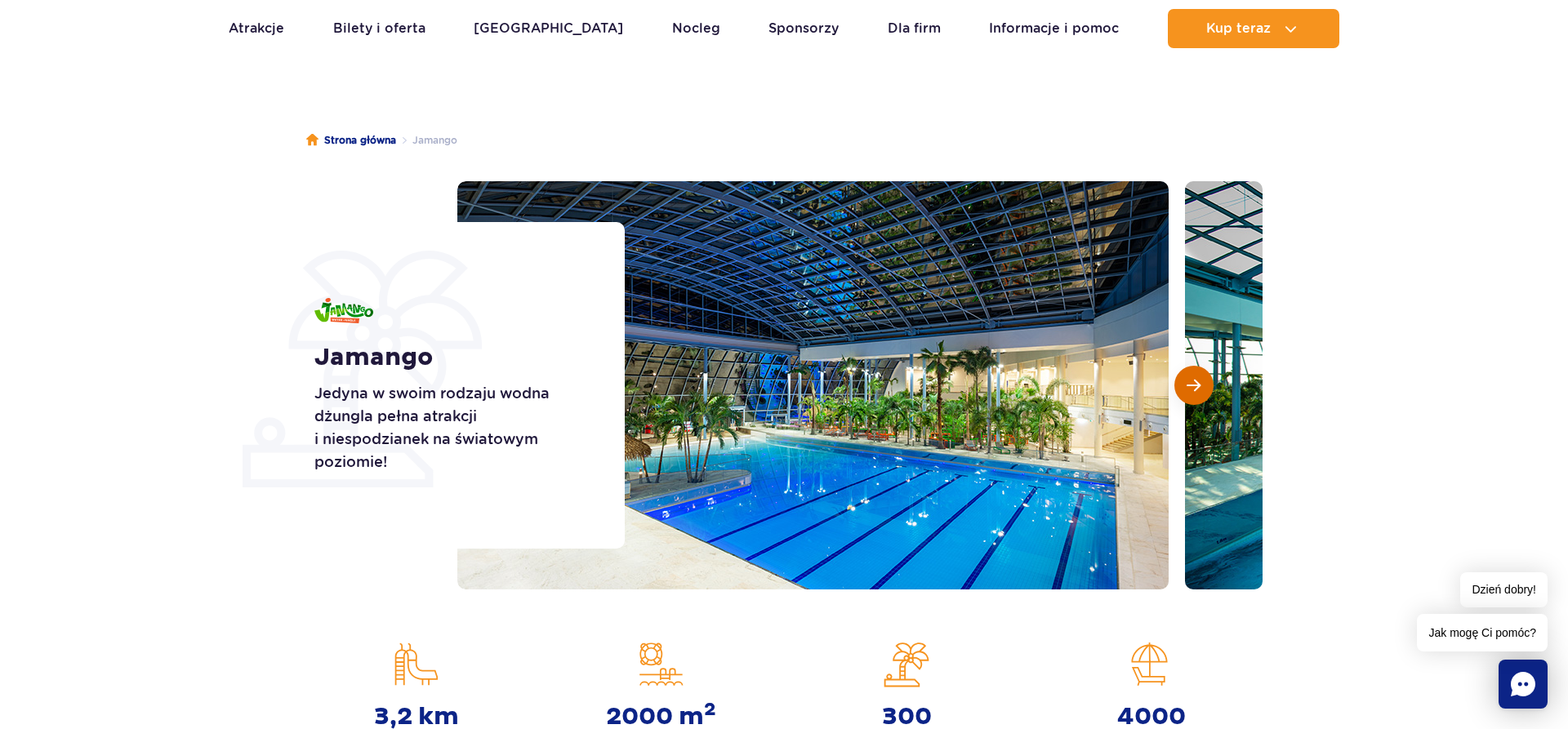
click at [1199, 376] on button "Następny slajd" at bounding box center [1194, 385] width 39 height 39
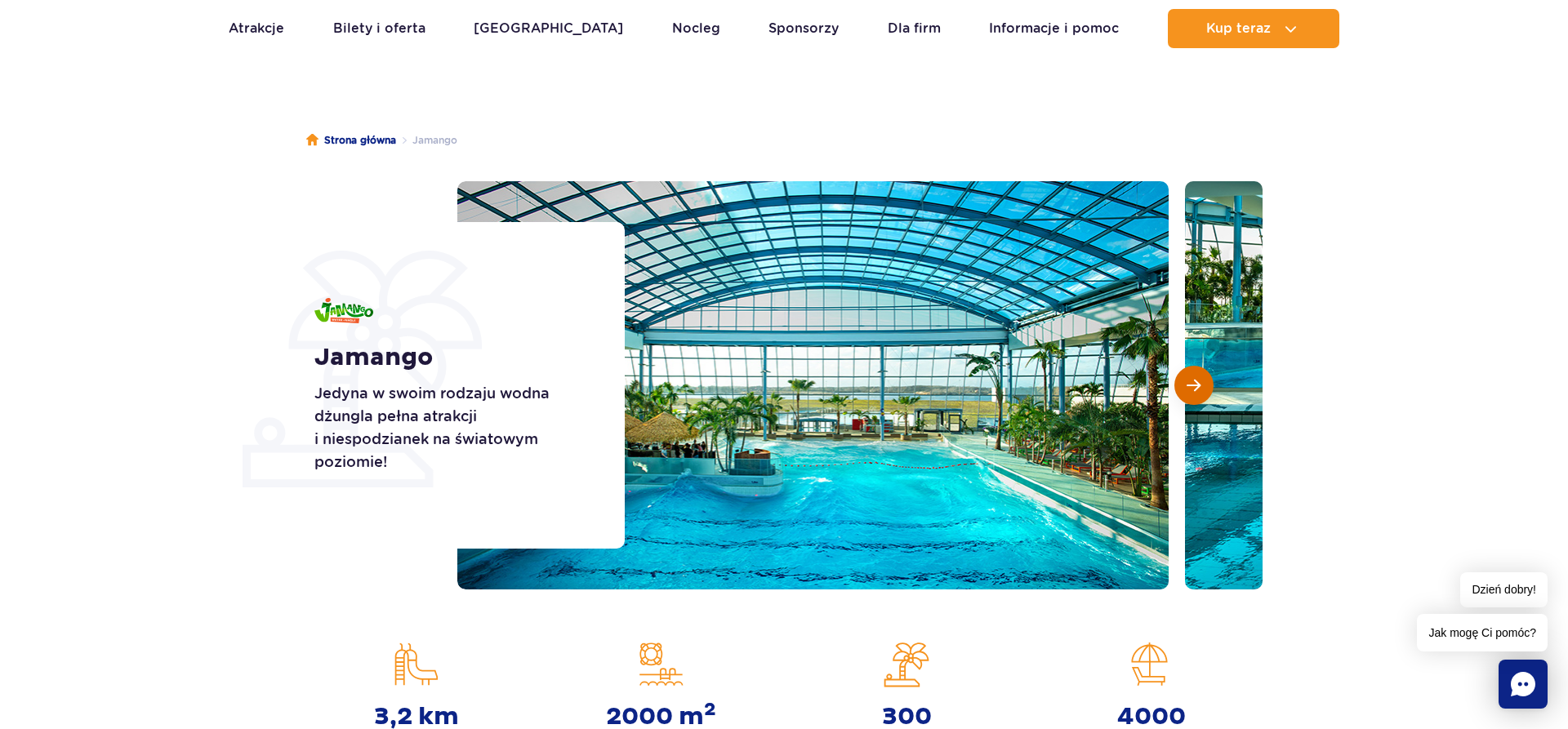
click at [1199, 376] on button "Następny slajd" at bounding box center [1194, 385] width 39 height 39
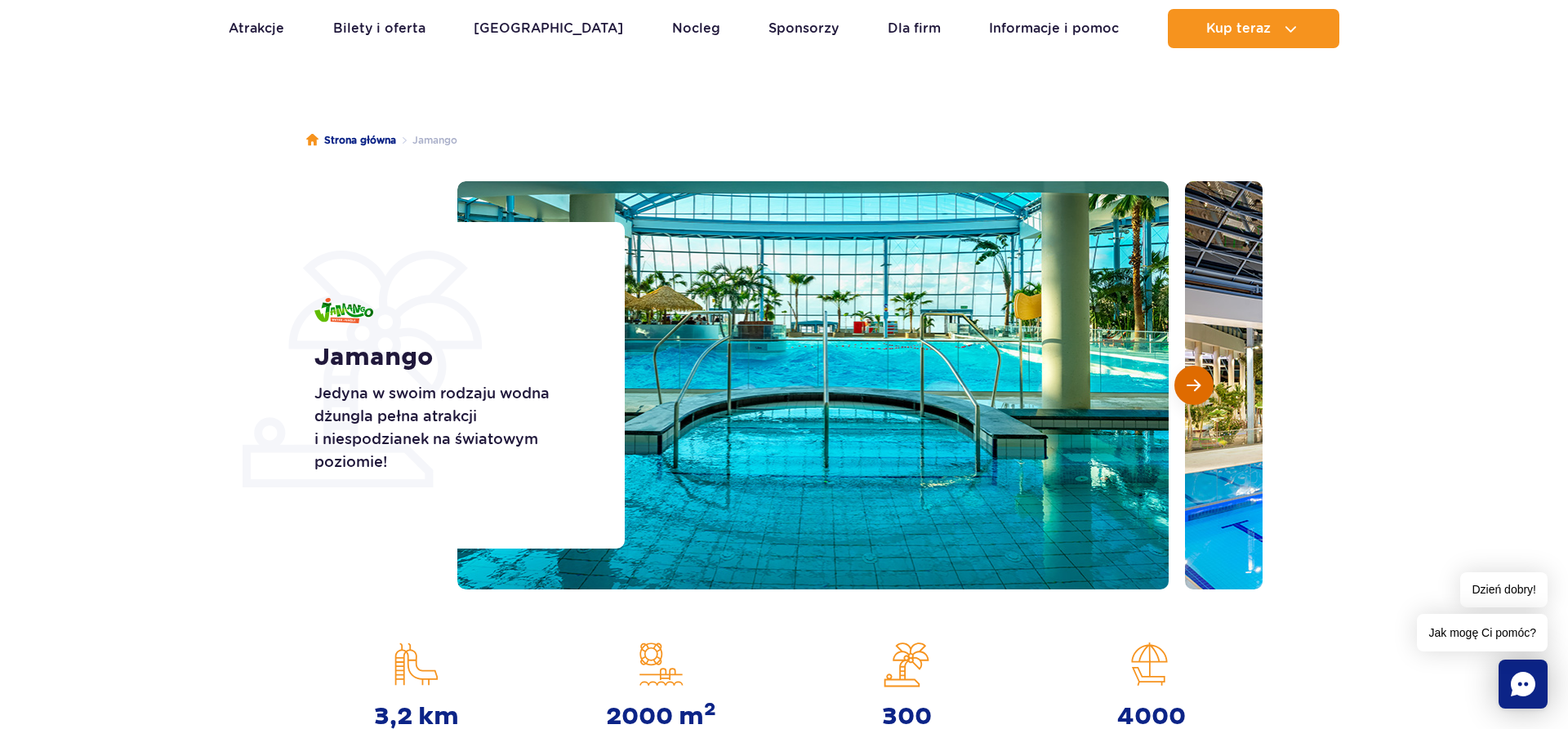
click at [1199, 376] on button "Następny slajd" at bounding box center [1194, 385] width 39 height 39
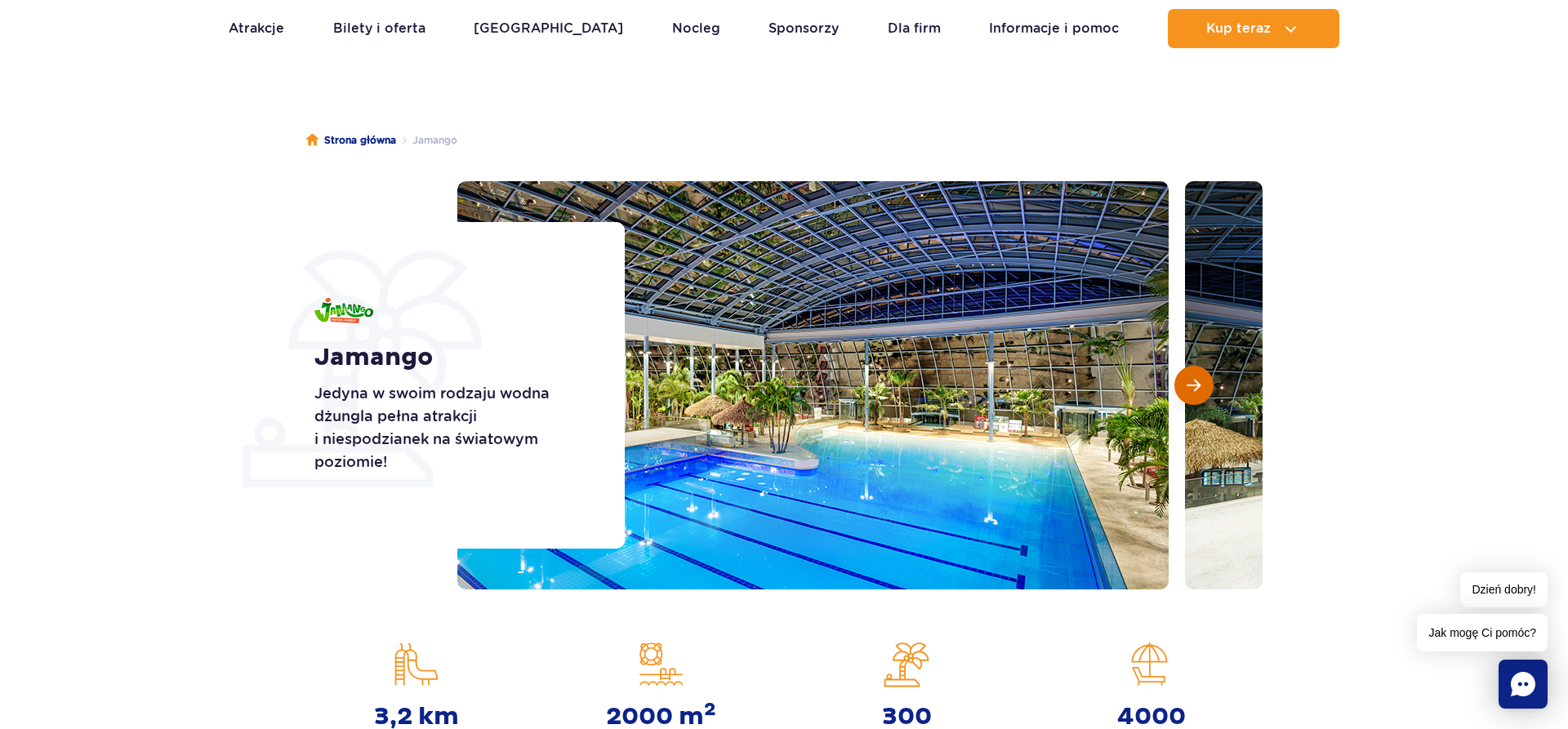
click at [1199, 376] on button "Następny slajd" at bounding box center [1194, 385] width 39 height 39
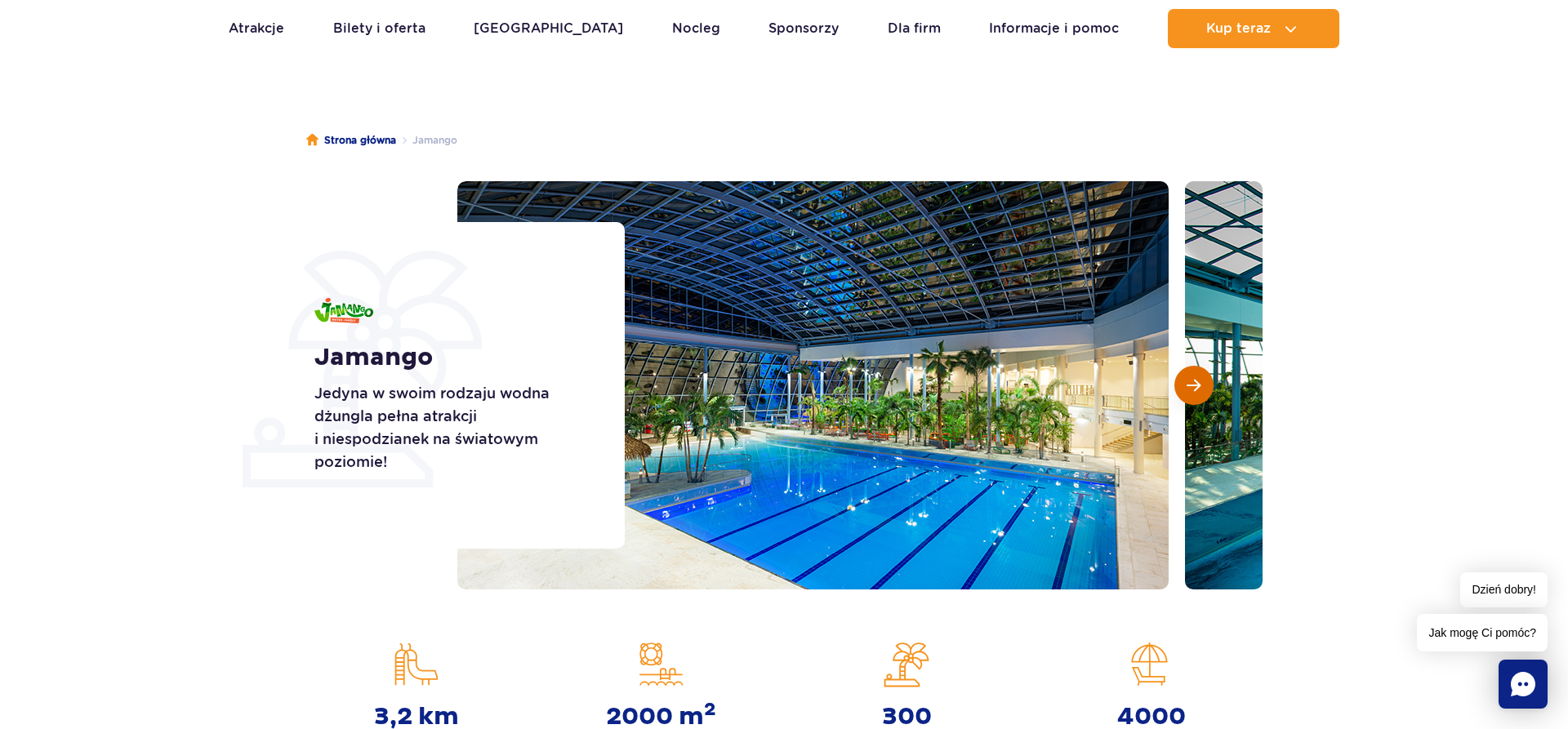
click at [1199, 376] on button "Następny slajd" at bounding box center [1194, 385] width 39 height 39
click at [1198, 377] on button "Następny slajd" at bounding box center [1194, 385] width 39 height 39
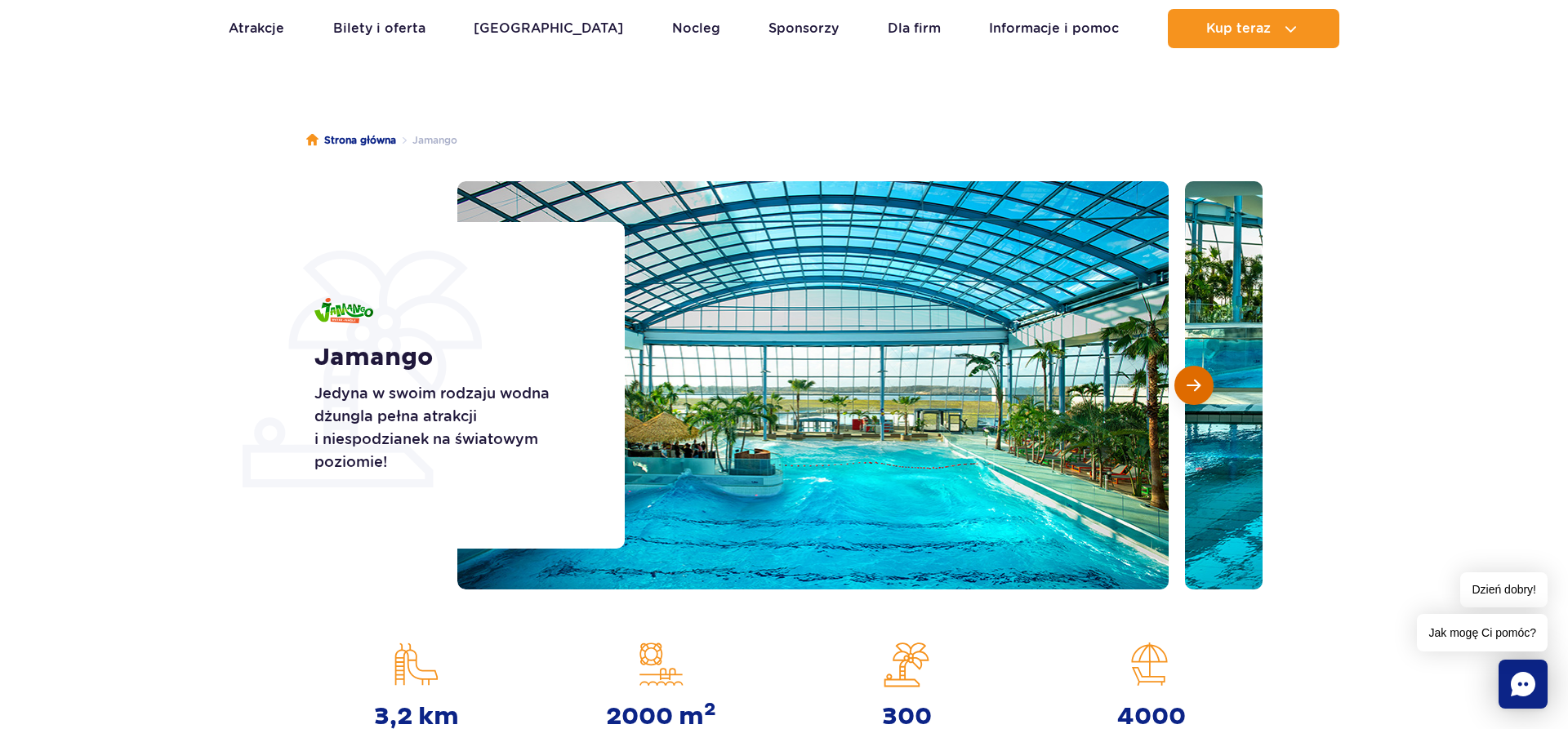
click at [1198, 377] on button "Następny slajd" at bounding box center [1194, 385] width 39 height 39
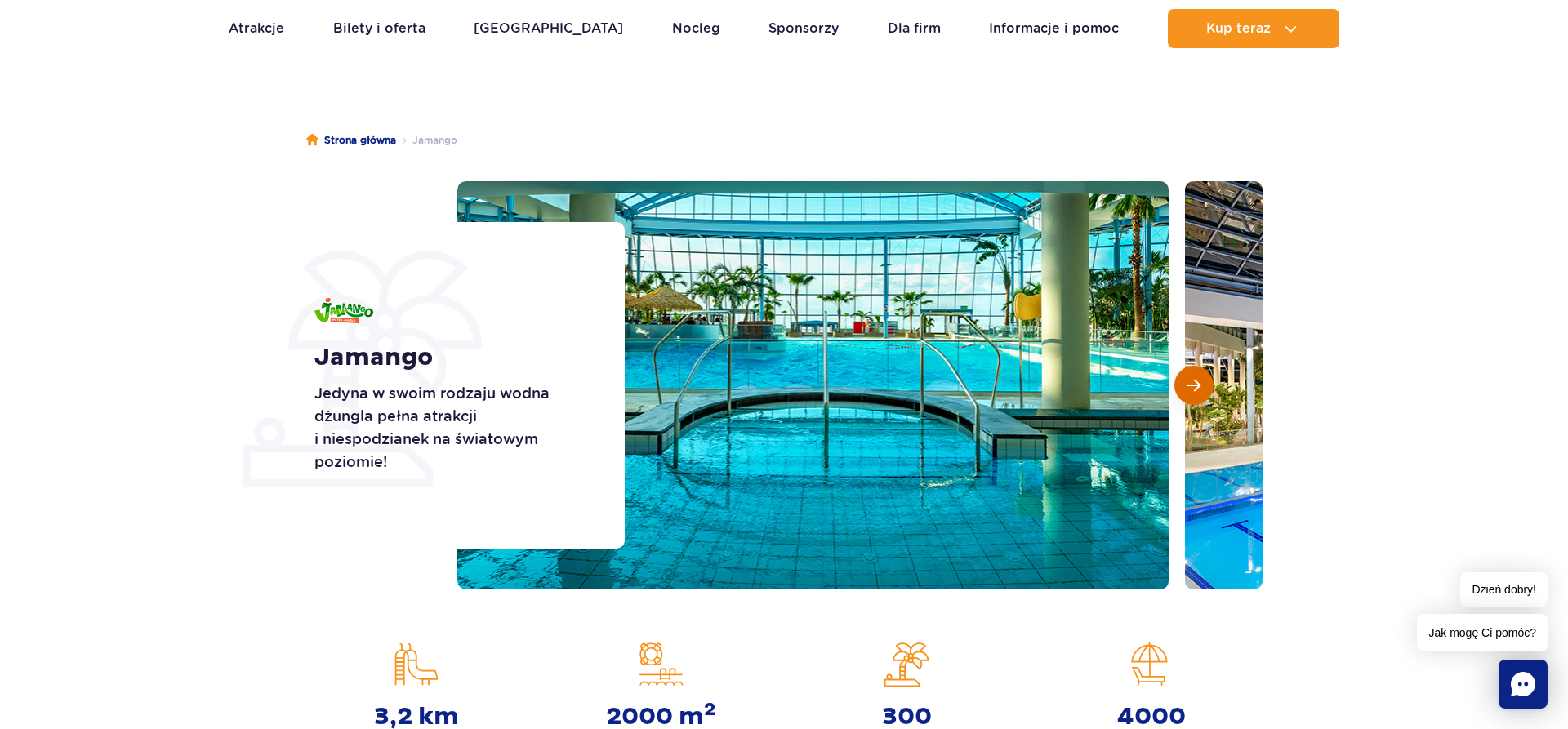
click at [1198, 377] on button "Następny slajd" at bounding box center [1194, 385] width 39 height 39
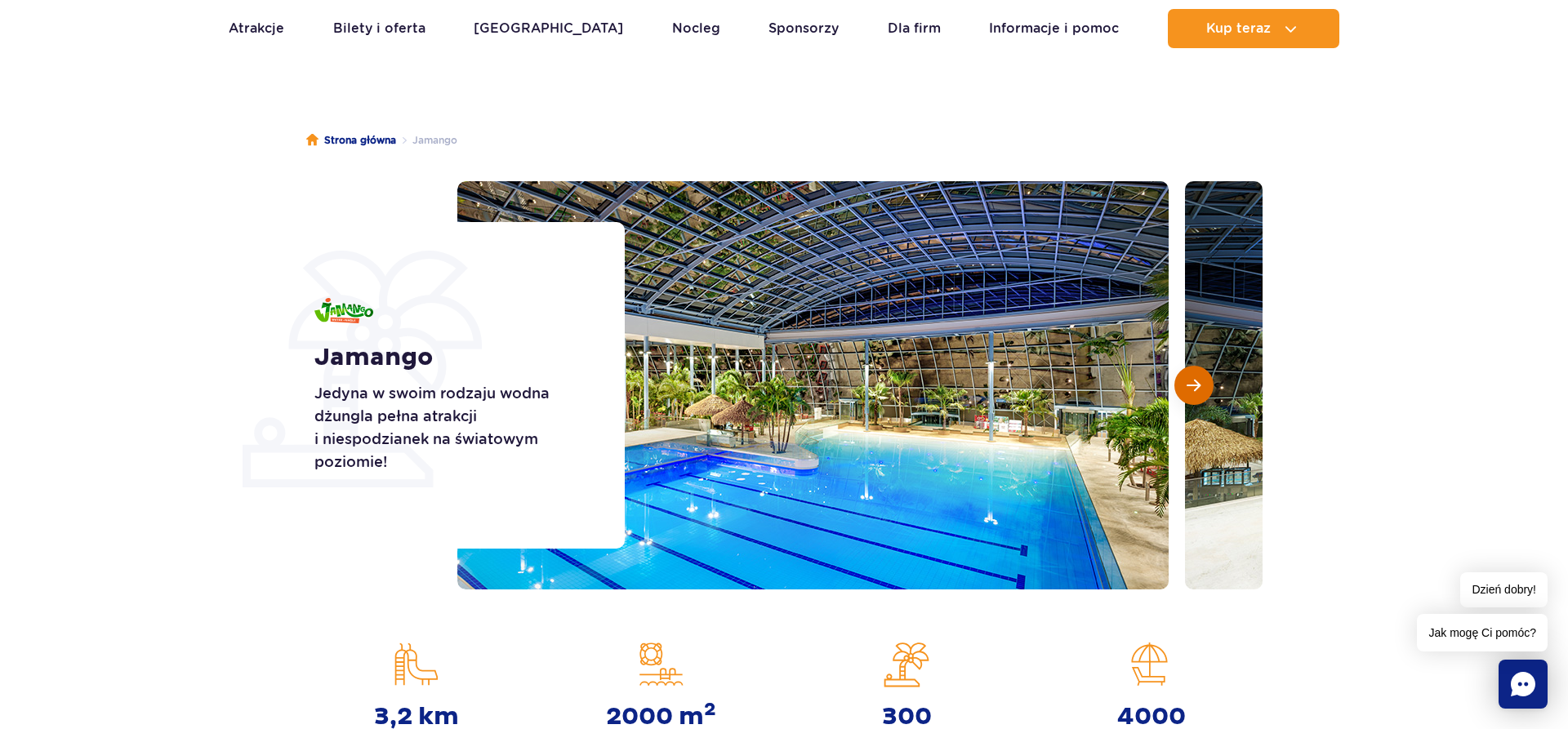
click at [1198, 377] on button "Następny slajd" at bounding box center [1194, 385] width 39 height 39
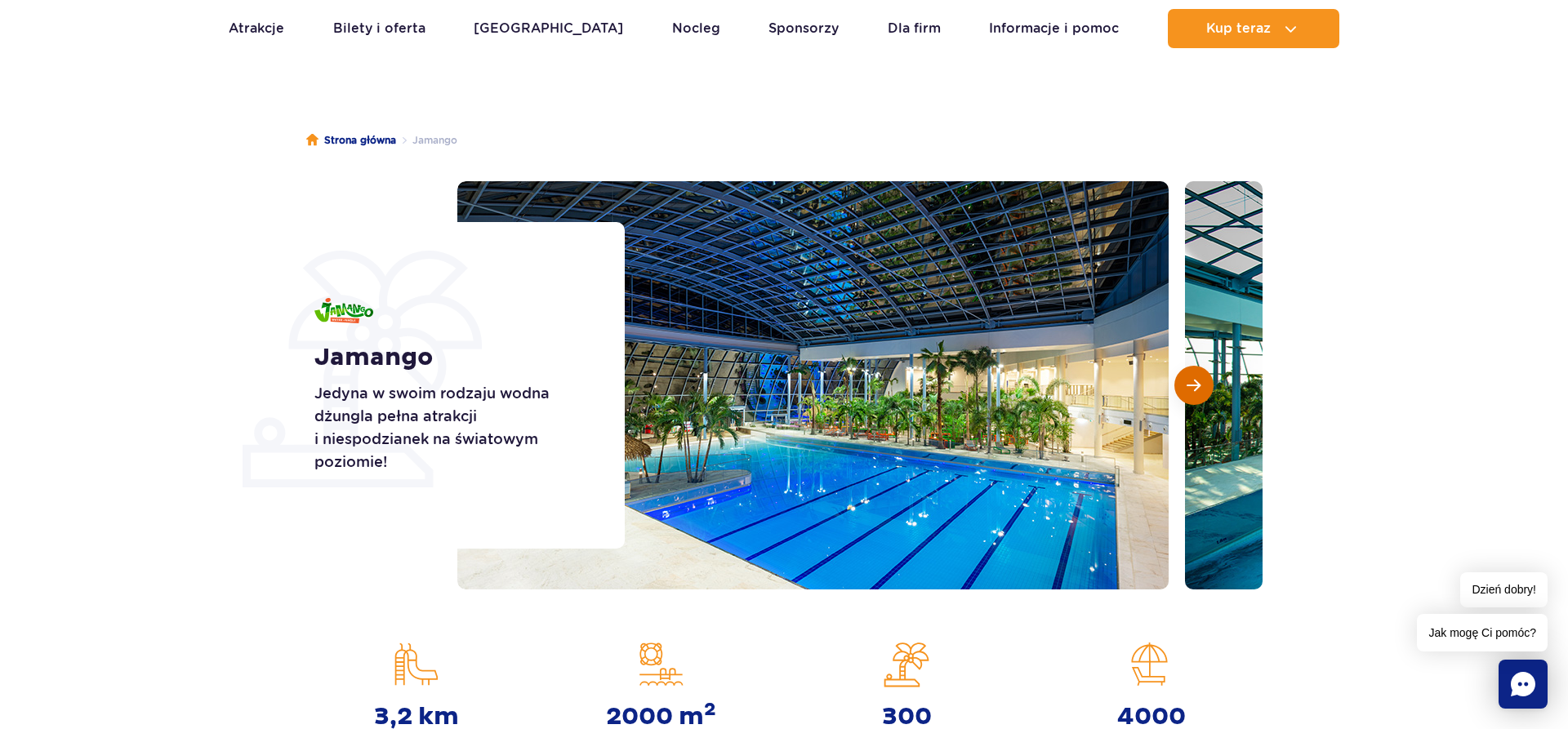
click at [1198, 377] on button "Następny slajd" at bounding box center [1194, 385] width 39 height 39
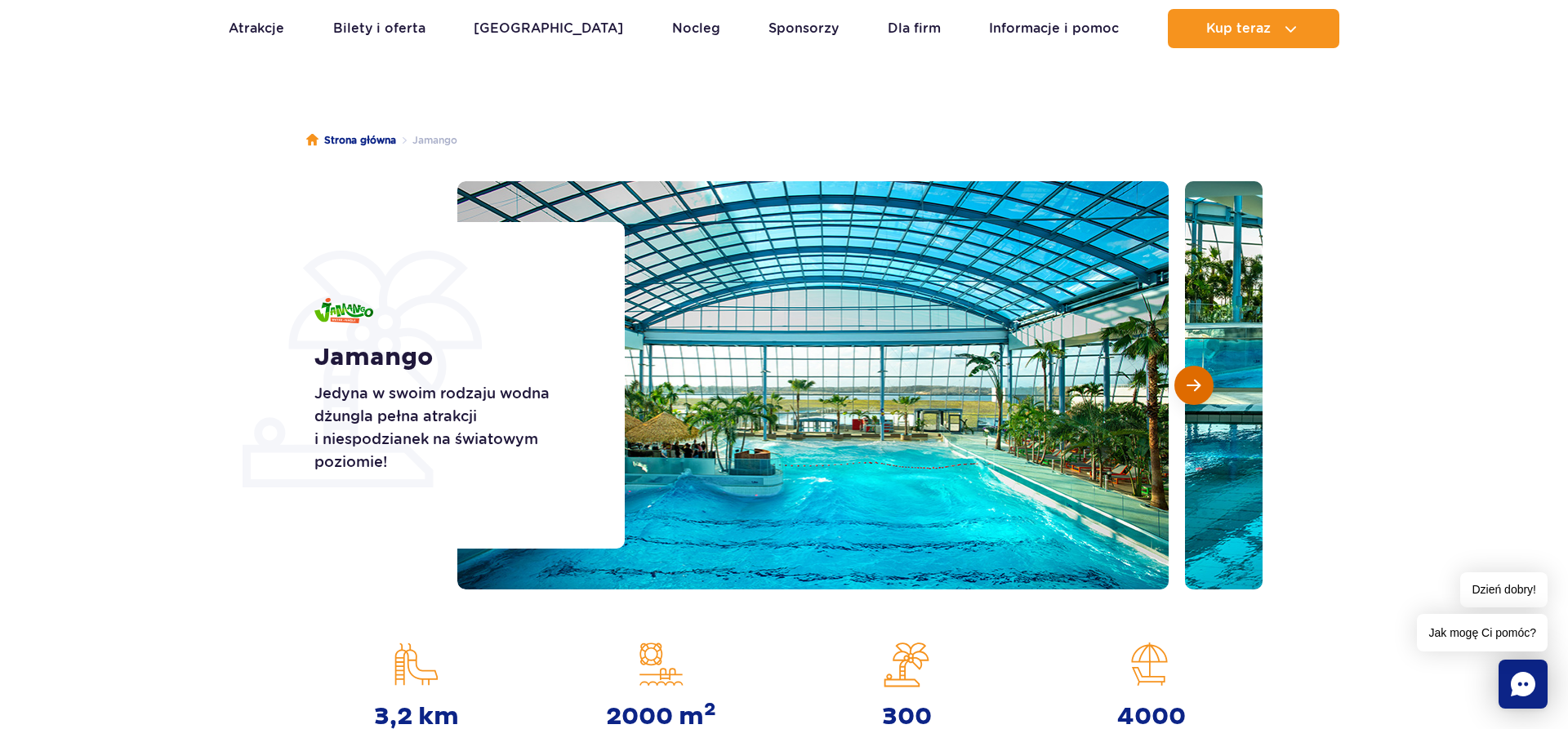
click at [1198, 377] on button "Następny slajd" at bounding box center [1194, 385] width 39 height 39
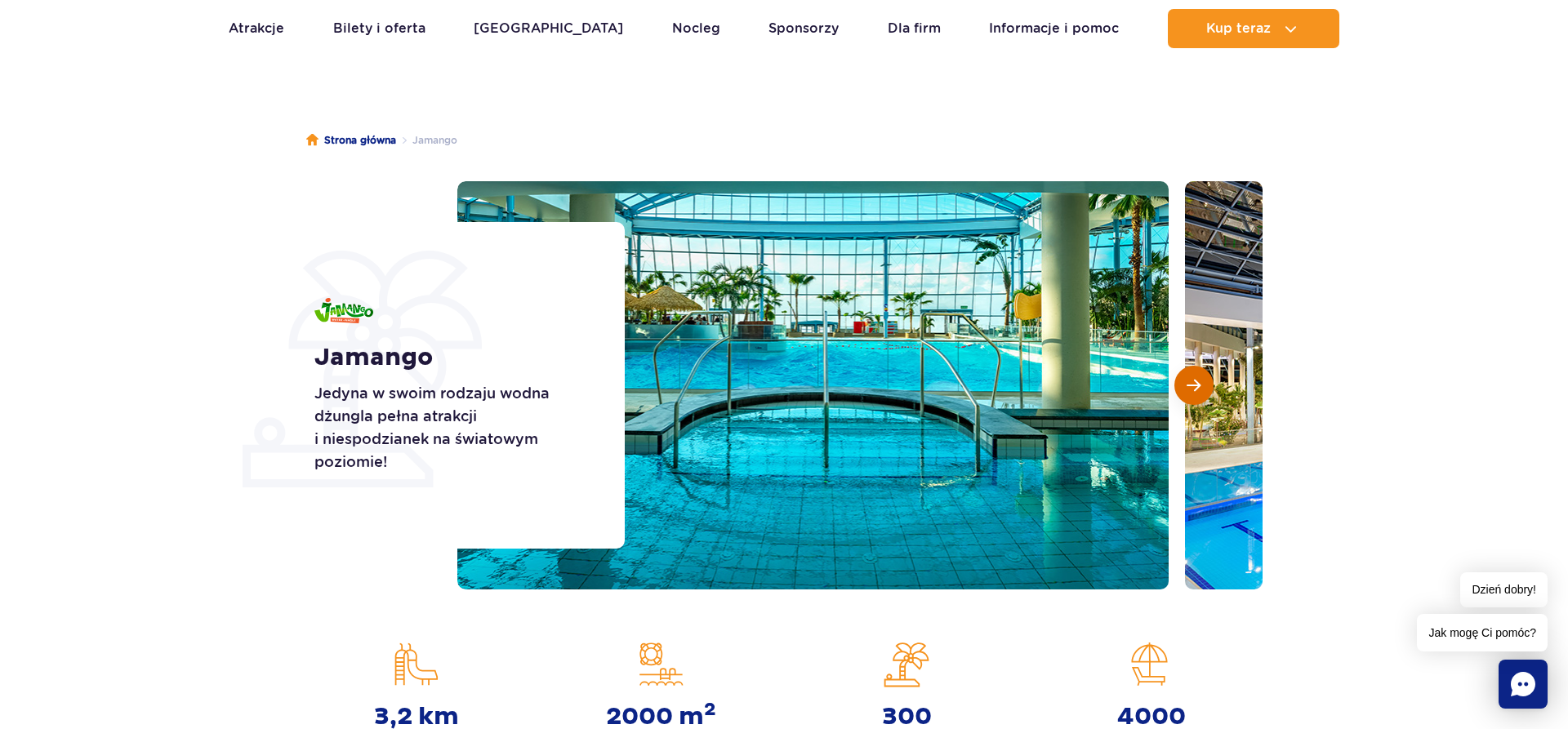
click at [1197, 378] on span "Następny slajd" at bounding box center [1193, 386] width 14 height 15
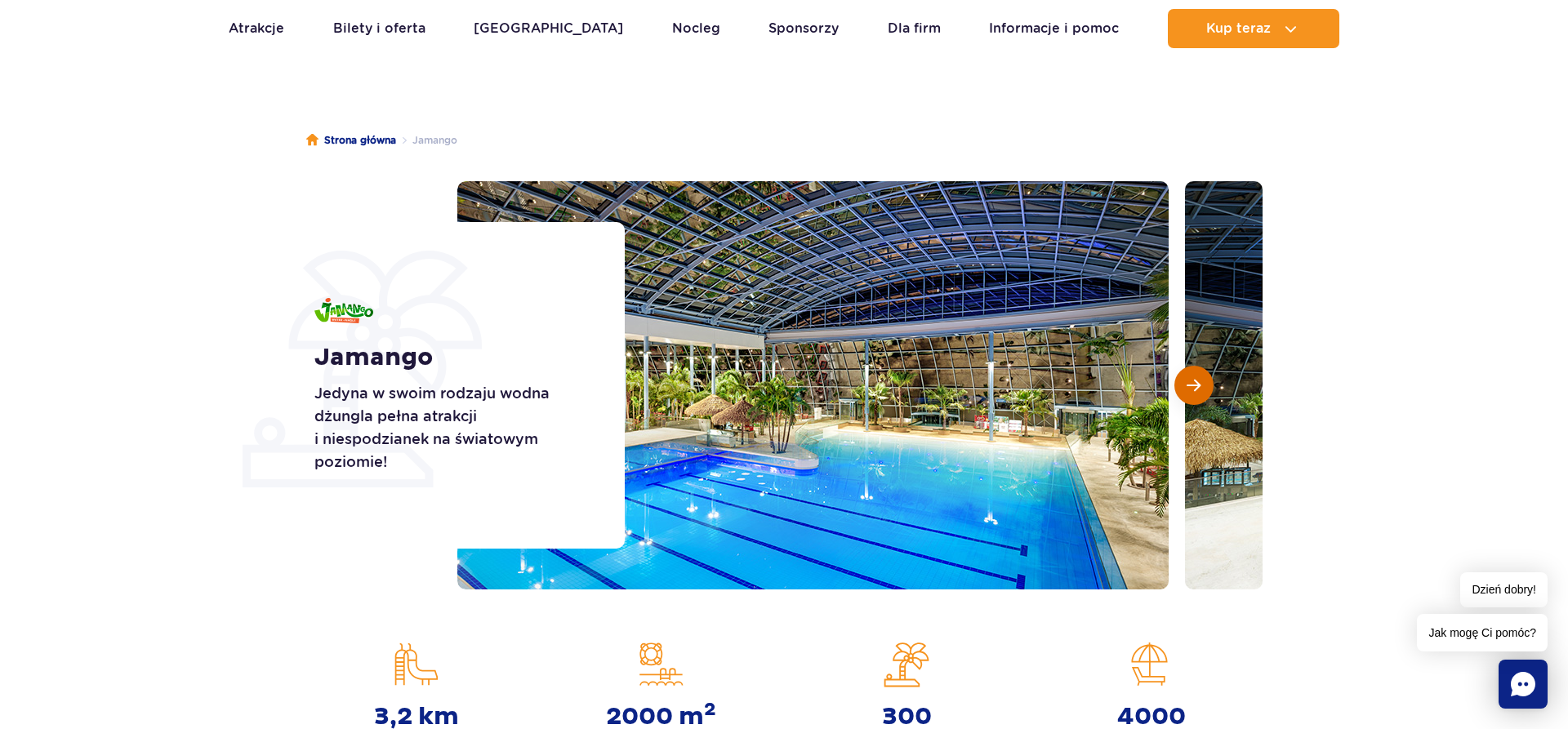
click at [1197, 378] on span "Następny slajd" at bounding box center [1193, 386] width 14 height 15
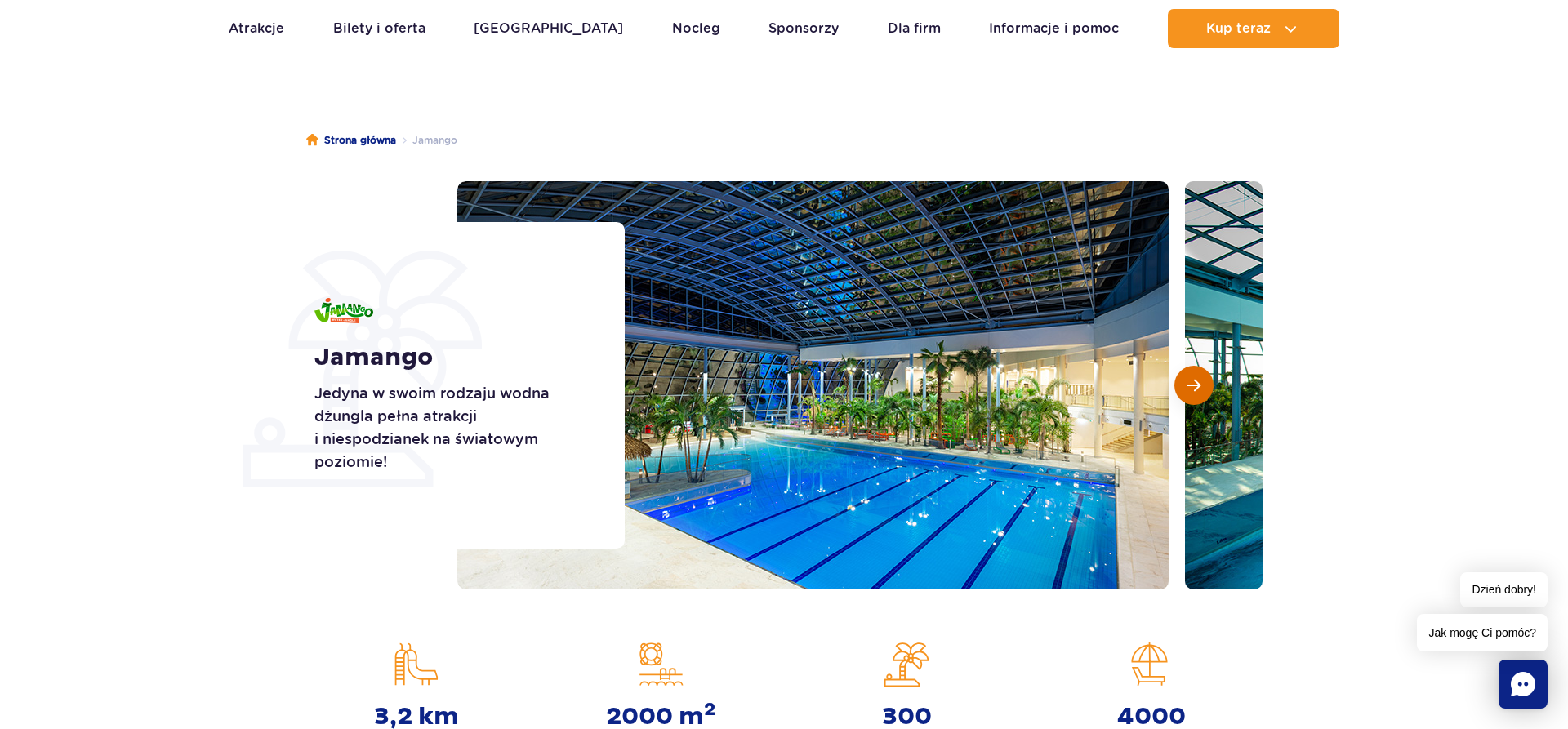
click at [1197, 378] on span "Następny slajd" at bounding box center [1193, 386] width 14 height 15
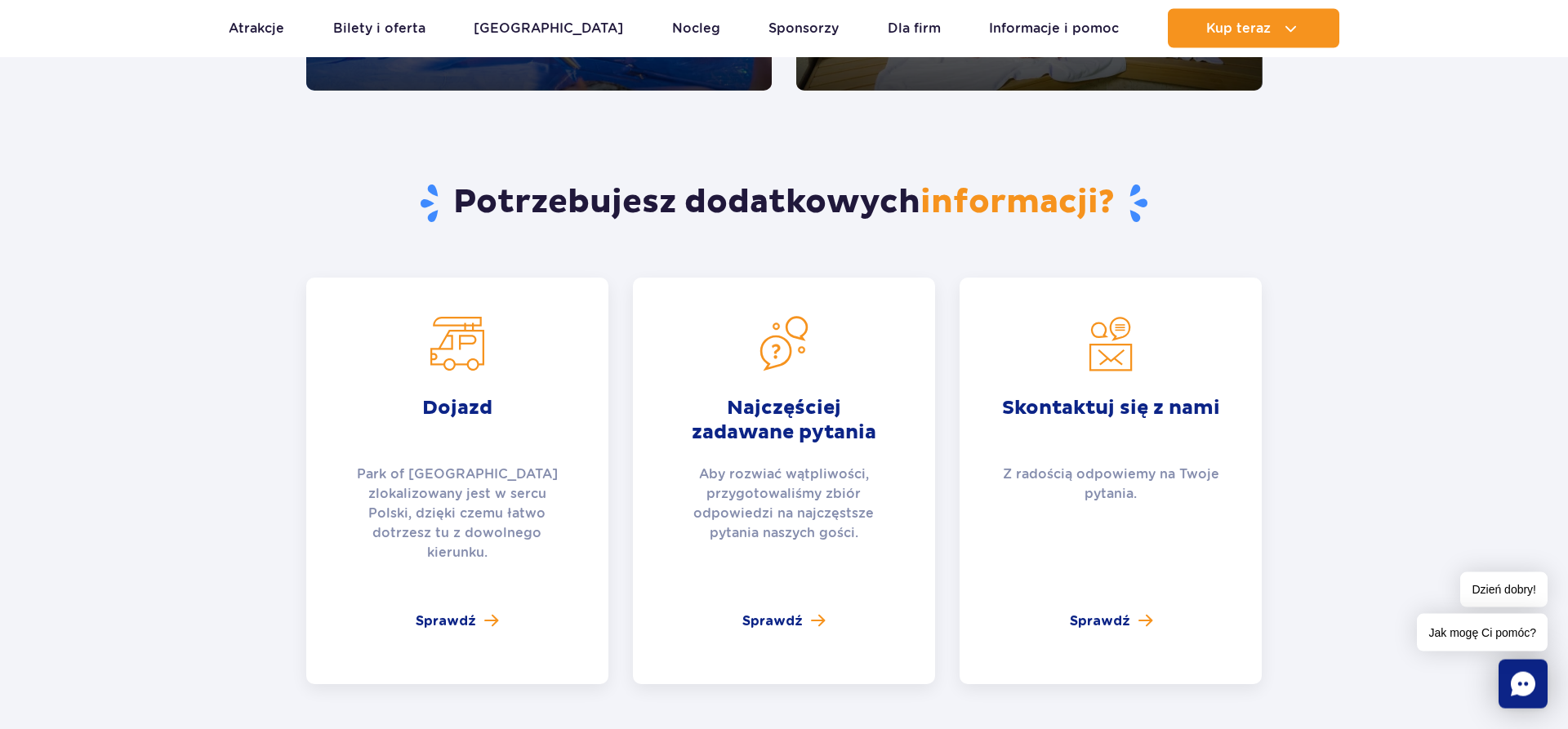
scroll to position [3415, 0]
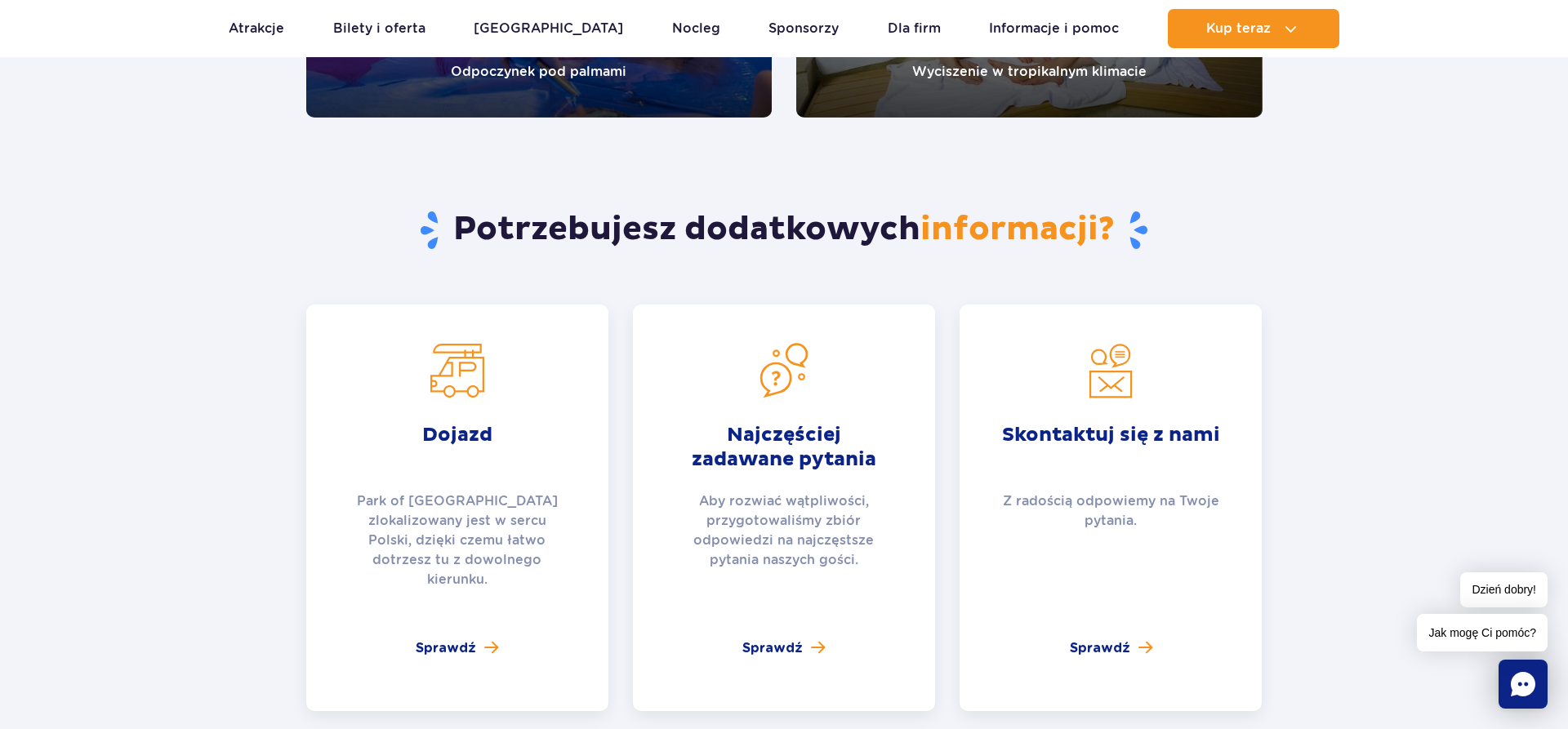
drag, startPoint x: 550, startPoint y: 103, endPoint x: 557, endPoint y: 97, distance: 9.2
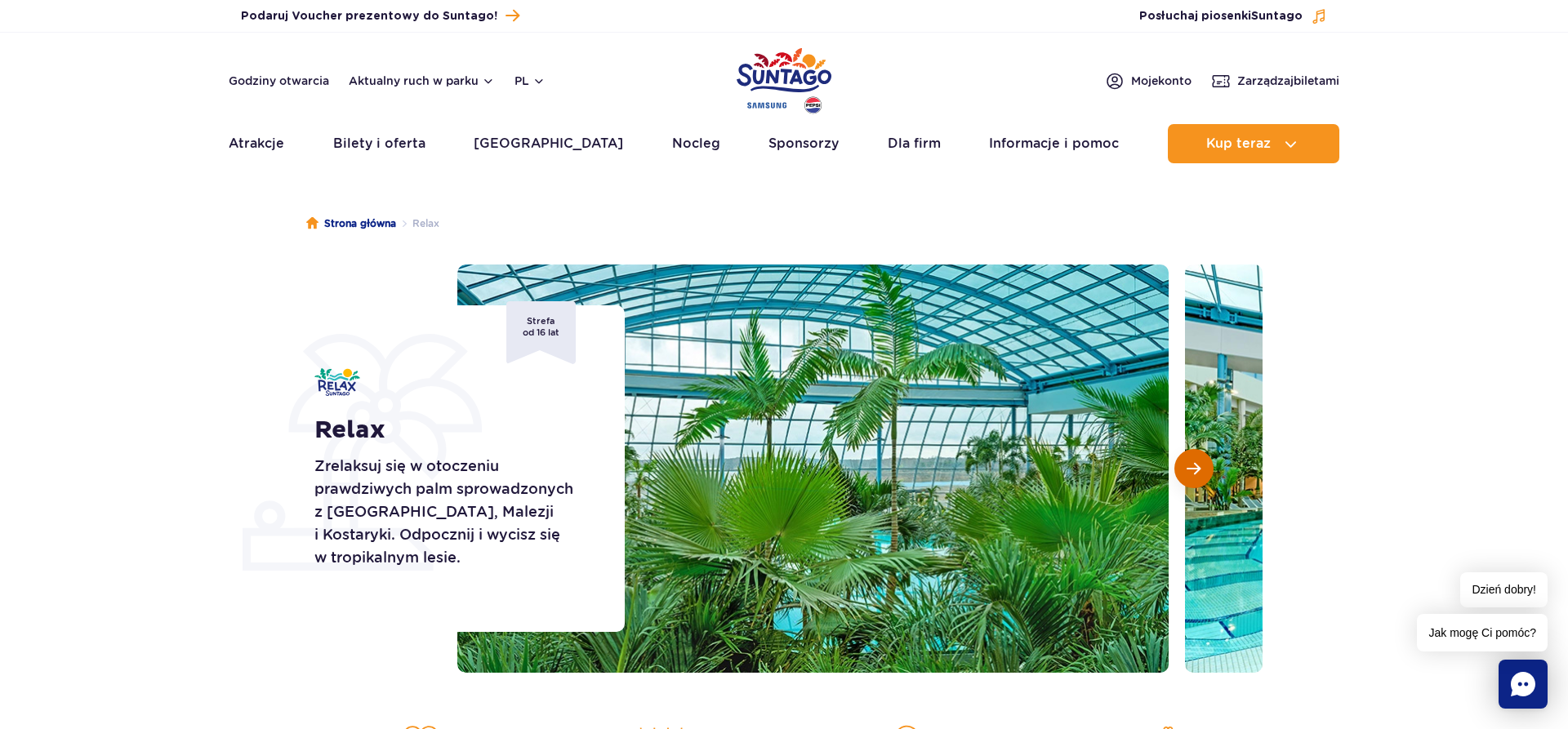
click at [1191, 463] on span "Następny slajd" at bounding box center [1193, 469] width 14 height 15
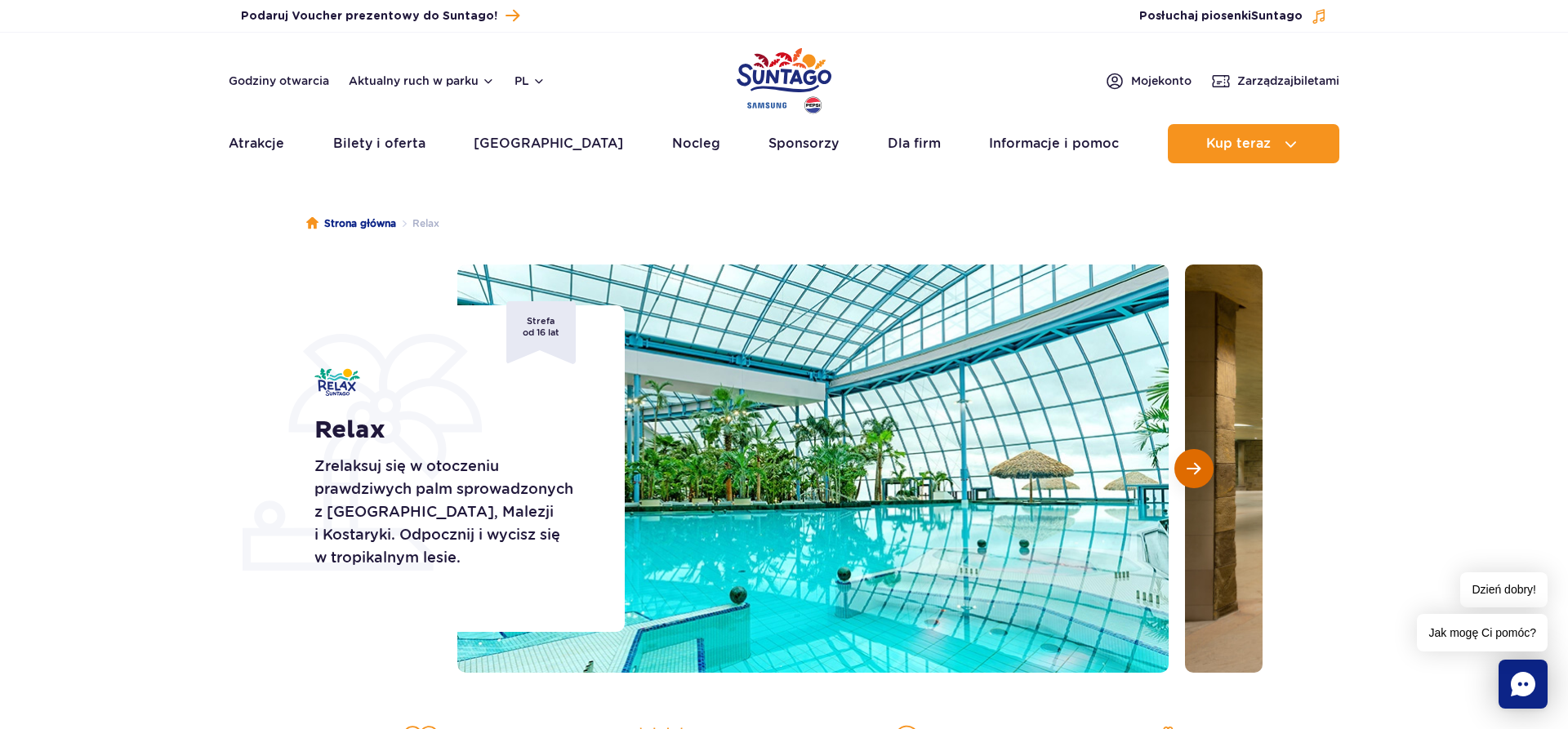
click at [1191, 463] on span "Następny slajd" at bounding box center [1193, 469] width 14 height 15
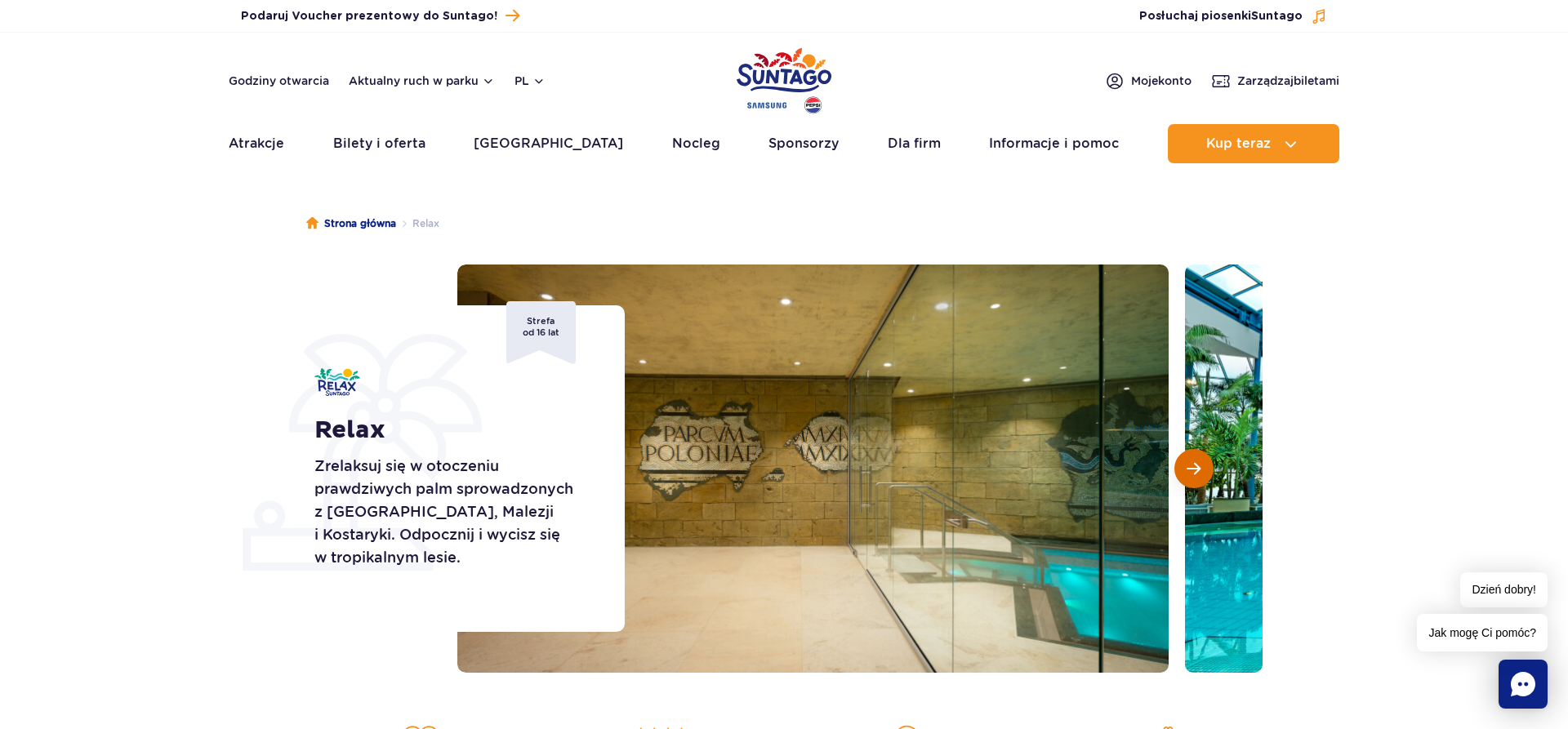
click at [1191, 463] on span "Następny slajd" at bounding box center [1193, 469] width 14 height 15
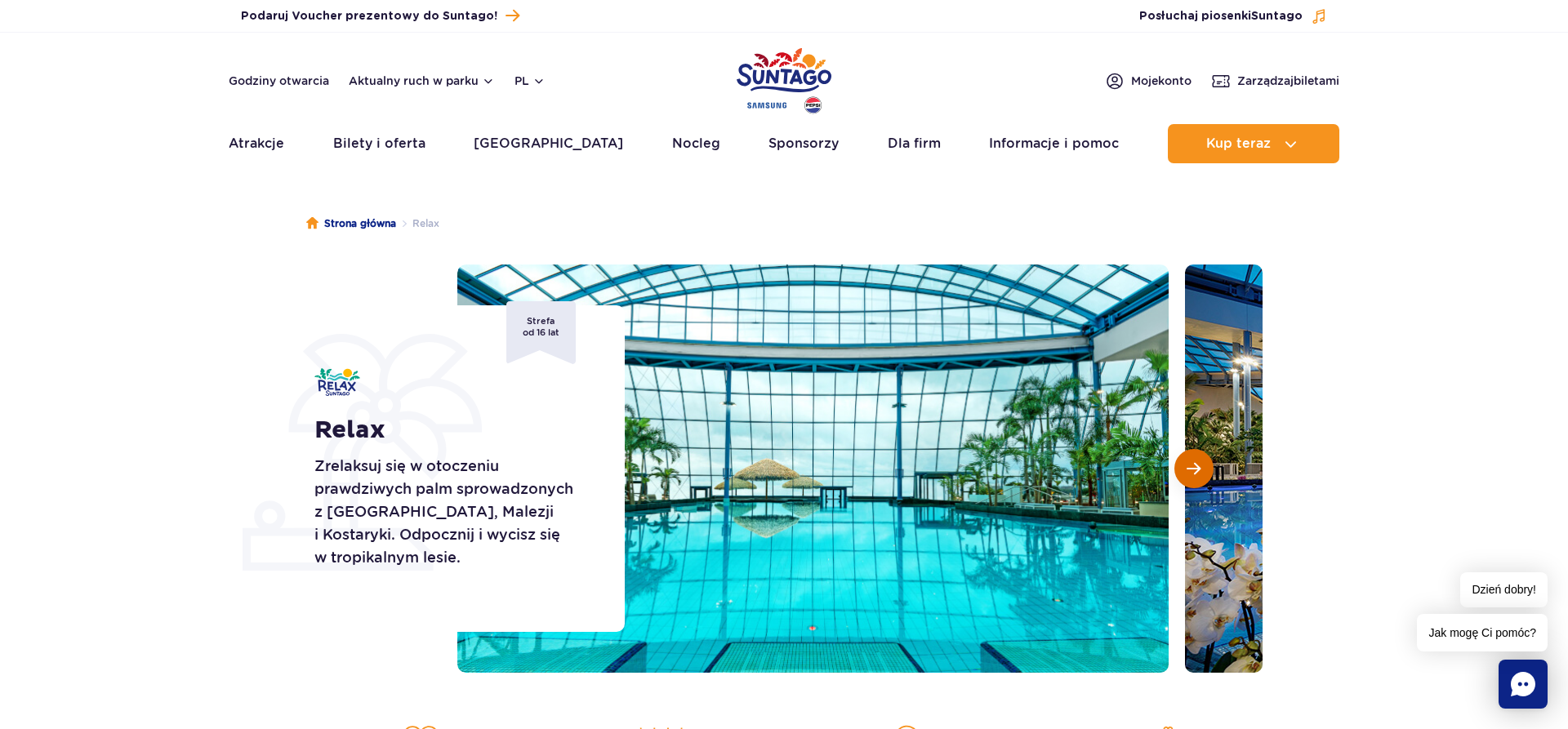
click at [1191, 463] on span "Następny slajd" at bounding box center [1193, 469] width 14 height 15
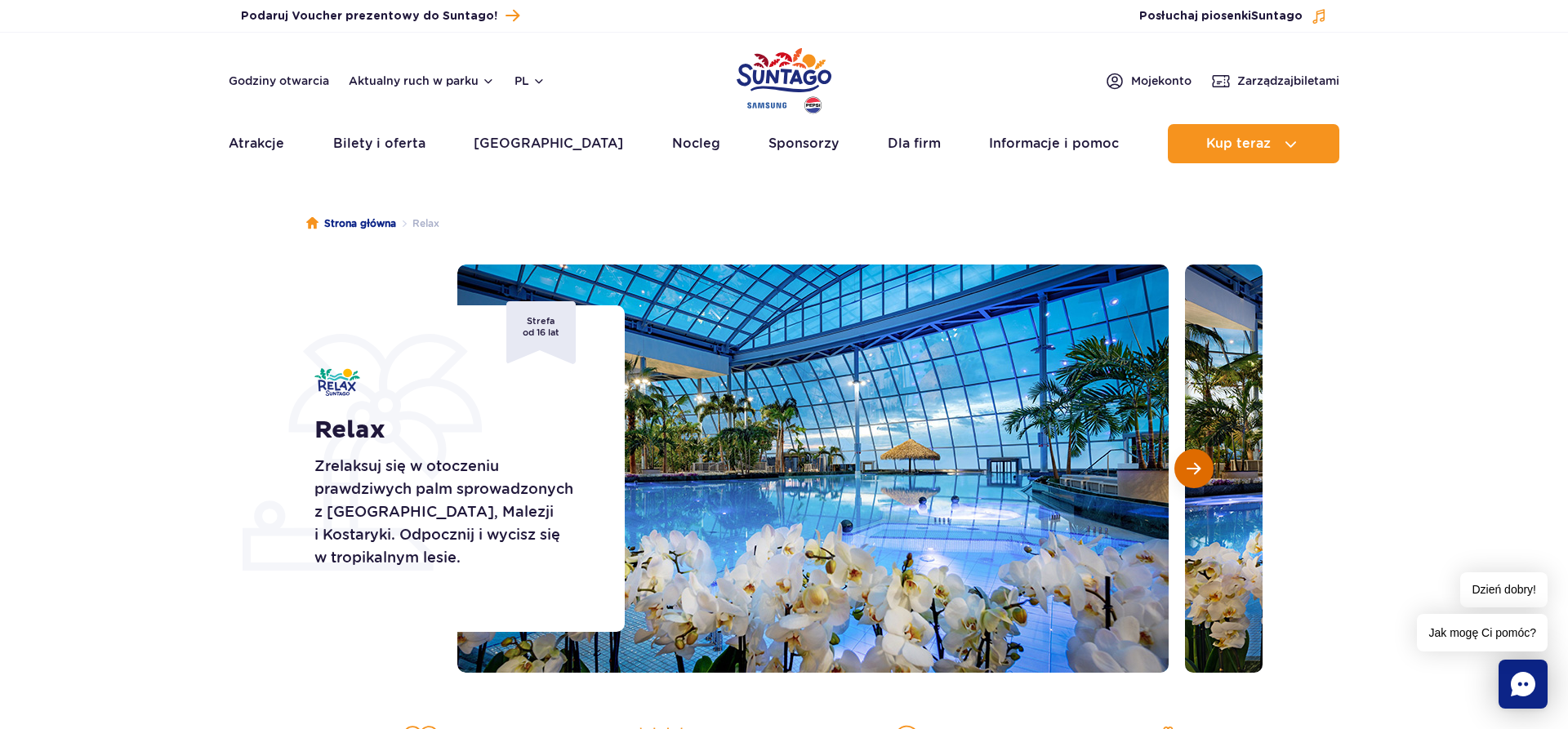
click at [1191, 463] on span "Następny slajd" at bounding box center [1193, 469] width 14 height 15
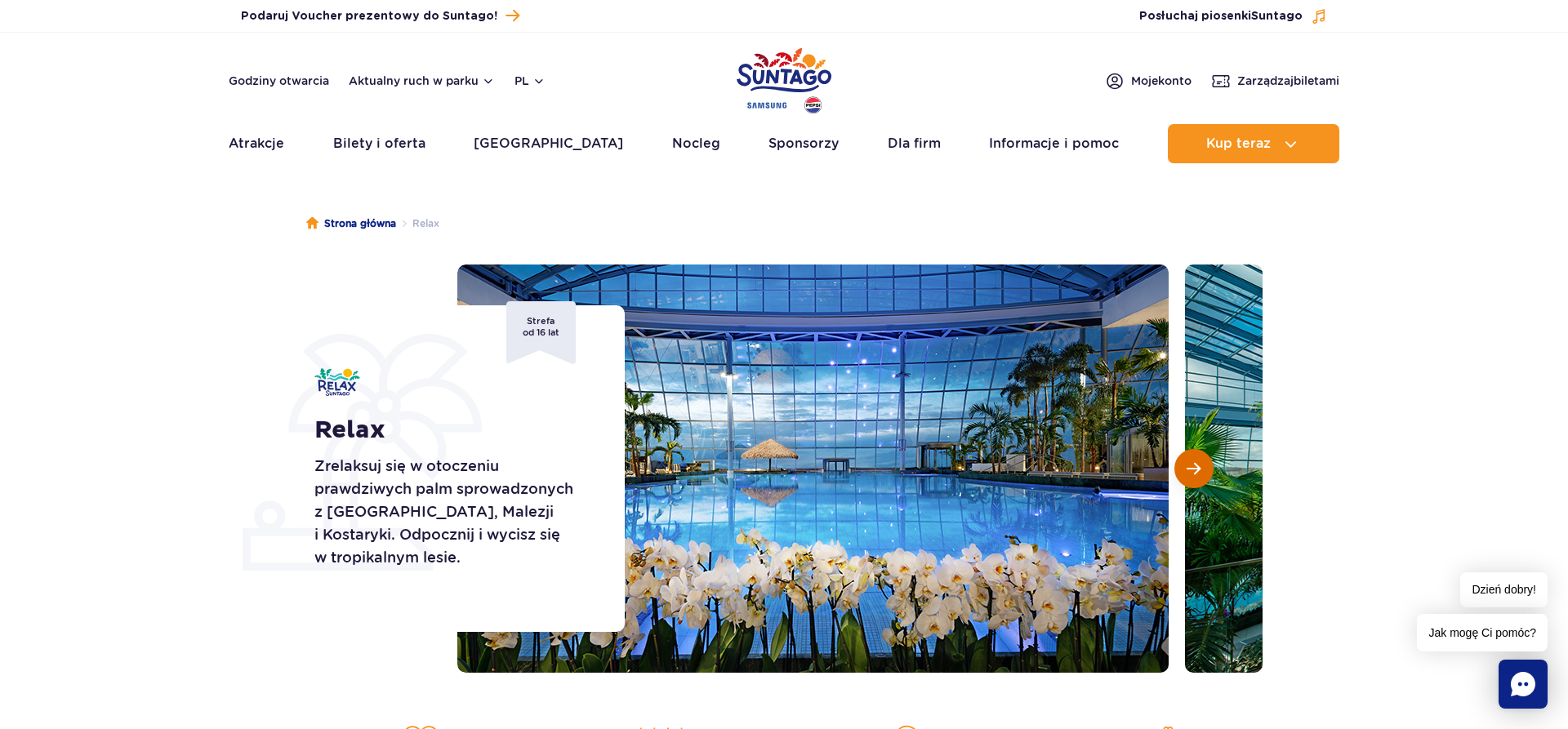
click at [1191, 463] on span "Następny slajd" at bounding box center [1193, 469] width 14 height 15
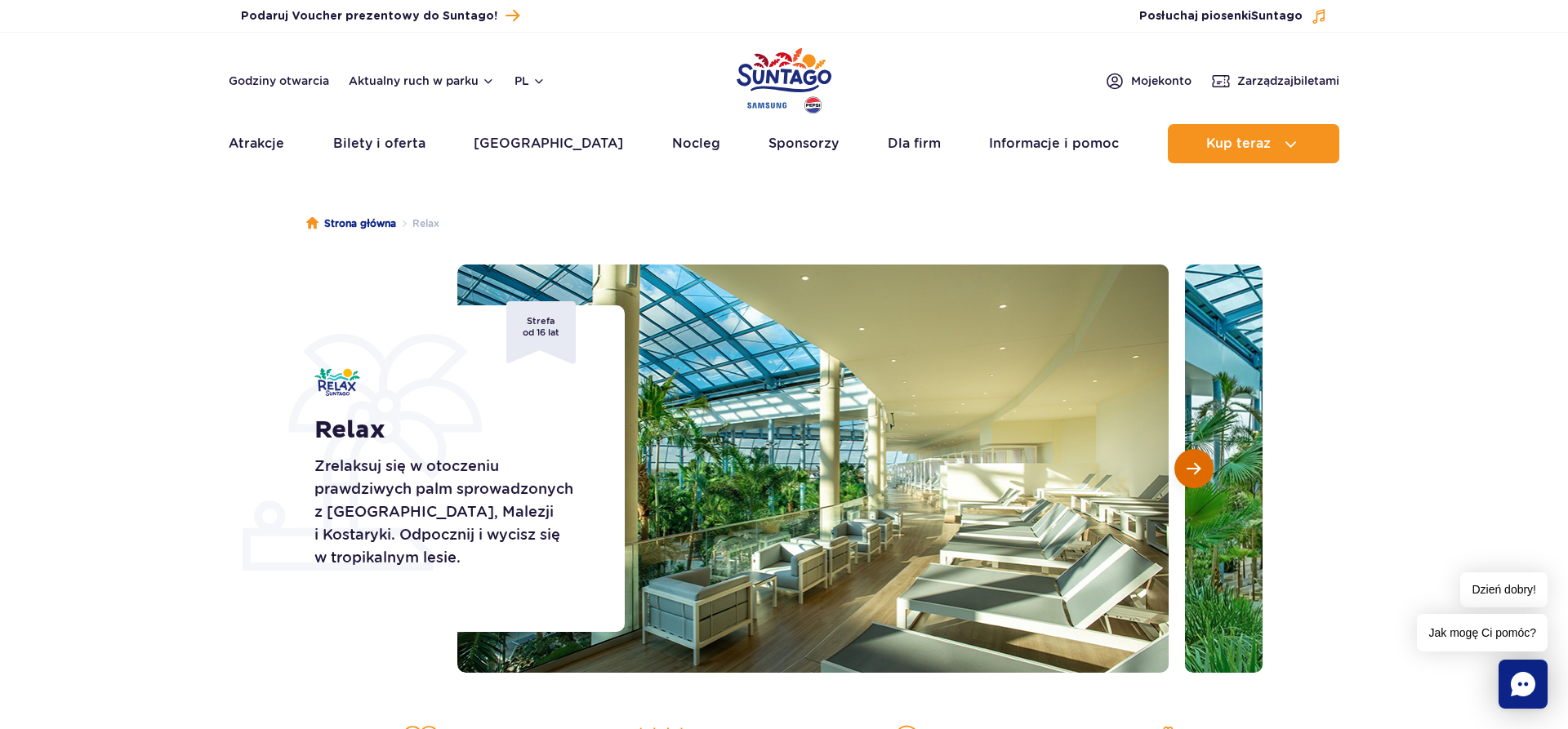
click at [1191, 463] on span "Następny slajd" at bounding box center [1193, 469] width 14 height 15
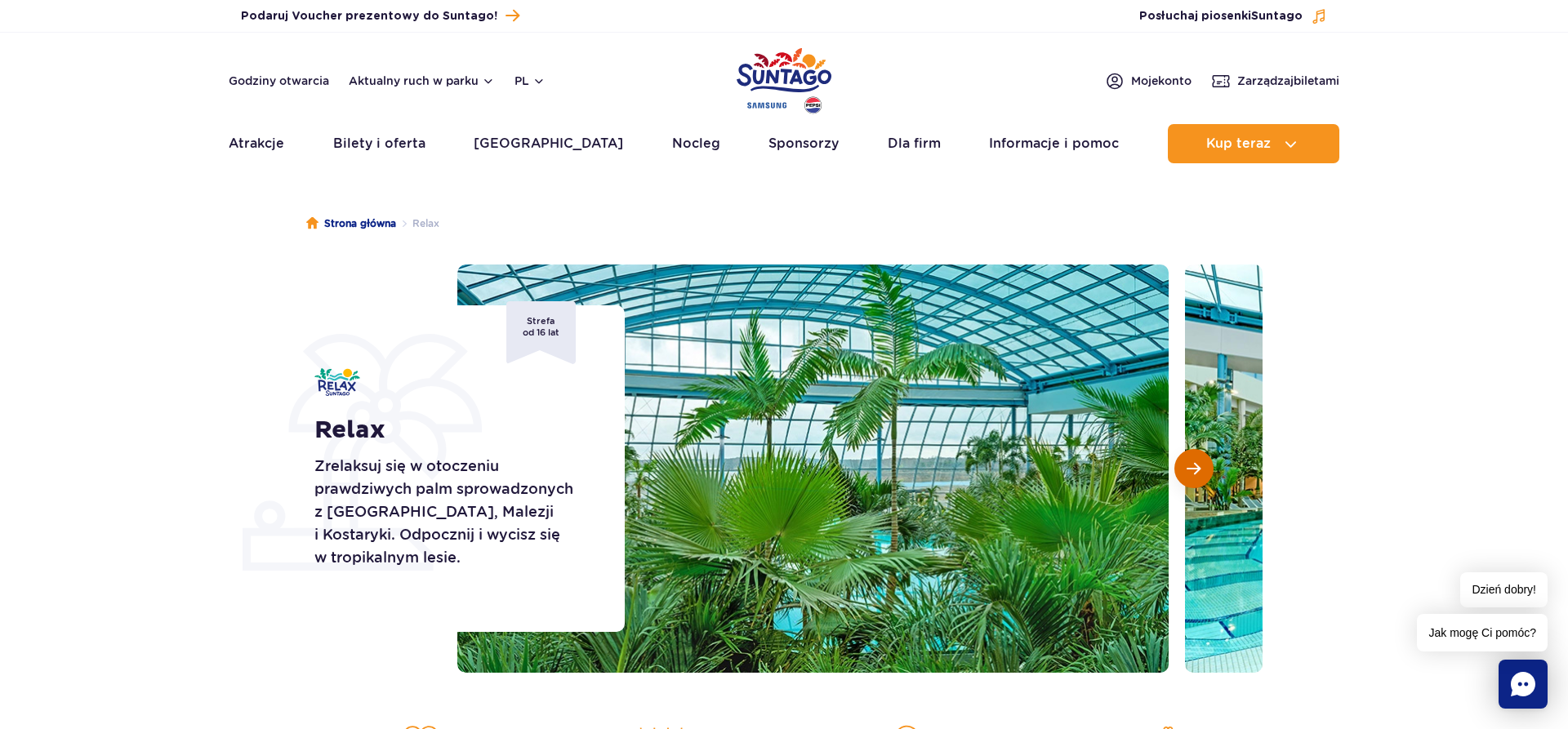
click at [1191, 463] on span "Następny slajd" at bounding box center [1193, 469] width 14 height 15
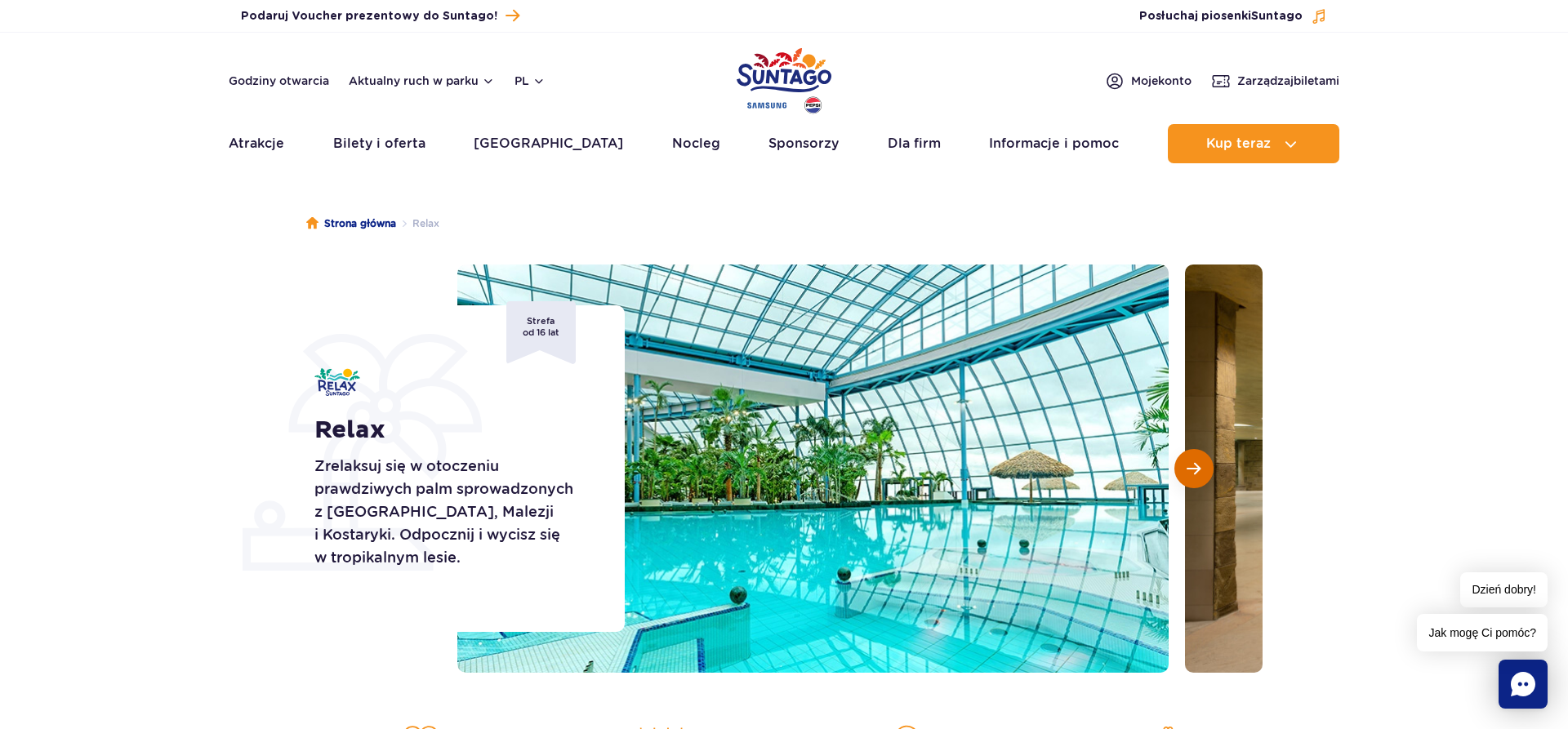
click at [1191, 463] on span "Następny slajd" at bounding box center [1193, 469] width 14 height 15
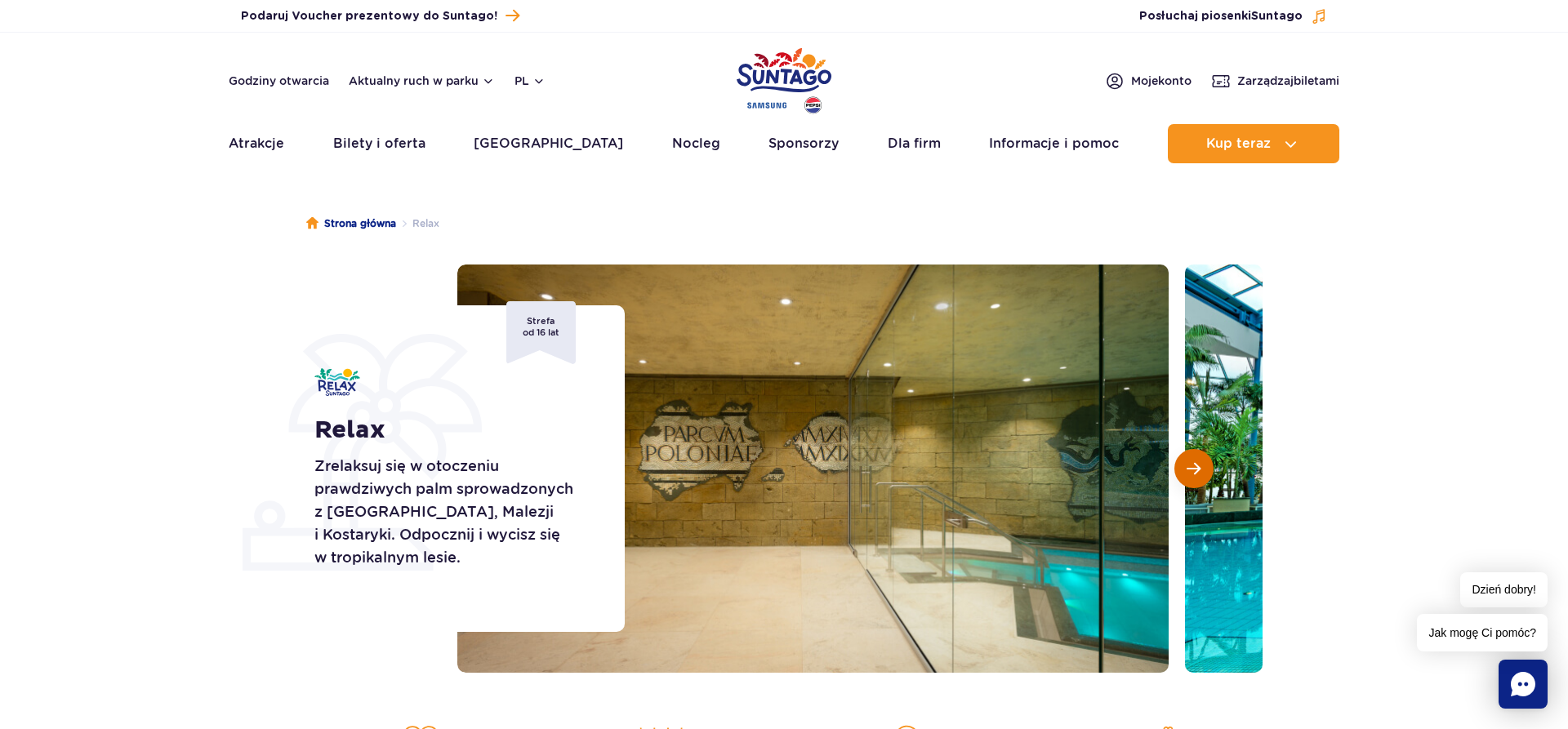
click at [1191, 463] on span "Następny slajd" at bounding box center [1193, 469] width 14 height 15
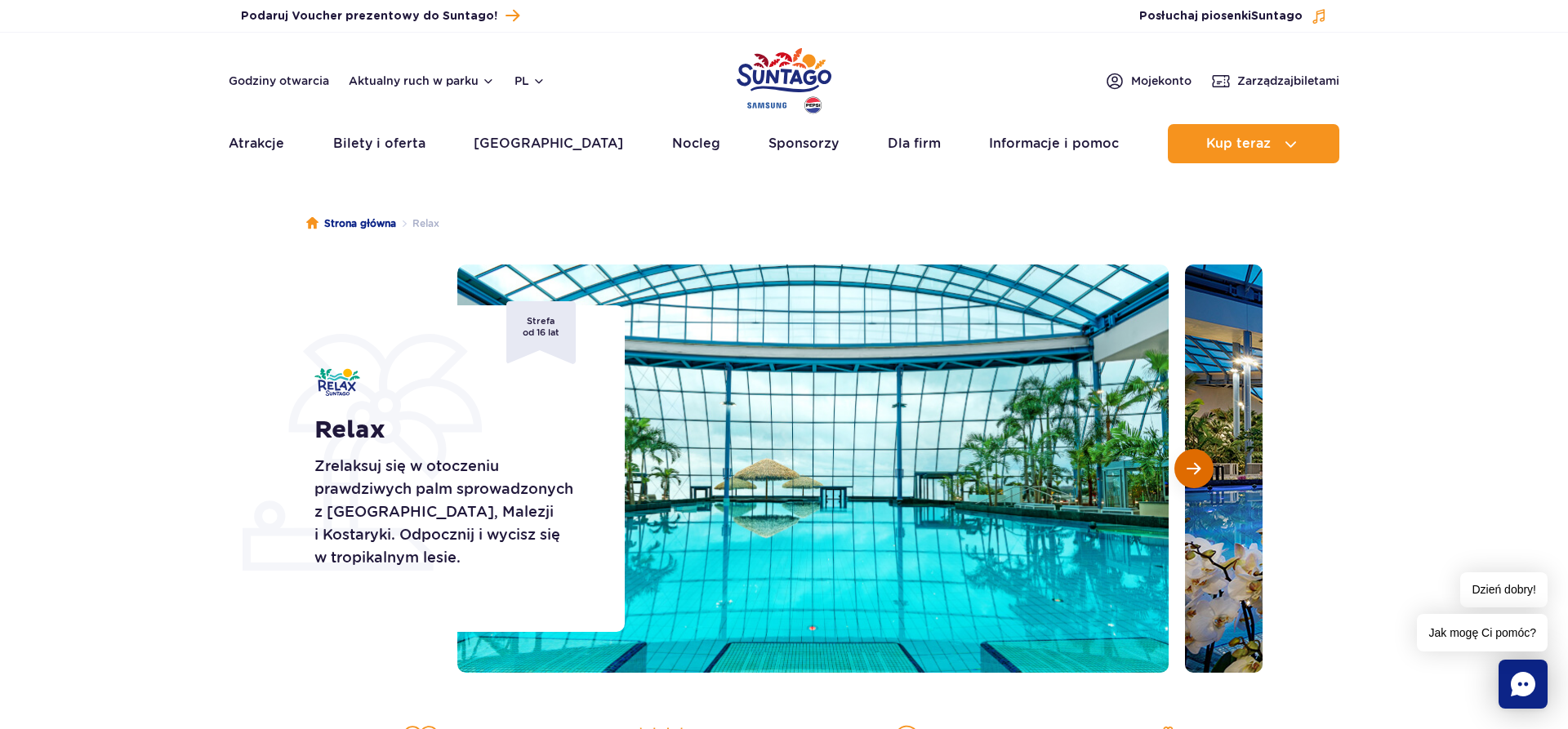
click at [1191, 463] on span "Następny slajd" at bounding box center [1193, 469] width 14 height 15
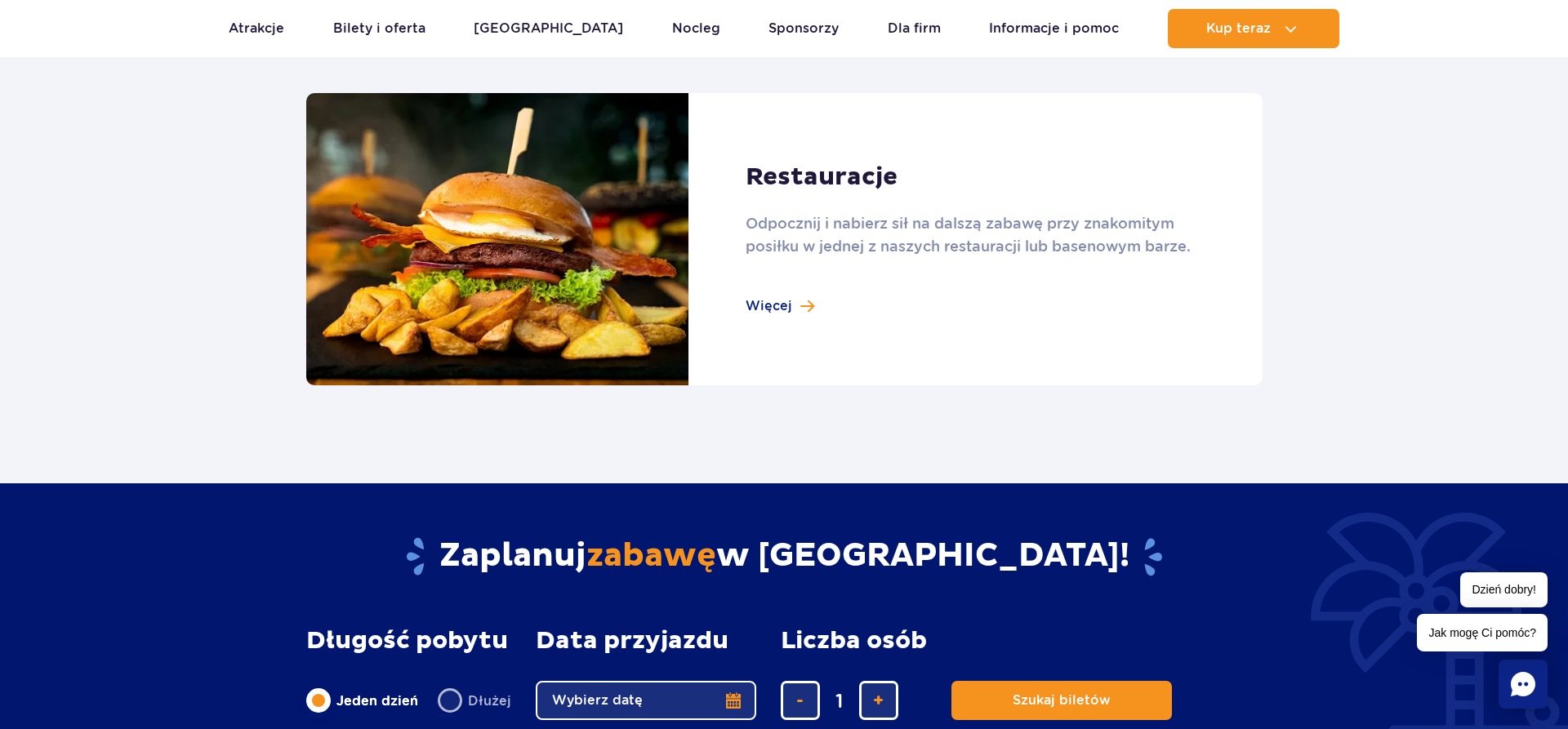
scroll to position [1833, 0]
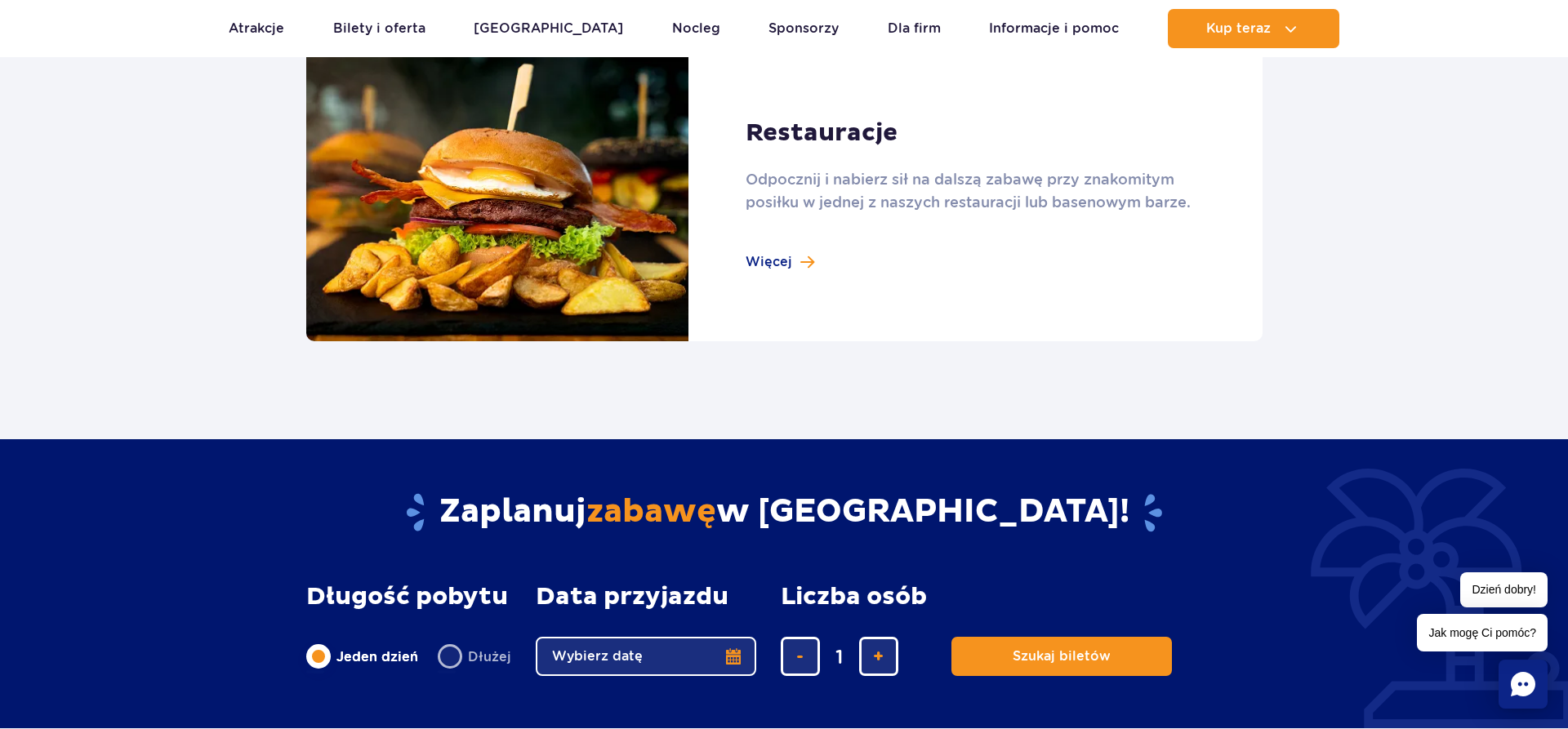
click at [788, 264] on link at bounding box center [784, 195] width 956 height 293
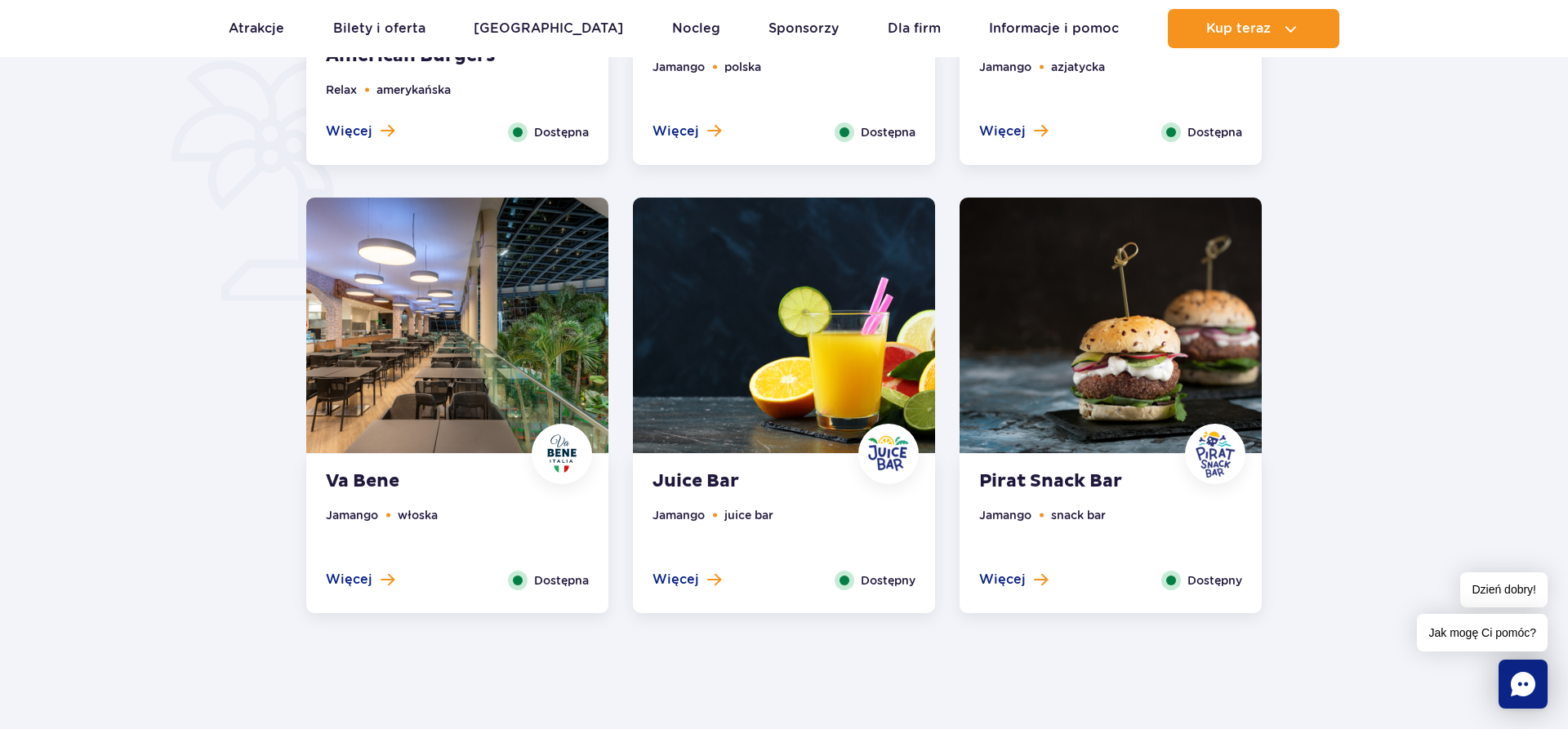
scroll to position [1416, 0]
click at [415, 365] on img at bounding box center [457, 325] width 302 height 256
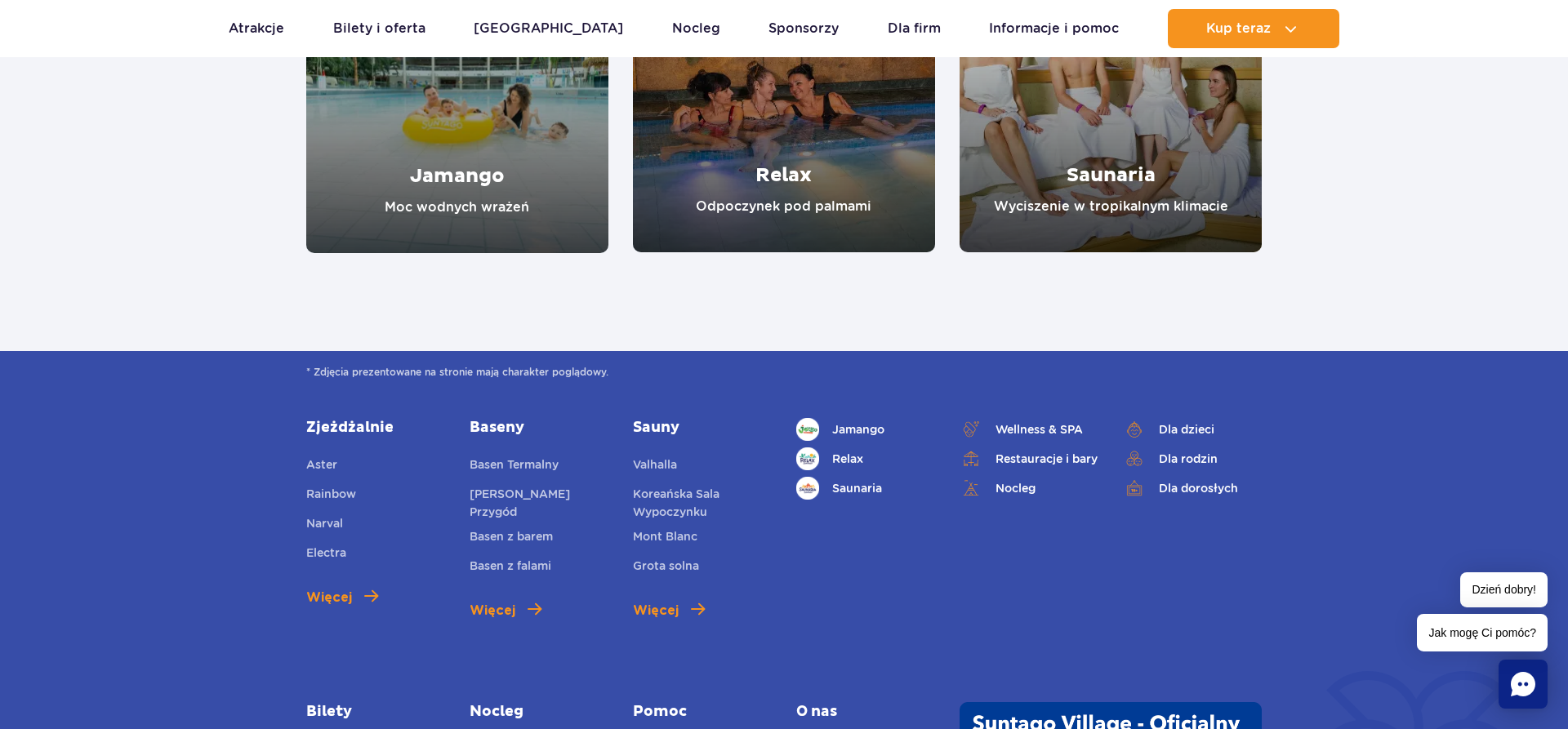
scroll to position [3552, 0]
